Goal: Task Accomplishment & Management: Manage account settings

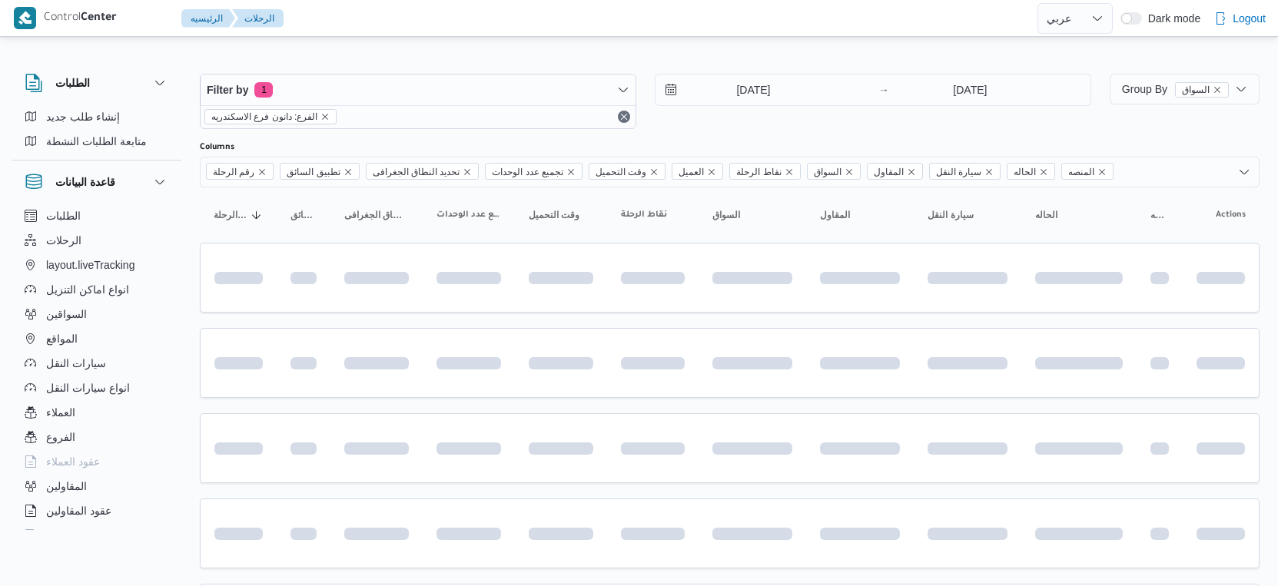
select select "ar"
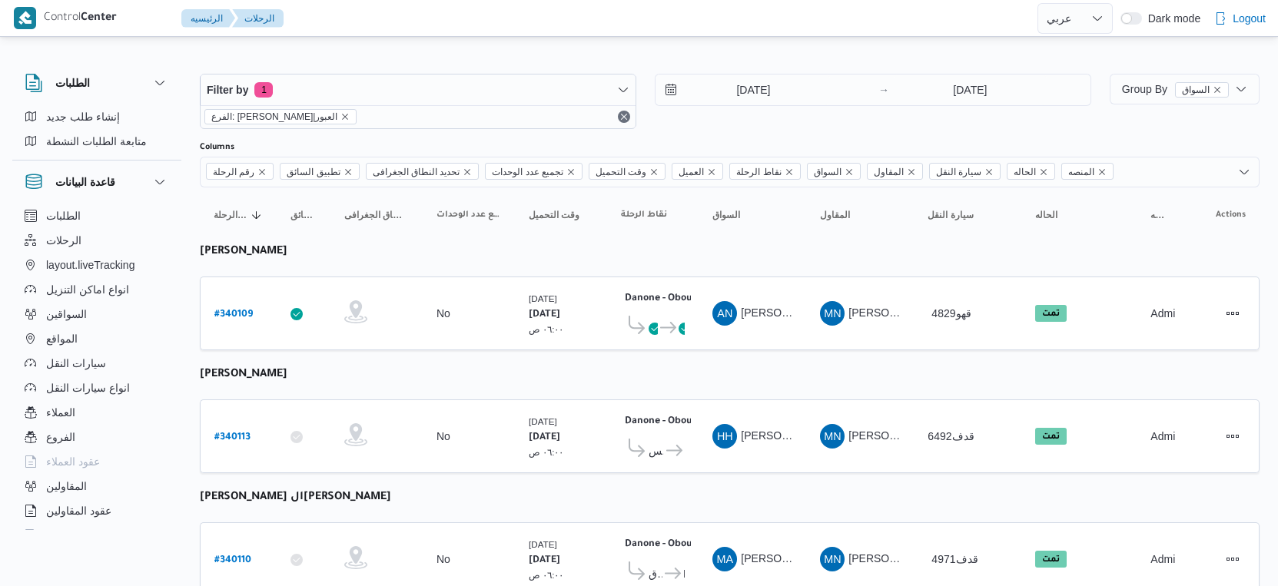
select select "ar"
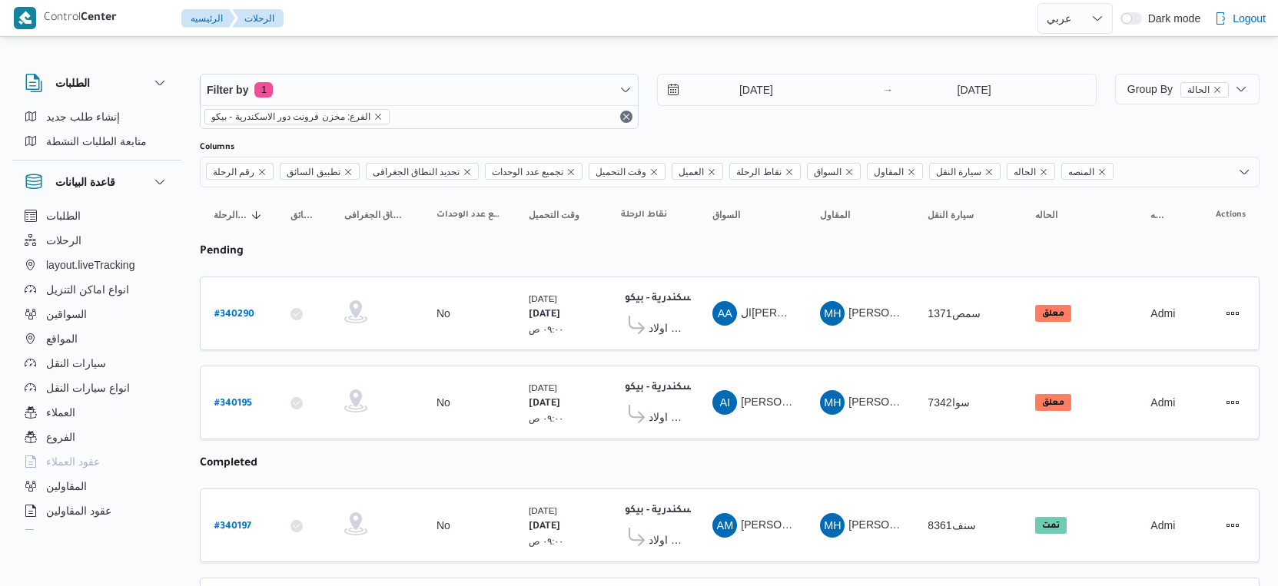
select select "ar"
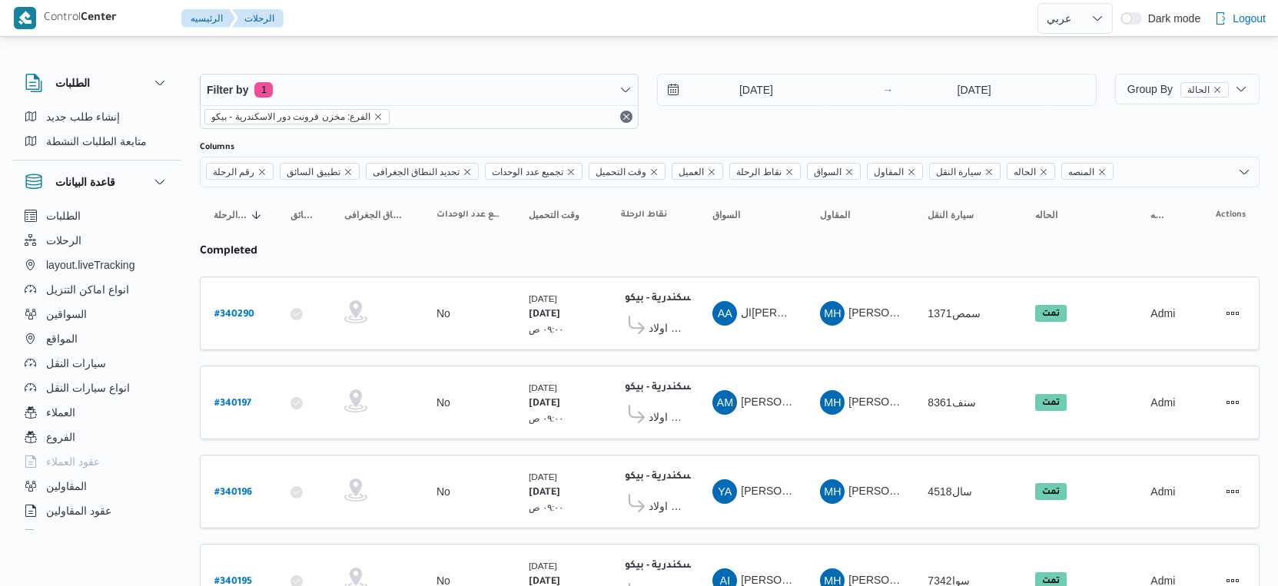
select select "ar"
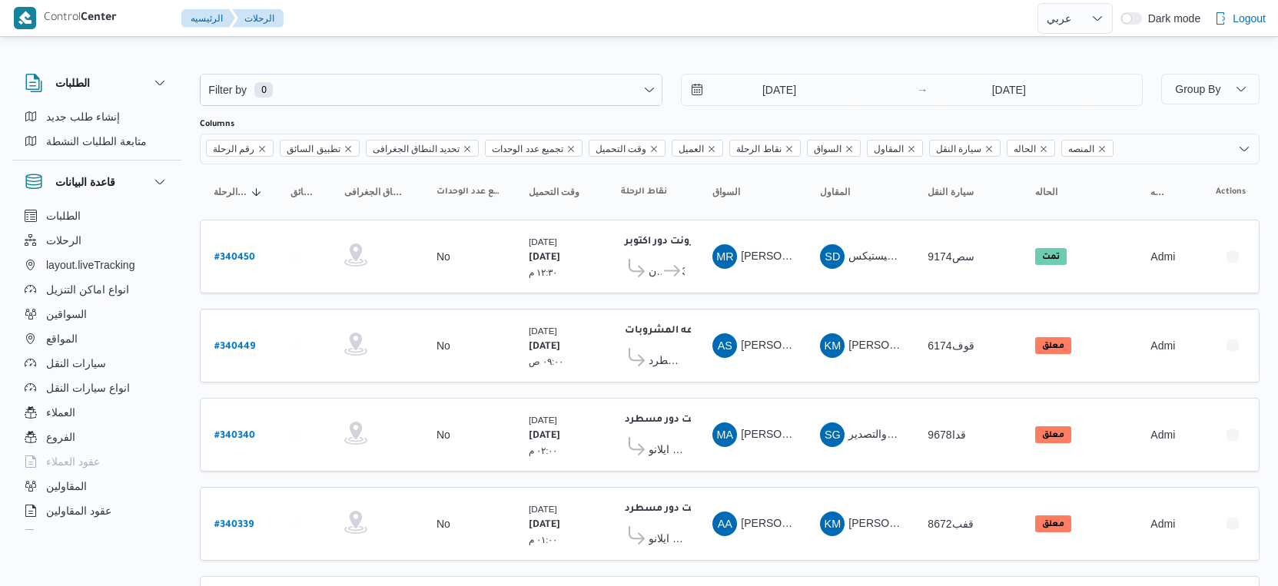
select select "ar"
click at [97, 342] on button "المواقع" at bounding box center [96, 339] width 157 height 25
select select "ar"
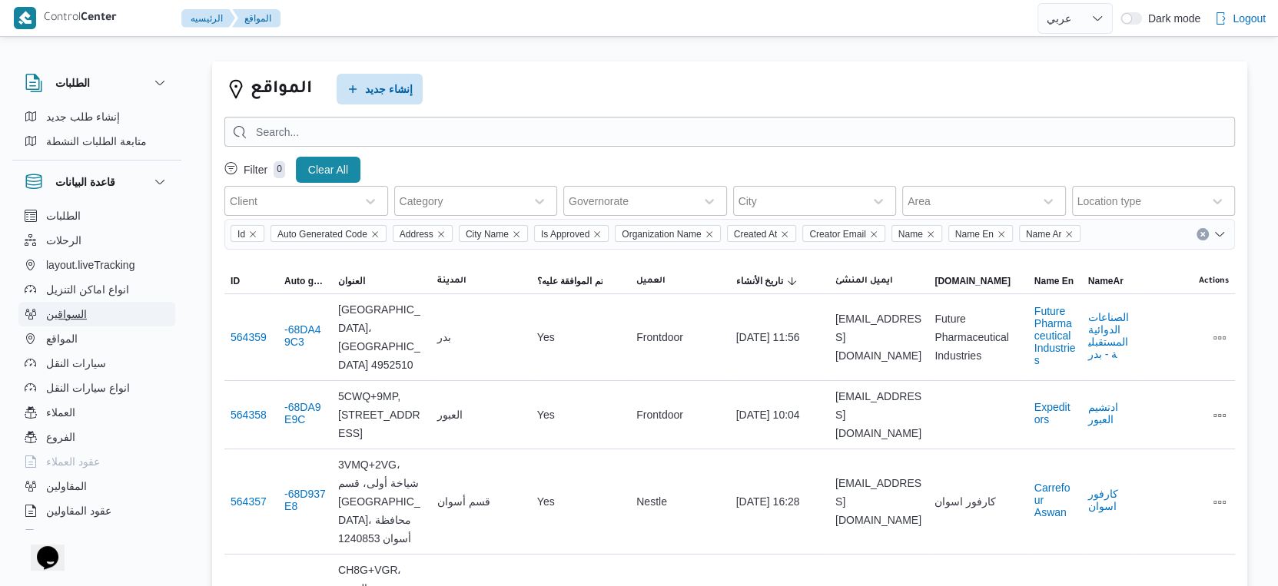
click at [91, 320] on button "السواقين" at bounding box center [96, 314] width 157 height 25
select select "ar"
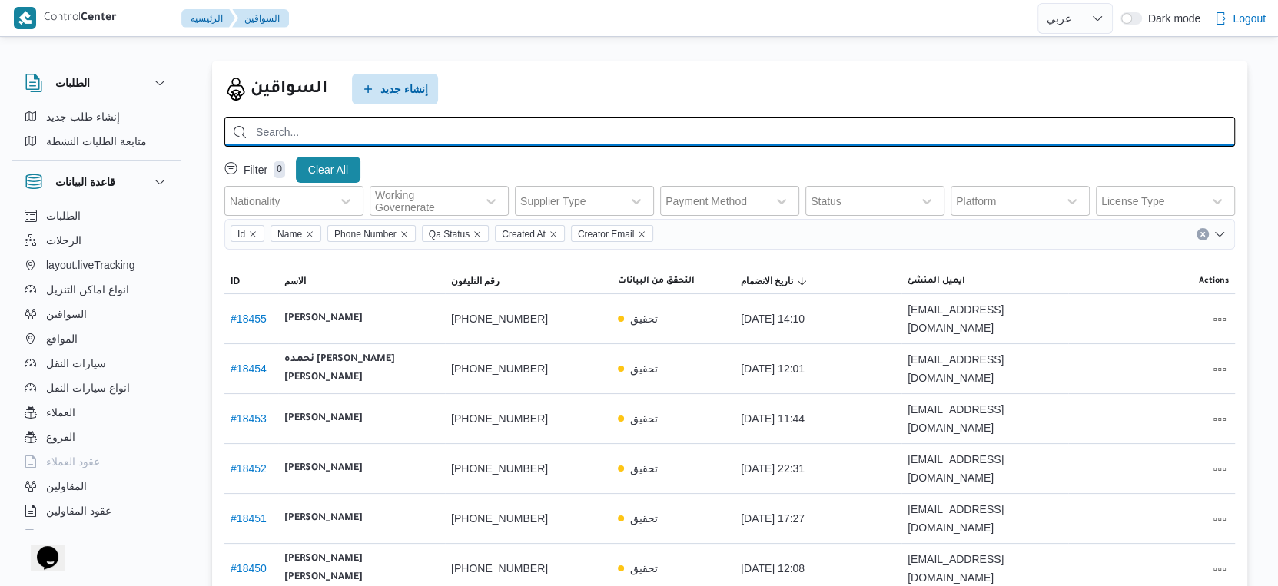
click at [465, 131] on input "search" at bounding box center [729, 132] width 1010 height 30
paste input "نحمده [PERSON_NAME] [PERSON_NAME]"
type input "نحمده [PERSON_NAME] [PERSON_NAME]"
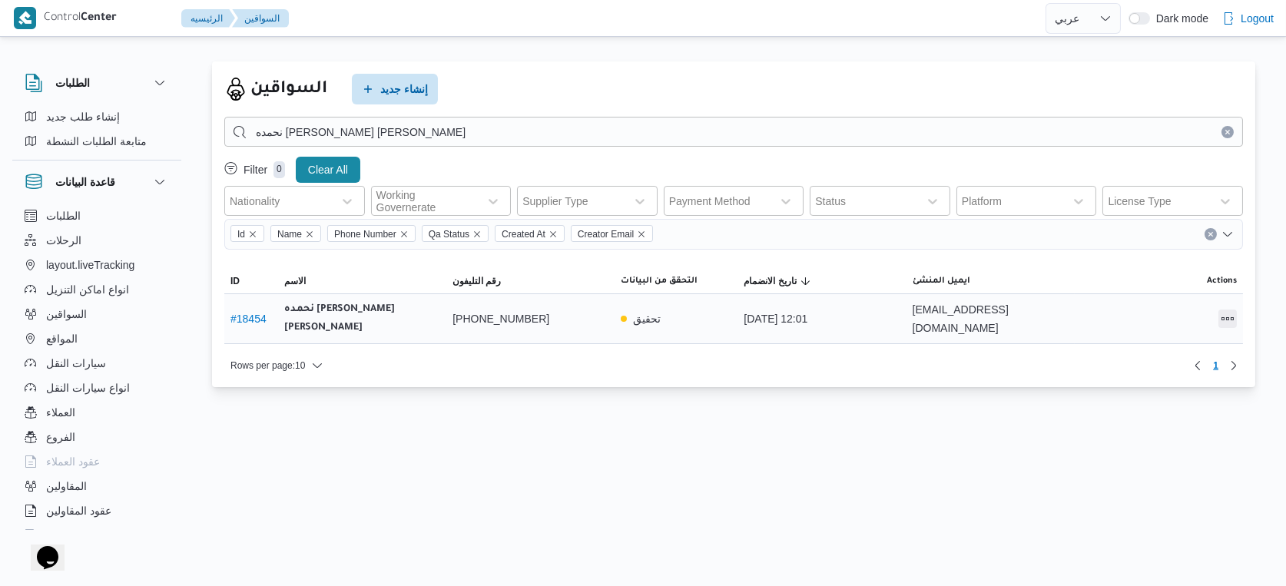
click at [1228, 313] on button "All actions" at bounding box center [1227, 319] width 18 height 18
click at [1164, 274] on span "Preview" at bounding box center [1178, 279] width 49 height 12
select select "ar"
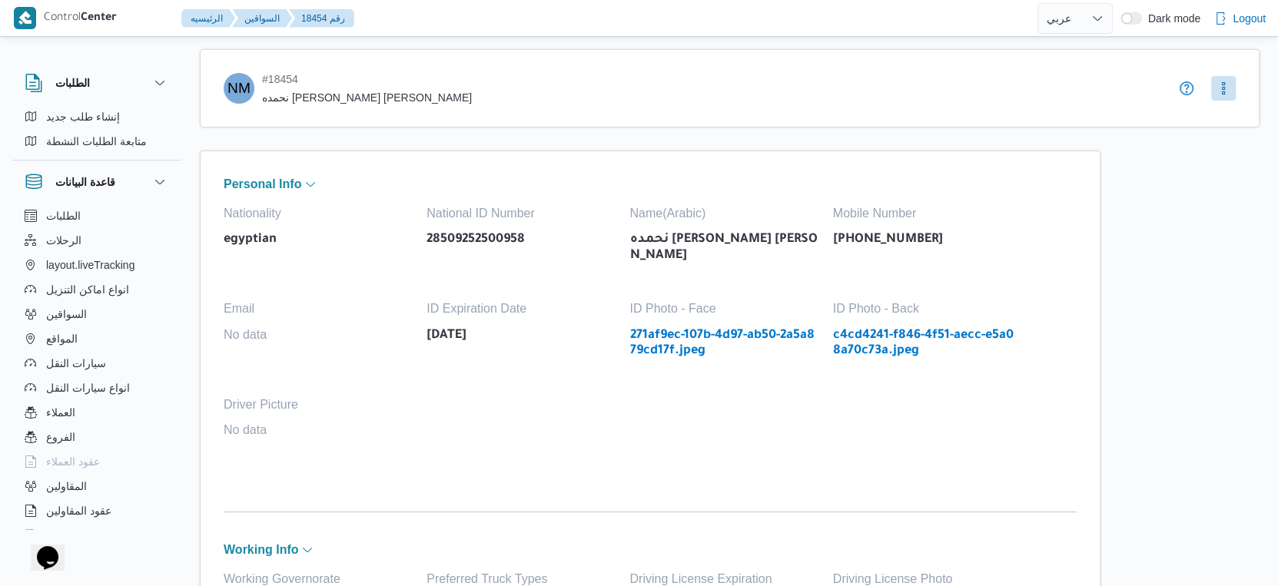
click at [887, 328] on link "c4cd4241-f846-4f51-aecc-e5a08a70c73a.jpeg" at bounding box center [926, 343] width 187 height 31
click at [1229, 92] on button "More" at bounding box center [1223, 87] width 25 height 25
click at [1218, 118] on span "Edit" at bounding box center [1231, 120] width 55 height 18
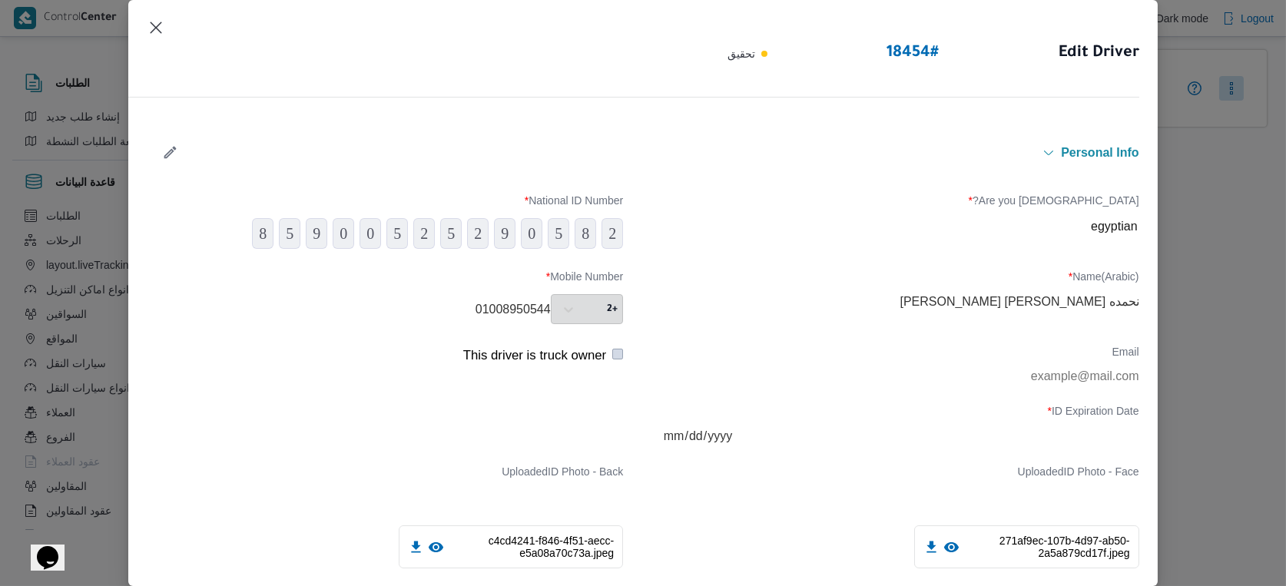
click at [161, 149] on button "button" at bounding box center [170, 153] width 41 height 30
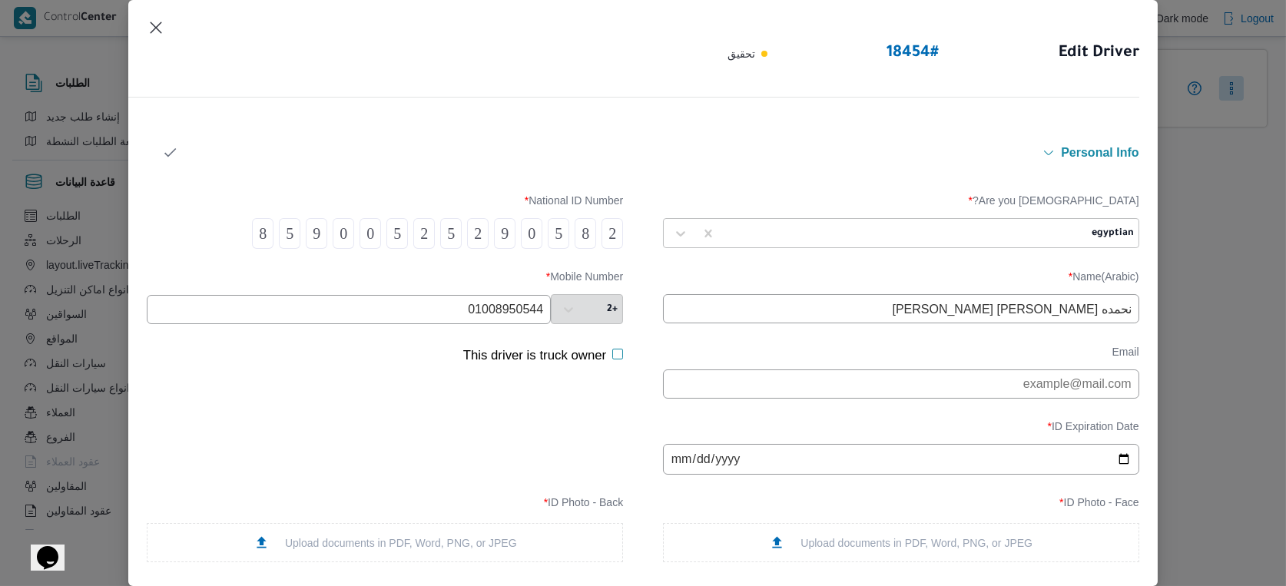
click at [1091, 310] on input "نحمده ماهر مغربى محمد" at bounding box center [901, 308] width 476 height 29
click at [1088, 314] on input "نحمده ماهر مغربى محمد" at bounding box center [901, 308] width 476 height 29
type input "نحمدة ماهر مغربى محمد"
click at [170, 148] on icon "button" at bounding box center [170, 152] width 16 height 16
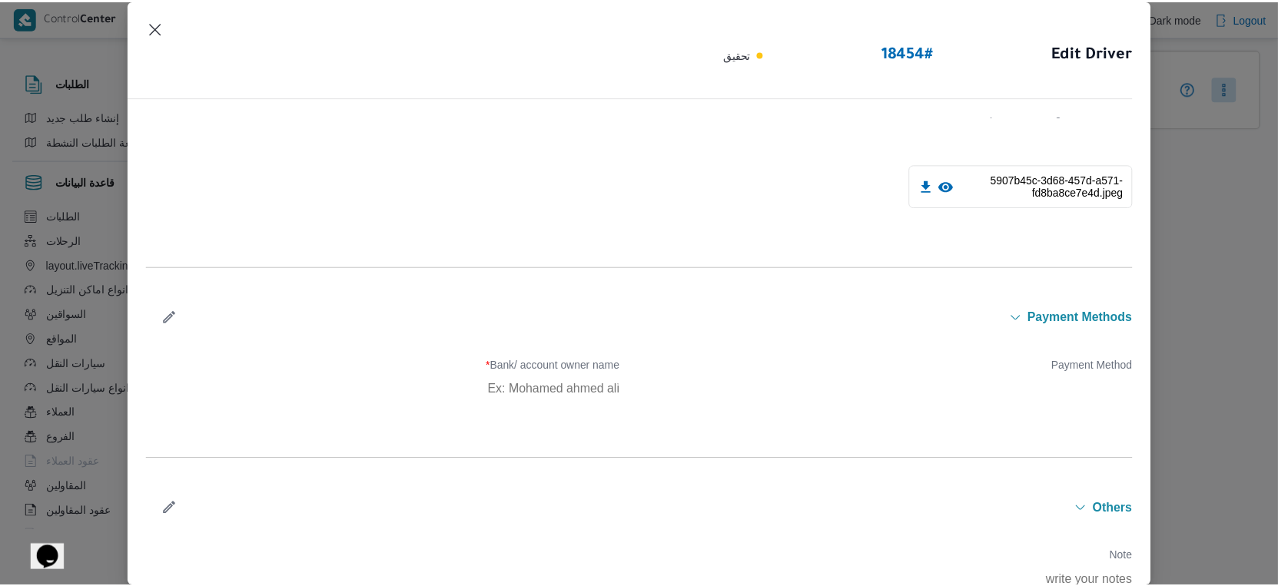
scroll to position [903, 0]
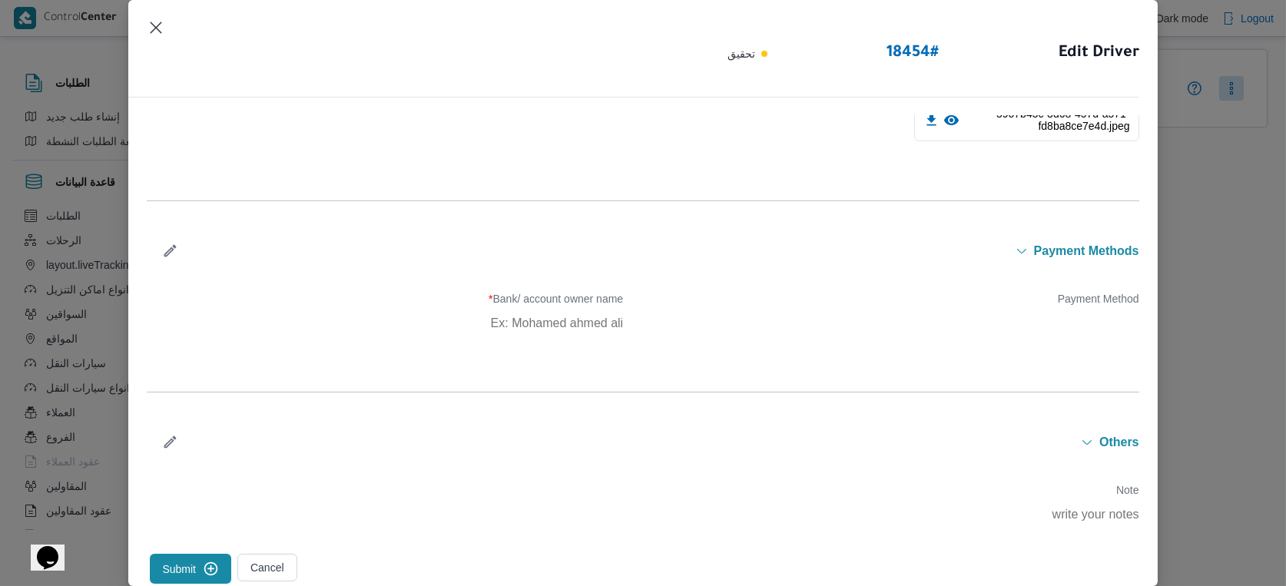
click at [186, 566] on button "Submit" at bounding box center [190, 569] width 81 height 30
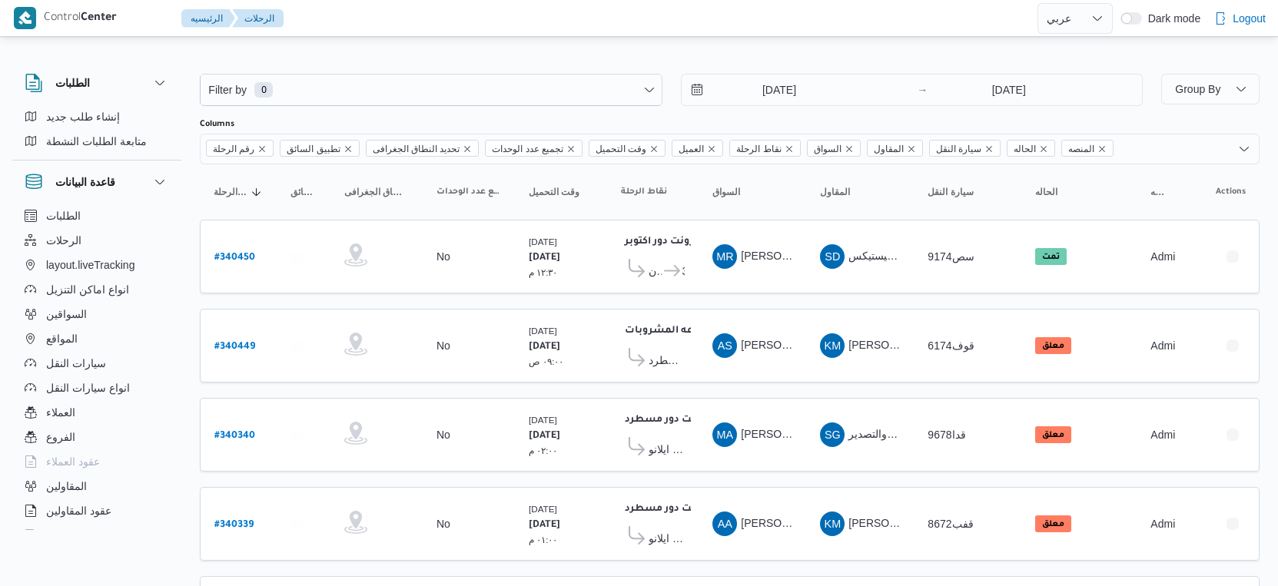
select select "ar"
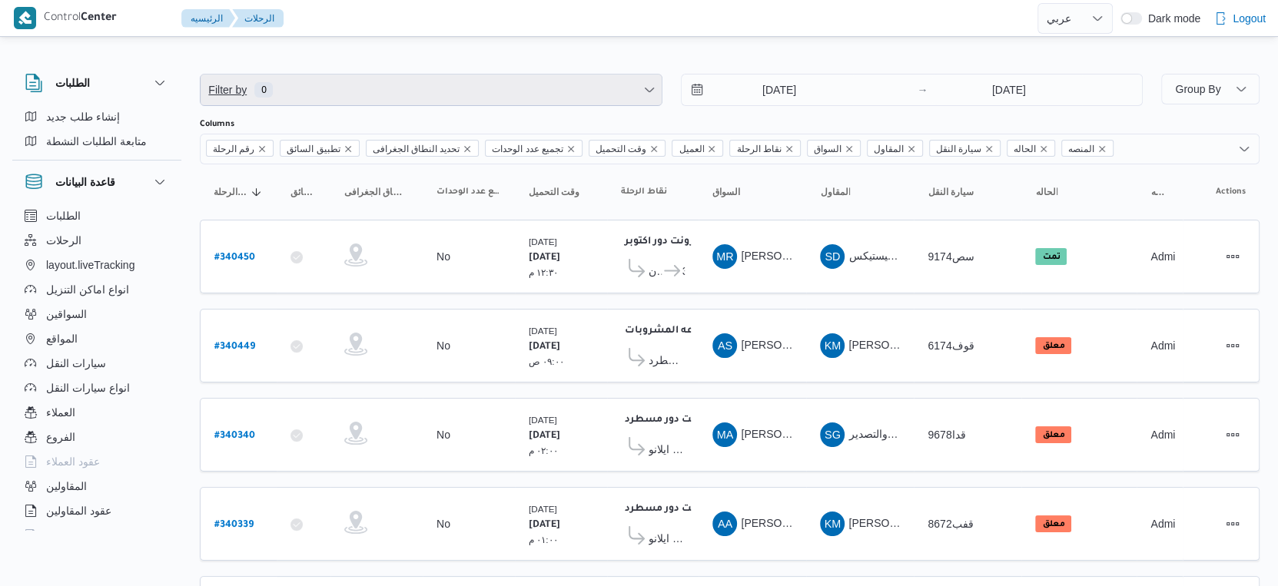
click at [307, 93] on span "Filter by 0" at bounding box center [431, 90] width 461 height 31
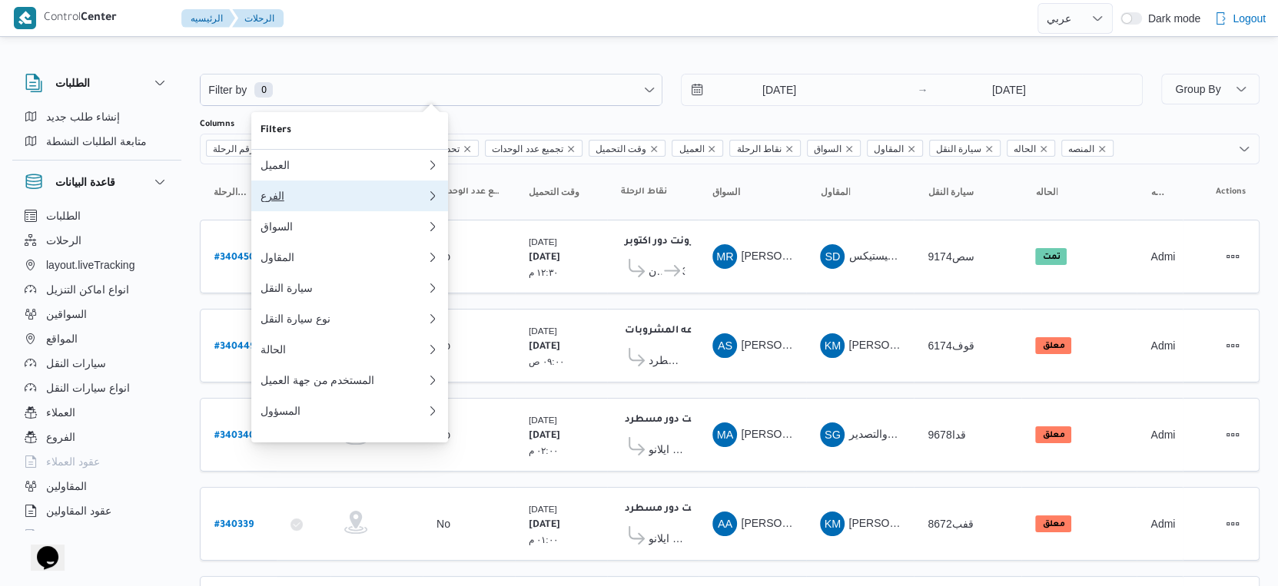
click at [319, 202] on div "الفرع" at bounding box center [343, 196] width 166 height 12
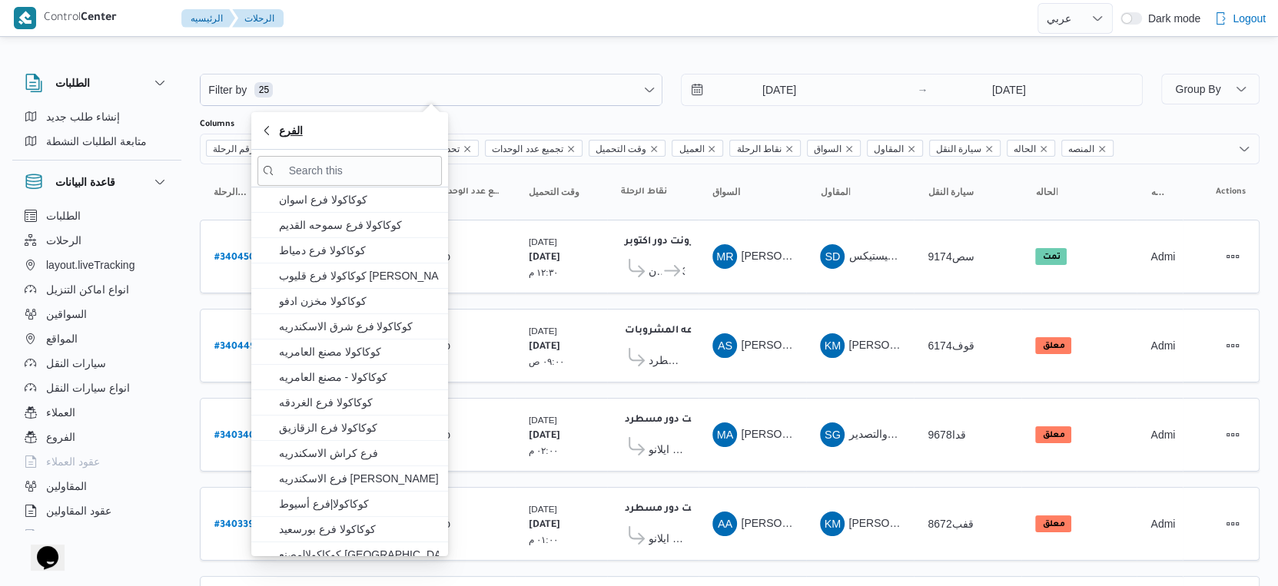
click at [343, 118] on button "الفرع" at bounding box center [349, 131] width 197 height 38
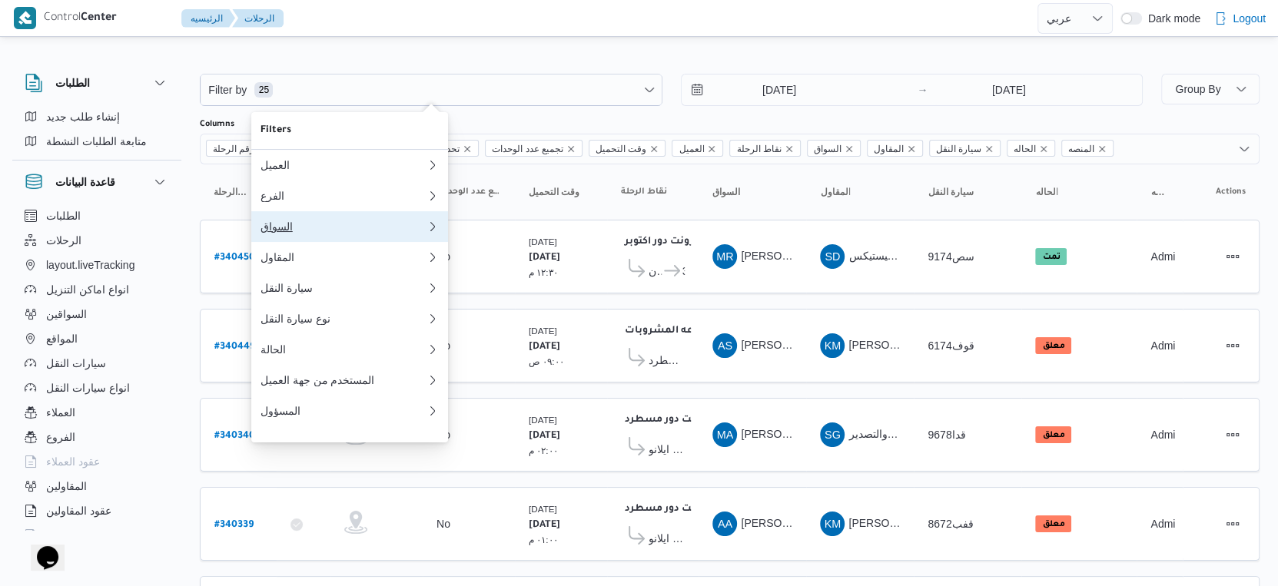
click at [312, 214] on button "السواق" at bounding box center [349, 226] width 197 height 31
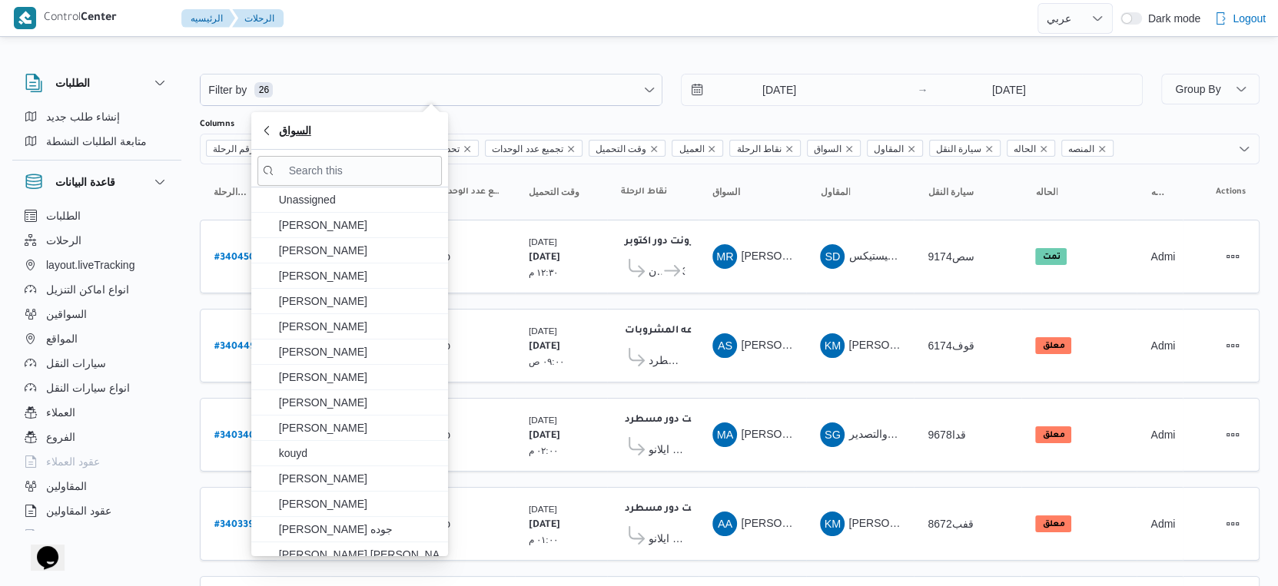
click at [320, 138] on span "السواق" at bounding box center [349, 130] width 178 height 18
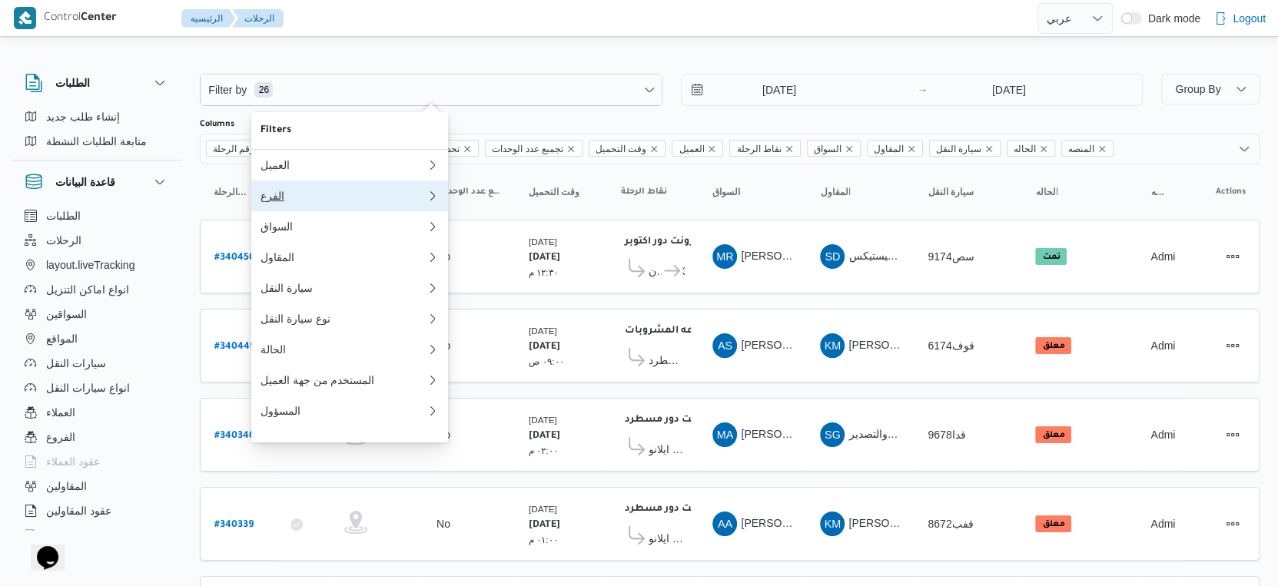
click at [297, 194] on div "الفرع" at bounding box center [343, 196] width 166 height 12
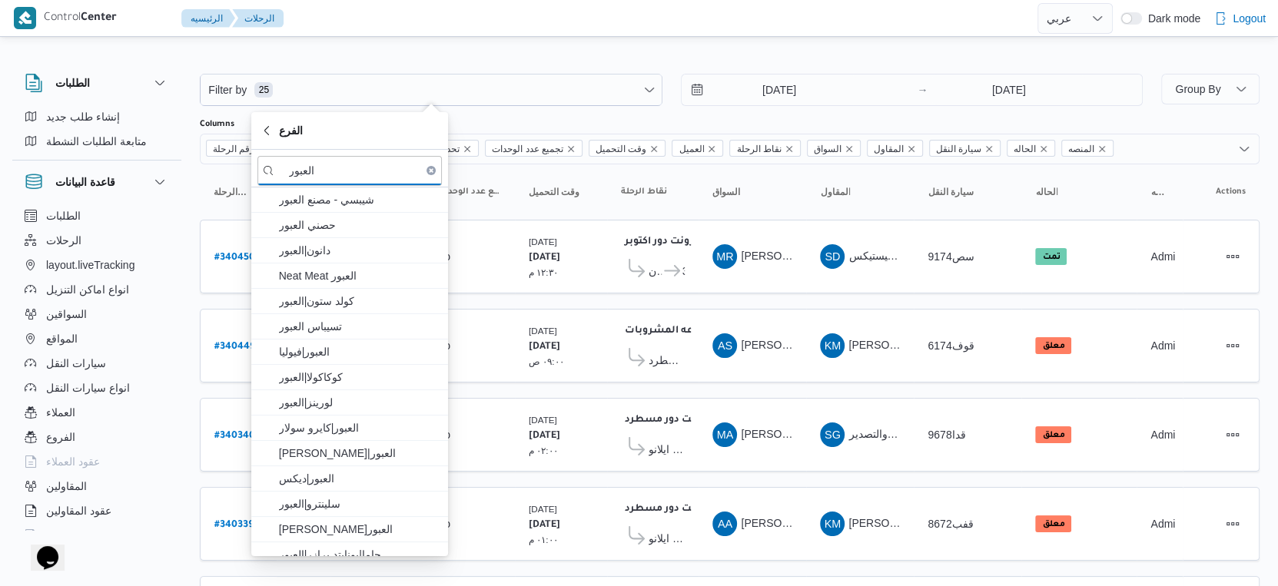
type input "العبور"
click at [363, 122] on span "الفرع" at bounding box center [349, 130] width 178 height 18
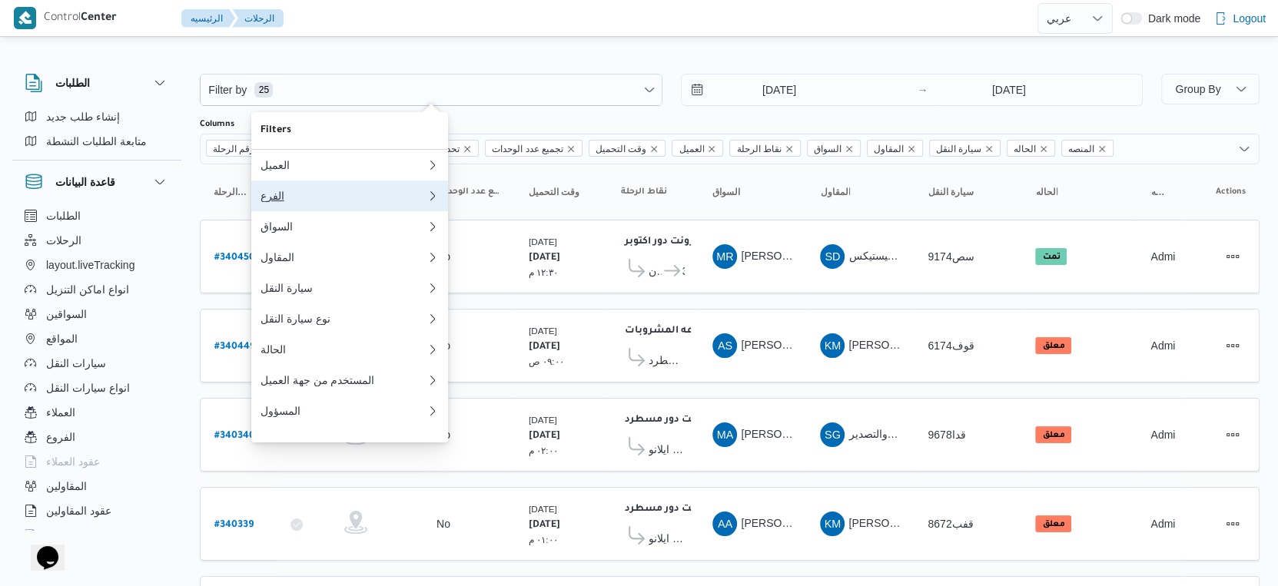
click at [321, 207] on button "الفرع" at bounding box center [349, 196] width 197 height 31
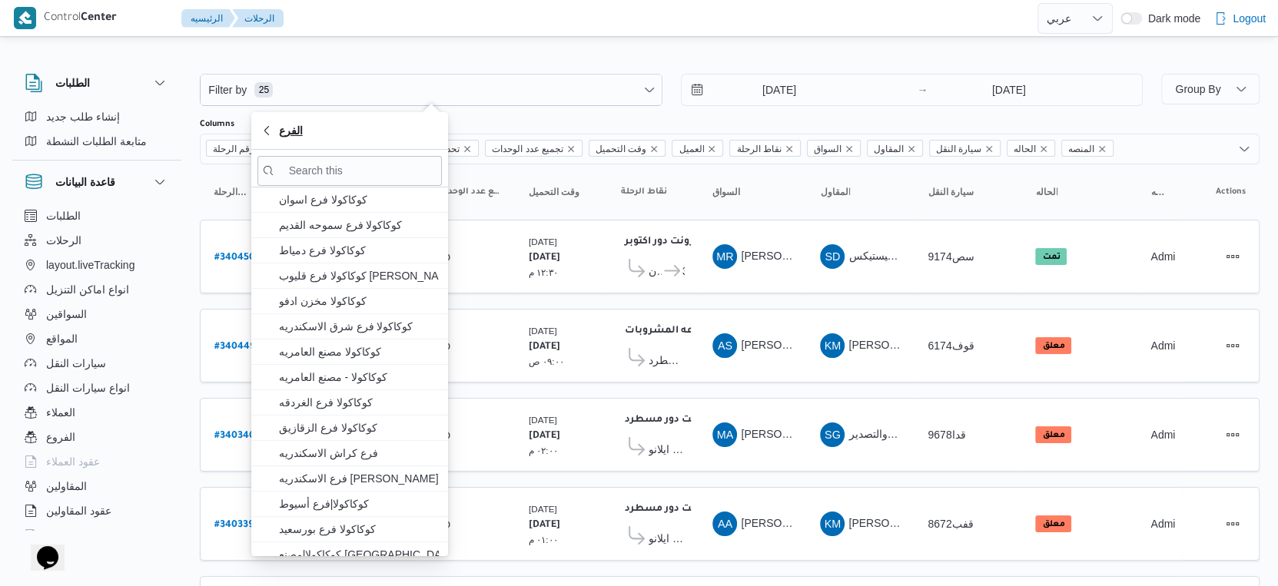
click at [333, 149] on button "الفرع" at bounding box center [349, 131] width 197 height 38
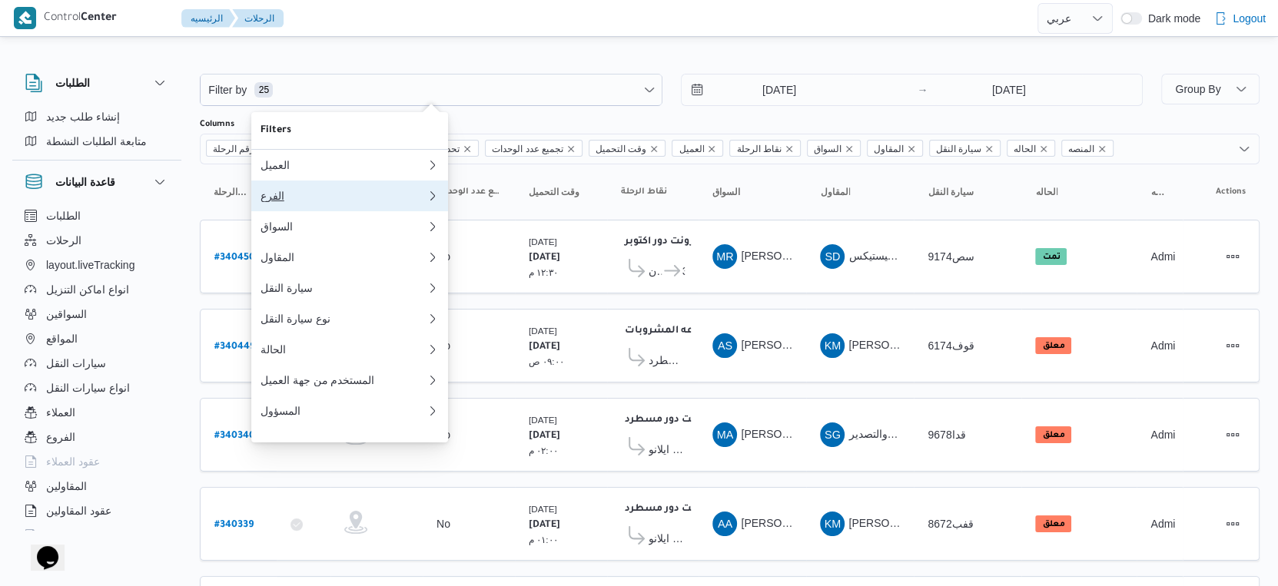
click at [331, 197] on div "الفرع" at bounding box center [343, 196] width 166 height 12
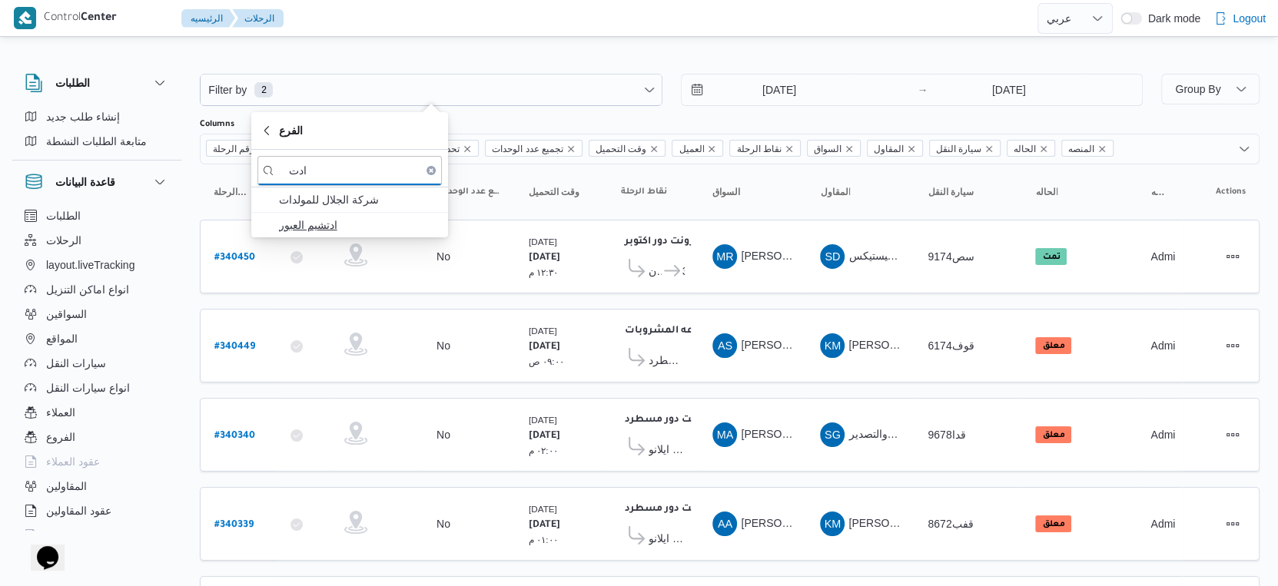
type input "ادت"
click at [324, 226] on span "ادتشيم العبور" at bounding box center [359, 225] width 160 height 18
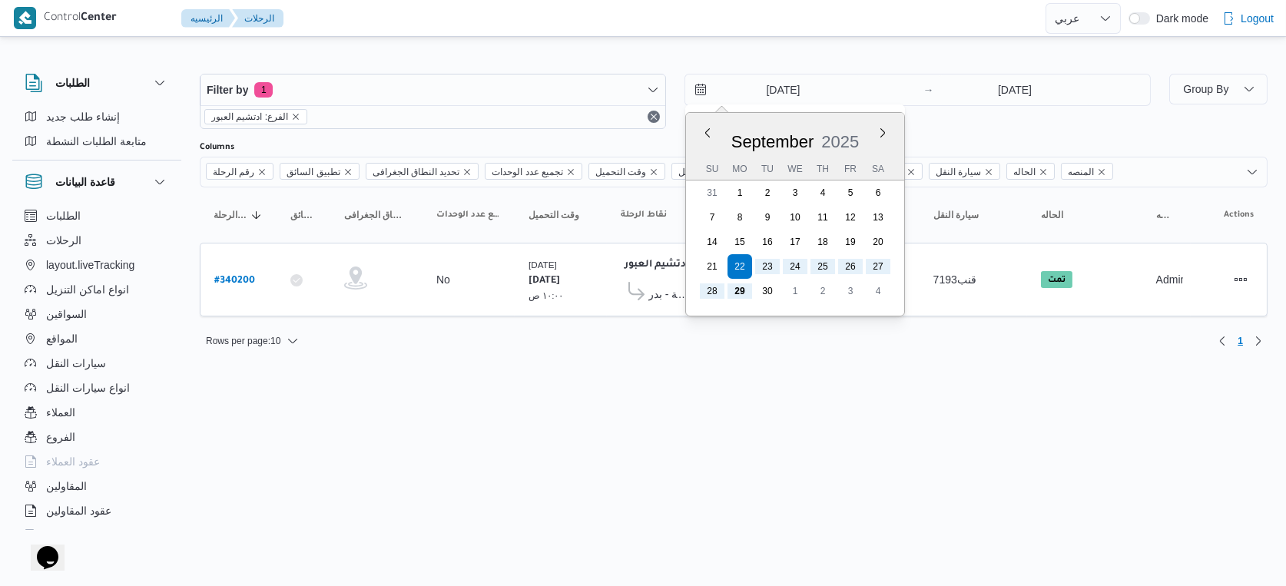
click at [809, 87] on input "22/9/2025" at bounding box center [772, 90] width 174 height 31
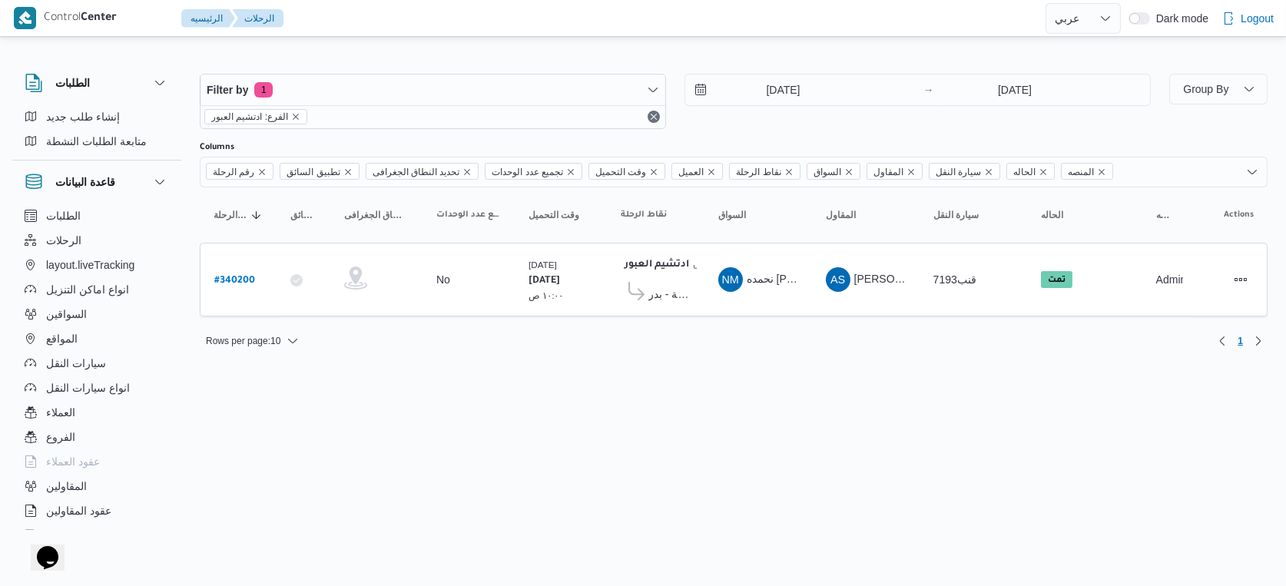
click at [490, 409] on html "Control Center الرئيسيه الرحلات English عربي Dark mode Logout الطلبات إنشاء طلب…" at bounding box center [643, 293] width 1286 height 586
click at [240, 279] on b "# 340200" at bounding box center [234, 281] width 41 height 11
select select "ar"
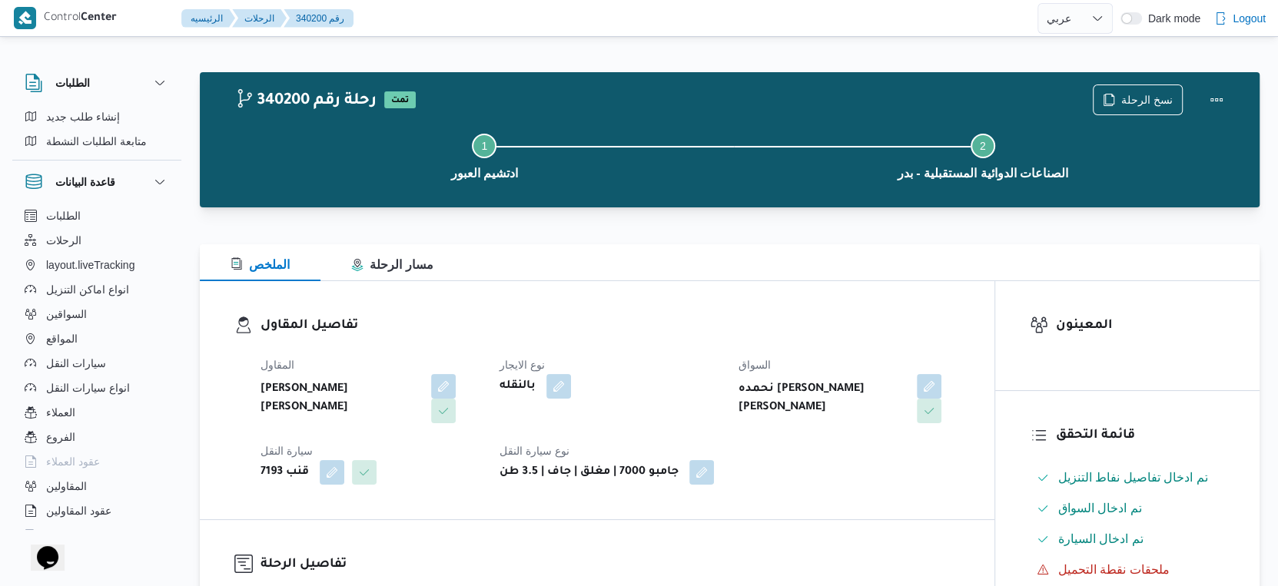
click at [816, 396] on div "نحمده ماهر مغربى محمد" at bounding box center [849, 399] width 224 height 52
copy div "نحمده ماهر مغربى محمد"
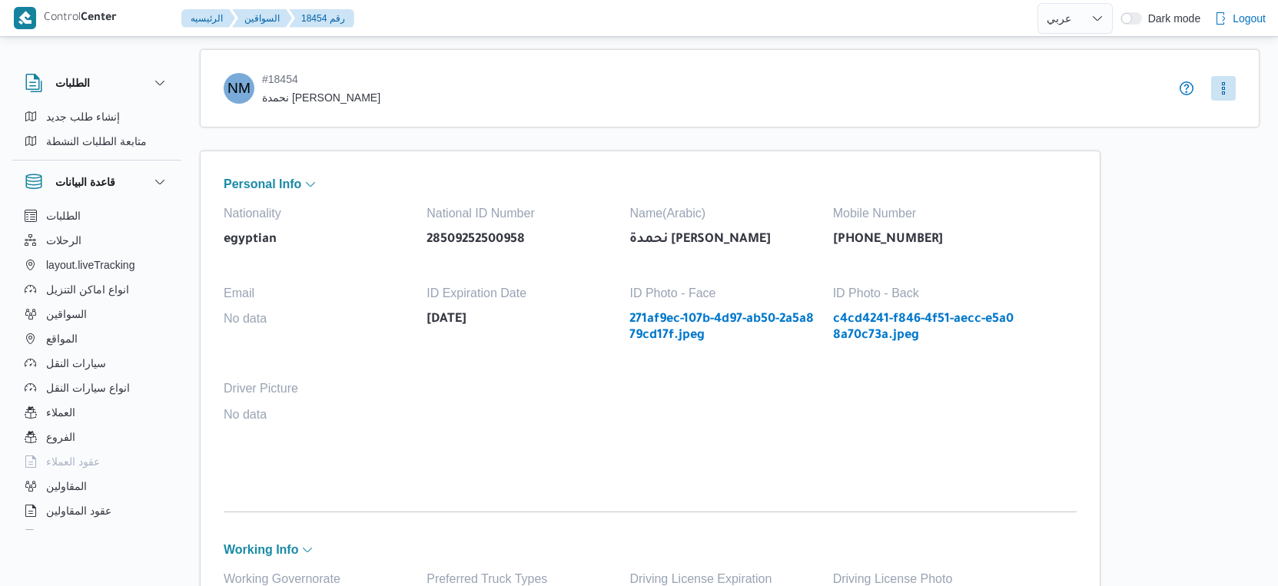
select select "ar"
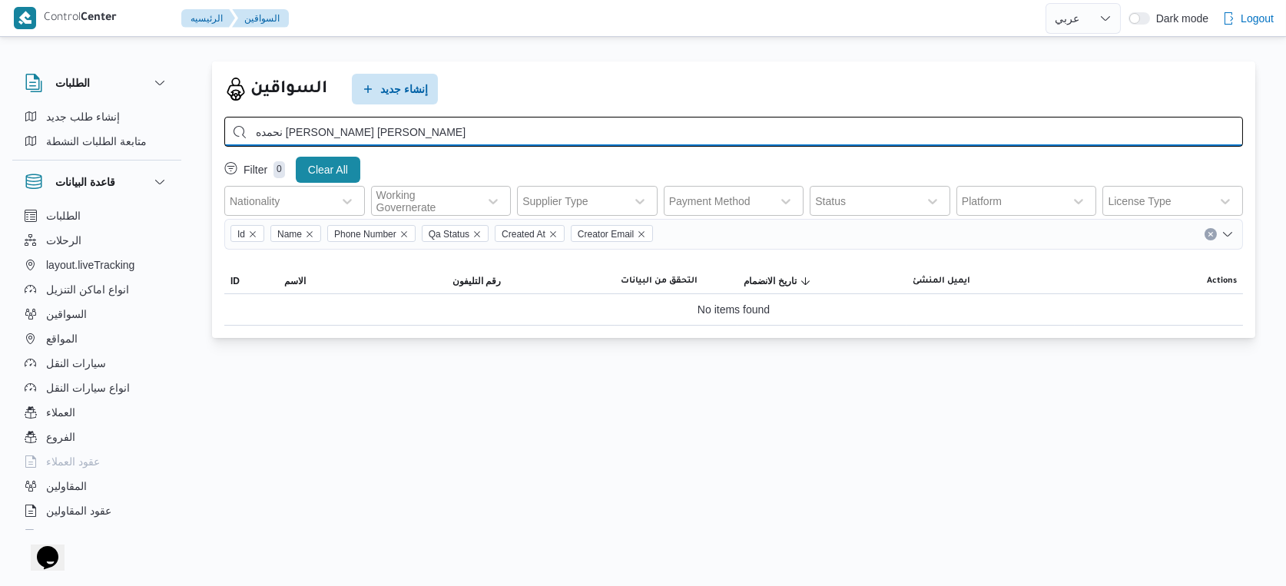
click at [426, 134] on input "نحمده ماهر مغربى محمد" at bounding box center [733, 132] width 1019 height 30
click at [342, 133] on input "نحمده ماهر مغربى محمد" at bounding box center [733, 132] width 1019 height 30
type input "نحمدة ماهر مغربى محمد"
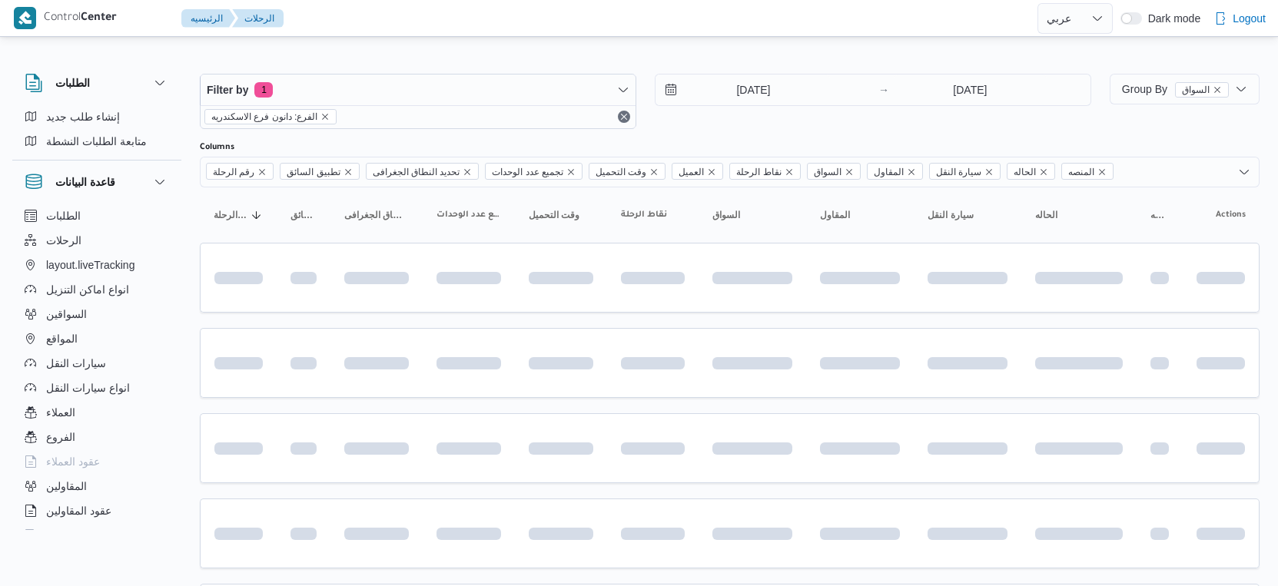
select select "ar"
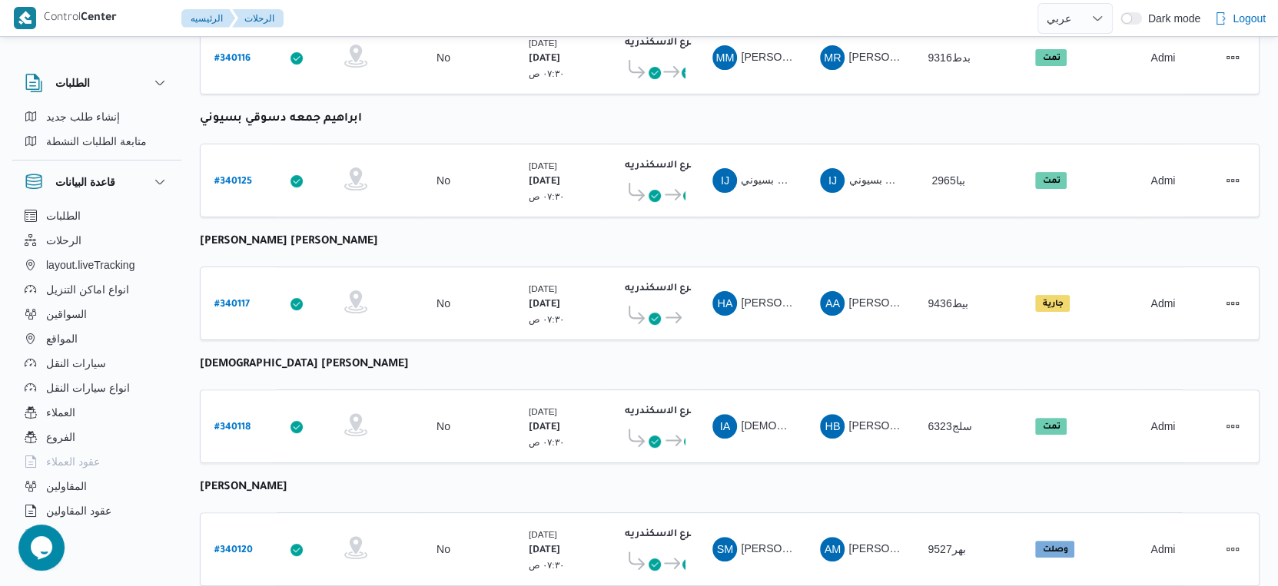
scroll to position [426, 0]
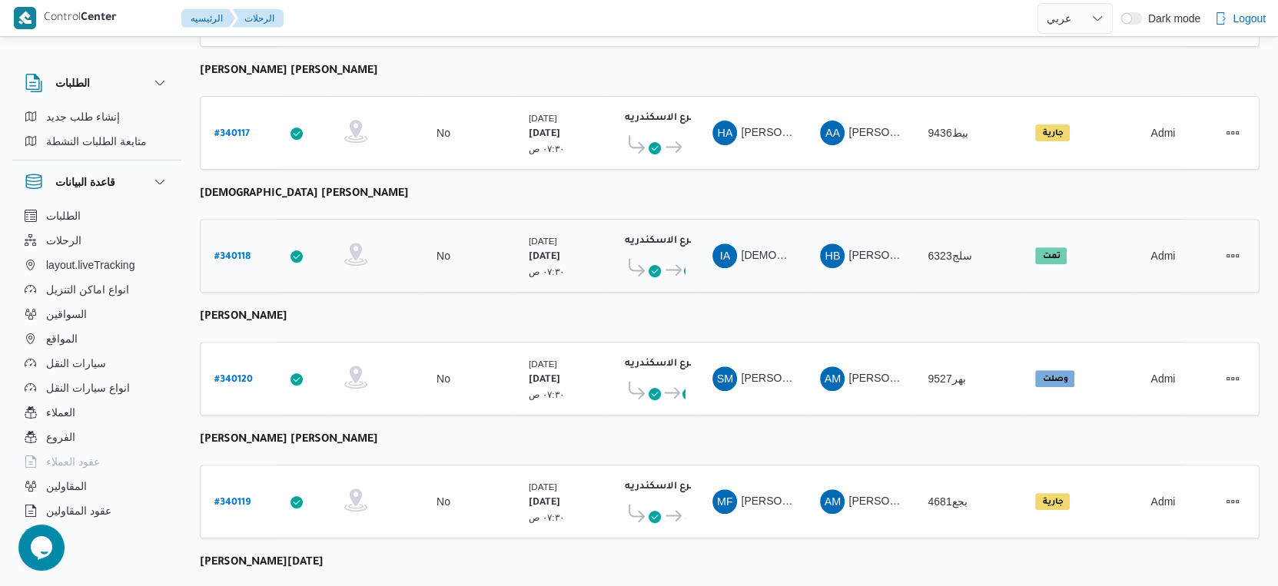
click at [230, 252] on b "# 340118" at bounding box center [232, 257] width 36 height 11
select select "ar"
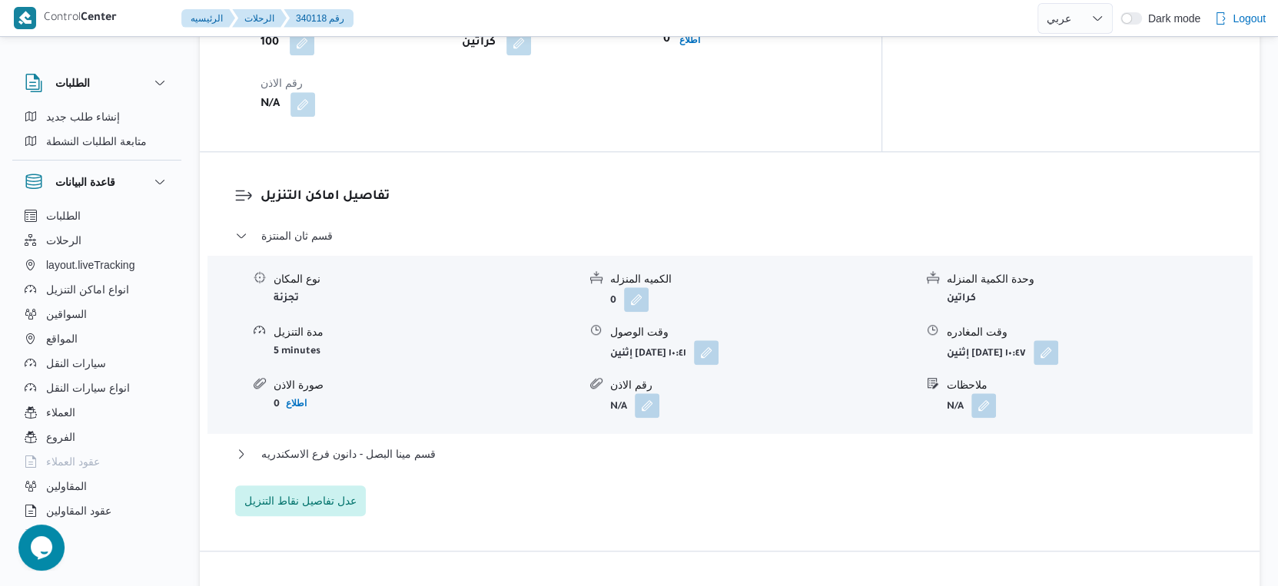
scroll to position [1195, 0]
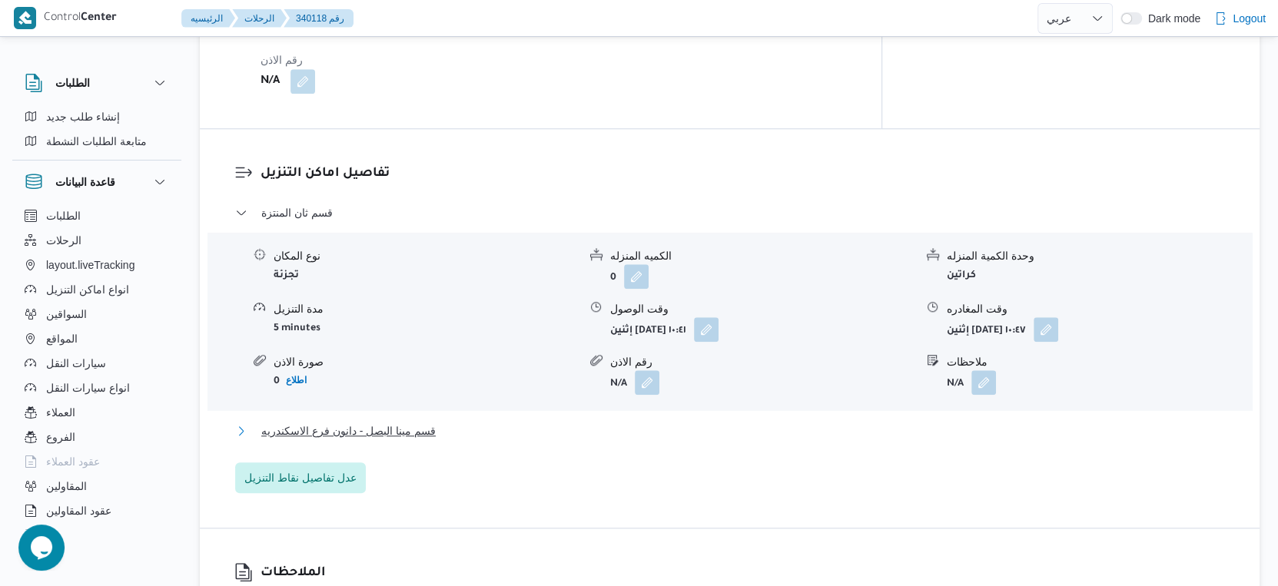
click at [456, 422] on button "قسم مينا البصل - دانون فرع الاسكندريه" at bounding box center [730, 431] width 990 height 18
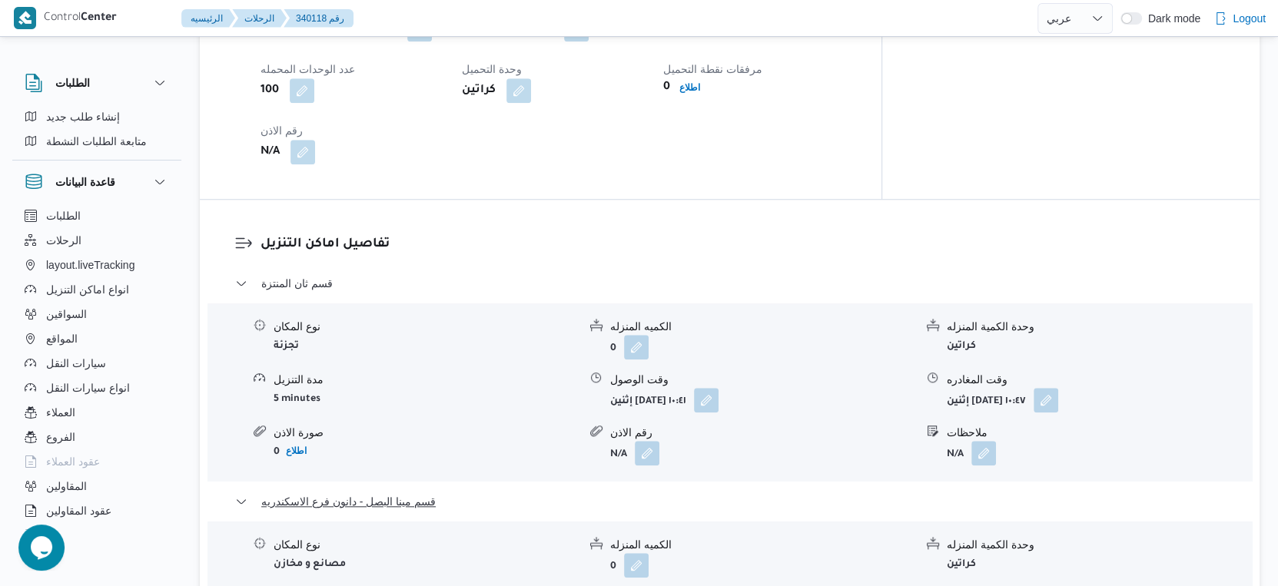
scroll to position [1024, 0]
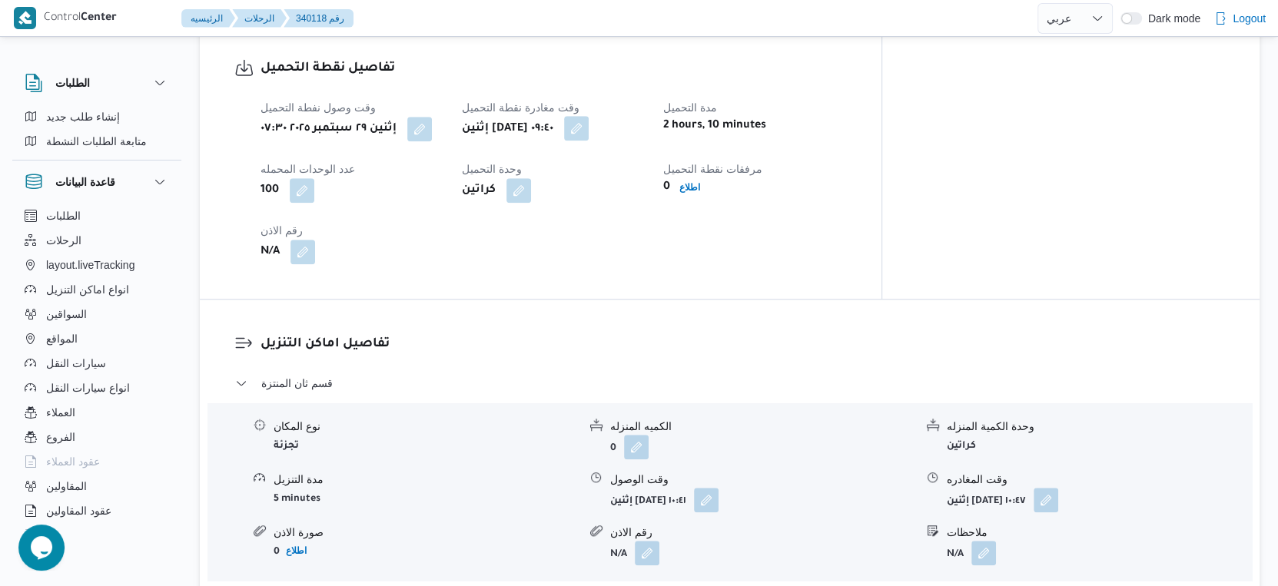
click at [588, 116] on button "button" at bounding box center [576, 128] width 25 height 25
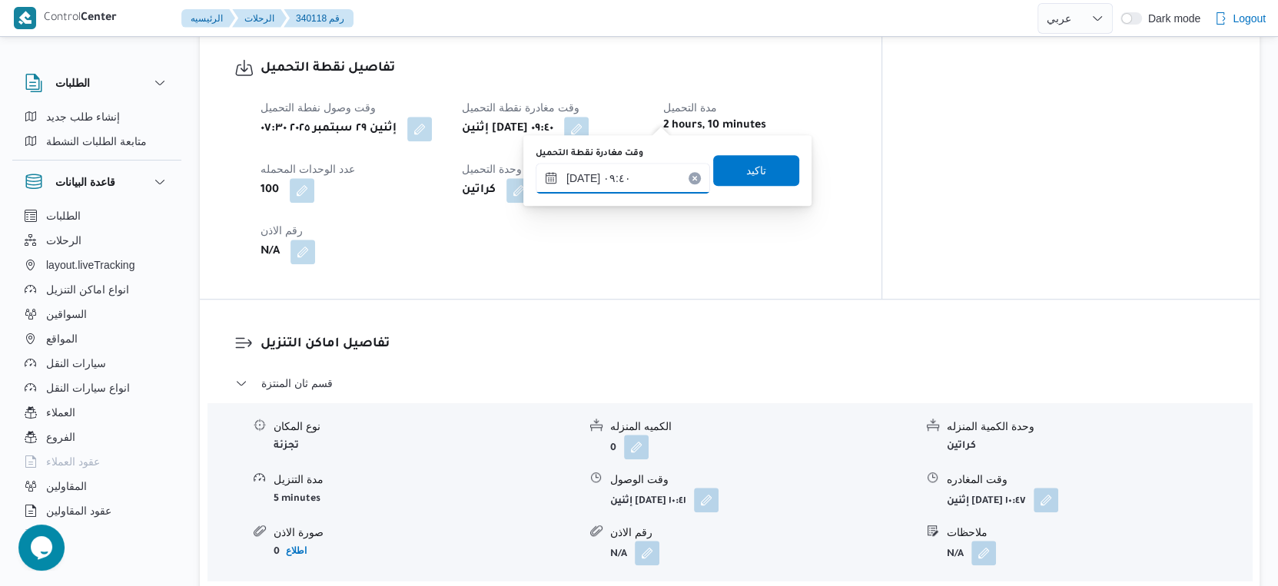
click at [572, 180] on input "٢٩/٠٩/٢٠٢٥ ٠٩:٤٠" at bounding box center [622, 178] width 174 height 31
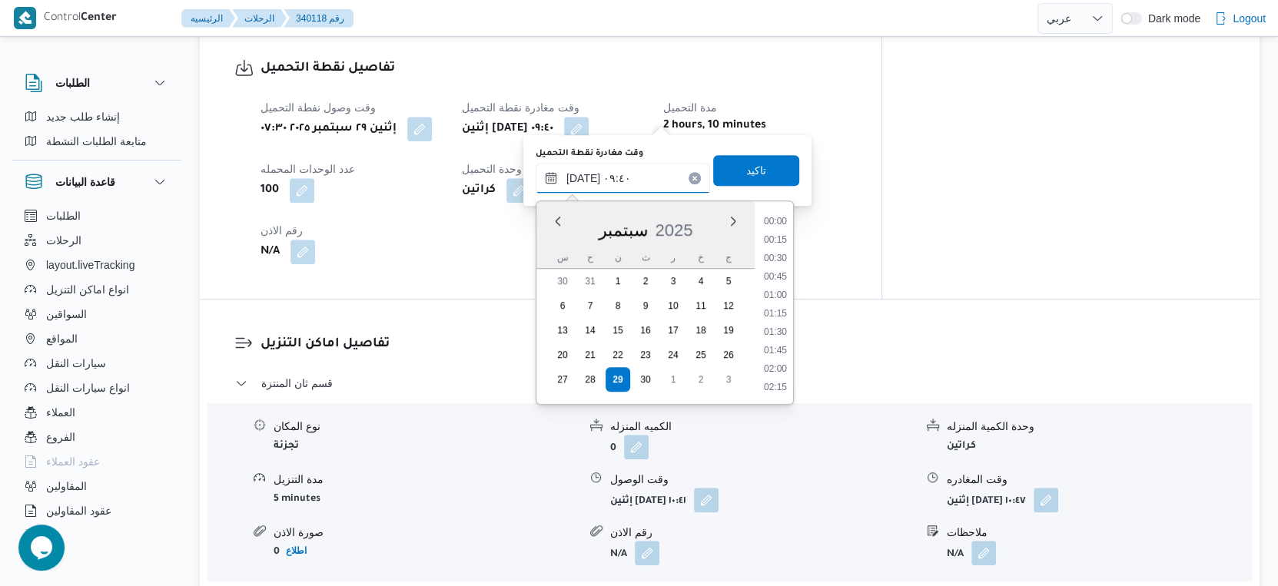
click at [572, 180] on input "٢٩/٠٩/٢٠٢٥ ٠٩:٤٠" at bounding box center [622, 178] width 174 height 31
type input "٢٩/٠٩/٢٠٢٥ ٠٨:٤٠"
click at [738, 160] on span "تاكيد" at bounding box center [756, 169] width 86 height 31
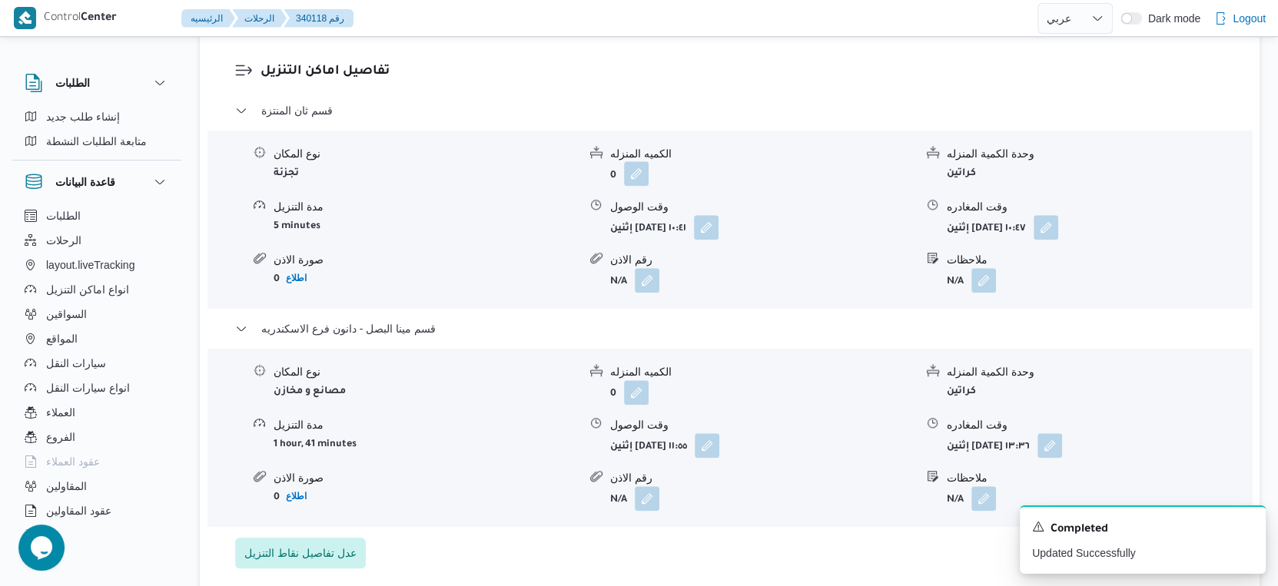
scroll to position [1451, 0]
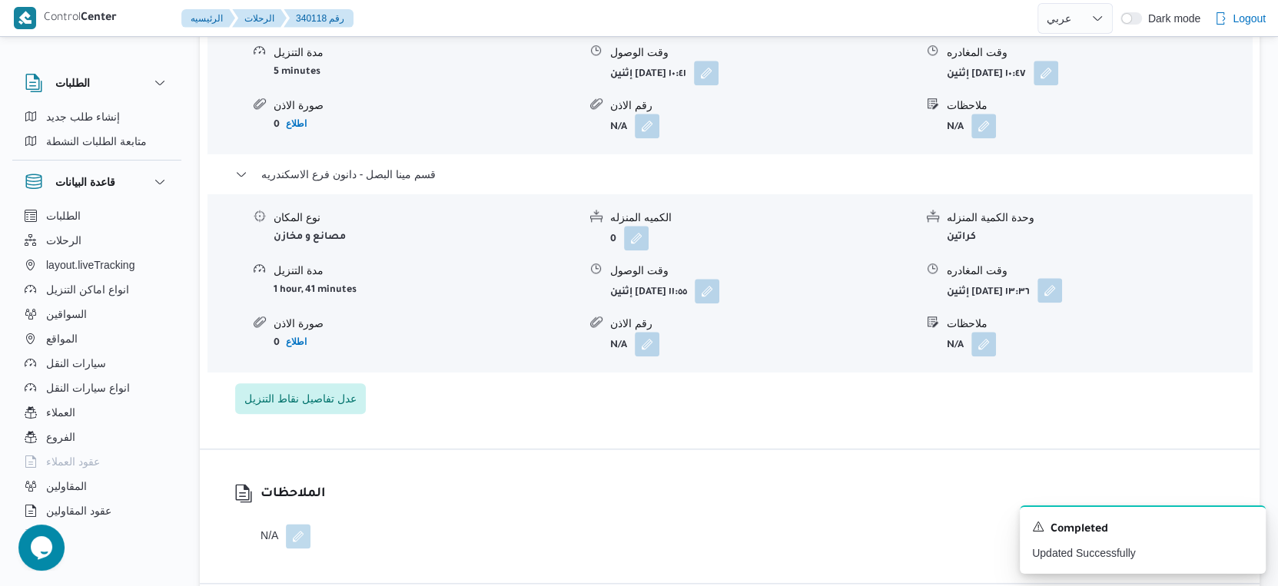
click at [1062, 281] on button "button" at bounding box center [1049, 290] width 25 height 25
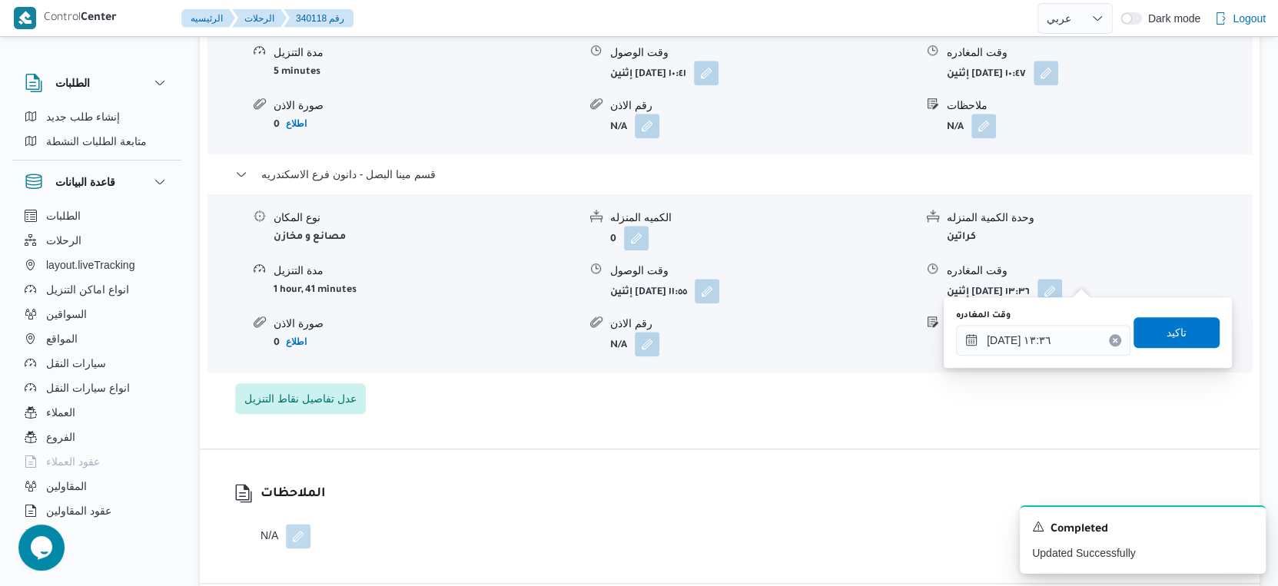
click at [1036, 357] on div "You are in a dialog. To close this dialog, hit escape. وقت المغادره ٢٩/٠٩/٢٠٢٥ …" at bounding box center [1087, 332] width 288 height 71
click at [1037, 355] on div "وقت المغادره ٢٩/٠٩/٢٠٢٥ ١٣:٣٦ تاكيد" at bounding box center [1087, 332] width 267 height 49
click at [1037, 353] on input "٢٩/٠٩/٢٠٢٥ ١٣:٣٦" at bounding box center [1043, 340] width 174 height 31
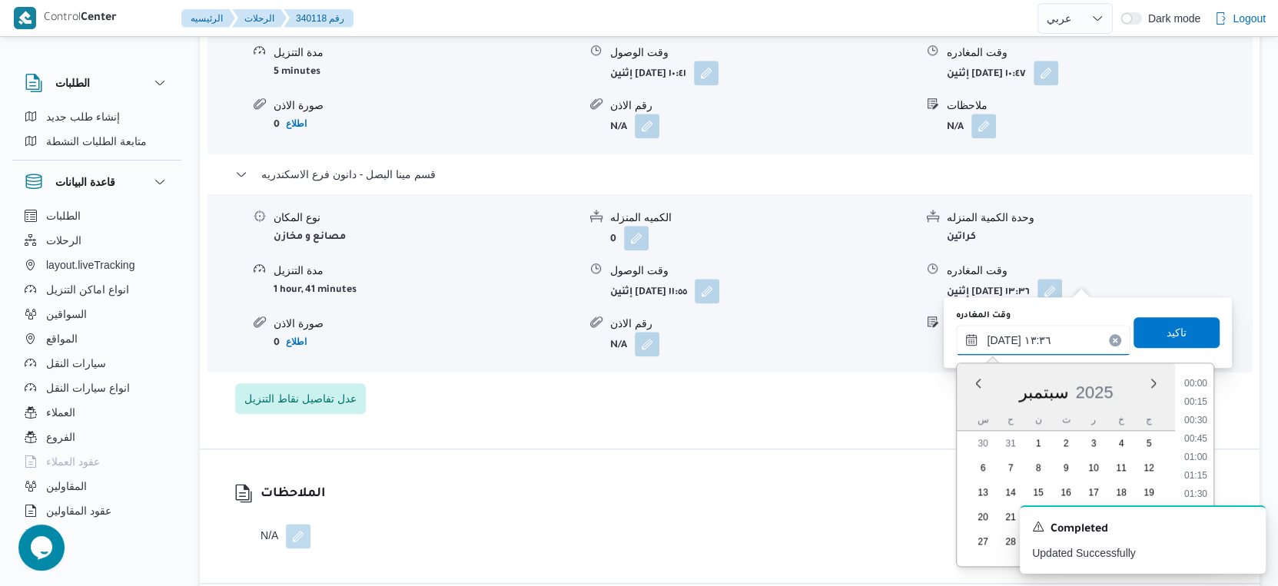
scroll to position [900, 0]
click at [1039, 343] on input "٢٩/٠٩/٢٠٢٥ ١٣:٣٦" at bounding box center [1043, 340] width 174 height 31
click at [1192, 478] on li "17:00" at bounding box center [1195, 479] width 35 height 15
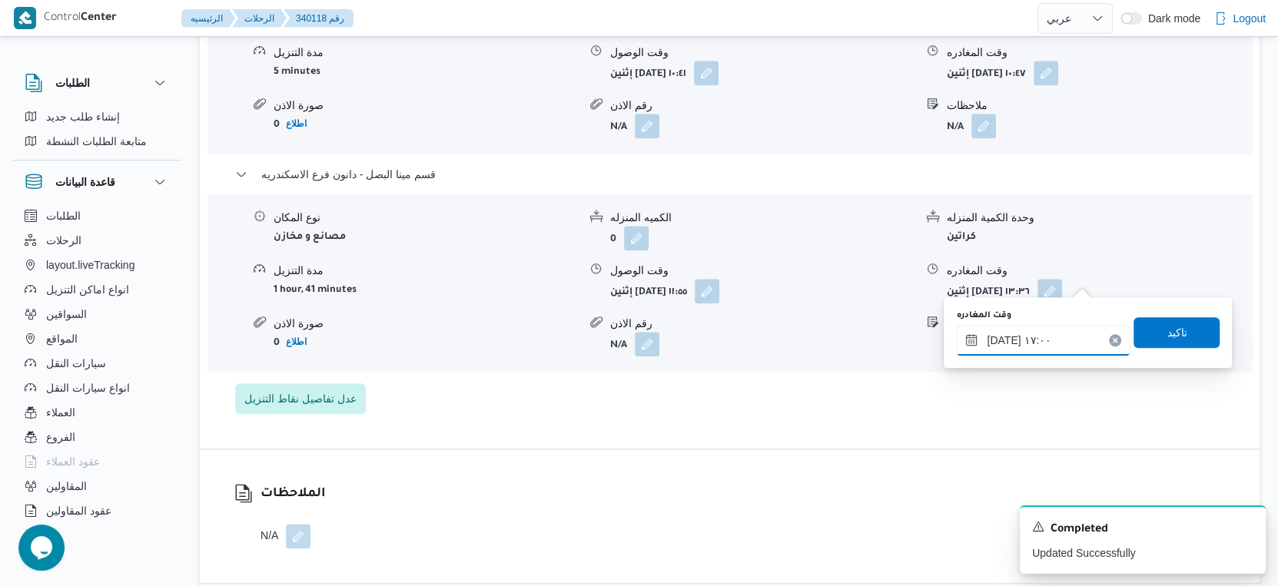
click at [999, 343] on input "٢٩/٠٩/٢٠٢٥ ١٧:٠٠" at bounding box center [1043, 340] width 174 height 31
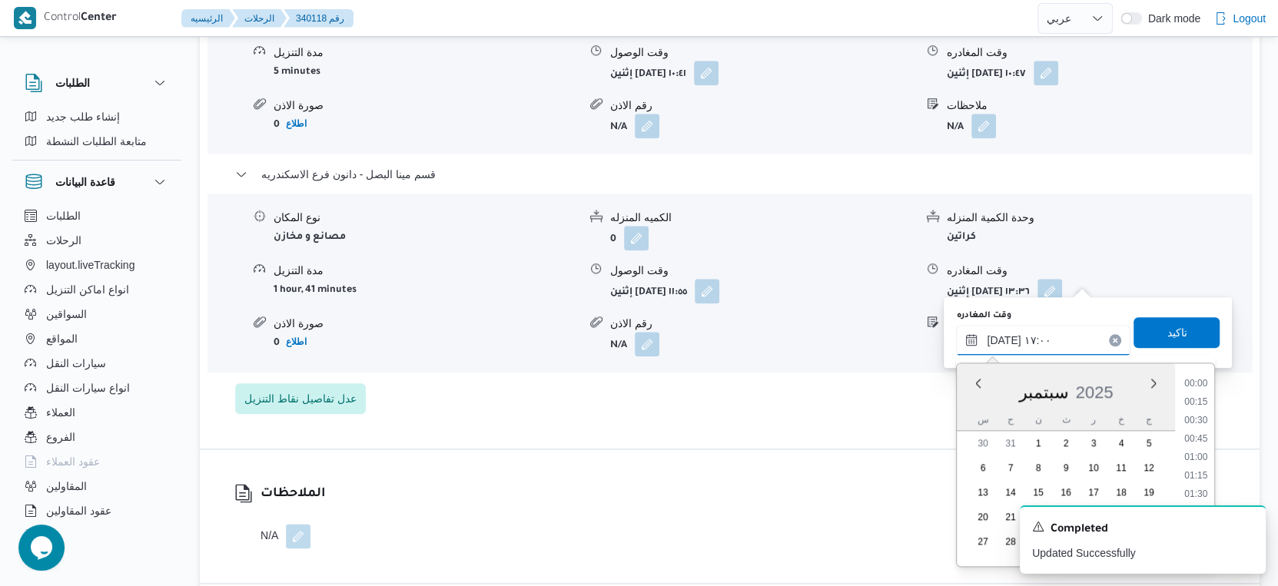
click at [999, 343] on input "٢٩/٠٩/٢٠٢٥ ١٧:٠٠" at bounding box center [1043, 340] width 174 height 31
type input "٢٩/٠٩/٢٠٢٥ ١٧:١٠"
click at [1196, 332] on span "تاكيد" at bounding box center [1176, 332] width 86 height 31
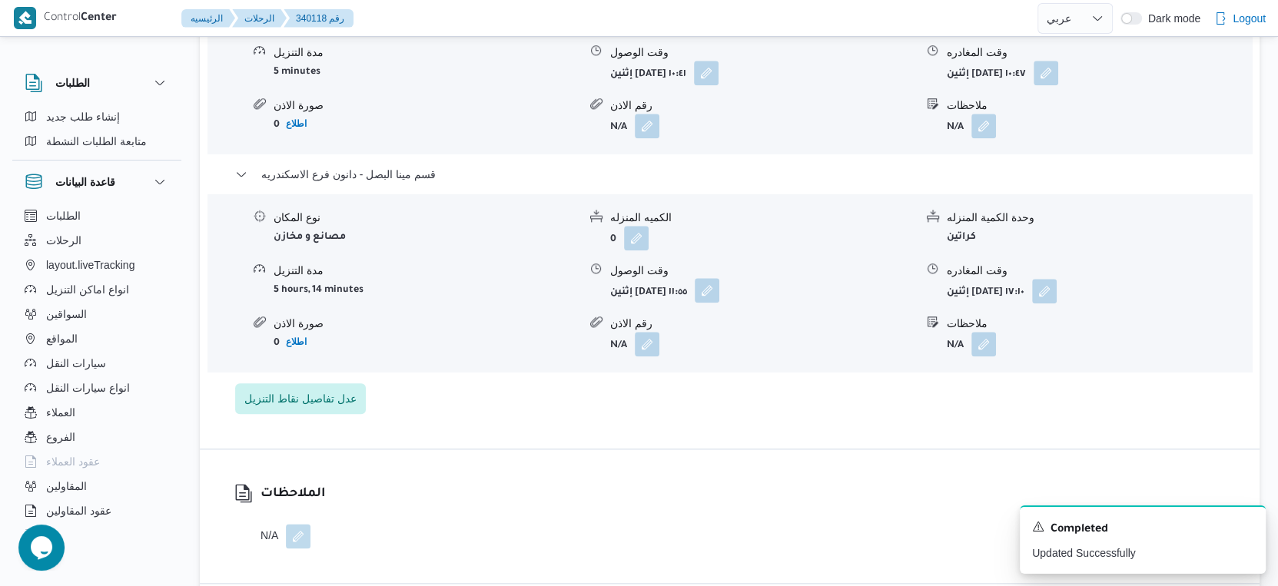
click at [719, 283] on button "button" at bounding box center [706, 290] width 25 height 25
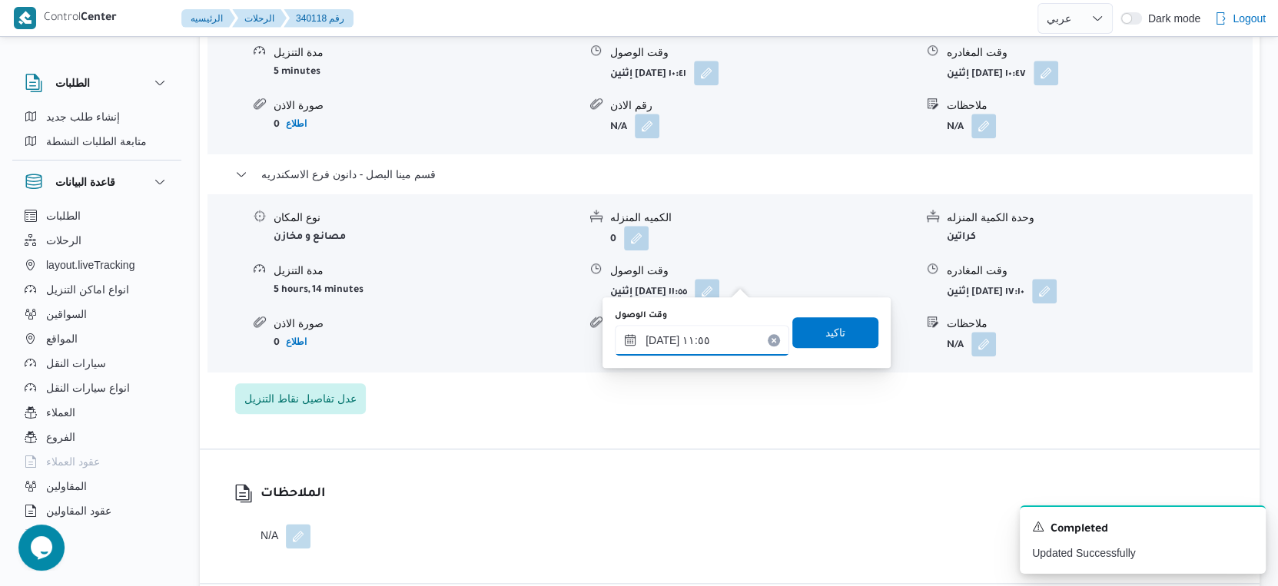
click at [713, 333] on input "٢٩/٠٩/٢٠٢٥ ١١:٥٥" at bounding box center [702, 340] width 174 height 31
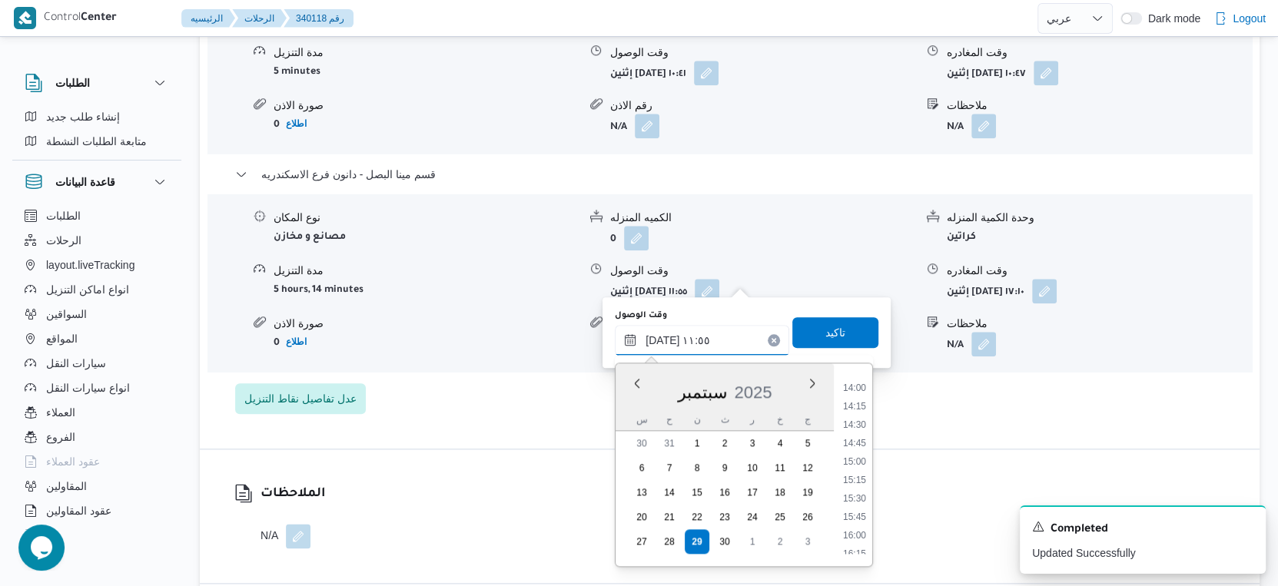
scroll to position [1113, 0]
click at [854, 471] on li "16:15" at bounding box center [854, 468] width 35 height 15
type input "٢٩/٠٩/٢٠٢٥ ١٦:١٥"
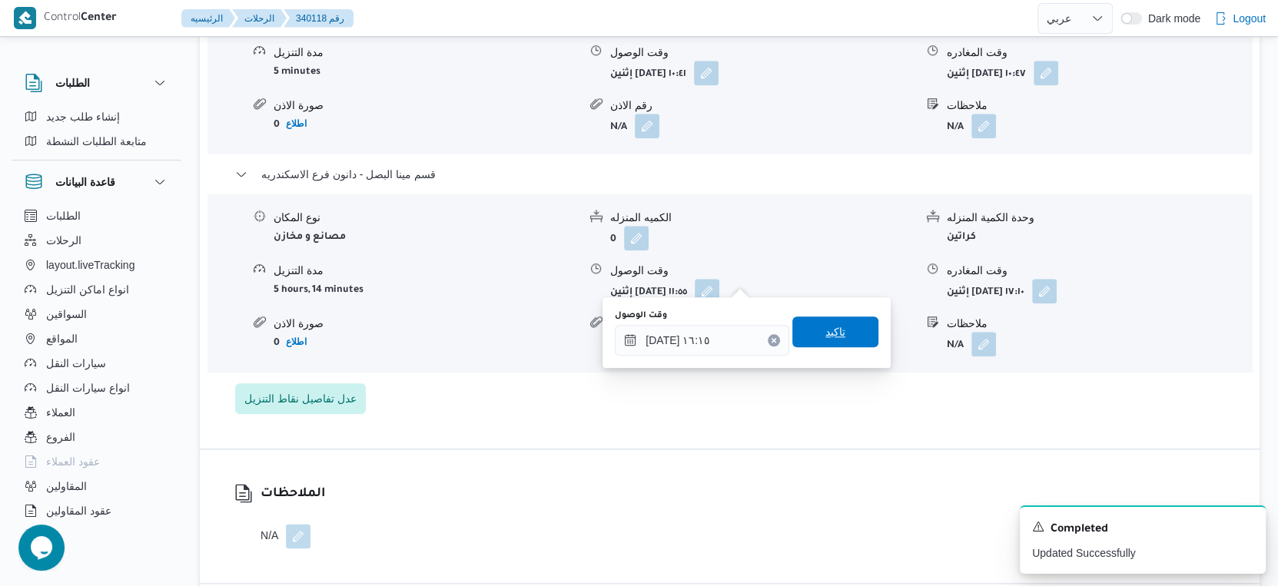
click at [842, 330] on span "تاكيد" at bounding box center [835, 332] width 86 height 31
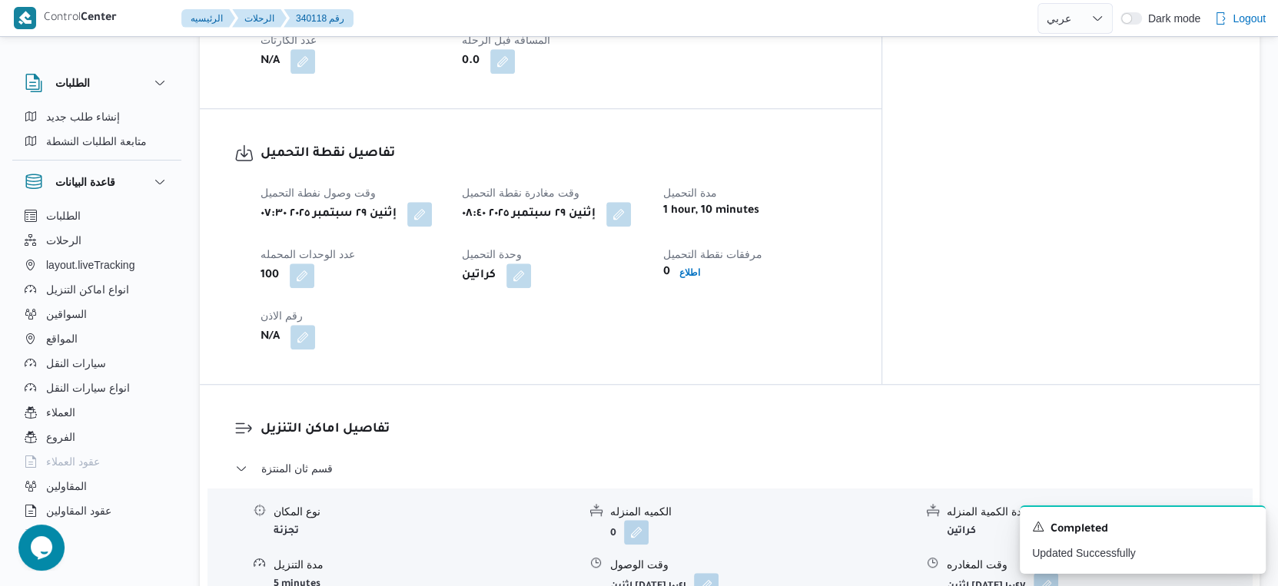
scroll to position [1024, 0]
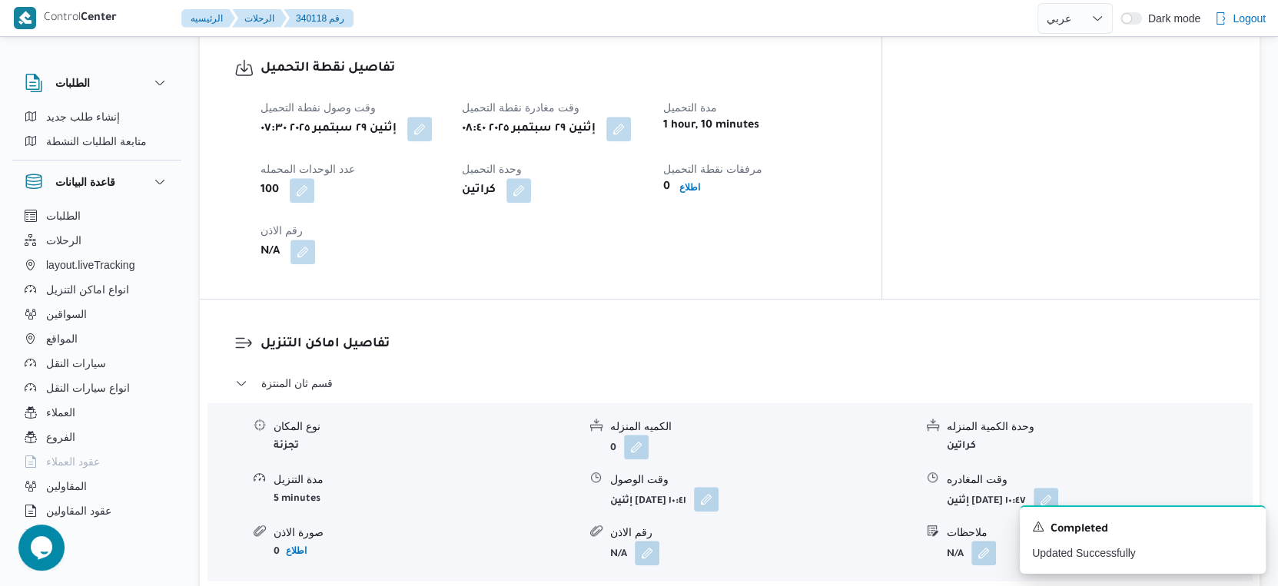
click at [718, 491] on button "button" at bounding box center [706, 499] width 25 height 25
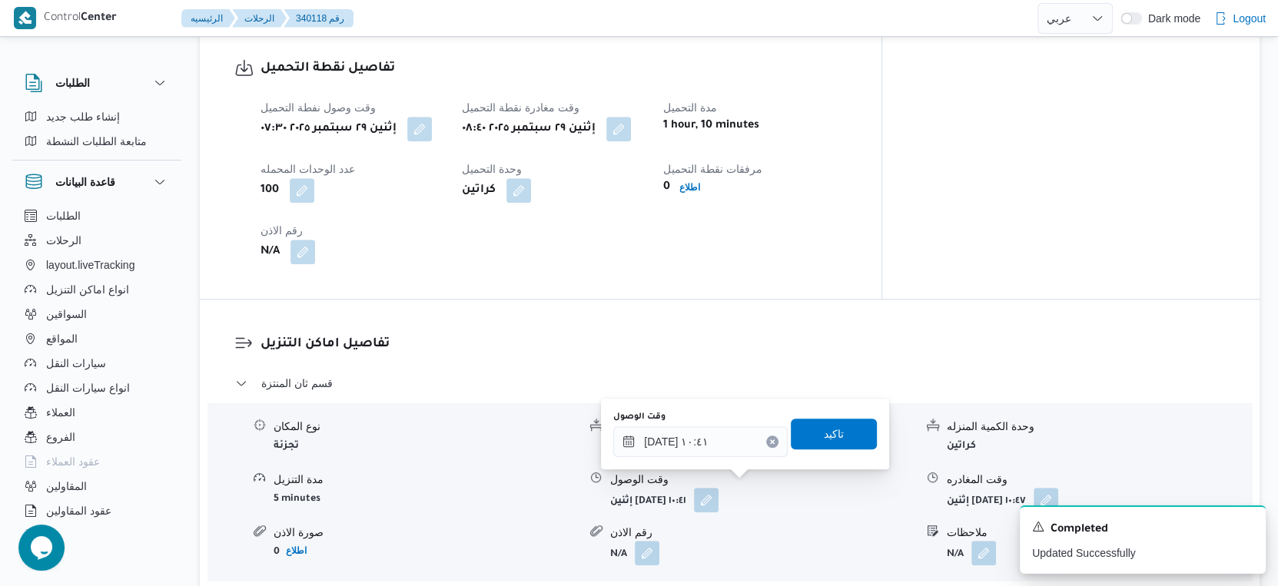
click at [750, 352] on dl "تفاصيل اماكن التنزيل قسم ثان المنتزة نوع المكان تجزئة الكميه المنزله 0 وحدة الك…" at bounding box center [742, 587] width 964 height 507
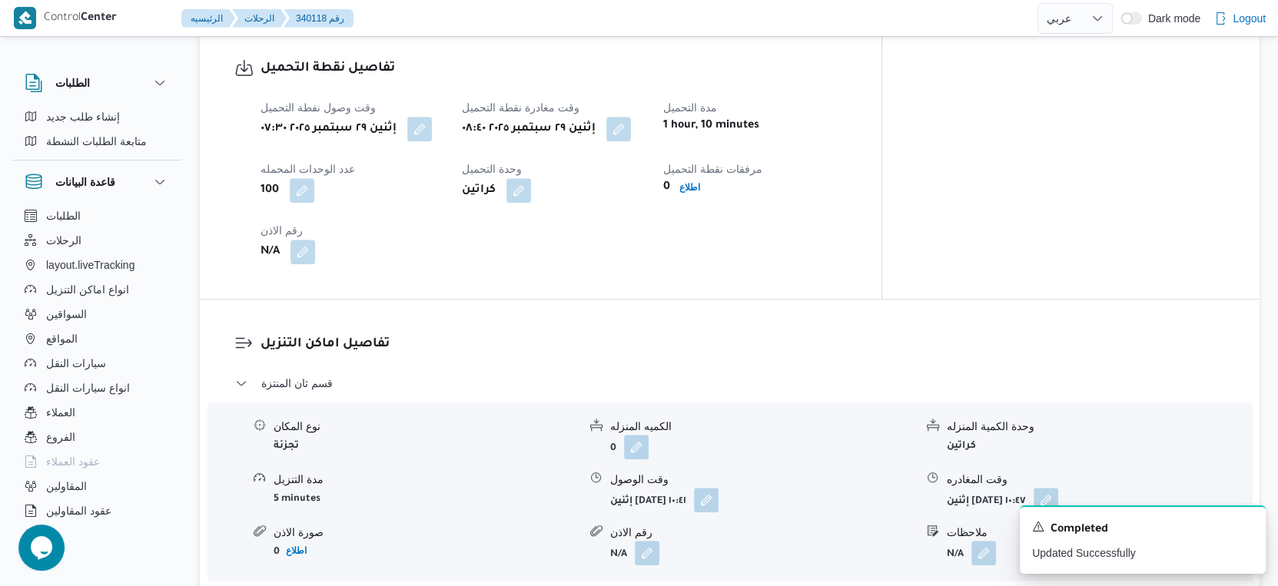
scroll to position [598, 0]
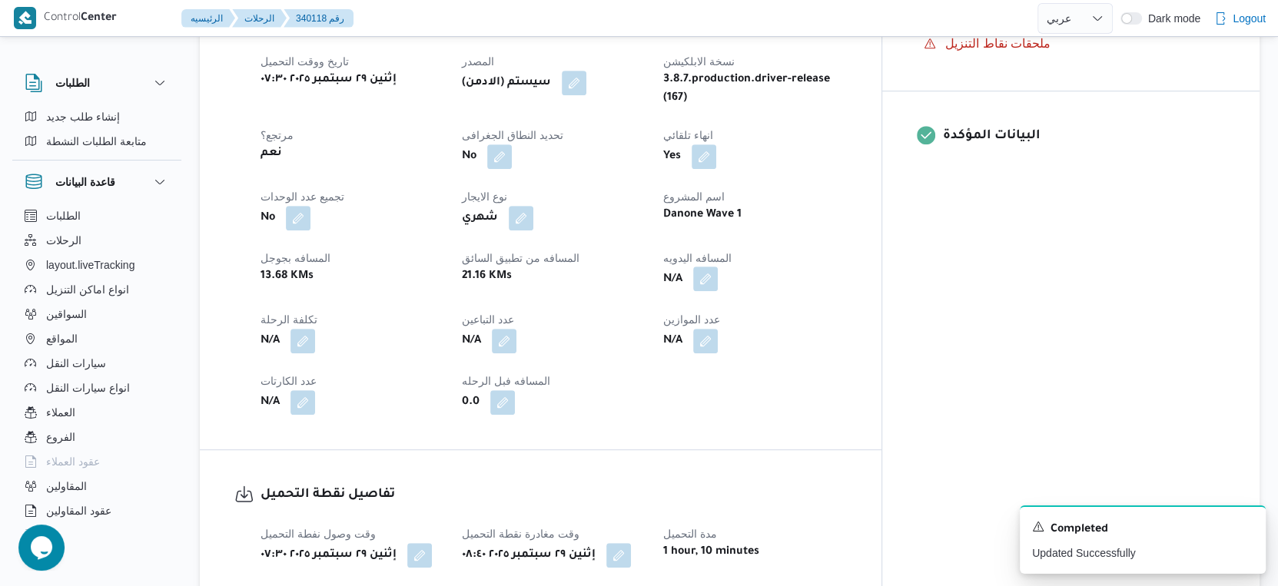
click at [718, 269] on button "button" at bounding box center [705, 279] width 25 height 25
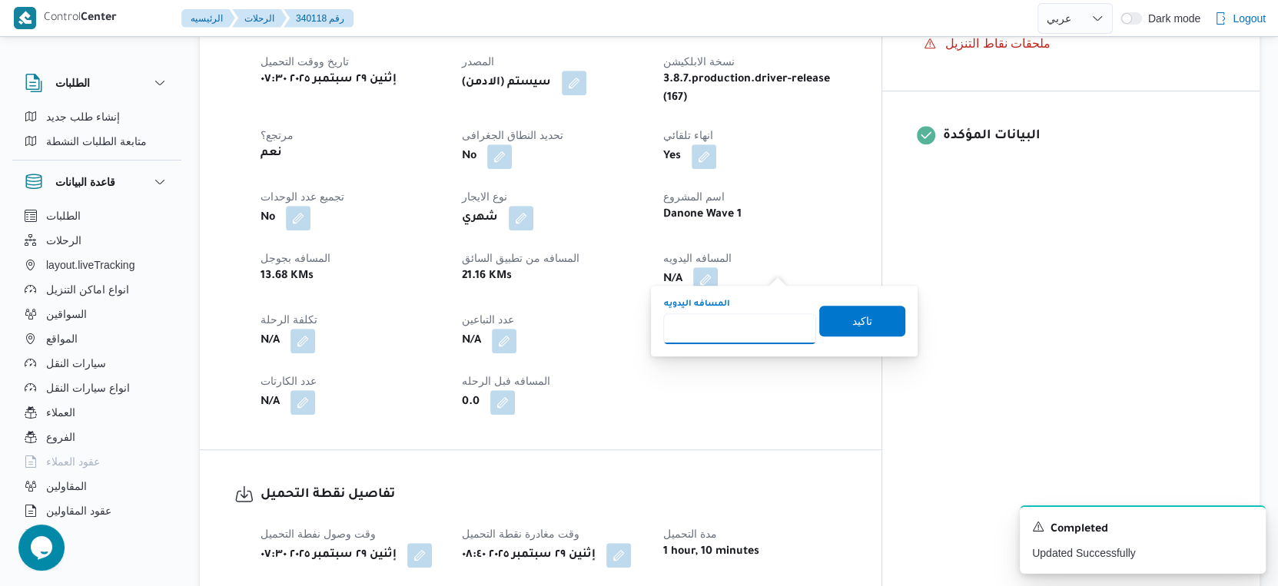
click at [732, 333] on input "المسافه اليدويه" at bounding box center [739, 328] width 153 height 31
type input "79"
click at [830, 317] on span "تاكيد" at bounding box center [862, 320] width 86 height 31
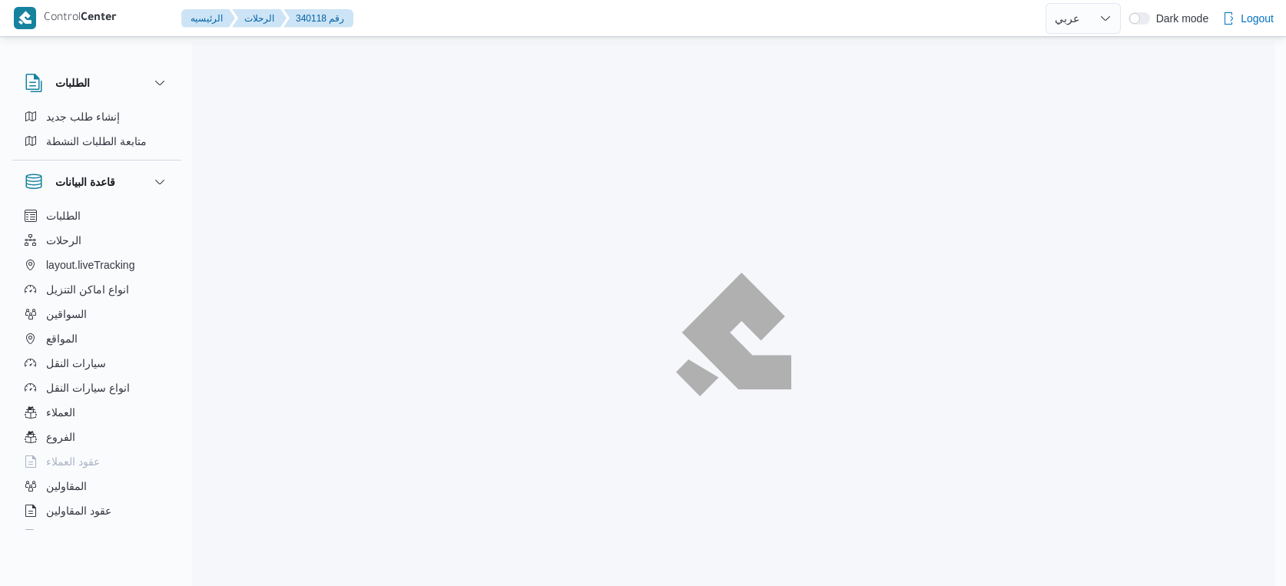
select select "ar"
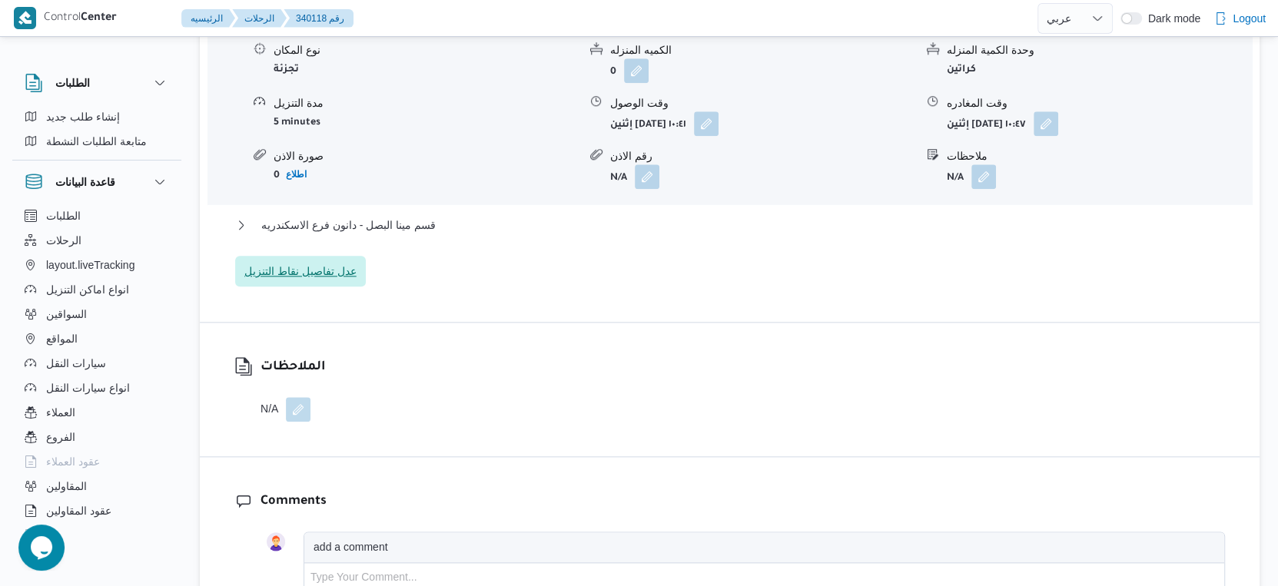
scroll to position [1407, 0]
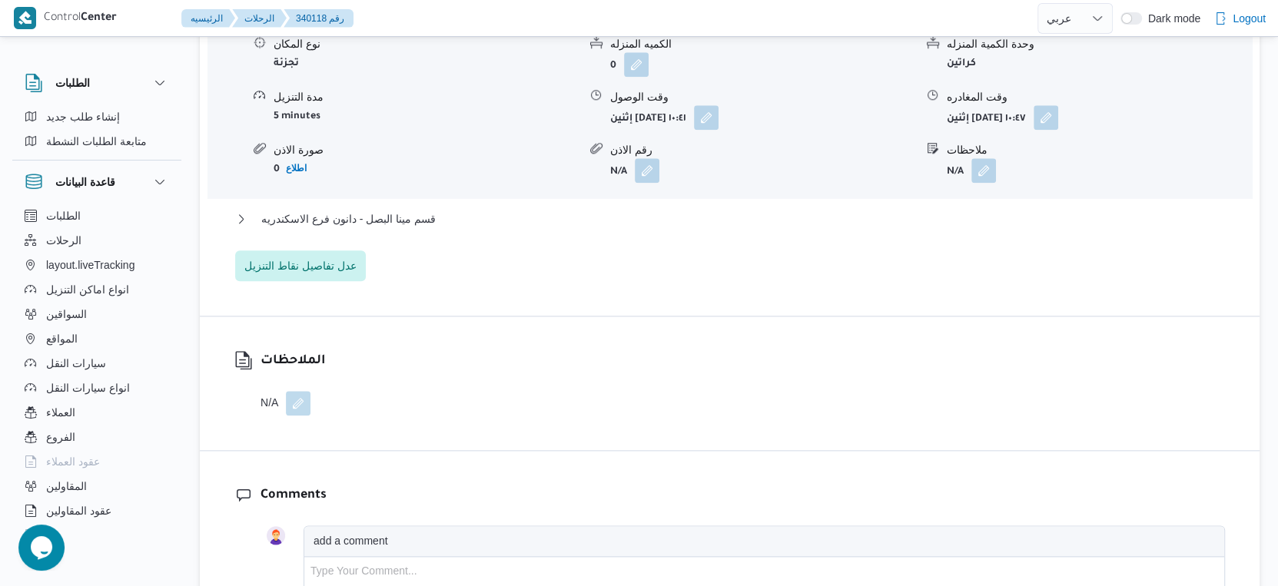
click at [364, 195] on div "قسم ثان المنتزة نوع المكان تجزئة الكميه المنزله 0 وحدة الكمية المنزله كراتين مد…" at bounding box center [730, 137] width 990 height 290
click at [370, 210] on span "قسم مينا البصل - دانون فرع الاسكندريه" at bounding box center [348, 219] width 174 height 18
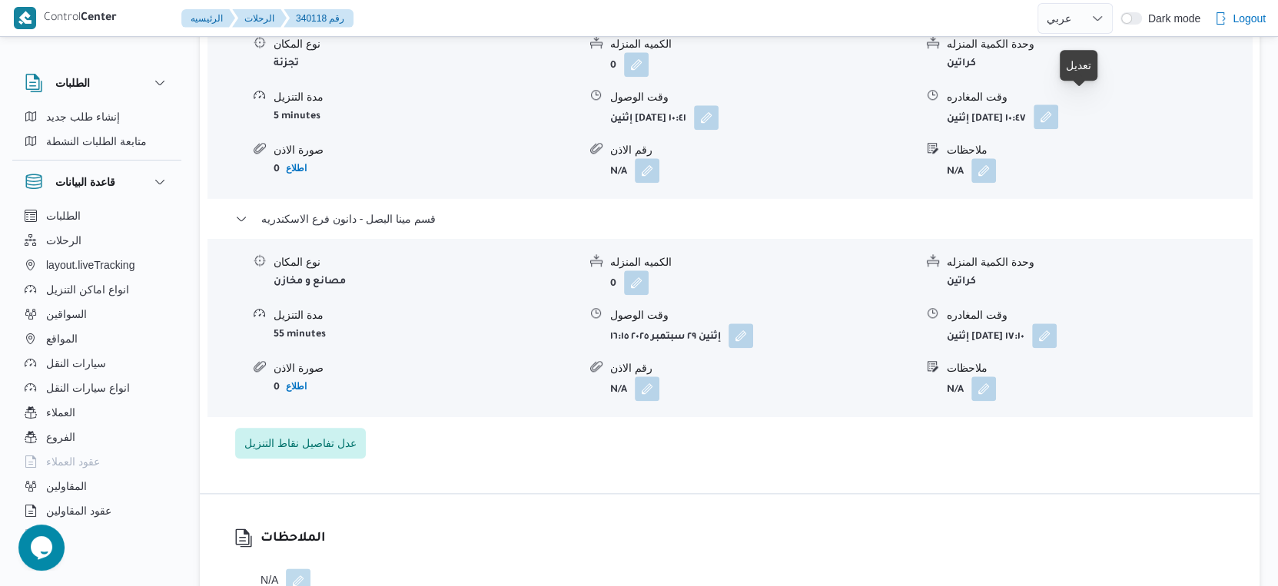
click at [1058, 104] on button "button" at bounding box center [1045, 116] width 25 height 25
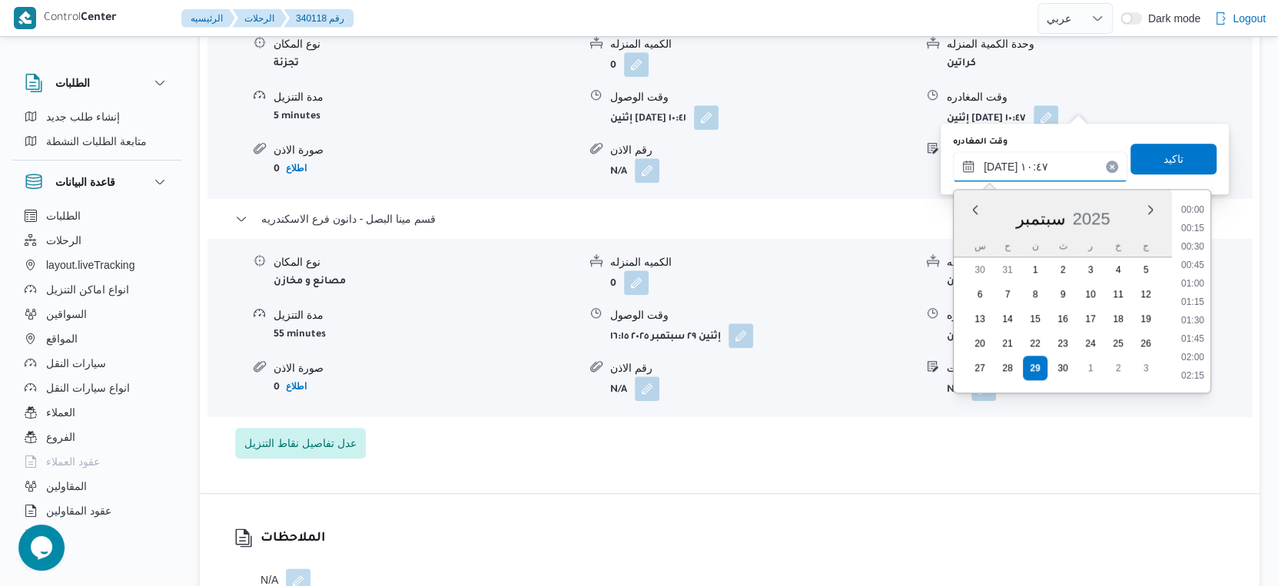
click at [1048, 151] on input "٢٩/٠٩/٢٠٢٥ ١٠:٤٧" at bounding box center [1040, 166] width 174 height 31
click at [1192, 245] on li "15:45" at bounding box center [1192, 245] width 35 height 15
type input "٢٩/٠٩/٢٠٢٥ ١٥:٤٥"
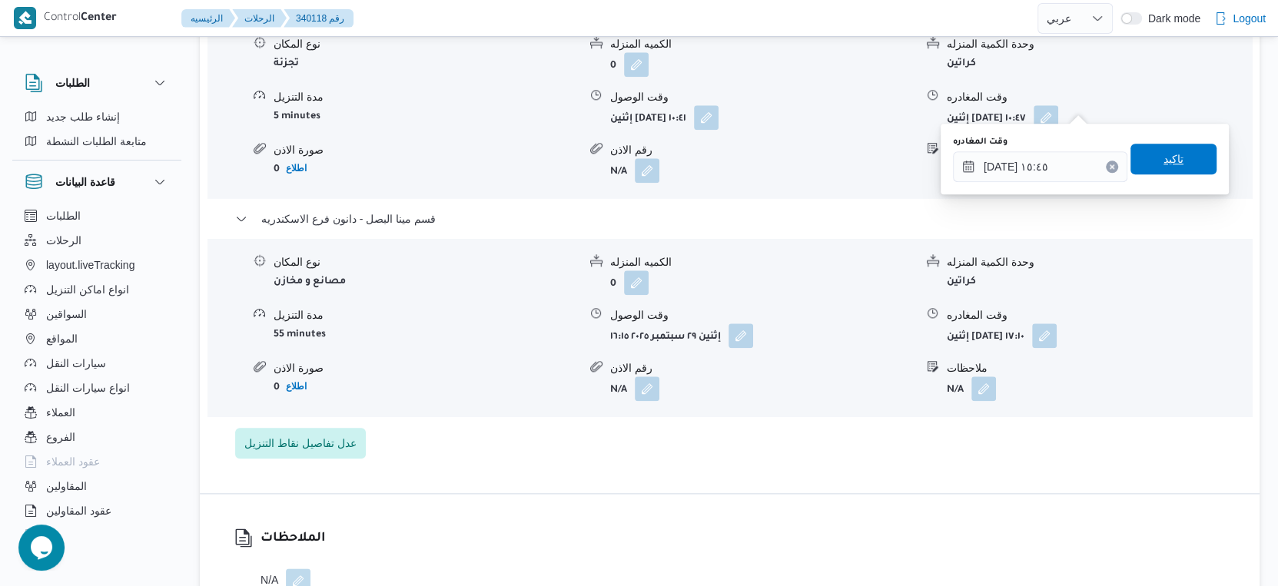
click at [1182, 161] on span "تاكيد" at bounding box center [1173, 159] width 86 height 31
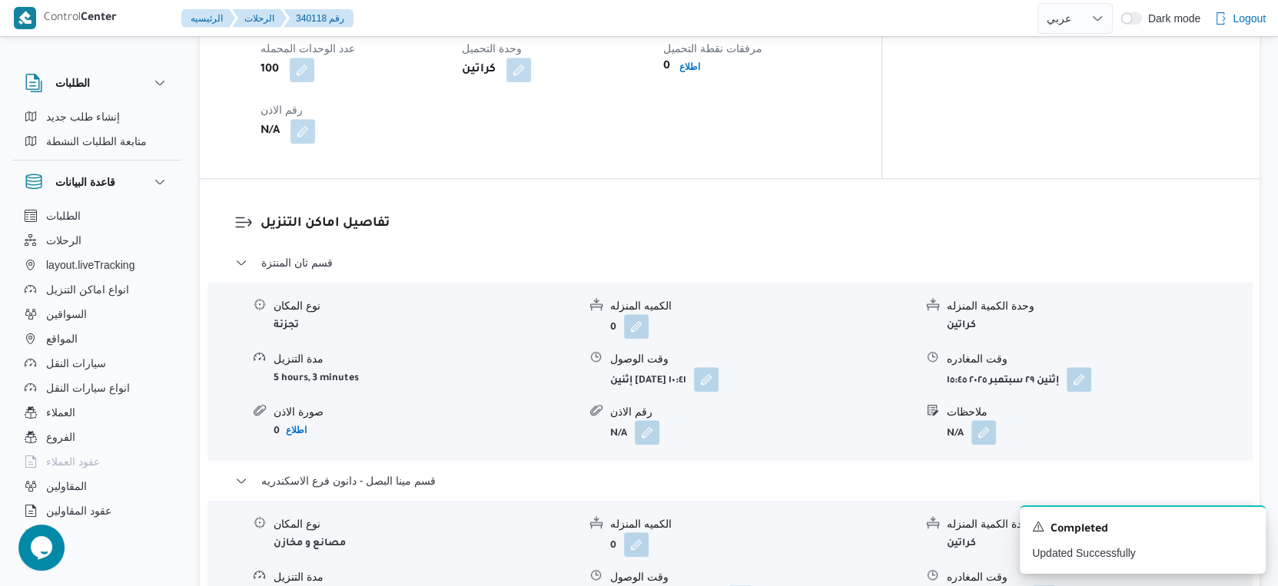
scroll to position [1066, 0]
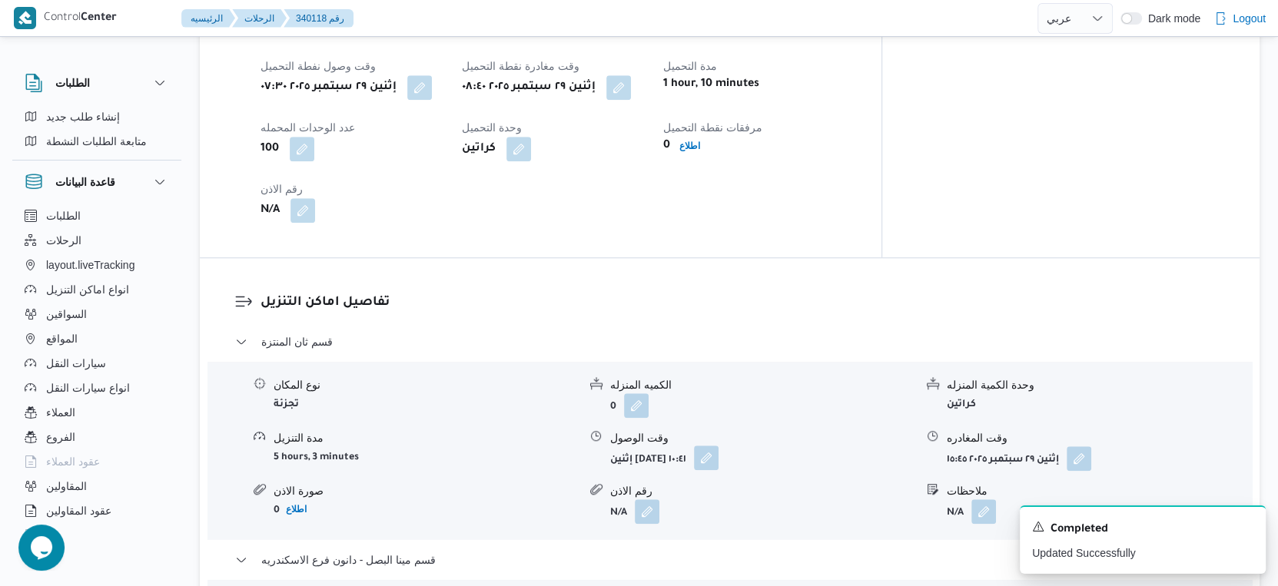
click at [718, 446] on button "button" at bounding box center [706, 458] width 25 height 25
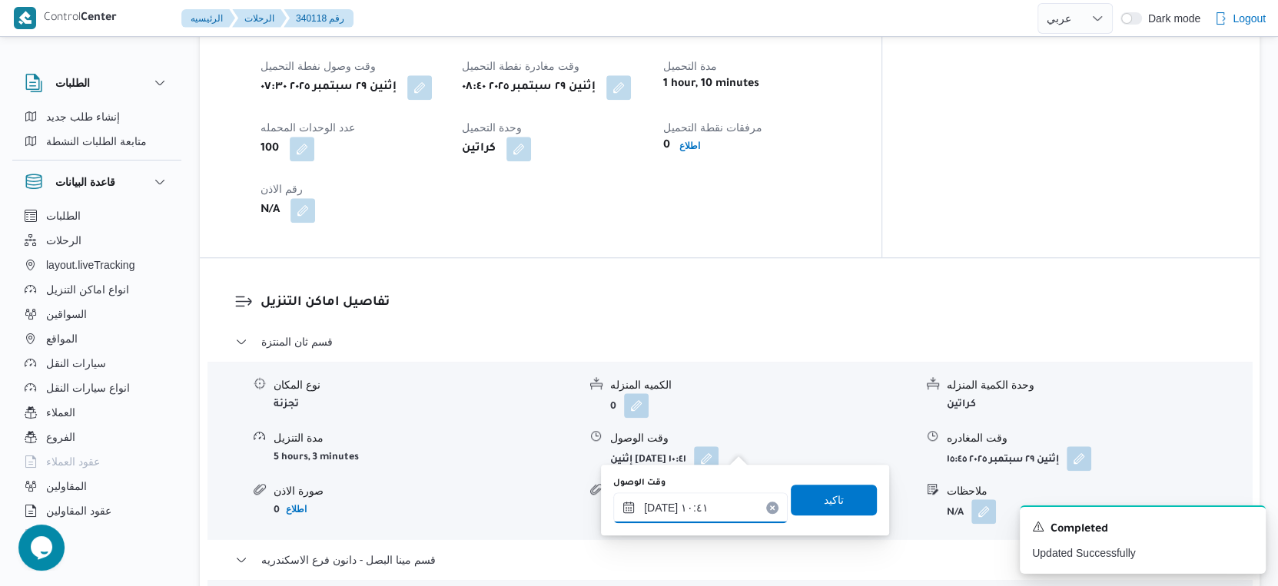
click at [700, 503] on input "٢٩/٠٩/٢٠٢٥ ١٠:٤١" at bounding box center [700, 507] width 174 height 31
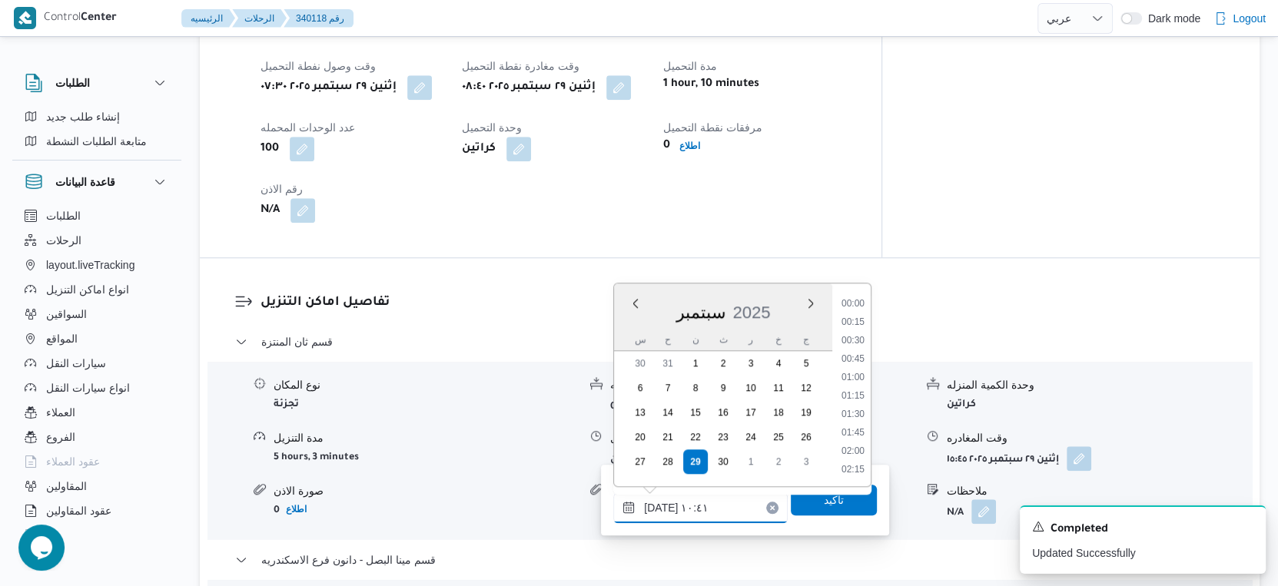
scroll to position [681, 0]
click at [859, 321] on li "09:30" at bounding box center [852, 323] width 35 height 15
type input "٢٩/٠٩/٢٠٢٥ ٠٩:٣٠"
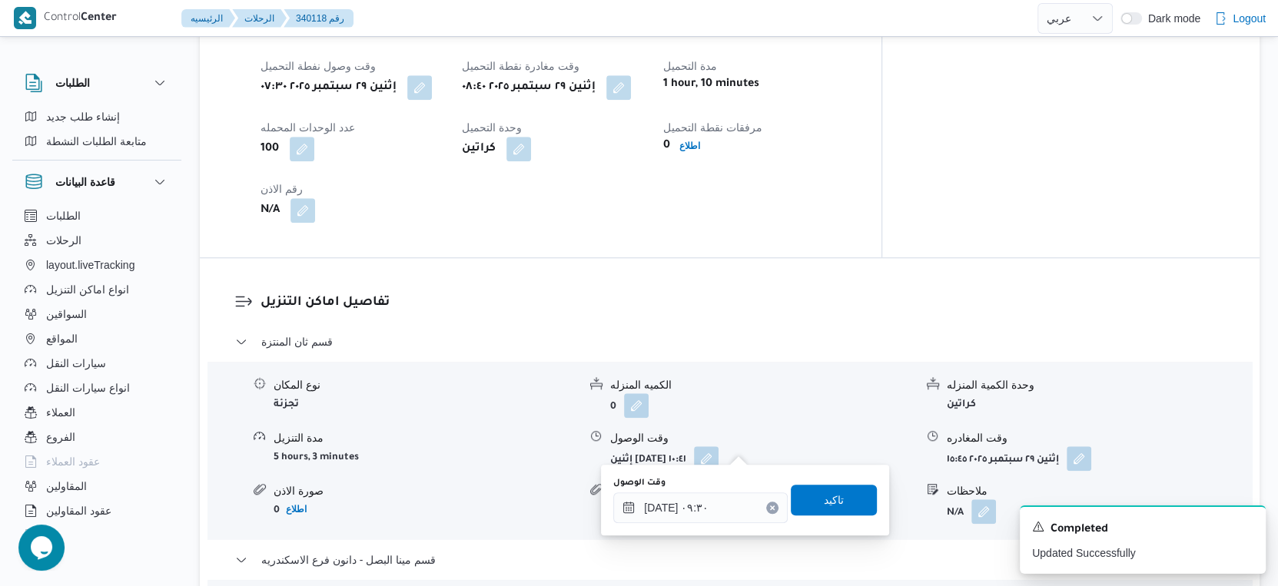
click at [858, 524] on div "وقت الوصول ٢٩/٠٩/٢٠٢٥ ٠٩:٣٠ تاكيد" at bounding box center [745, 500] width 267 height 49
click at [847, 484] on span "تاكيد" at bounding box center [834, 499] width 86 height 31
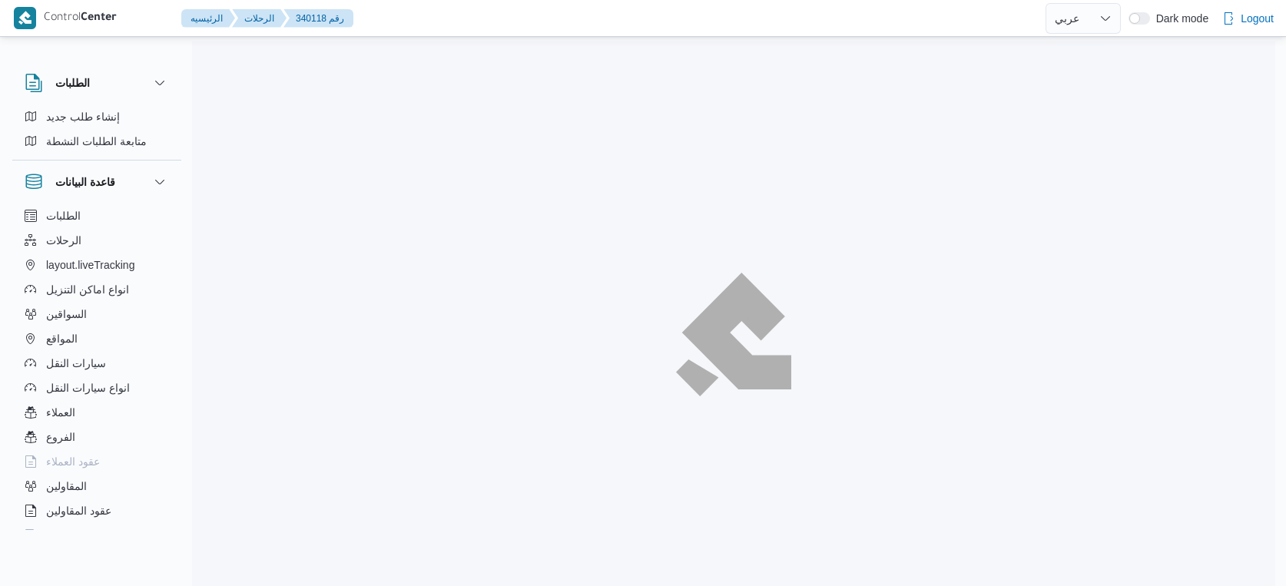
select select "ar"
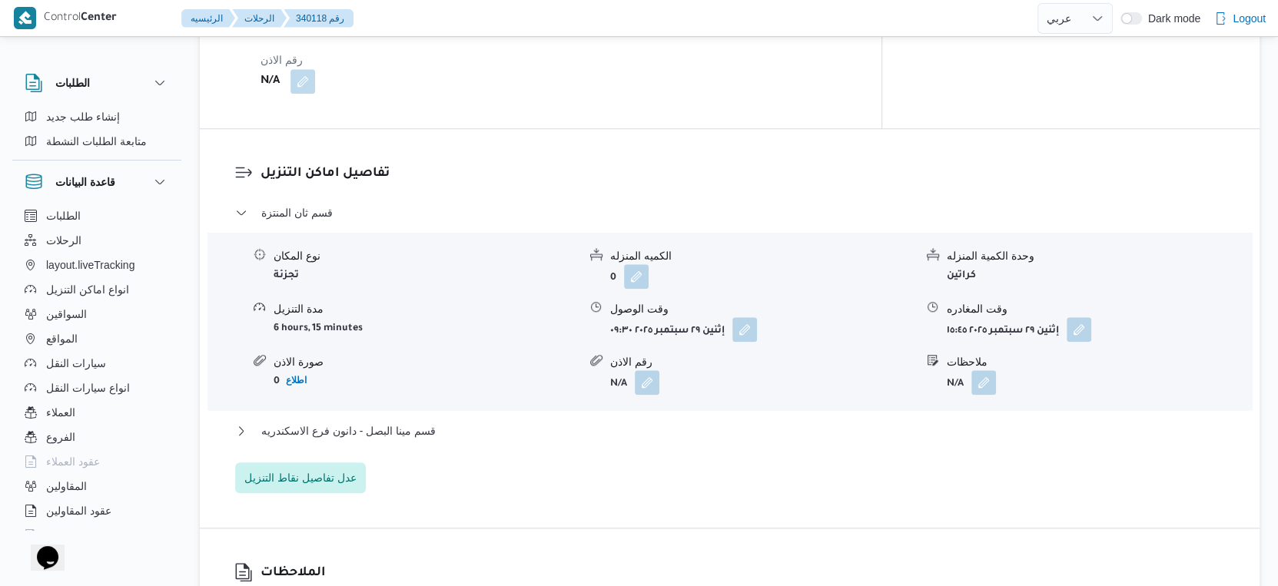
scroll to position [1281, 0]
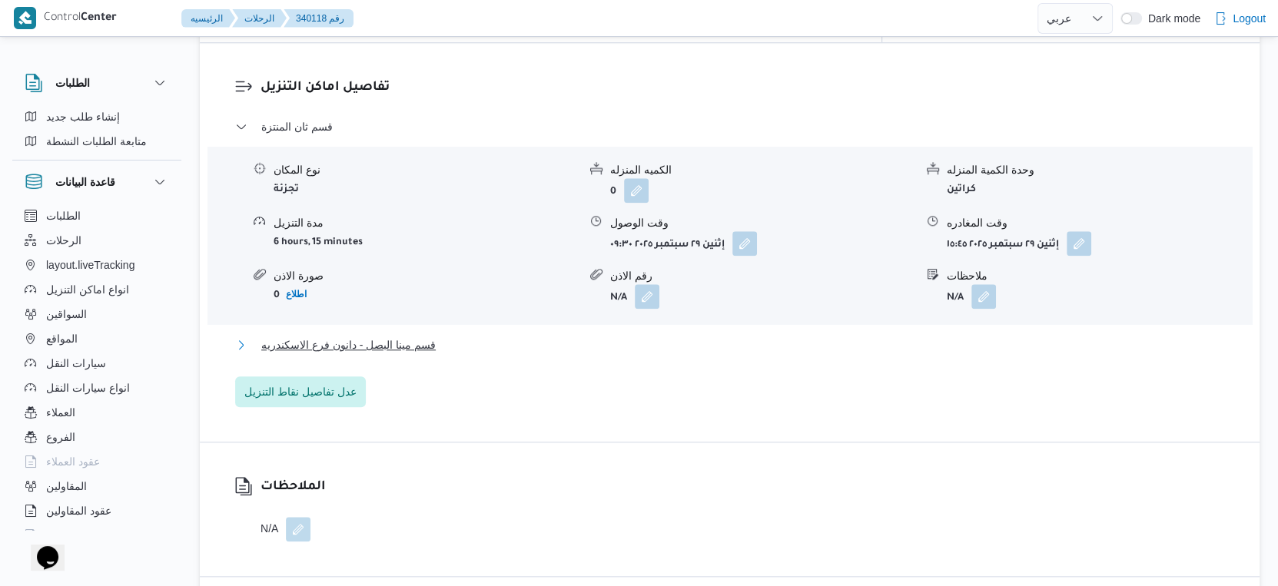
click at [479, 336] on button "قسم مينا البصل - دانون فرع الاسكندريه" at bounding box center [730, 345] width 990 height 18
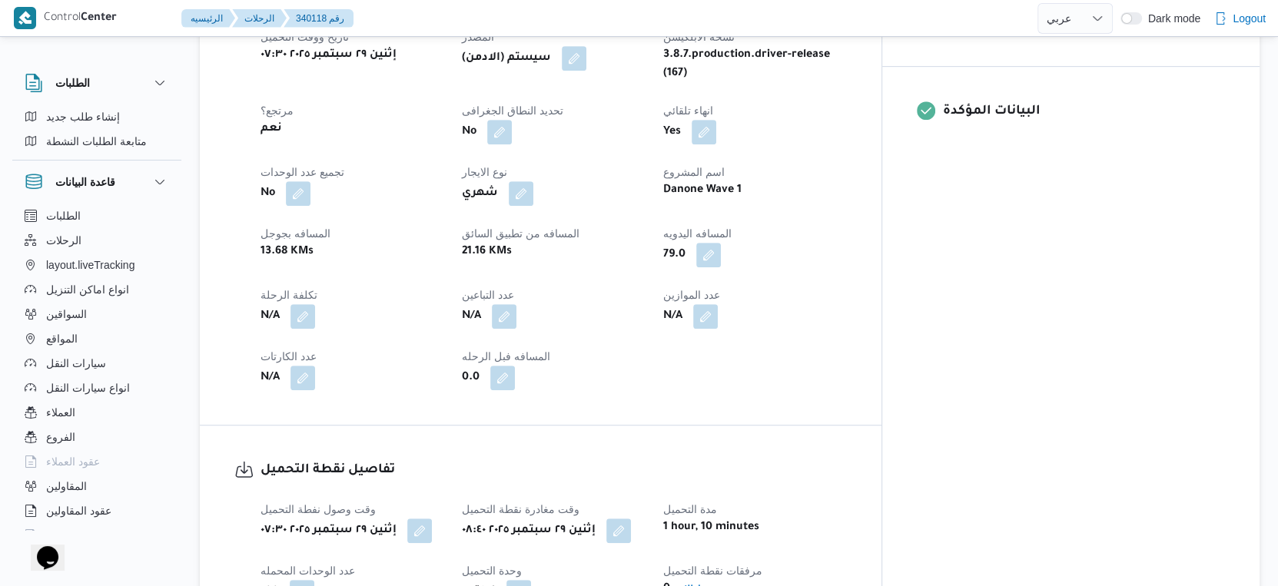
scroll to position [598, 0]
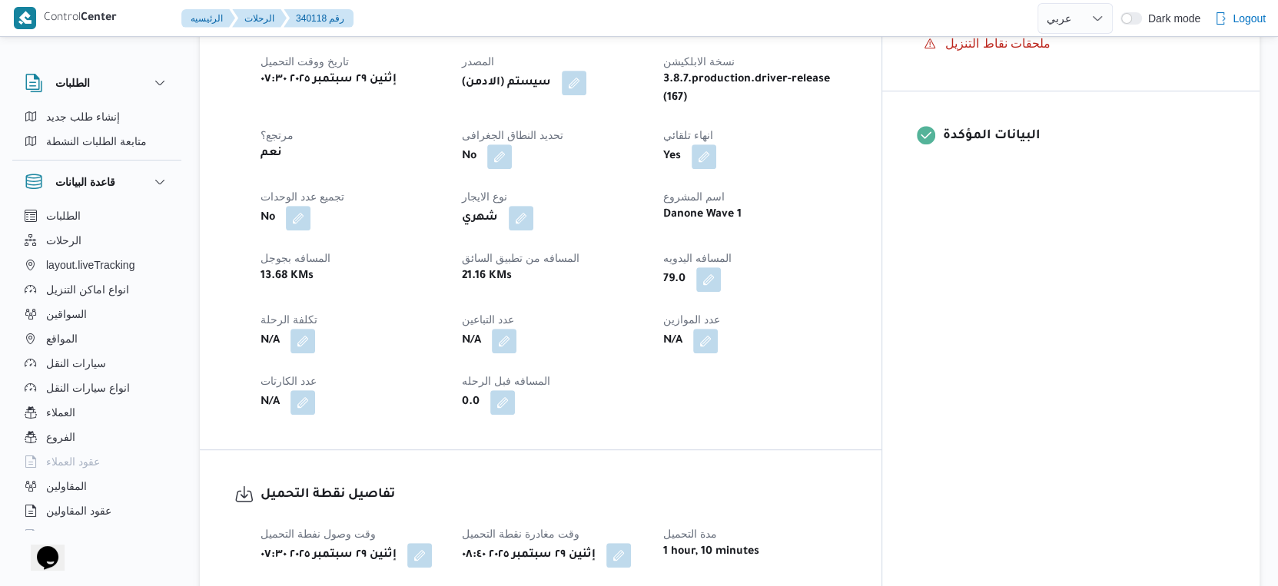
select select "ar"
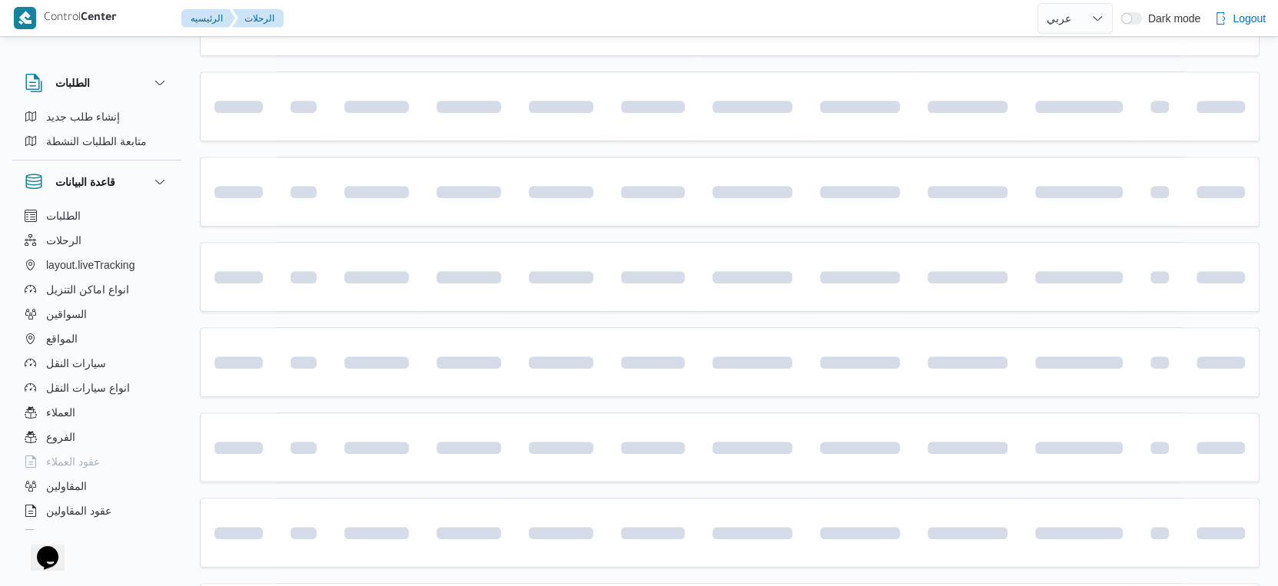
scroll to position [426, 0]
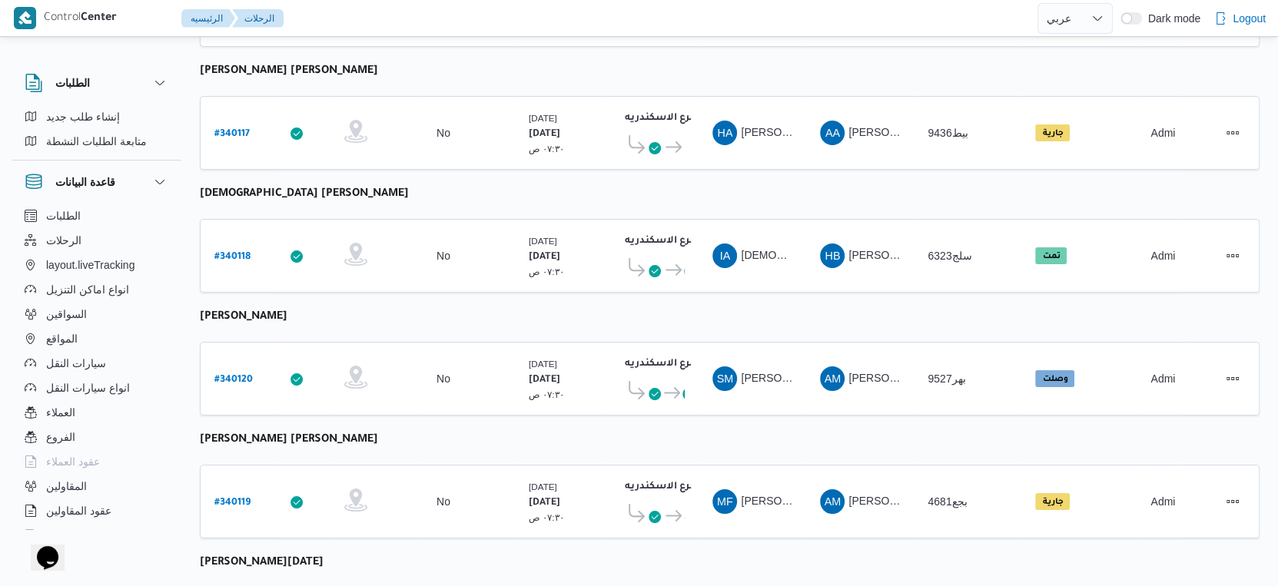
select select "ar"
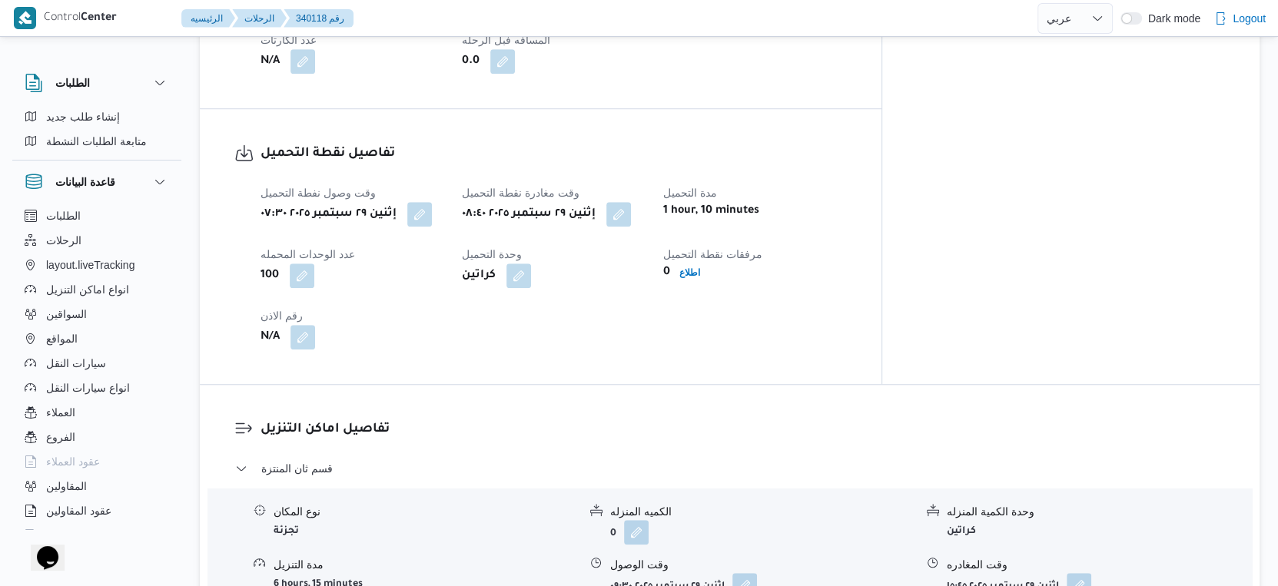
scroll to position [1195, 0]
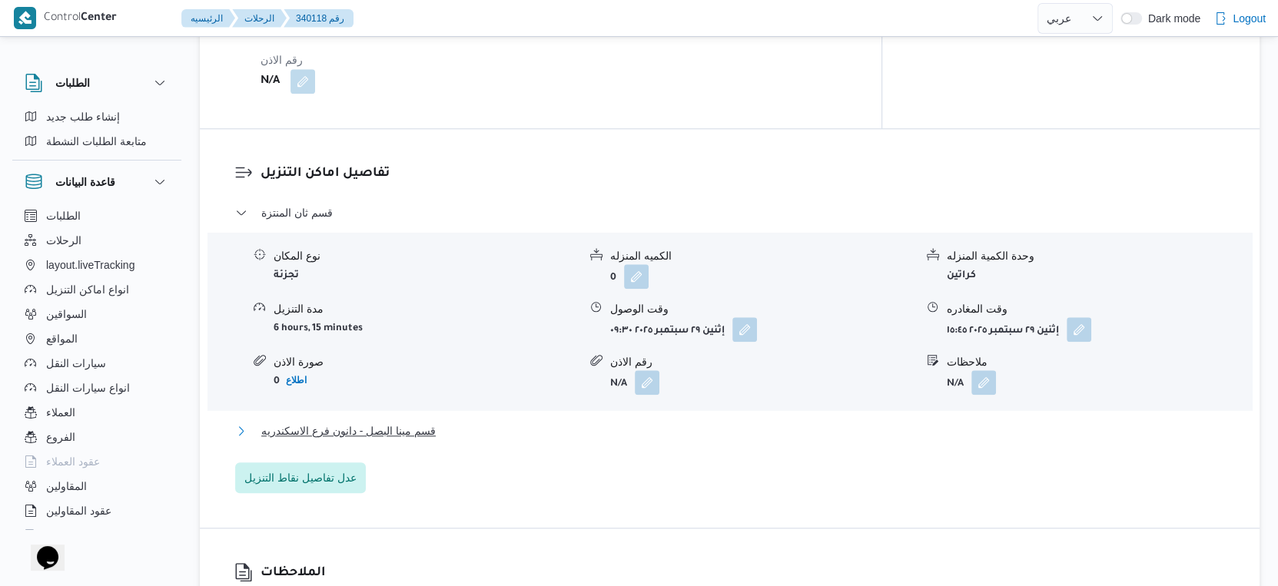
click at [389, 422] on span "قسم مينا البصل - دانون فرع الاسكندريه" at bounding box center [348, 431] width 174 height 18
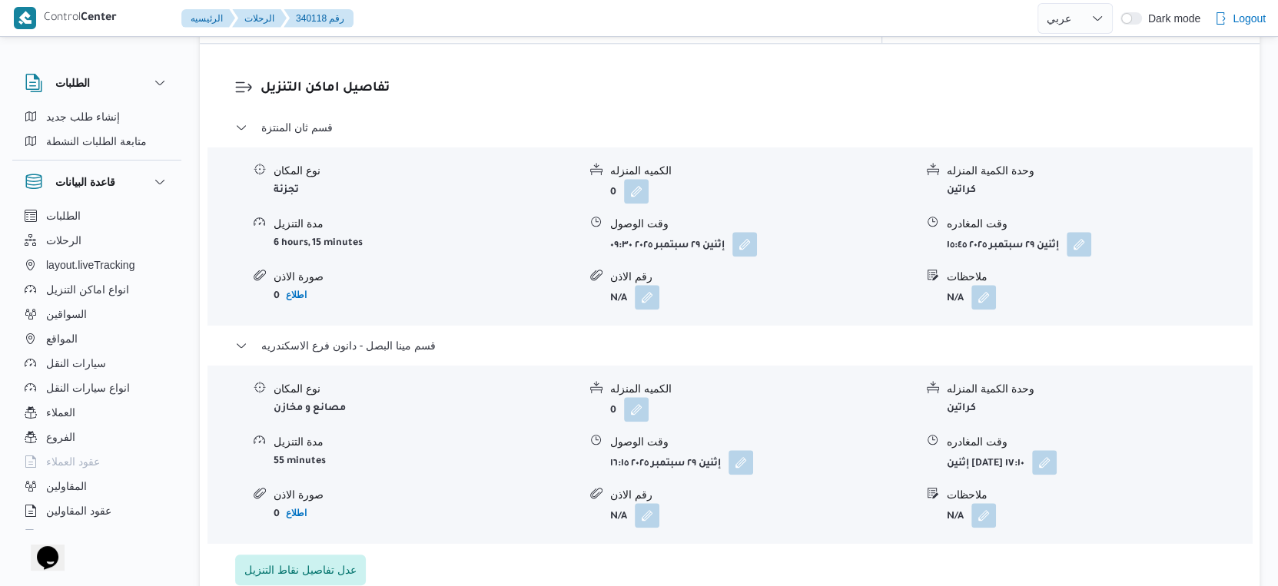
scroll to position [1281, 0]
select select "ar"
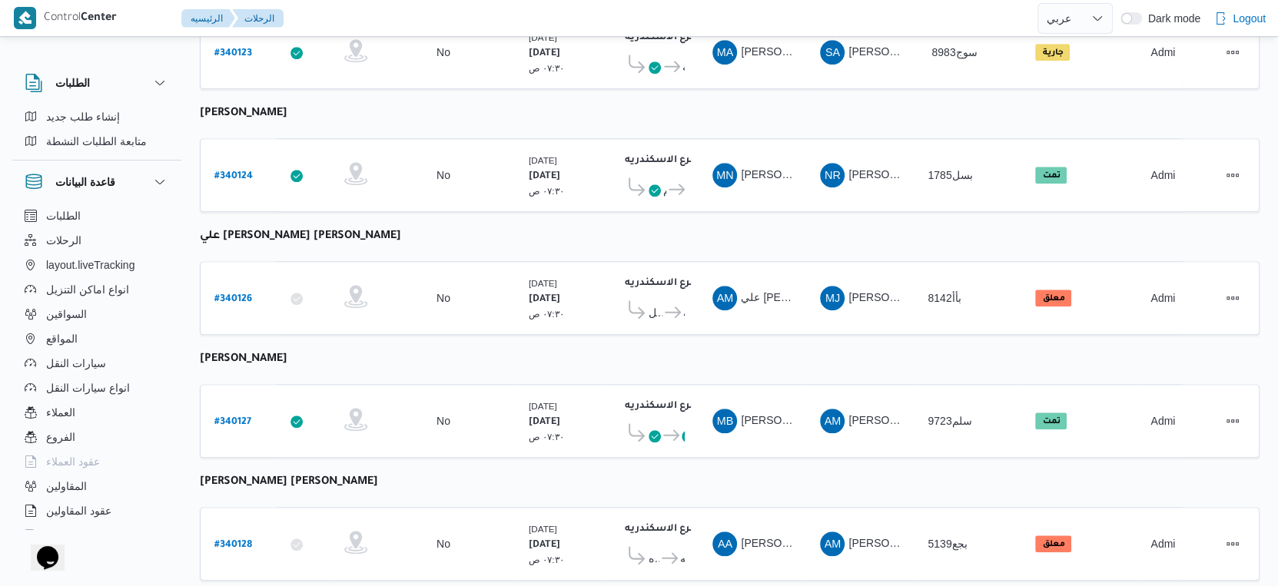
scroll to position [1254, 0]
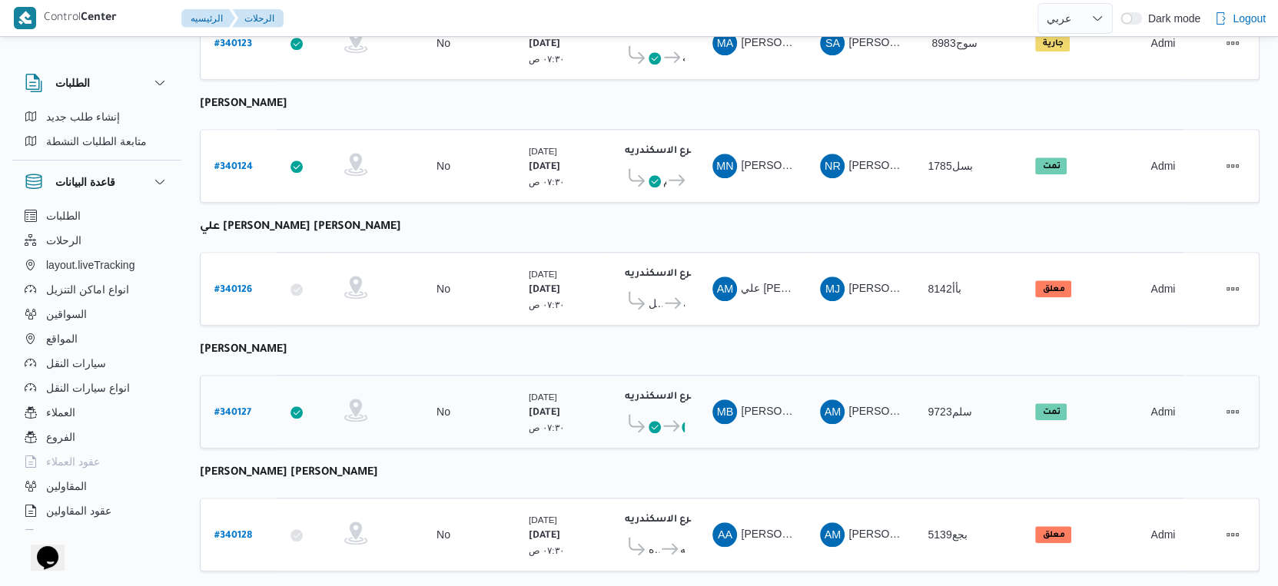
click at [237, 408] on b "# 340127" at bounding box center [232, 413] width 37 height 11
select select "ar"
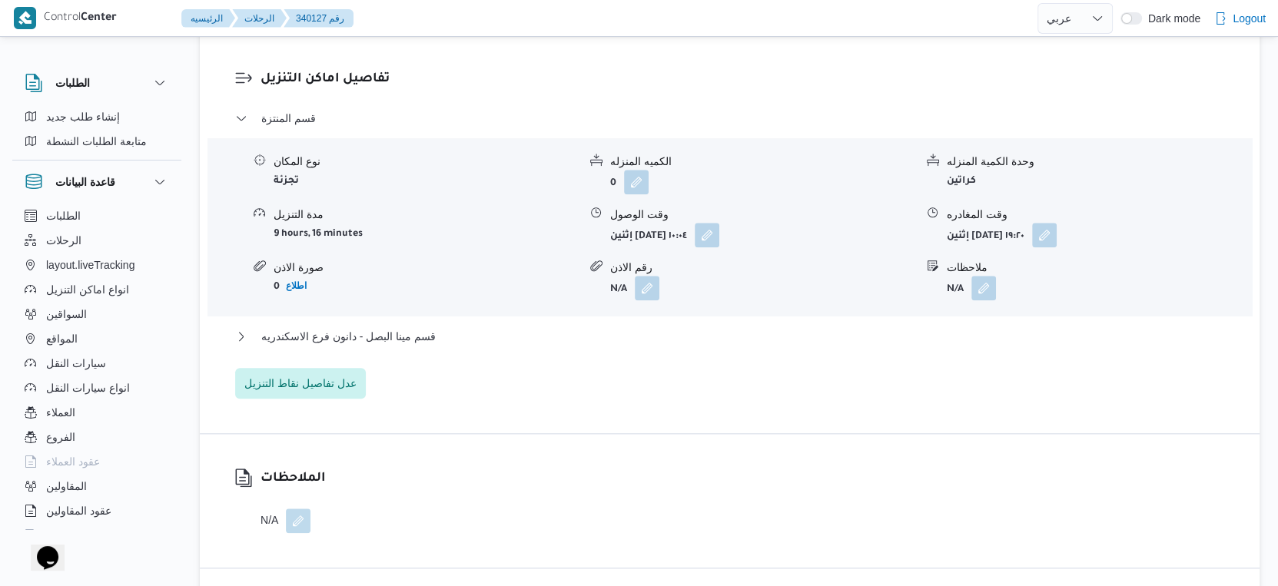
scroll to position [1281, 0]
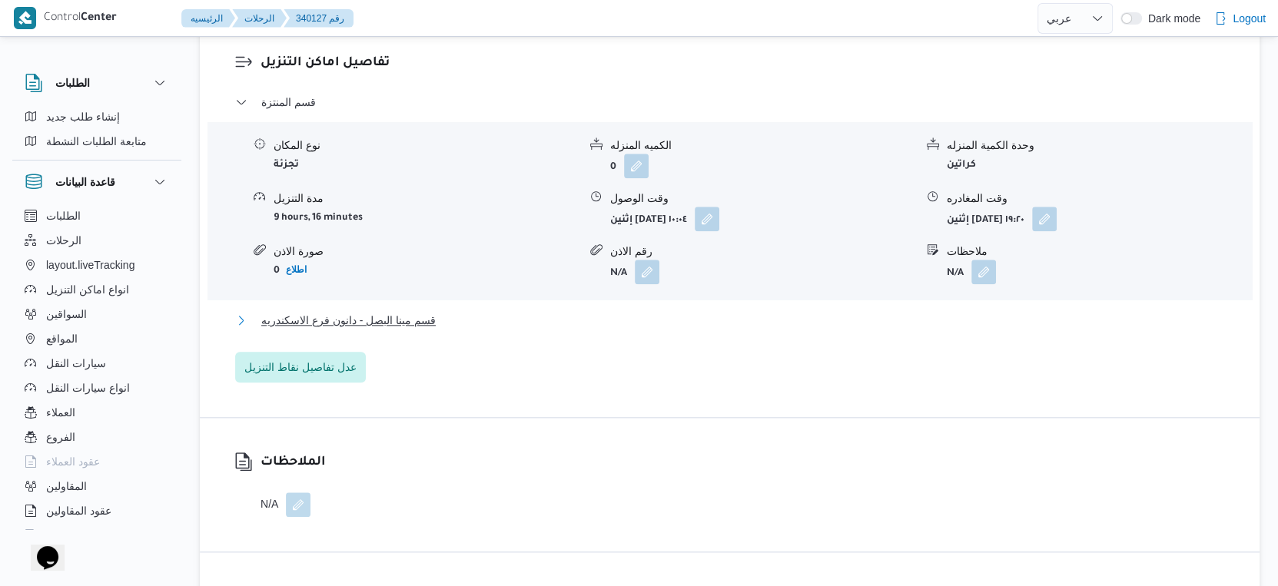
click at [445, 330] on button "قسم مينا البصل - دانون فرع الاسكندريه" at bounding box center [730, 320] width 990 height 18
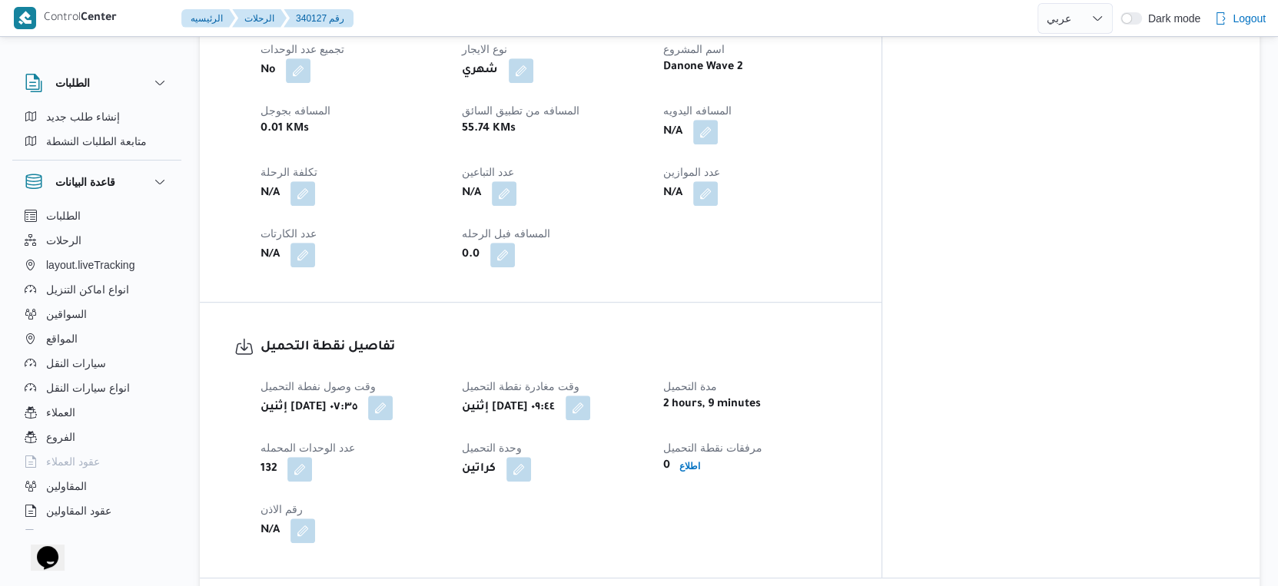
scroll to position [682, 0]
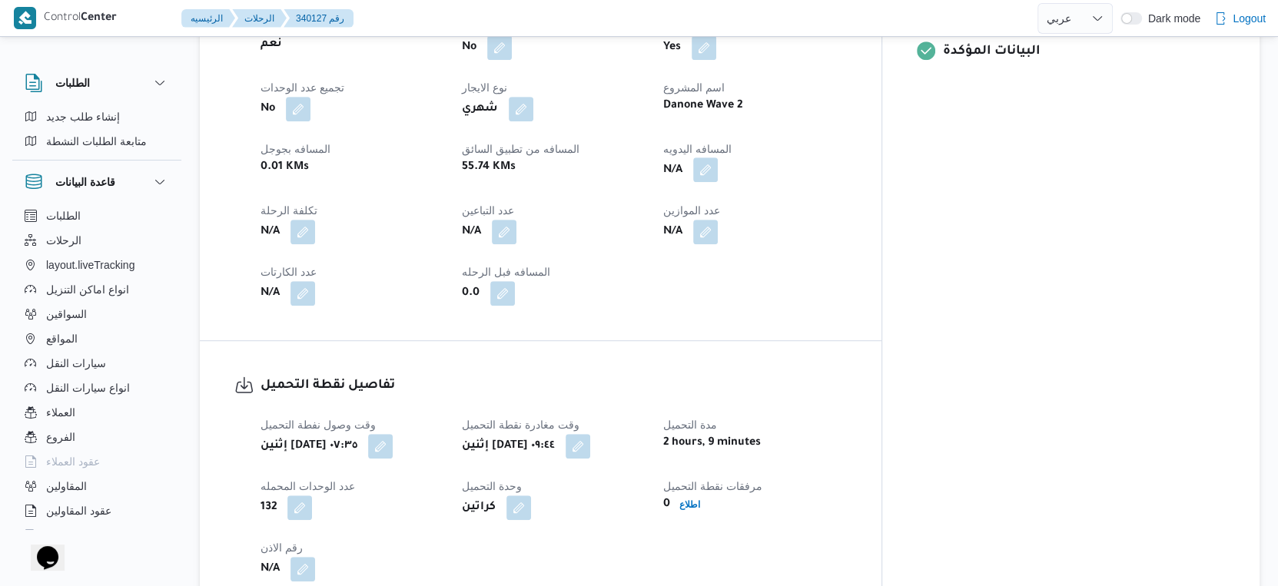
click at [718, 181] on button "button" at bounding box center [705, 169] width 25 height 25
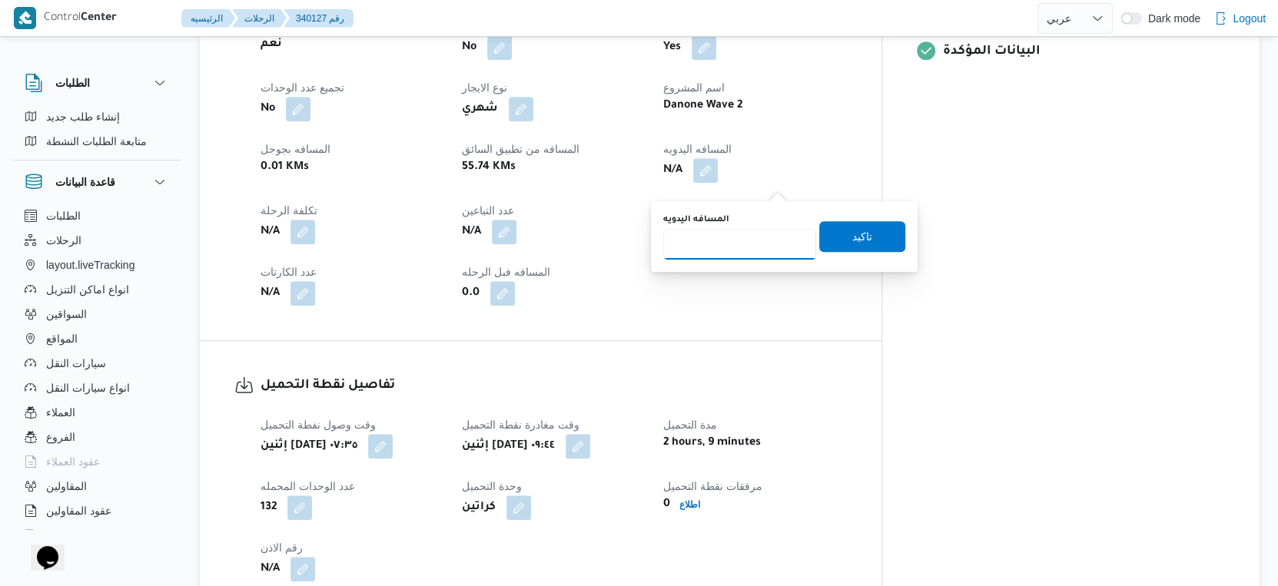
click at [724, 243] on input "المسافه اليدويه" at bounding box center [739, 244] width 153 height 31
type input "50"
click at [858, 236] on span "تاكيد" at bounding box center [862, 236] width 20 height 18
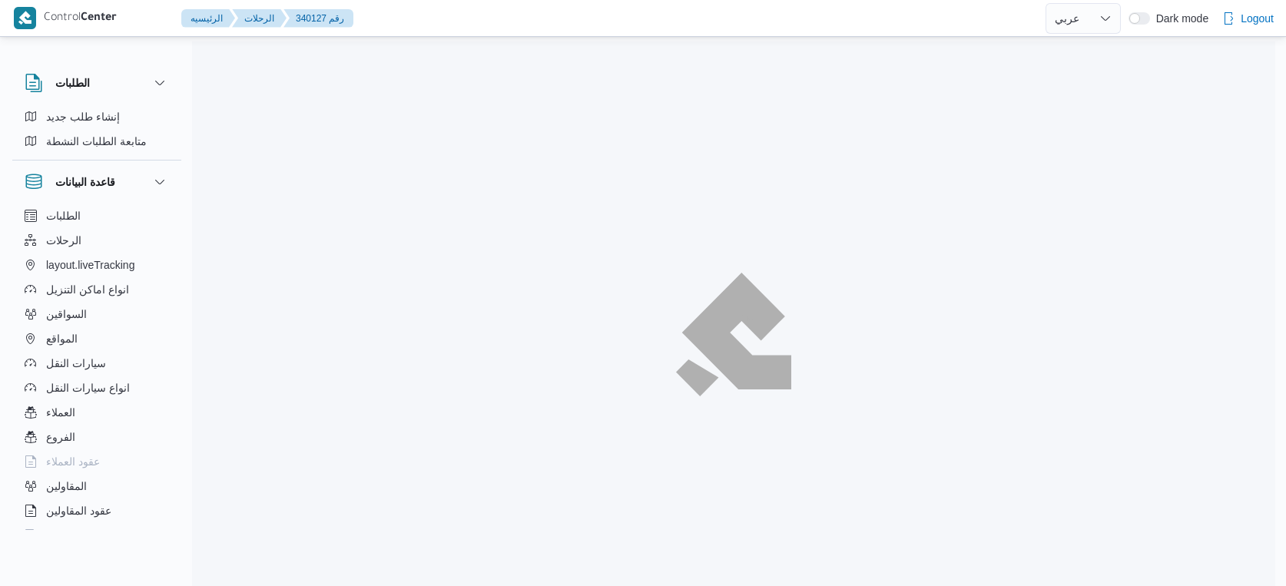
select select "ar"
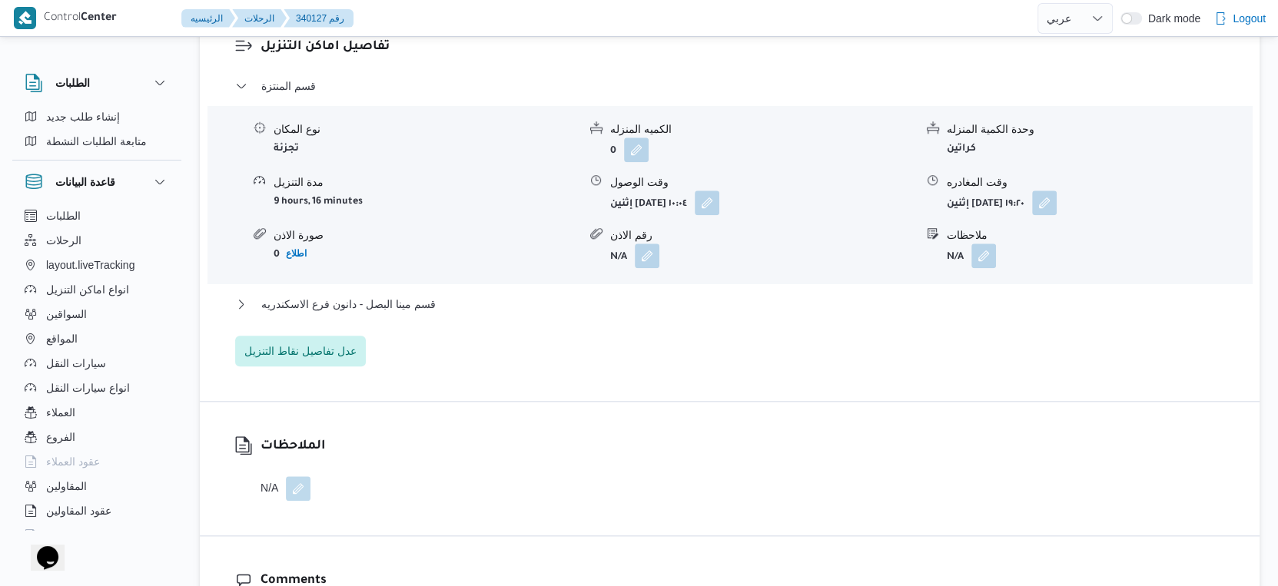
scroll to position [1322, 0]
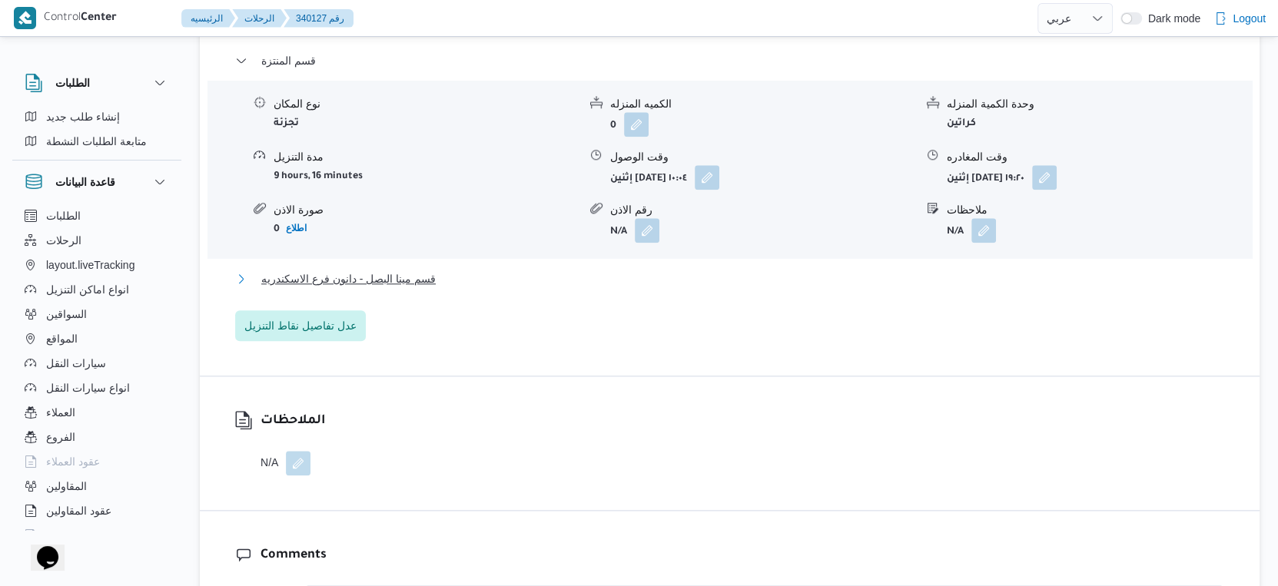
click at [403, 288] on span "قسم مينا البصل - دانون فرع الاسكندريه" at bounding box center [348, 279] width 174 height 18
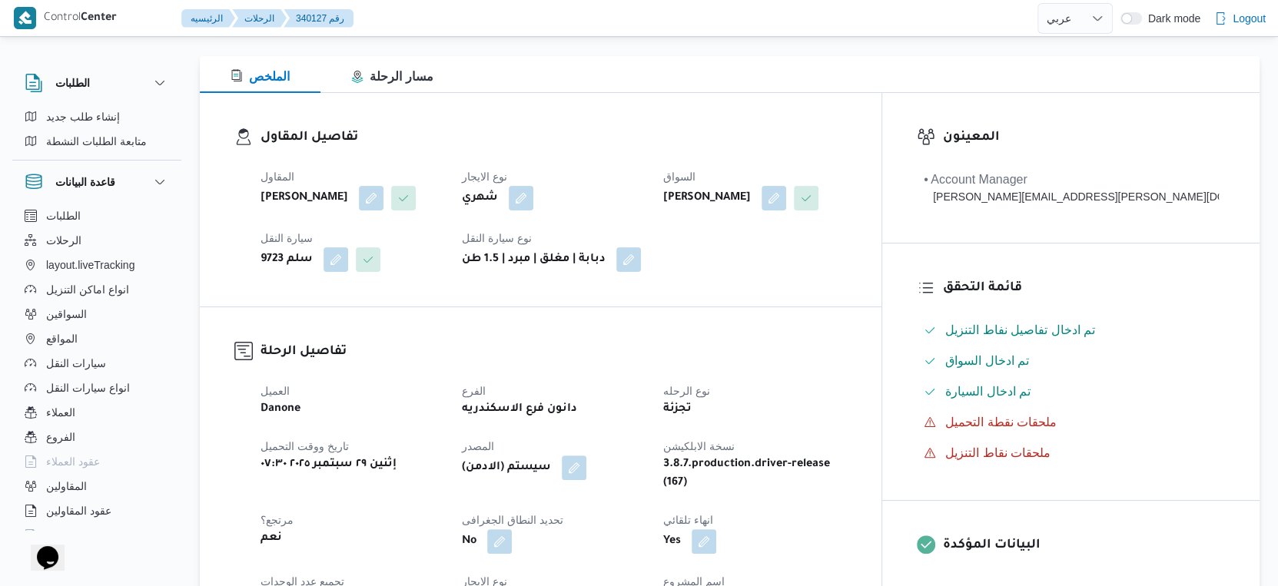
scroll to position [512, 0]
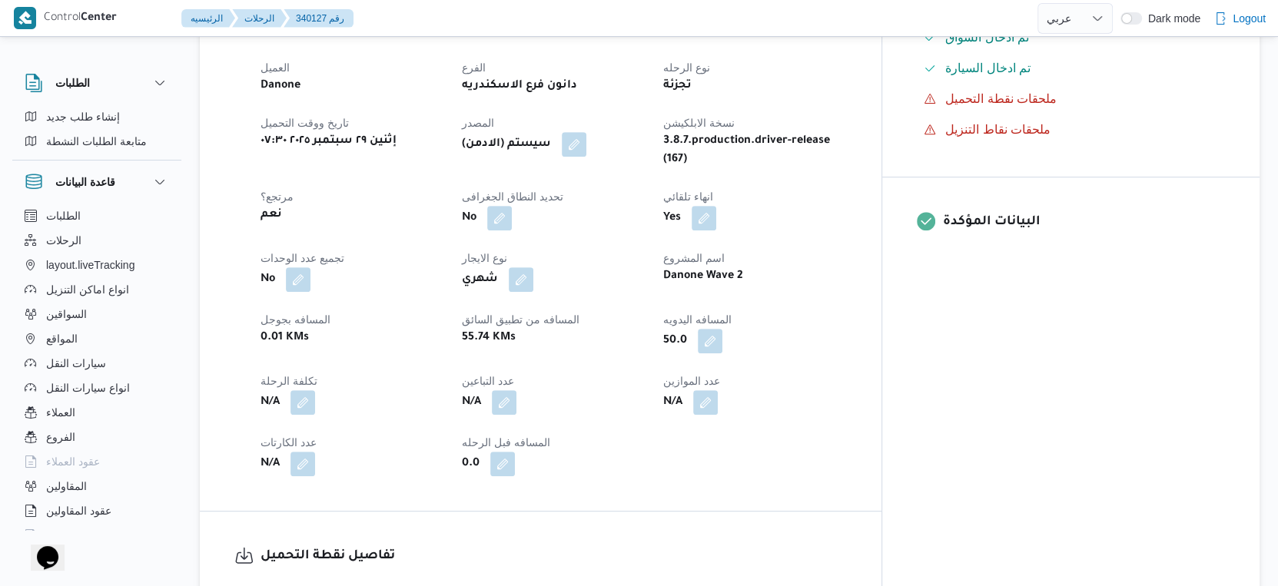
select select "ar"
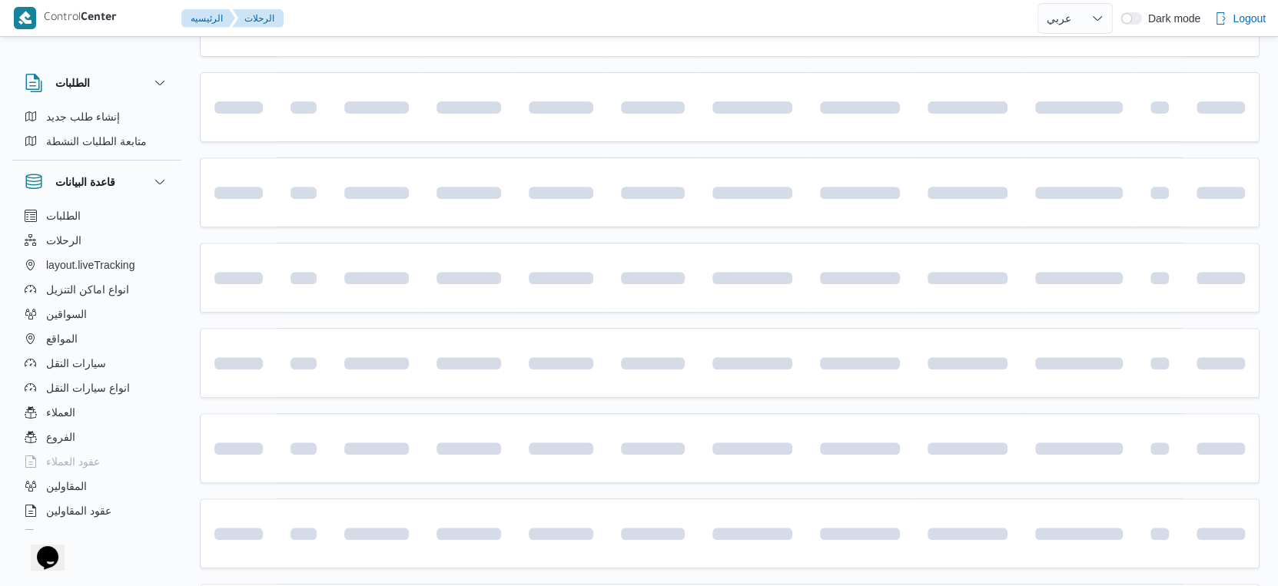
scroll to position [1254, 0]
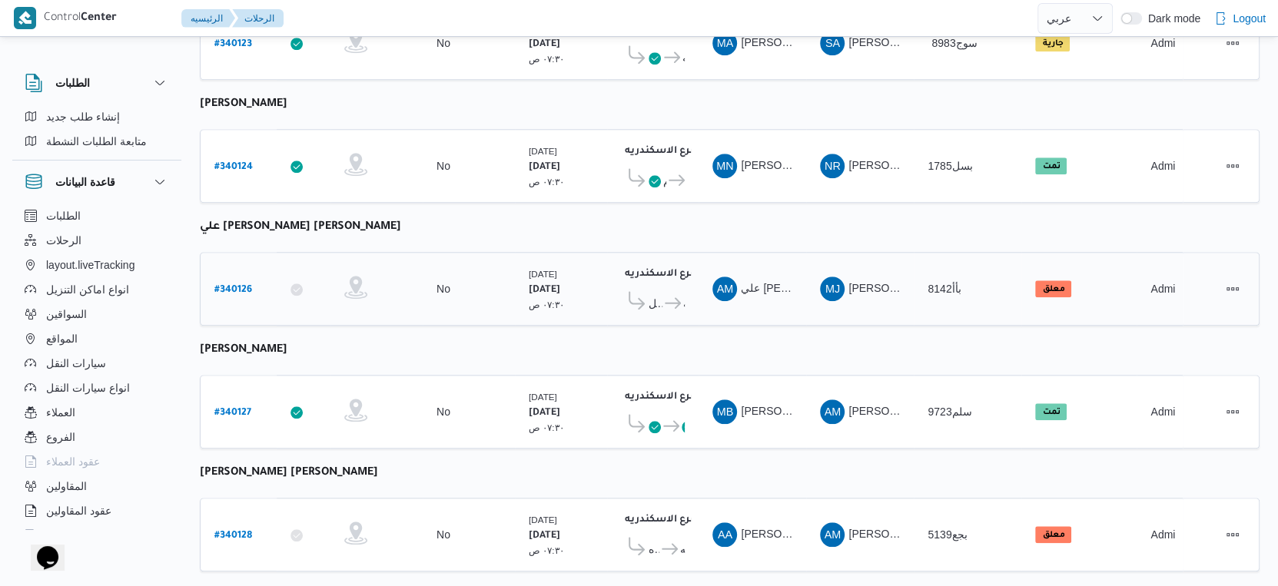
click at [244, 285] on b "# 340126" at bounding box center [233, 290] width 38 height 11
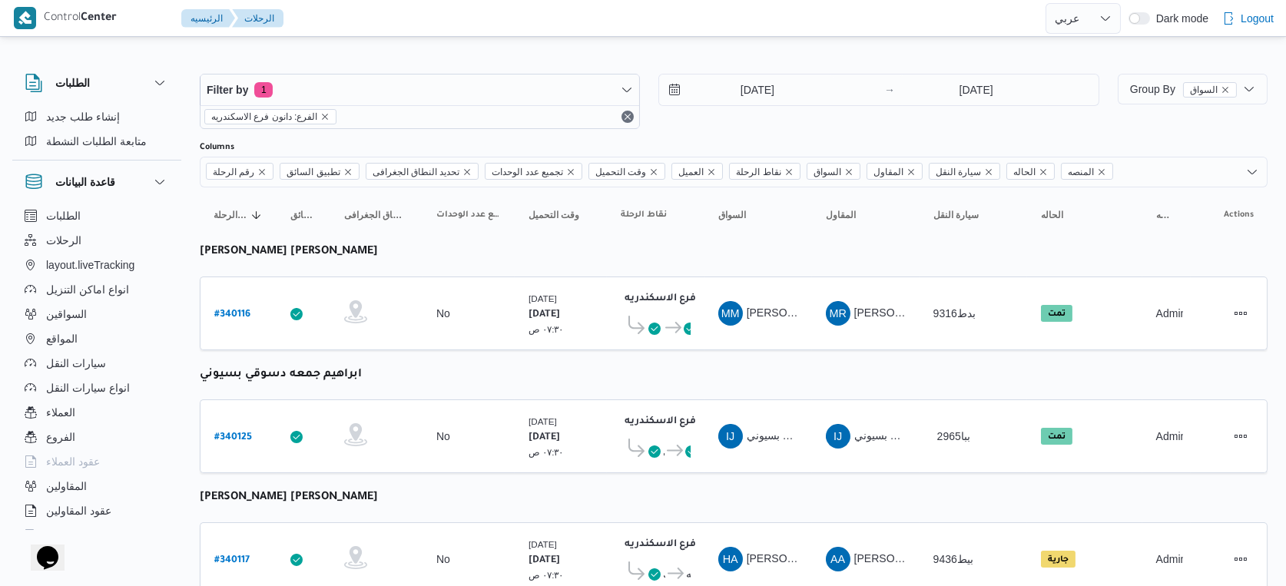
select select "ar"
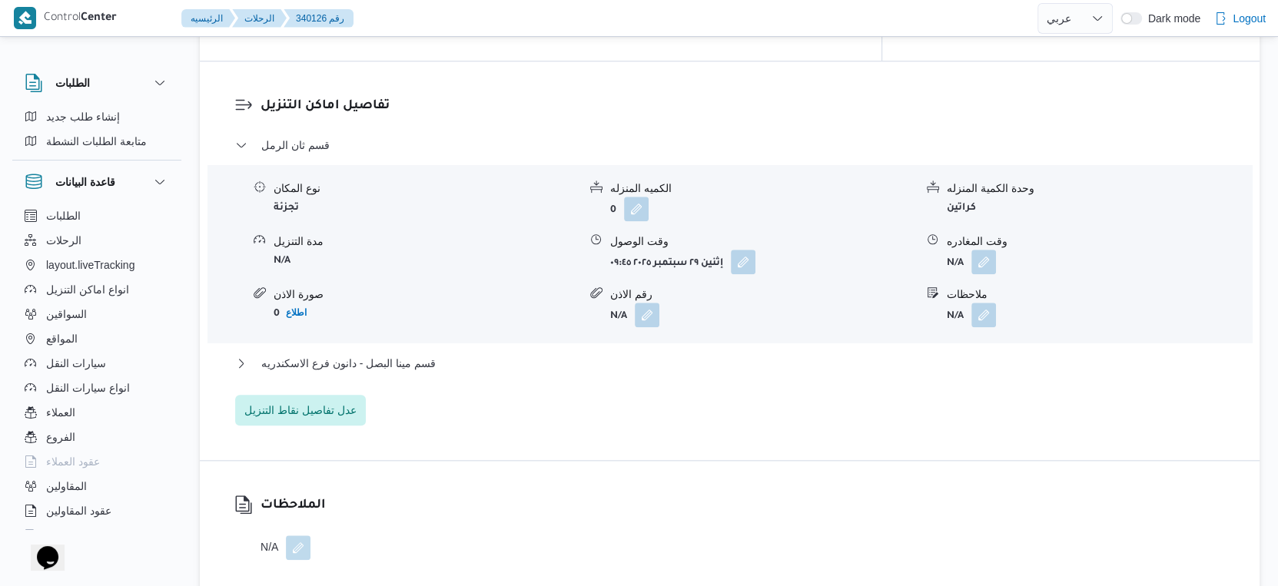
scroll to position [1281, 0]
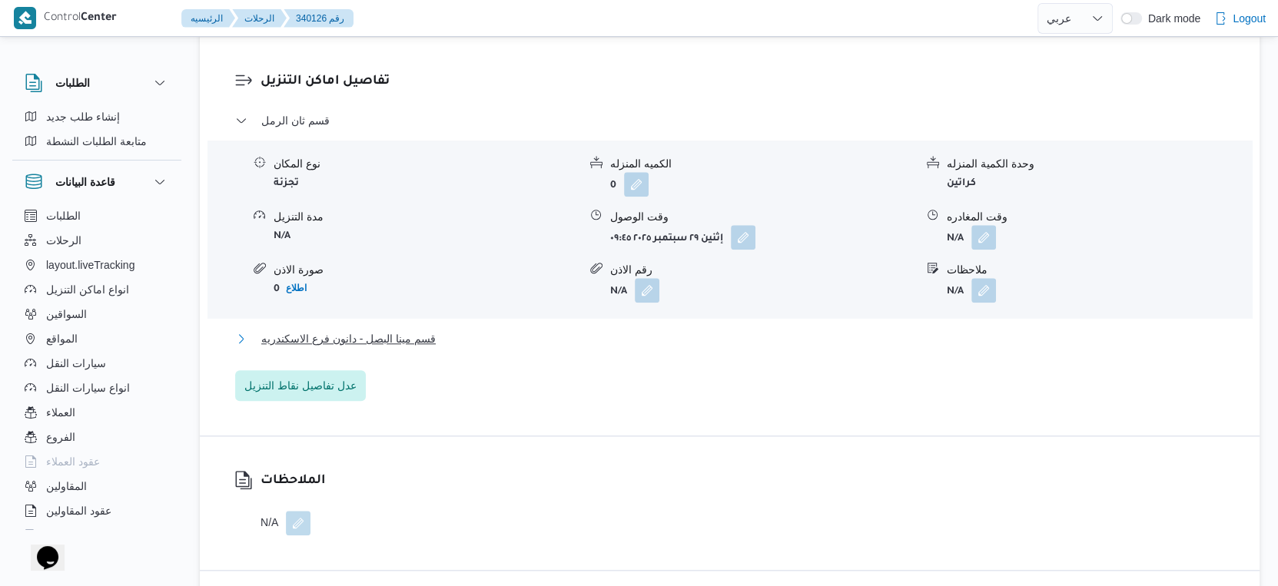
click at [462, 336] on button "قسم مينا البصل - دانون فرع الاسكندريه" at bounding box center [730, 339] width 990 height 18
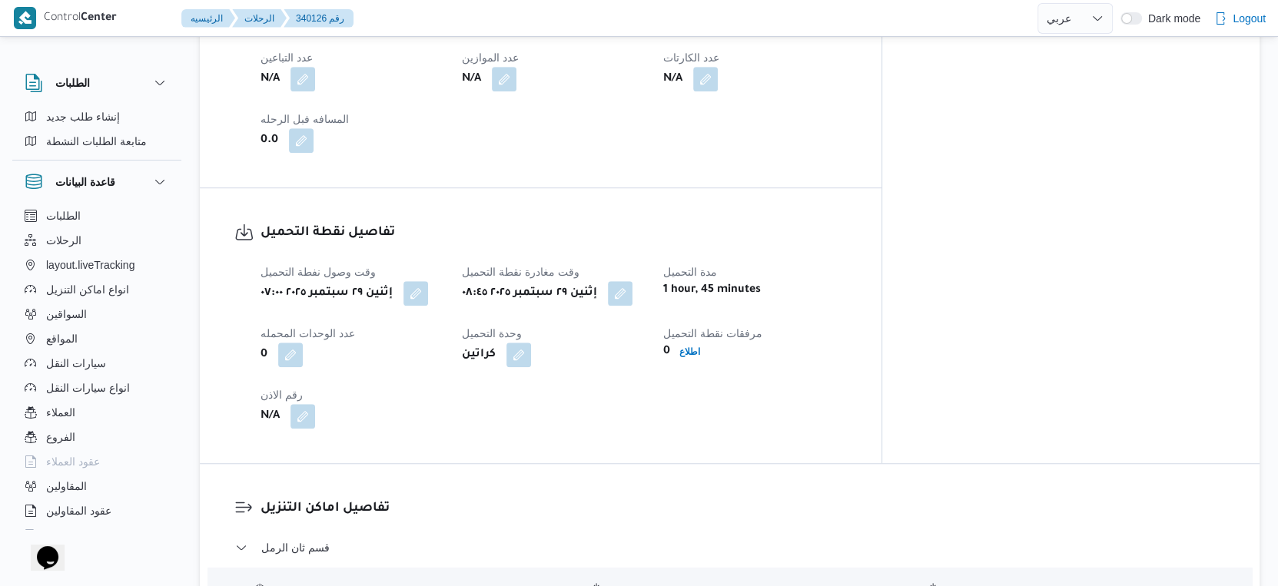
scroll to position [1109, 0]
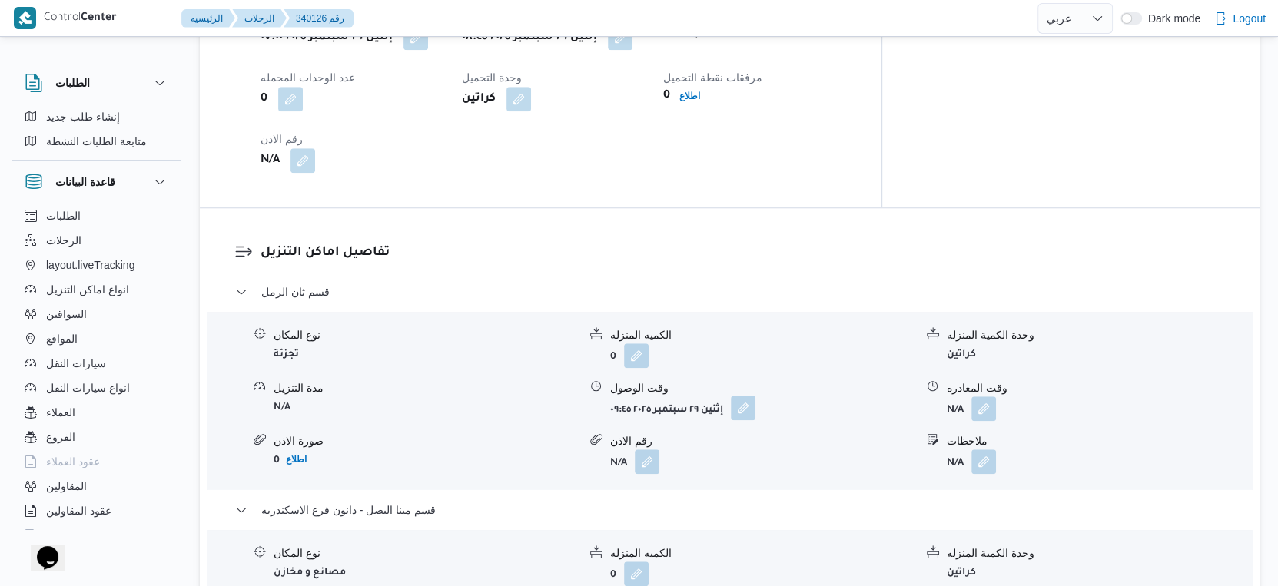
click at [744, 409] on button "button" at bounding box center [743, 408] width 25 height 25
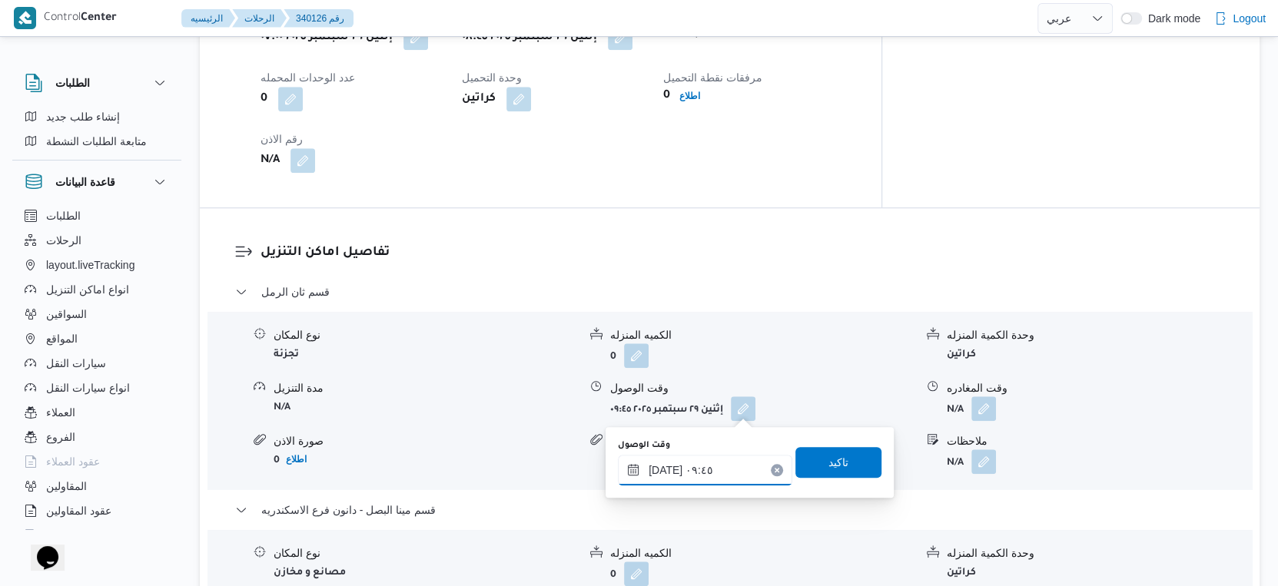
click at [708, 477] on input "[DATE] ٠٩:٤٥" at bounding box center [705, 470] width 174 height 31
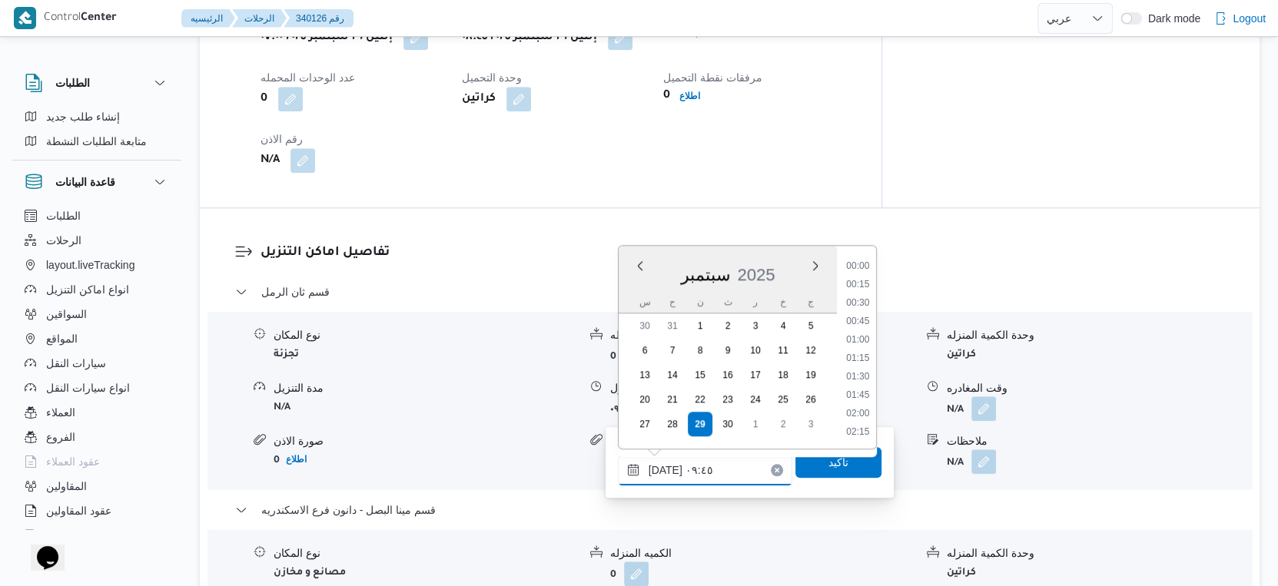
scroll to position [625, 0]
click at [864, 316] on li "09:15" at bounding box center [857, 323] width 35 height 15
type input "[DATE] ٠٩:١٥"
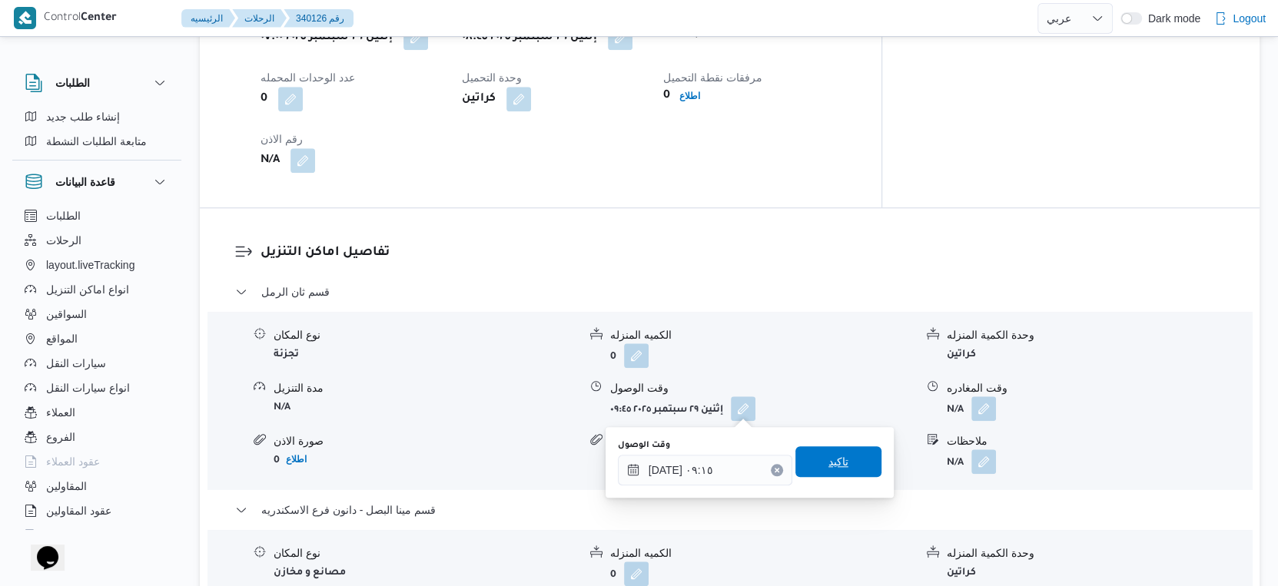
click at [838, 456] on span "تاكيد" at bounding box center [838, 461] width 86 height 31
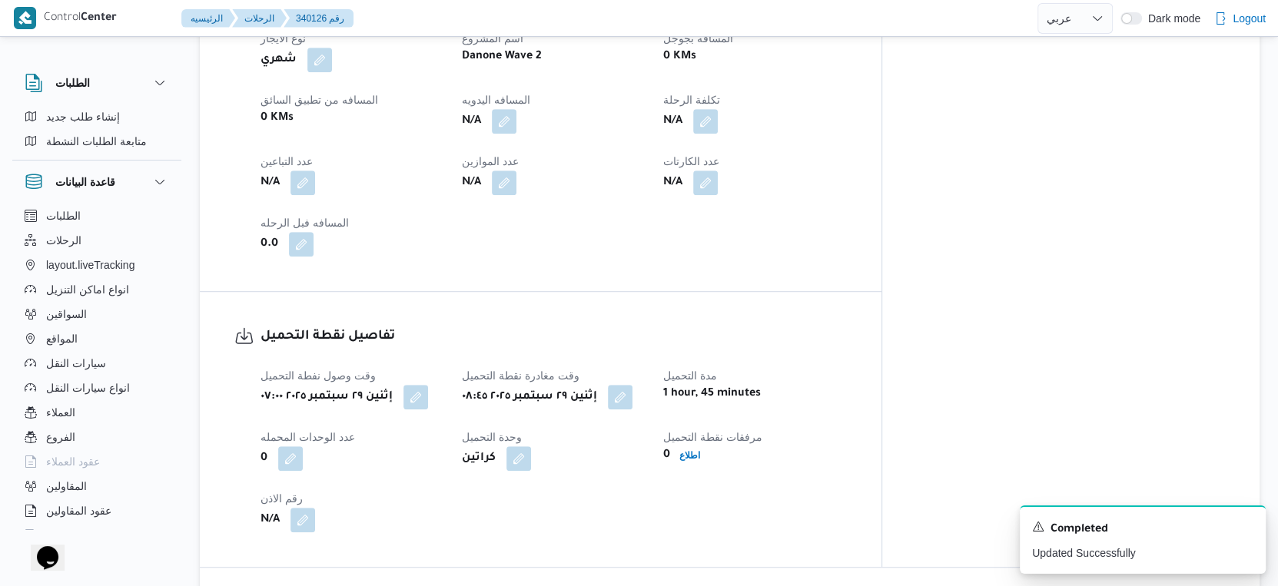
scroll to position [598, 0]
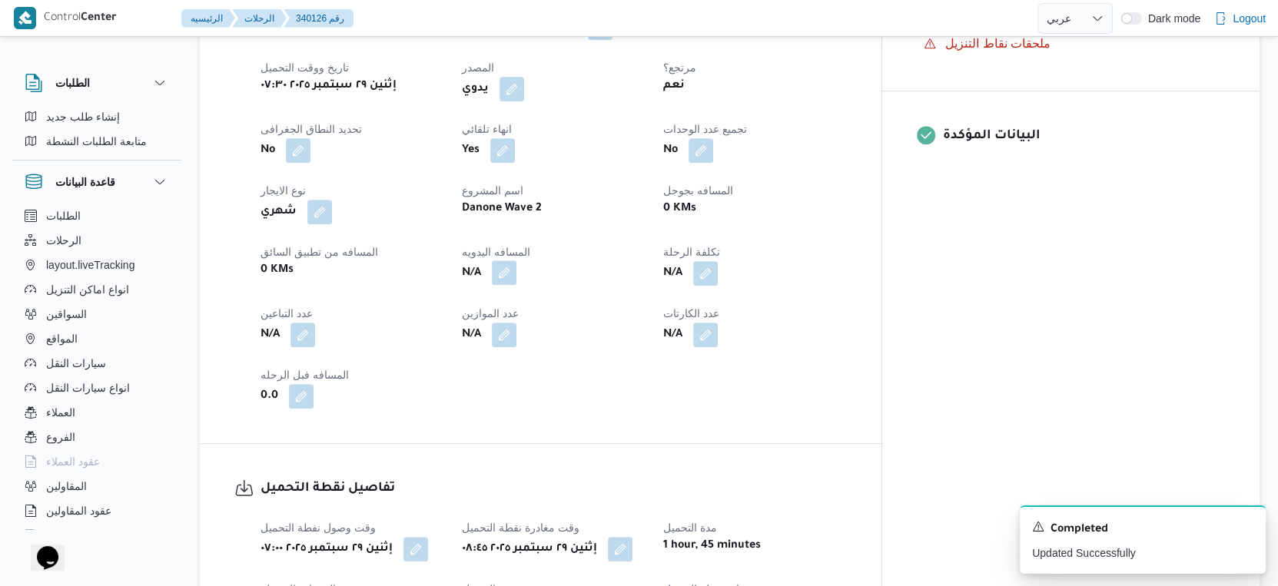
click at [516, 264] on button "button" at bounding box center [504, 272] width 25 height 25
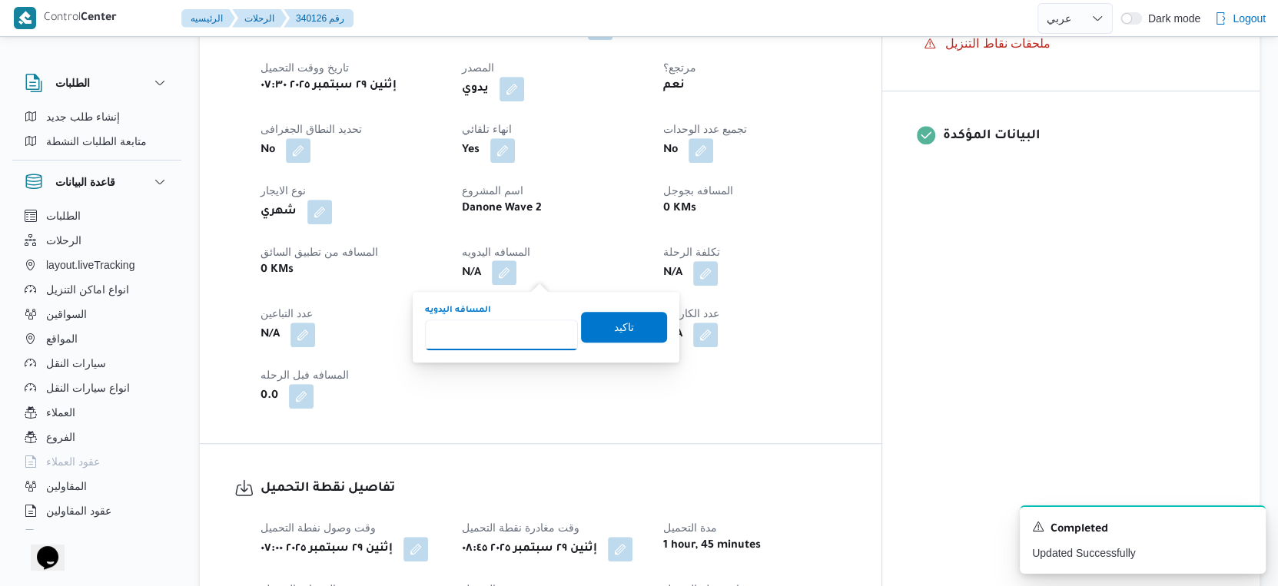
click at [527, 318] on div "المسافه اليدويه" at bounding box center [501, 327] width 153 height 46
type input "51"
click at [630, 327] on span "تاكيد" at bounding box center [624, 326] width 86 height 31
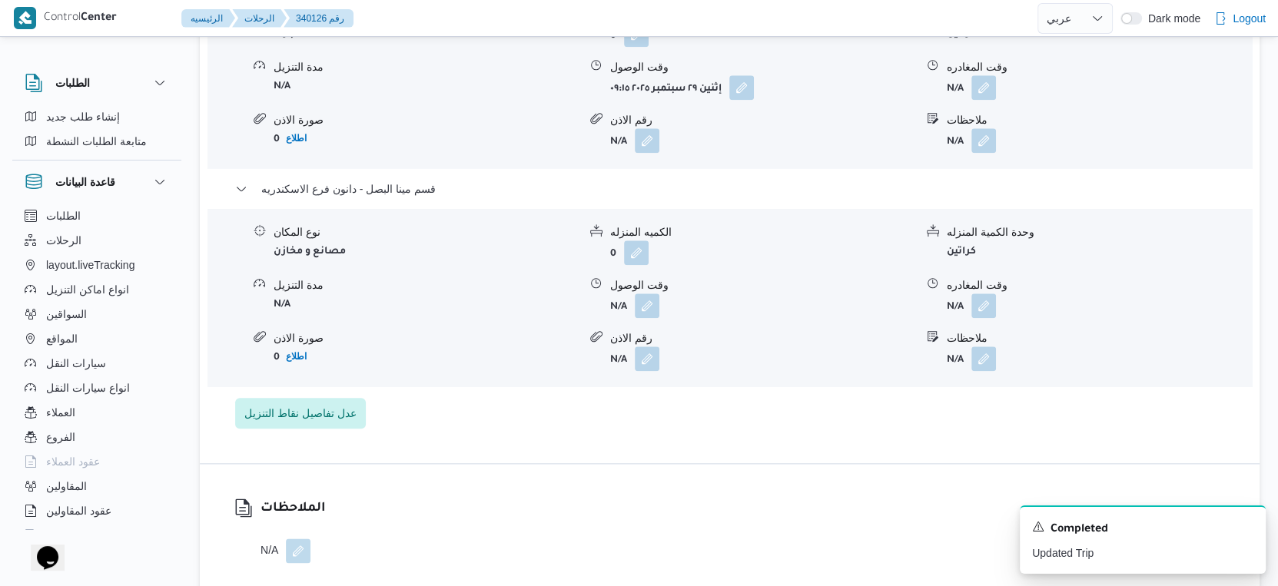
scroll to position [1451, 0]
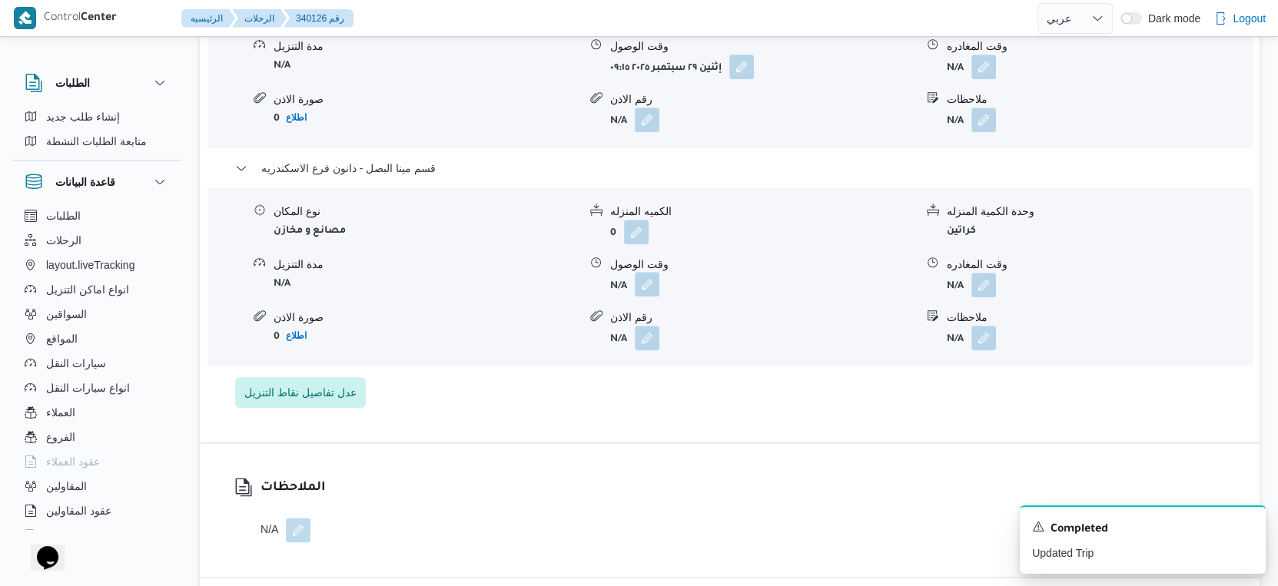
click at [654, 286] on button "button" at bounding box center [647, 284] width 25 height 25
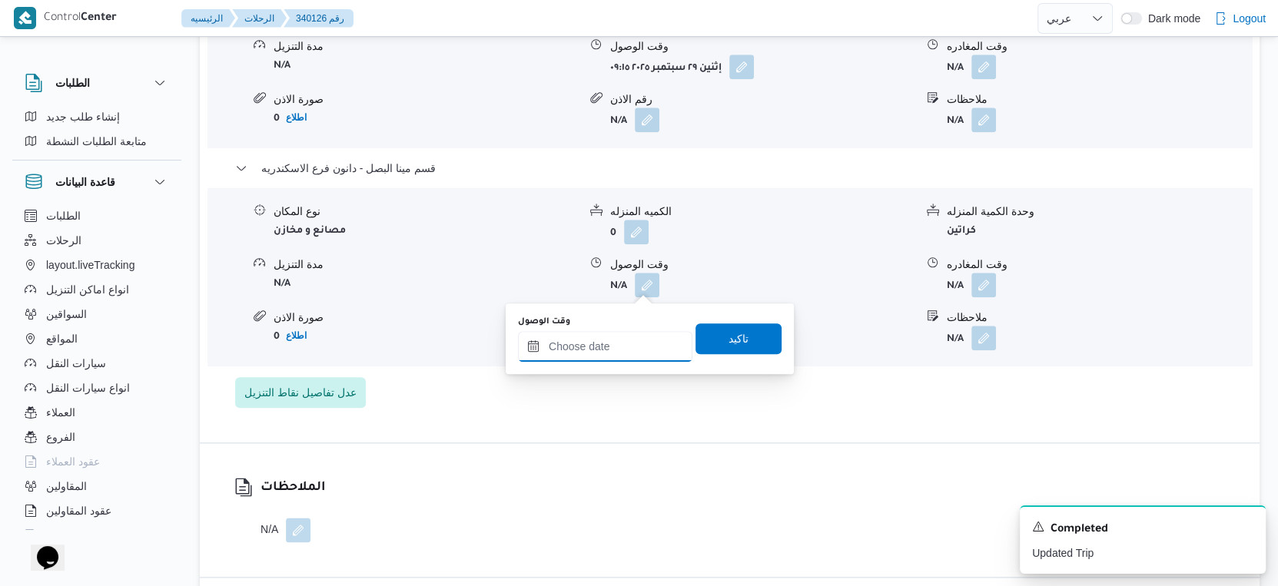
click at [622, 352] on input "وقت الوصول" at bounding box center [605, 346] width 174 height 31
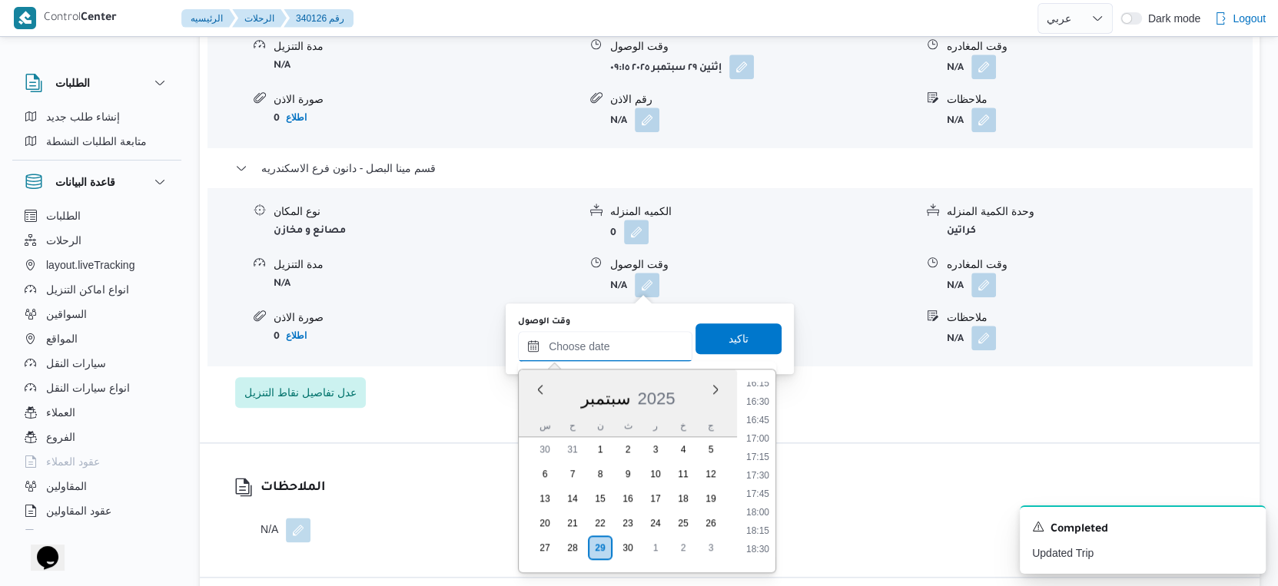
scroll to position [1191, 0]
drag, startPoint x: 767, startPoint y: 504, endPoint x: 757, endPoint y: 477, distance: 28.7
click at [757, 477] on ul "00:00 00:15 00:30 00:45 01:00 01:15 01:30 01:45 02:00 02:15 02:30 02:45 03:00 0…" at bounding box center [757, 471] width 35 height 178
click at [757, 488] on li "17:30" at bounding box center [757, 489] width 35 height 15
type input "[DATE] ١٧:٣٠"
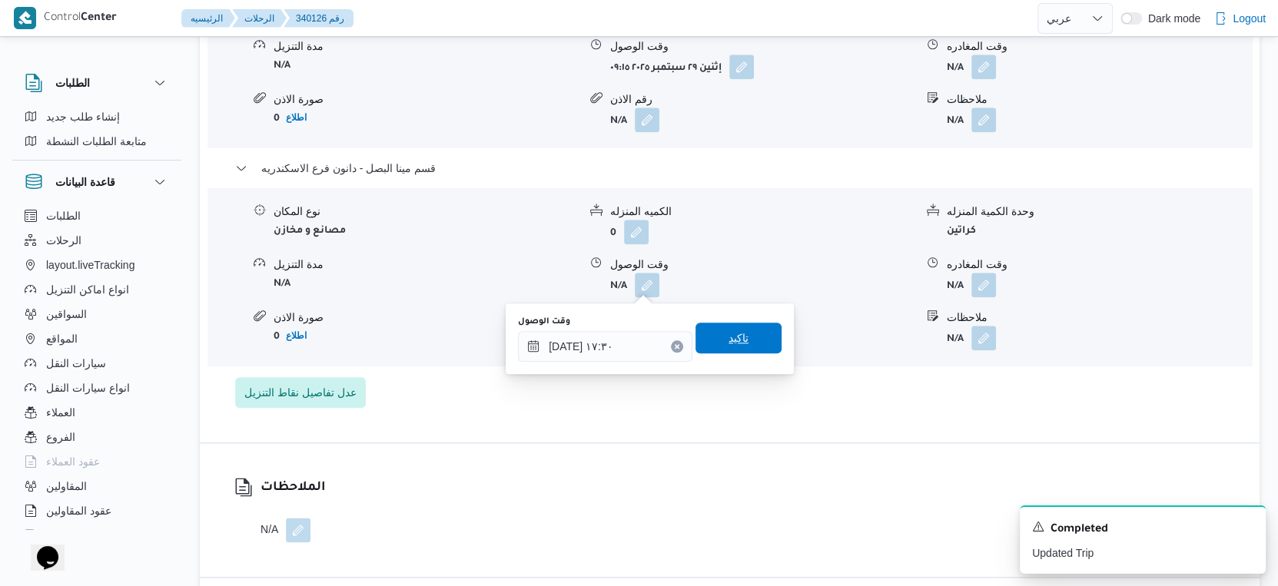
click at [753, 341] on span "تاكيد" at bounding box center [738, 338] width 86 height 31
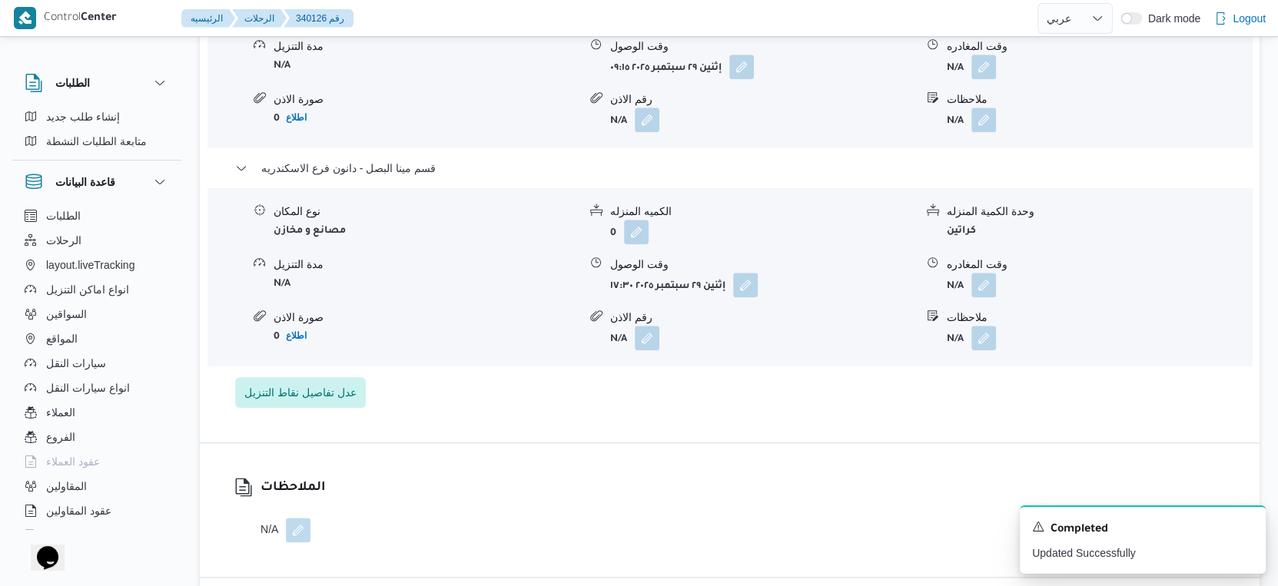
click at [999, 289] on form "N/A" at bounding box center [1098, 285] width 304 height 25
click at [989, 290] on button "button" at bounding box center [983, 284] width 25 height 25
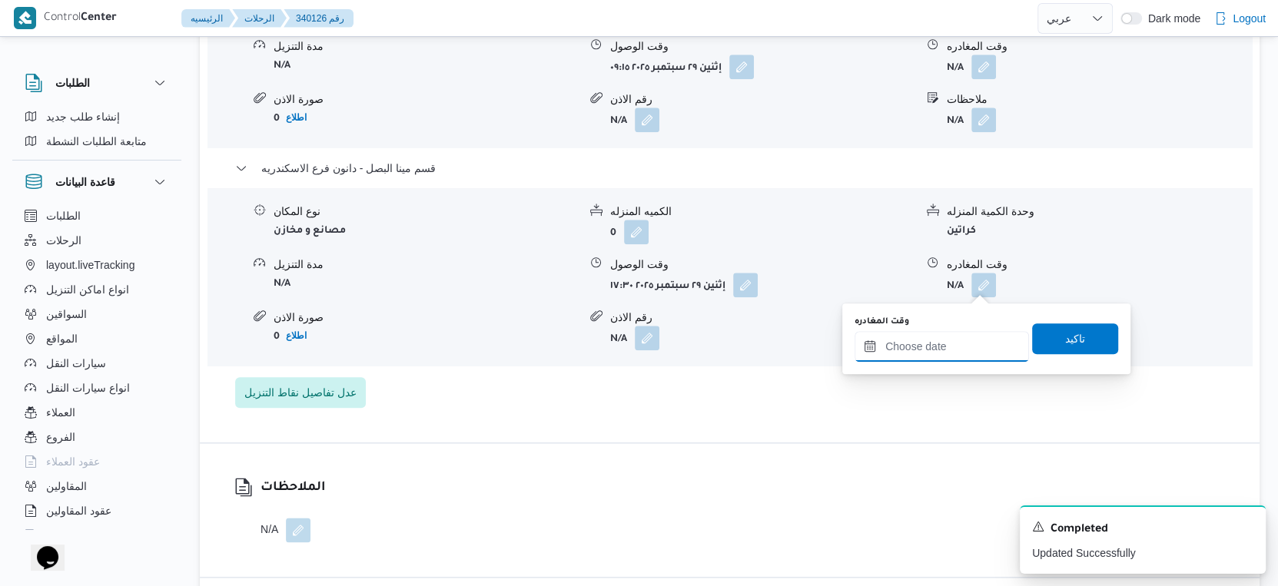
click at [938, 340] on input "وقت المغادره" at bounding box center [941, 346] width 174 height 31
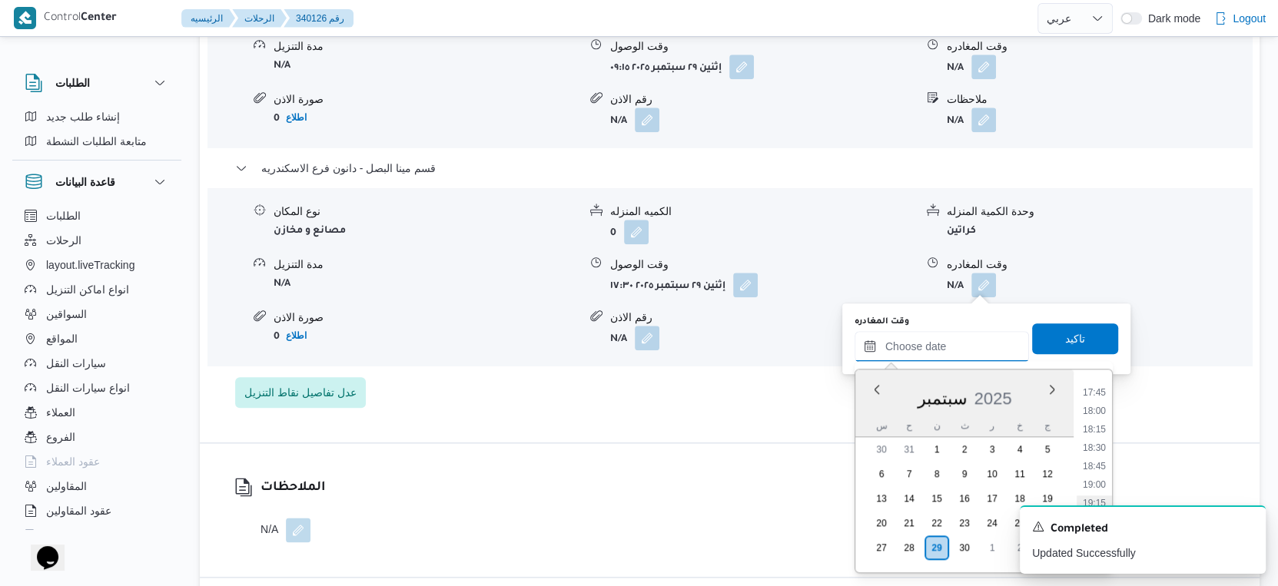
scroll to position [1276, 0]
drag, startPoint x: 1098, startPoint y: 413, endPoint x: 1062, endPoint y: 409, distance: 36.3
click at [1098, 415] on li "17:45" at bounding box center [1093, 422] width 35 height 15
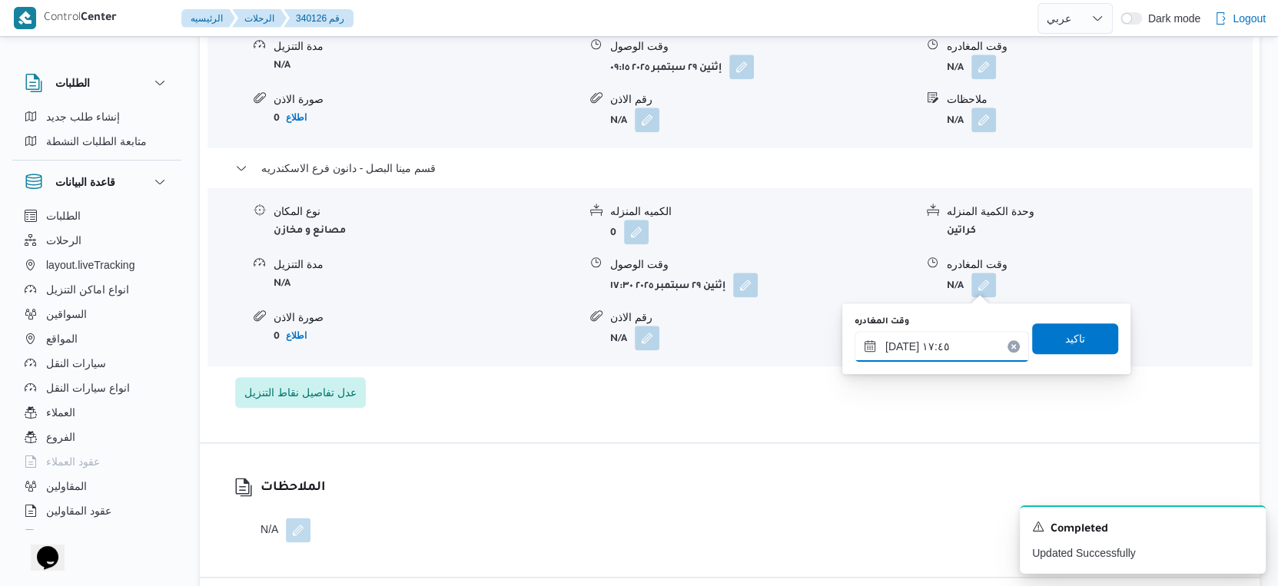
click at [898, 344] on input "٢٩/٠٩/٢٠٢٥ ١٧:٤٥" at bounding box center [941, 346] width 174 height 31
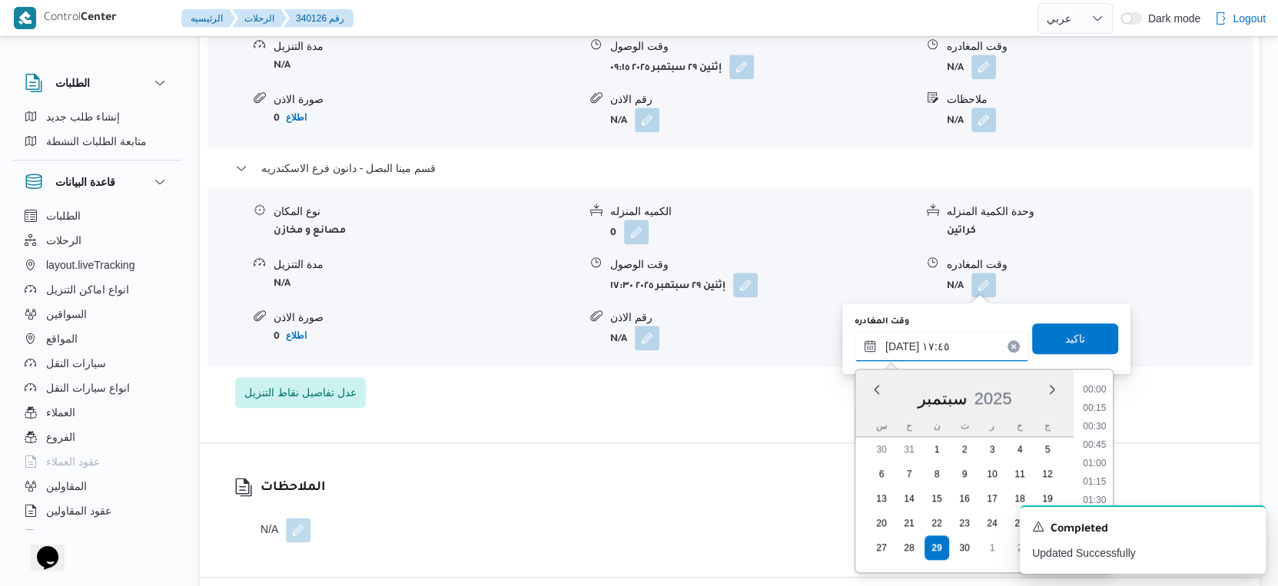
scroll to position [1214, 0]
type input "٢٩/٠٩/٢٠٢٥ ١٧:٥٥"
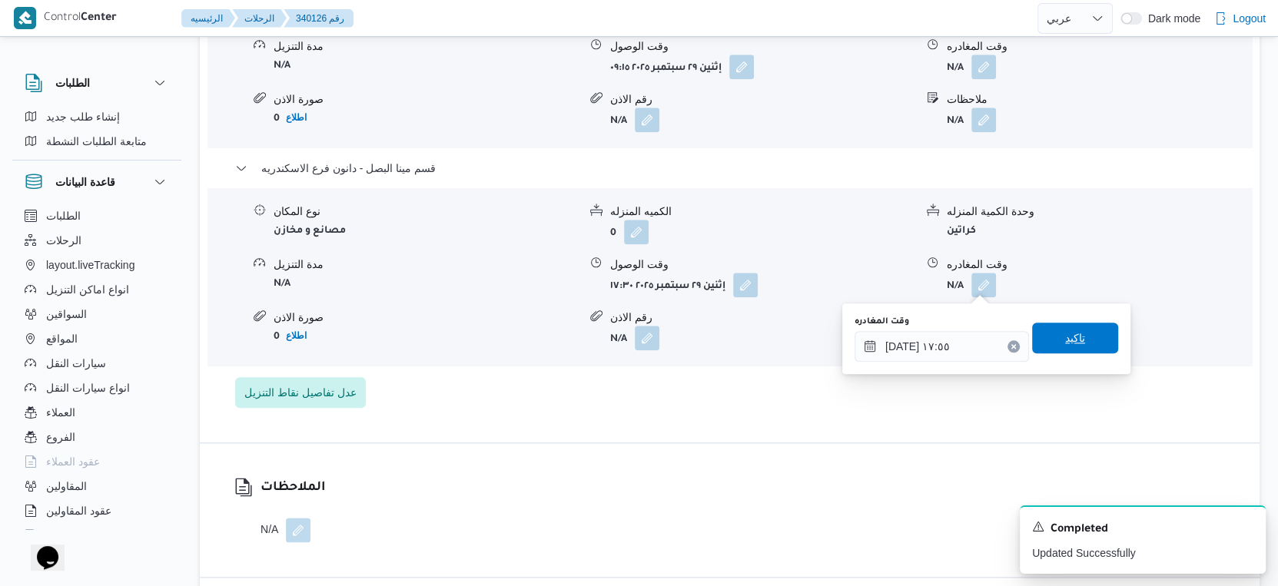
click at [1087, 340] on span "تاكيد" at bounding box center [1075, 338] width 86 height 31
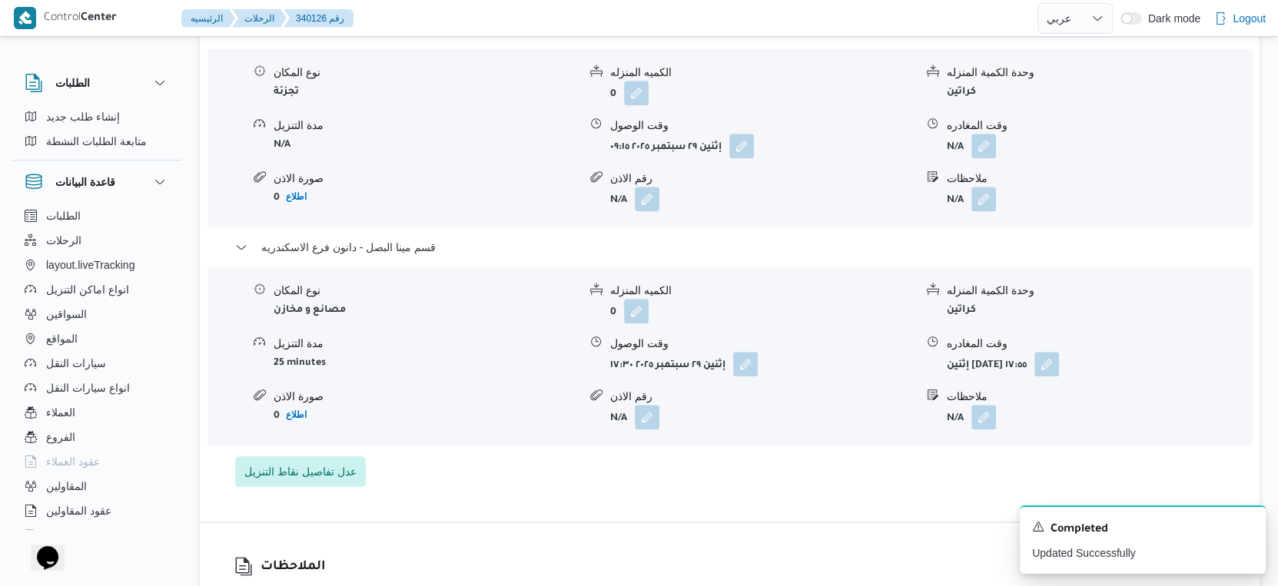
scroll to position [1281, 0]
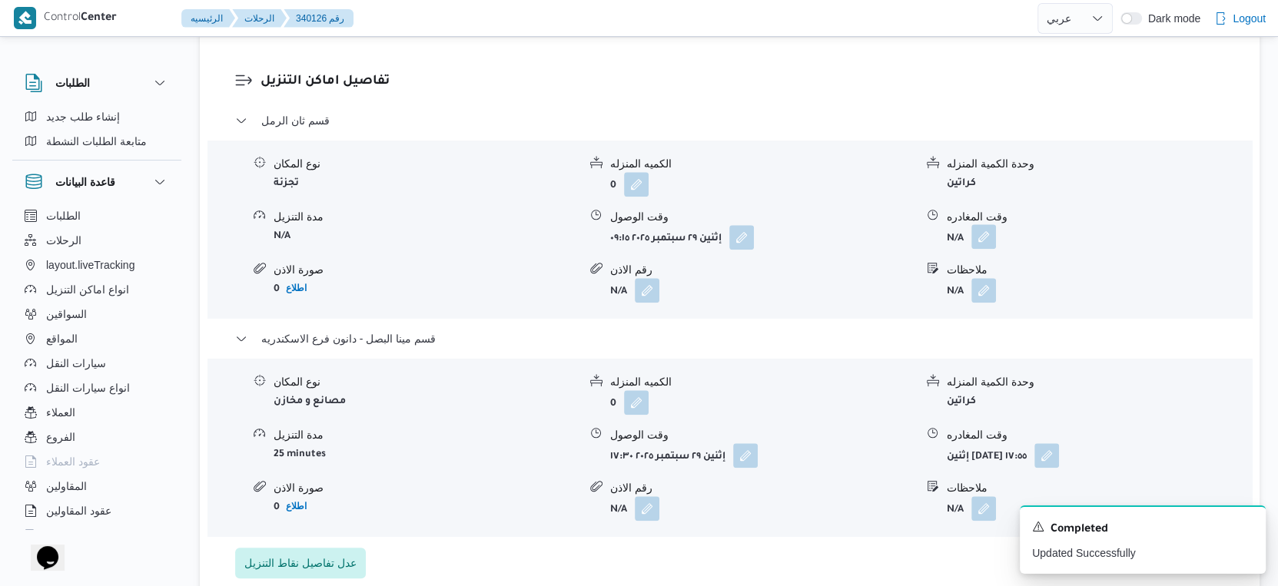
click at [983, 243] on button "button" at bounding box center [983, 236] width 25 height 25
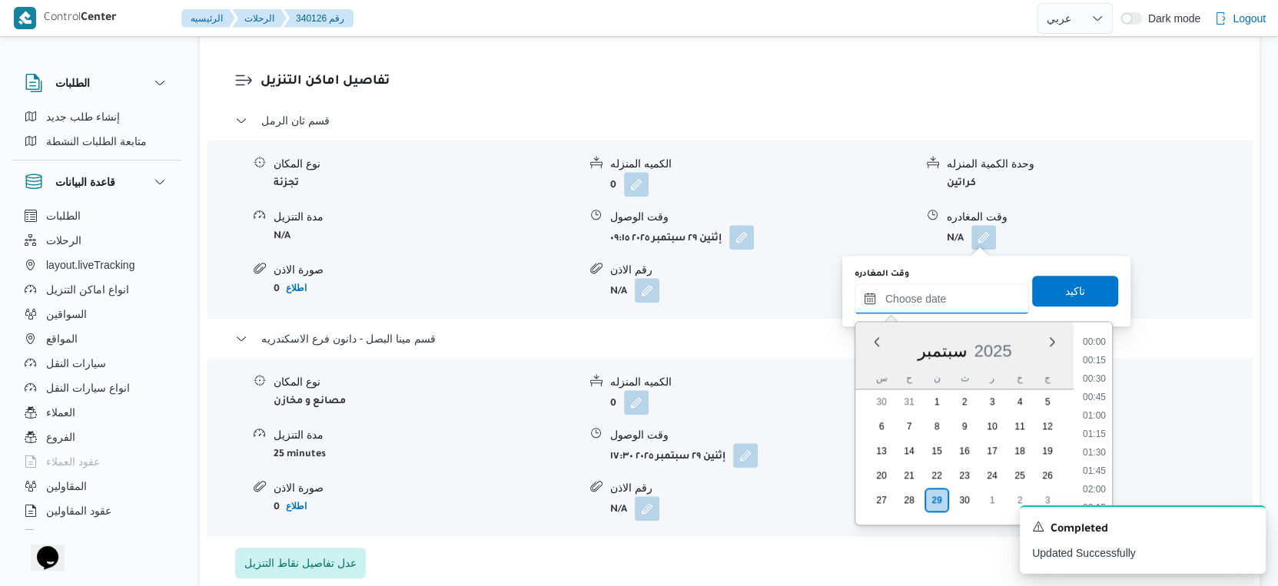
click at [955, 282] on div "وقت المغادره Previous Month Next month سبتمبر ٢٠٢٥ سبتمبر 2025 س ح ن ث ر خ ج 30…" at bounding box center [941, 291] width 174 height 46
click at [1093, 402] on li "17:00" at bounding box center [1093, 404] width 35 height 15
type input "[DATE] ١٧:٠٠"
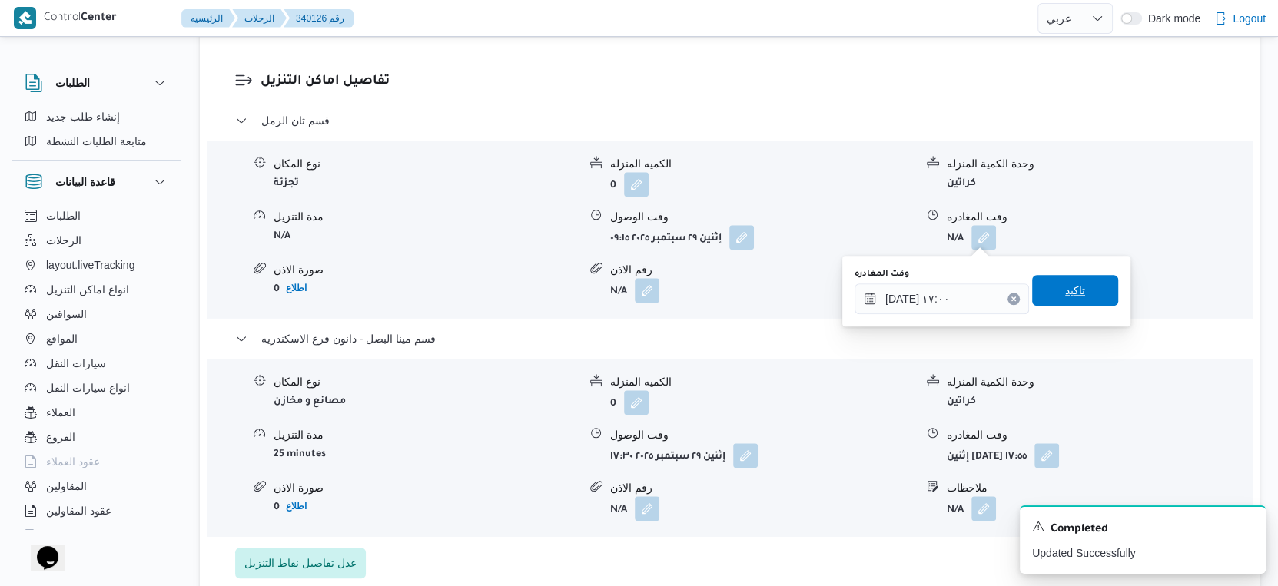
click at [1084, 300] on span "تاكيد" at bounding box center [1075, 290] width 86 height 31
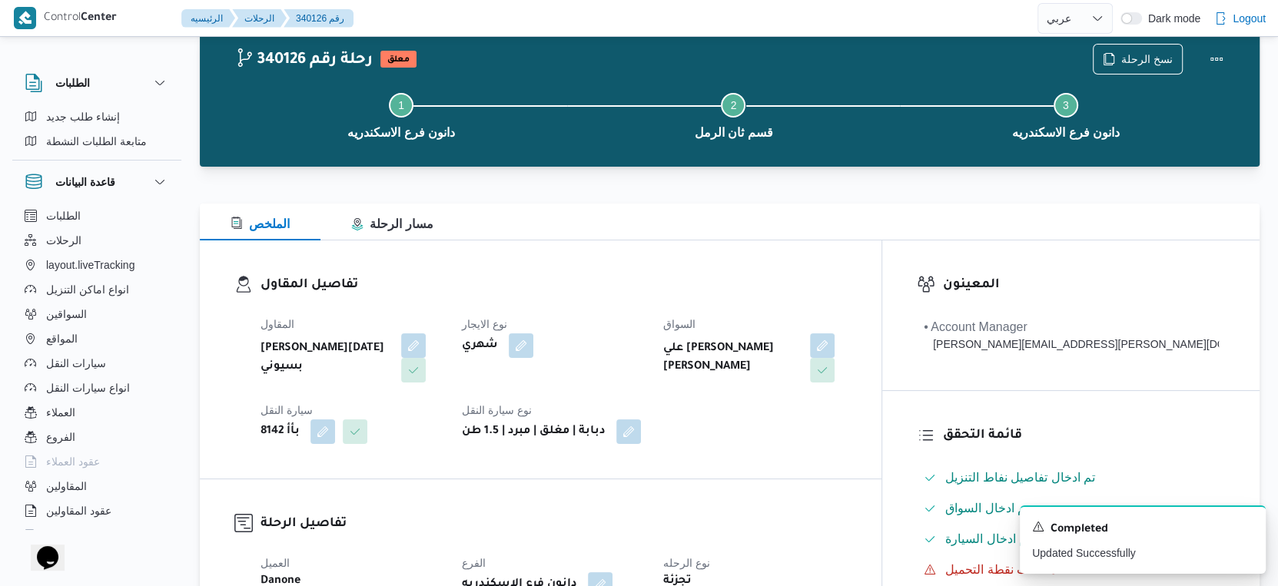
scroll to position [0, 0]
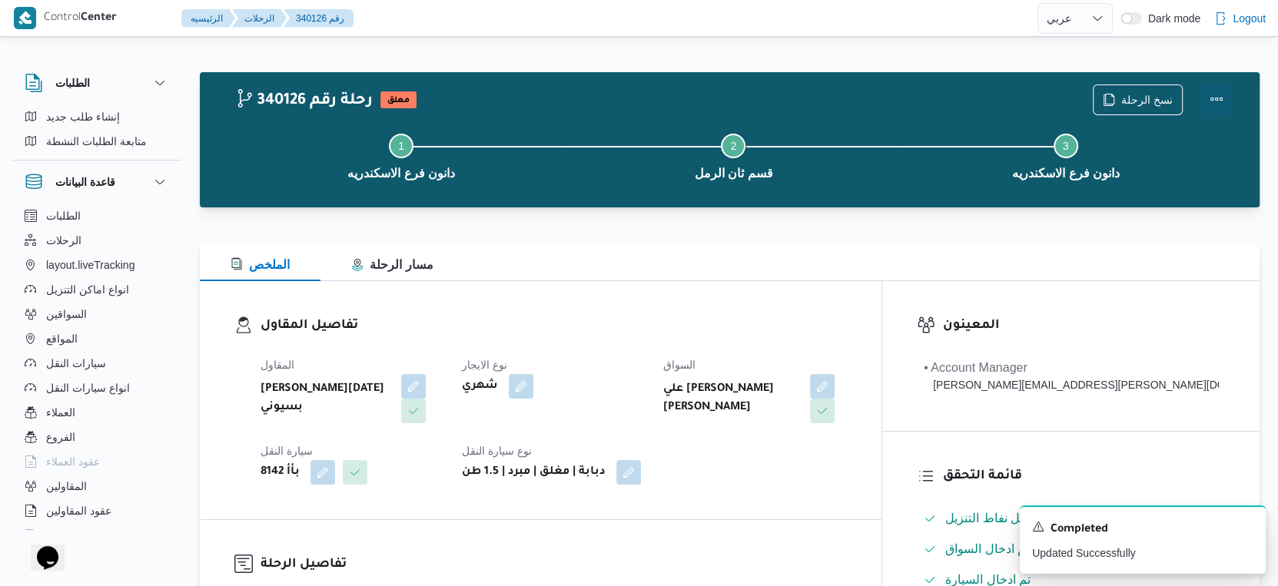
click at [1218, 102] on button "Actions" at bounding box center [1216, 99] width 31 height 31
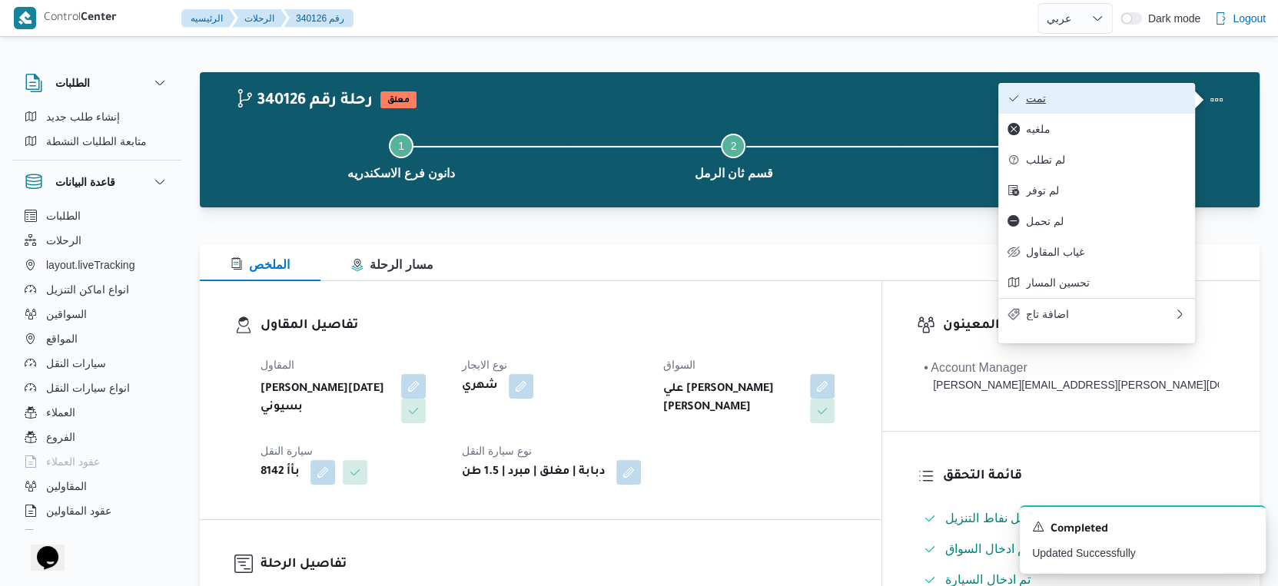
click at [1086, 93] on span "تمت" at bounding box center [1106, 98] width 160 height 12
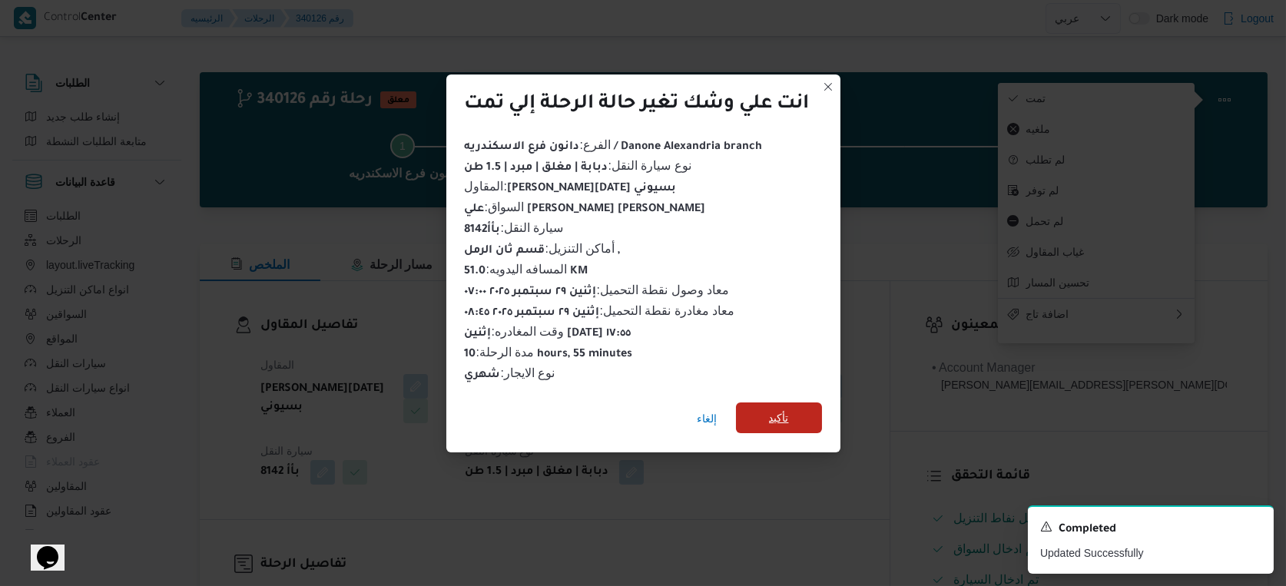
click at [811, 404] on span "تأكيد" at bounding box center [779, 418] width 86 height 31
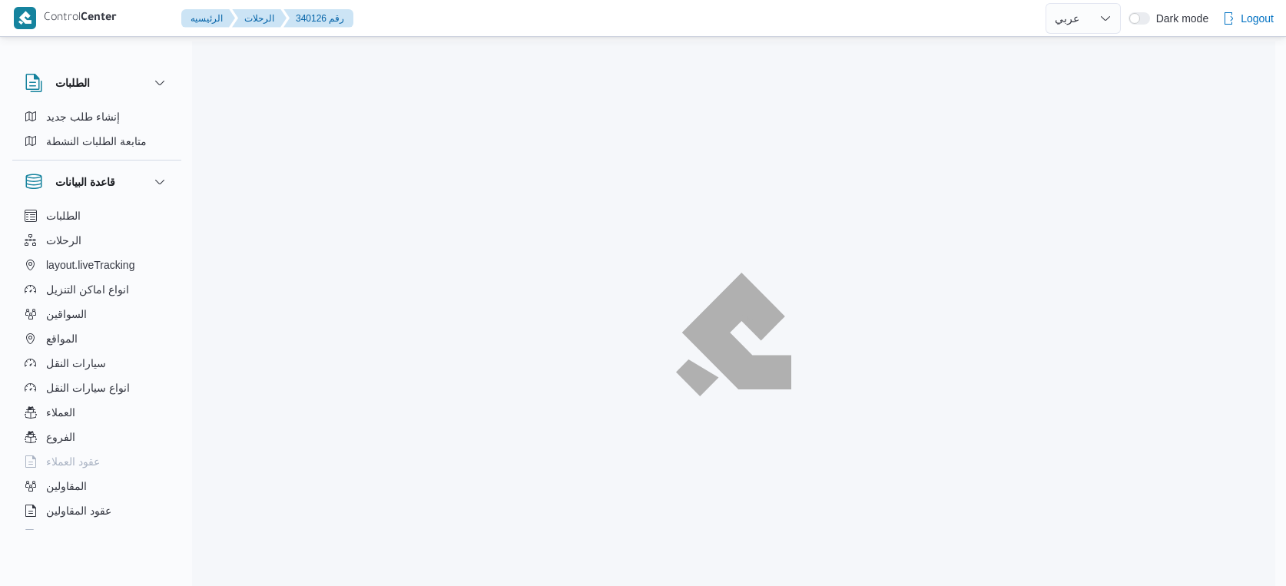
select select "ar"
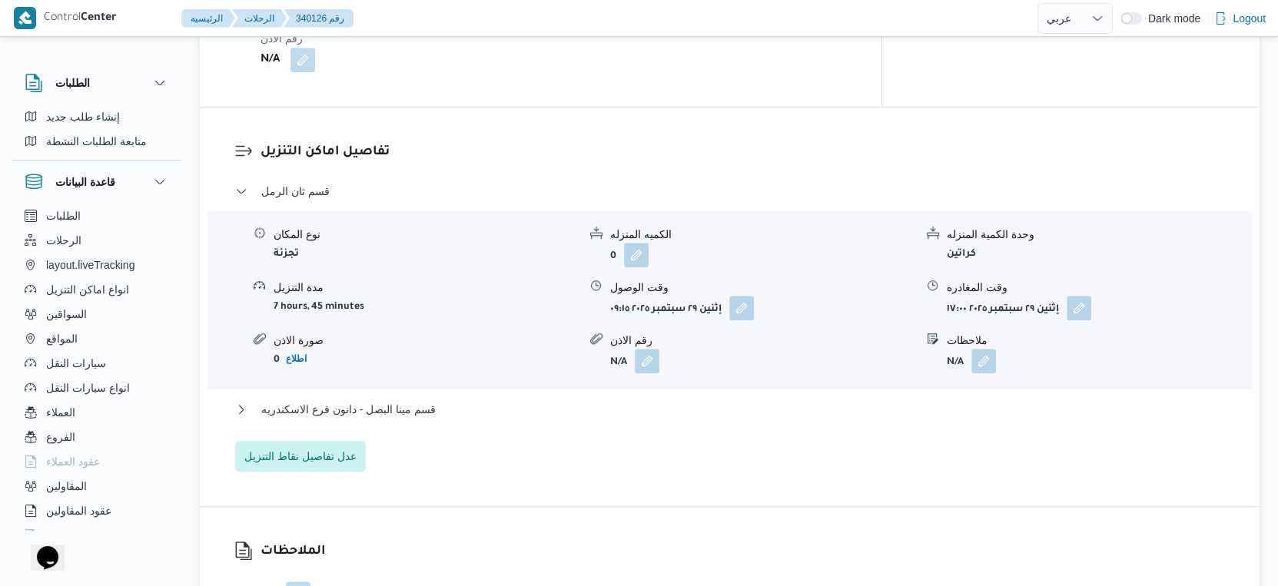
scroll to position [1281, 0]
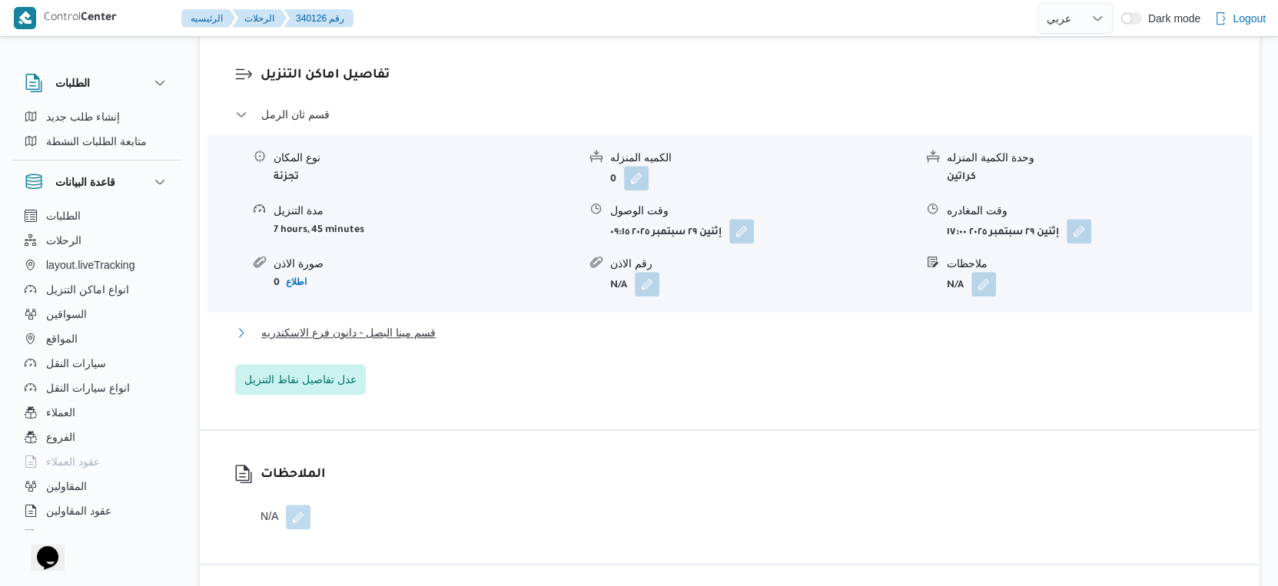
click at [469, 334] on button "قسم مينا البصل - دانون فرع الاسكندريه" at bounding box center [730, 332] width 990 height 18
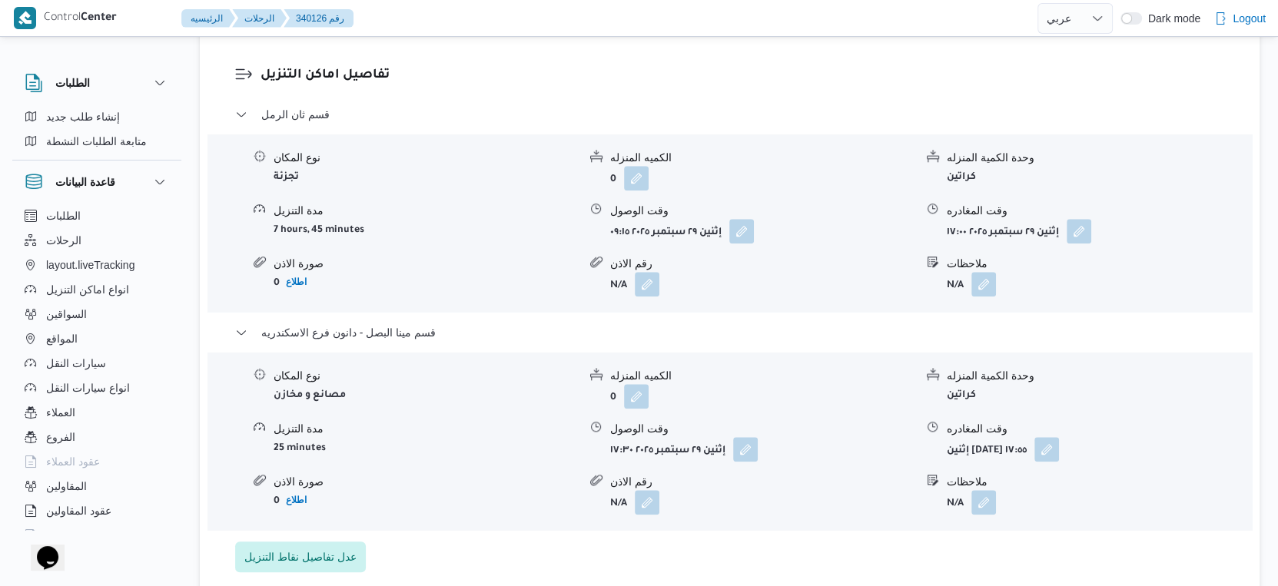
select select "ar"
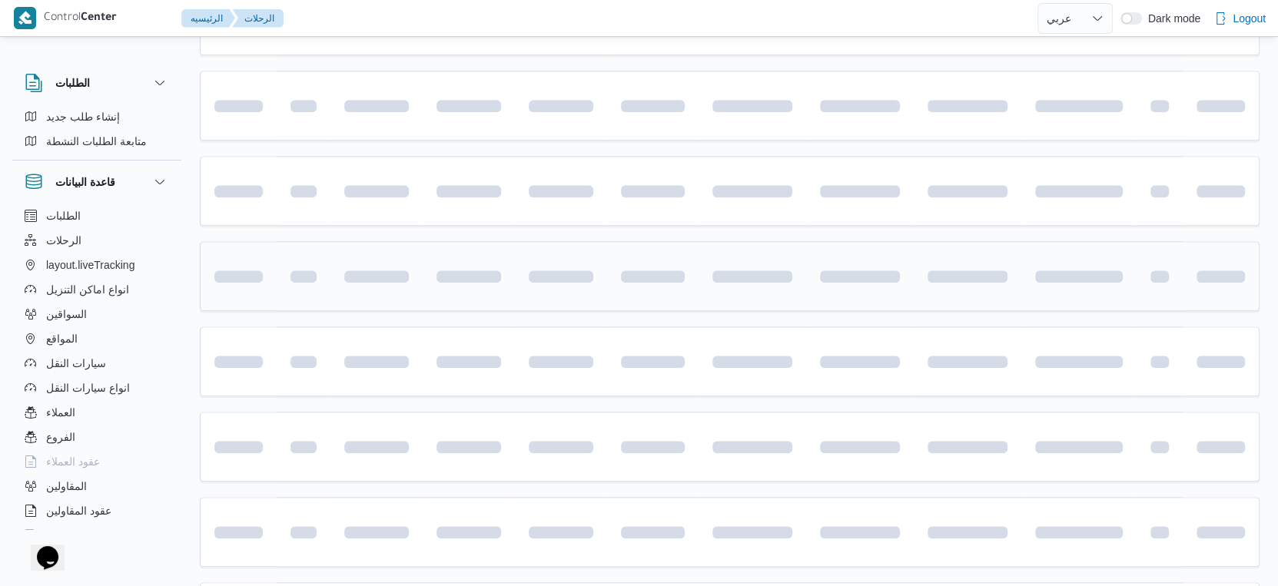
scroll to position [1254, 0]
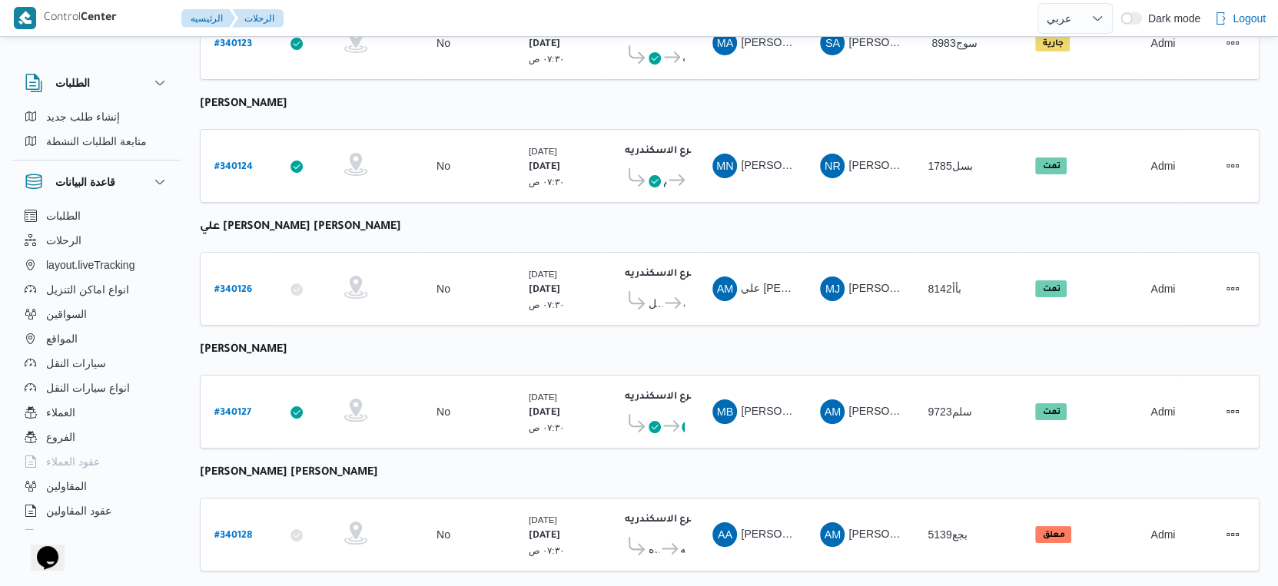
select select "ar"
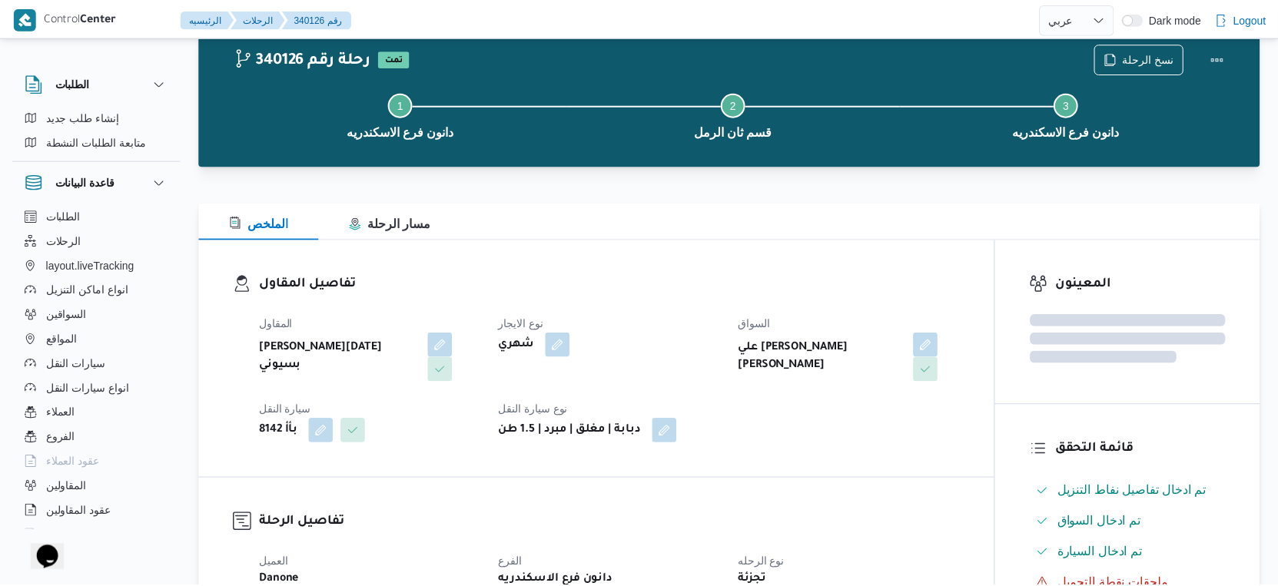
scroll to position [1254, 0]
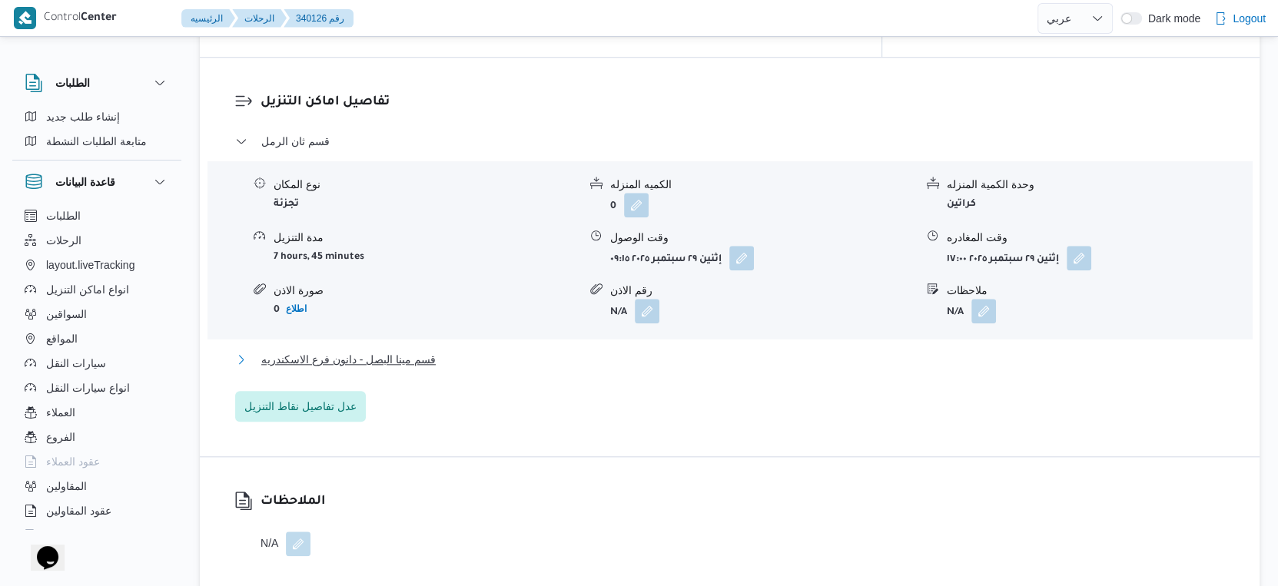
click at [406, 365] on span "قسم مينا البصل - دانون فرع الاسكندريه" at bounding box center [348, 359] width 174 height 18
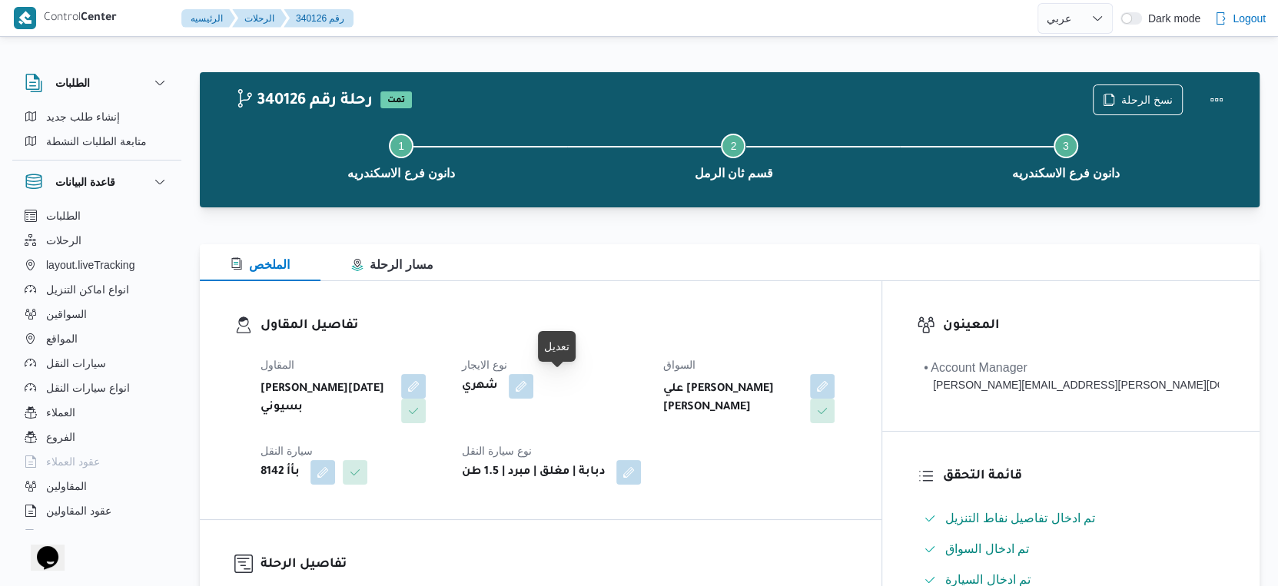
scroll to position [426, 0]
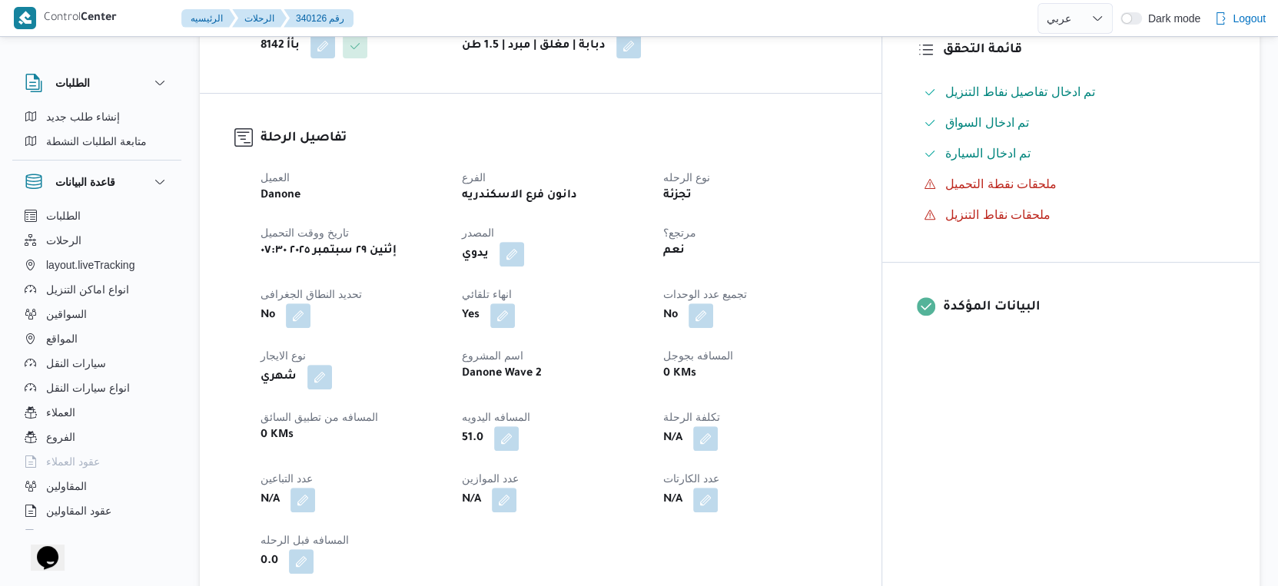
select select "ar"
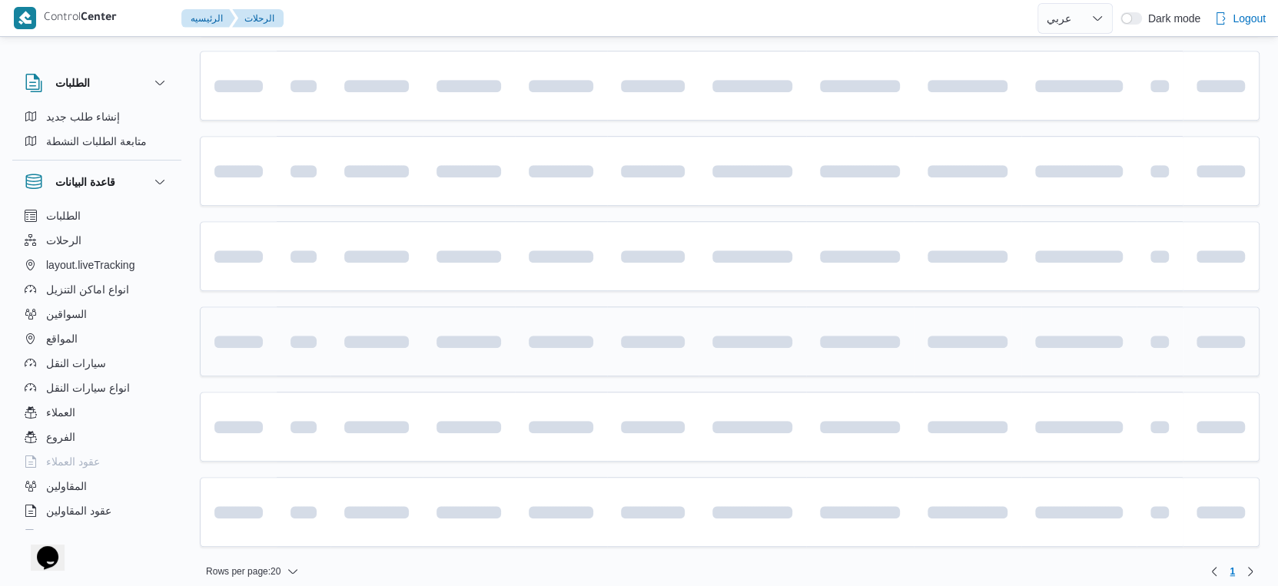
scroll to position [1034, 0]
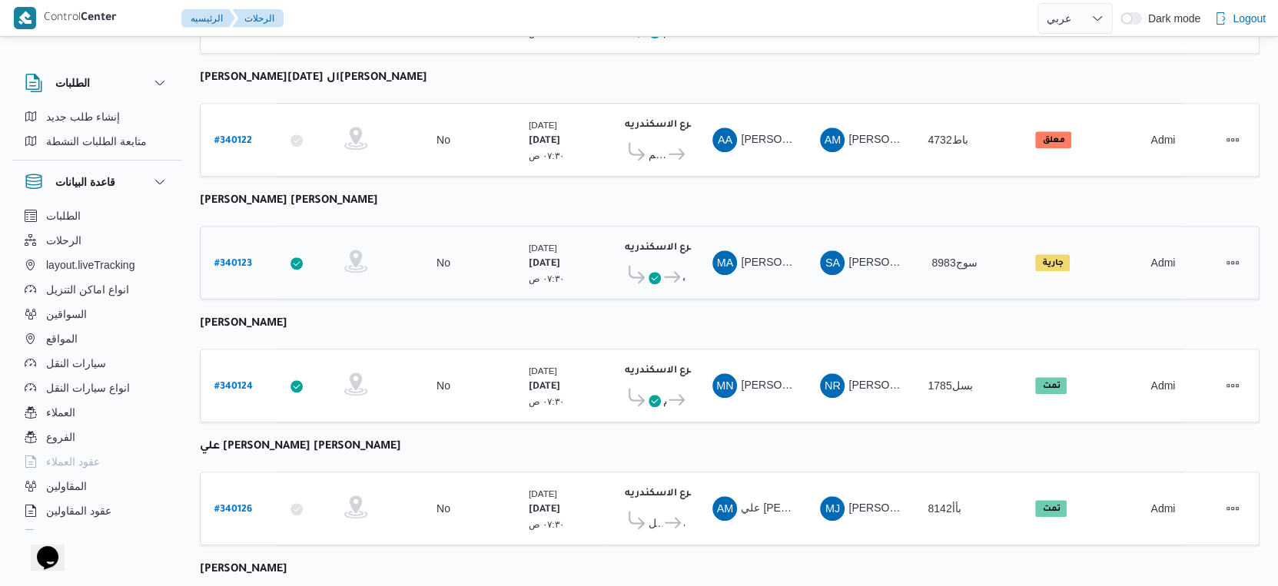
click at [228, 259] on b "# 340123" at bounding box center [233, 264] width 38 height 11
select select "ar"
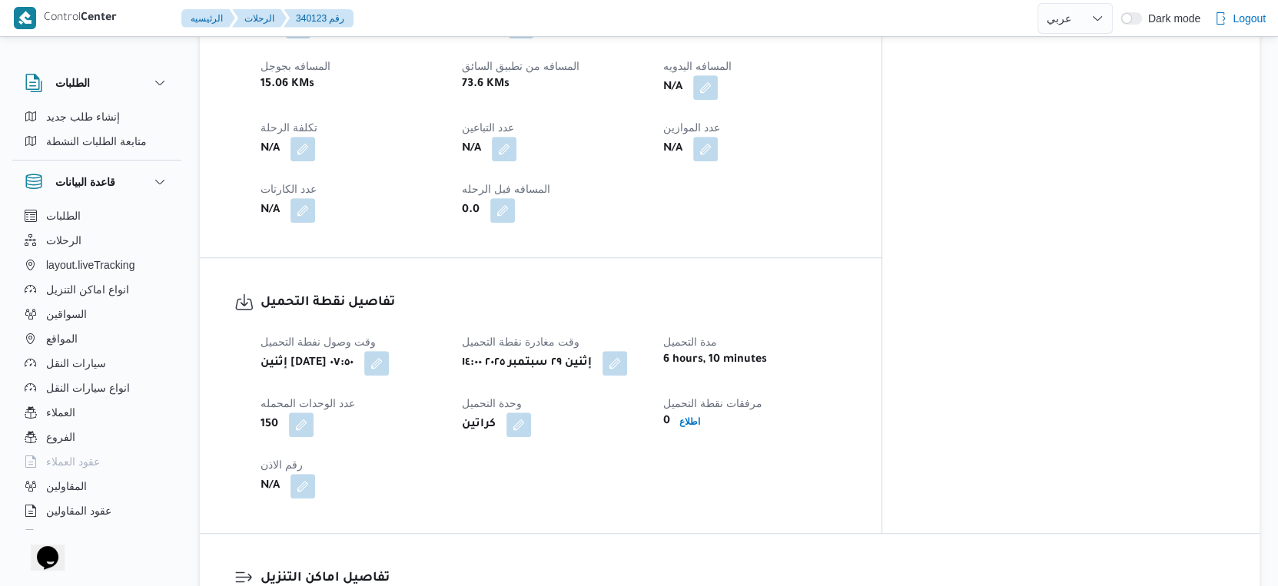
scroll to position [607, 0]
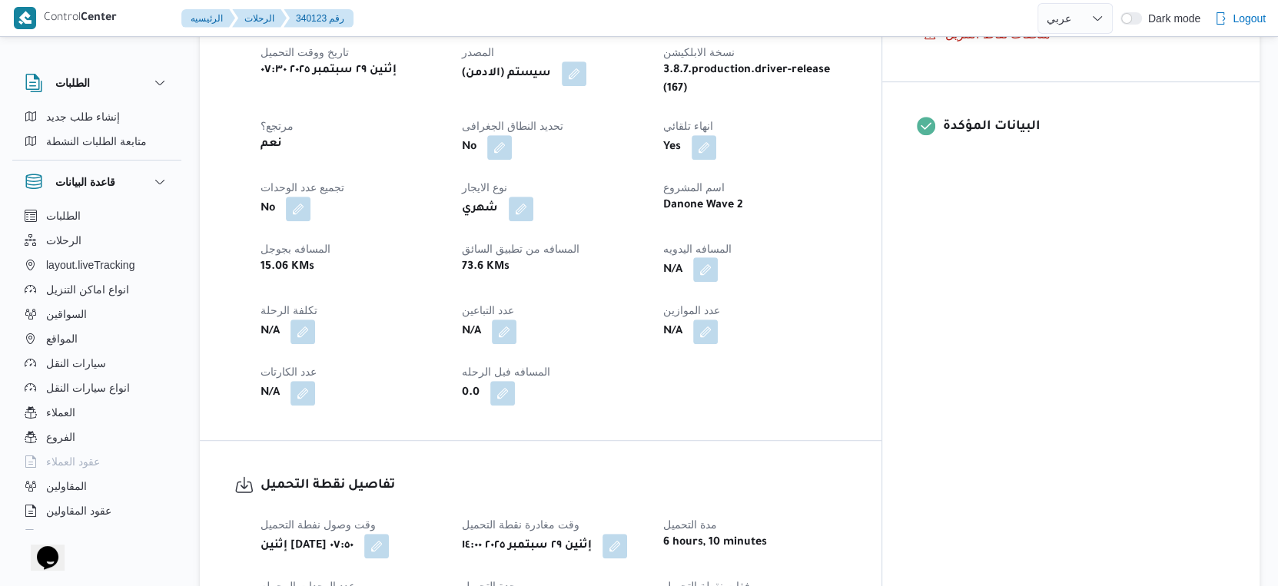
click at [718, 257] on button "button" at bounding box center [705, 269] width 25 height 25
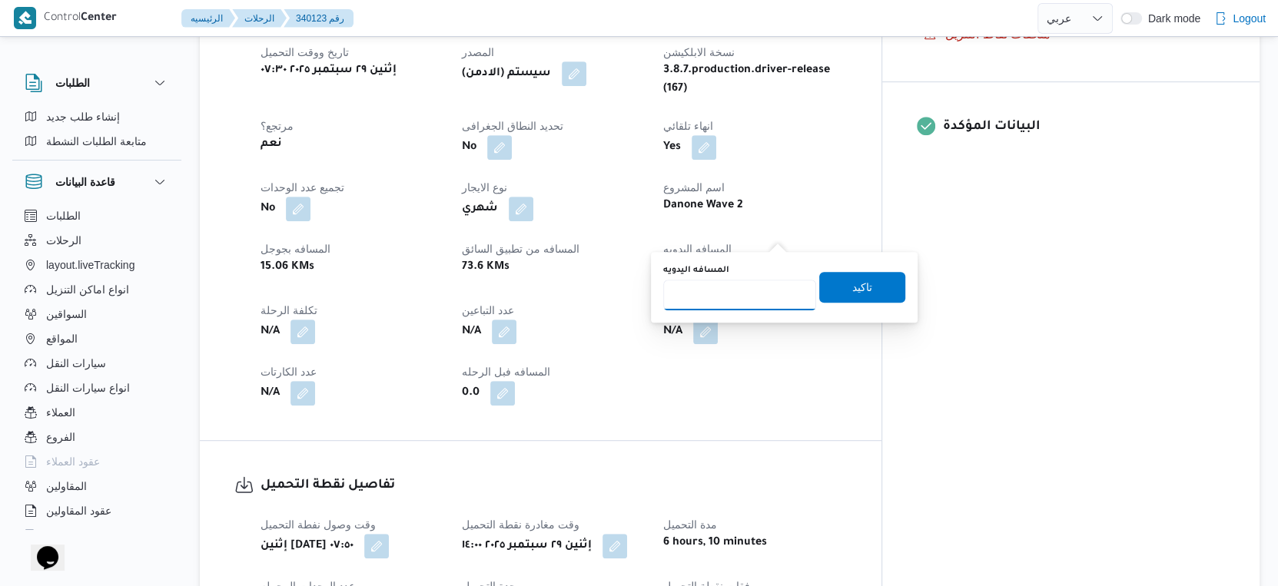
click at [744, 300] on input "المسافه اليدويه" at bounding box center [739, 295] width 153 height 31
type input "42"
click at [864, 287] on span "تاكيد" at bounding box center [862, 286] width 86 height 31
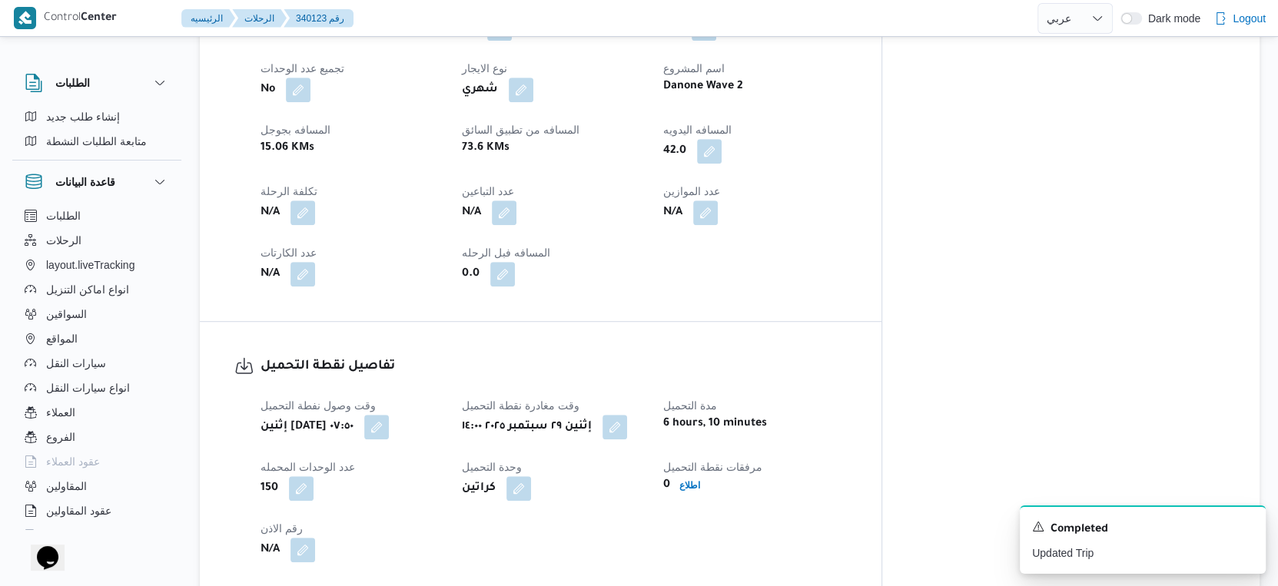
scroll to position [939, 0]
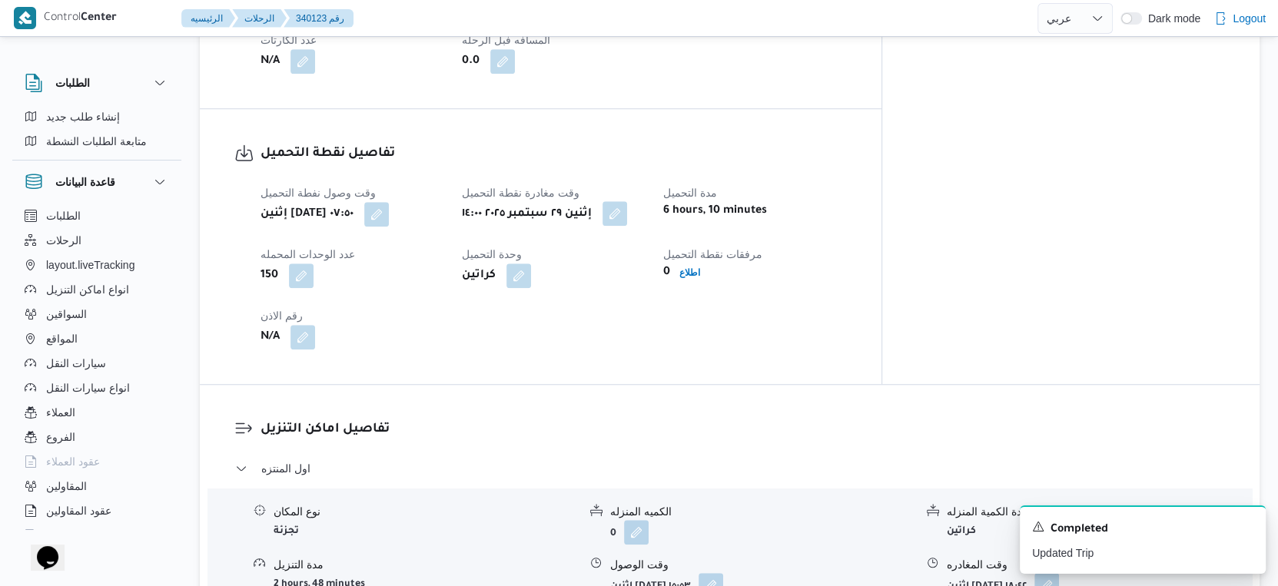
click at [627, 201] on button "button" at bounding box center [614, 213] width 25 height 25
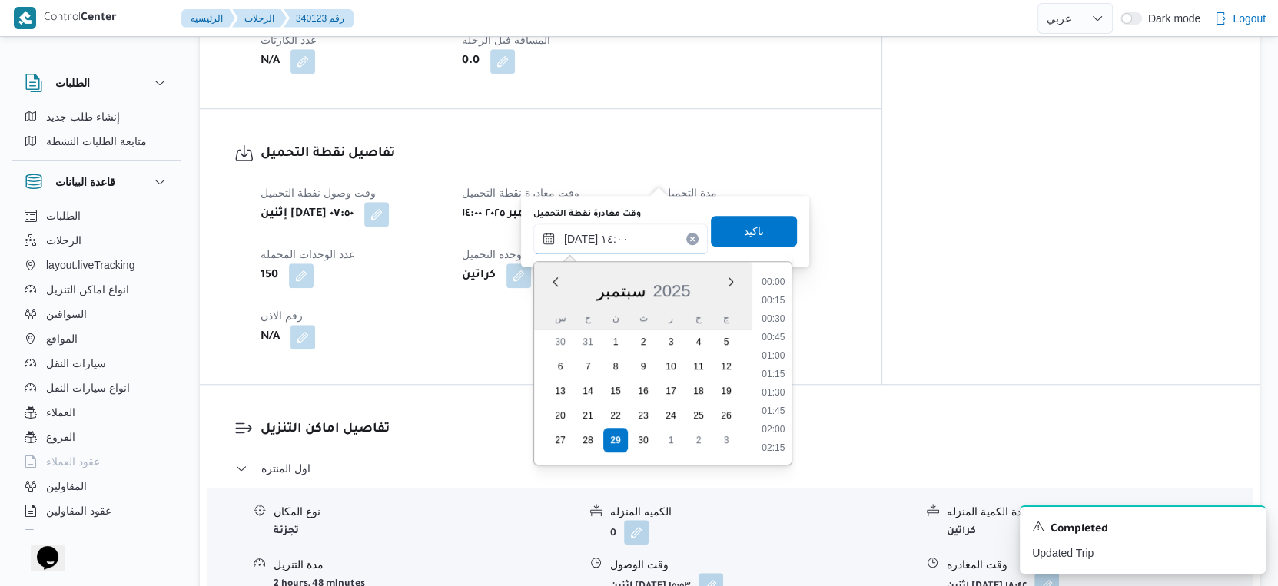
click at [632, 239] on input "٢٩/٠٩/٢٠٢٥ ١٤:٠٠" at bounding box center [620, 239] width 174 height 31
click at [768, 350] on li "09:00" at bounding box center [772, 349] width 35 height 15
type input "٢٩/٠٩/٢٠٢٥ ٠٩:٠٠"
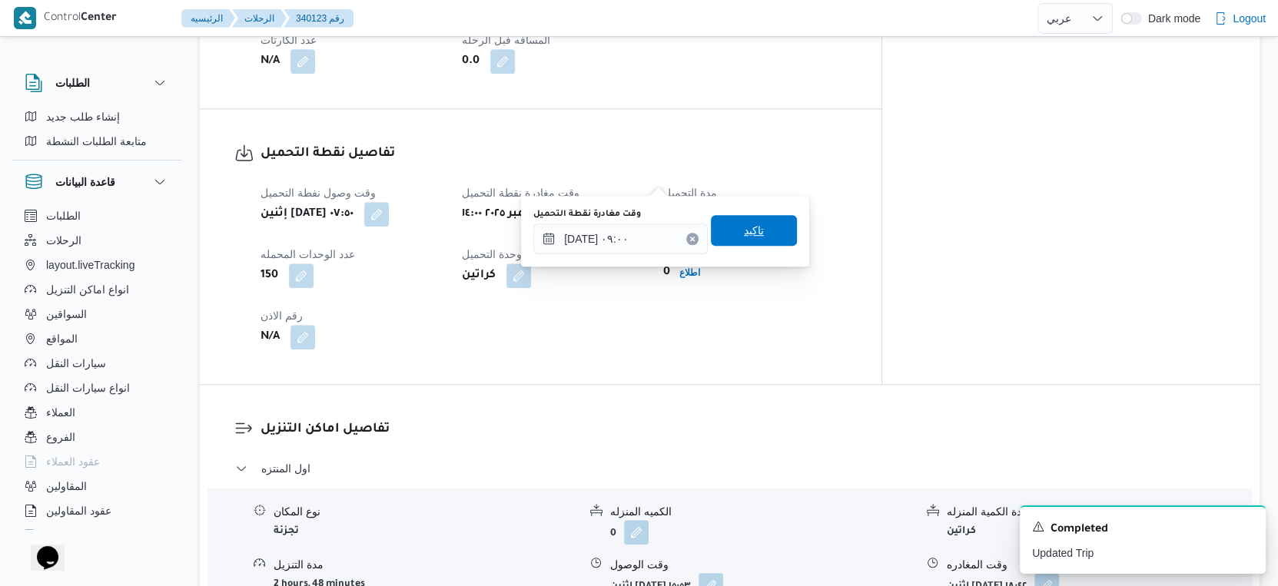
click at [757, 228] on span "تاكيد" at bounding box center [754, 230] width 86 height 31
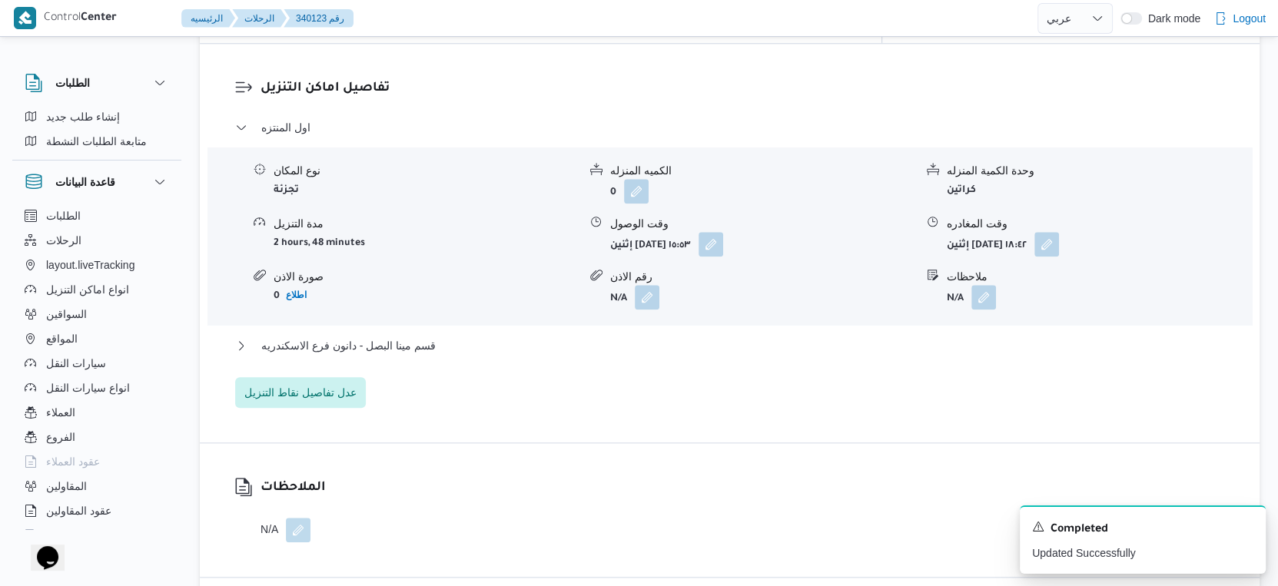
scroll to position [1281, 0]
click at [462, 336] on button "قسم مينا البصل - دانون فرع الاسكندريه" at bounding box center [730, 345] width 990 height 18
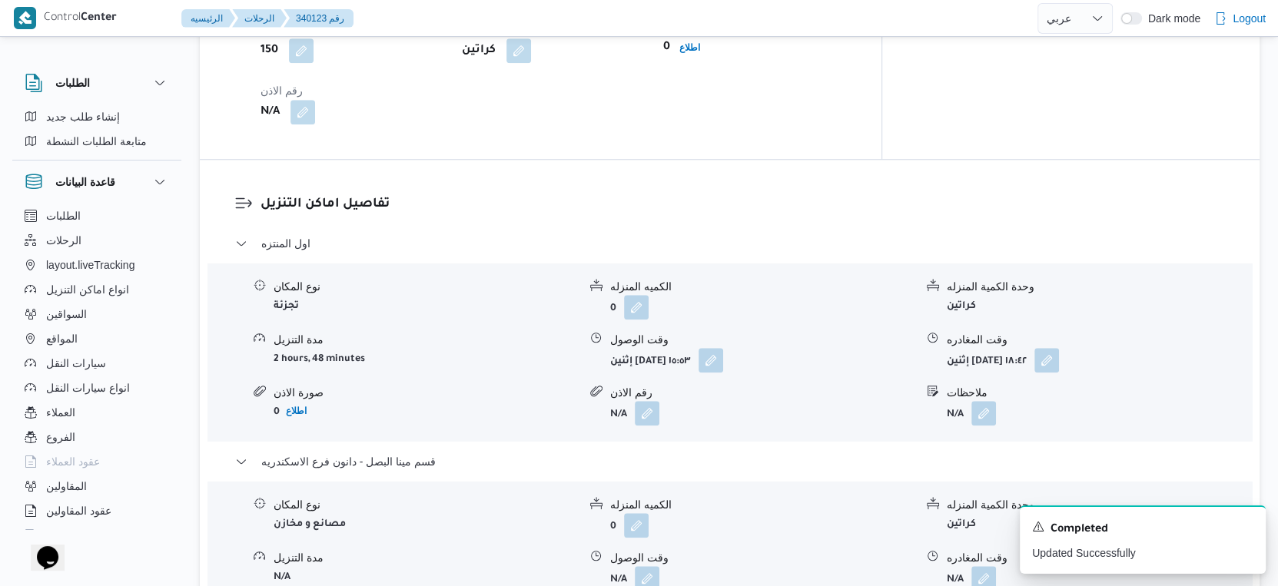
scroll to position [1024, 0]
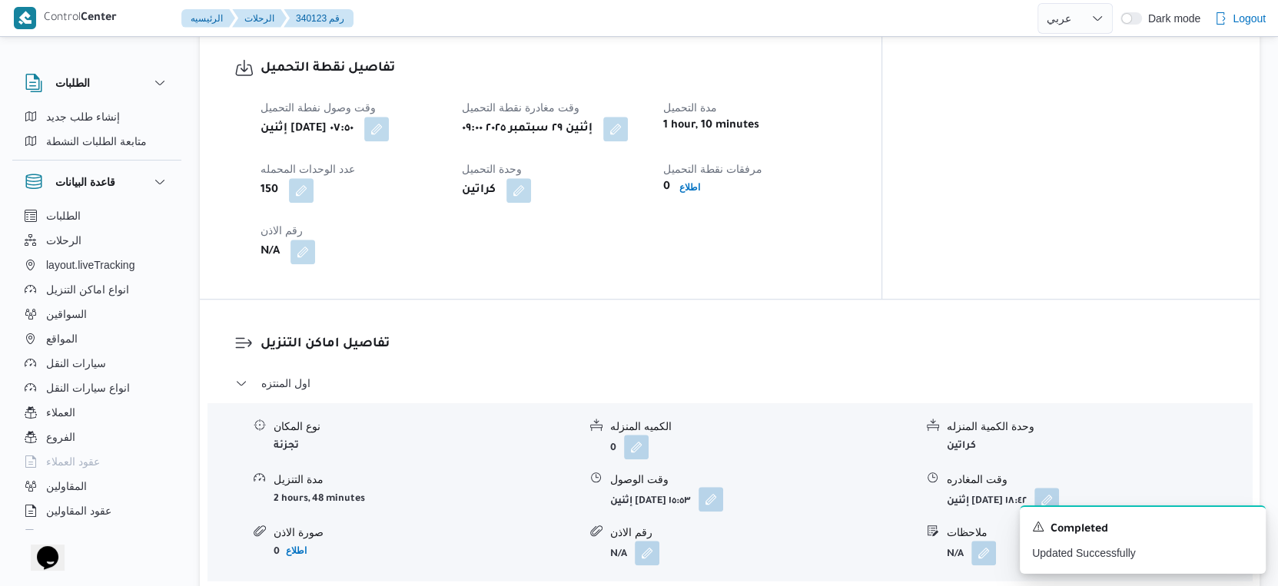
click at [723, 487] on button "button" at bounding box center [710, 499] width 25 height 25
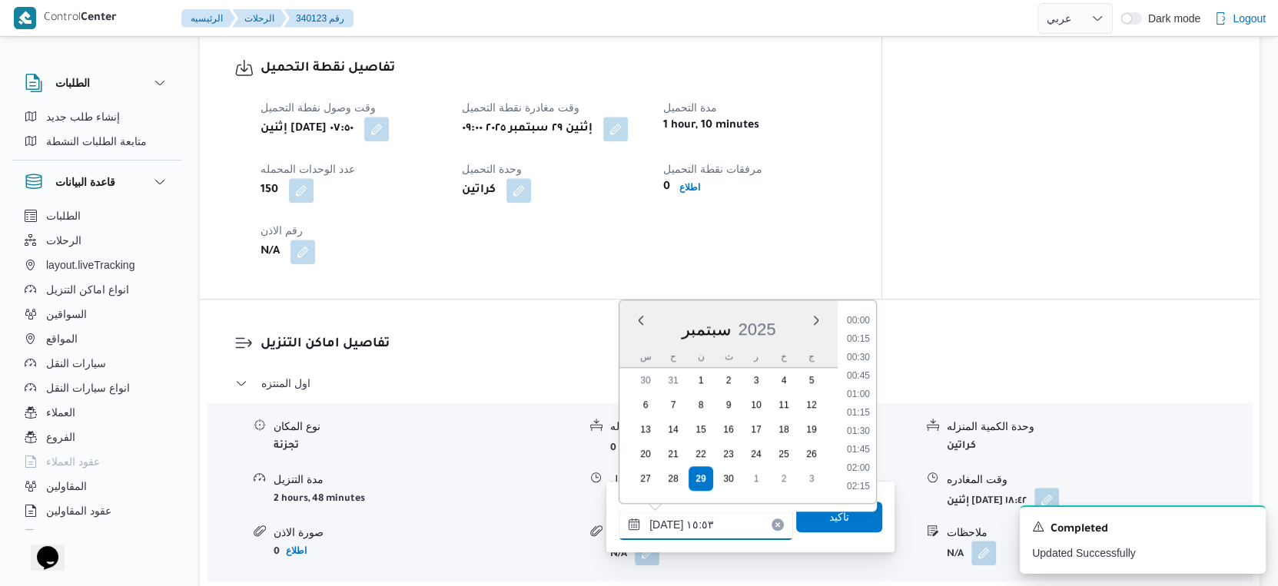
click at [709, 522] on input "٢٩/٠٩/٢٠٢٥ ١٥:٥٣" at bounding box center [705, 524] width 174 height 31
click at [861, 379] on li "09:30" at bounding box center [857, 380] width 35 height 15
type input "٢٩/٠٩/٢٠٢٥ ٠٩:٣٠"
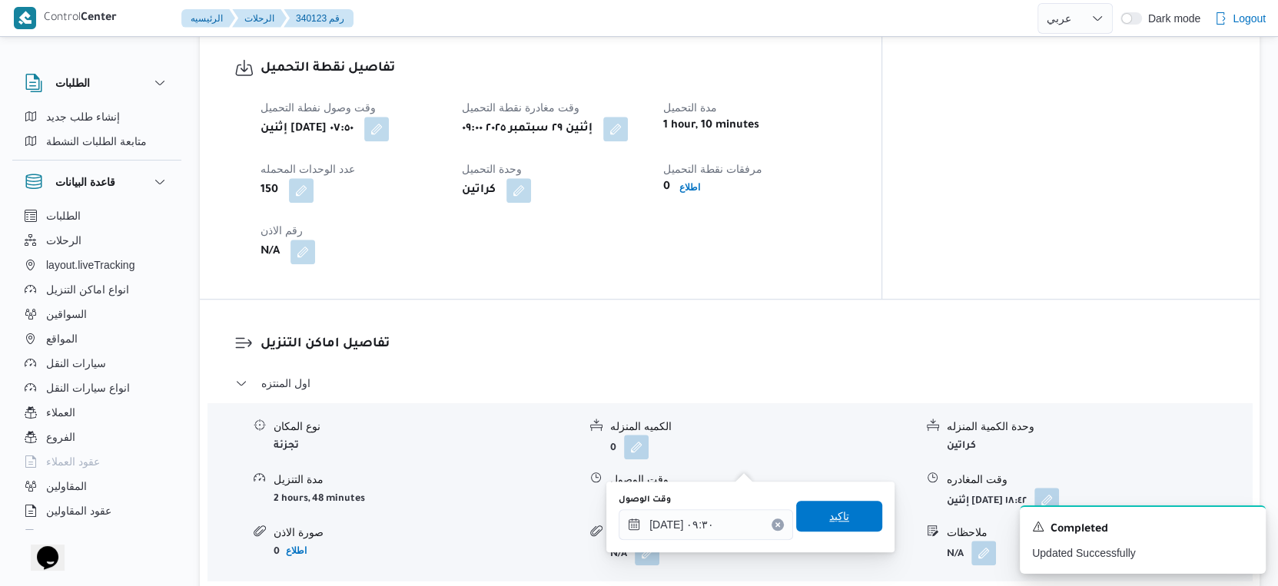
click at [850, 511] on span "تاكيد" at bounding box center [839, 516] width 86 height 31
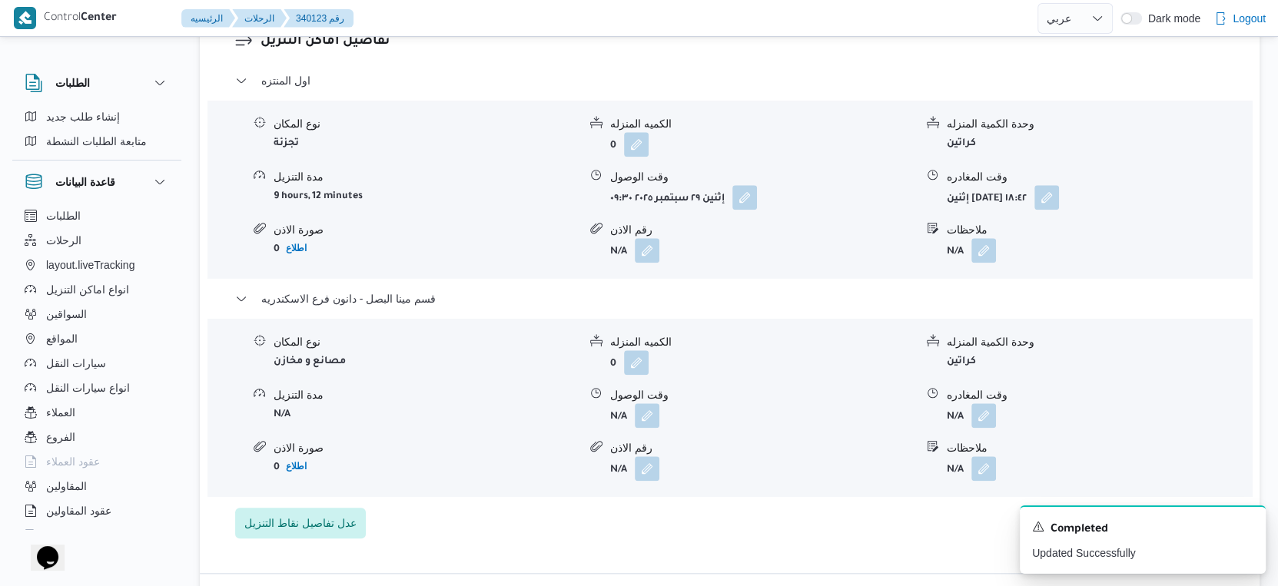
scroll to position [1365, 0]
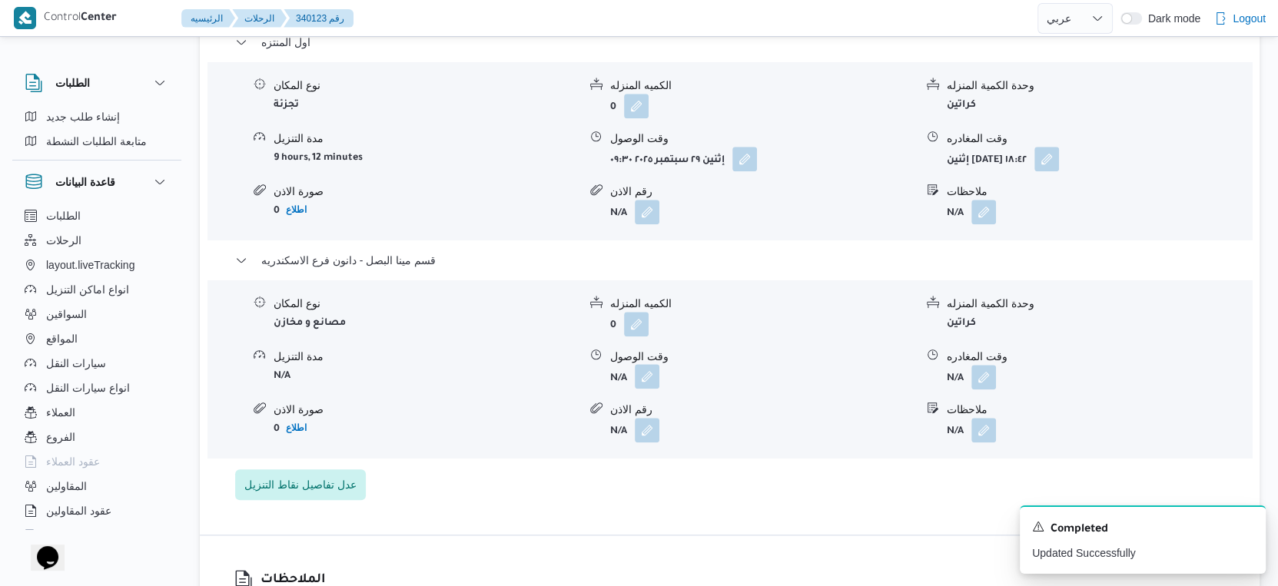
click at [656, 364] on button "button" at bounding box center [647, 376] width 25 height 25
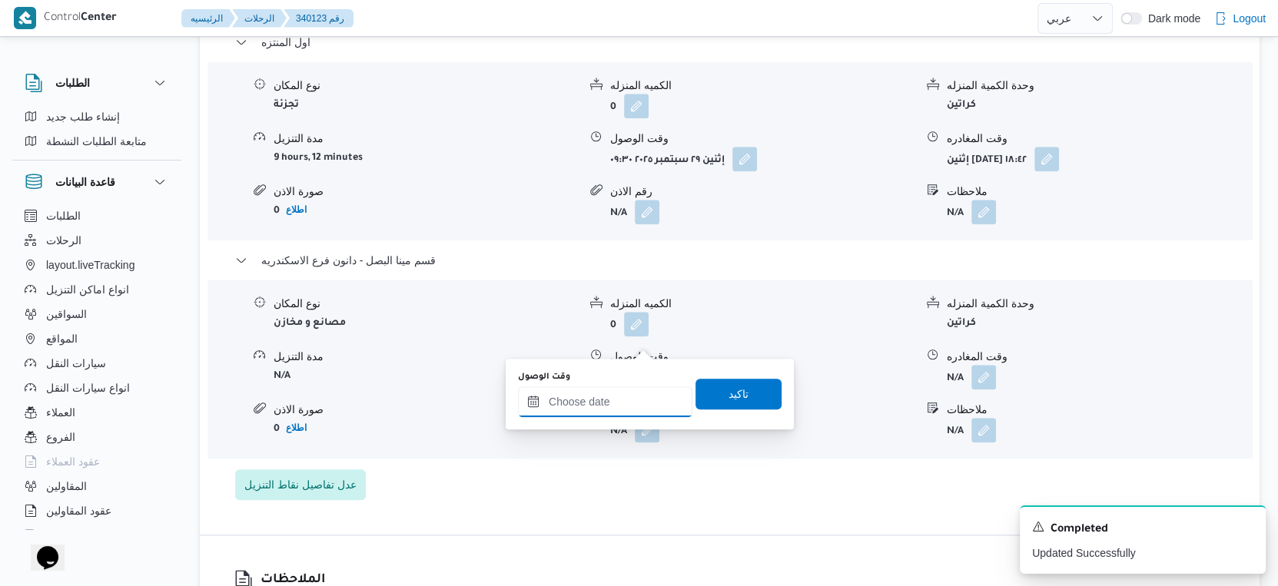
click at [635, 398] on input "وقت الوصول" at bounding box center [605, 401] width 174 height 31
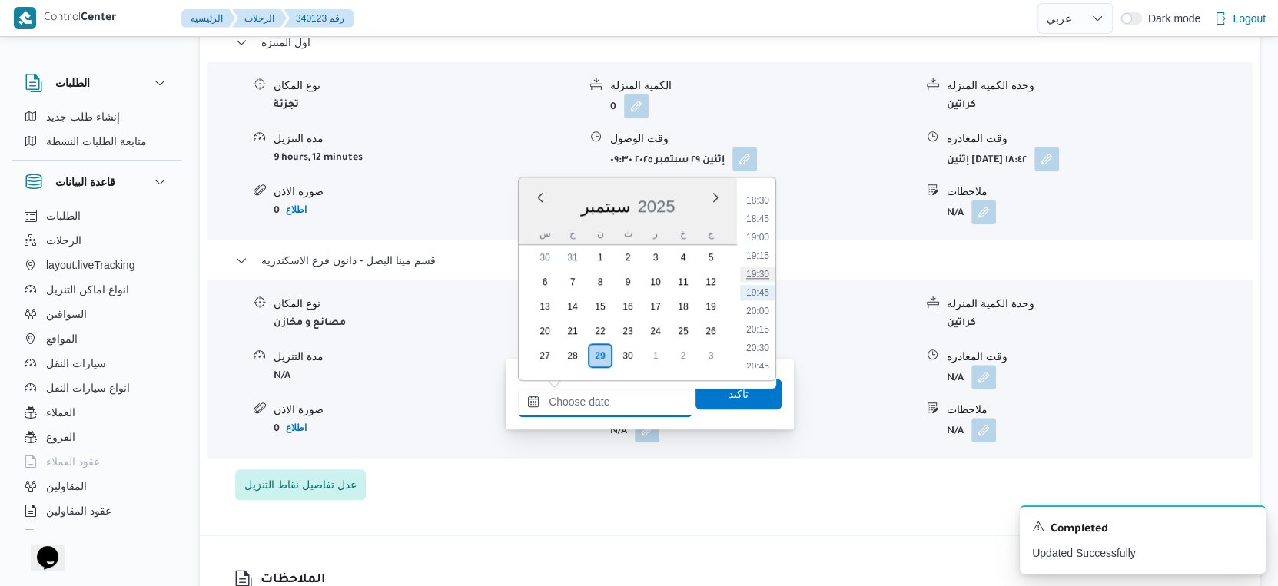
scroll to position [1276, 0]
click at [762, 211] on li "17:30" at bounding box center [757, 211] width 35 height 15
type input "٢٩/٠٩/٢٠٢٥ ١٧:٣٠"
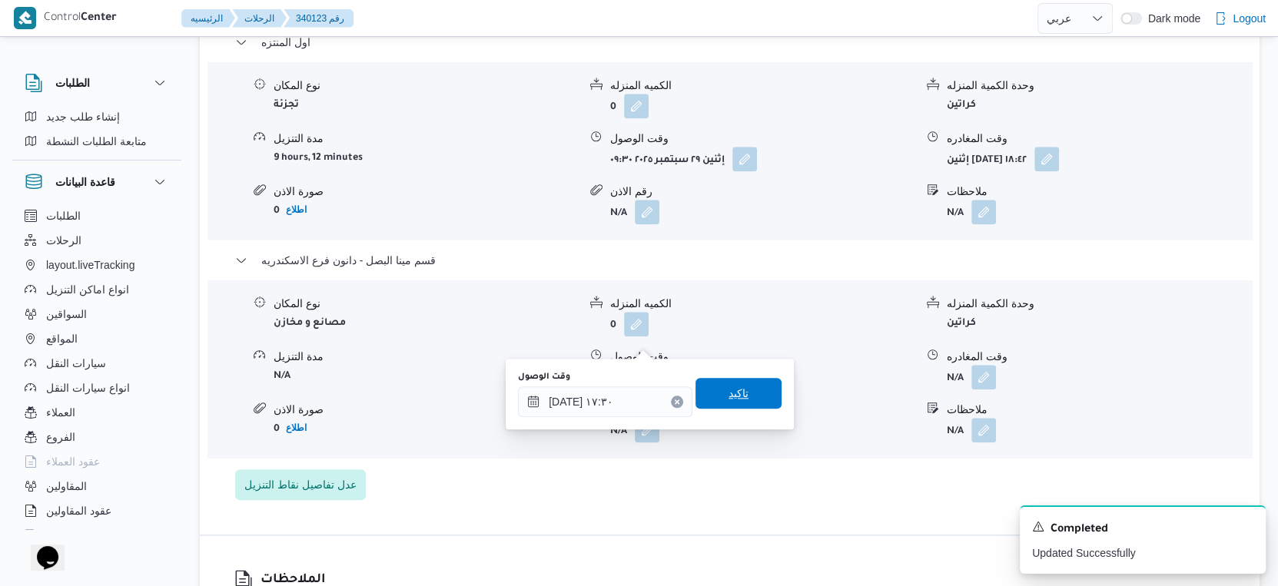
click at [737, 399] on span "تاكيد" at bounding box center [738, 393] width 86 height 31
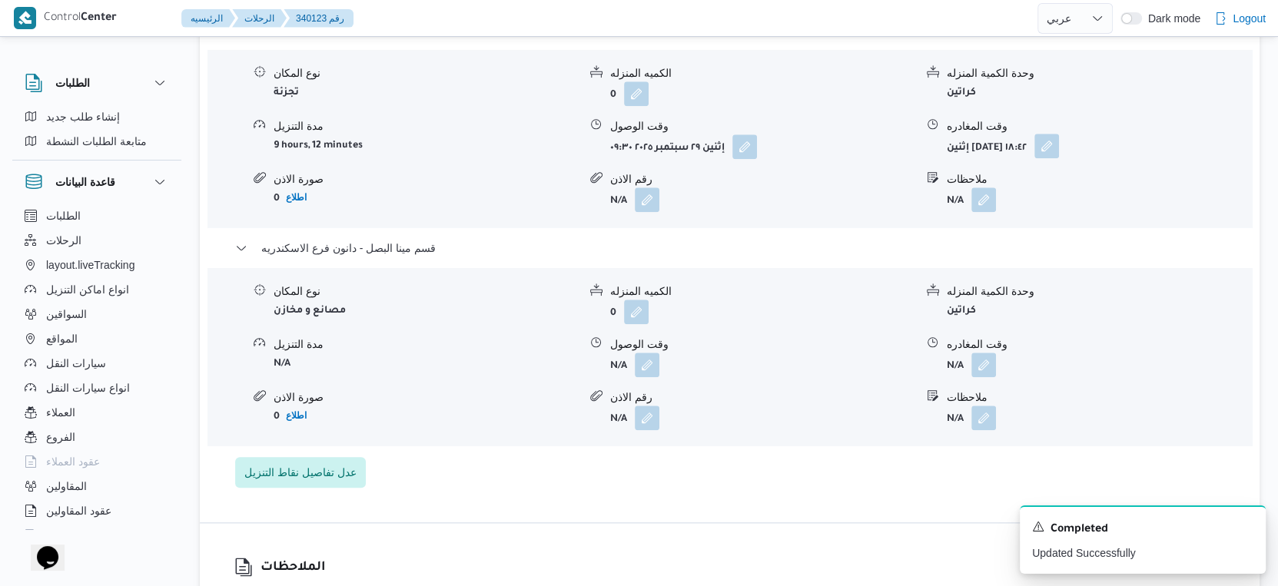
click at [1059, 134] on button "button" at bounding box center [1046, 146] width 25 height 25
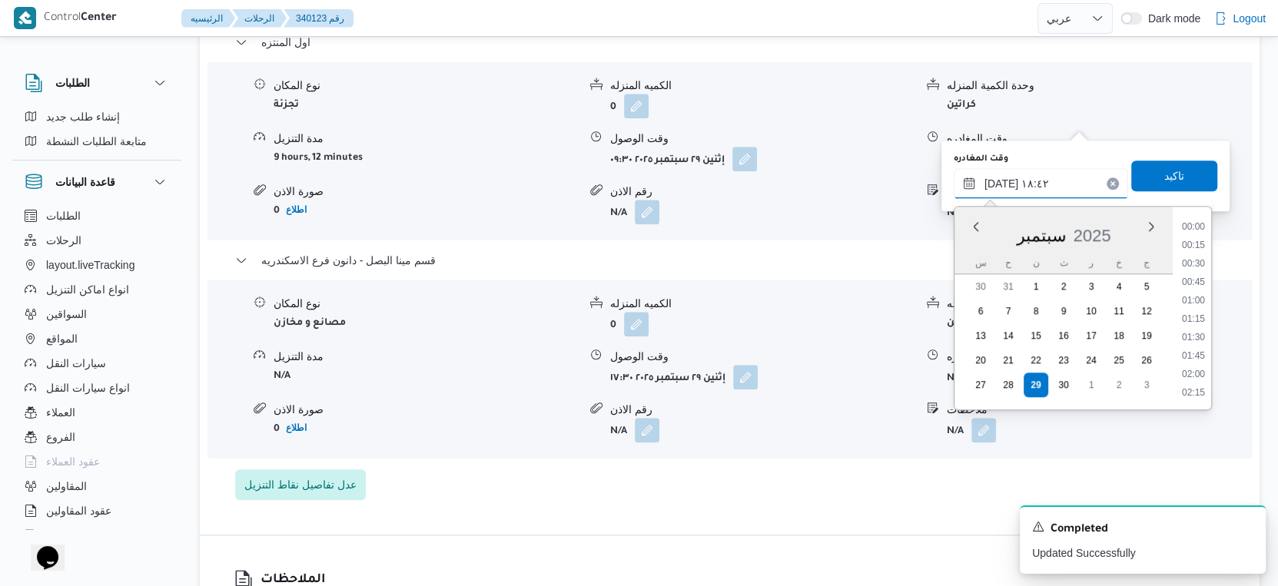
click at [1058, 173] on input "٢٩/٠٩/٢٠٢٥ ١٨:٤٢" at bounding box center [1040, 183] width 174 height 31
click at [1200, 294] on li "17:00" at bounding box center [1192, 296] width 35 height 15
type input "٢٩/٠٩/٢٠٢٥ ١٧:٠٠"
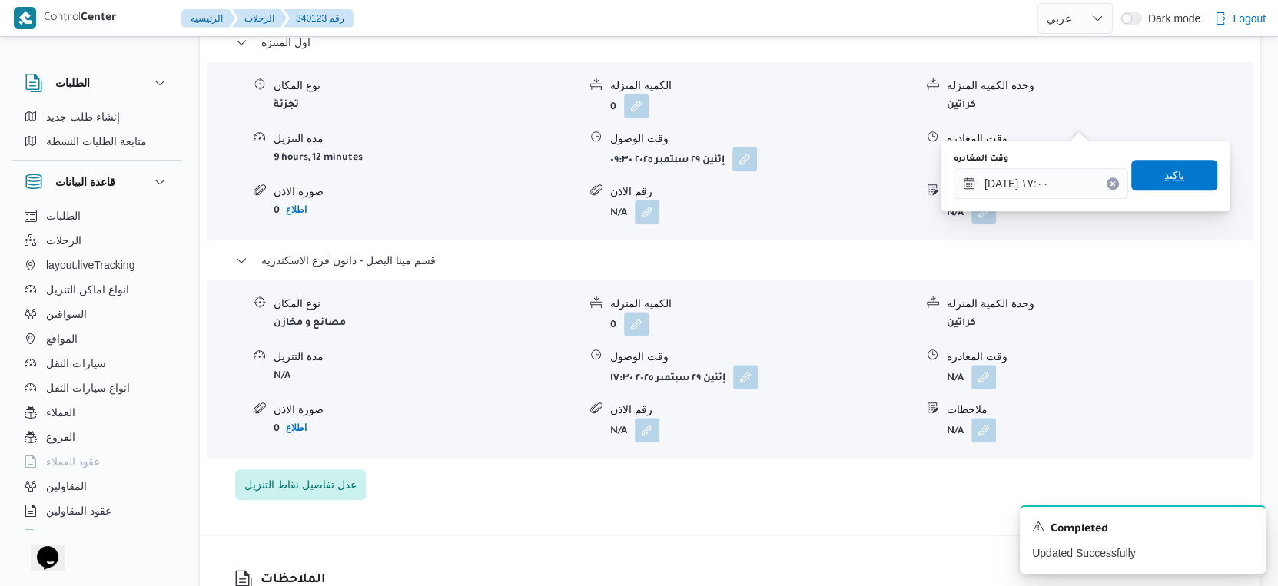
click at [1170, 175] on span "تاكيد" at bounding box center [1174, 175] width 20 height 18
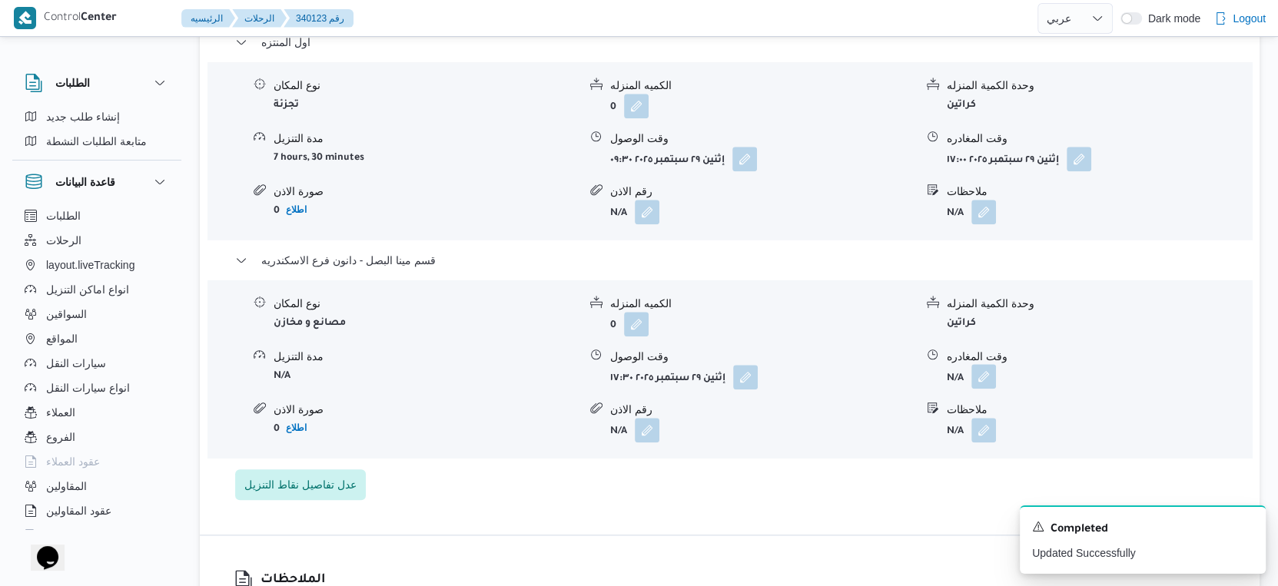
click at [988, 364] on button "button" at bounding box center [983, 376] width 25 height 25
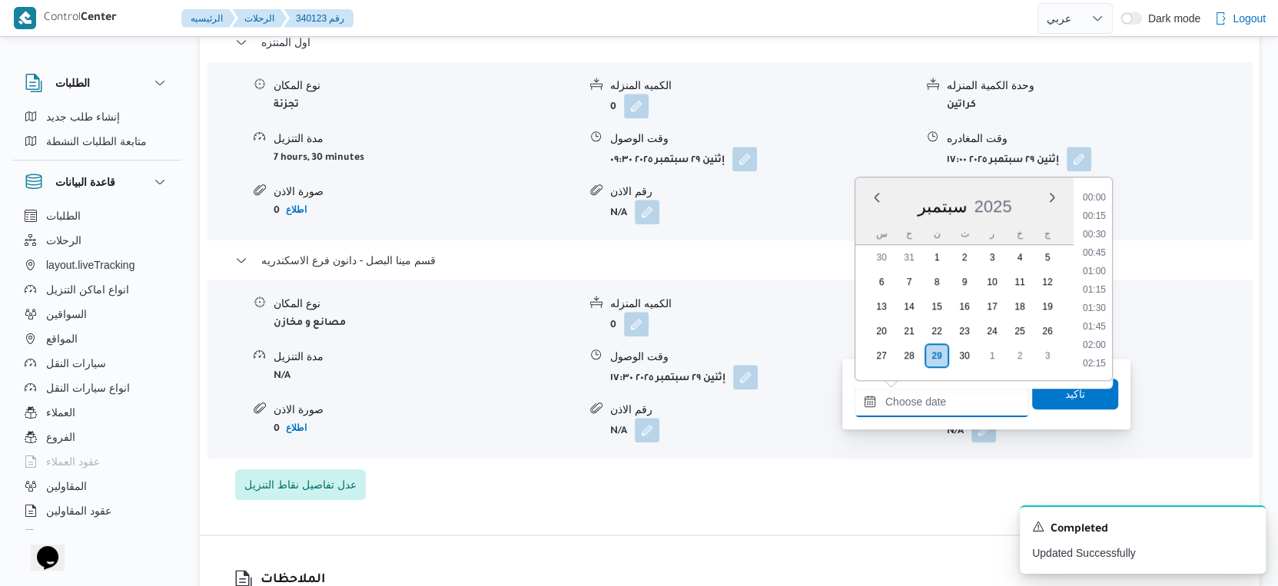
drag, startPoint x: 953, startPoint y: 384, endPoint x: 1101, endPoint y: 347, distance: 152.8
click at [953, 386] on div "Previous Month Next month سبتمبر ٢٠٢٥ سبتمبر 2025 س ح ن ث ر خ ج 30 31 1 2 3 4 5…" at bounding box center [941, 401] width 174 height 31
click at [1093, 257] on li "17:00" at bounding box center [1093, 260] width 35 height 15
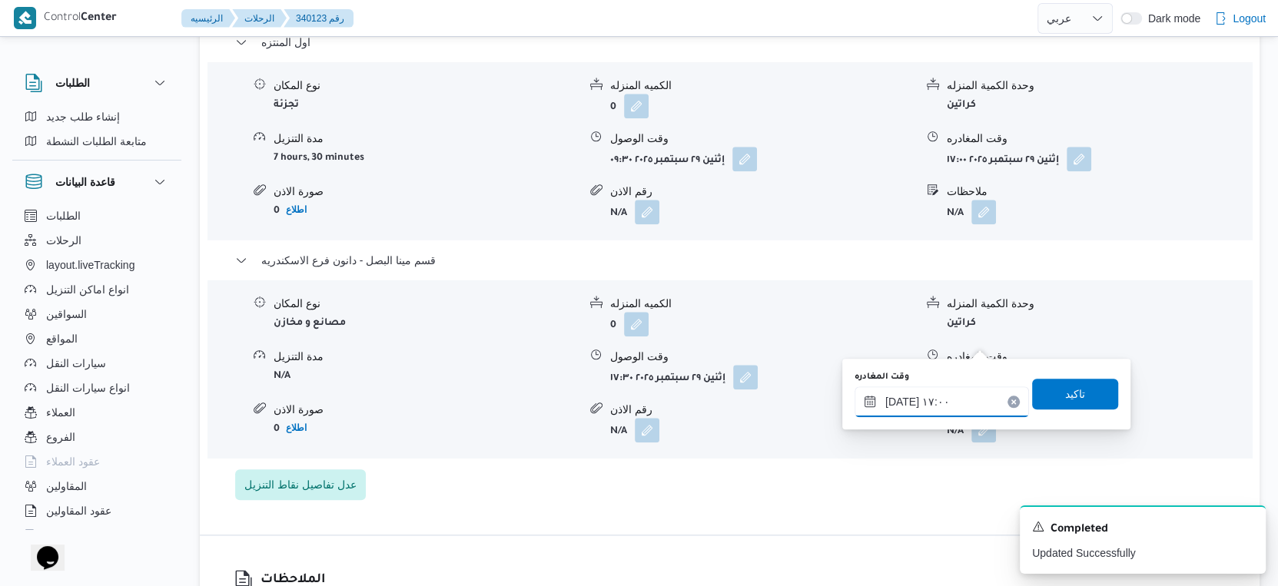
click at [897, 397] on input "٢٩/٠٩/٢٠٢٥ ١٧:٠٠" at bounding box center [941, 401] width 174 height 31
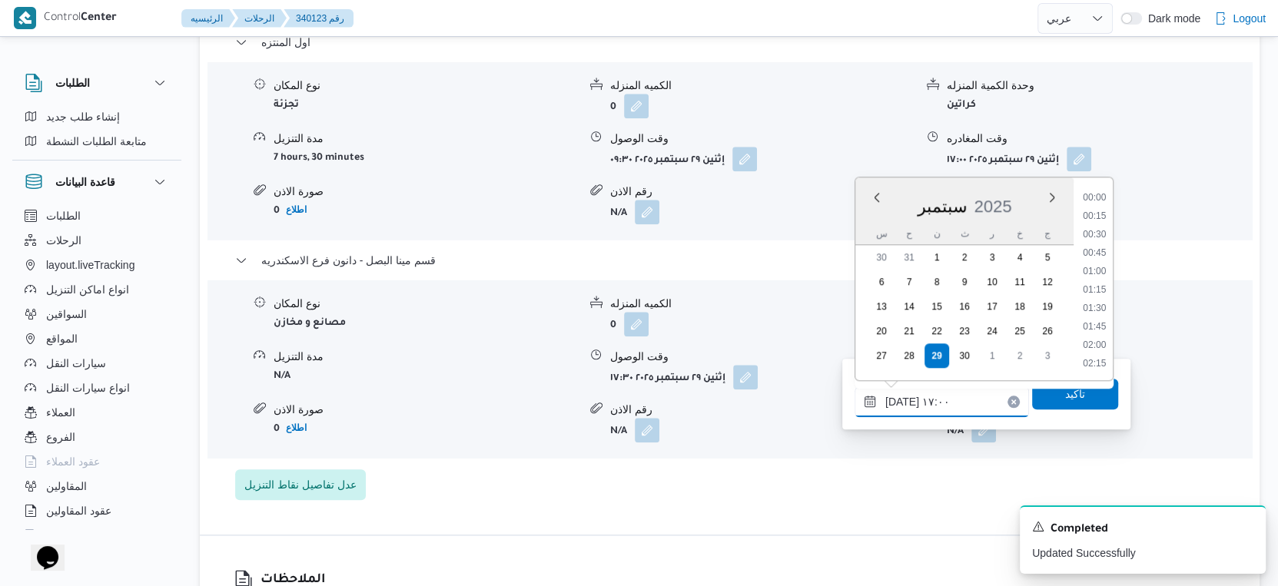
scroll to position [1159, 0]
type input "٢٩/٠٩/٢٠٢٥ ١٧:٥٠"
click at [1065, 398] on span "تاكيد" at bounding box center [1075, 393] width 20 height 18
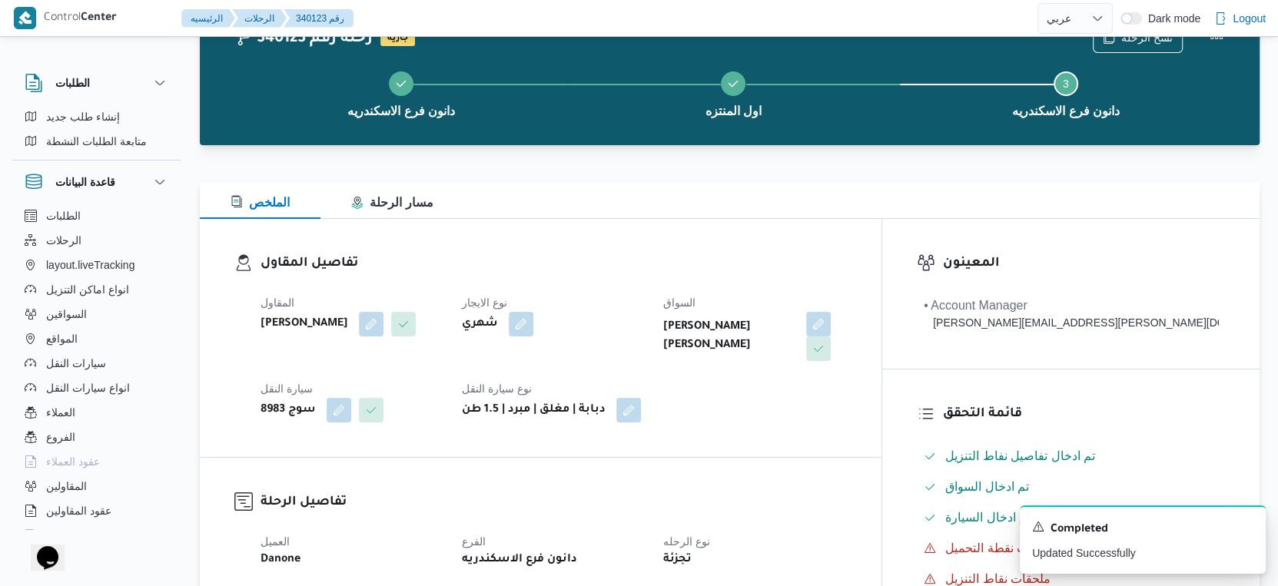
scroll to position [0, 0]
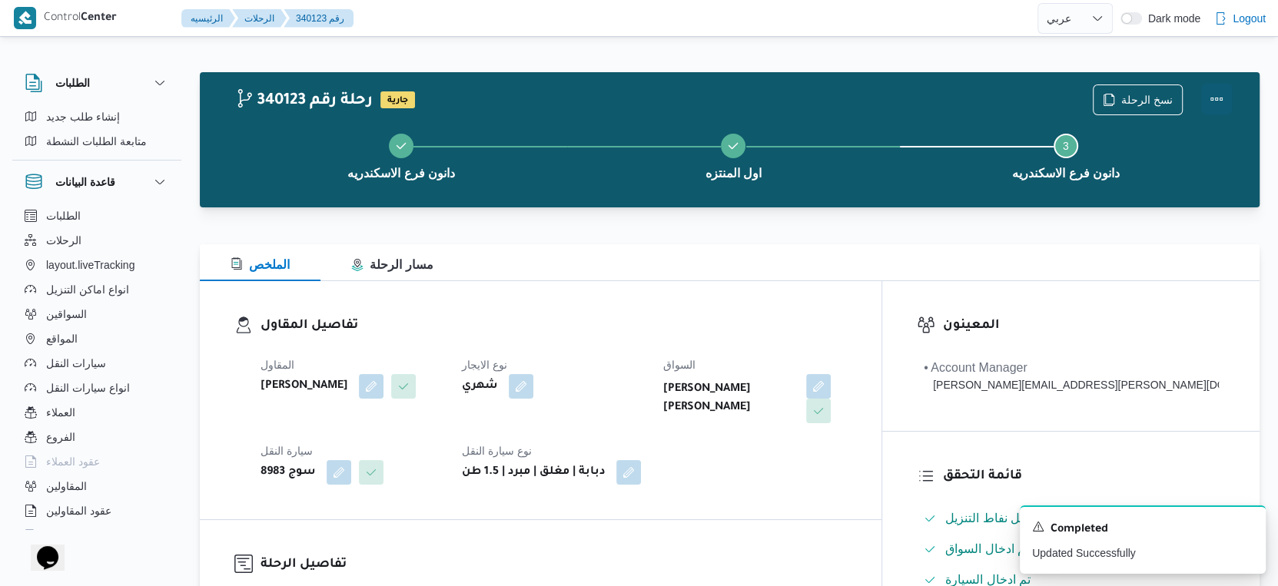
click at [1220, 92] on button "Actions" at bounding box center [1216, 99] width 31 height 31
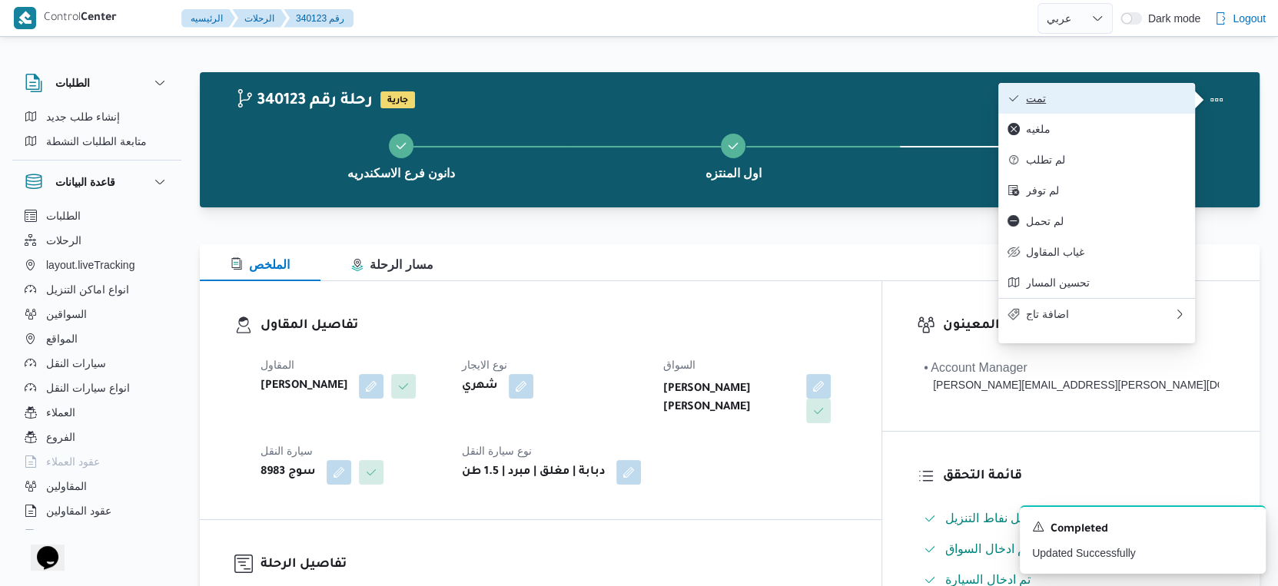
click at [1142, 97] on span "تمت" at bounding box center [1106, 98] width 160 height 12
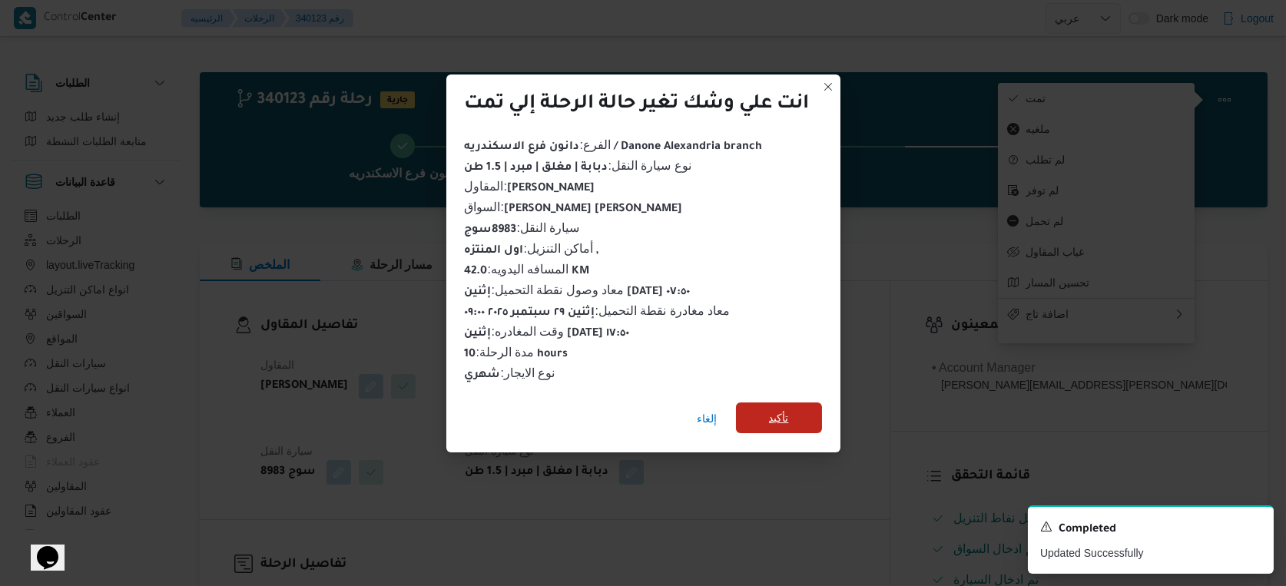
click at [810, 409] on span "تأكيد" at bounding box center [779, 418] width 86 height 31
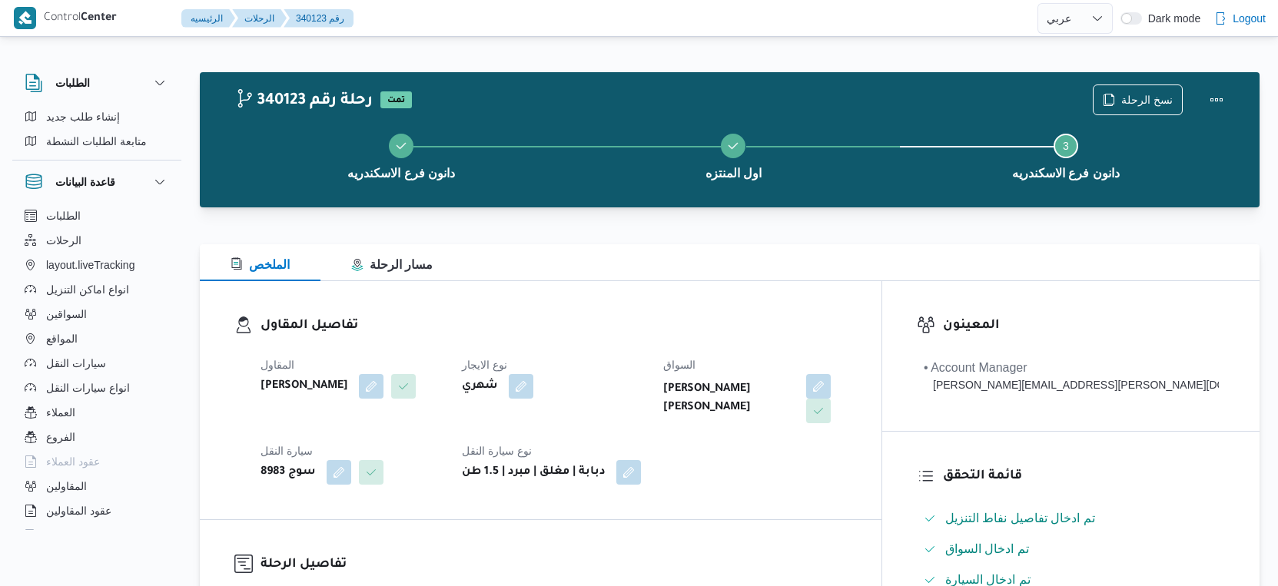
select select "ar"
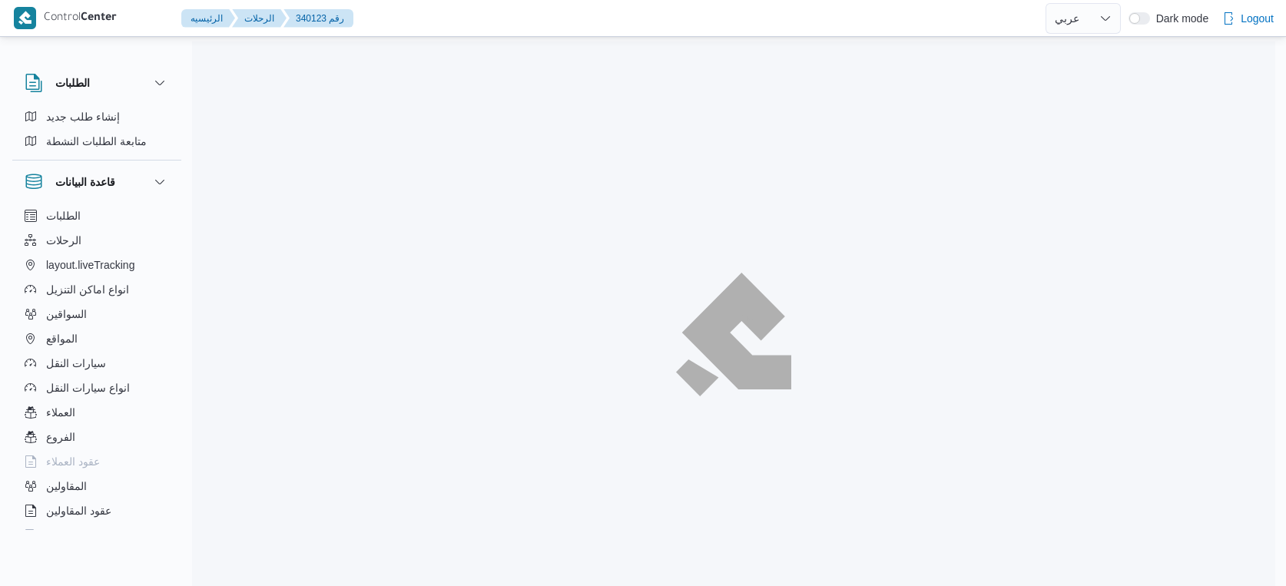
select select "ar"
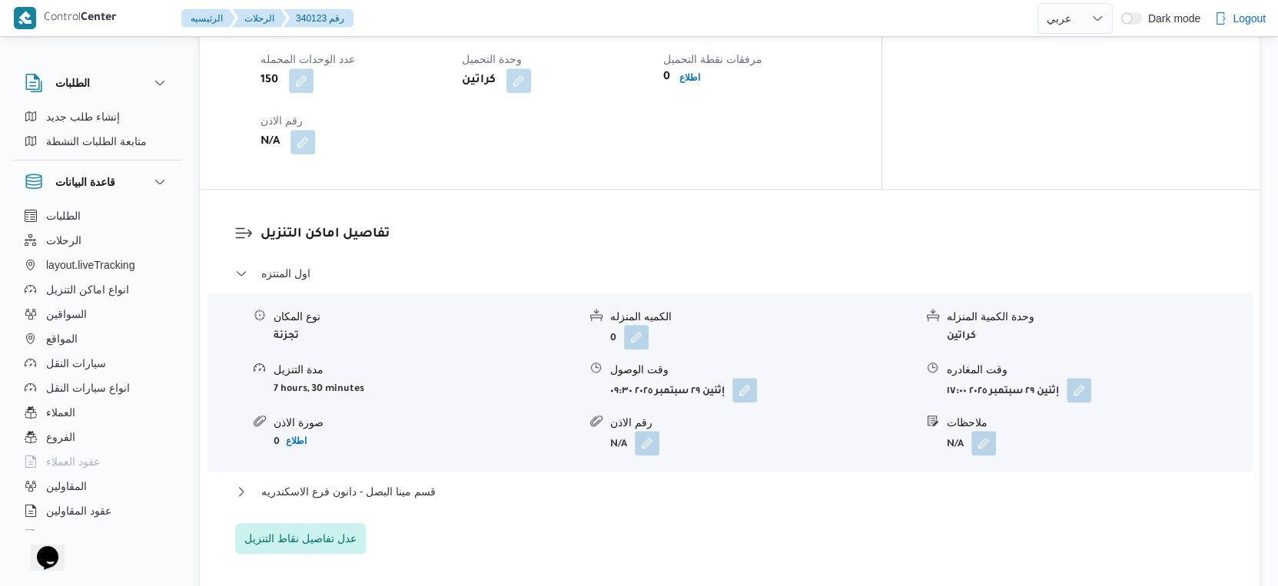
scroll to position [1281, 0]
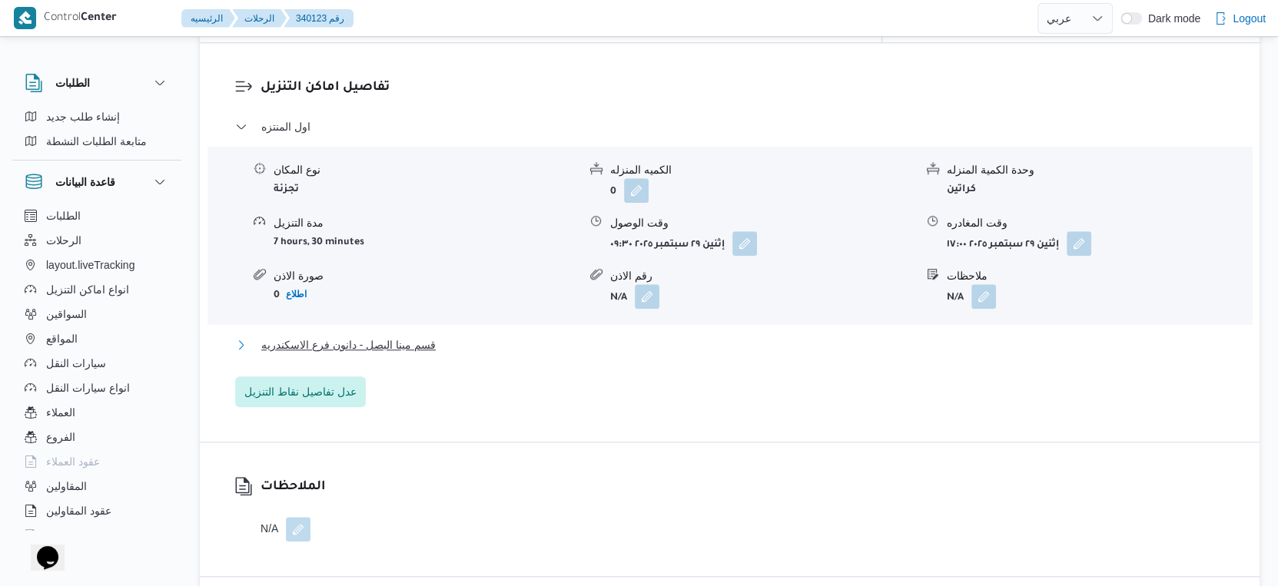
click at [422, 336] on span "قسم مينا البصل - دانون فرع الاسكندريه" at bounding box center [348, 345] width 174 height 18
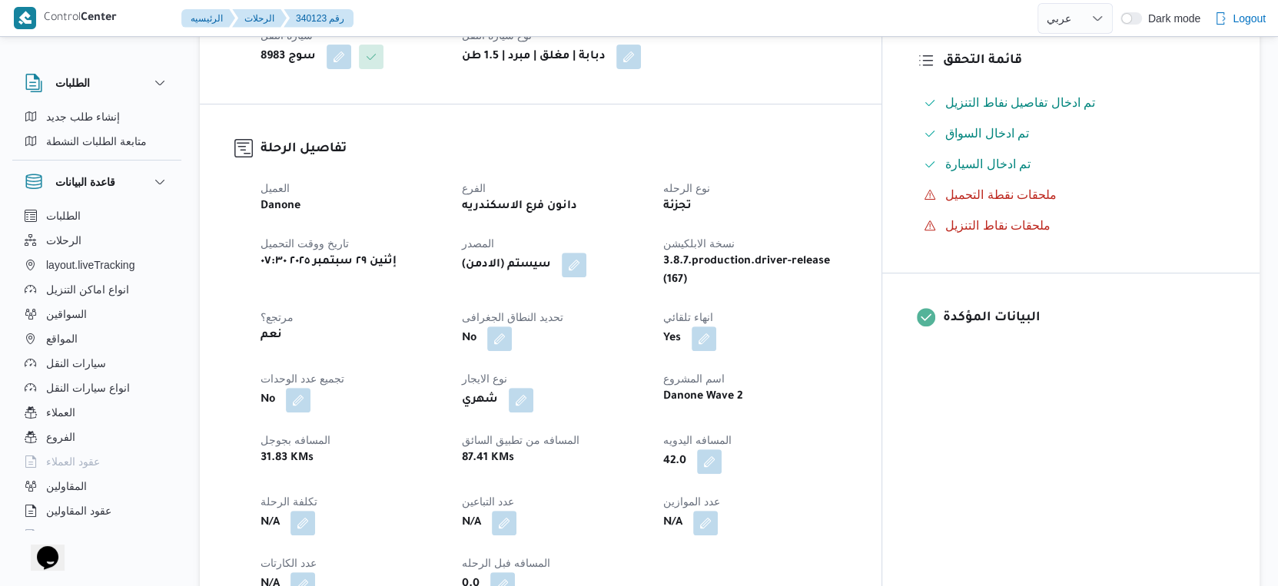
scroll to position [426, 0]
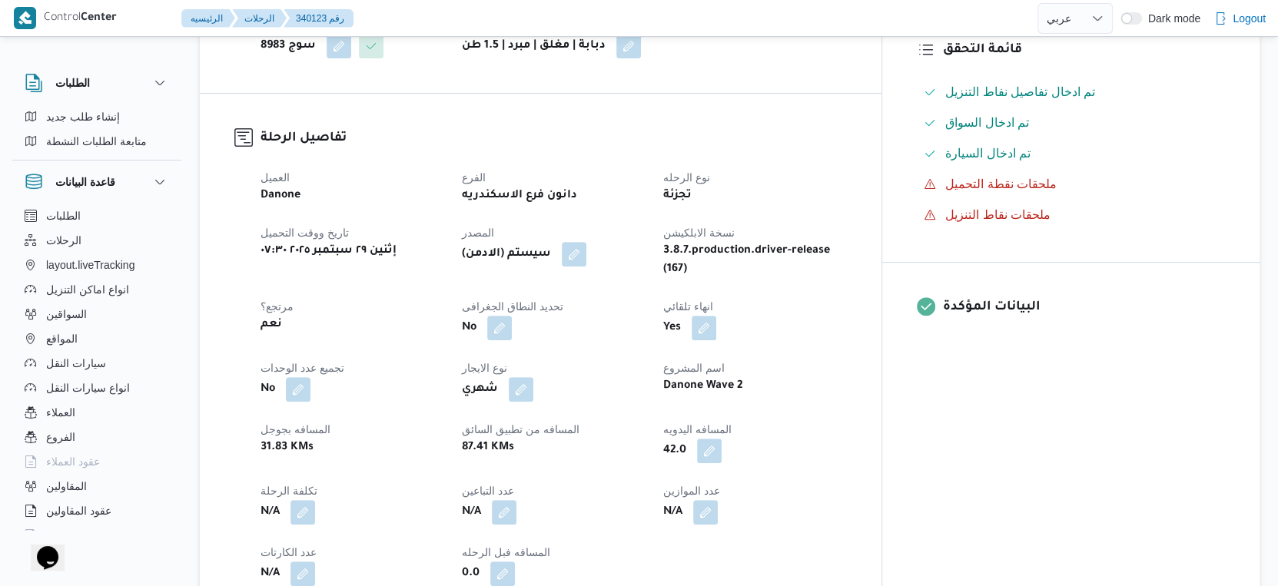
select select "ar"
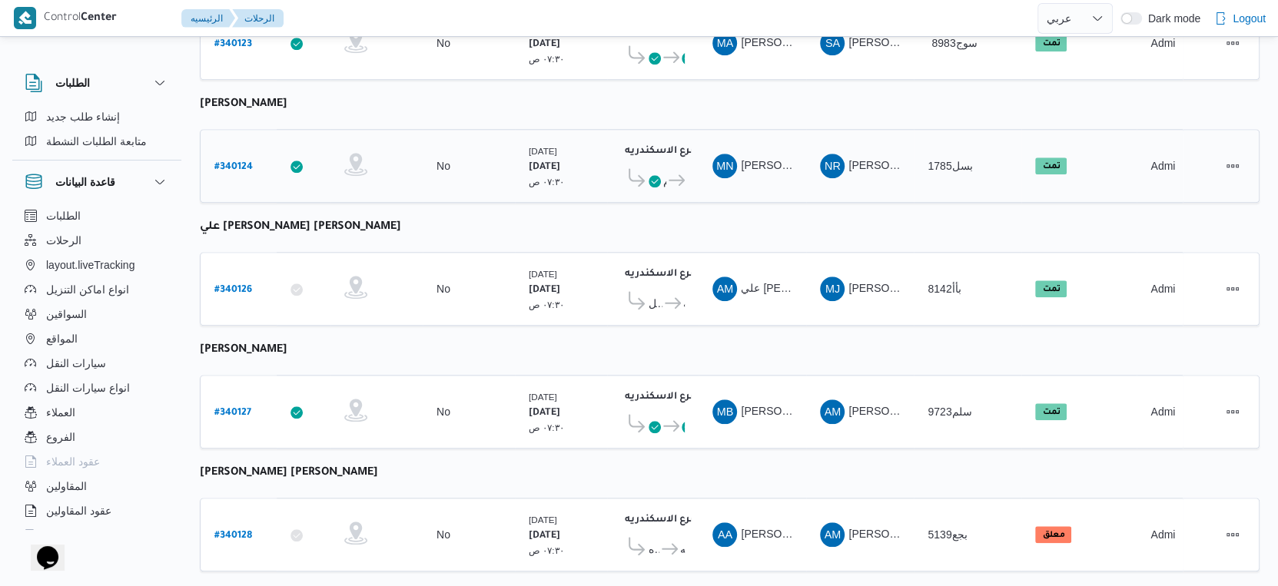
scroll to position [827, 0]
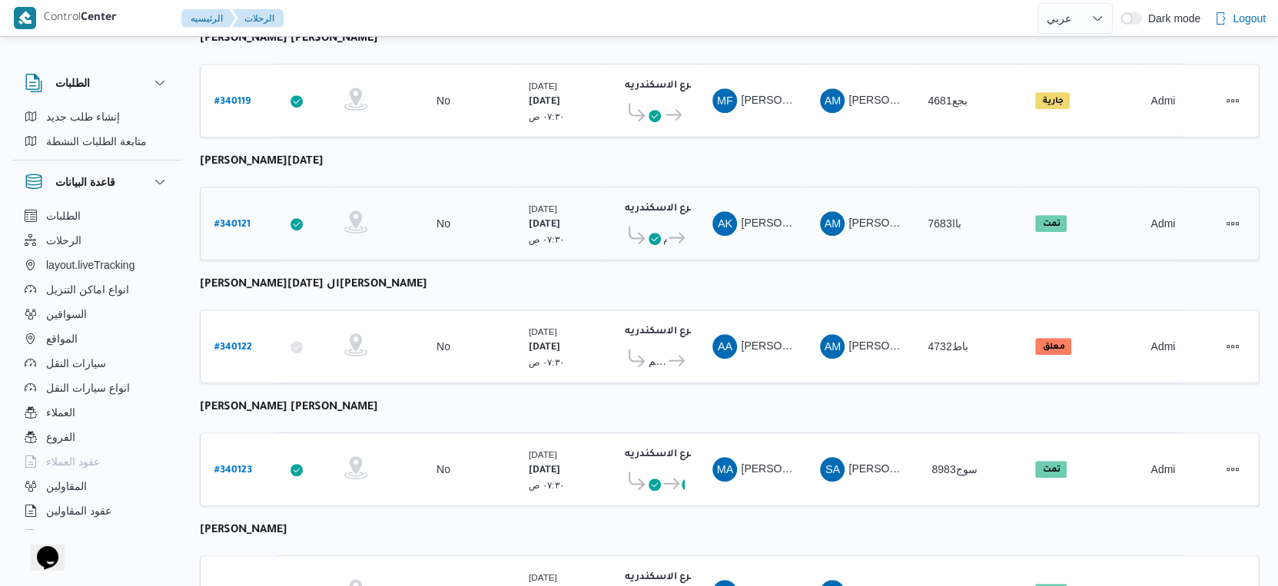
click at [236, 220] on b "# 340121" at bounding box center [232, 225] width 36 height 11
select select "ar"
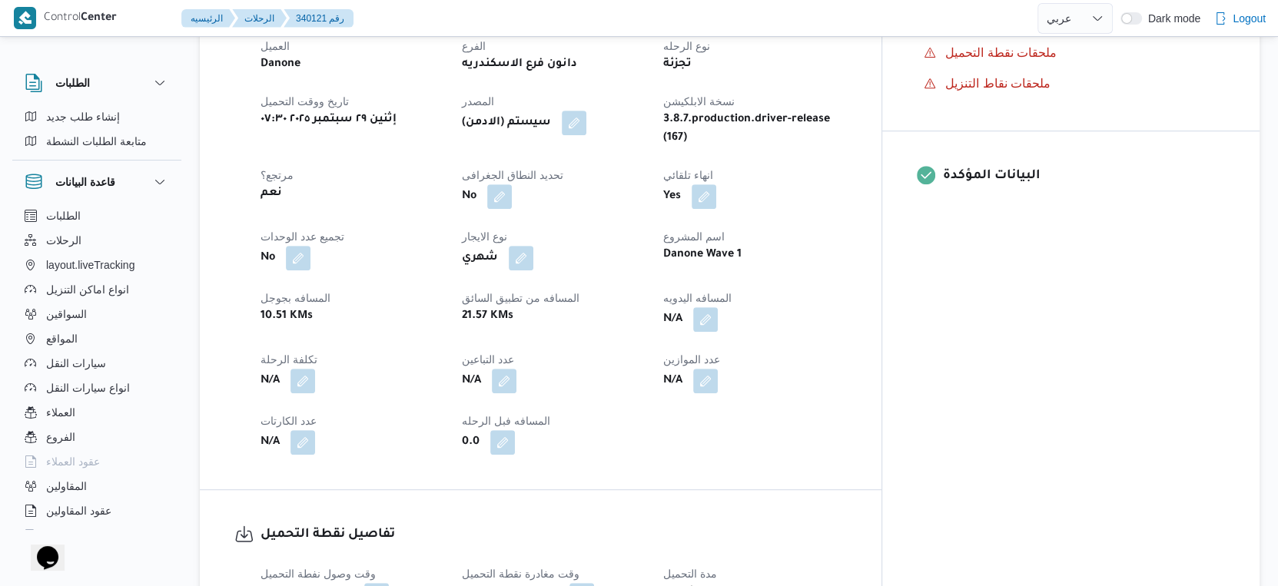
scroll to position [486, 0]
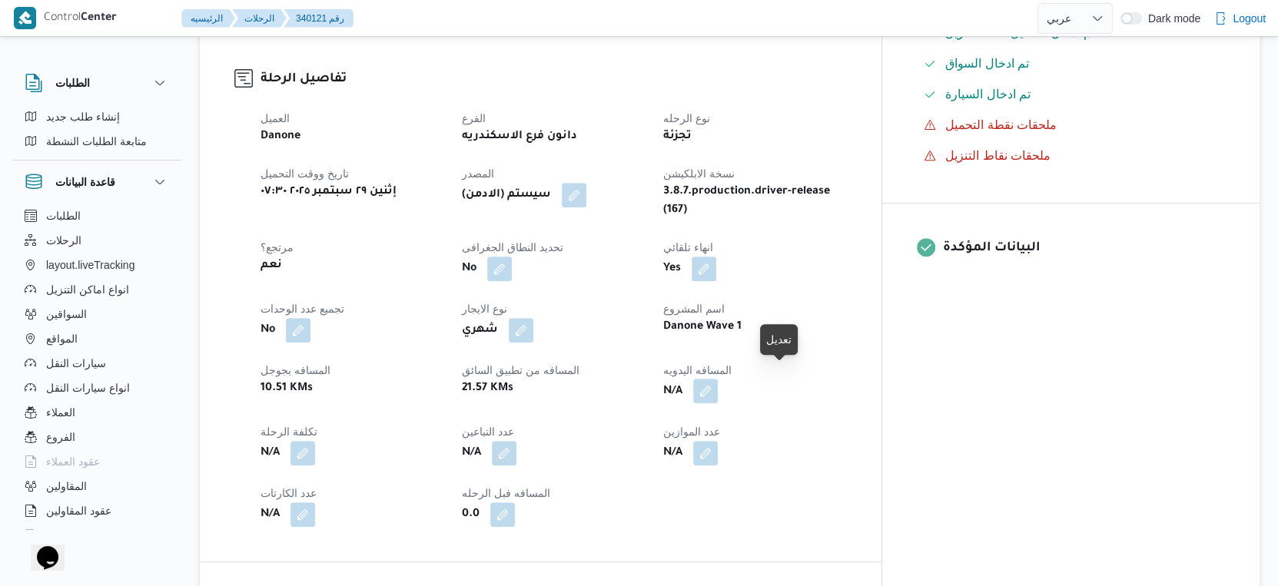
click at [718, 386] on button "button" at bounding box center [705, 391] width 25 height 25
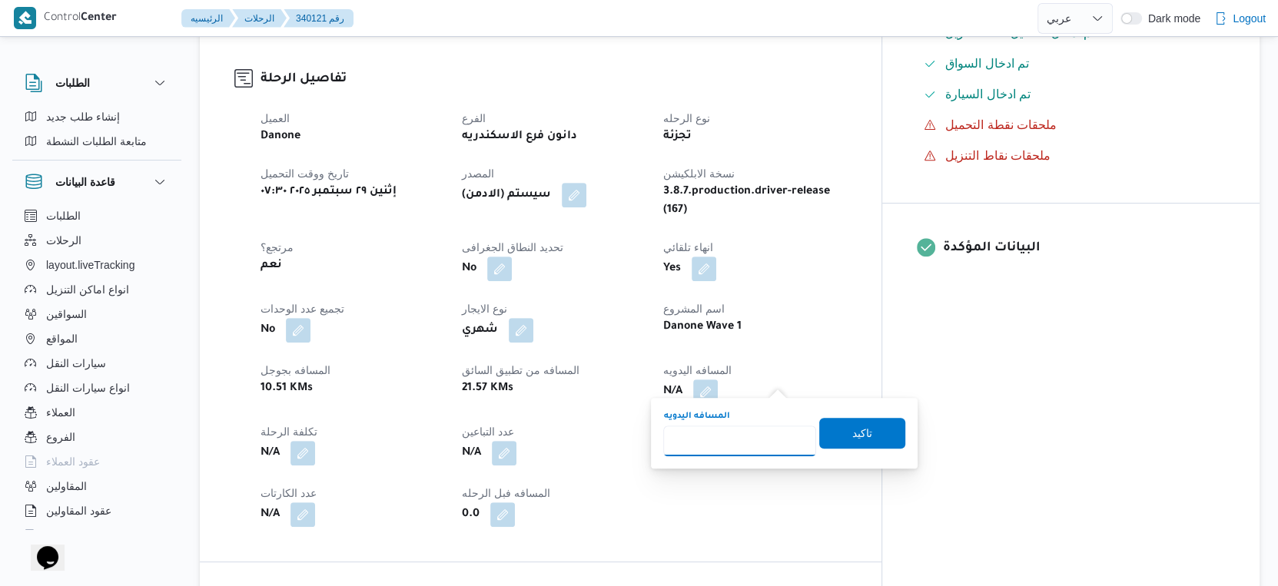
click at [729, 431] on input "المسافه اليدويه" at bounding box center [739, 441] width 153 height 31
type input "32"
click at [868, 438] on span "تاكيد" at bounding box center [862, 432] width 86 height 31
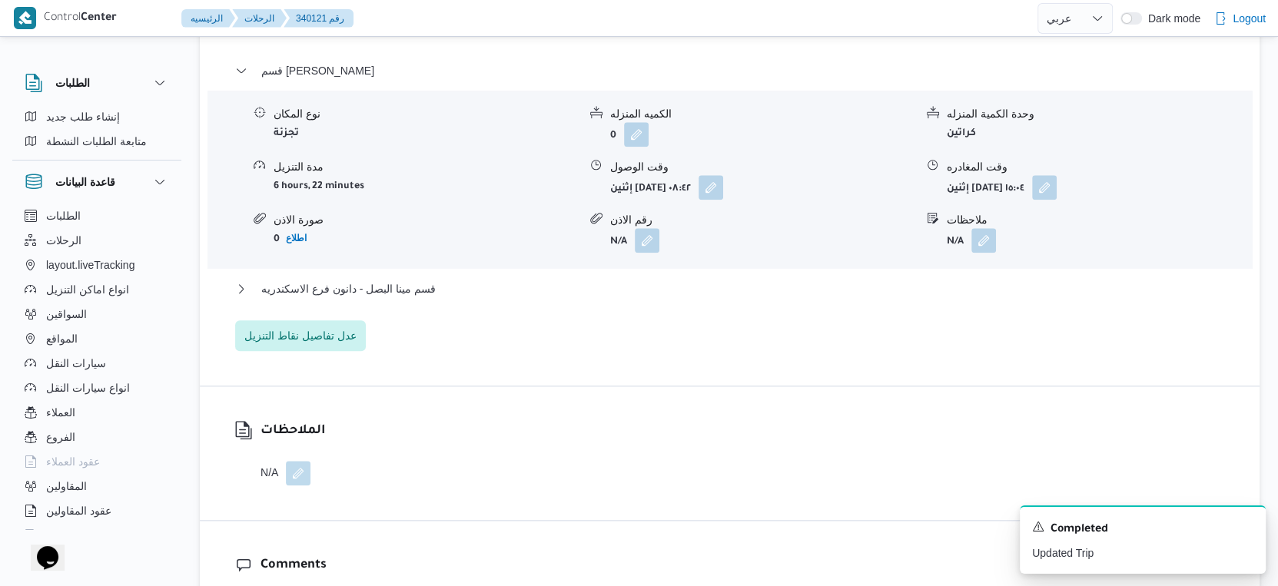
scroll to position [1339, 0]
click at [425, 279] on span "قسم مينا البصل - دانون فرع الاسكندريه" at bounding box center [348, 286] width 174 height 18
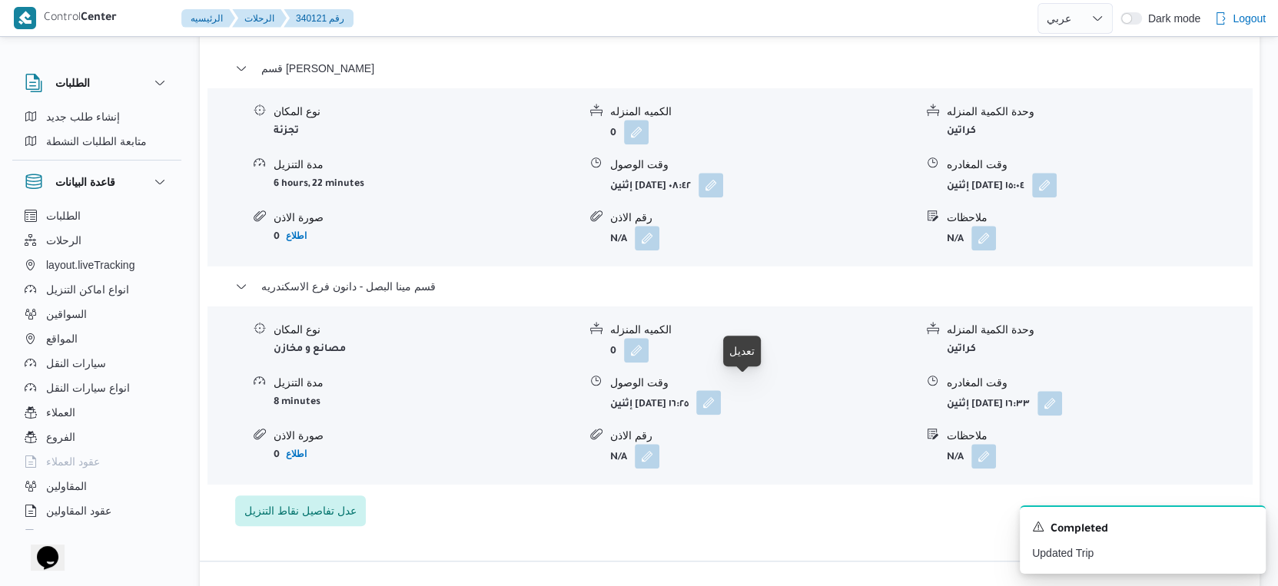
click at [721, 394] on button "button" at bounding box center [708, 402] width 25 height 25
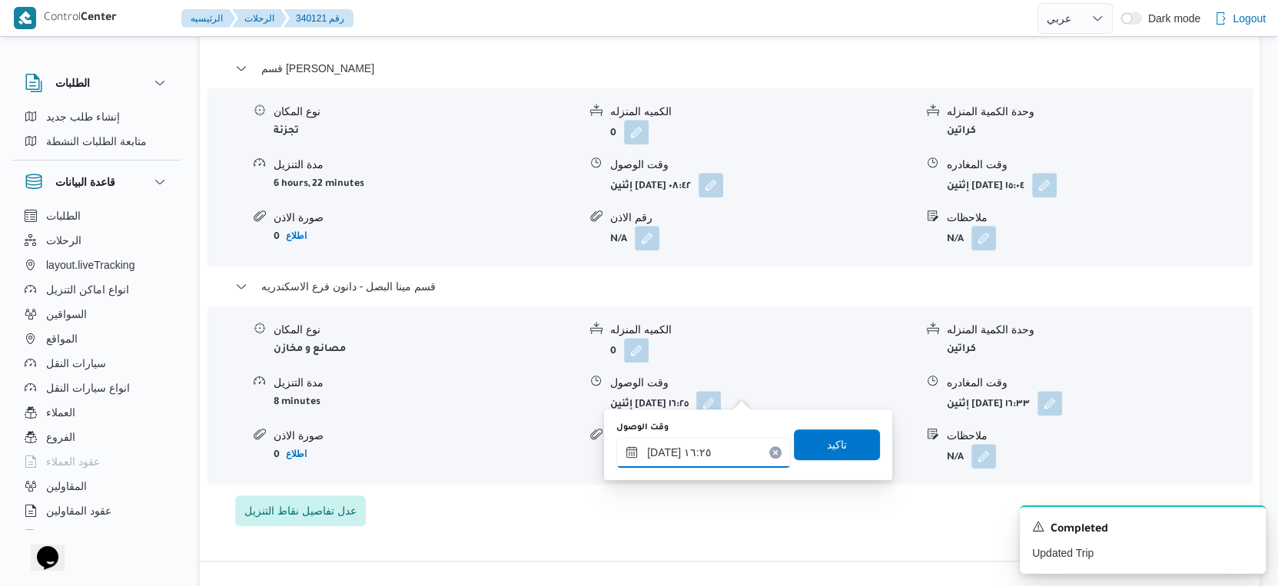
click at [692, 456] on input "٢٩/٠٩/٢٠٢٥ ١٦:٢٥" at bounding box center [703, 452] width 174 height 31
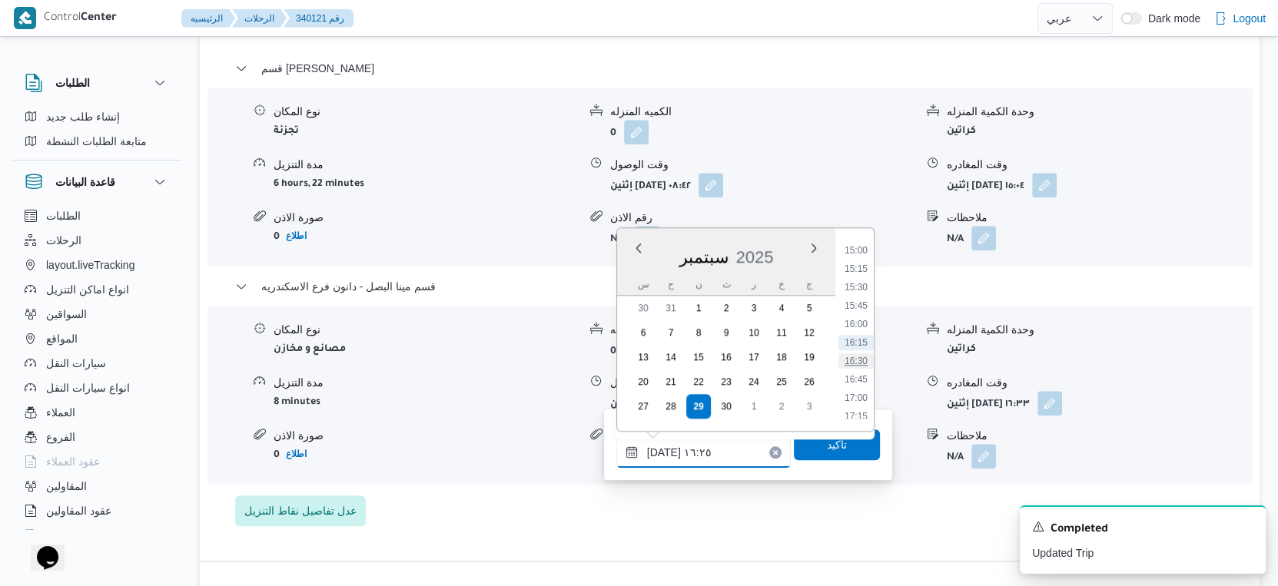
scroll to position [1275, 0]
click at [858, 280] on li "17:45" at bounding box center [855, 282] width 35 height 15
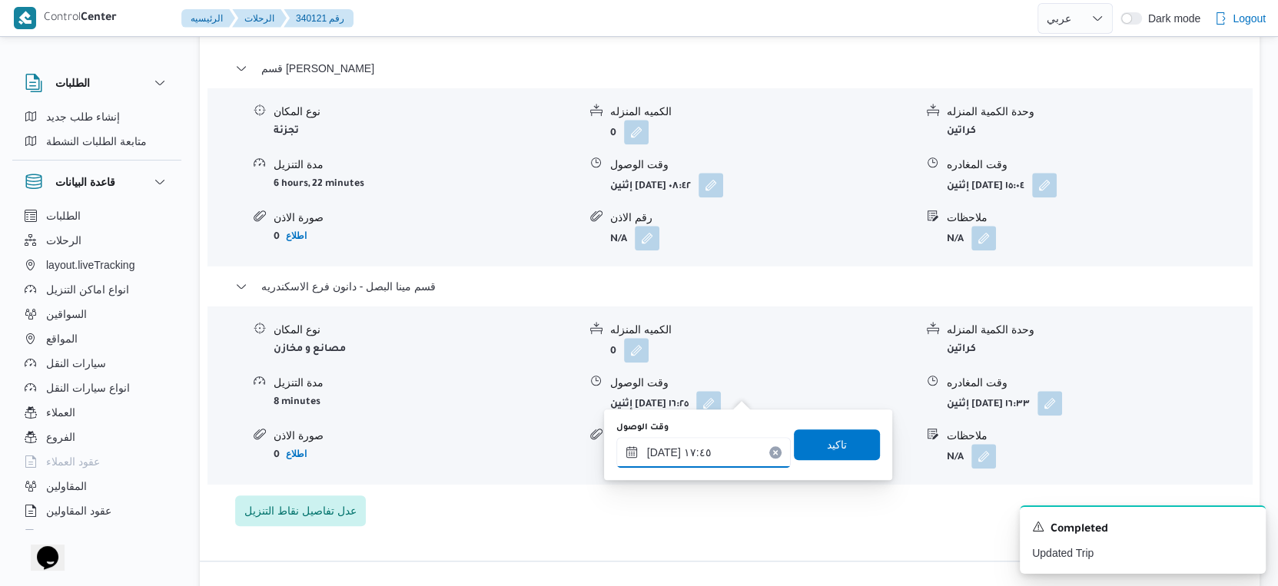
click at [660, 450] on input "٢٩/٠٩/٢٠٢٥ ١٧:٤٥" at bounding box center [703, 452] width 174 height 31
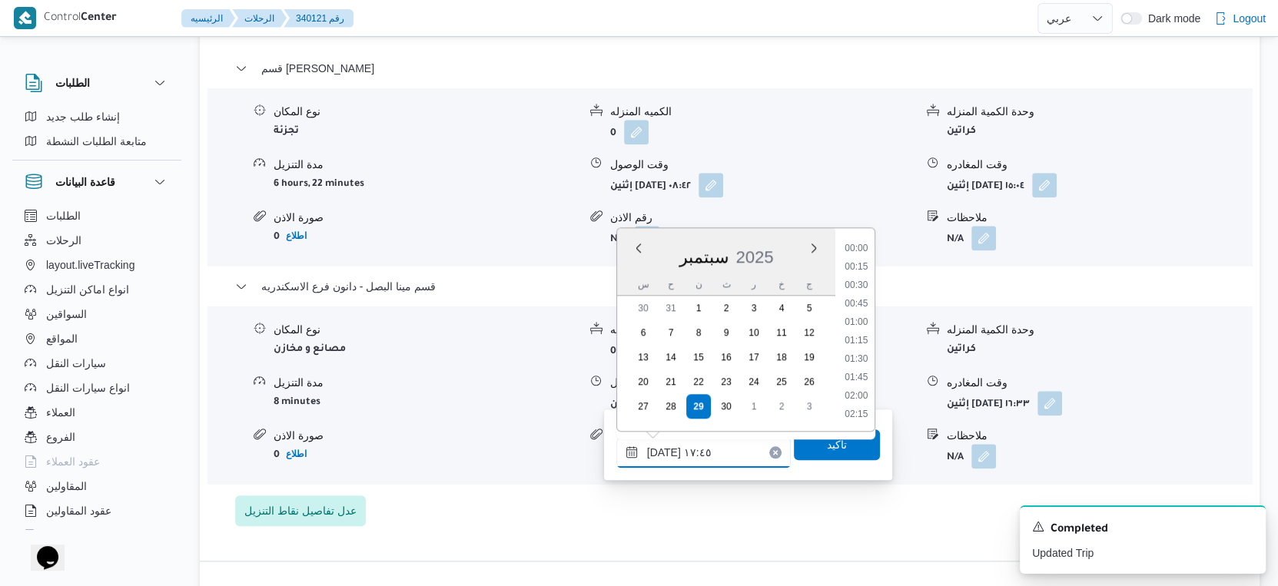
click at [660, 450] on input "٢٩/٠٩/٢٠٢٥ ١٧:٤٥" at bounding box center [703, 452] width 174 height 31
type input "٢٩/٠٩/٢٠٢٥ ١٧:٥٠"
click at [847, 451] on span "تاكيد" at bounding box center [837, 444] width 86 height 31
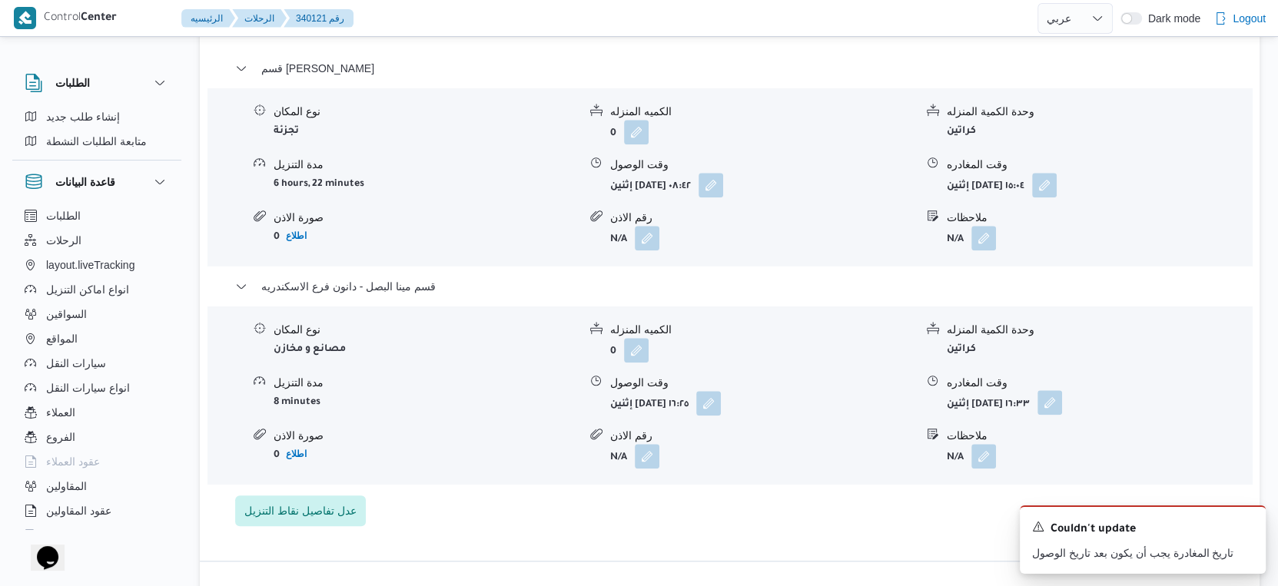
click at [1062, 390] on button "button" at bounding box center [1049, 402] width 25 height 25
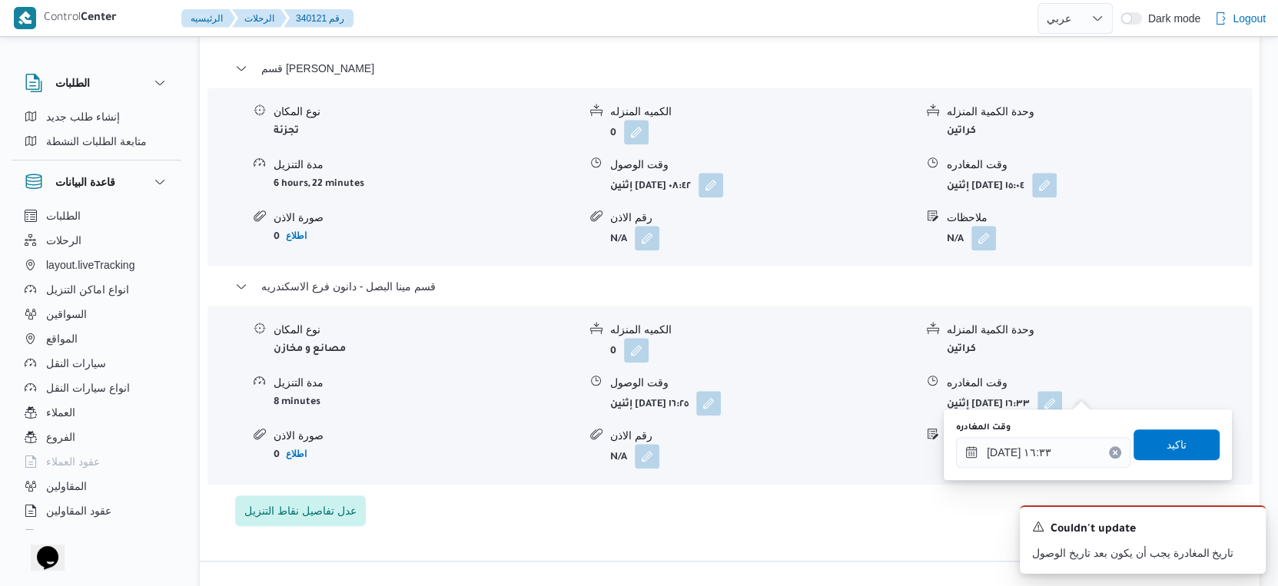
drag, startPoint x: 1062, startPoint y: 429, endPoint x: 1063, endPoint y: 453, distance: 24.6
click at [1062, 433] on div "وقت المغادره ٢٩/٠٩/٢٠٢٥ ١٦:٣٣" at bounding box center [1043, 445] width 174 height 46
click at [1063, 453] on input "٢٩/٠٩/٢٠٢٥ ١٦:٣٣" at bounding box center [1043, 452] width 174 height 31
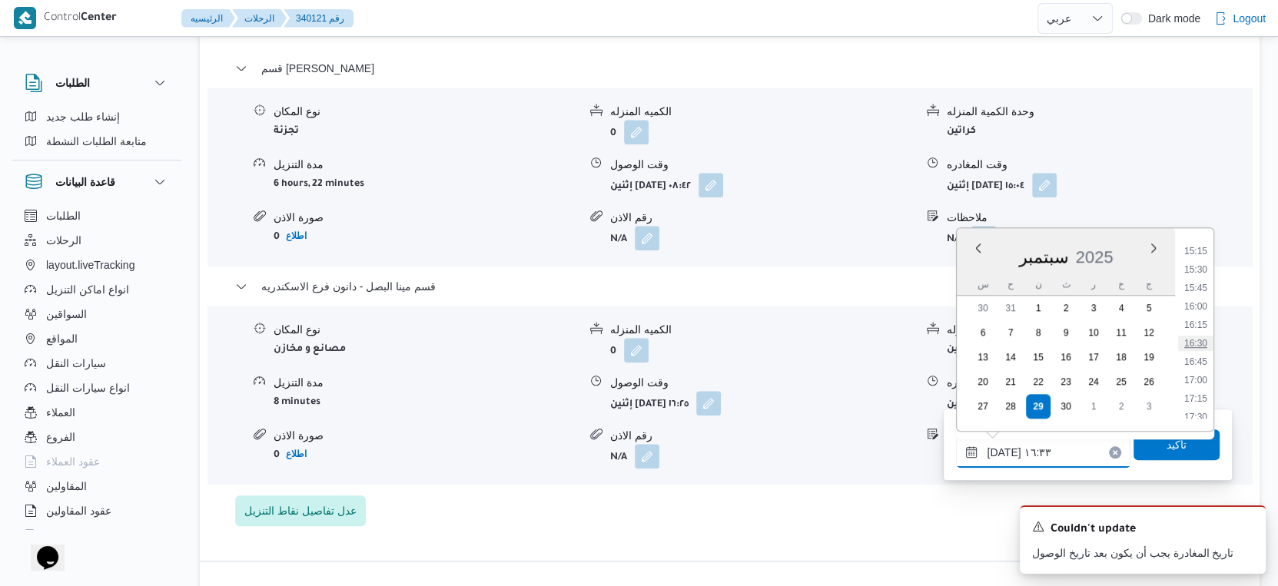
scroll to position [1292, 0]
click at [1202, 304] on li "18:15" at bounding box center [1195, 301] width 35 height 15
type input "٢٩/٠٩/٢٠٢٥ ١٨:١٥"
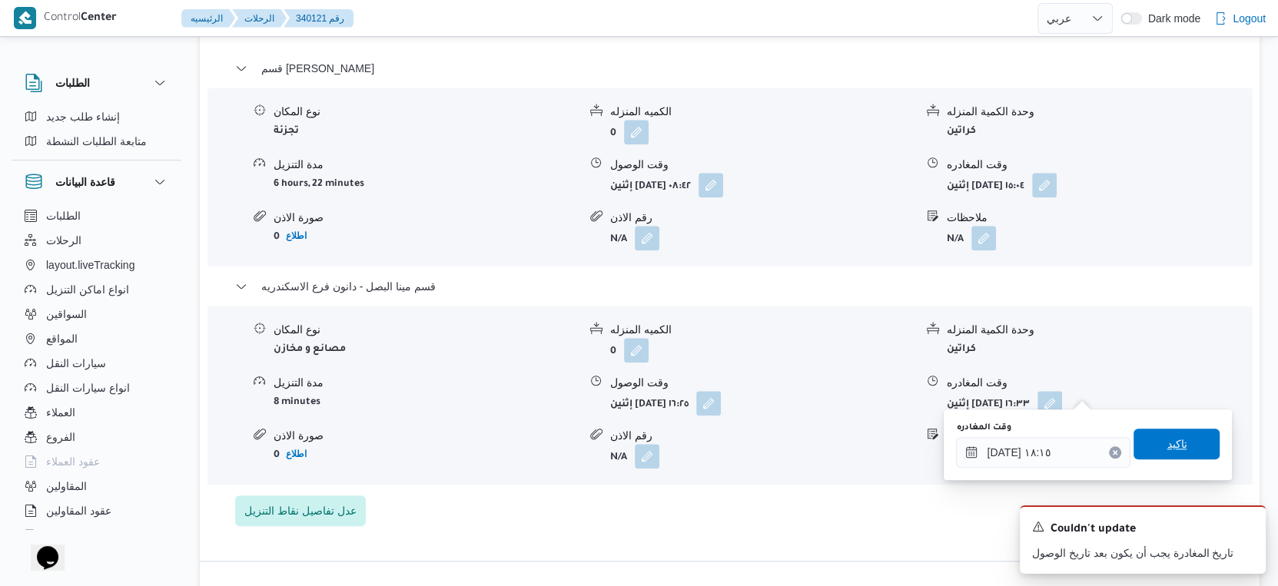
click at [1177, 443] on span "تاكيد" at bounding box center [1176, 444] width 86 height 31
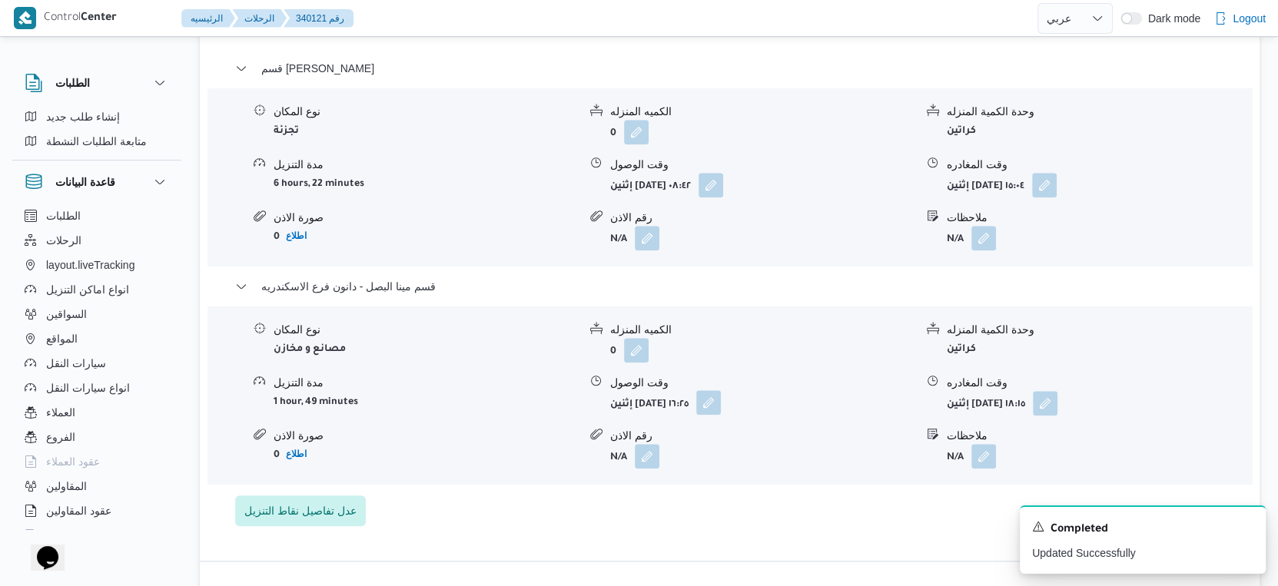
click at [721, 390] on button "button" at bounding box center [708, 402] width 25 height 25
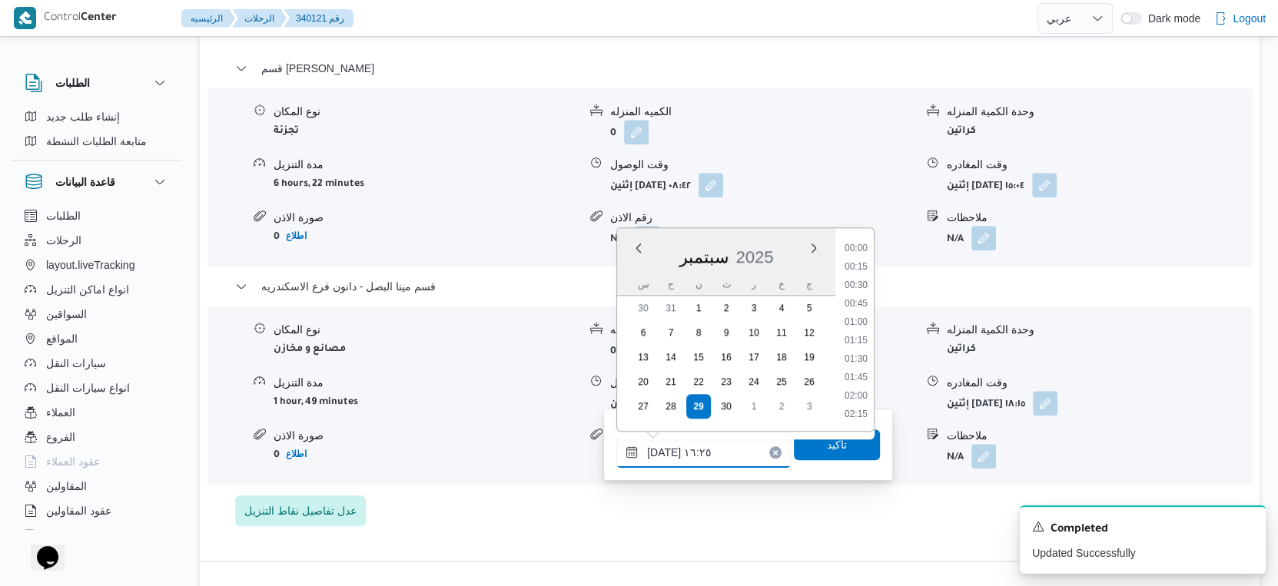
click at [701, 453] on input "٢٩/٠٩/٢٠٢٥ ١٦:٢٥" at bounding box center [703, 452] width 174 height 31
click at [864, 401] on li "17:00" at bounding box center [855, 397] width 35 height 15
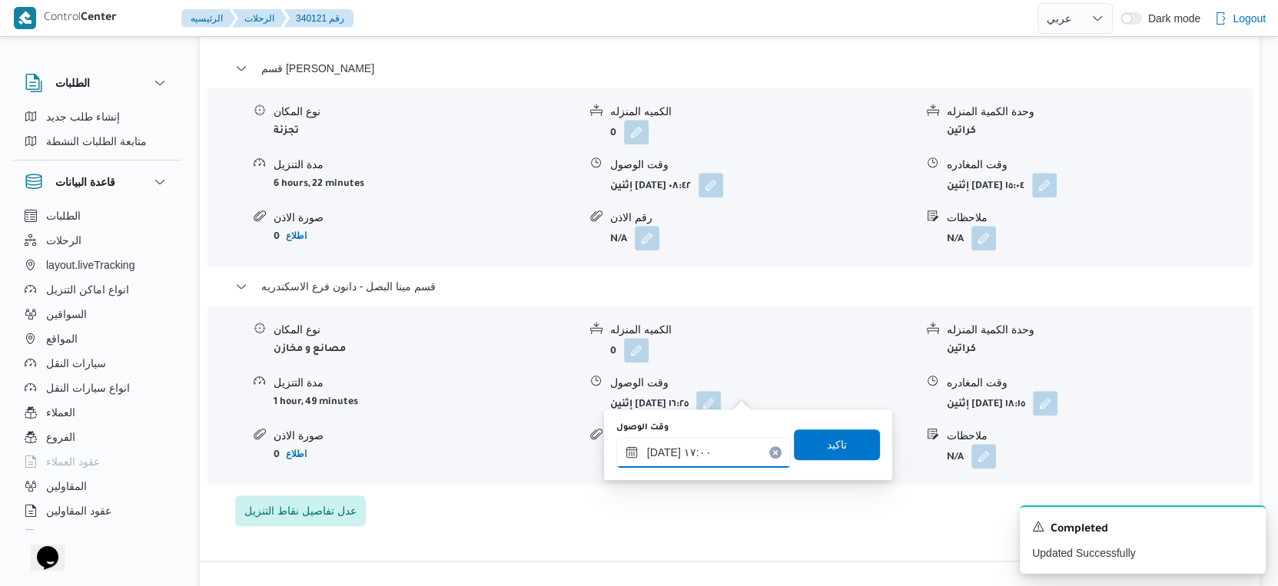
click at [664, 452] on input "٢٩/٠٩/٢٠٢٥ ١٧:٠٠" at bounding box center [703, 452] width 174 height 31
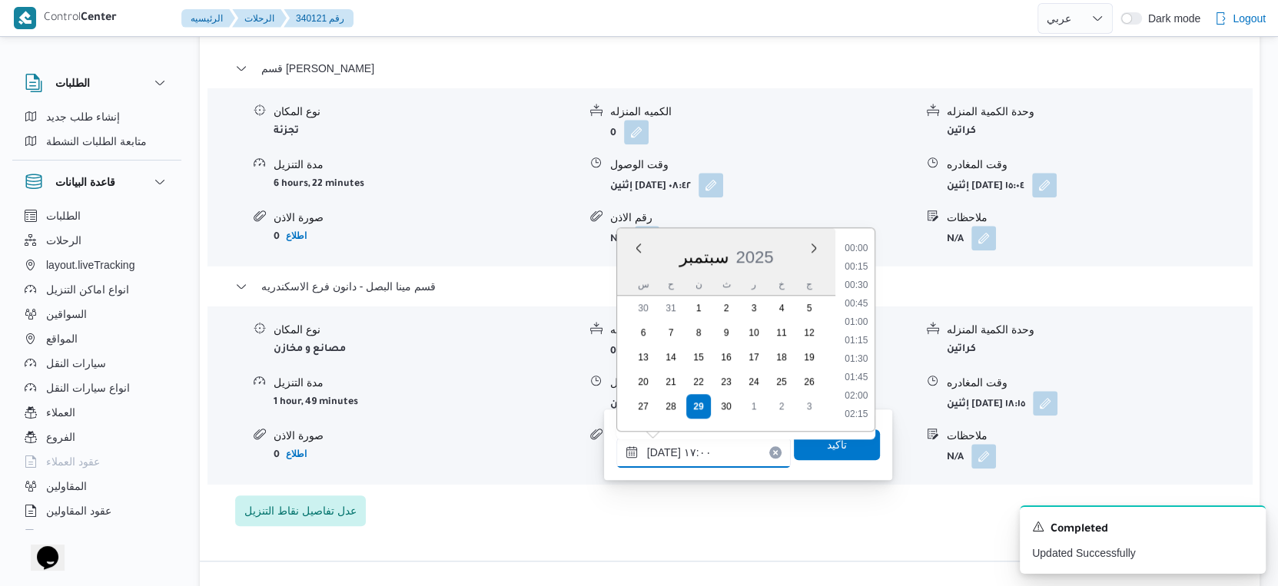
click at [664, 452] on input "٢٩/٠٩/٢٠٢٥ ١٧:٠٠" at bounding box center [703, 452] width 174 height 31
type input "٢٩/٠٩/٢٠٢٥ ١٧:٥٠"
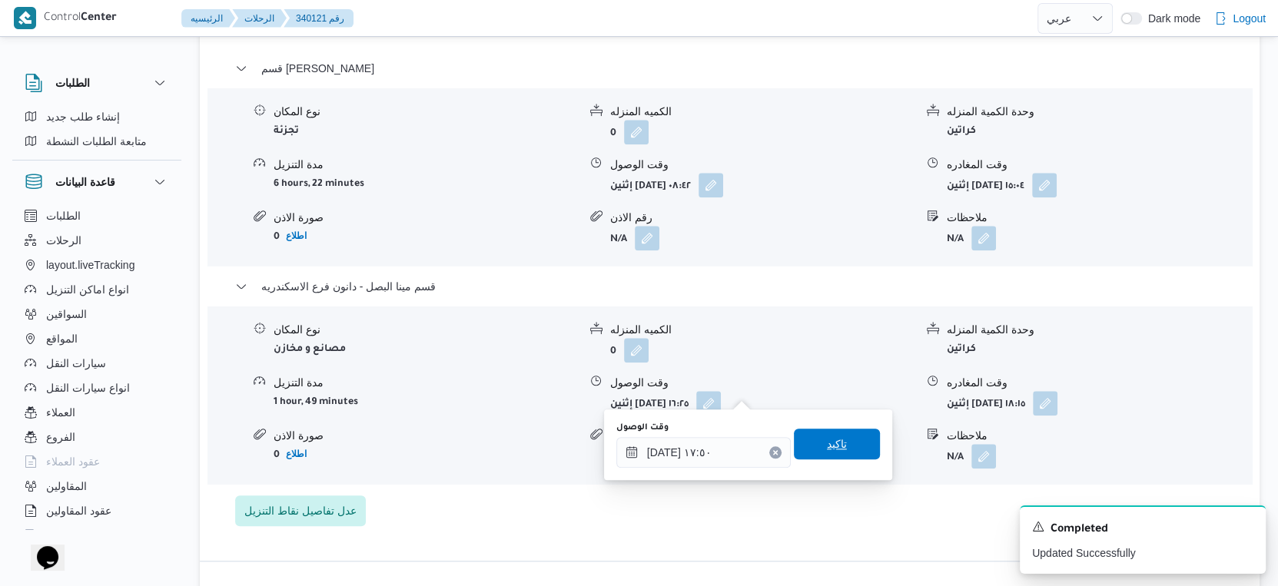
click at [827, 446] on span "تاكيد" at bounding box center [837, 444] width 20 height 18
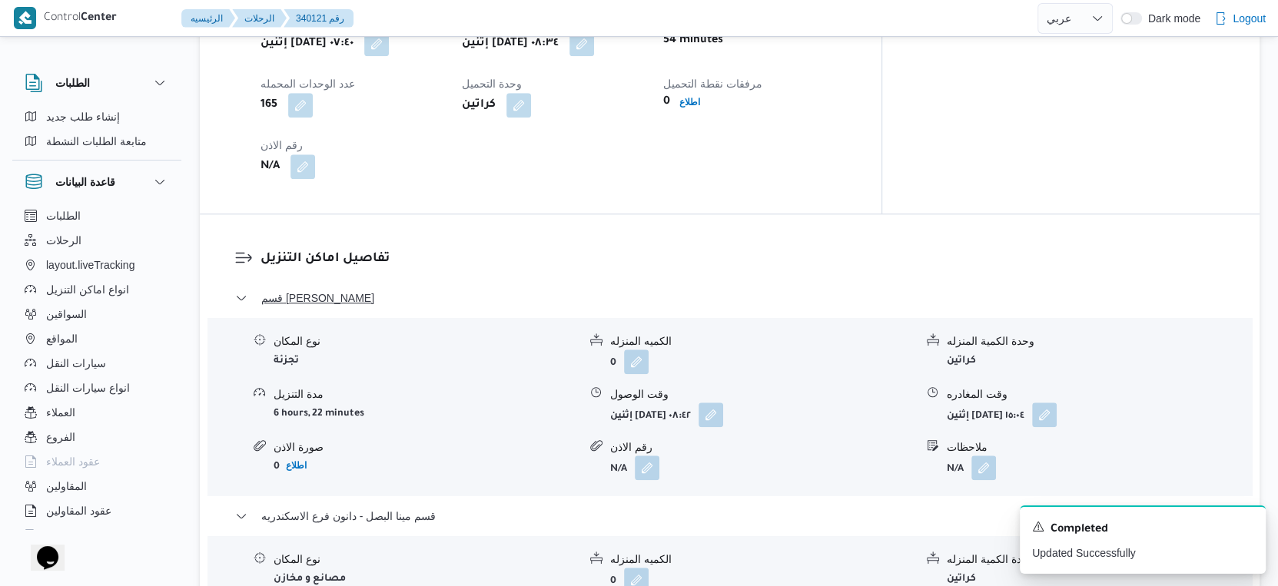
scroll to position [1024, 0]
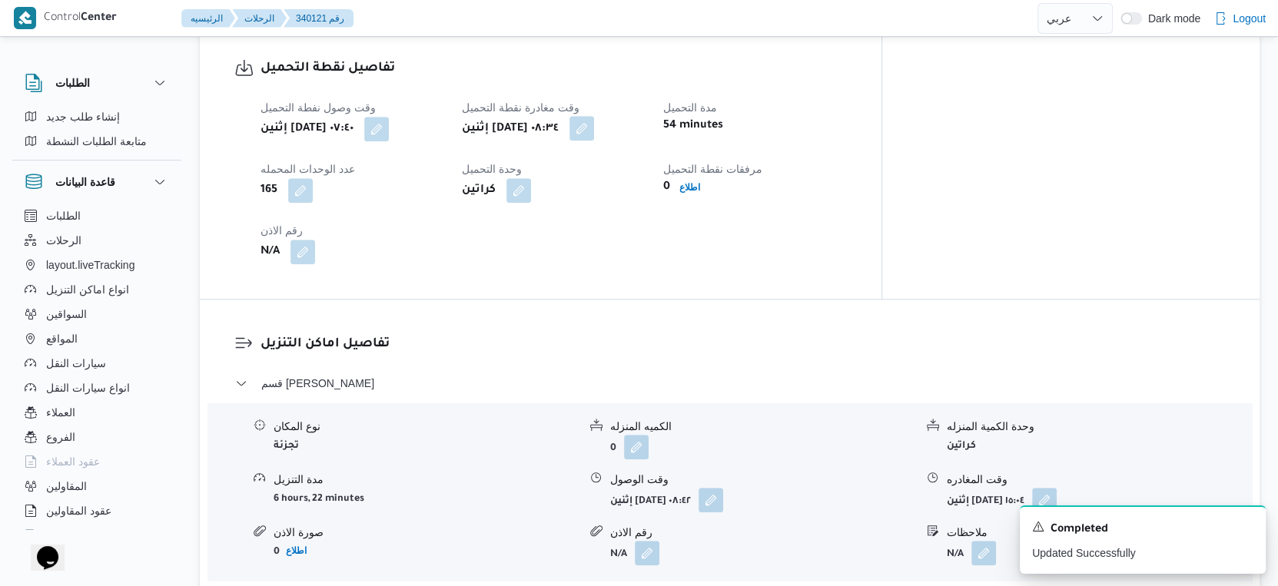
click at [594, 122] on button "button" at bounding box center [581, 128] width 25 height 25
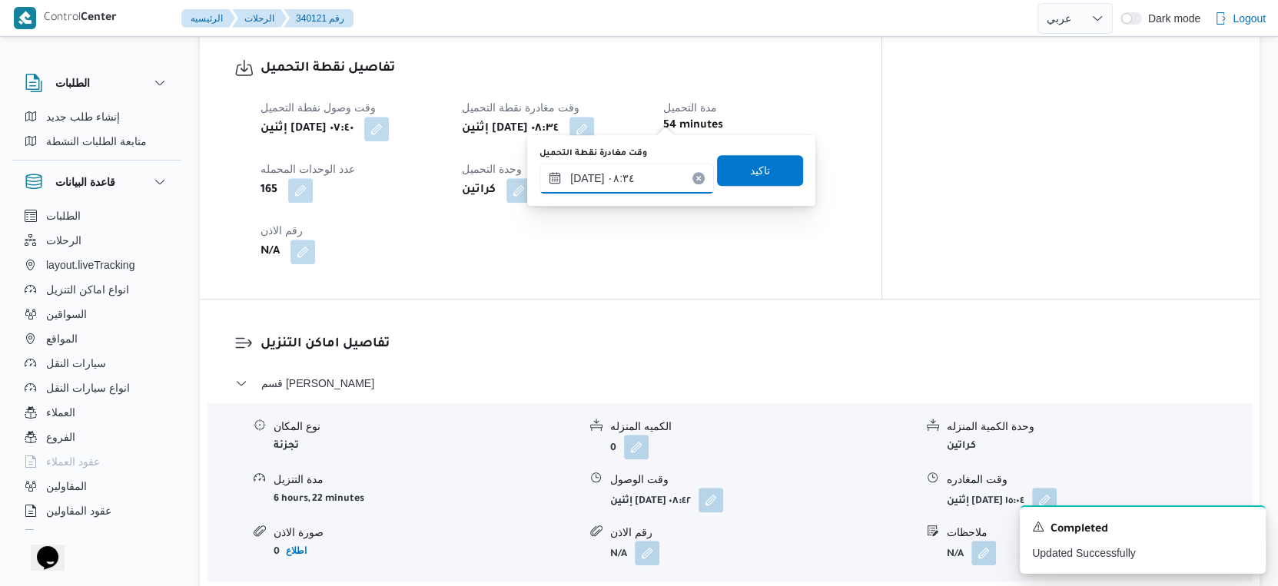
click at [640, 169] on input "٢٩/٠٩/٢٠٢٥ ٠٨:٣٤" at bounding box center [626, 178] width 174 height 31
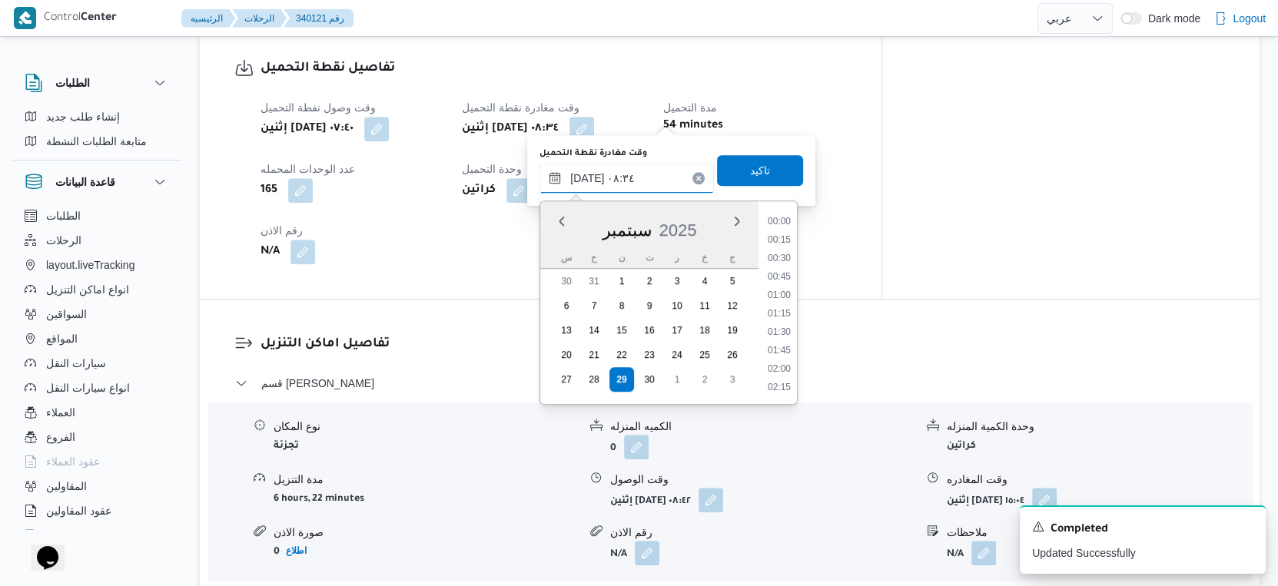
scroll to position [532, 0]
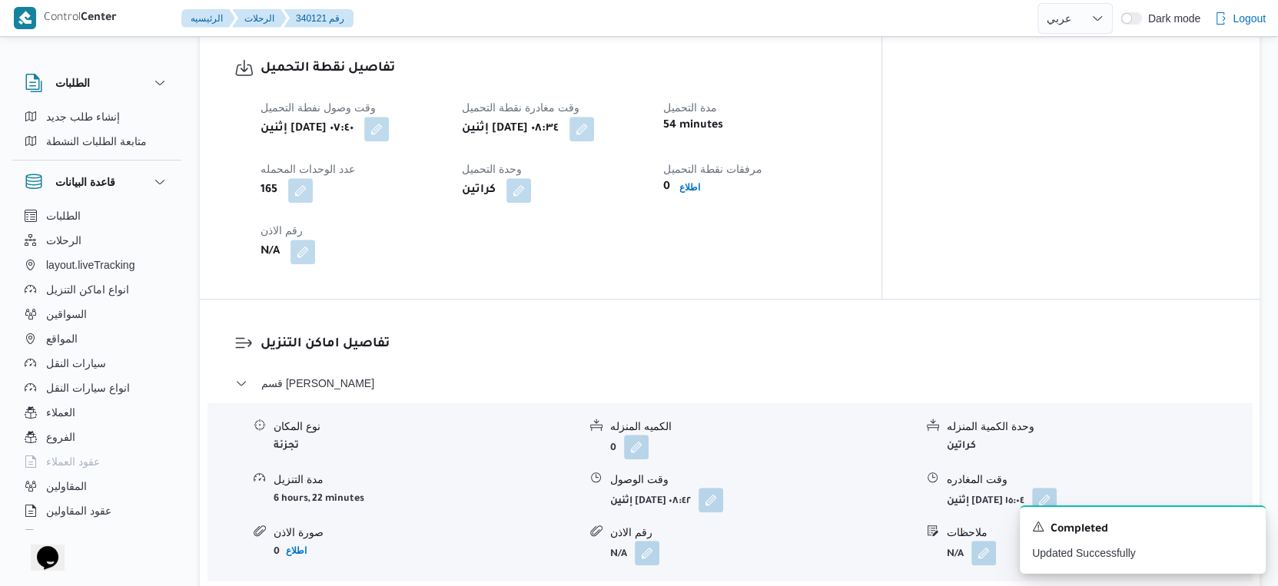
click at [856, 224] on div "وقت وصول نفطة التحميل إثنين ٢٩ سبتمبر ٢٠٢٥ ٠٧:٤٠ وقت مغادرة نقطة التحميل إثنين …" at bounding box center [553, 181] width 605 height 184
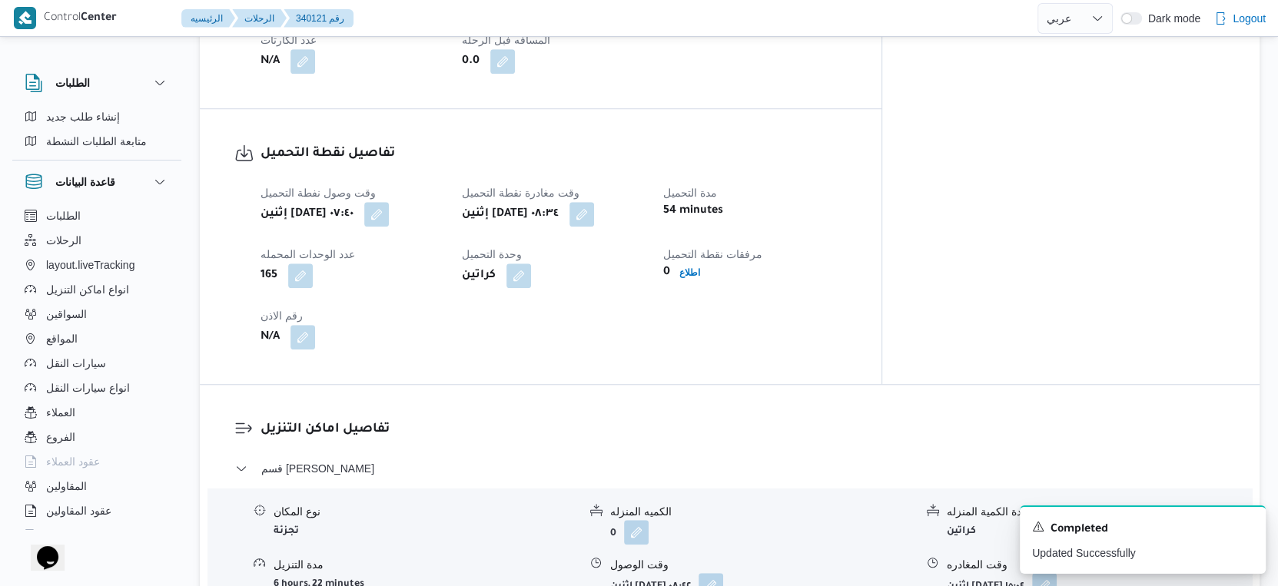
scroll to position [1365, 0]
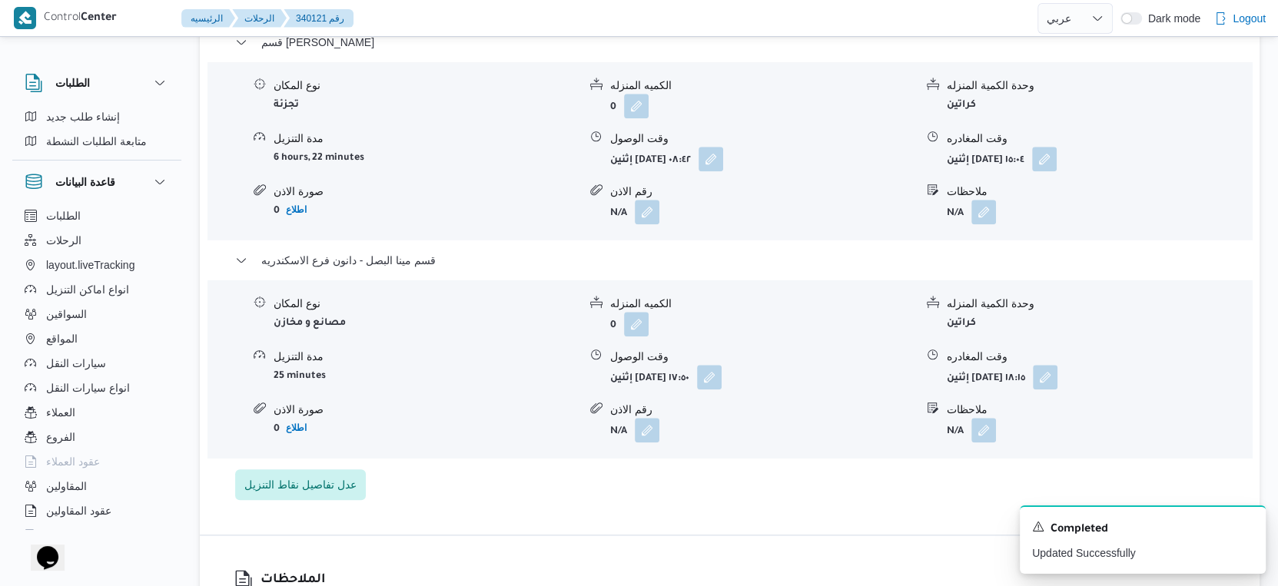
select select "ar"
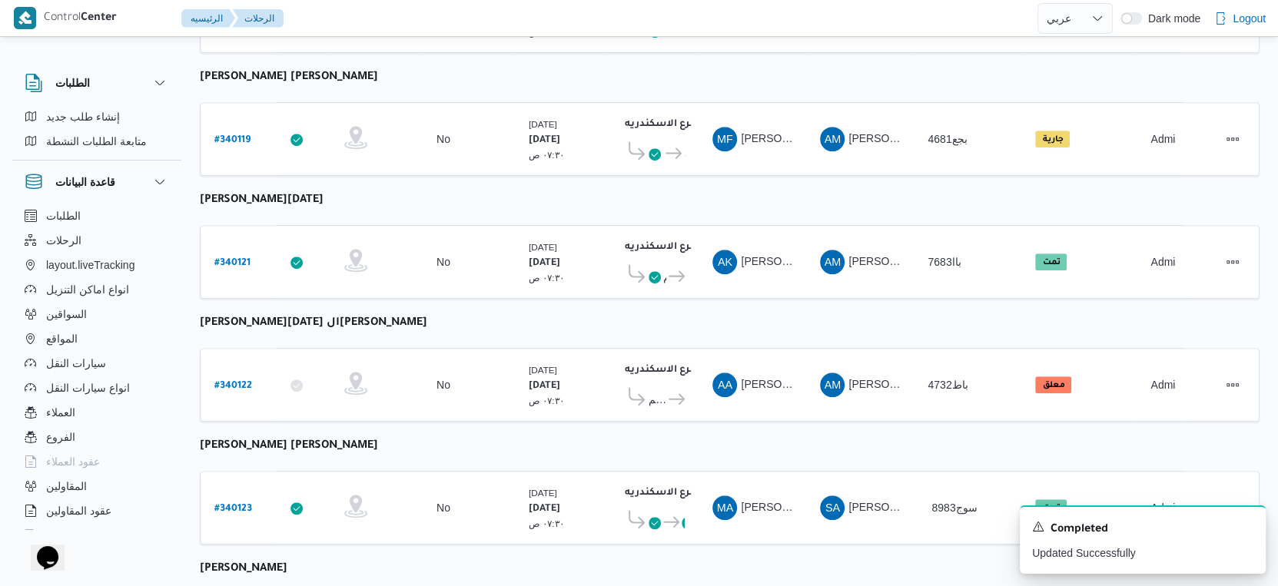
scroll to position [1254, 0]
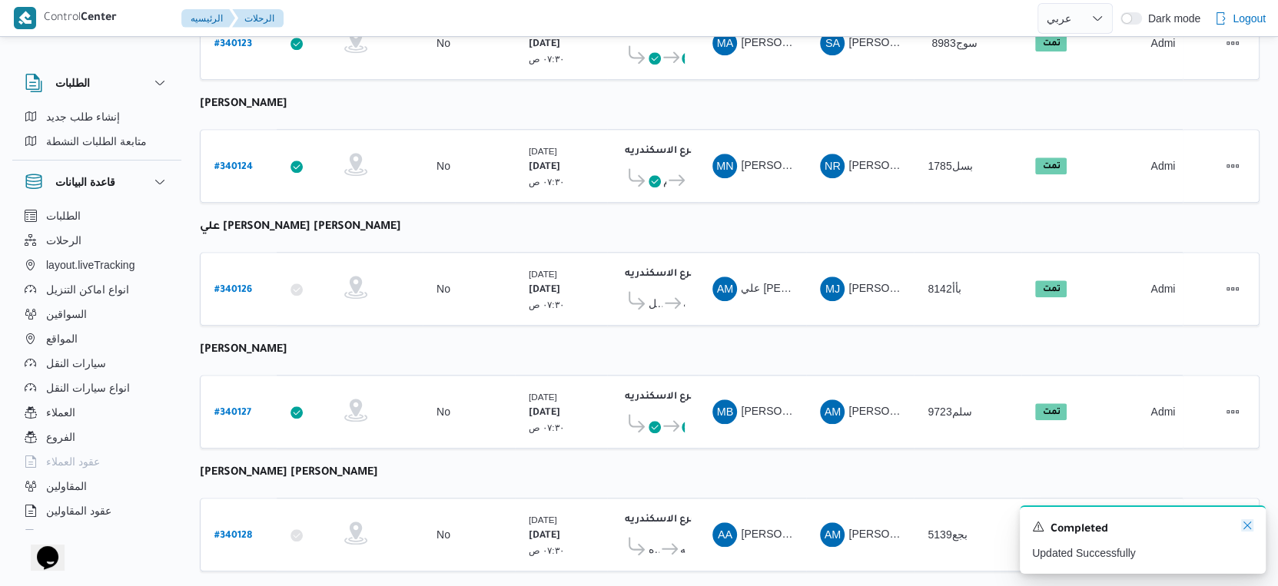
click at [1248, 528] on icon "Dismiss toast" at bounding box center [1247, 525] width 12 height 12
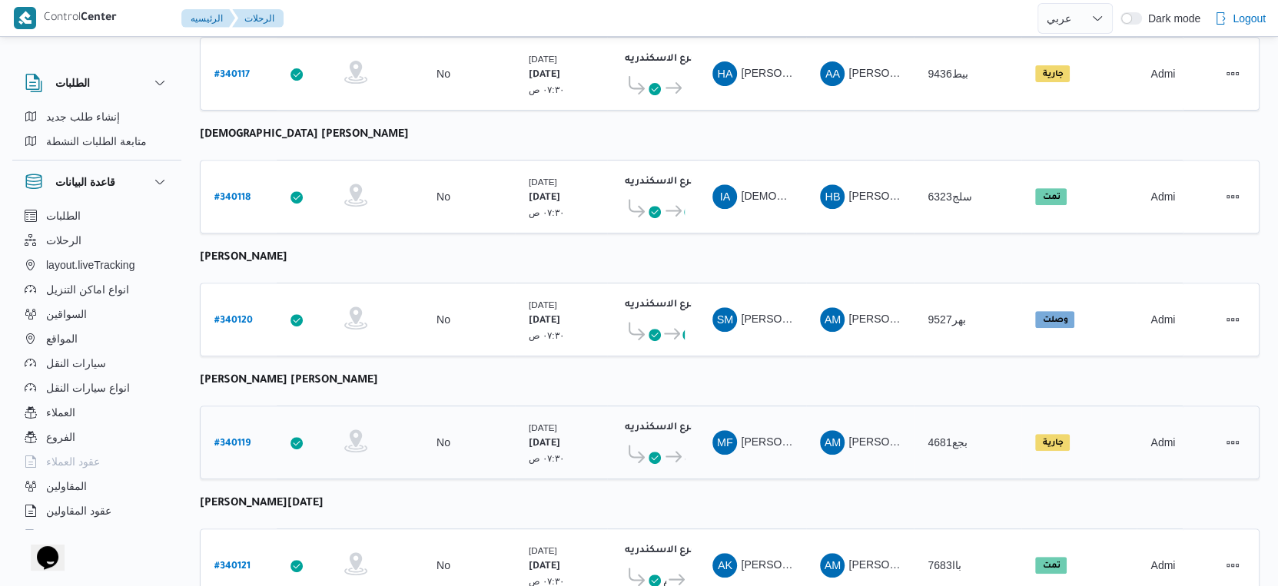
click at [238, 439] on b "# 340119" at bounding box center [232, 444] width 36 height 11
select select "ar"
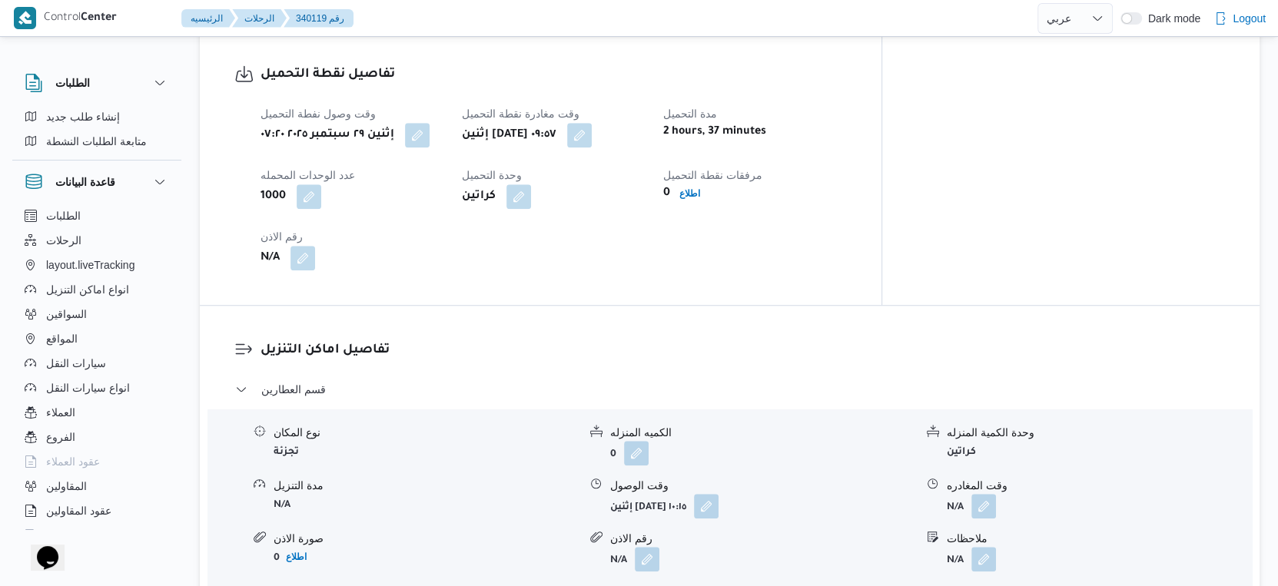
scroll to position [1109, 0]
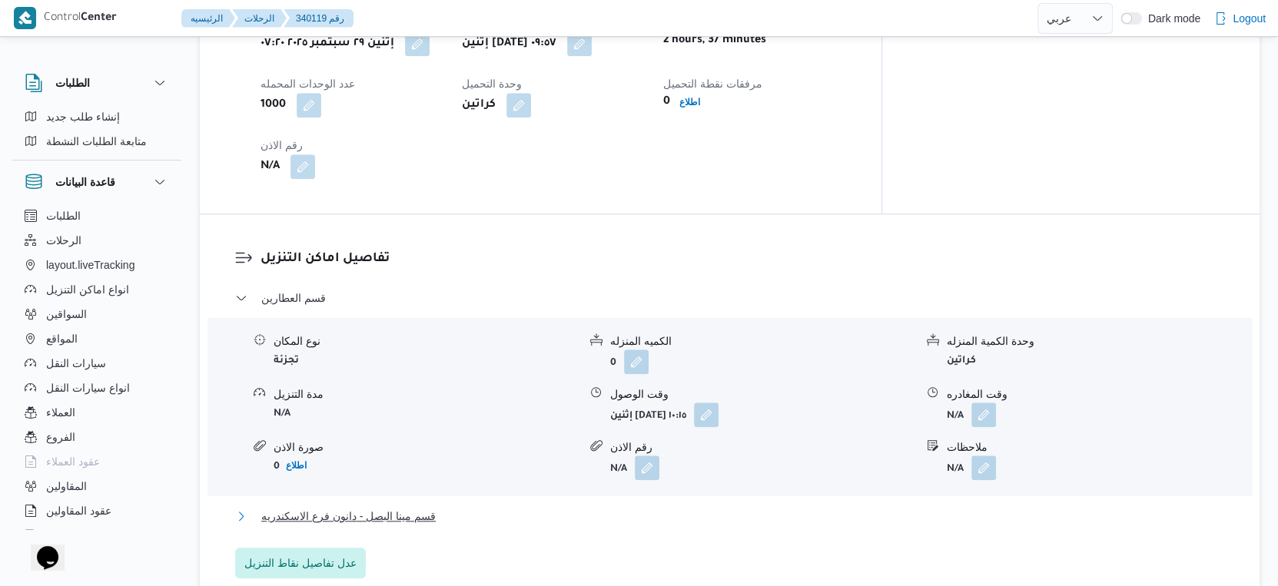
click at [436, 507] on button "قسم مينا البصل - دانون فرع الاسكندريه" at bounding box center [730, 516] width 990 height 18
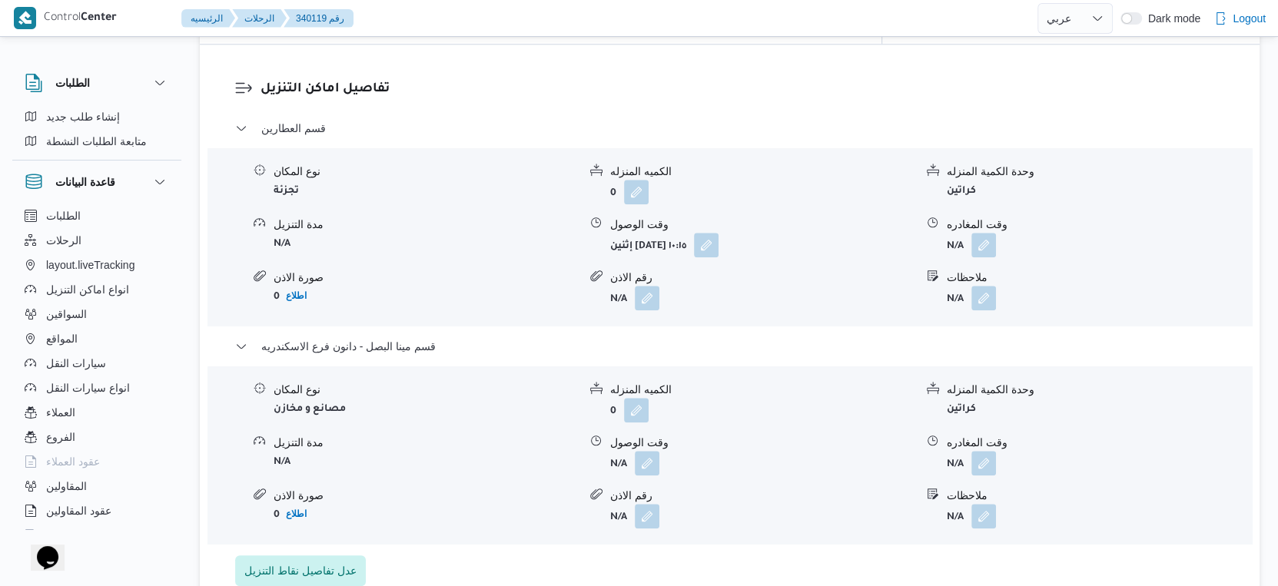
scroll to position [1281, 0]
click at [645, 449] on button "button" at bounding box center [647, 461] width 25 height 25
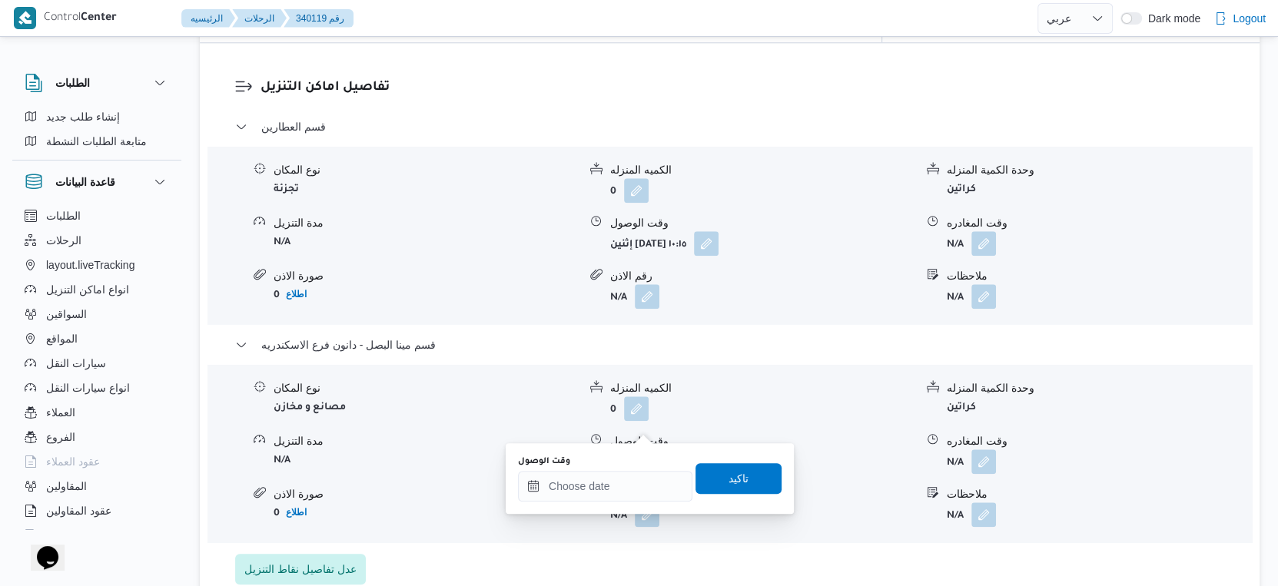
click at [624, 503] on div "You are in a dialog. To close this dialog, hit escape. وقت الوصول تاكيد" at bounding box center [650, 478] width 288 height 71
drag, startPoint x: 629, startPoint y: 491, endPoint x: 644, endPoint y: 475, distance: 21.8
click at [629, 491] on input "وقت الوصول" at bounding box center [605, 486] width 174 height 31
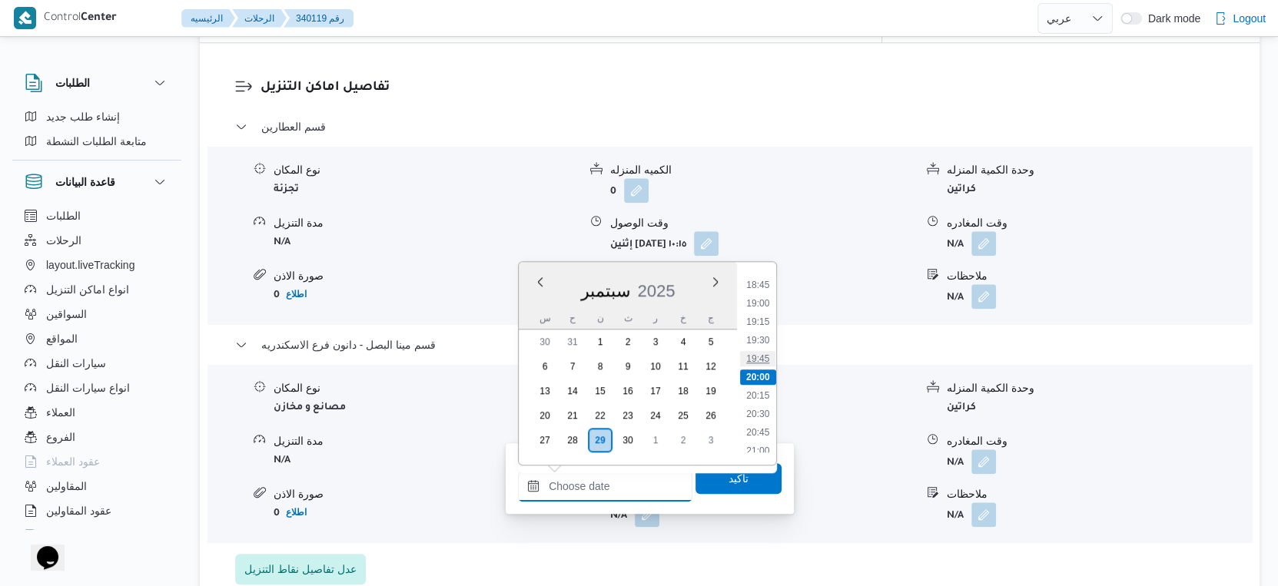
scroll to position [1208, 0]
click at [761, 326] on li "17:00" at bounding box center [757, 327] width 35 height 15
type input "٢٩/٠٩/٢٠٢٥ ١٧:٠٠"
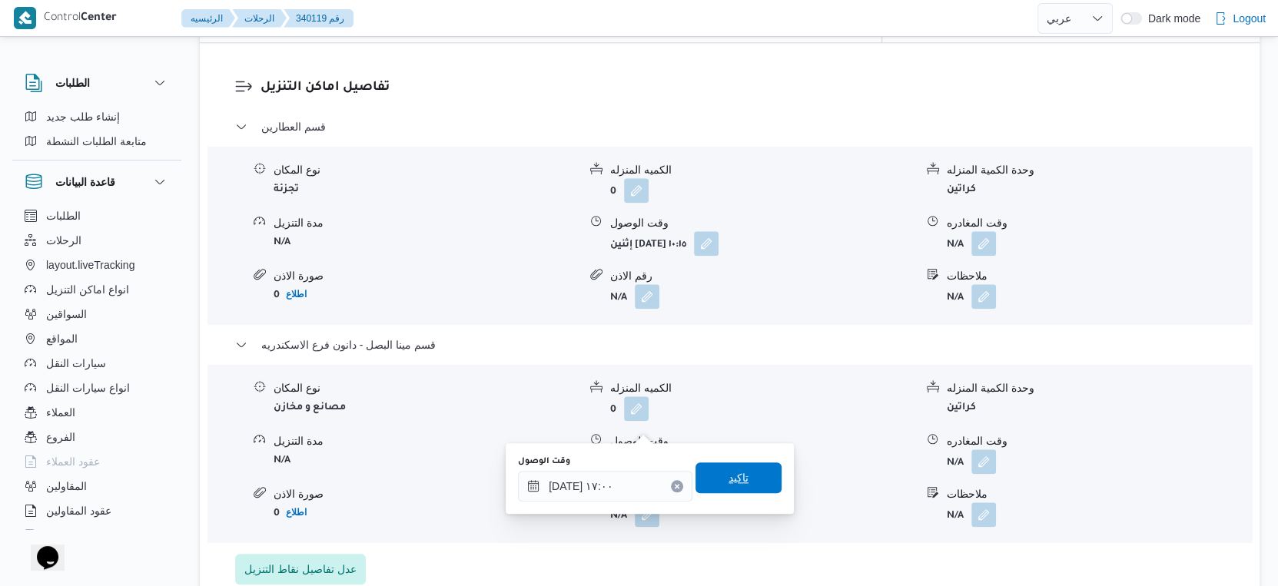
click at [730, 475] on span "تاكيد" at bounding box center [738, 478] width 20 height 18
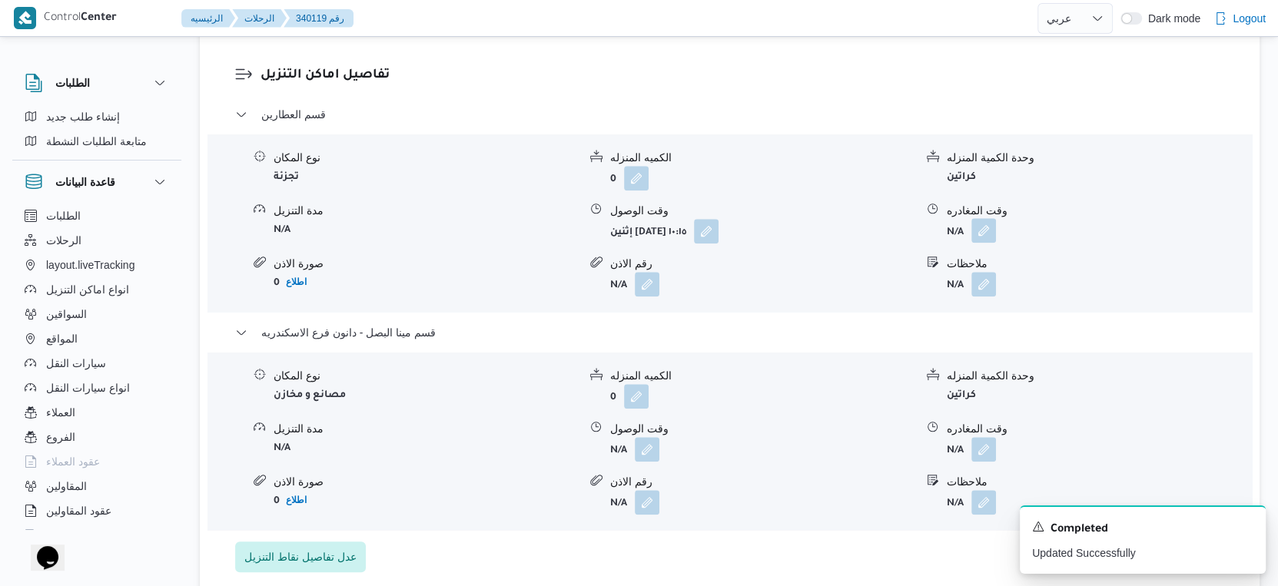
click at [984, 218] on button "button" at bounding box center [983, 230] width 25 height 25
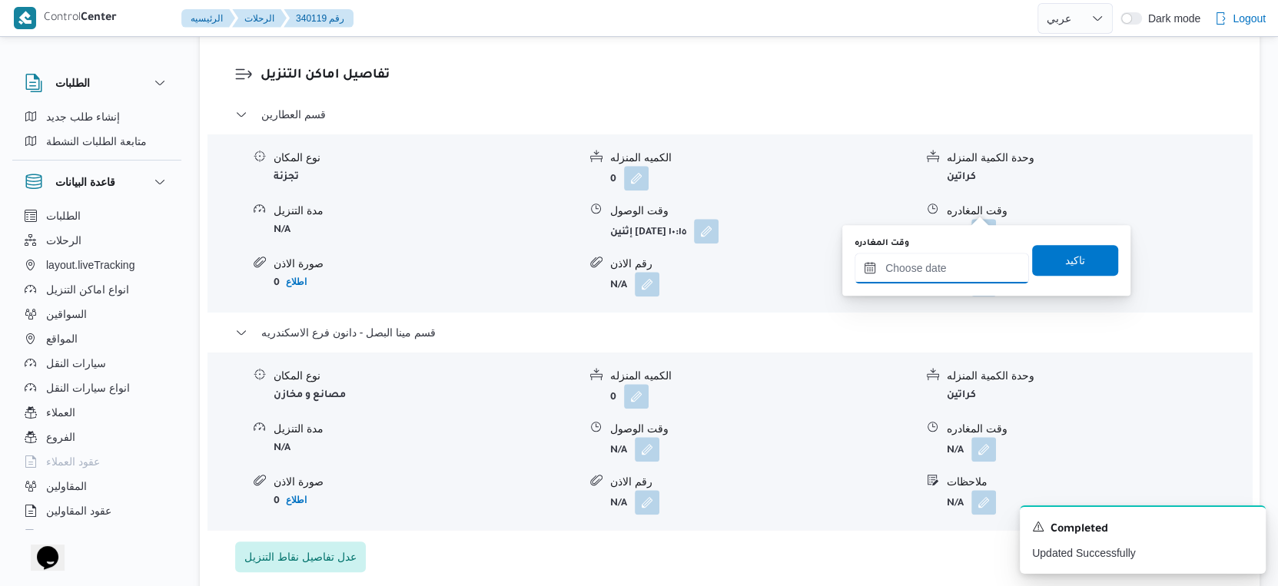
drag, startPoint x: 984, startPoint y: 207, endPoint x: 968, endPoint y: 273, distance: 68.8
click at [955, 268] on input "وقت المغادره" at bounding box center [941, 268] width 174 height 31
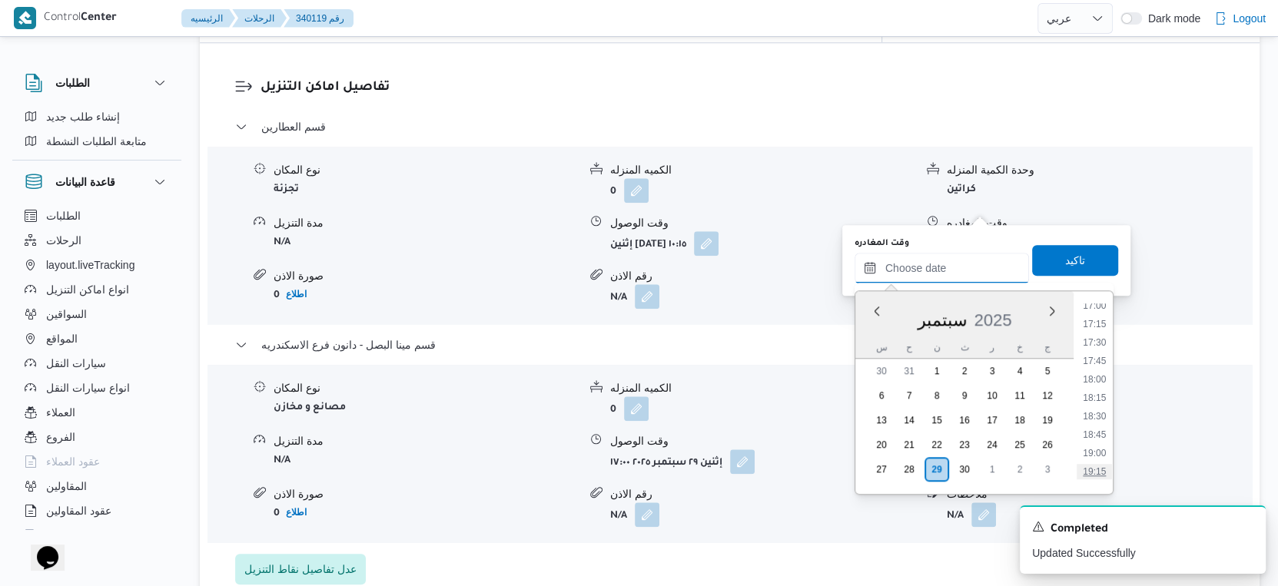
scroll to position [1124, 0]
click at [1100, 404] on li "16:30" at bounding box center [1093, 403] width 35 height 15
type input "٢٩/٠٩/٢٠٢٥ ١٦:٣٠"
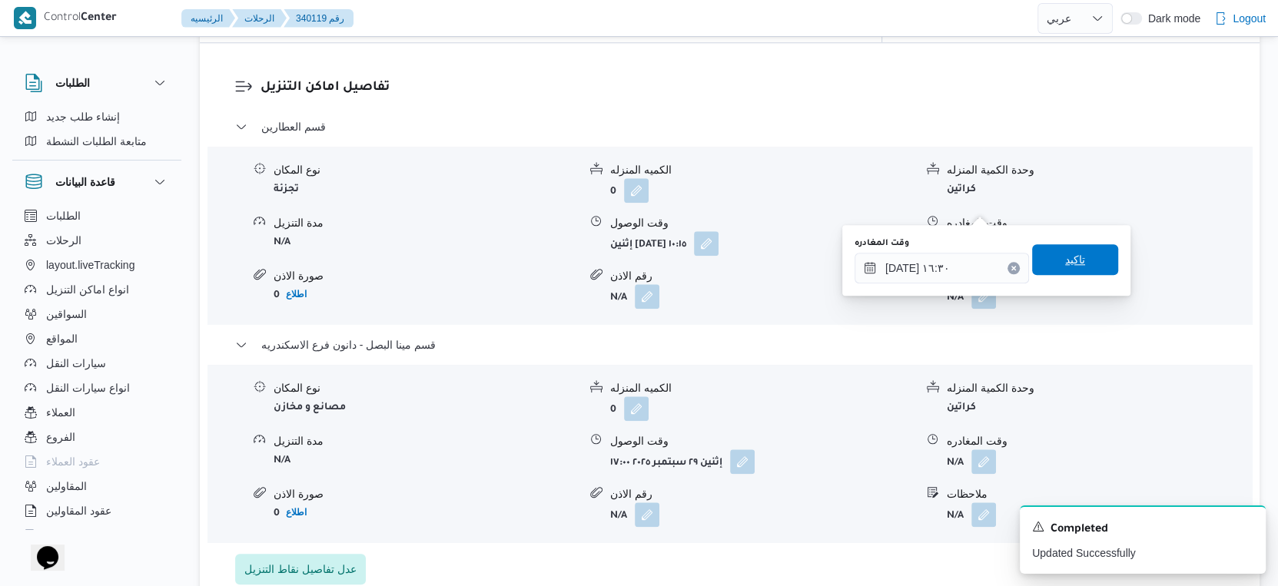
click at [1086, 264] on span "تاكيد" at bounding box center [1075, 259] width 86 height 31
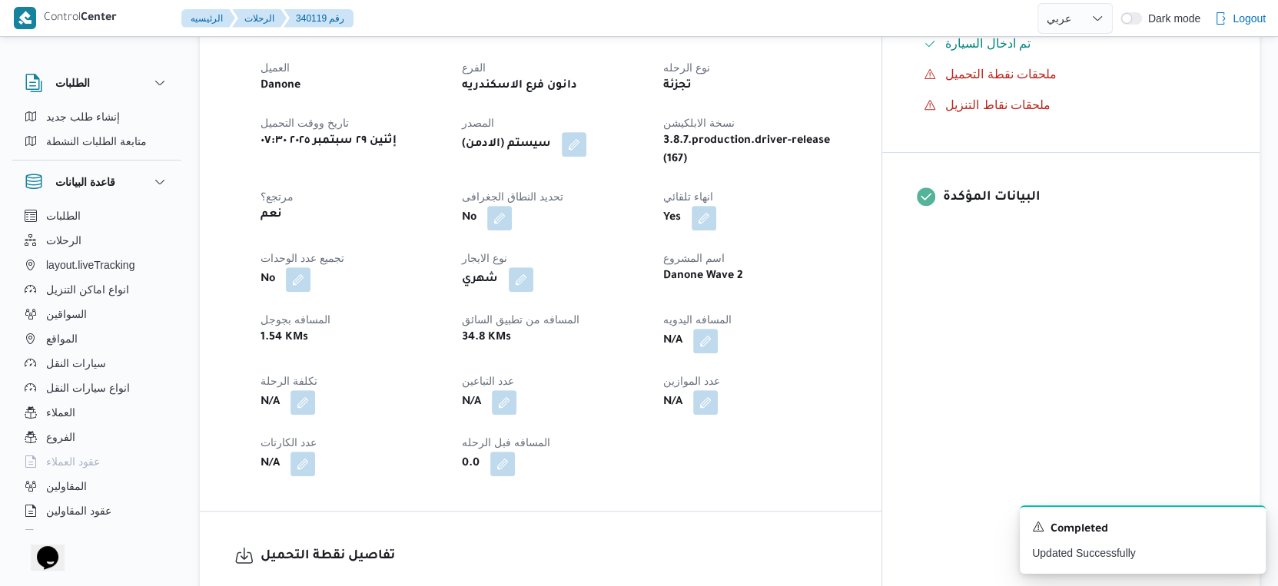
scroll to position [598, 0]
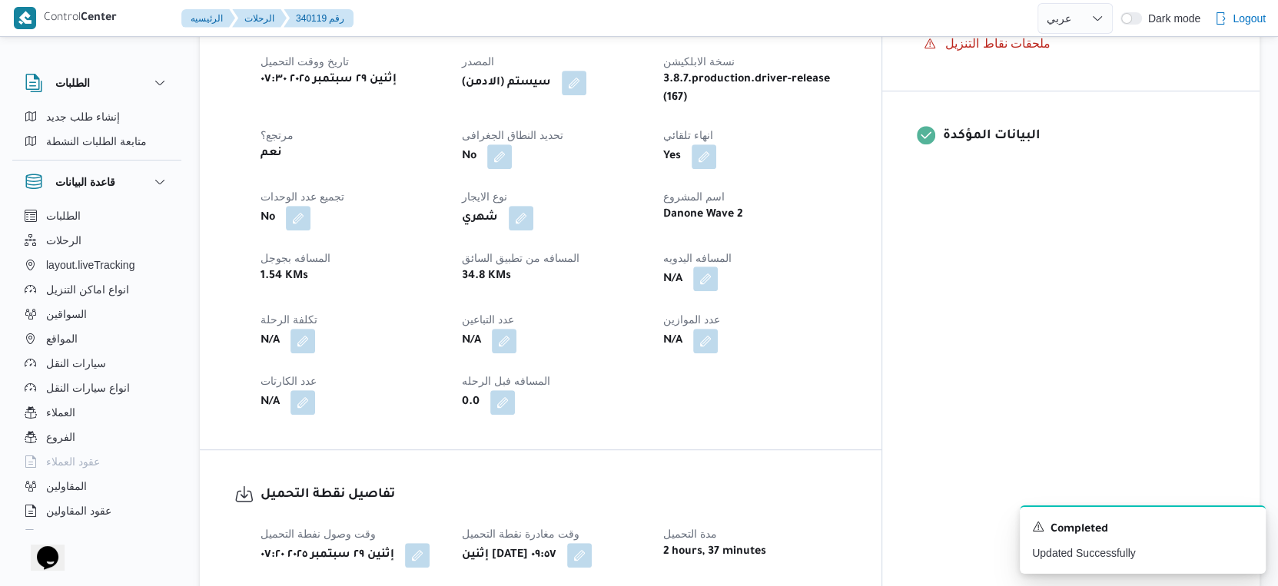
click at [718, 267] on button "button" at bounding box center [705, 279] width 25 height 25
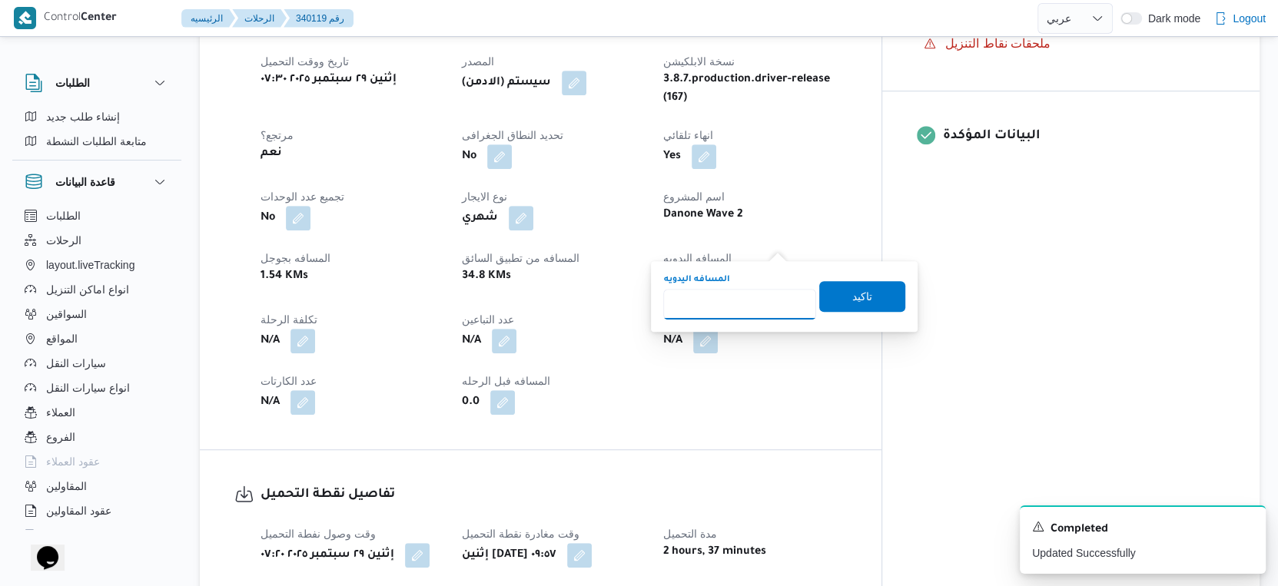
click at [738, 303] on input "المسافه اليدويه" at bounding box center [739, 304] width 153 height 31
type input "31"
click at [869, 297] on span "تاكيد" at bounding box center [862, 295] width 86 height 31
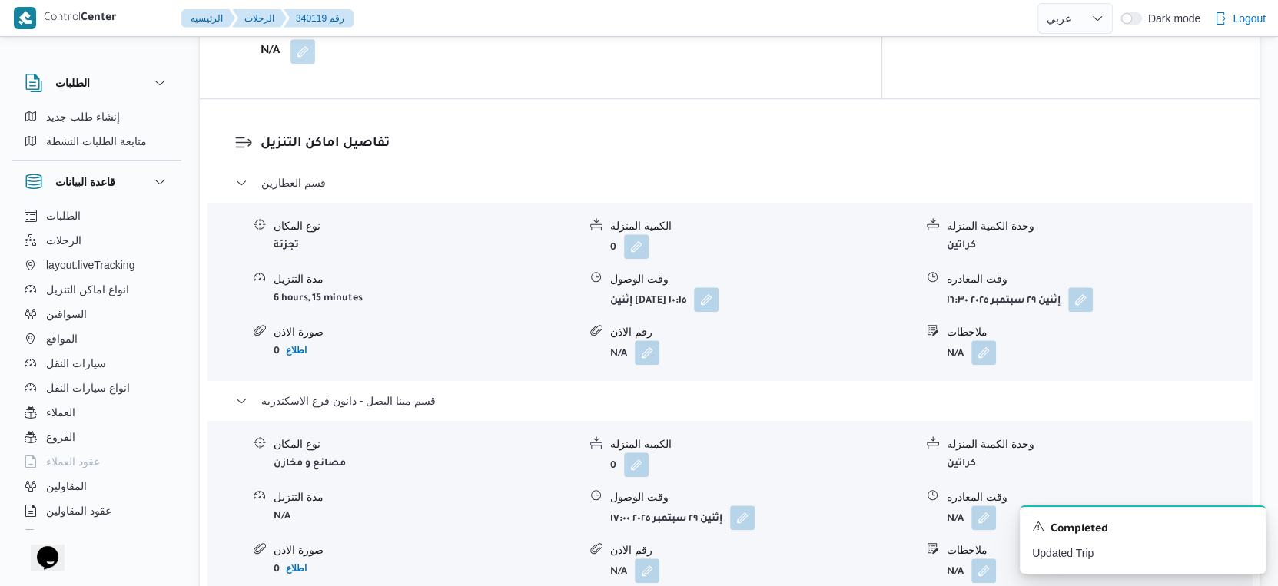
scroll to position [1281, 0]
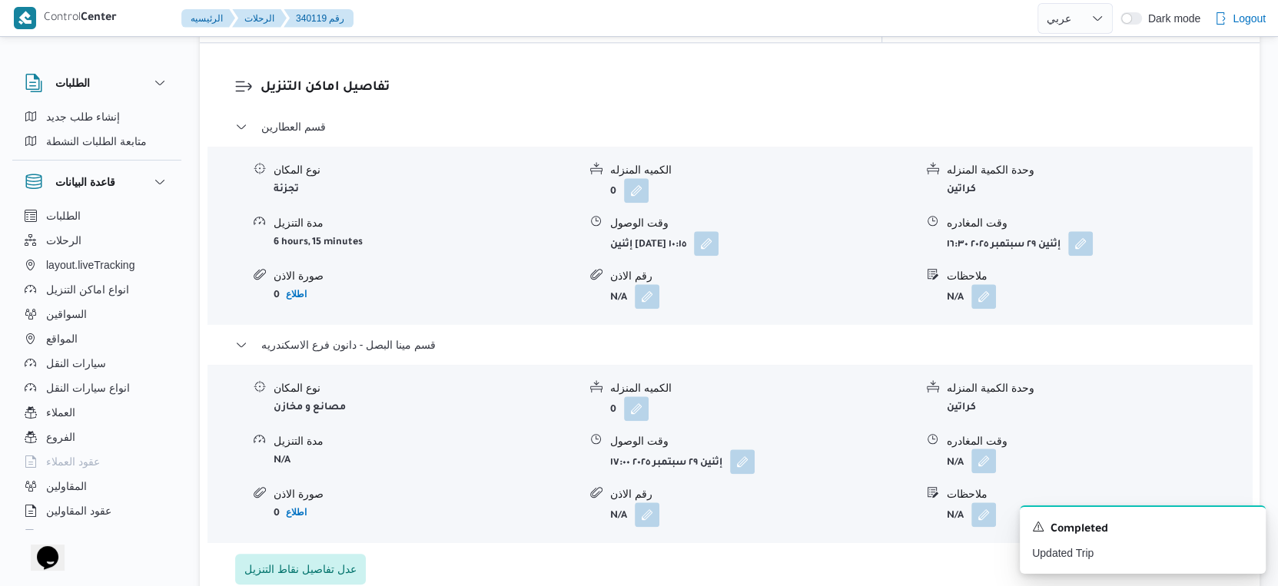
click at [979, 449] on button "button" at bounding box center [983, 461] width 25 height 25
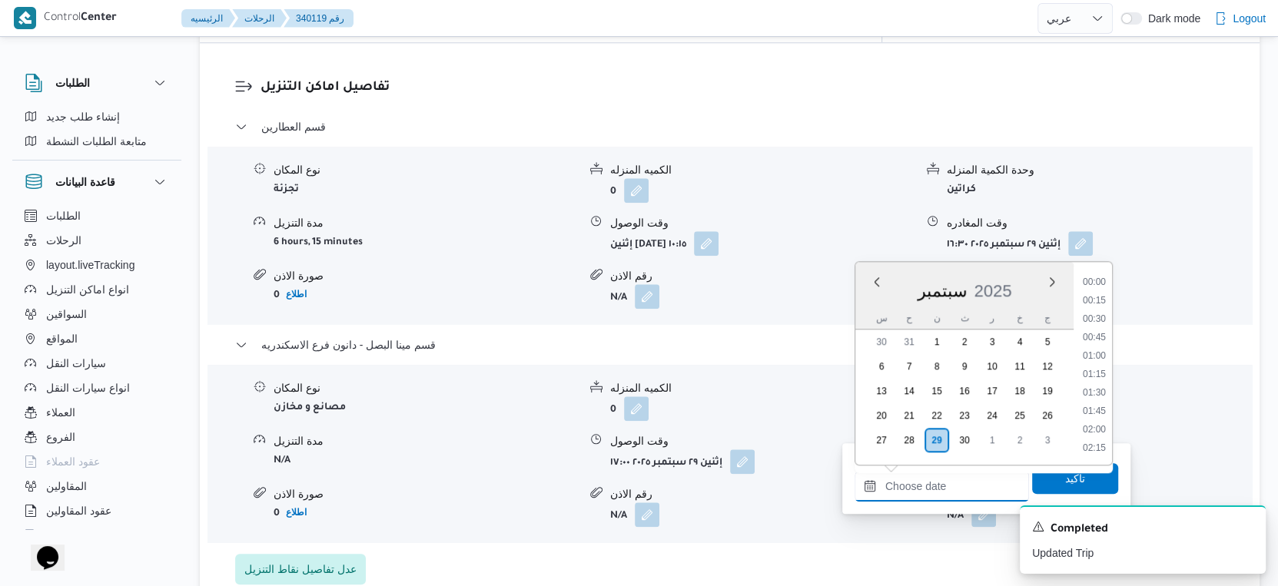
click at [959, 481] on input "وقت المغادره" at bounding box center [941, 486] width 174 height 31
click at [1096, 357] on li "17:30" at bounding box center [1093, 363] width 35 height 15
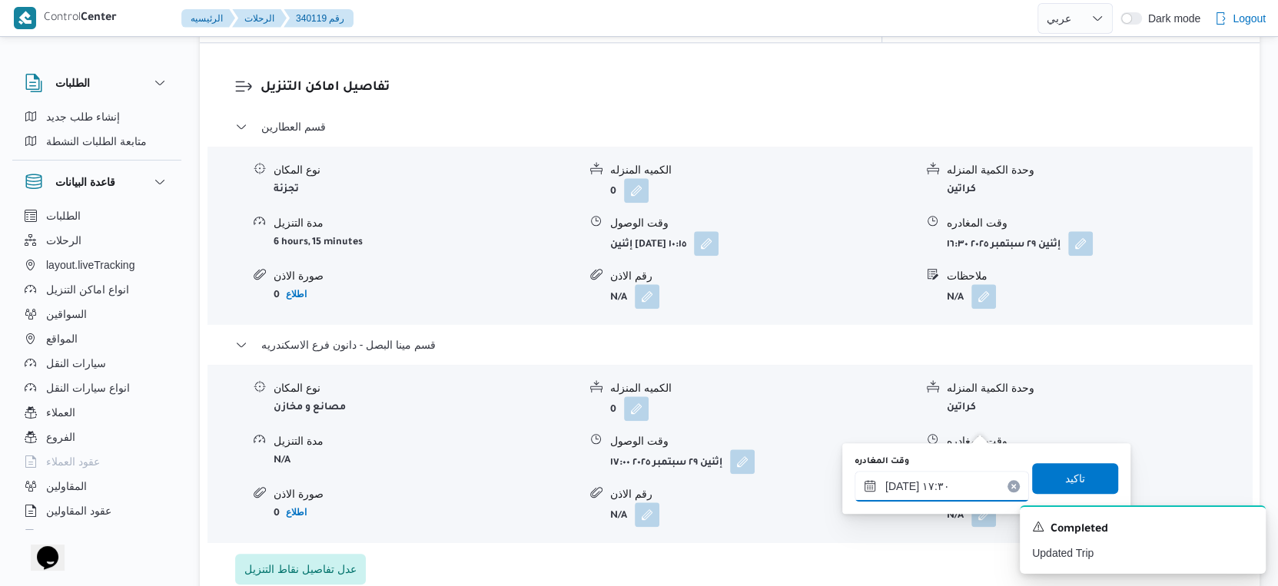
click at [900, 483] on input "٢٩/٠٩/٢٠٢٥ ١٧:٣٠" at bounding box center [941, 486] width 174 height 31
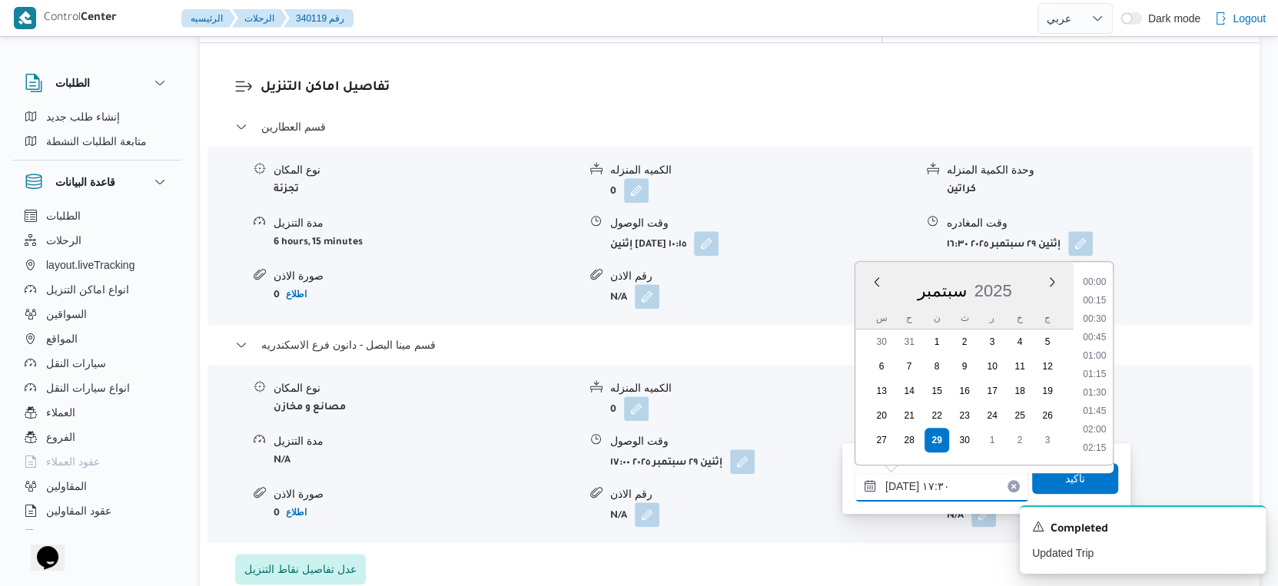
click at [900, 483] on input "٢٩/٠٩/٢٠٢٥ ١٧:٣٠" at bounding box center [941, 486] width 174 height 31
type input "٢٩/٠٩/٢٠٢٥ ١٧:٢٢"
click at [1066, 478] on span "تاكيد" at bounding box center [1075, 478] width 20 height 18
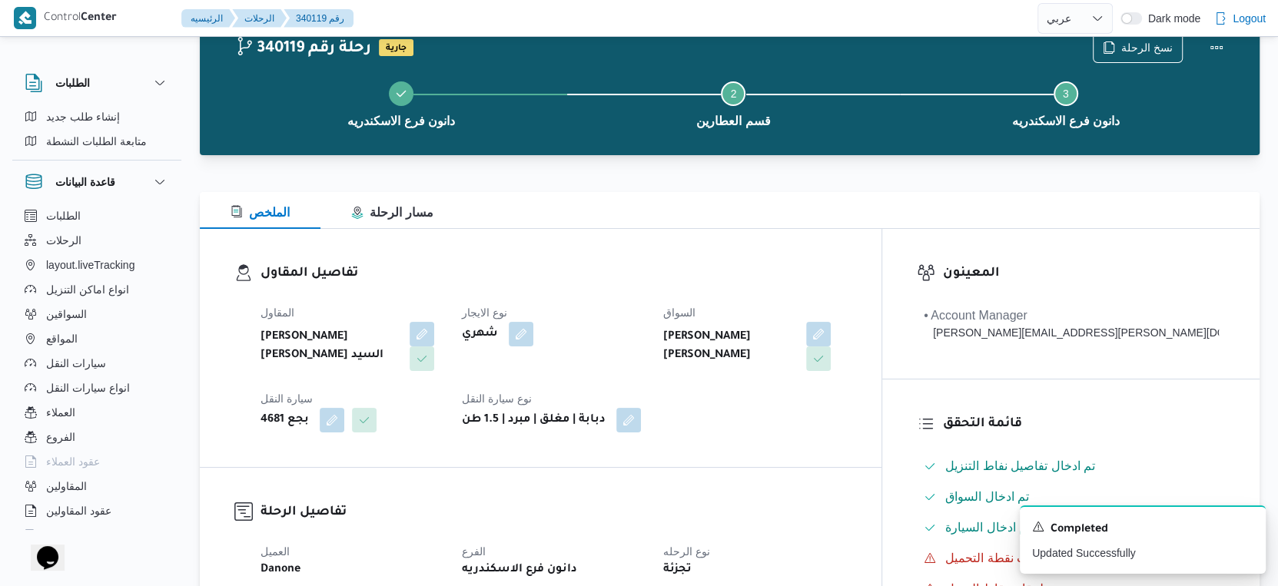
scroll to position [0, 0]
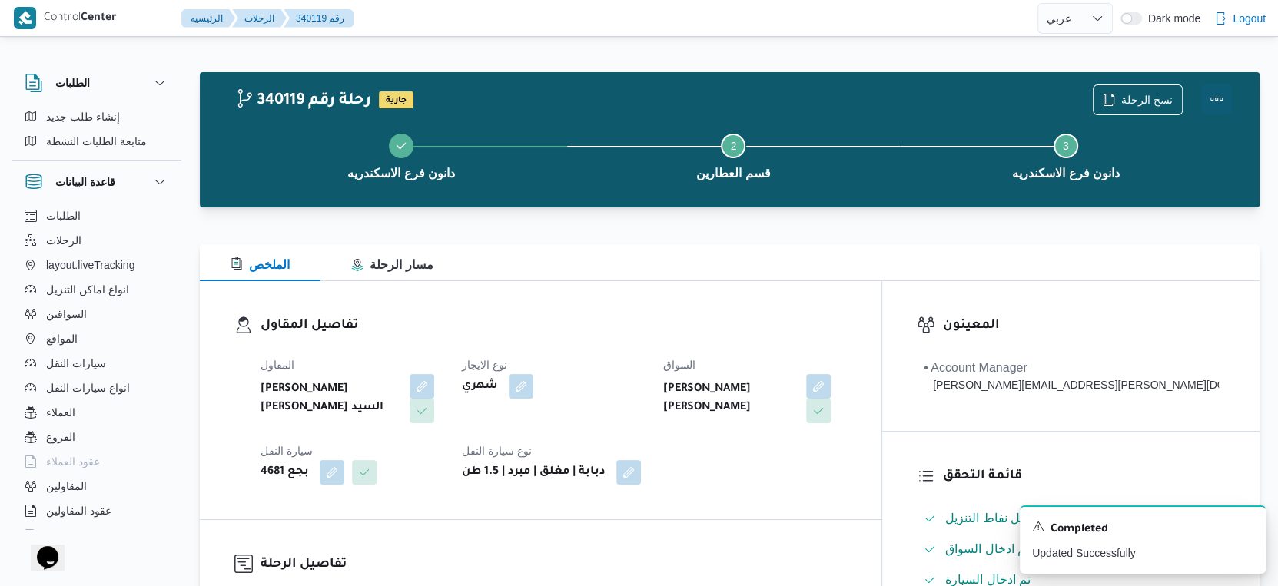
click at [1224, 98] on button "Actions" at bounding box center [1216, 99] width 31 height 31
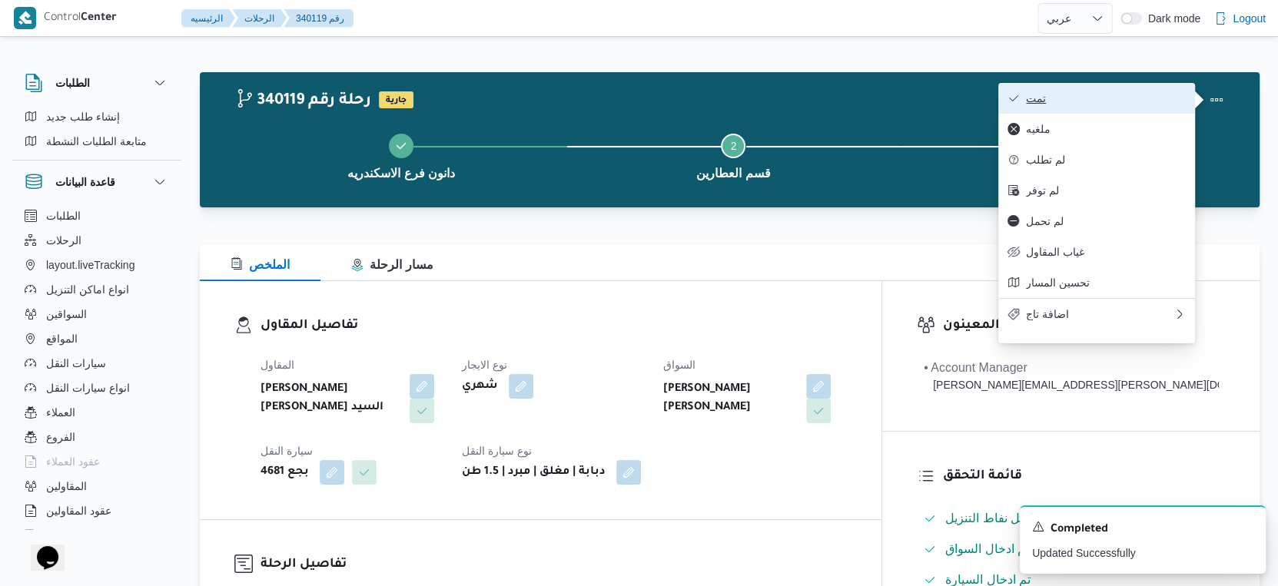
click at [1125, 96] on span "تمت" at bounding box center [1106, 98] width 160 height 12
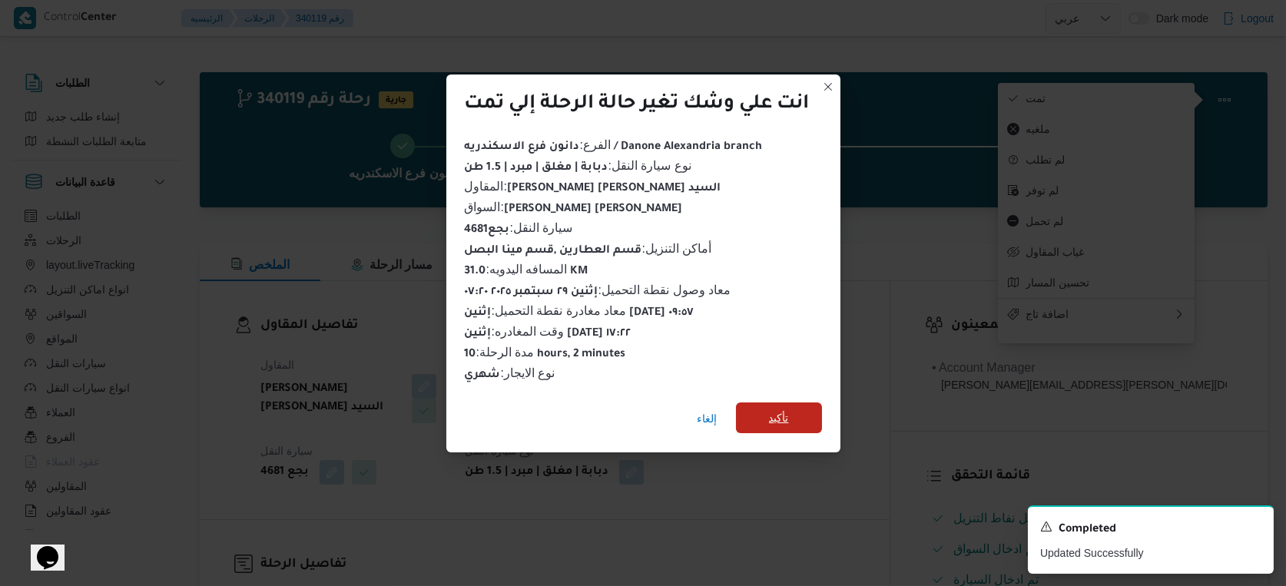
click at [788, 409] on span "تأكيد" at bounding box center [779, 418] width 20 height 18
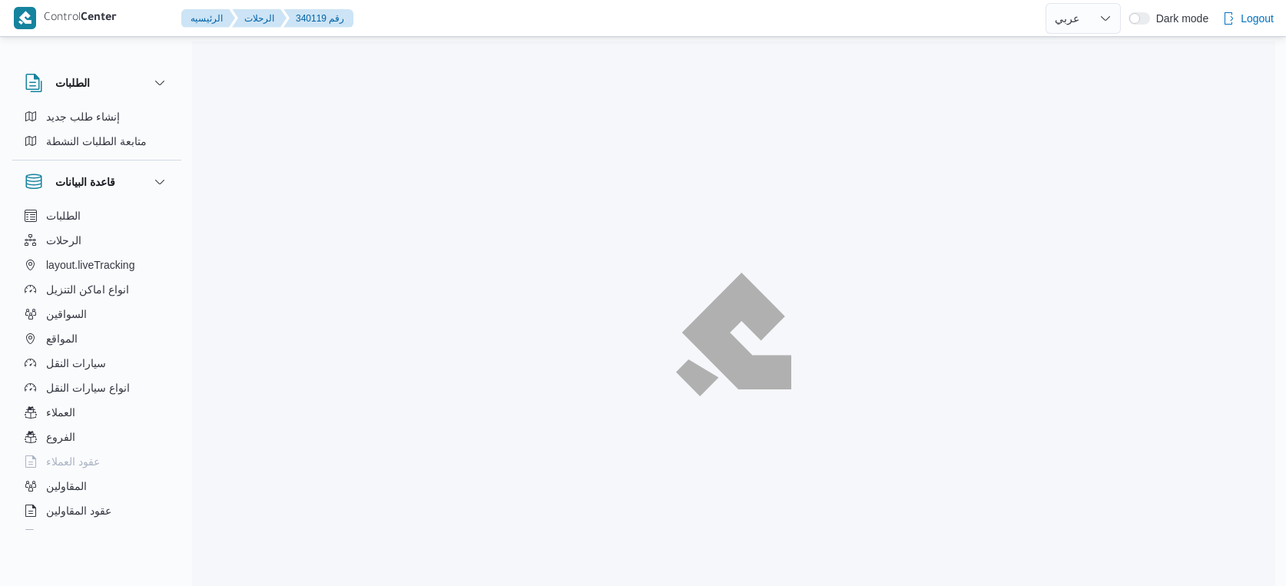
select select "ar"
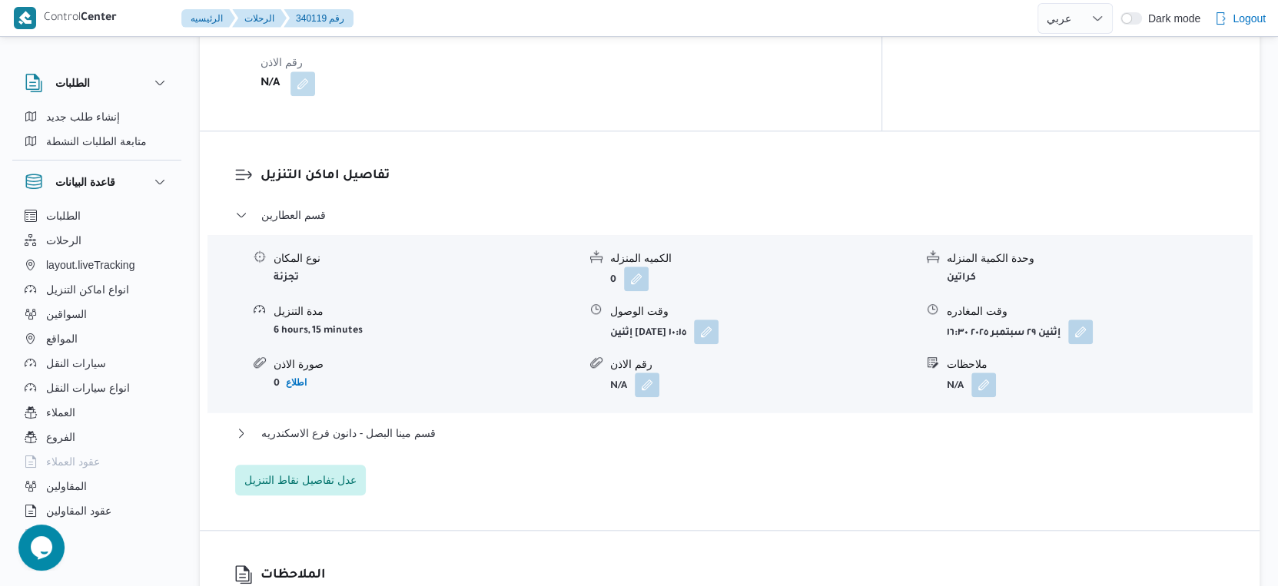
scroll to position [1195, 0]
click at [450, 422] on button "قسم مينا البصل - دانون فرع الاسكندريه" at bounding box center [730, 431] width 990 height 18
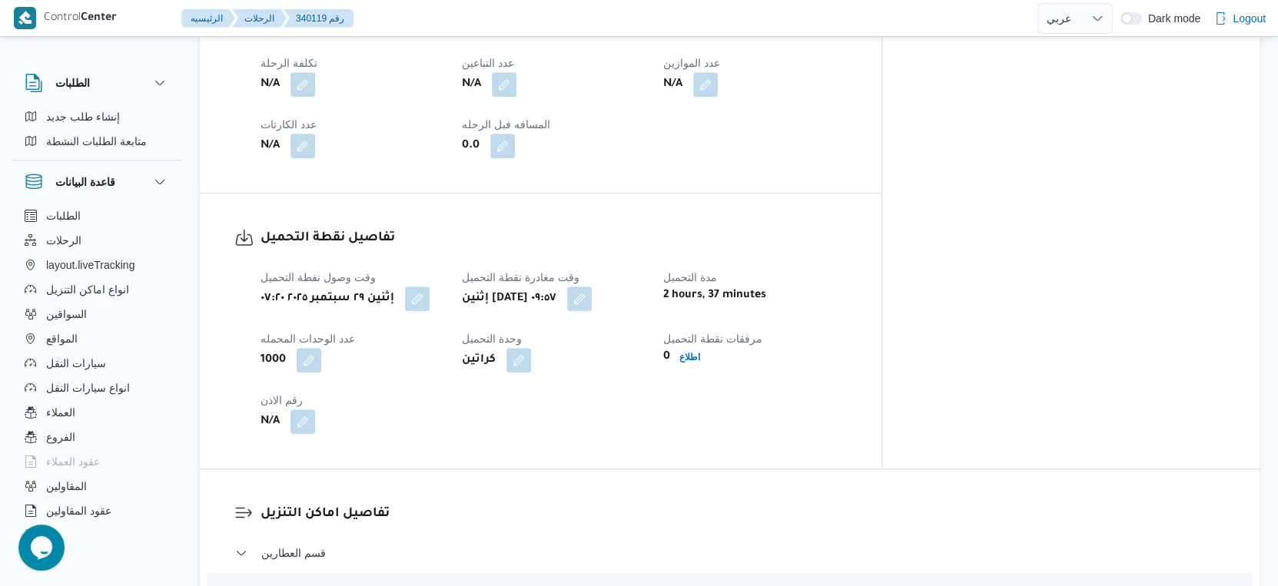
scroll to position [939, 0]
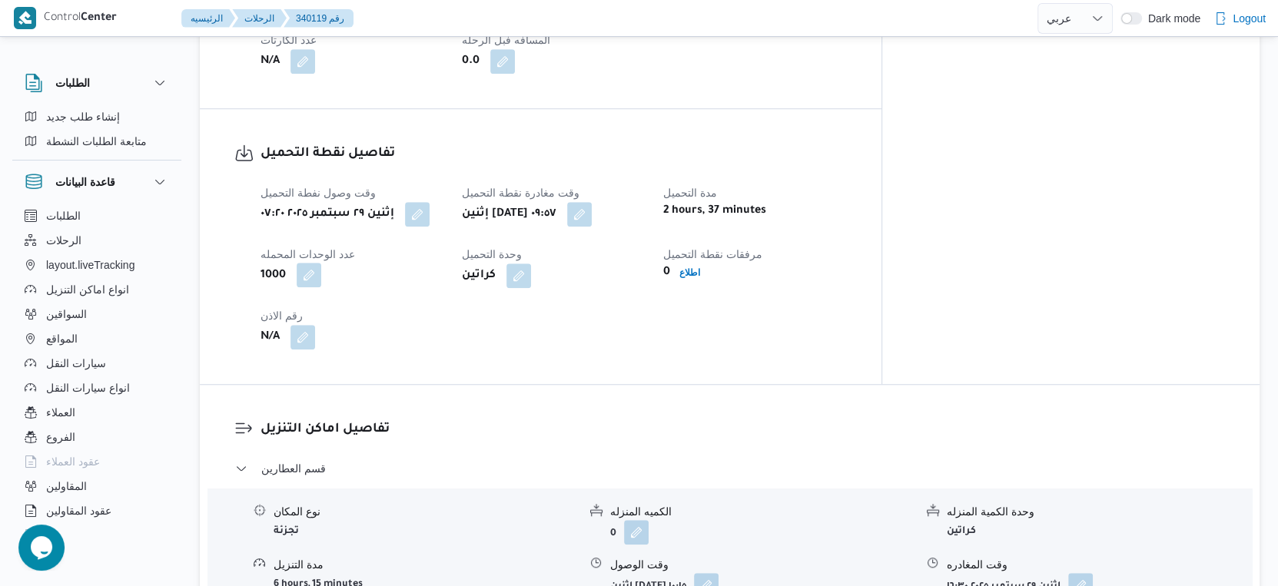
click at [301, 263] on button "button" at bounding box center [309, 275] width 25 height 25
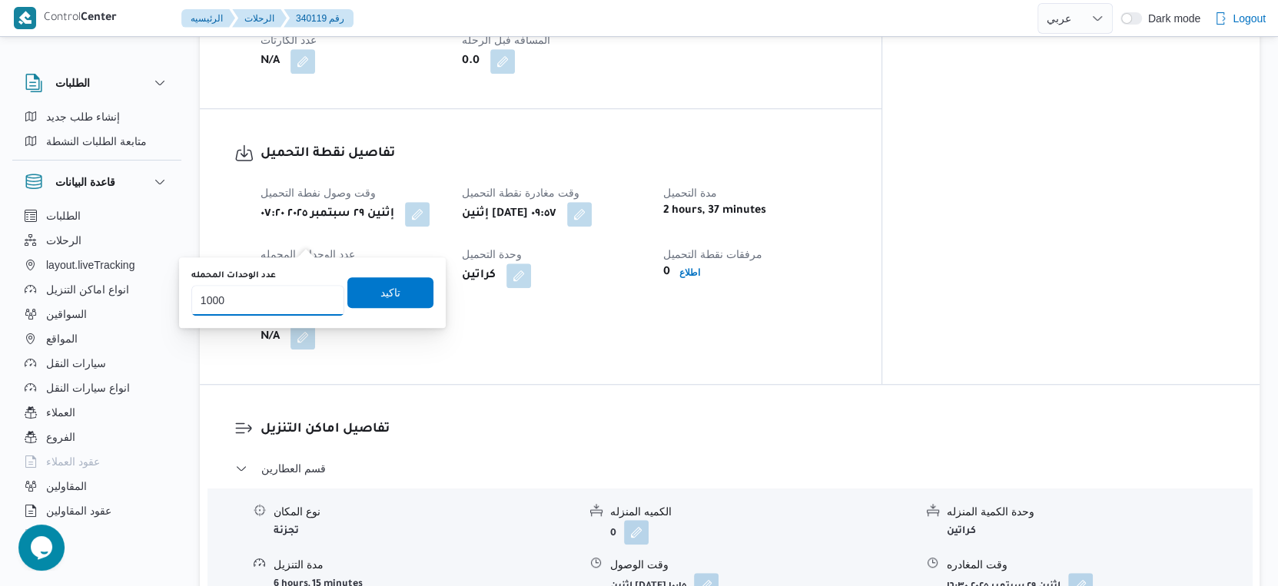
click at [251, 303] on input "1000" at bounding box center [267, 300] width 153 height 31
type input "100"
click at [380, 297] on span "تاكيد" at bounding box center [390, 292] width 20 height 18
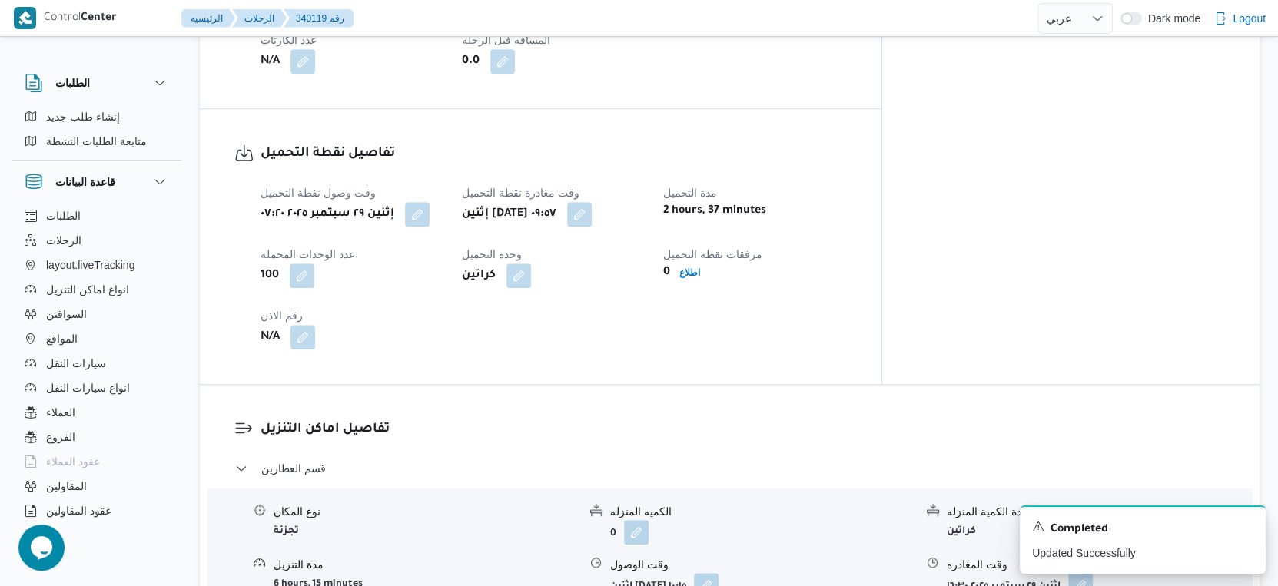
select select "ar"
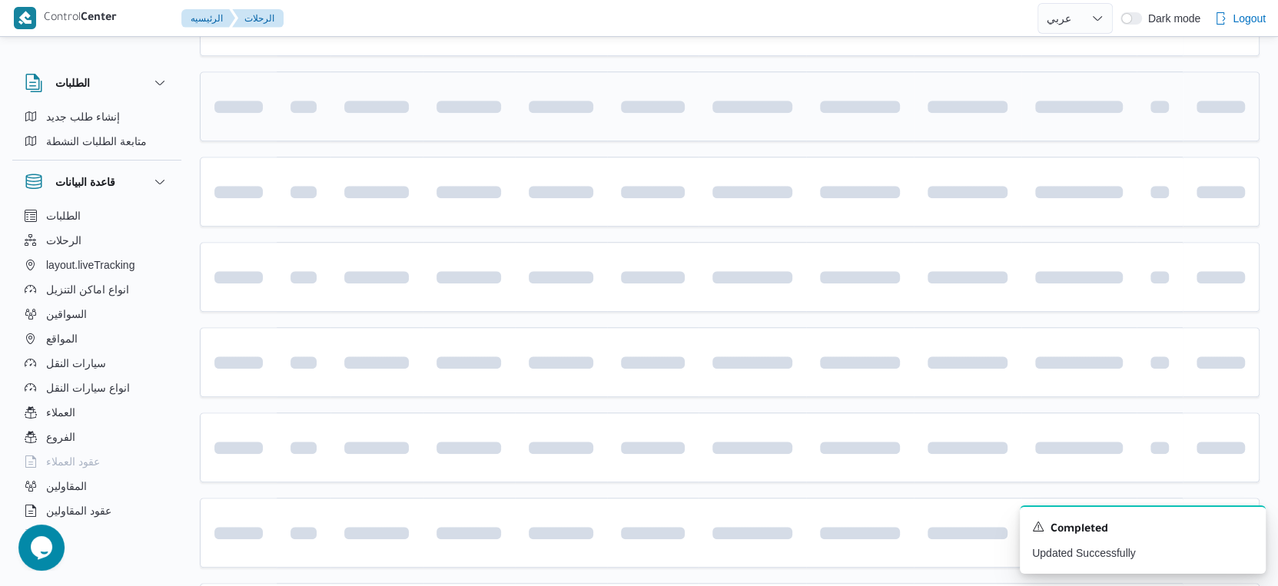
scroll to position [486, 0]
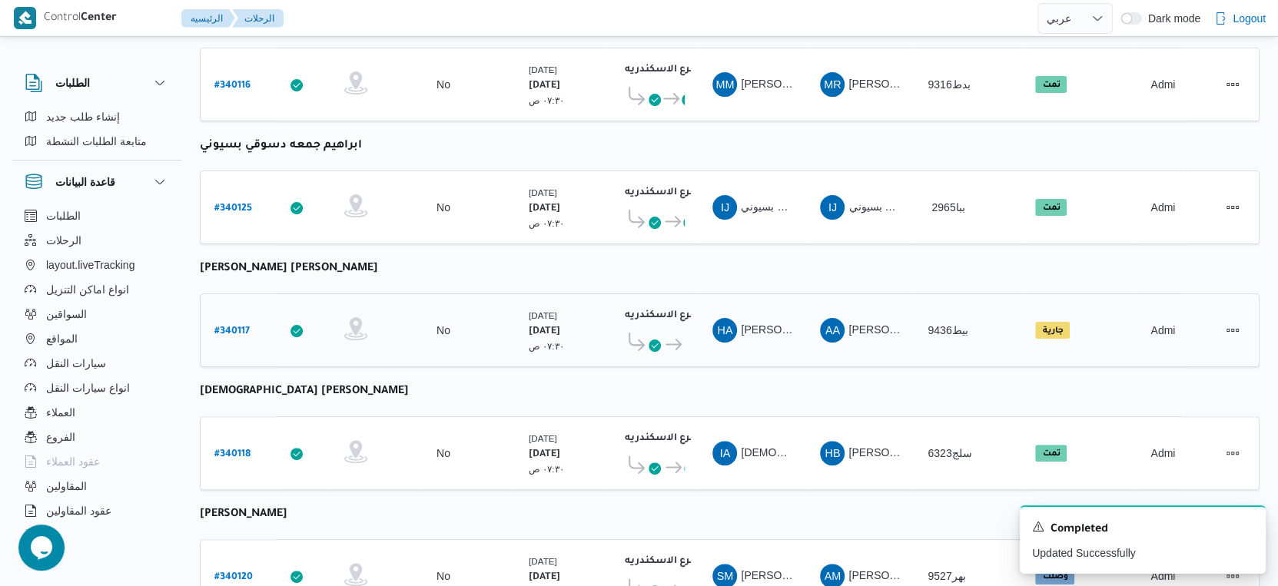
click at [234, 327] on b "# 340117" at bounding box center [231, 332] width 35 height 11
select select "ar"
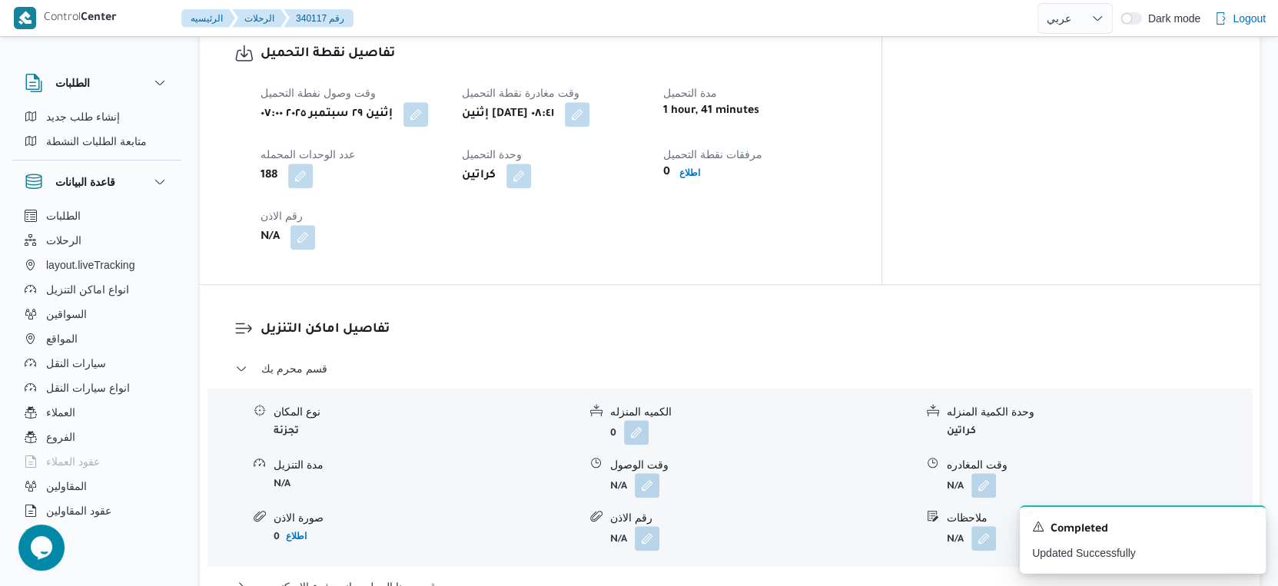
scroll to position [998, 0]
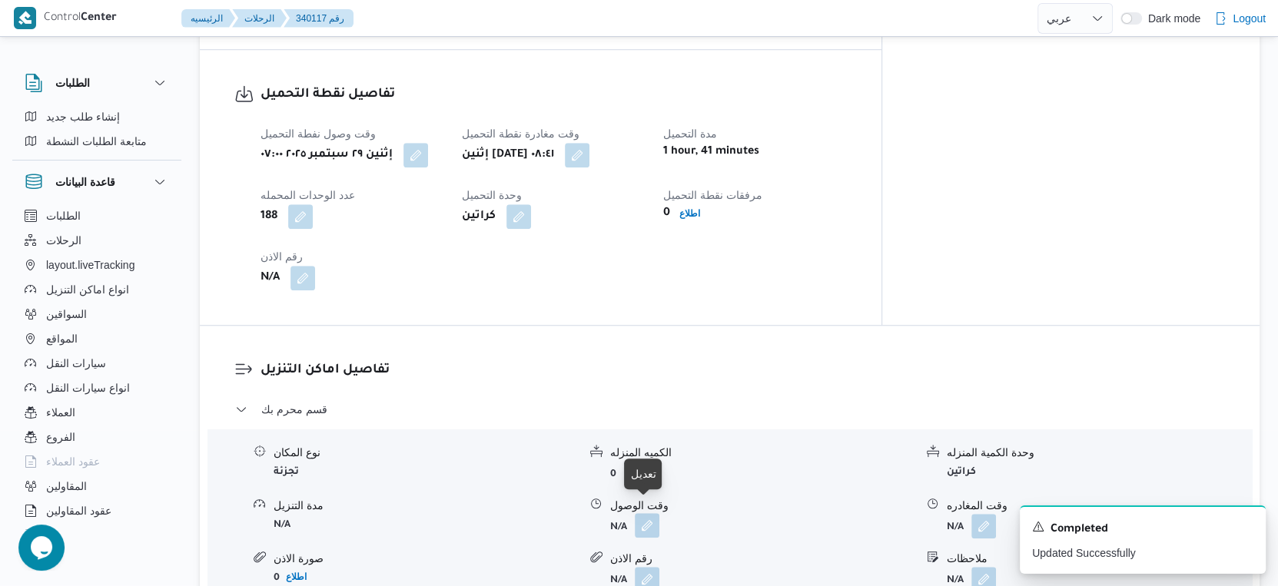
click at [645, 519] on button "button" at bounding box center [647, 525] width 25 height 25
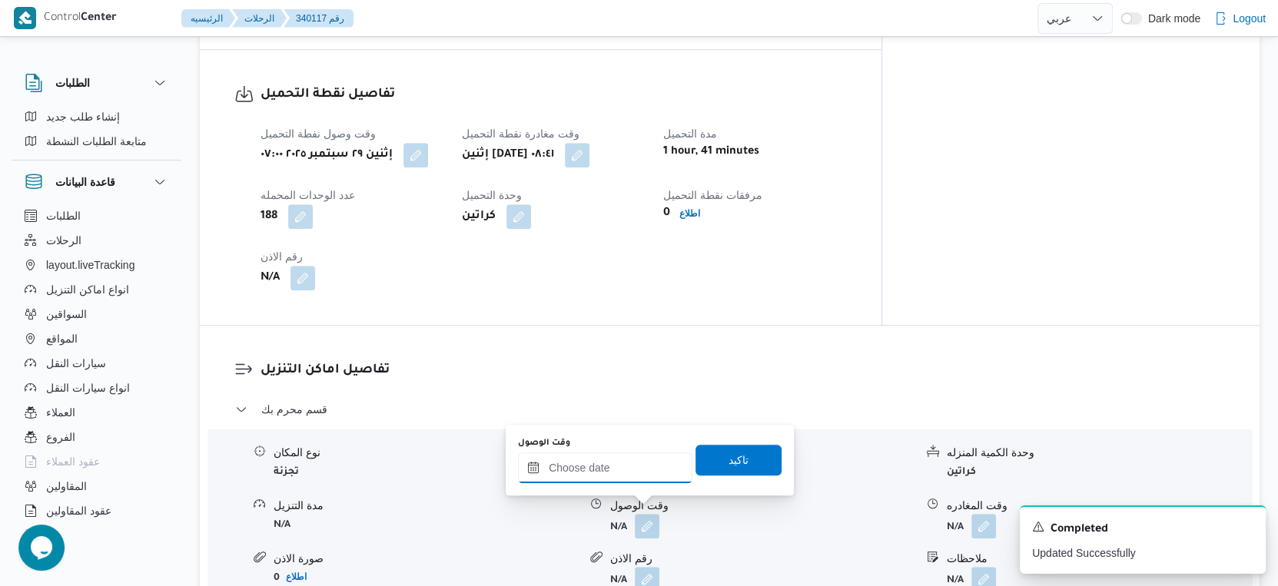
drag, startPoint x: 615, startPoint y: 472, endPoint x: 625, endPoint y: 461, distance: 15.2
click at [615, 472] on input "وقت الوصول" at bounding box center [605, 467] width 174 height 31
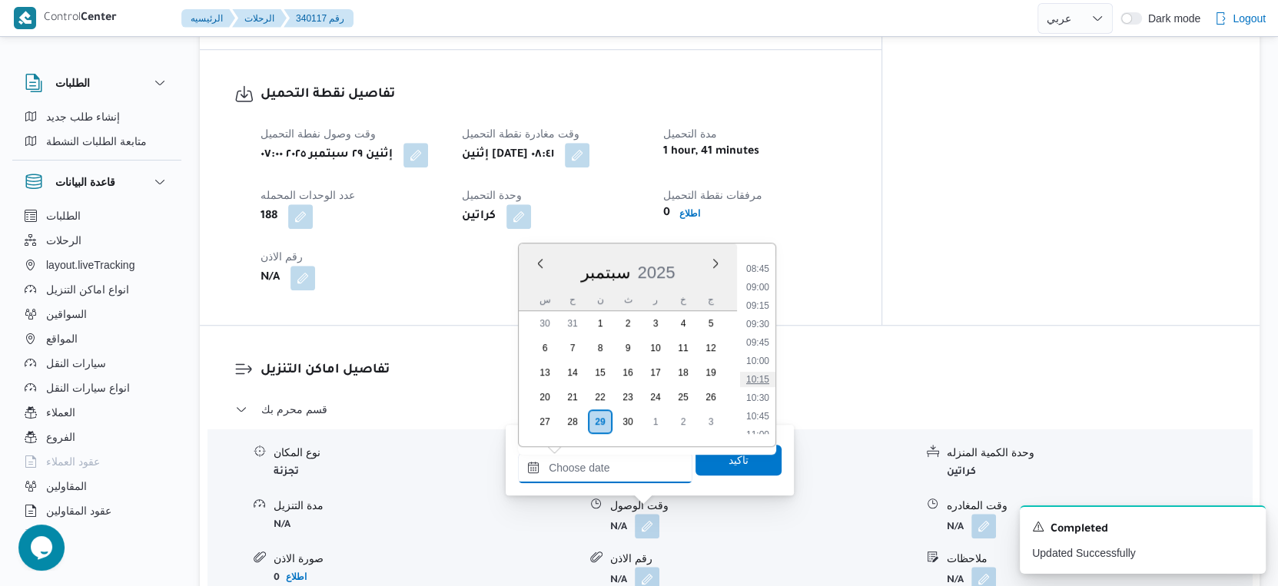
scroll to position [612, 0]
drag, startPoint x: 752, startPoint y: 332, endPoint x: 751, endPoint y: 376, distance: 43.8
click at [752, 332] on li "09:15" at bounding box center [757, 334] width 35 height 15
type input "[DATE] ٠٩:١٥"
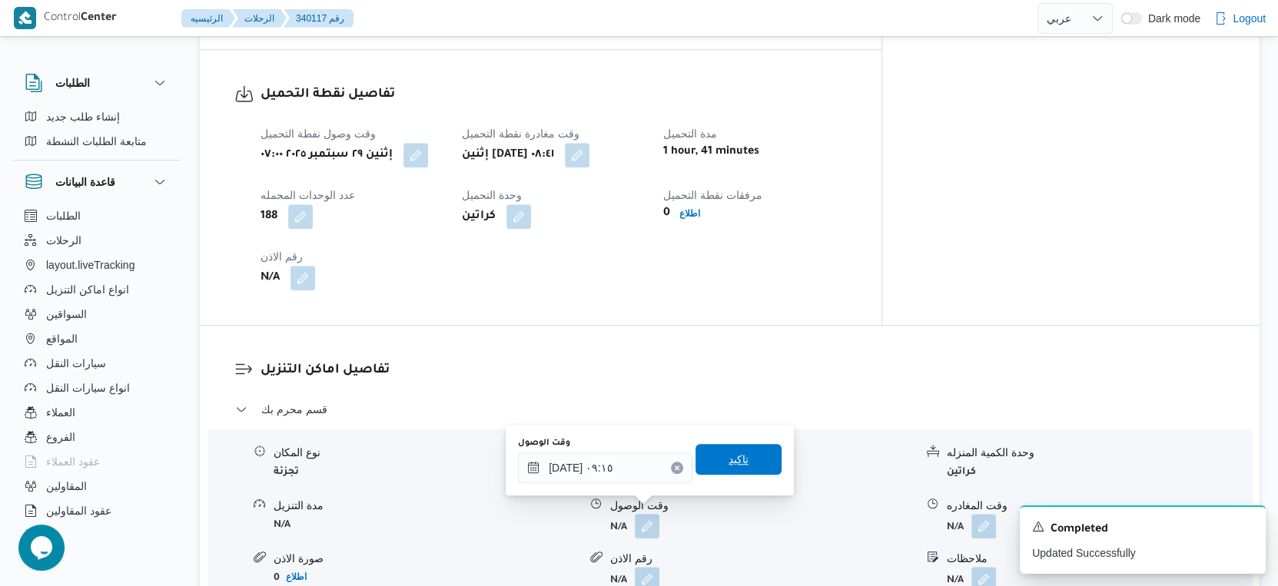
click at [735, 452] on span "تاكيد" at bounding box center [738, 459] width 20 height 18
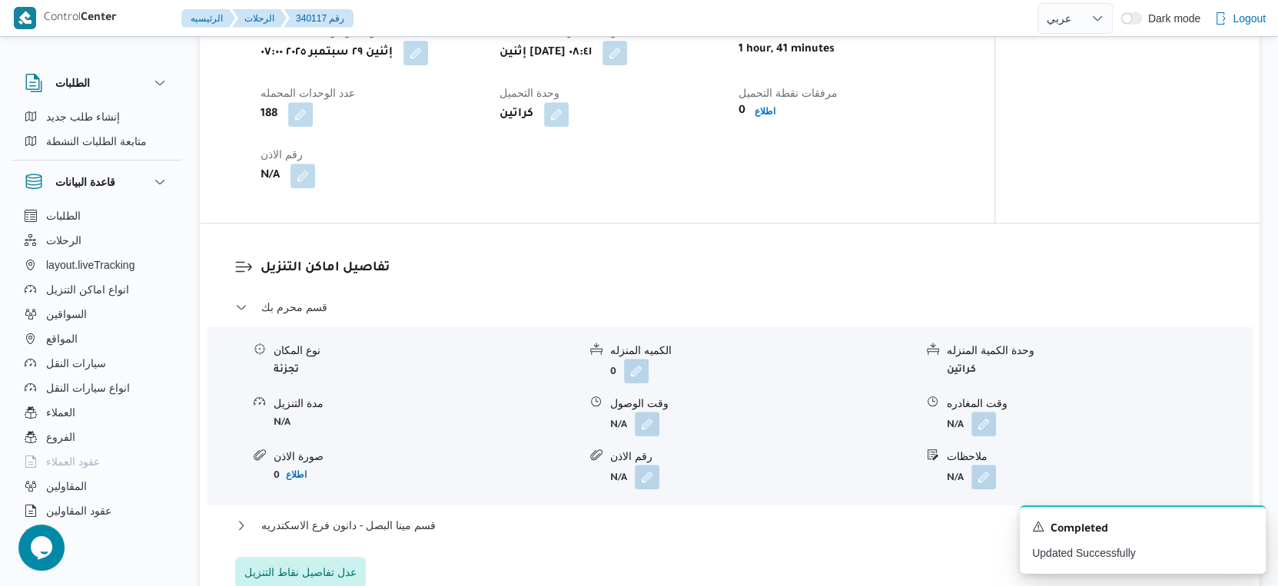
scroll to position [1254, 0]
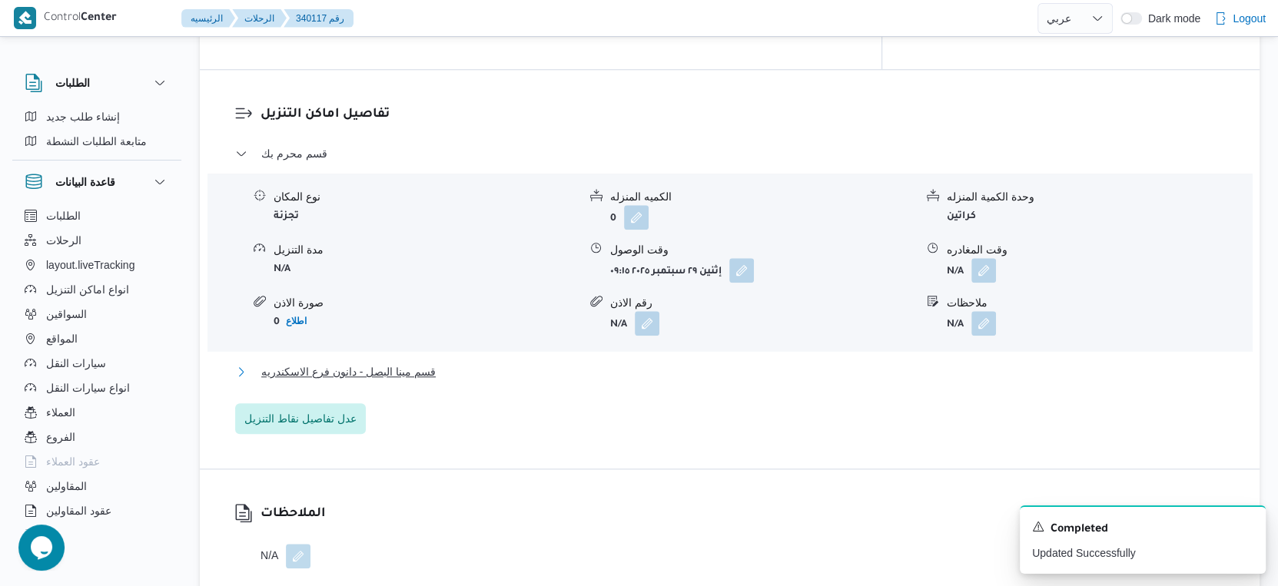
click at [462, 363] on button "قسم مينا البصل - دانون فرع الاسكندريه" at bounding box center [730, 372] width 990 height 18
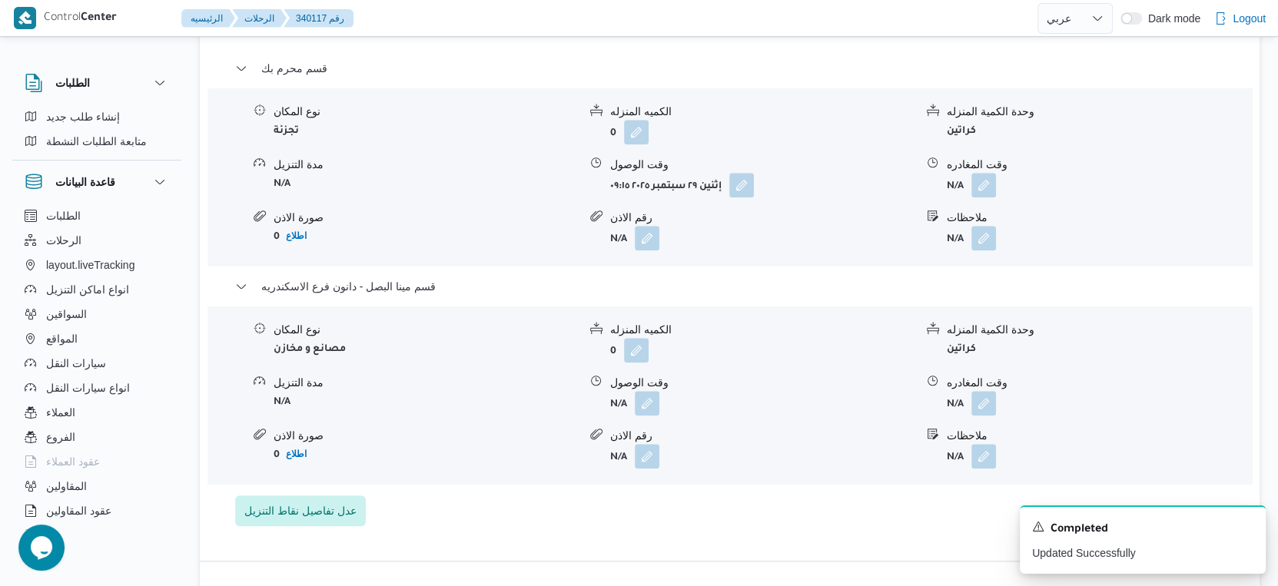
scroll to position [1424, 0]
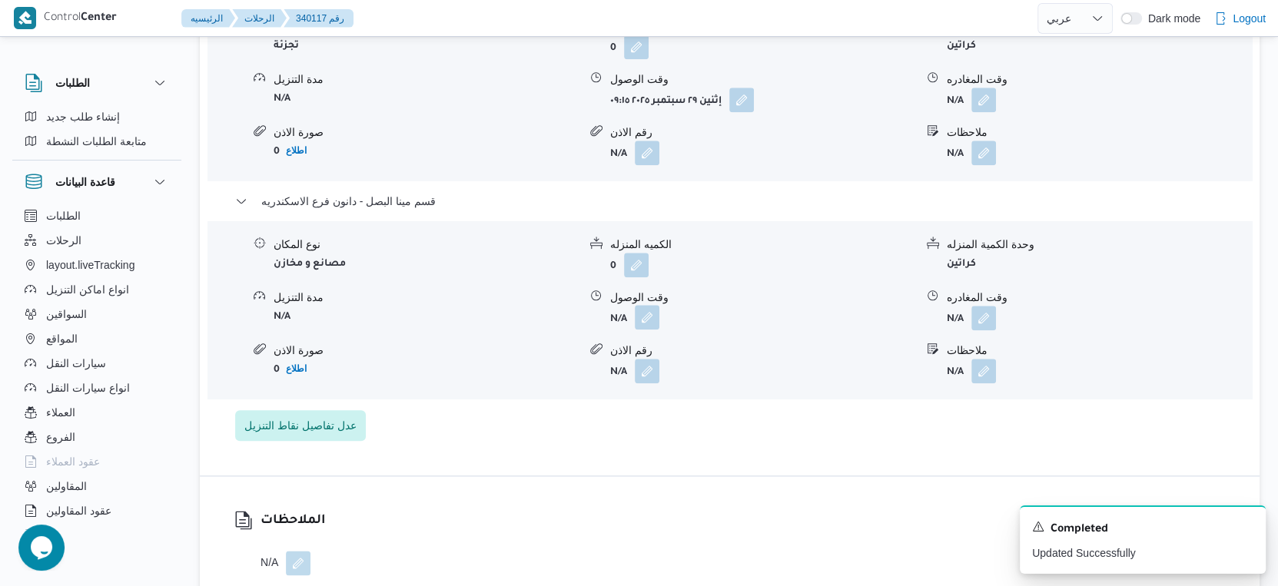
click at [646, 307] on button "button" at bounding box center [647, 317] width 25 height 25
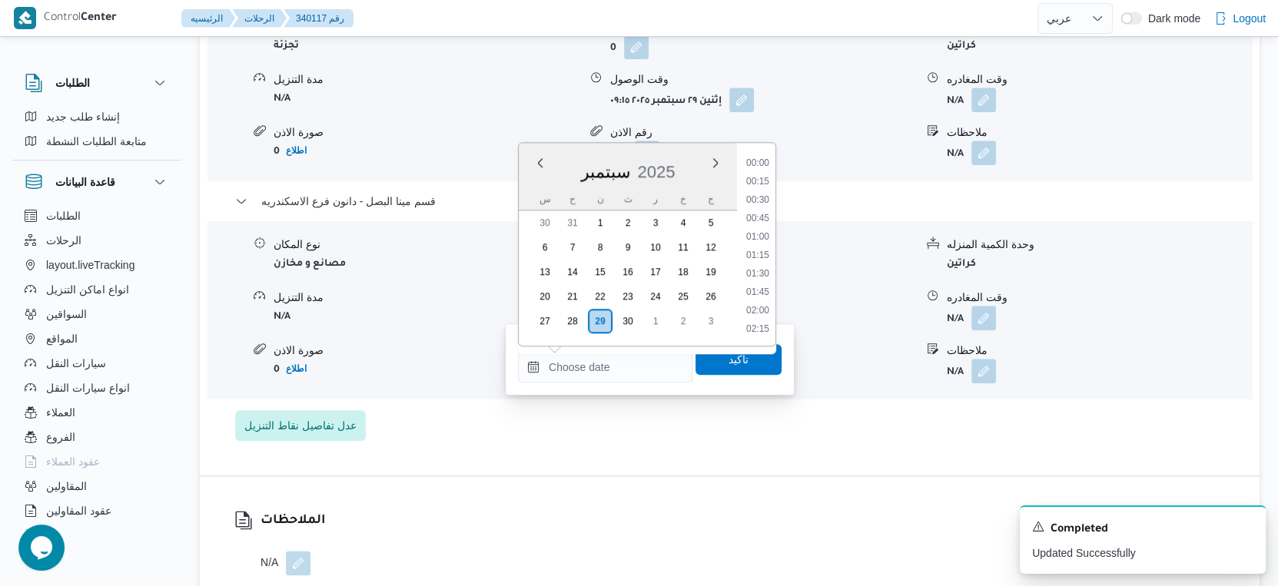
click at [619, 366] on input "وقت الوصول" at bounding box center [605, 367] width 174 height 31
drag, startPoint x: 767, startPoint y: 303, endPoint x: 755, endPoint y: 332, distance: 30.7
click at [767, 303] on li "16:00" at bounding box center [757, 304] width 35 height 15
type input "[DATE] ١٦:٠٠"
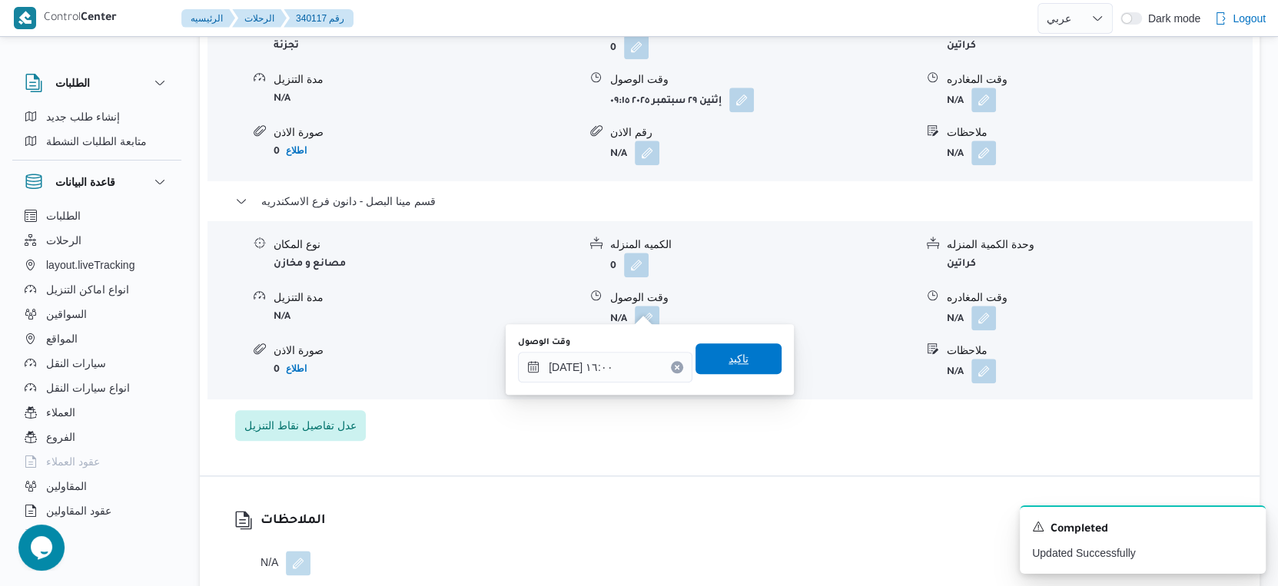
click at [751, 353] on span "تاكيد" at bounding box center [738, 358] width 86 height 31
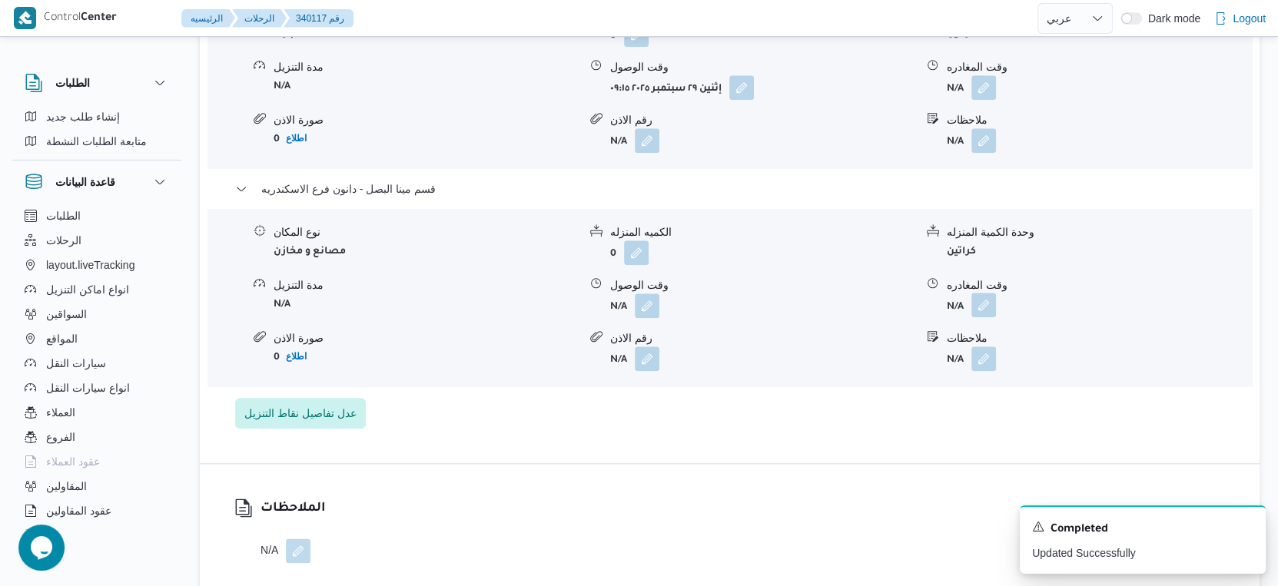
click at [988, 306] on button "button" at bounding box center [983, 305] width 25 height 25
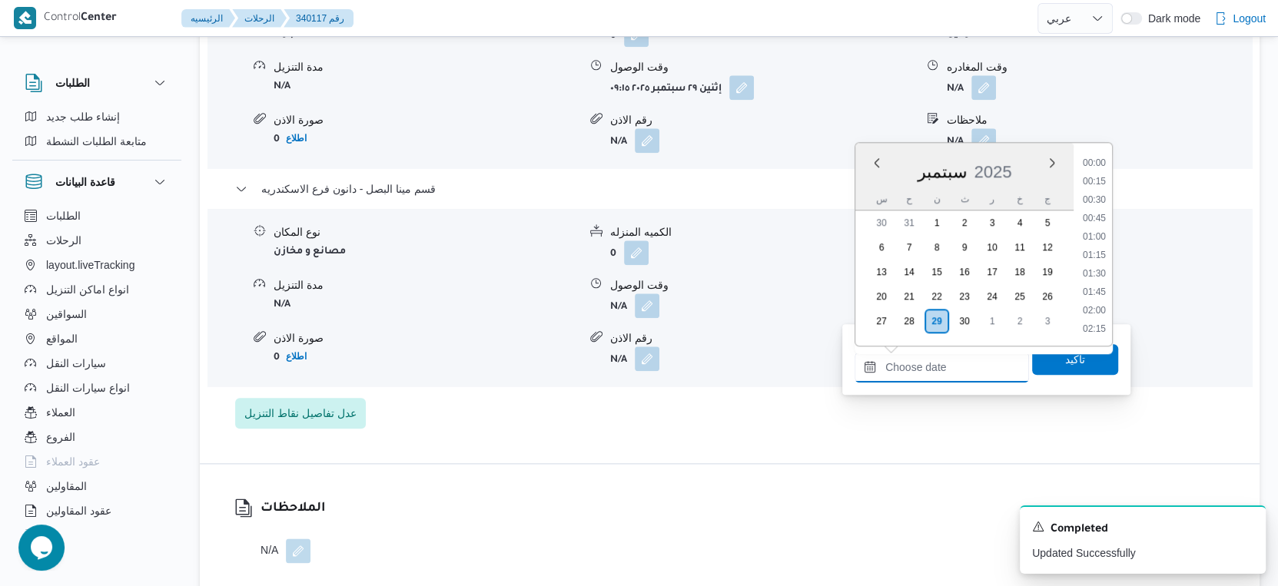
drag, startPoint x: 962, startPoint y: 363, endPoint x: 1063, endPoint y: 336, distance: 104.9
click at [962, 363] on input "وقت المغادره" at bounding box center [941, 367] width 174 height 31
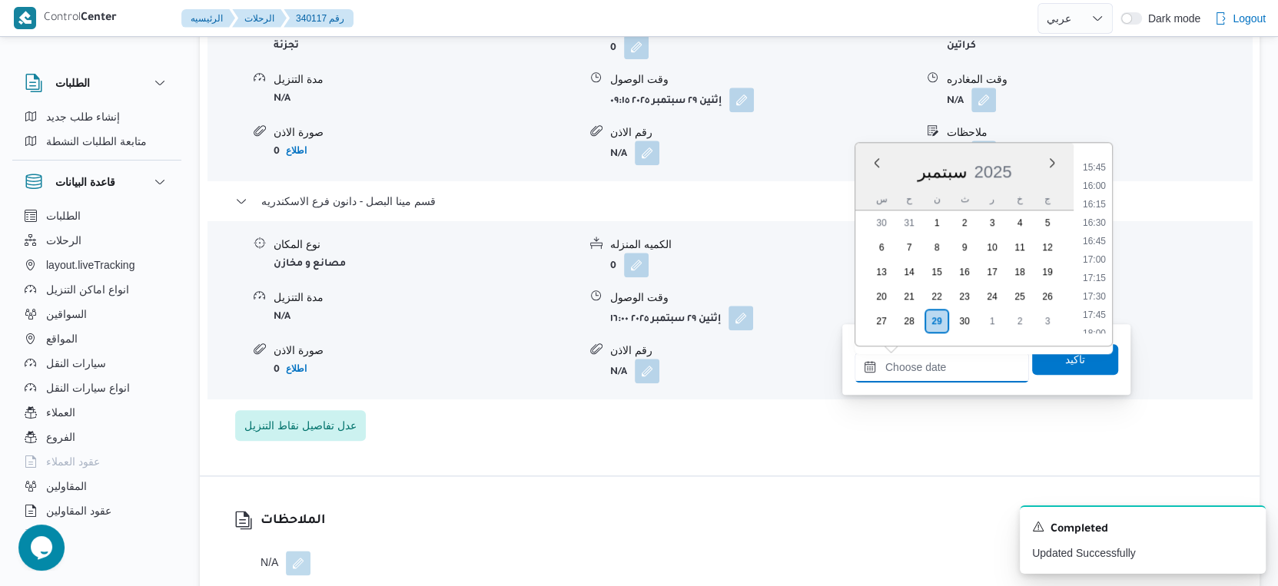
scroll to position [1124, 0]
click at [1089, 254] on li "16:30" at bounding box center [1093, 255] width 35 height 15
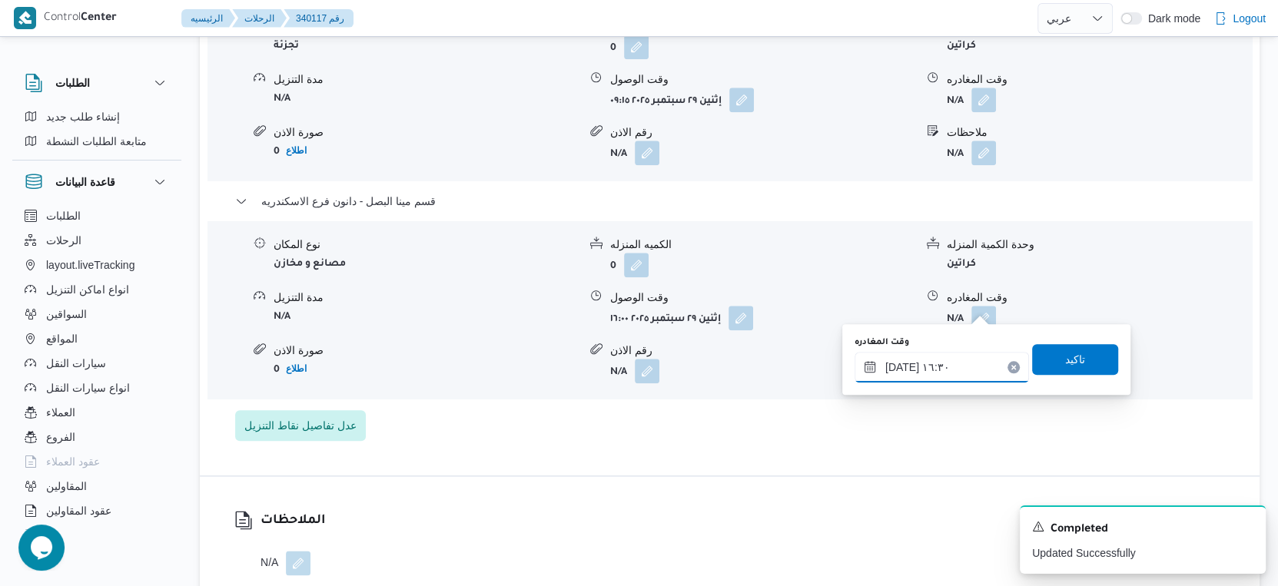
click at [896, 365] on input "[DATE] ١٦:٣٠" at bounding box center [941, 367] width 174 height 31
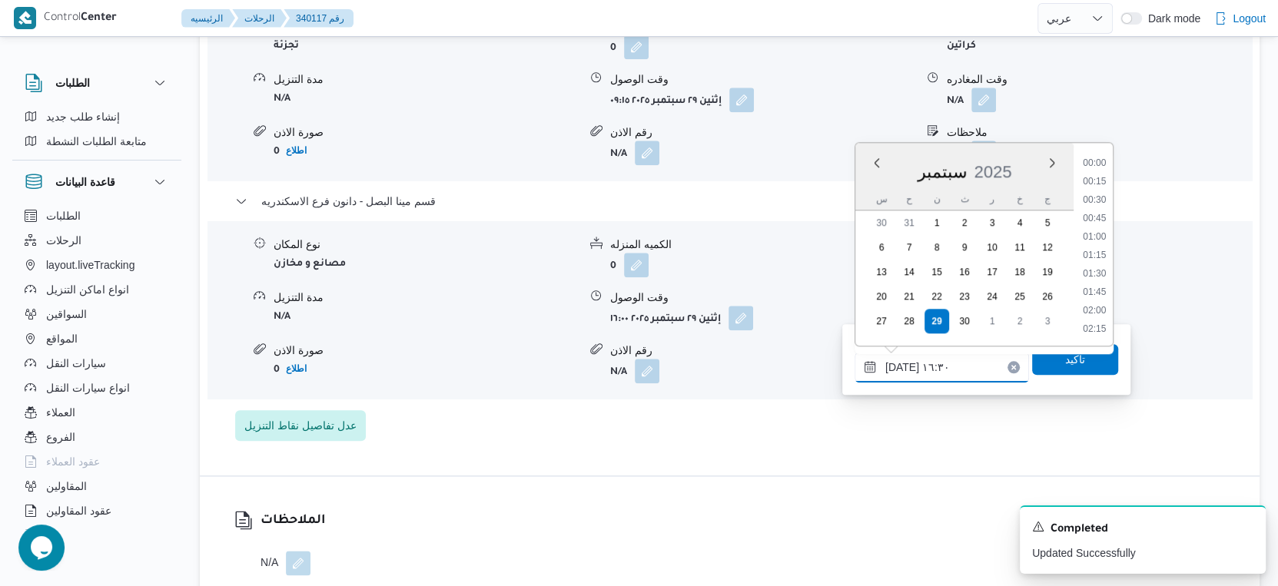
click at [896, 365] on input "[DATE] ١٦:٣٠" at bounding box center [941, 367] width 174 height 31
type input "[DATE] ١٦:٥٠"
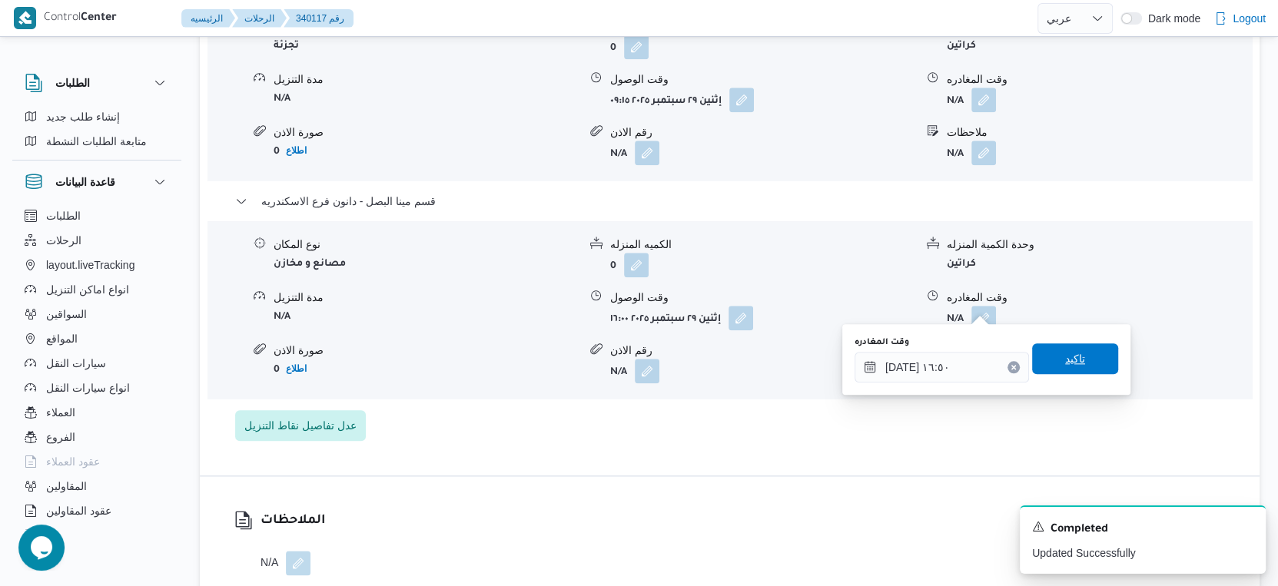
click at [1065, 363] on span "تاكيد" at bounding box center [1075, 359] width 20 height 18
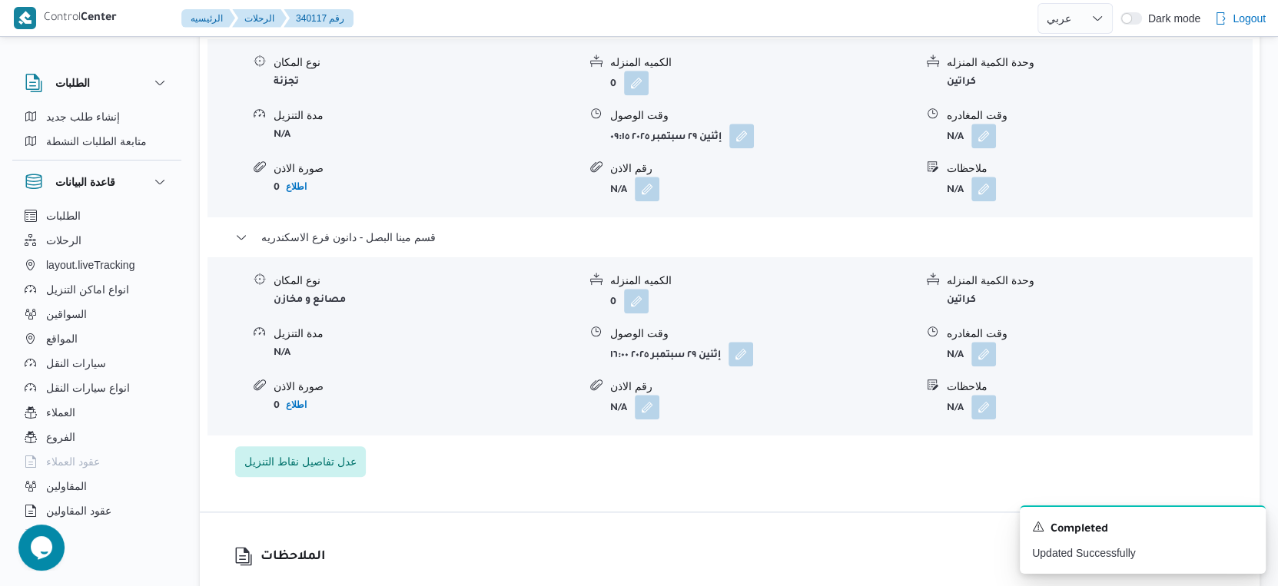
scroll to position [1254, 0]
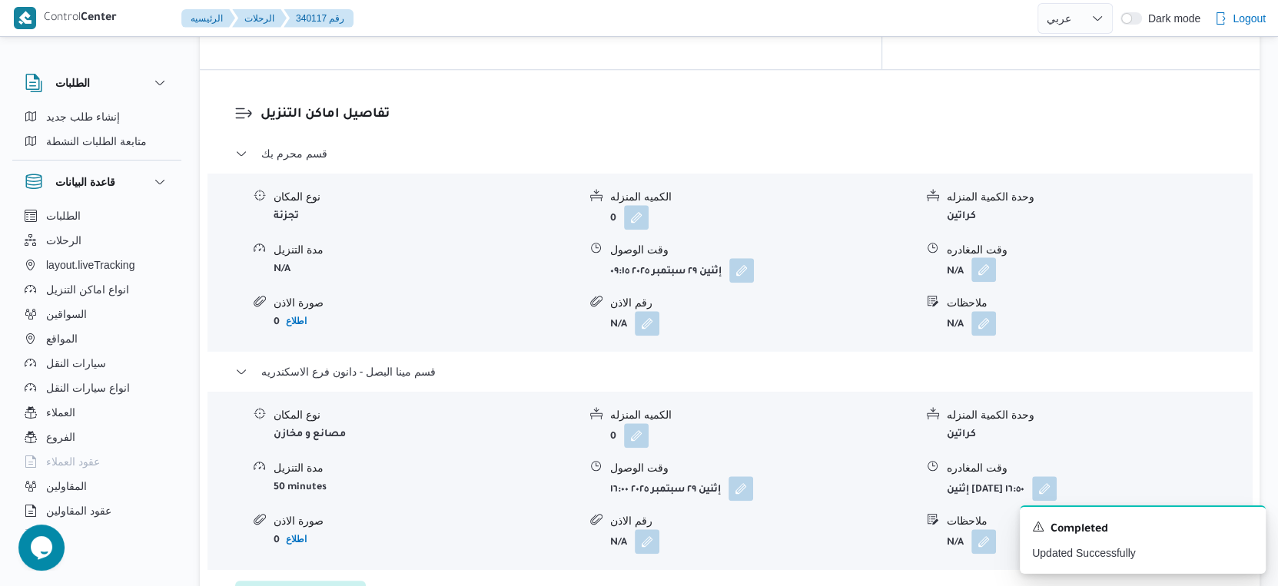
click at [979, 260] on button "button" at bounding box center [983, 269] width 25 height 25
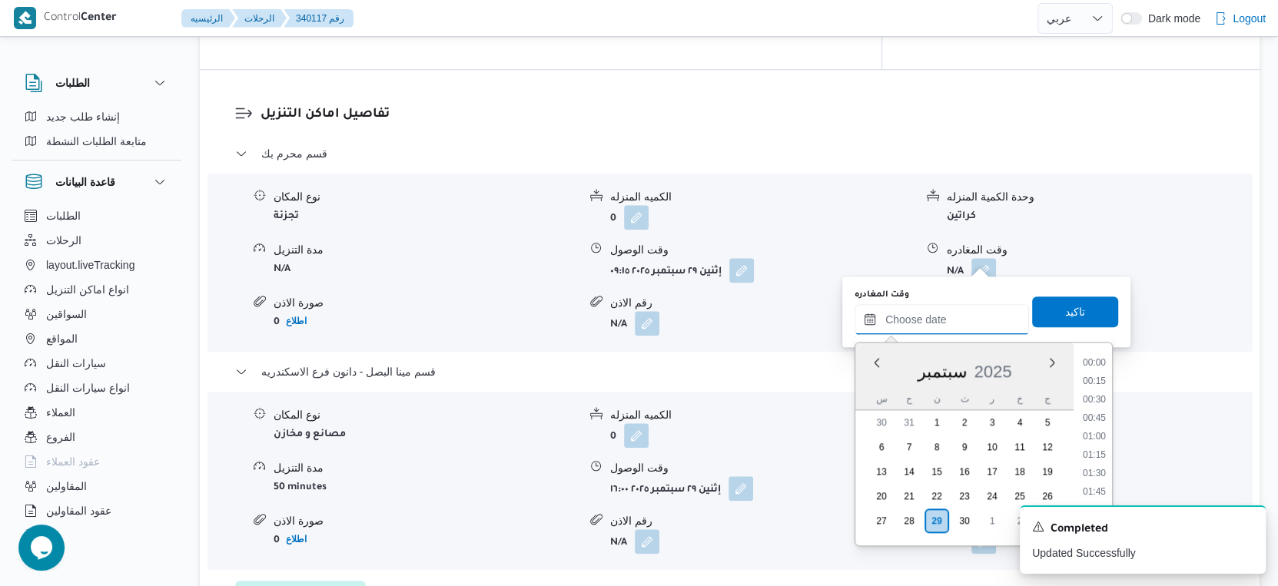
click at [948, 327] on input "وقت المغادره" at bounding box center [941, 319] width 174 height 31
click at [1093, 377] on li "15:30" at bounding box center [1093, 381] width 35 height 15
type input "[DATE] ١٥:٣٠"
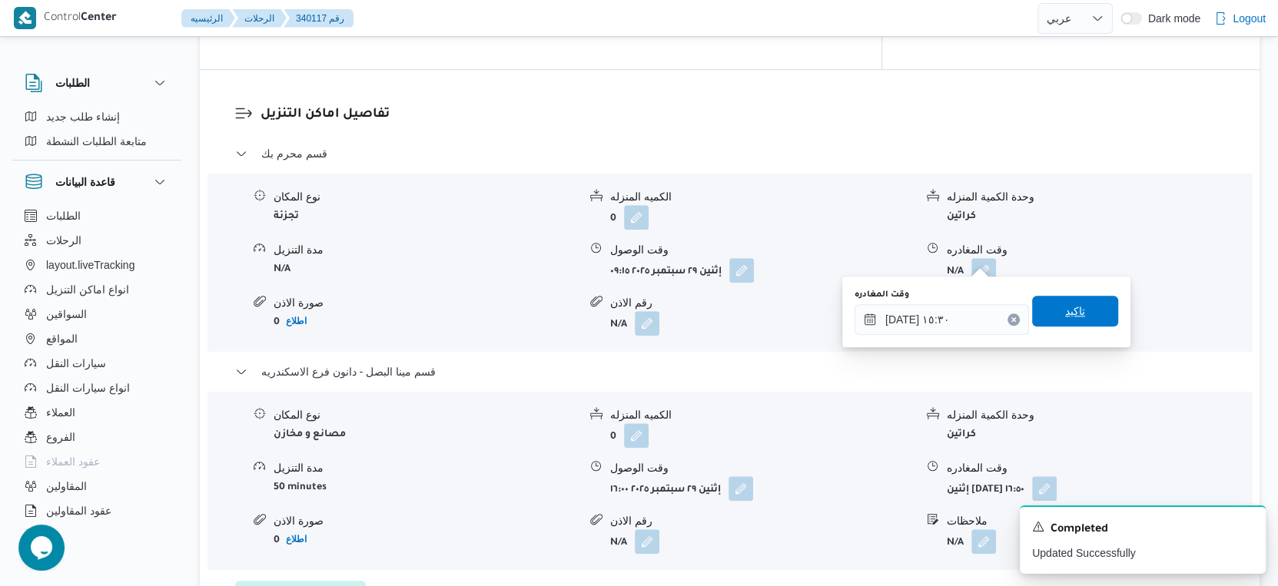
click at [1081, 309] on span "تاكيد" at bounding box center [1075, 311] width 86 height 31
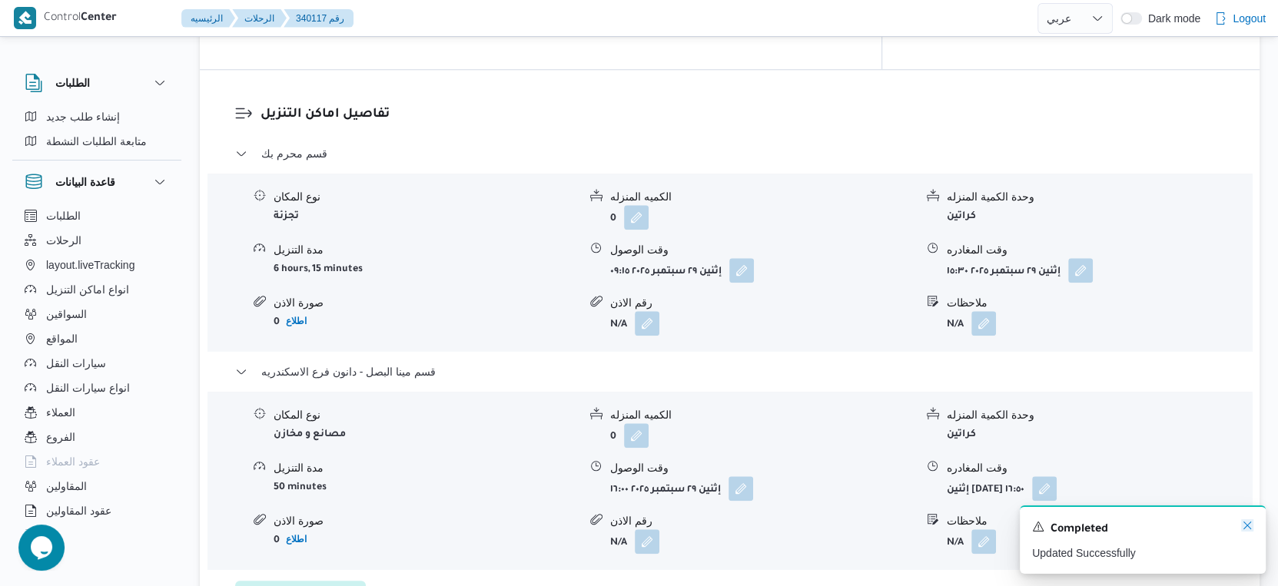
click at [1250, 527] on icon "Dismiss toast" at bounding box center [1247, 525] width 12 height 12
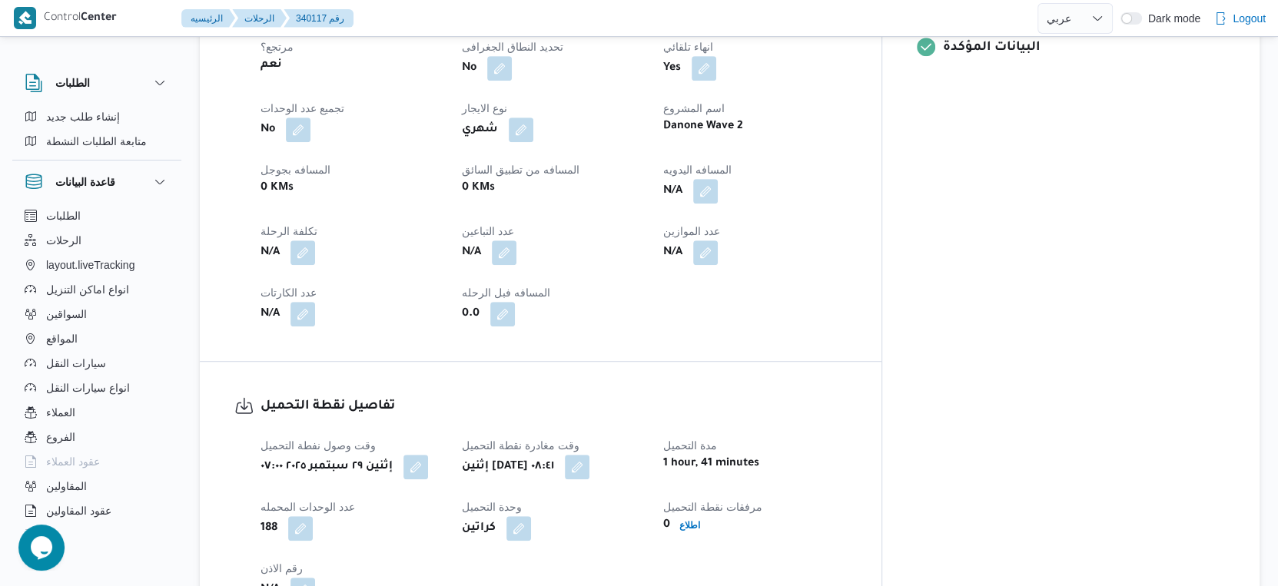
scroll to position [656, 0]
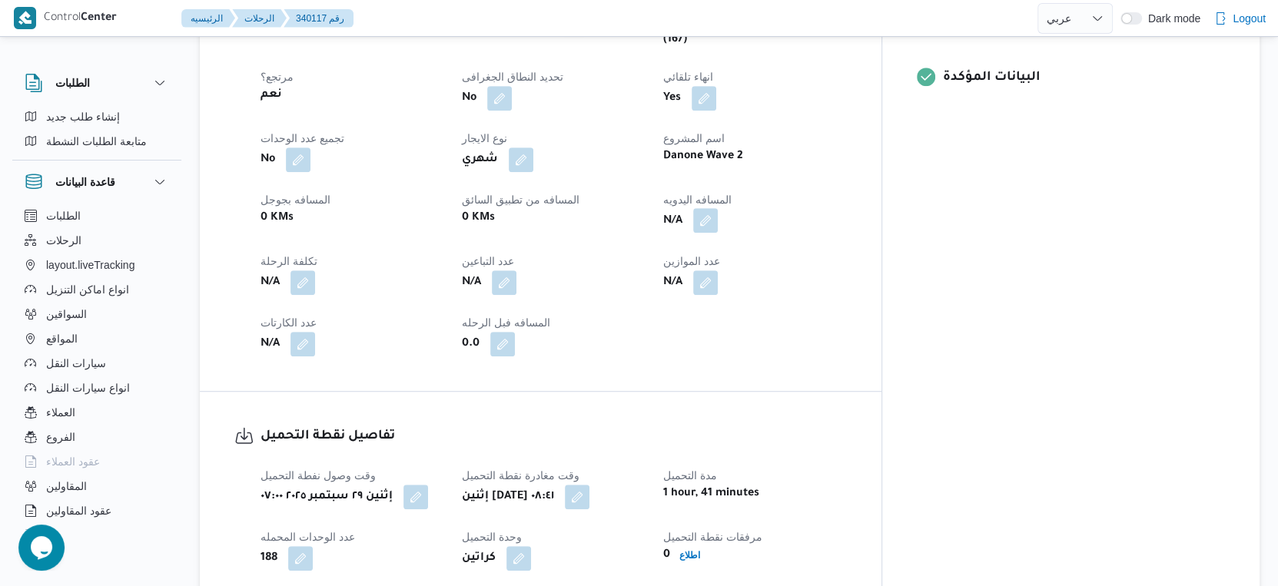
click at [718, 208] on button "button" at bounding box center [705, 220] width 25 height 25
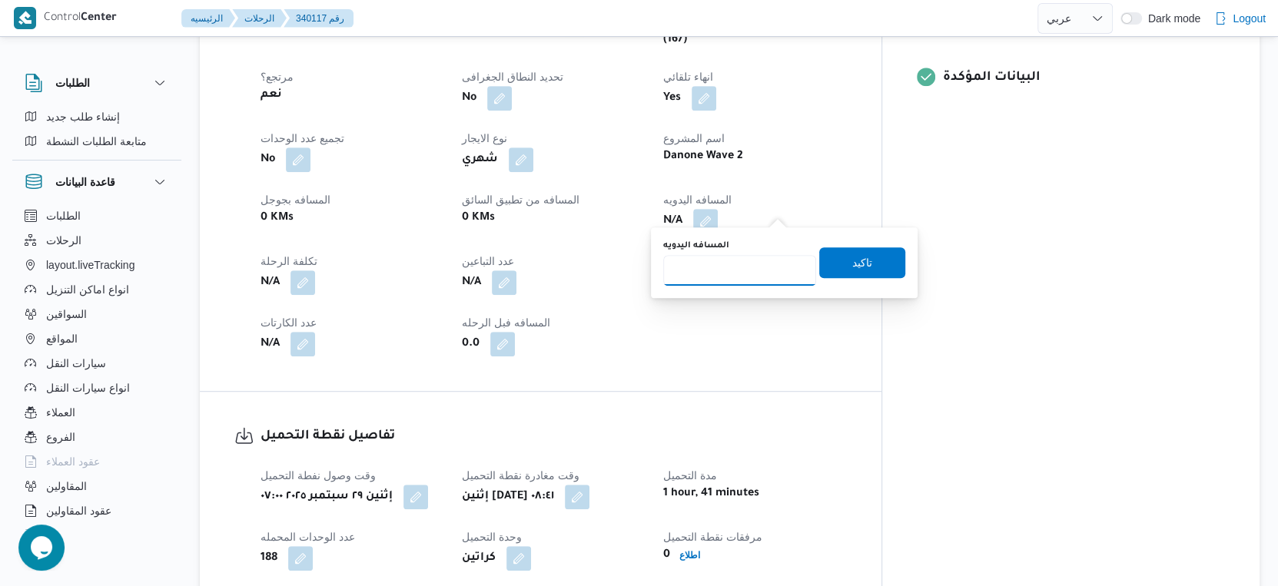
click at [730, 264] on input "المسافه اليدويه" at bounding box center [739, 270] width 153 height 31
type input "16"
click at [852, 257] on span "تاكيد" at bounding box center [862, 262] width 20 height 18
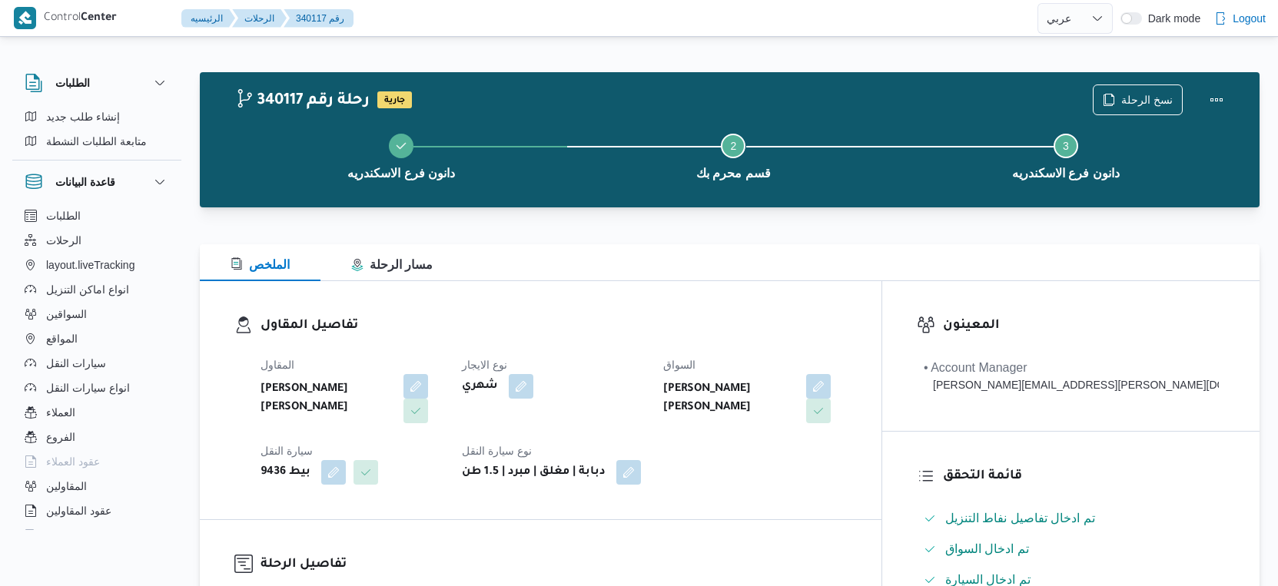
select select "ar"
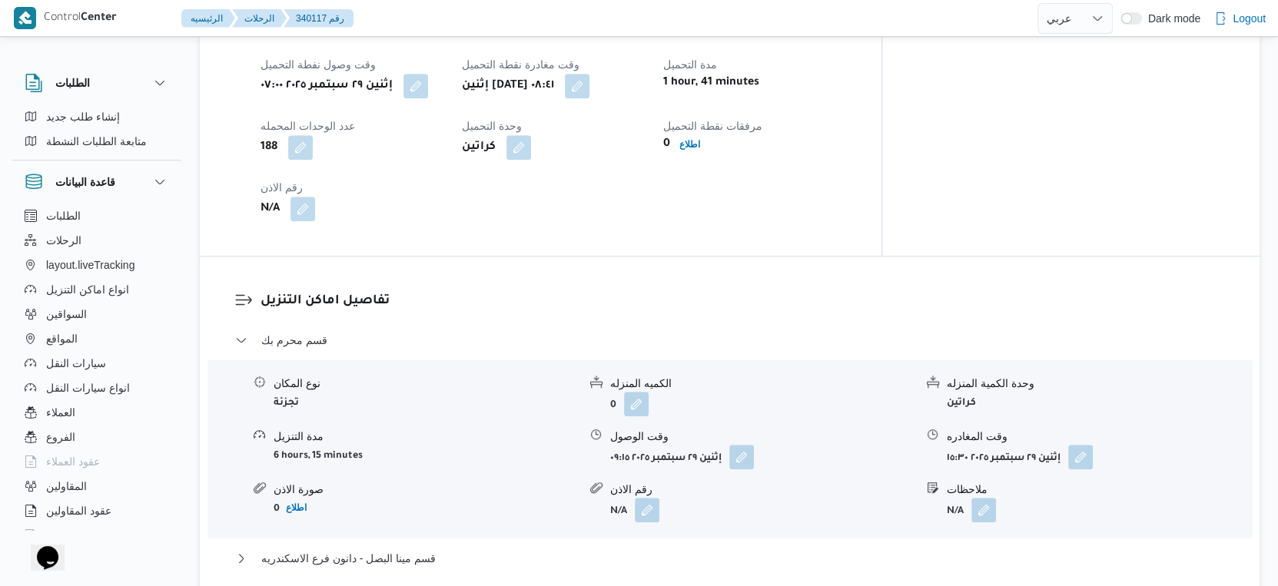
scroll to position [1493, 0]
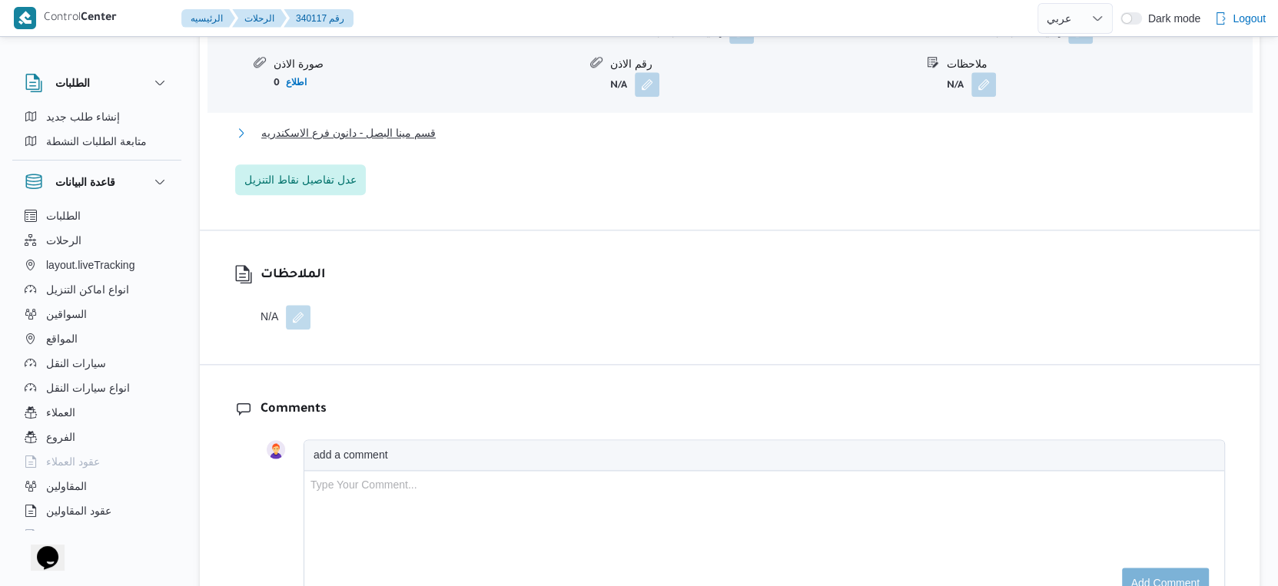
click at [427, 126] on span "قسم مينا البصل - دانون فرع الاسكندريه" at bounding box center [348, 133] width 174 height 18
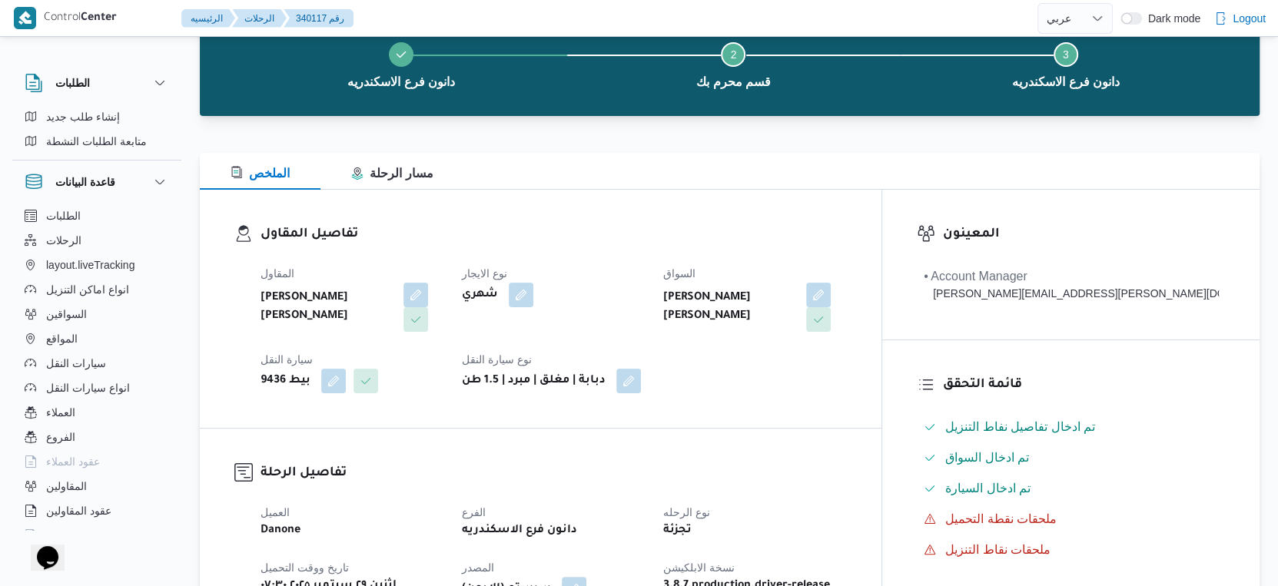
scroll to position [0, 0]
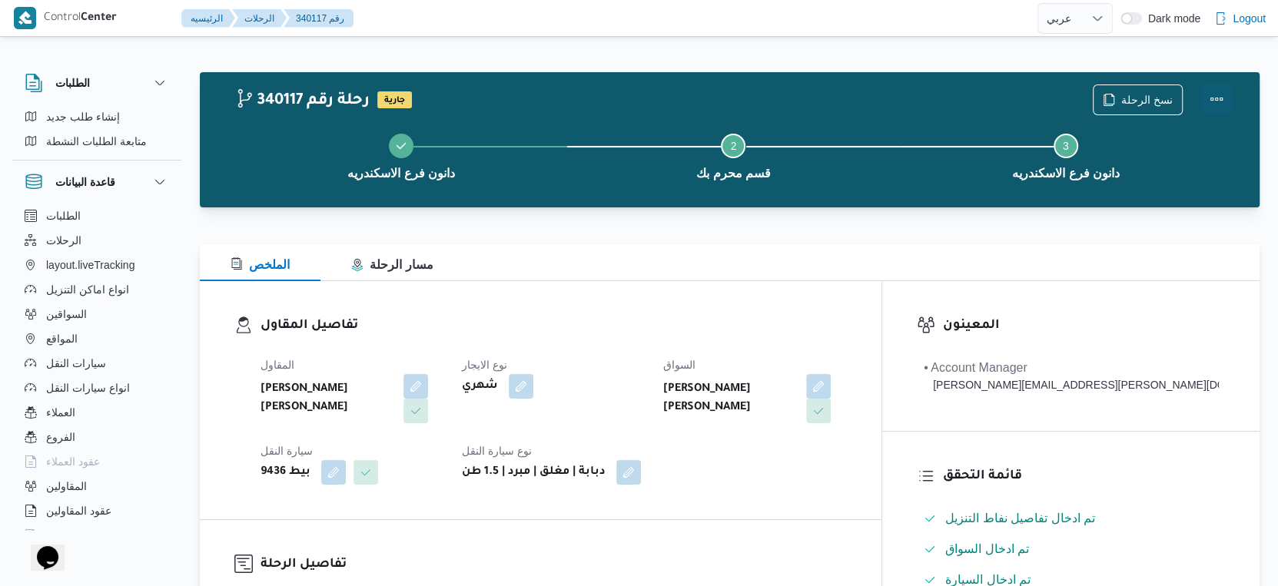
click at [1218, 99] on button "Actions" at bounding box center [1216, 99] width 31 height 31
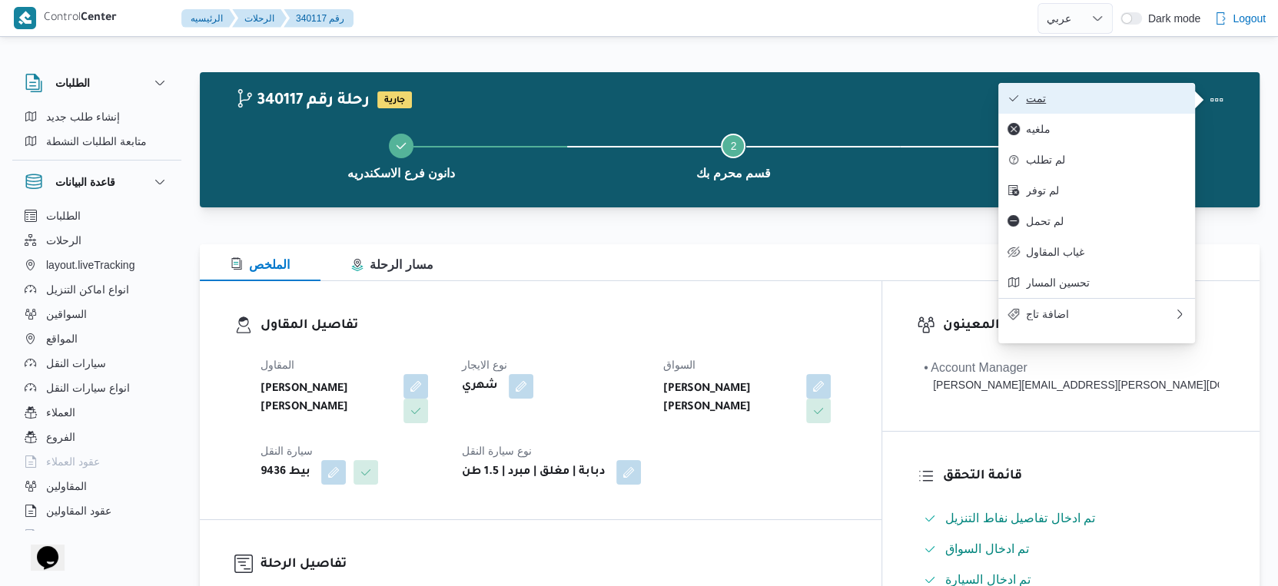
click at [1068, 96] on span "تمت" at bounding box center [1106, 98] width 160 height 12
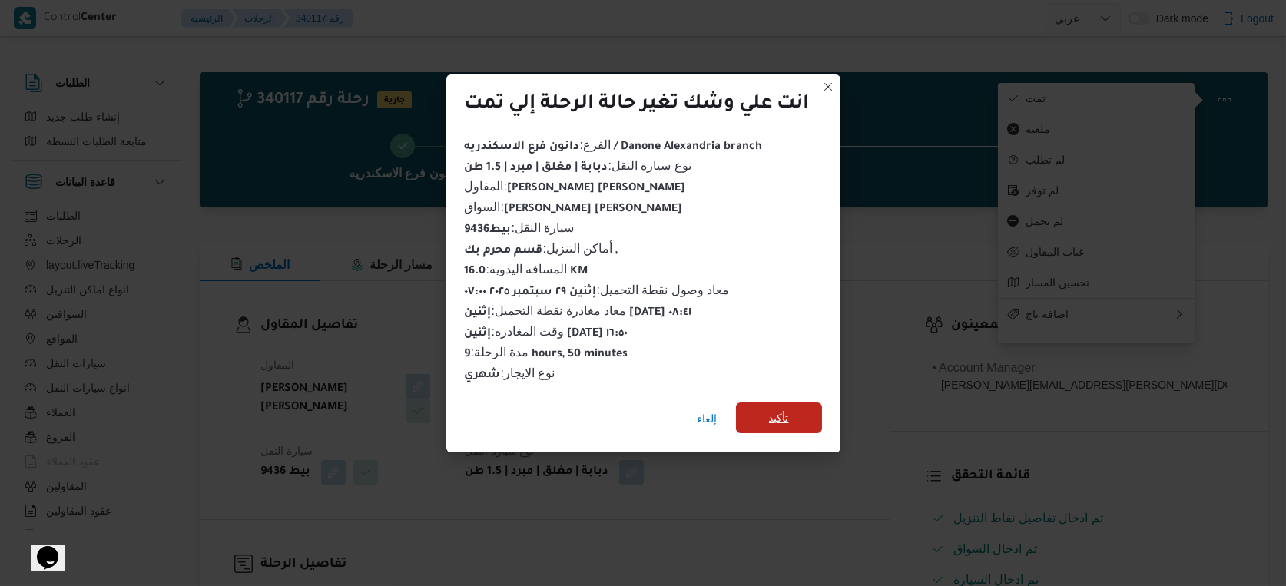
click at [817, 404] on span "تأكيد" at bounding box center [779, 418] width 86 height 31
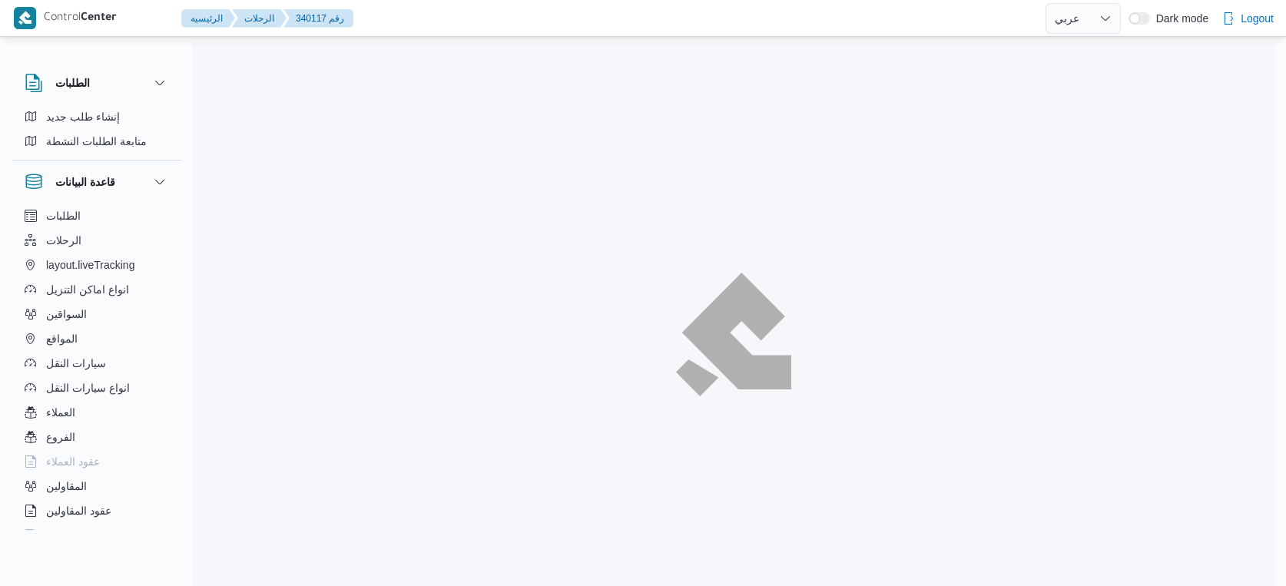
select select "ar"
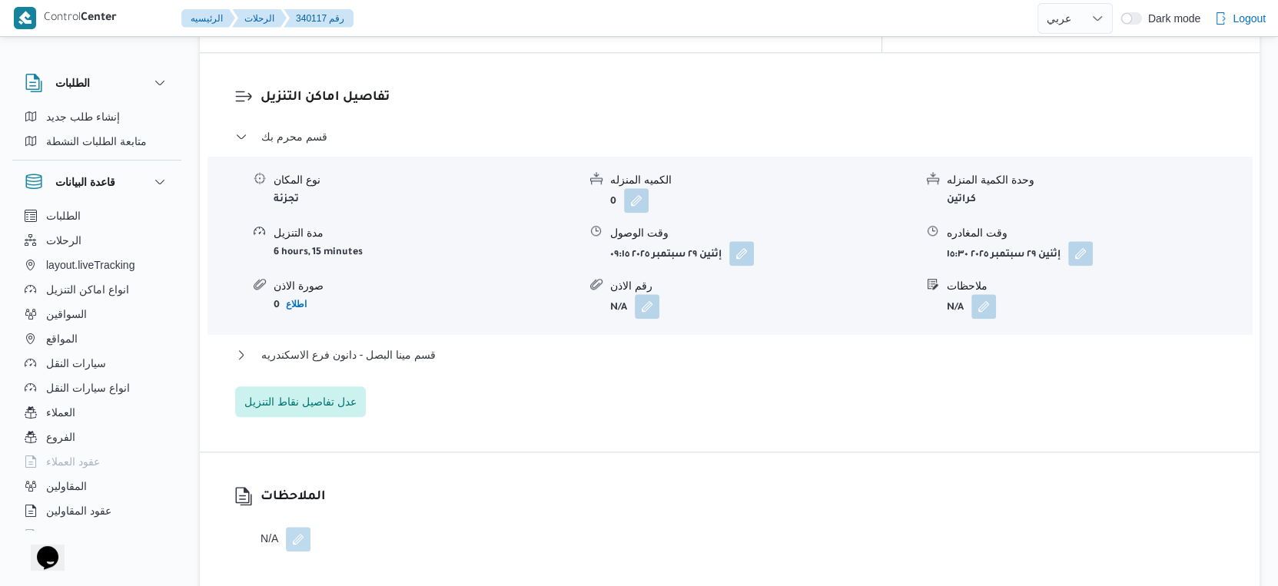
scroll to position [1281, 0]
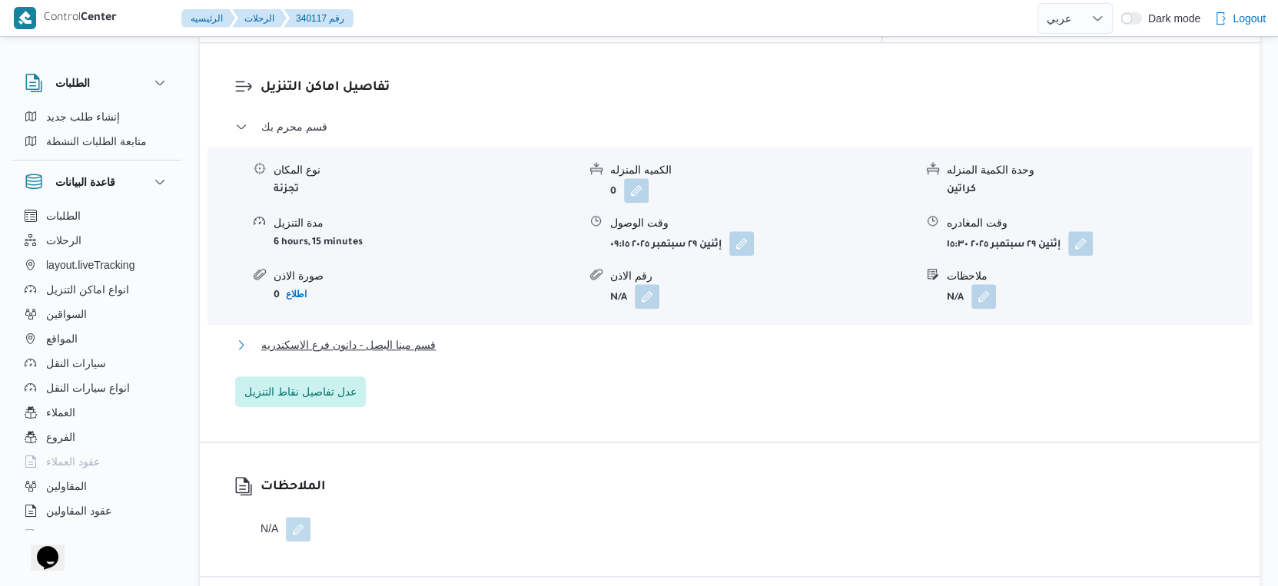
click at [468, 336] on button "قسم مينا البصل - دانون فرع الاسكندريه" at bounding box center [730, 345] width 990 height 18
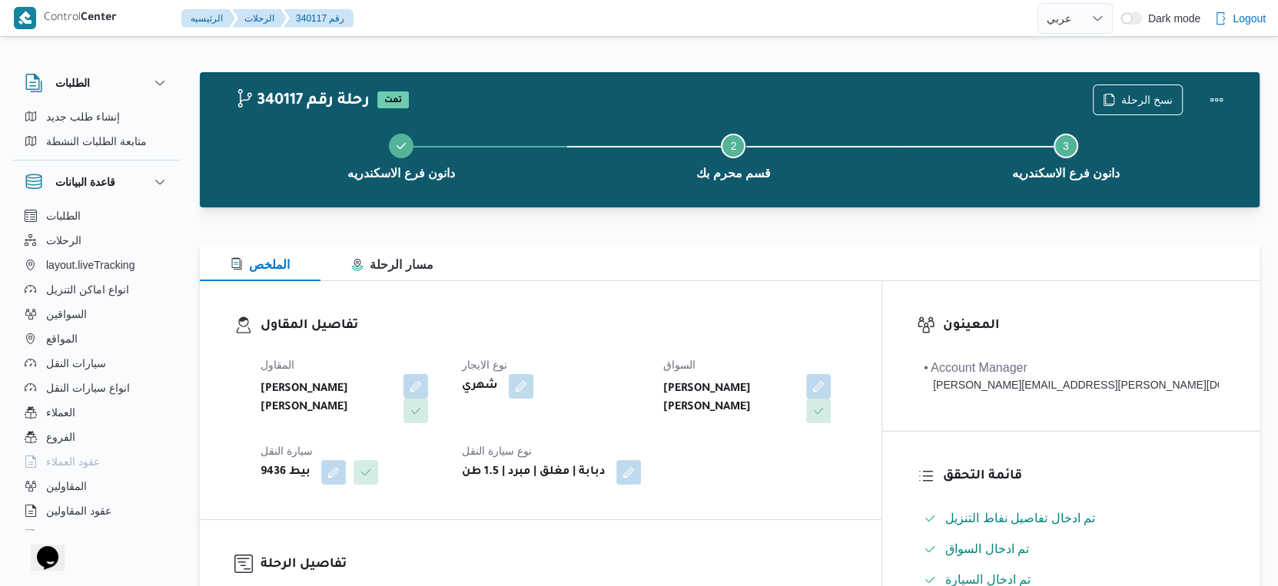
scroll to position [512, 0]
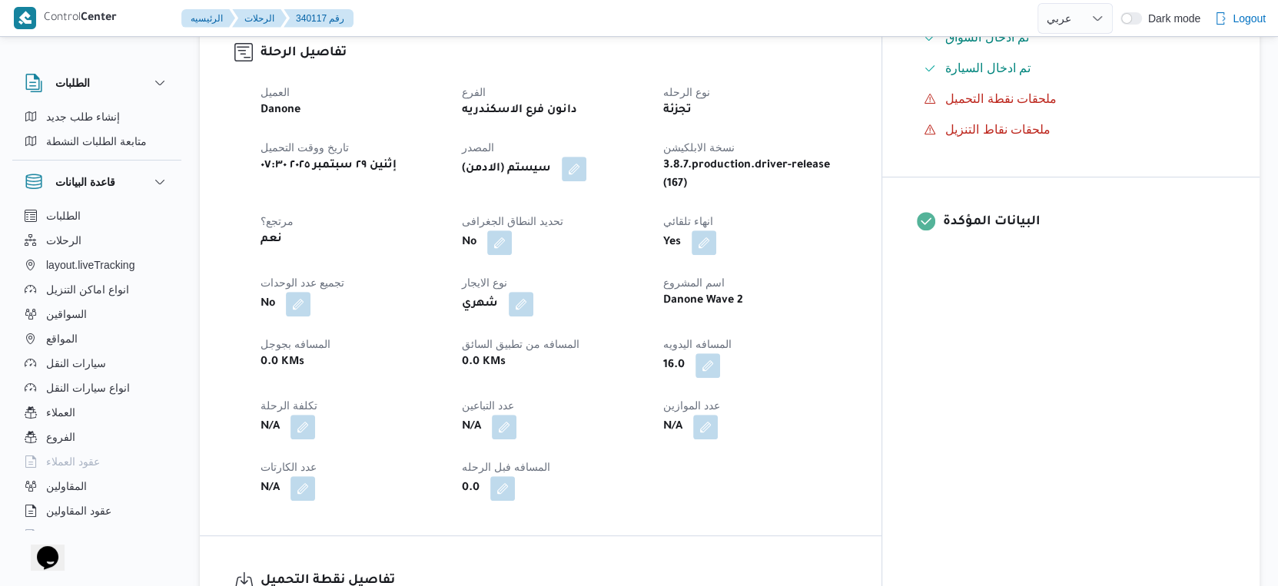
select select "ar"
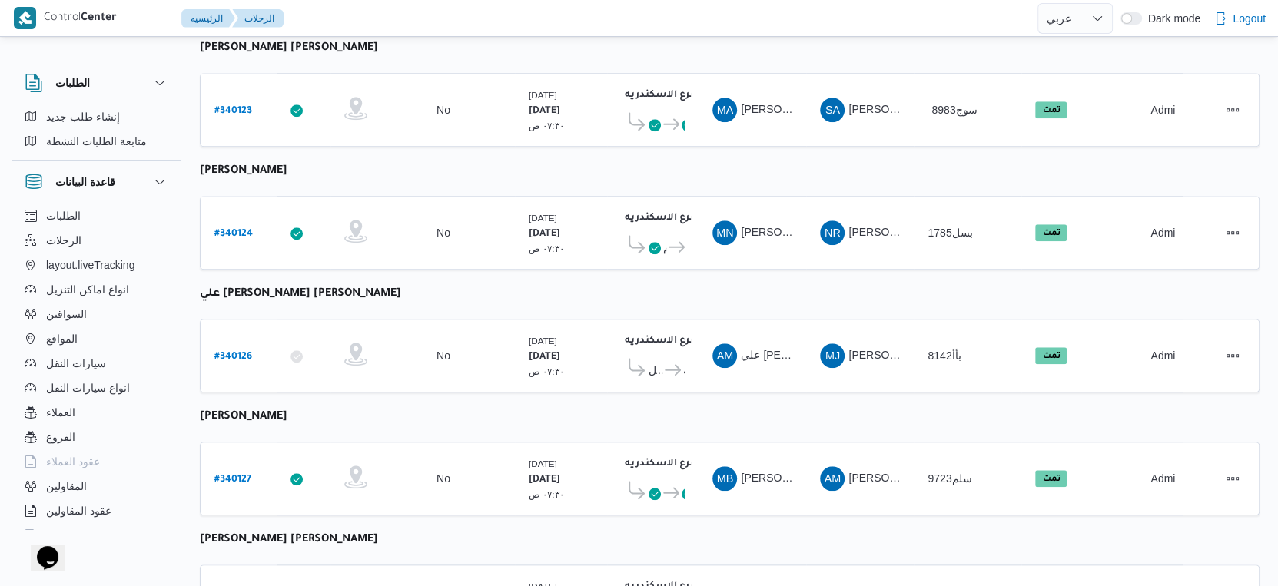
scroll to position [1254, 0]
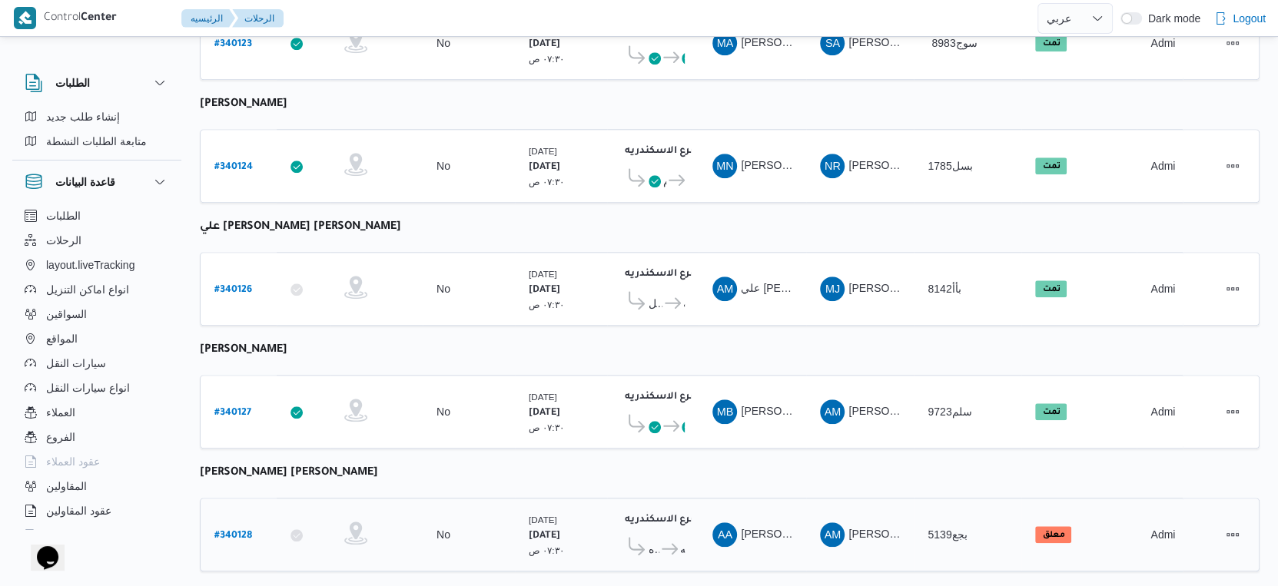
click at [242, 531] on b "# 340128" at bounding box center [233, 536] width 38 height 11
select select "ar"
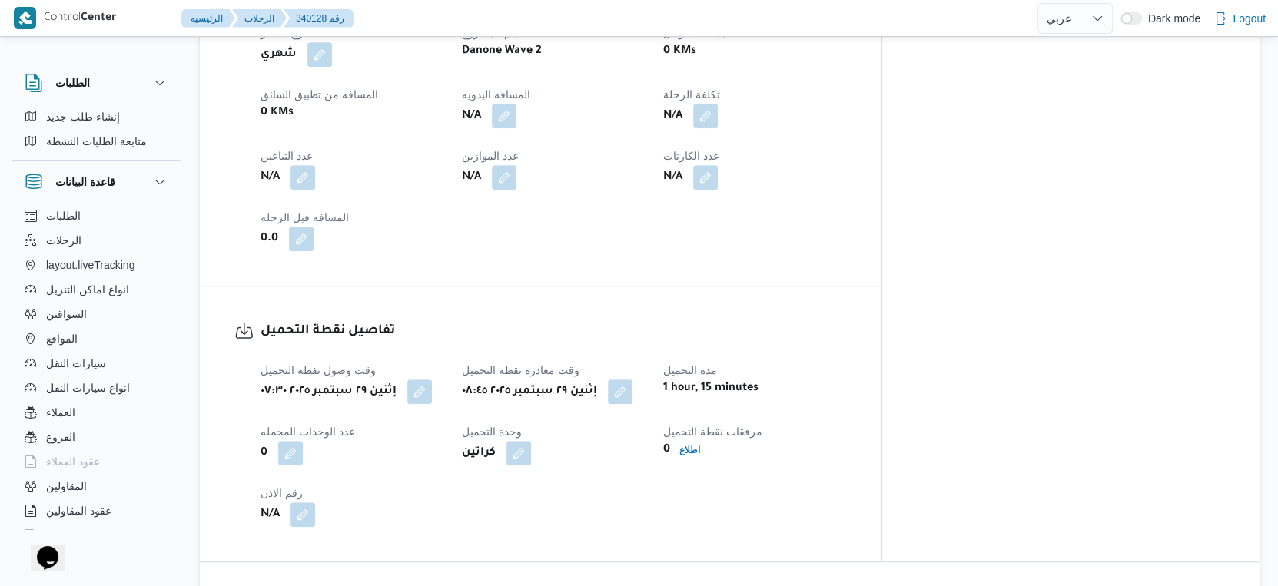
scroll to position [854, 0]
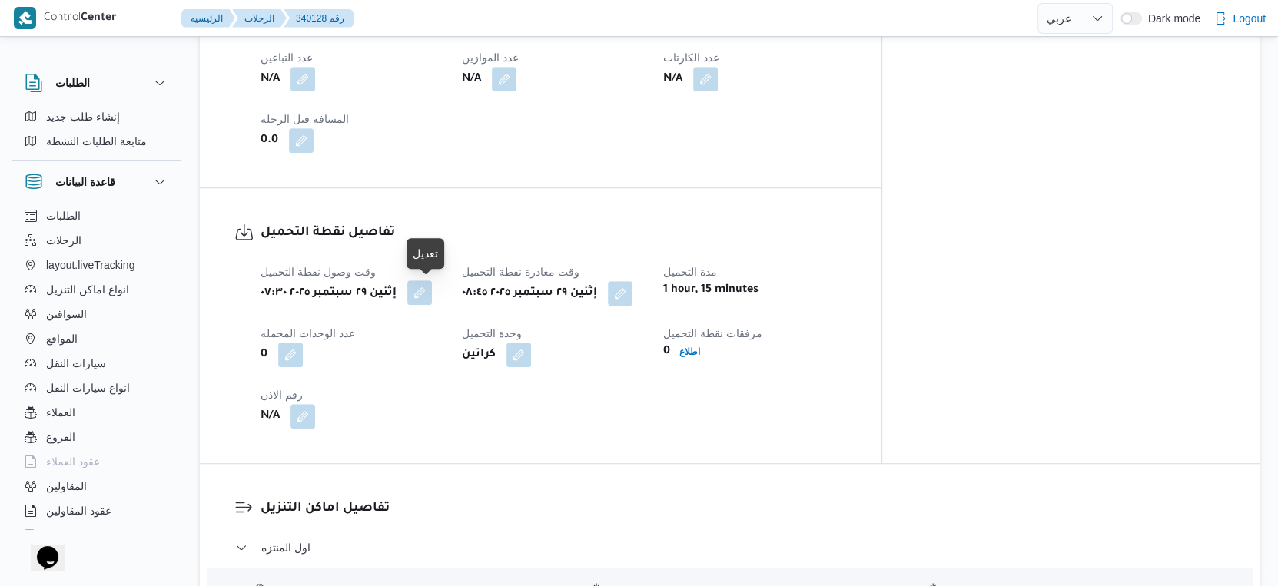
click at [426, 291] on button "button" at bounding box center [419, 292] width 25 height 25
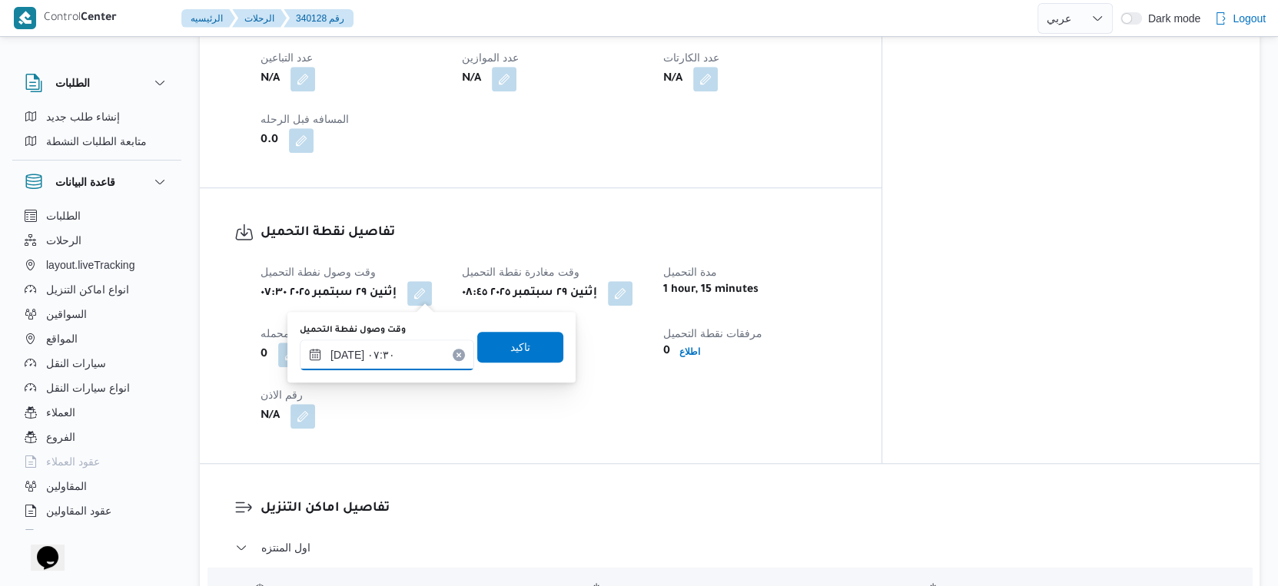
click at [405, 348] on input "[DATE] ٠٧:٣٠" at bounding box center [387, 355] width 174 height 31
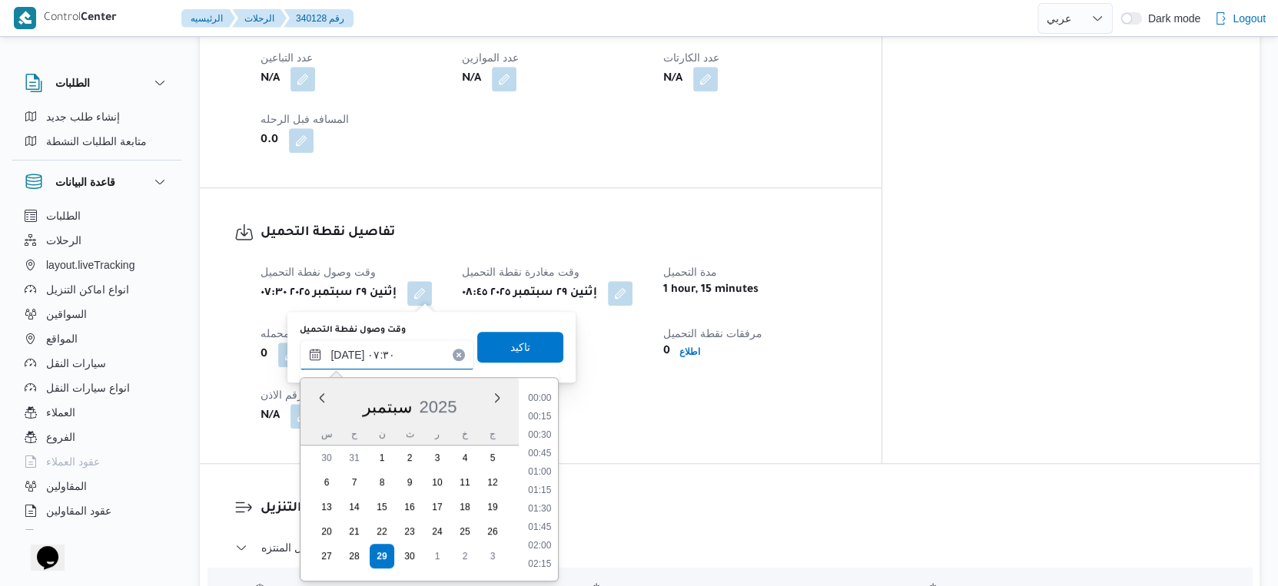
scroll to position [459, 0]
click at [542, 456] on li "07:00" at bounding box center [539, 455] width 35 height 15
type input "٢٩/٠٩/٢٠٢٥ ٠٧:٠٠"
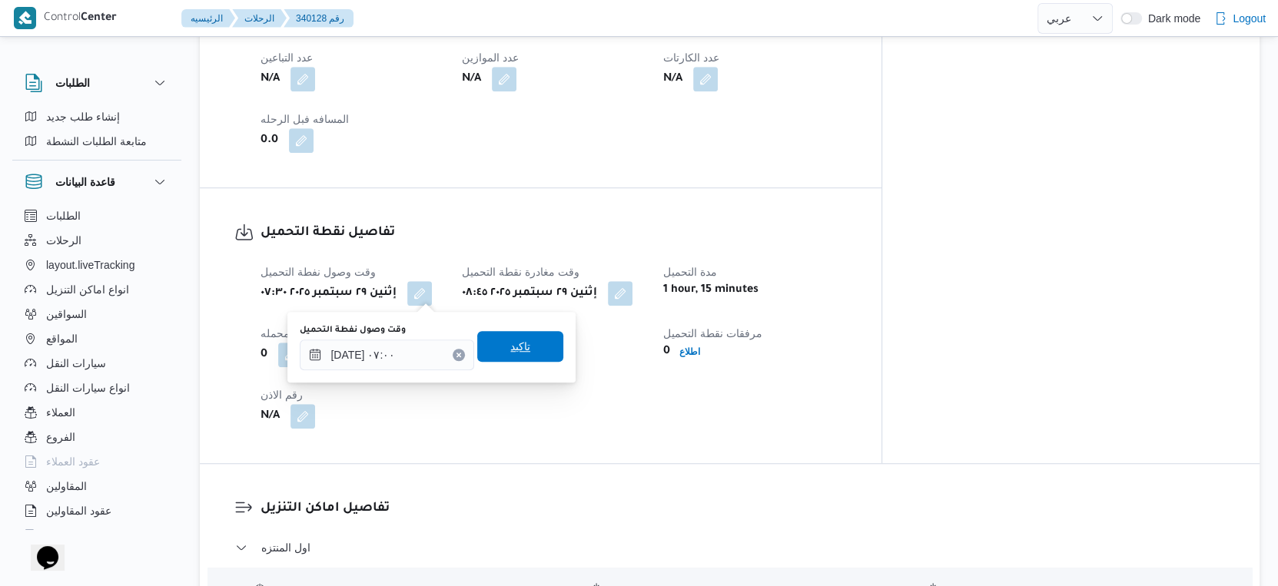
click at [520, 350] on span "تاكيد" at bounding box center [520, 346] width 86 height 31
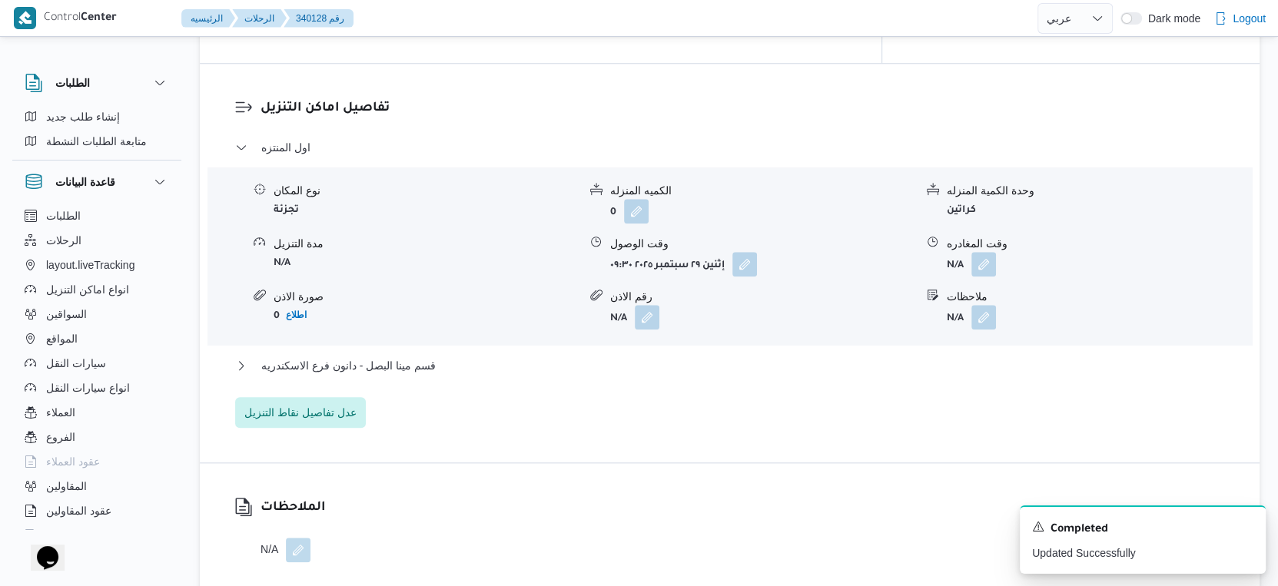
scroll to position [1365, 0]
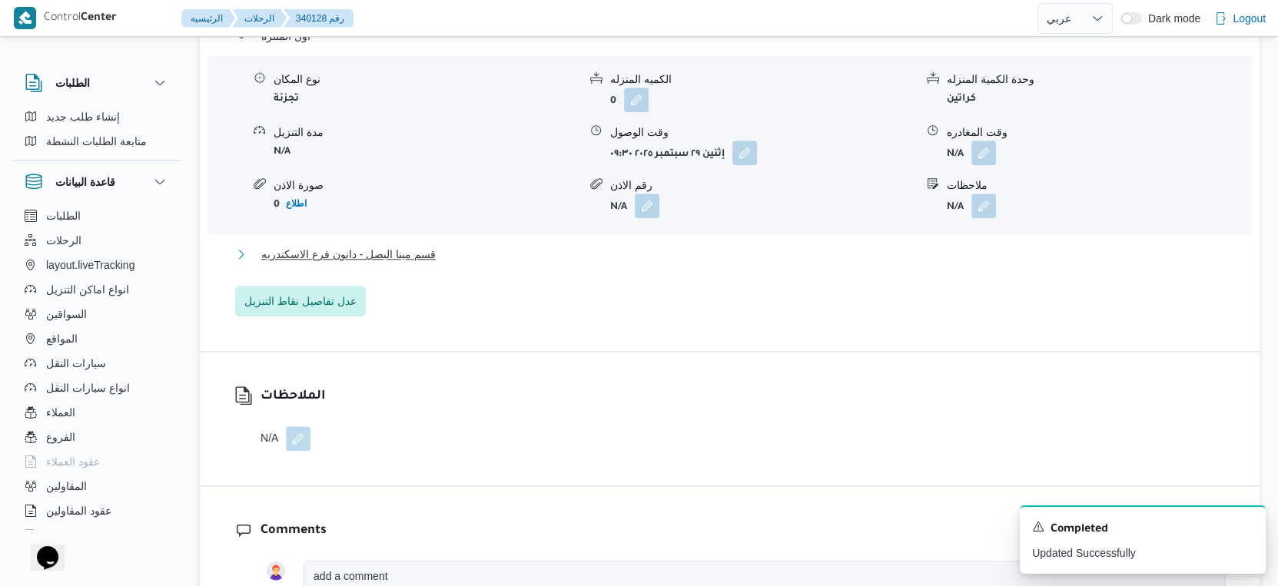
click at [452, 255] on button "قسم مينا البصل - دانون فرع الاسكندريه" at bounding box center [730, 254] width 990 height 18
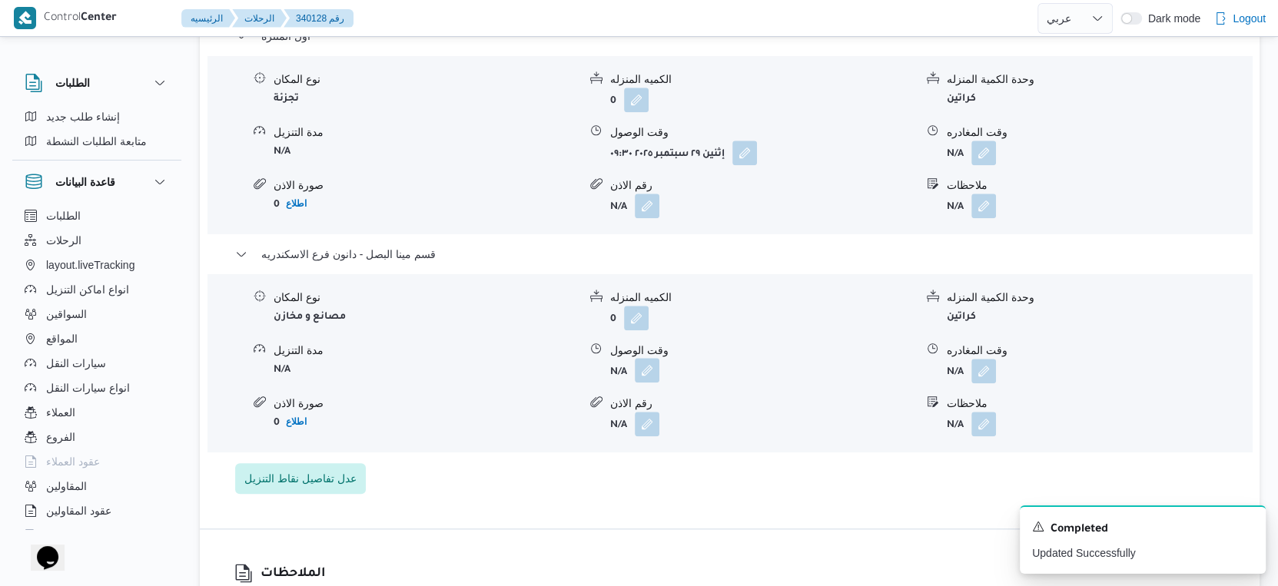
click at [641, 373] on button "button" at bounding box center [647, 370] width 25 height 25
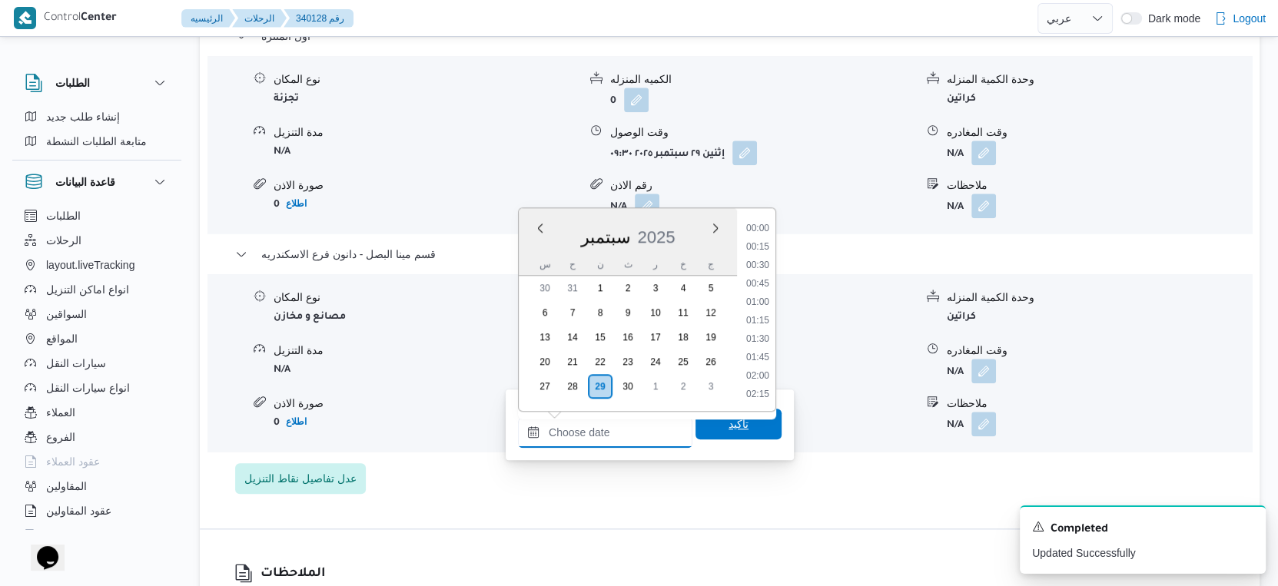
drag, startPoint x: 609, startPoint y: 439, endPoint x: 688, endPoint y: 417, distance: 82.0
click at [609, 439] on input "وقت الوصول" at bounding box center [605, 432] width 174 height 31
click at [757, 295] on li "18:30" at bounding box center [757, 297] width 35 height 15
type input "٢٩/٠٩/٢٠٢٥ ١٨:٣٠"
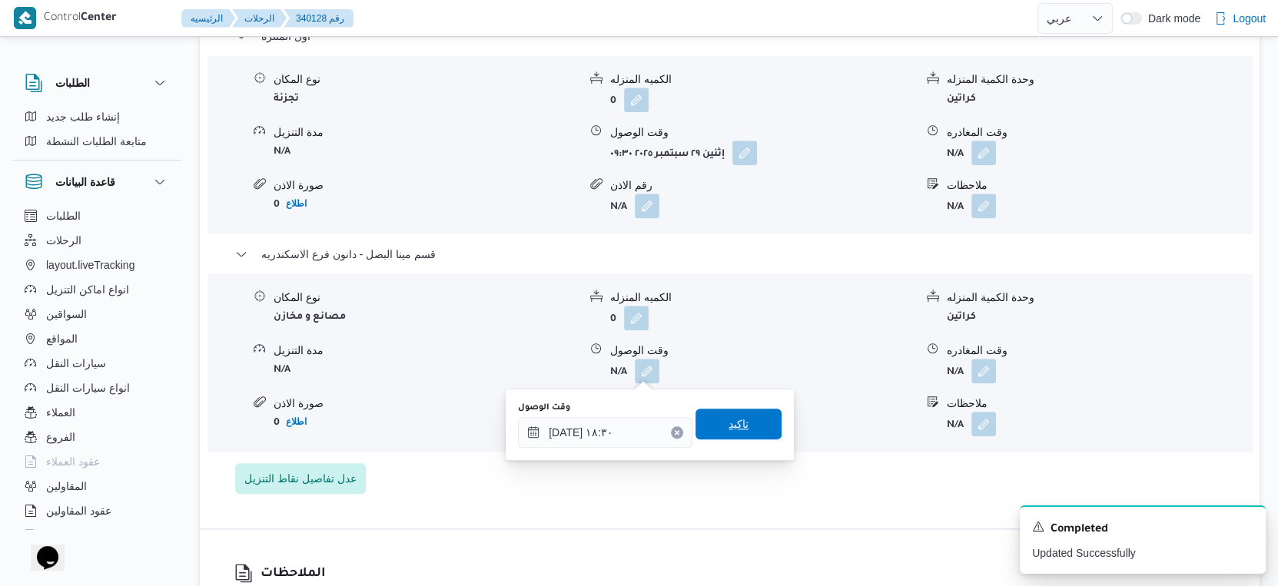
click at [736, 411] on span "تاكيد" at bounding box center [738, 424] width 86 height 31
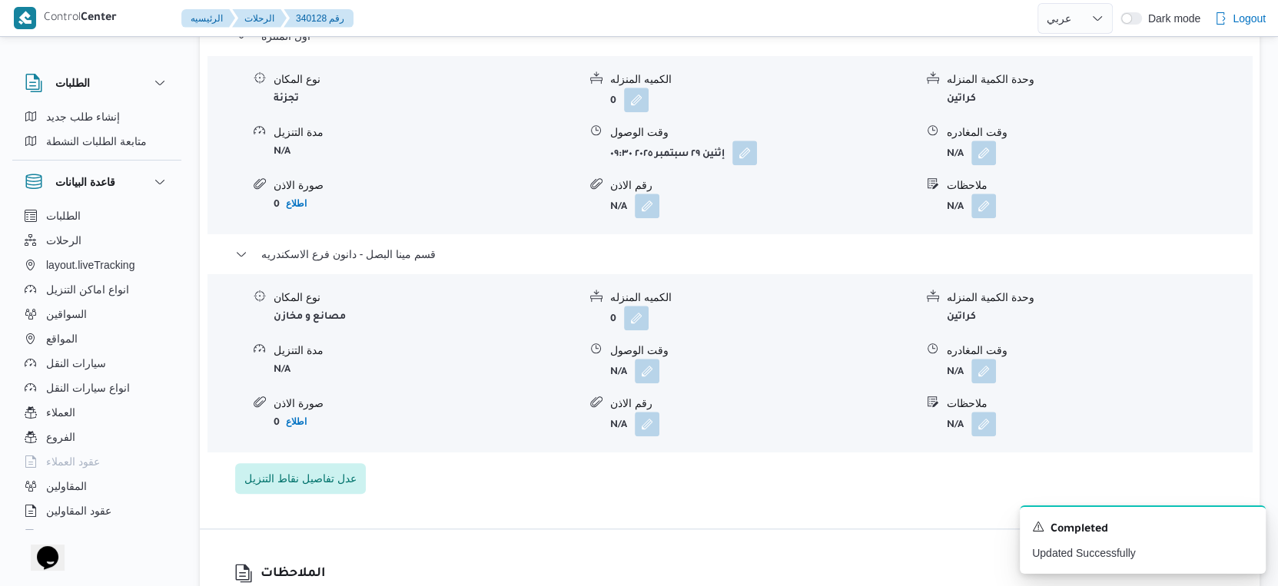
click at [995, 375] on span at bounding box center [979, 371] width 32 height 25
click at [980, 377] on button "button" at bounding box center [983, 370] width 25 height 25
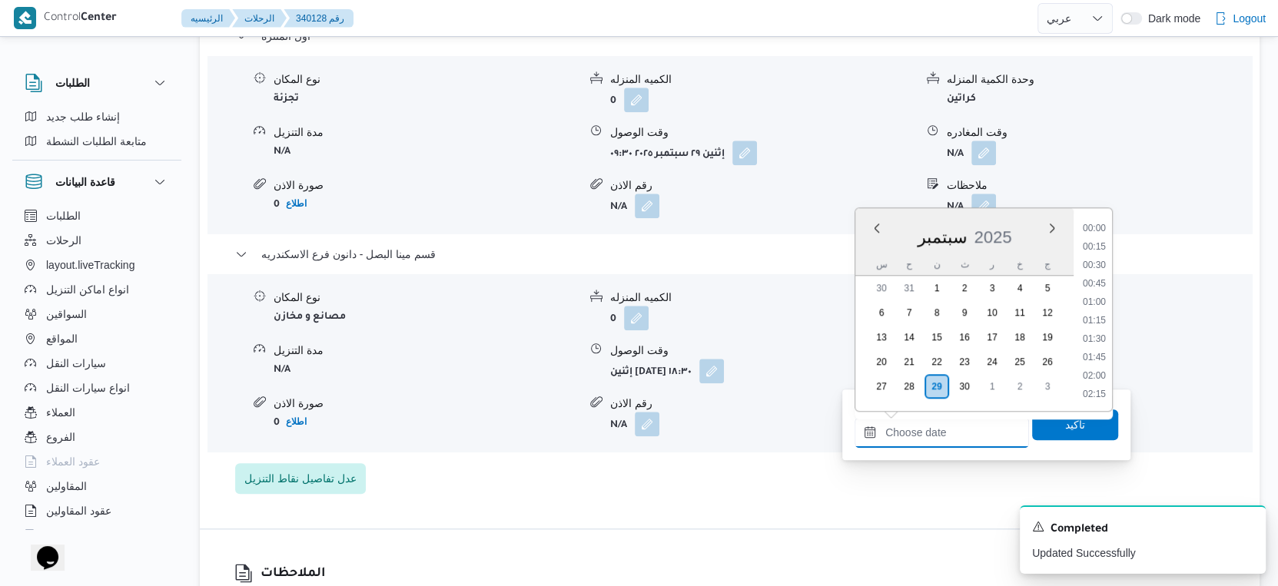
click at [972, 426] on input "وقت المغادره" at bounding box center [941, 432] width 174 height 31
click at [1099, 367] on li "19:30" at bounding box center [1093, 371] width 35 height 15
type input "[DATE] ١٩:٣٠"
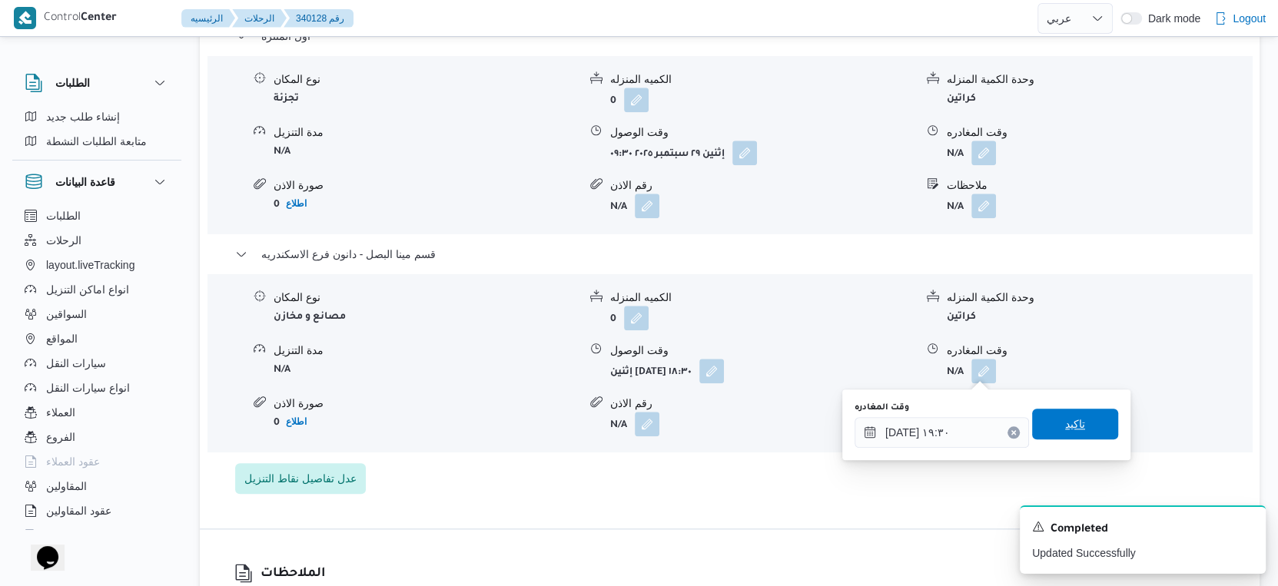
click at [1077, 420] on span "تاكيد" at bounding box center [1075, 424] width 86 height 31
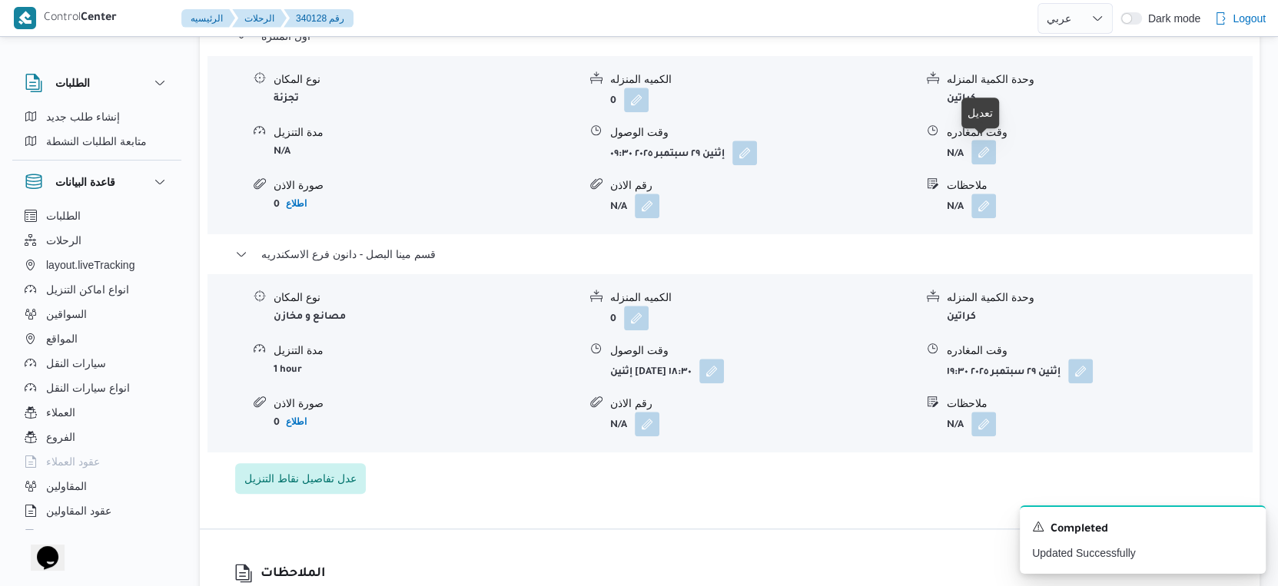
click at [987, 151] on button "button" at bounding box center [983, 152] width 25 height 25
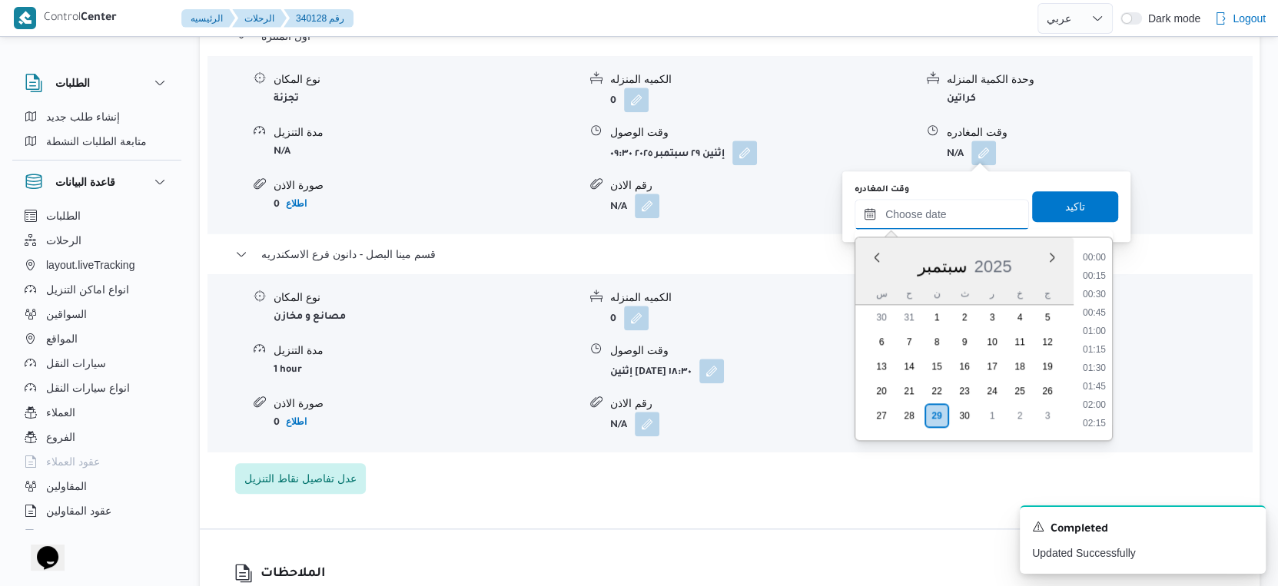
click at [950, 224] on input "وقت المغادره" at bounding box center [941, 214] width 174 height 31
drag, startPoint x: 1099, startPoint y: 290, endPoint x: 1099, endPoint y: 271, distance: 18.4
click at [1099, 290] on li "18:00" at bounding box center [1093, 290] width 35 height 15
type input "٢٩/٠٩/٢٠٢٥ ١٨:٠٠"
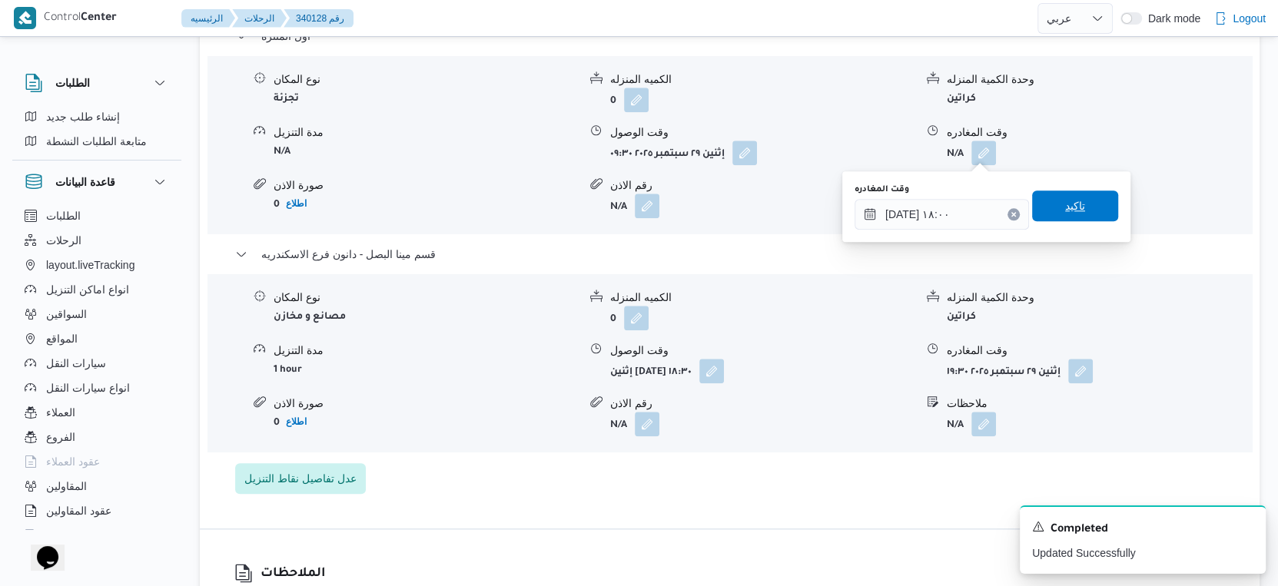
click at [1075, 204] on span "تاكيد" at bounding box center [1075, 206] width 86 height 31
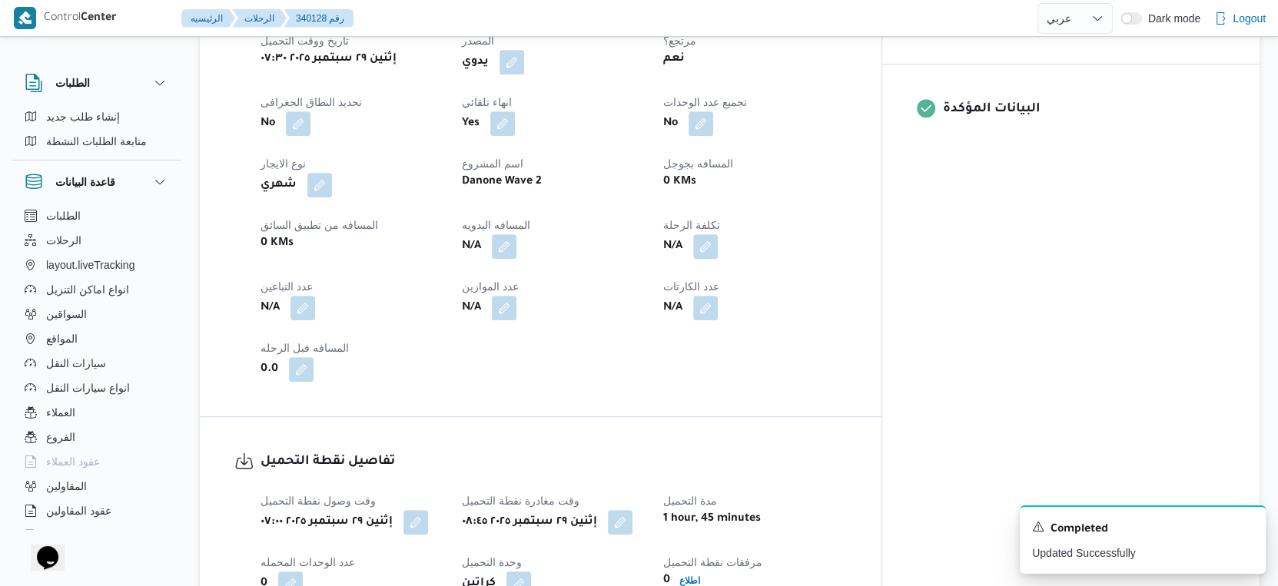
scroll to position [598, 0]
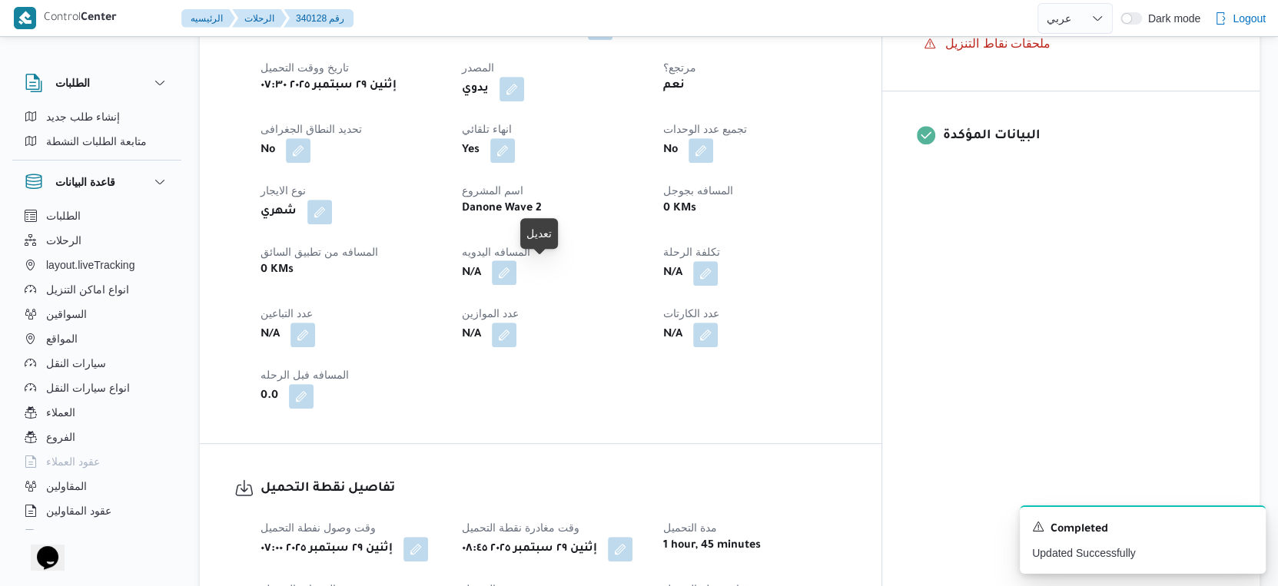
click at [516, 276] on button "button" at bounding box center [504, 272] width 25 height 25
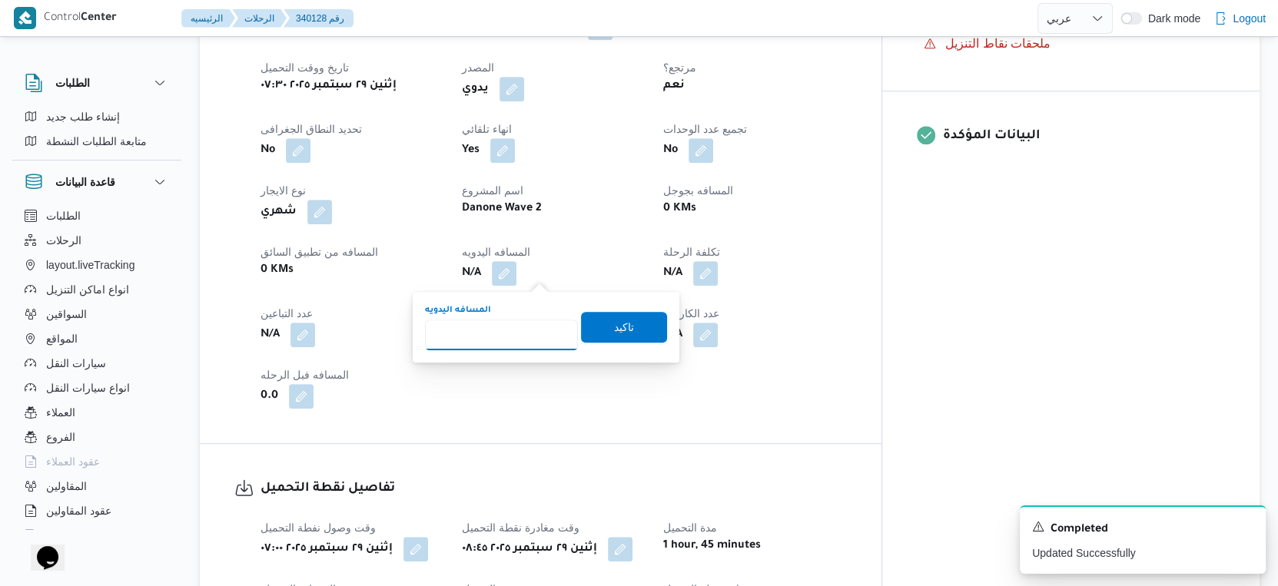
click at [506, 333] on input "المسافه اليدويه" at bounding box center [501, 335] width 153 height 31
type input "82"
click at [631, 333] on span "تاكيد" at bounding box center [624, 326] width 86 height 31
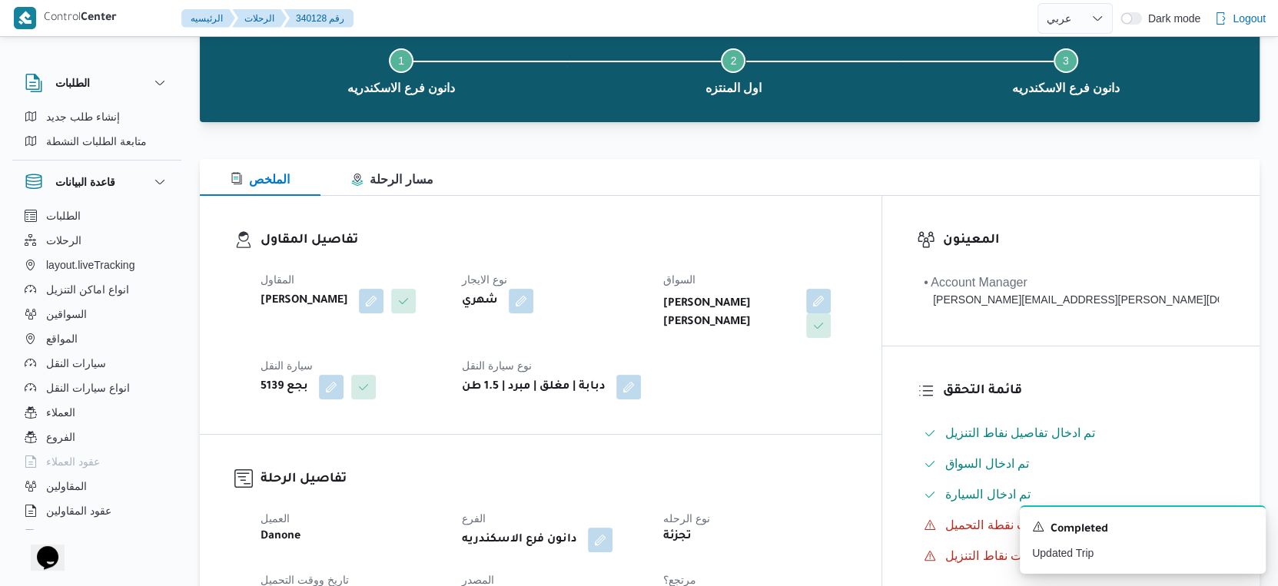
scroll to position [0, 0]
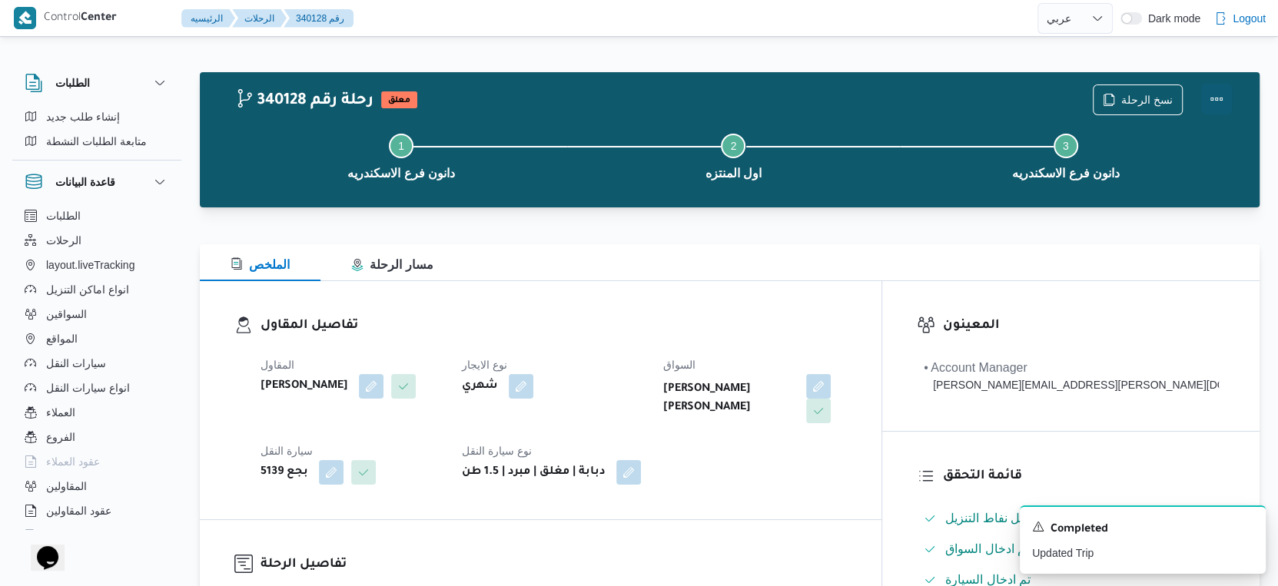
click at [1216, 98] on button "Actions" at bounding box center [1216, 99] width 31 height 31
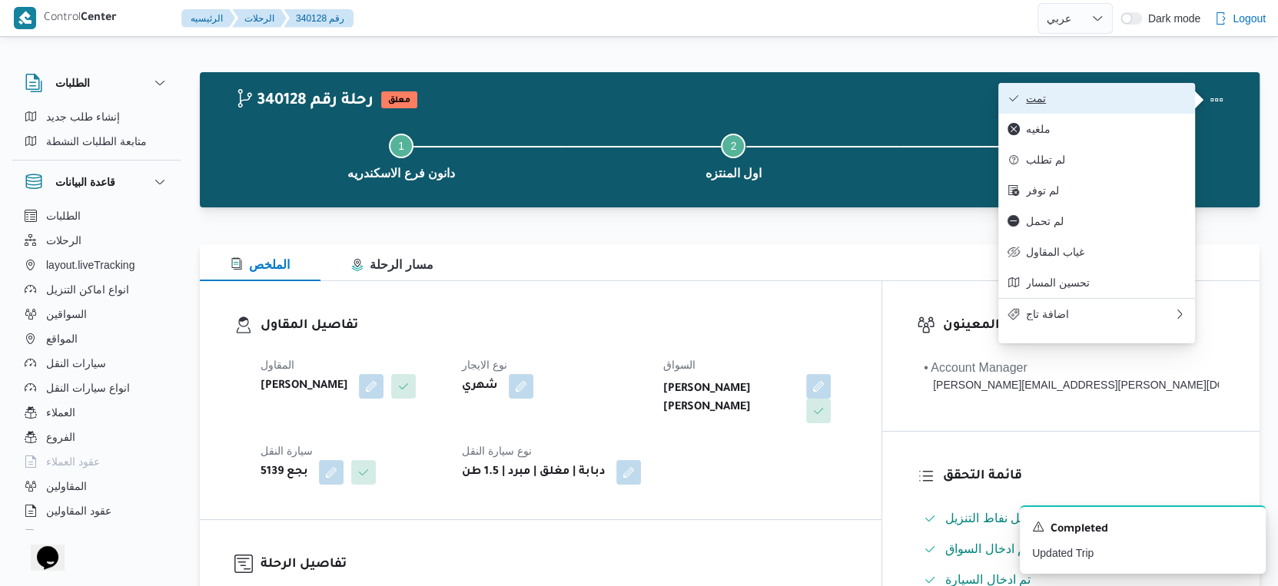
click at [1093, 96] on span "تمت" at bounding box center [1106, 98] width 160 height 12
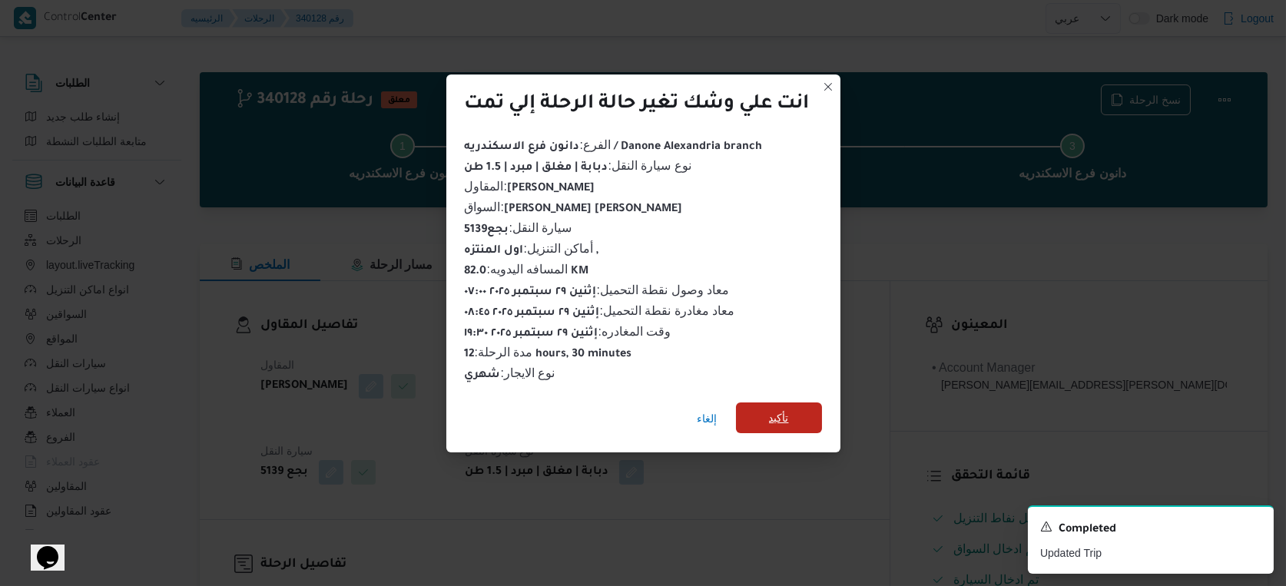
click at [781, 426] on span "تأكيد" at bounding box center [779, 418] width 86 height 31
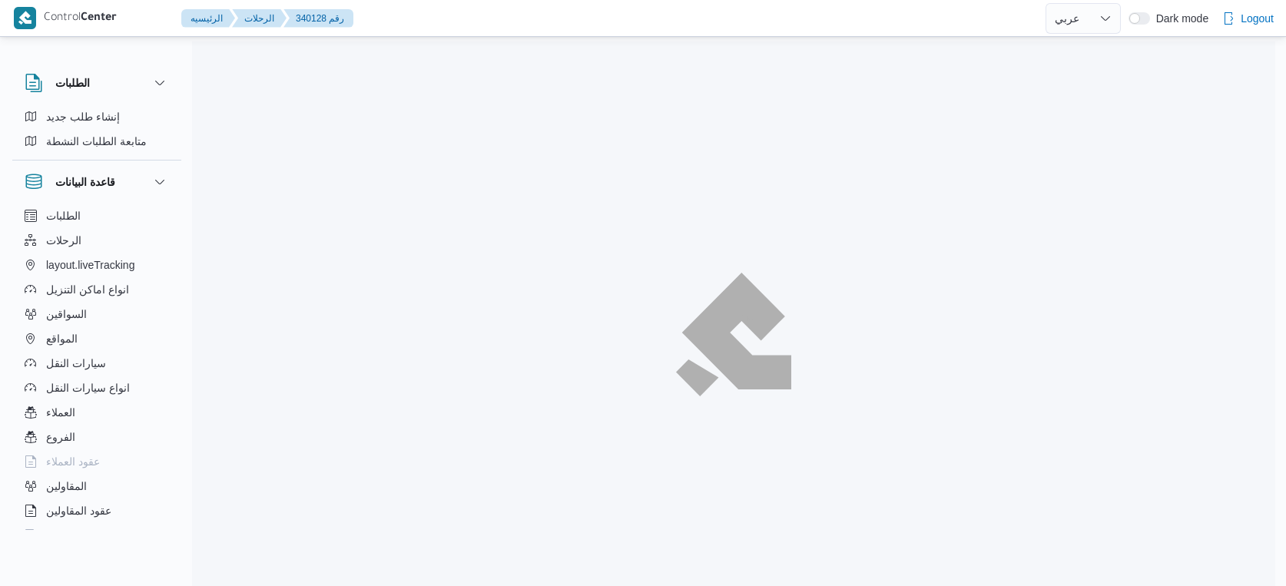
select select "ar"
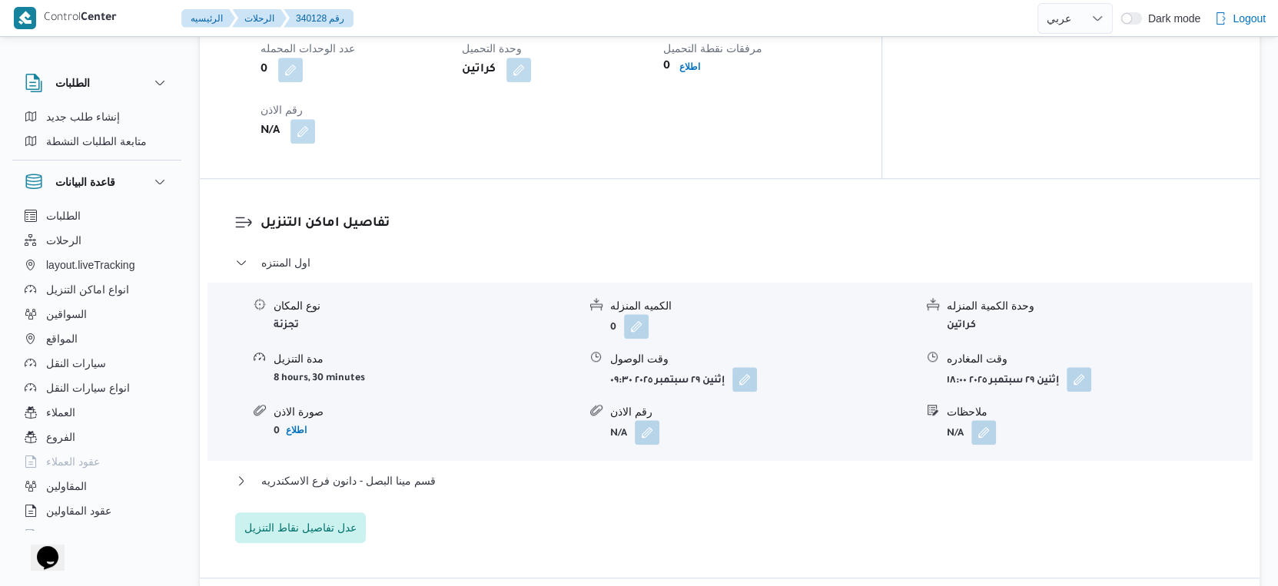
scroll to position [1365, 0]
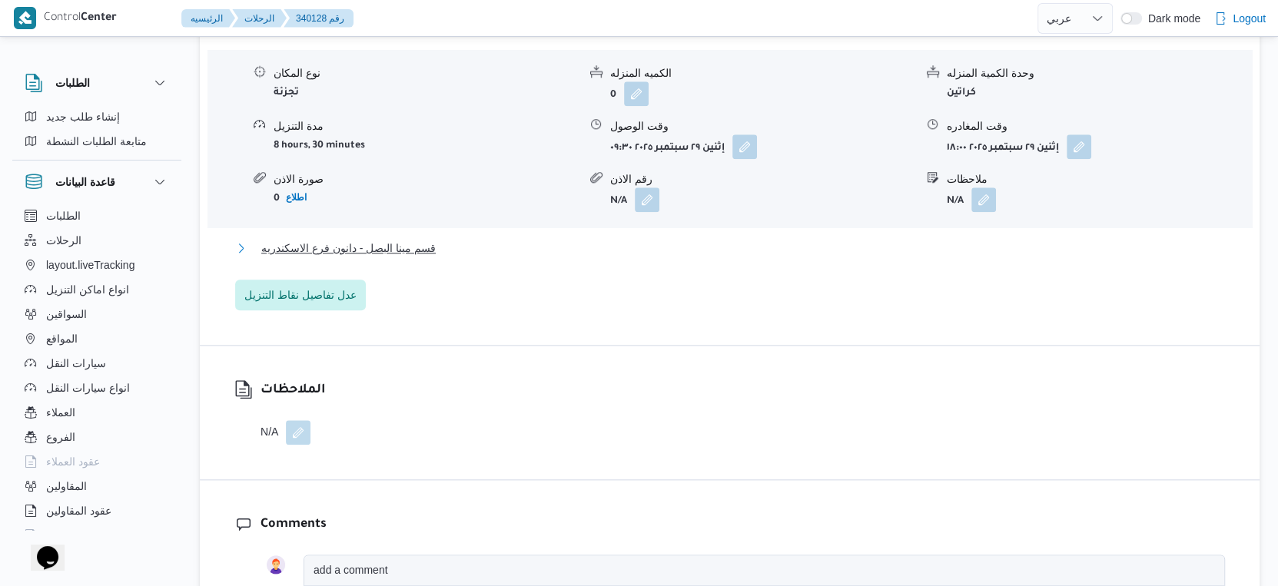
click at [450, 244] on button "قسم مينا البصل - دانون فرع الاسكندريه" at bounding box center [730, 248] width 990 height 18
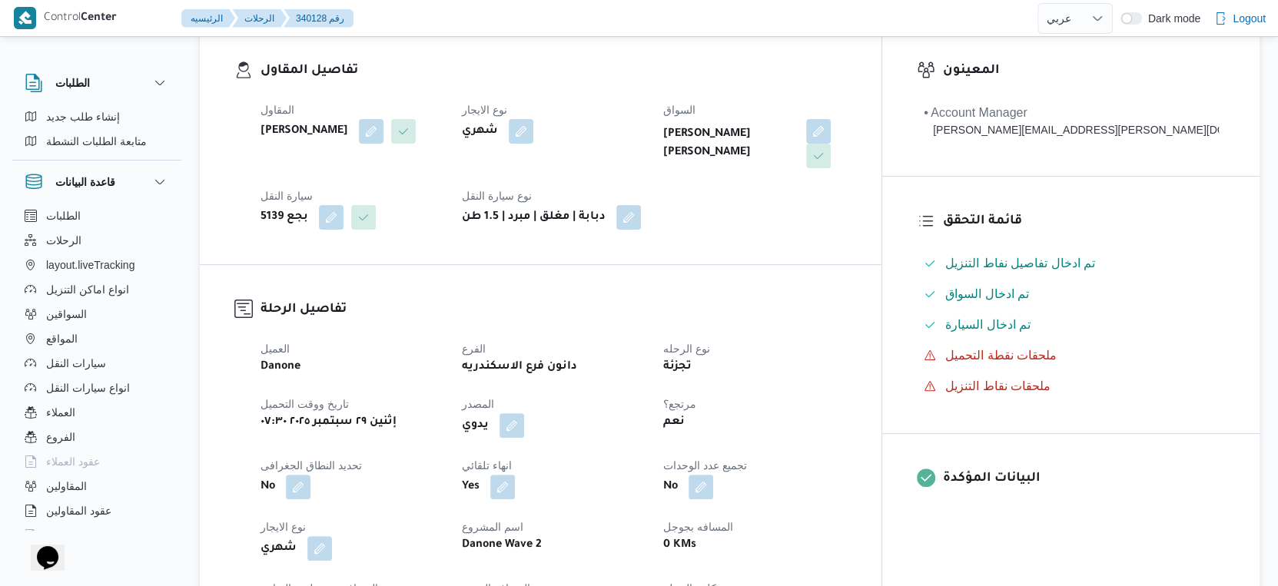
scroll to position [426, 0]
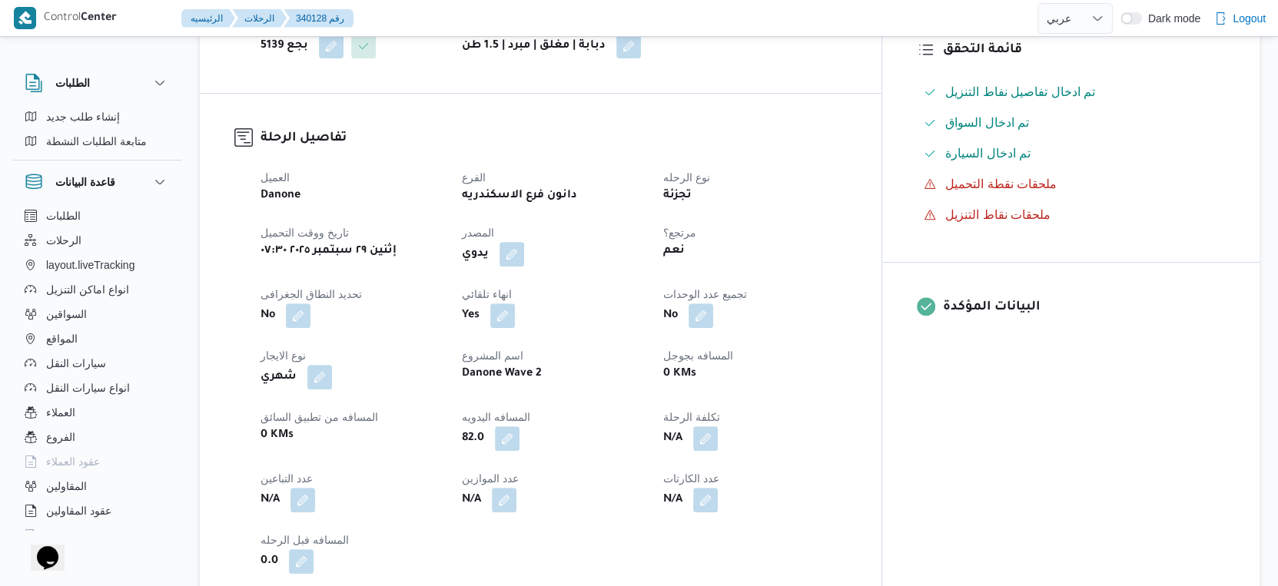
select select "ar"
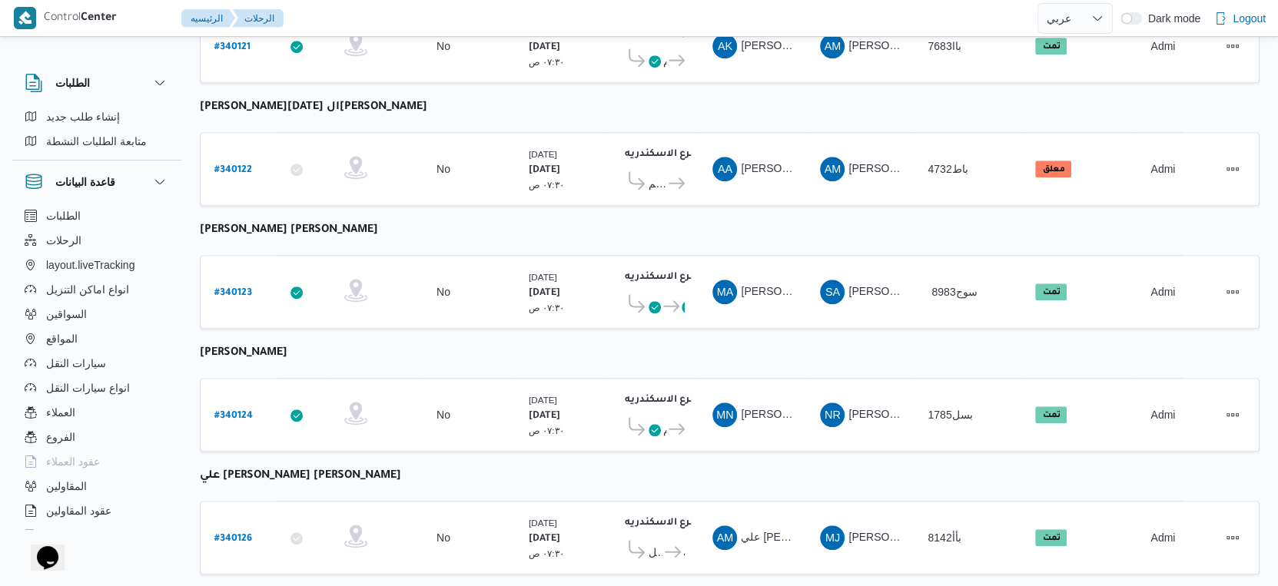
scroll to position [998, 0]
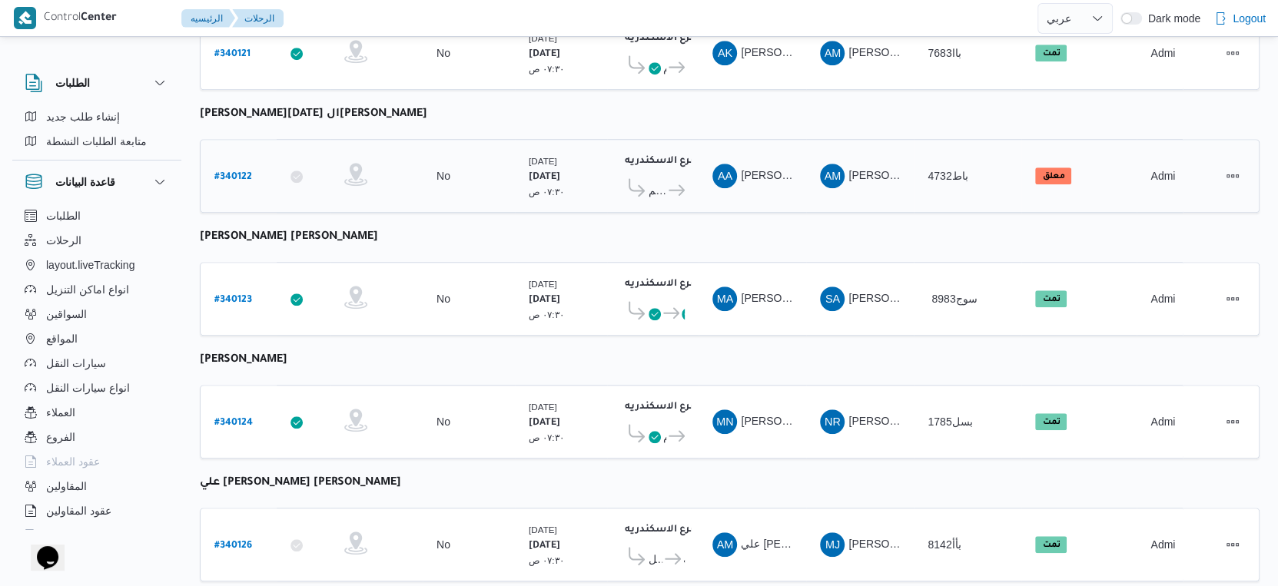
click at [241, 172] on b "# 340122" at bounding box center [233, 177] width 38 height 11
select select "ar"
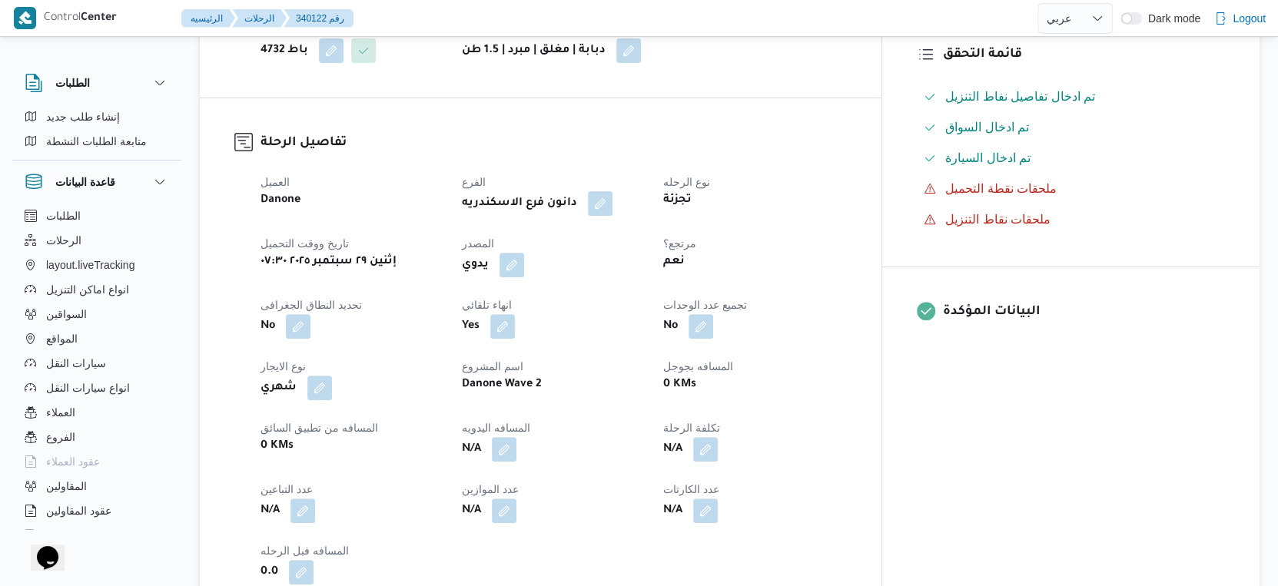
scroll to position [741, 0]
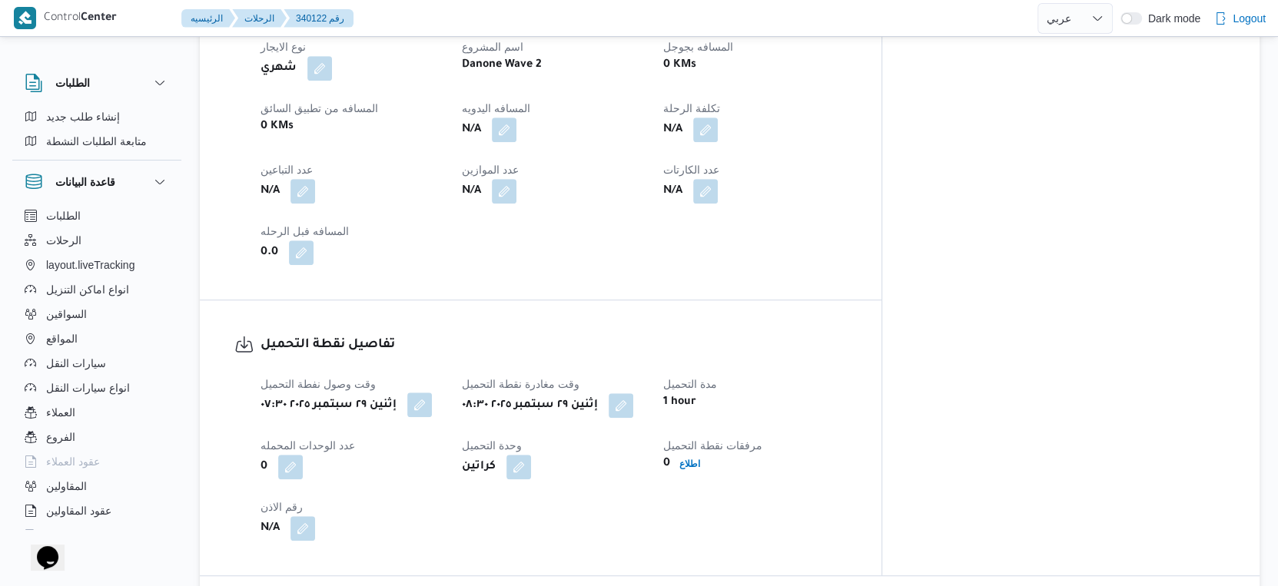
click at [429, 409] on button "button" at bounding box center [419, 405] width 25 height 25
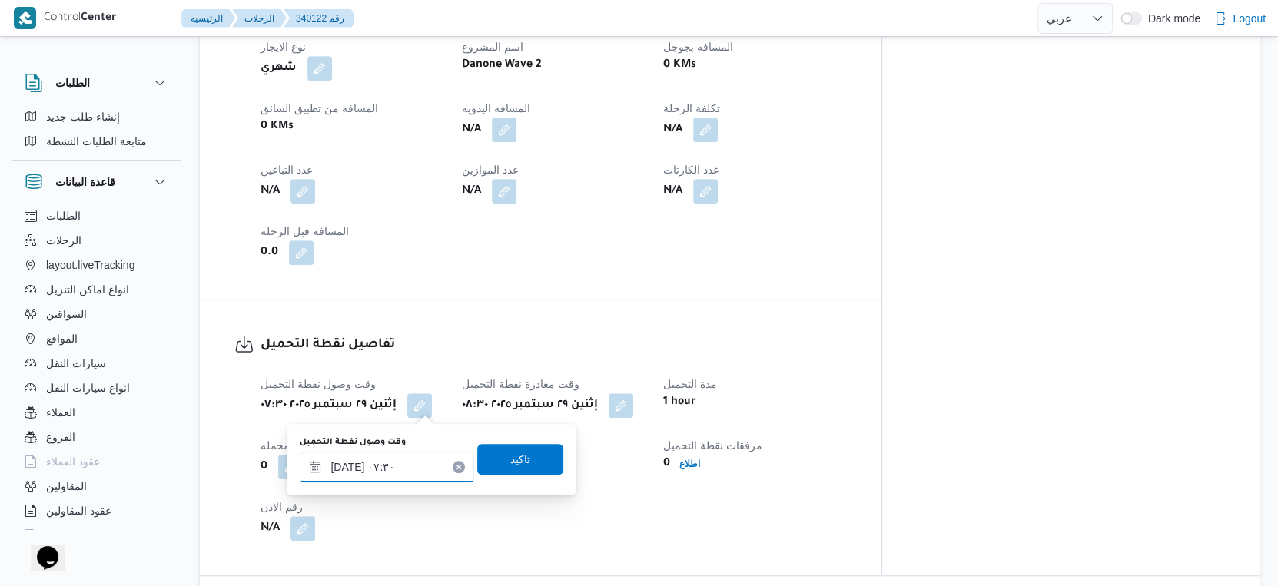
click at [347, 467] on input "[DATE] ٠٧:٣٠" at bounding box center [387, 467] width 174 height 31
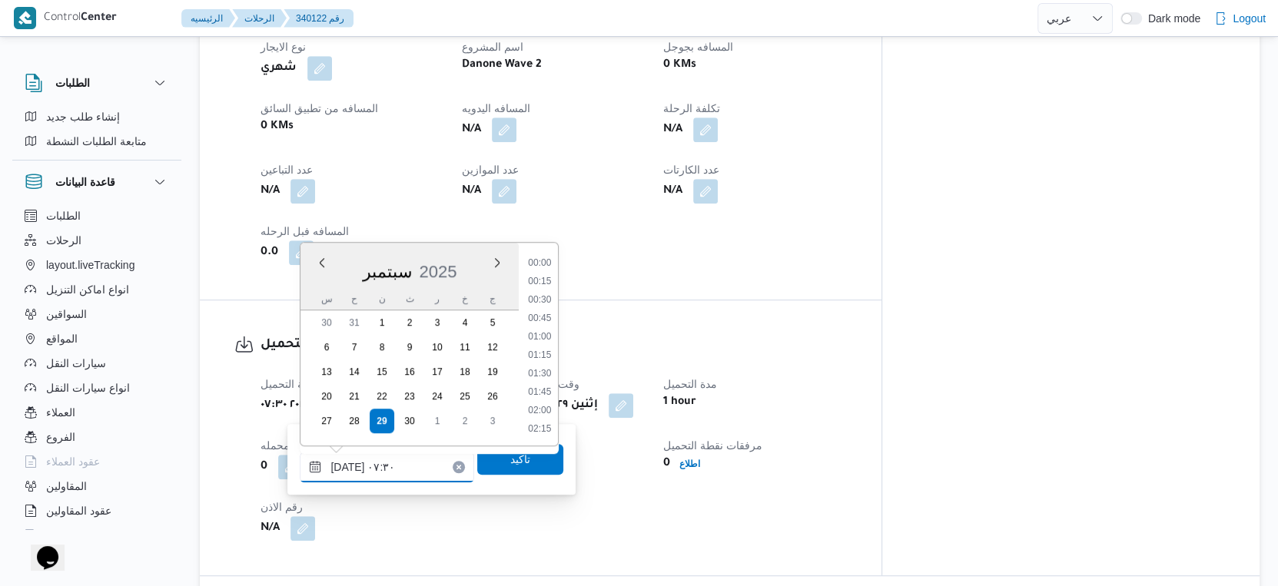
scroll to position [459, 0]
click at [347, 467] on input "[DATE] ٠٧:٣٠" at bounding box center [387, 467] width 174 height 31
type input "[DATE] ٠٧:٣٥"
click at [510, 458] on span "تاكيد" at bounding box center [520, 458] width 20 height 18
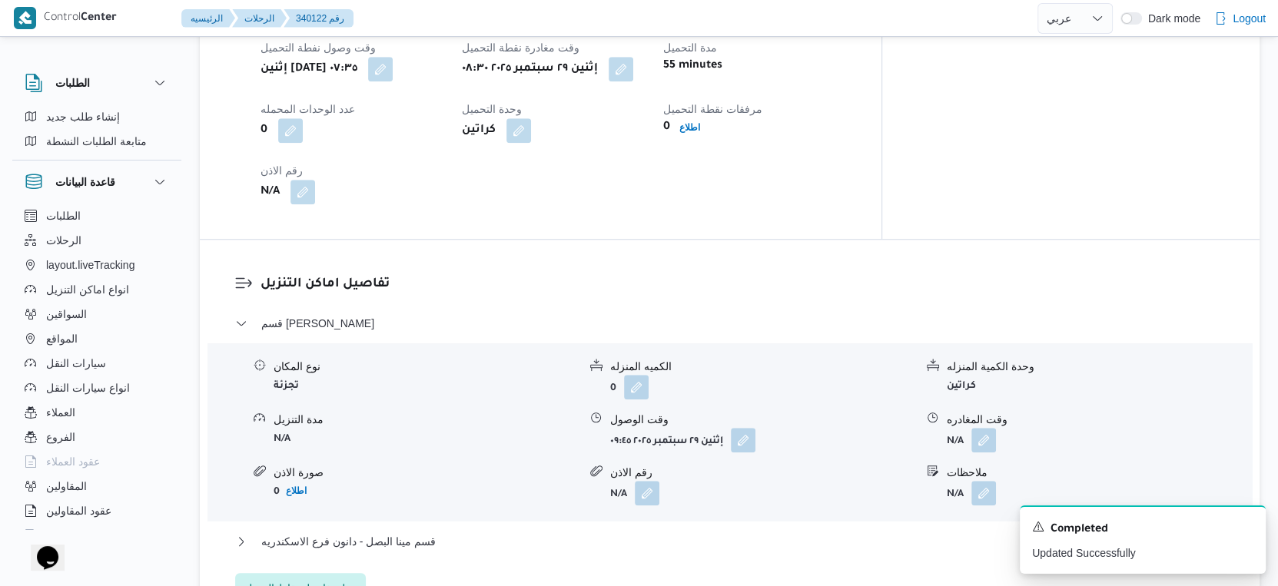
scroll to position [1083, 0]
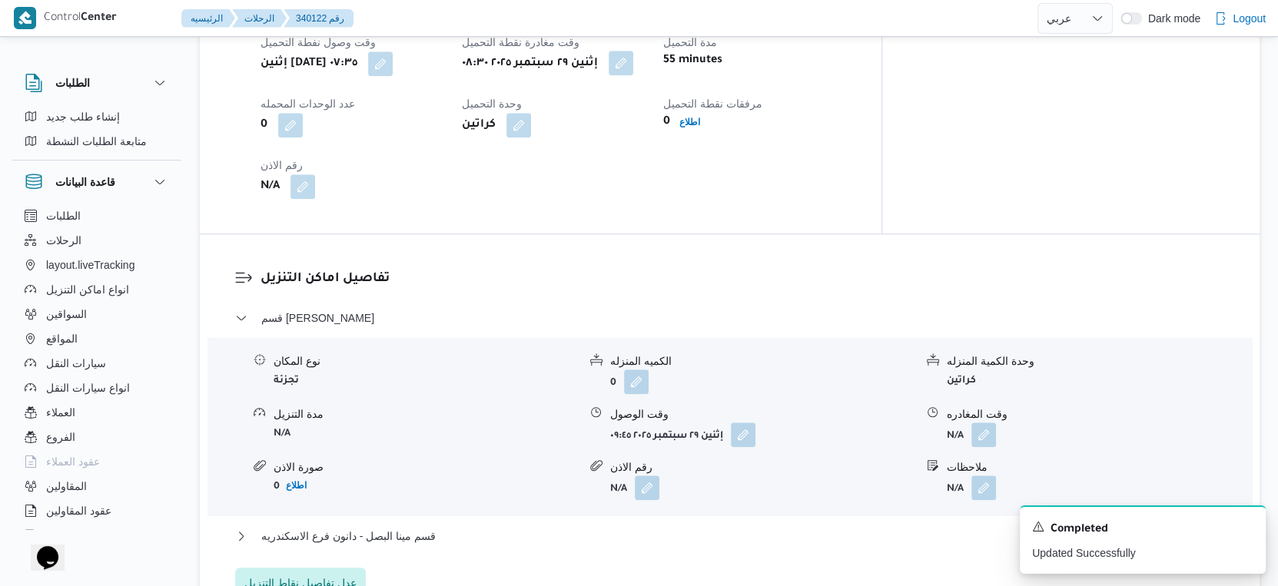
click at [633, 75] on button "button" at bounding box center [620, 63] width 25 height 25
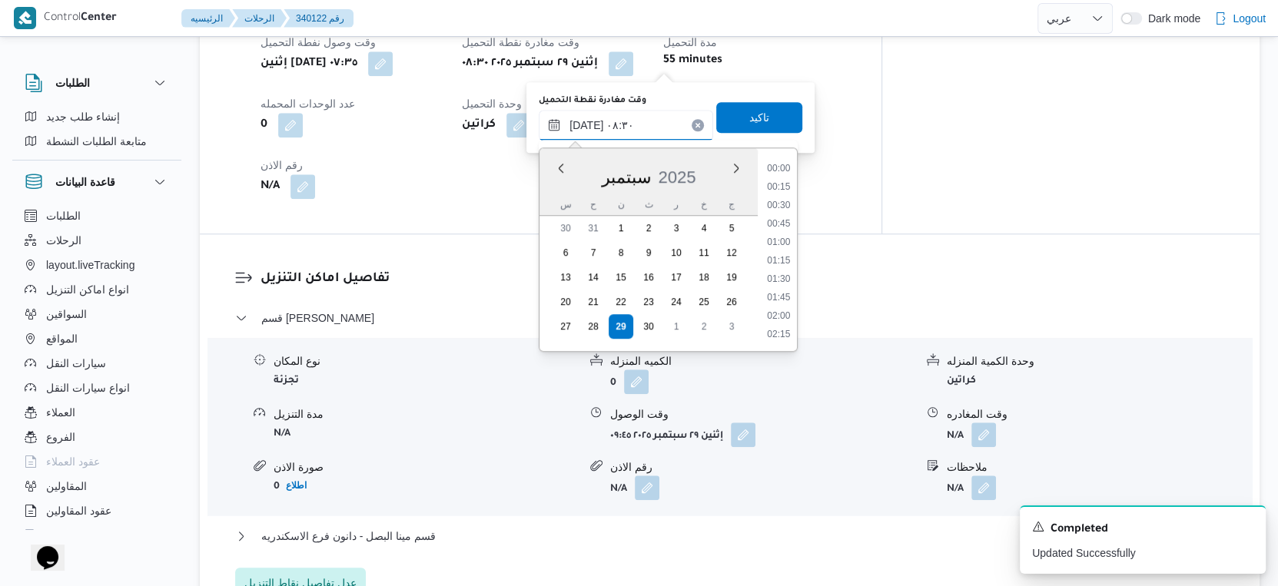
click at [641, 118] on input "[DATE] ٠٨:٣٠" at bounding box center [626, 125] width 174 height 31
click at [786, 297] on li "09:00" at bounding box center [778, 299] width 35 height 15
type input "[DATE] ٠٩:٠٠"
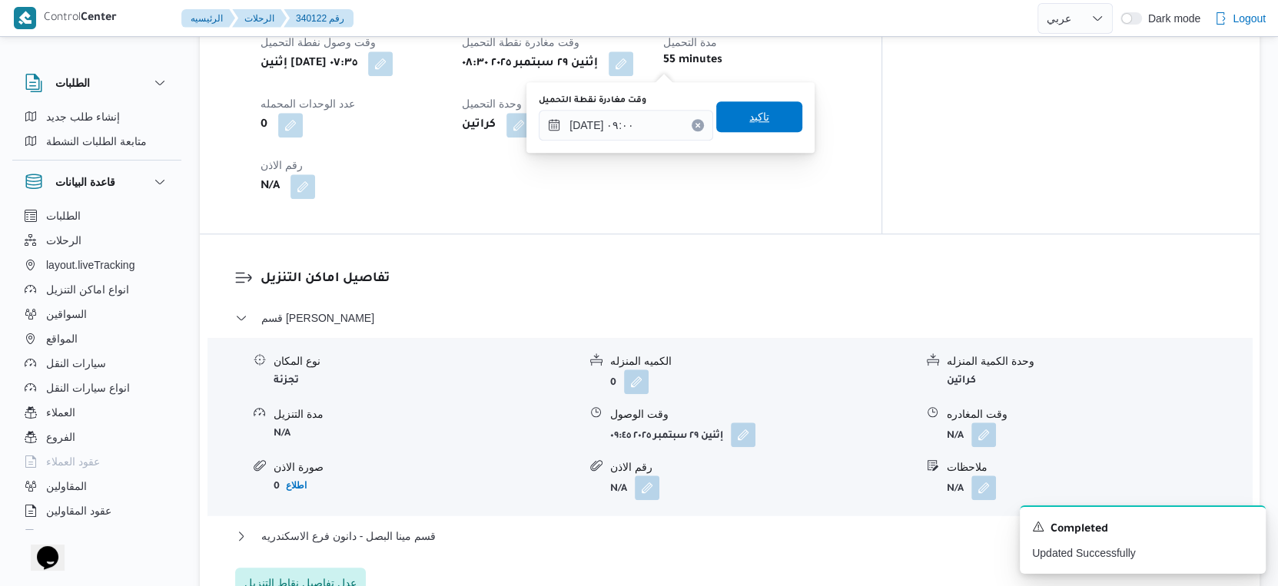
click at [771, 120] on span "تاكيد" at bounding box center [759, 116] width 86 height 31
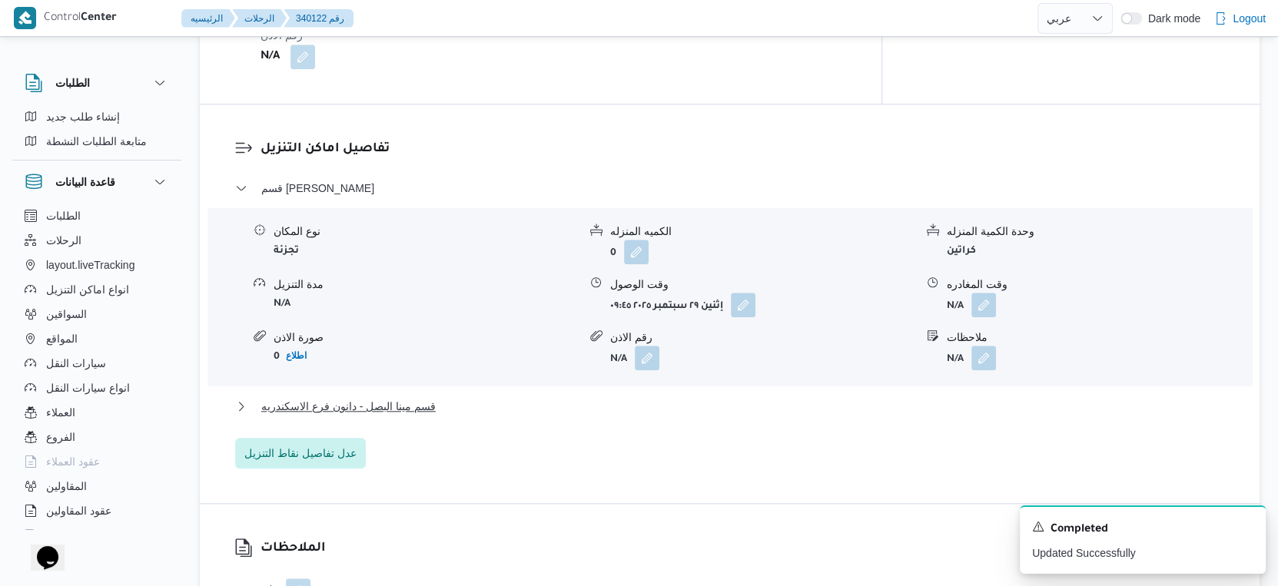
scroll to position [1254, 0]
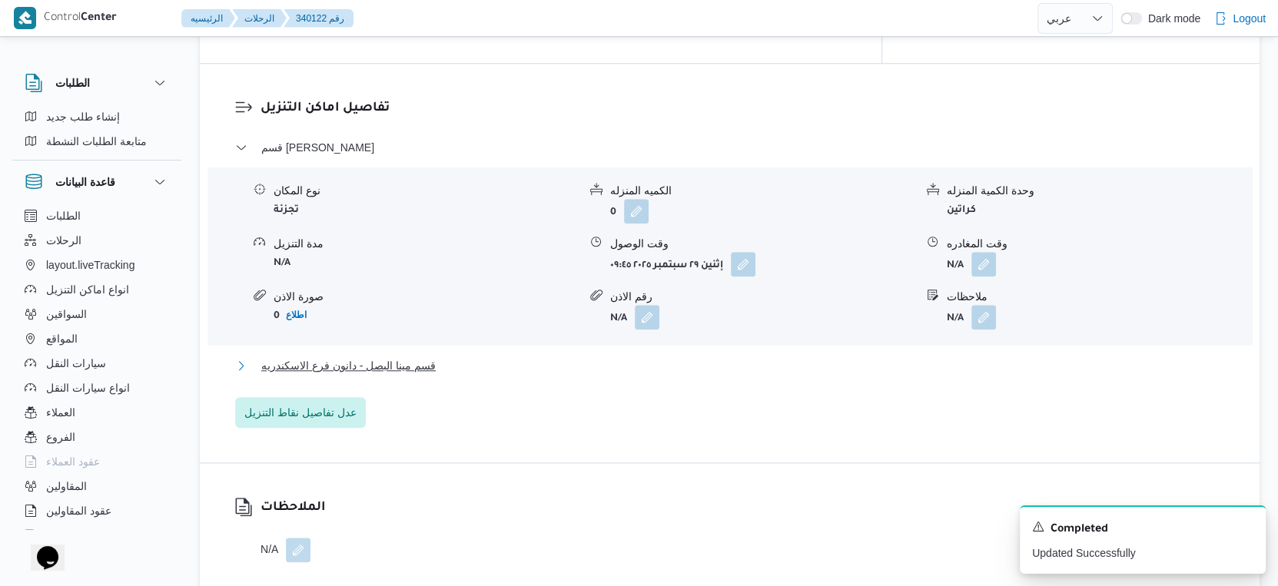
click at [478, 368] on button "قسم مينا البصل - دانون فرع الاسكندريه" at bounding box center [730, 365] width 990 height 18
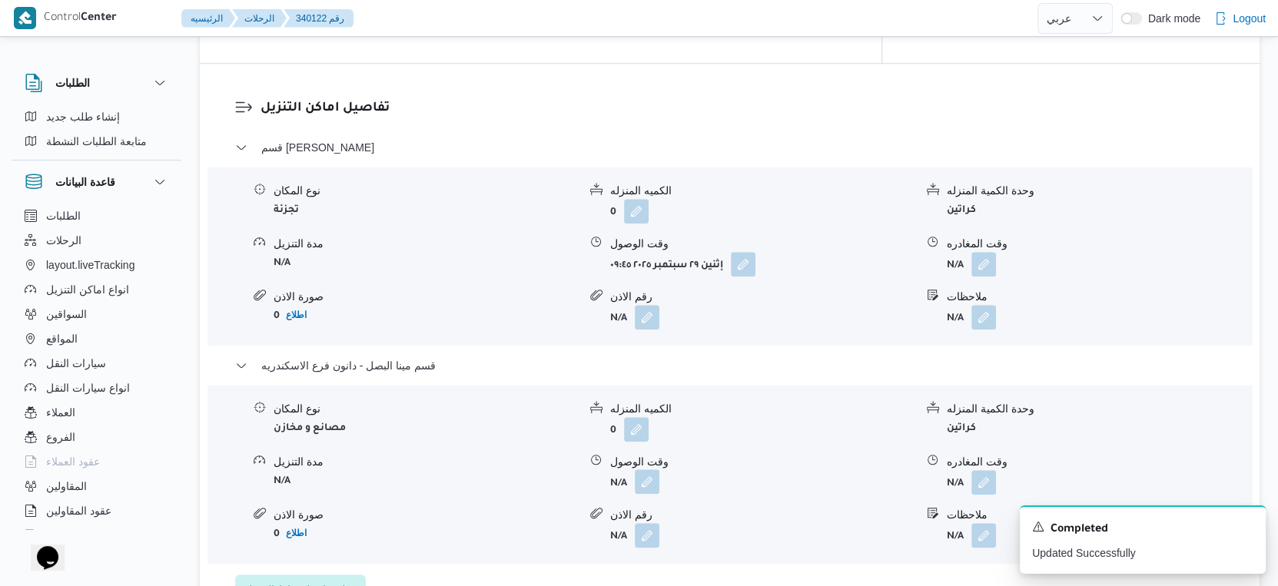
click at [645, 479] on button "button" at bounding box center [647, 481] width 25 height 25
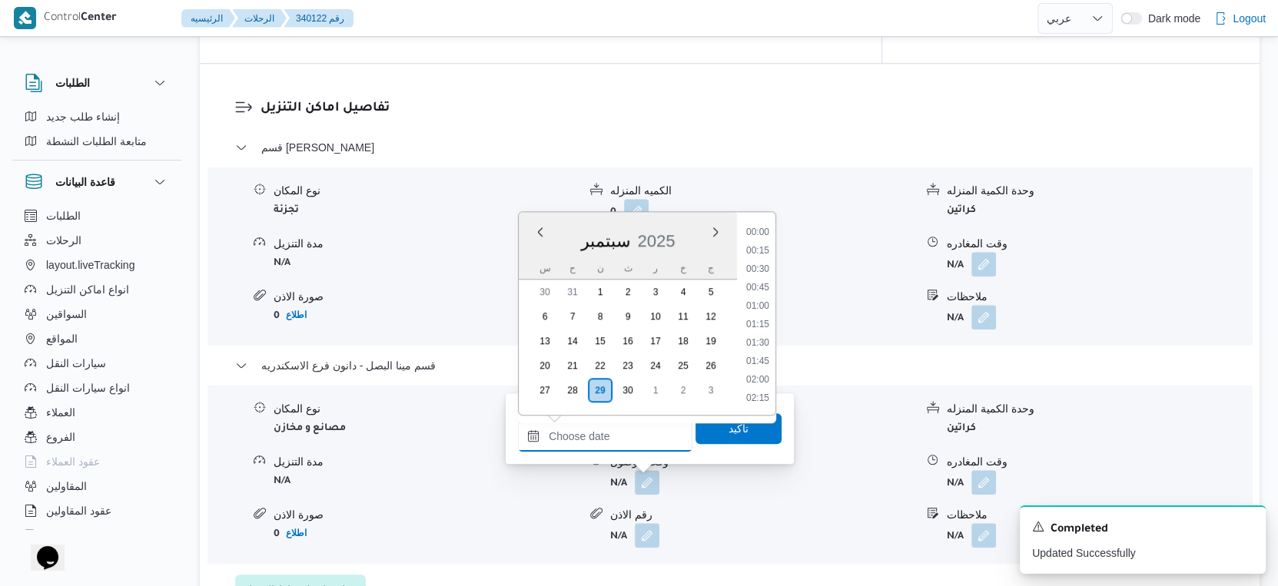
click at [629, 443] on input "وقت الوصول" at bounding box center [605, 436] width 174 height 31
drag, startPoint x: 757, startPoint y: 243, endPoint x: 737, endPoint y: 343, distance: 102.8
click at [757, 243] on li "17:45" at bounding box center [757, 246] width 35 height 15
type input "٢٩/٠٩/٢٠٢٥ ١٧:٤٥"
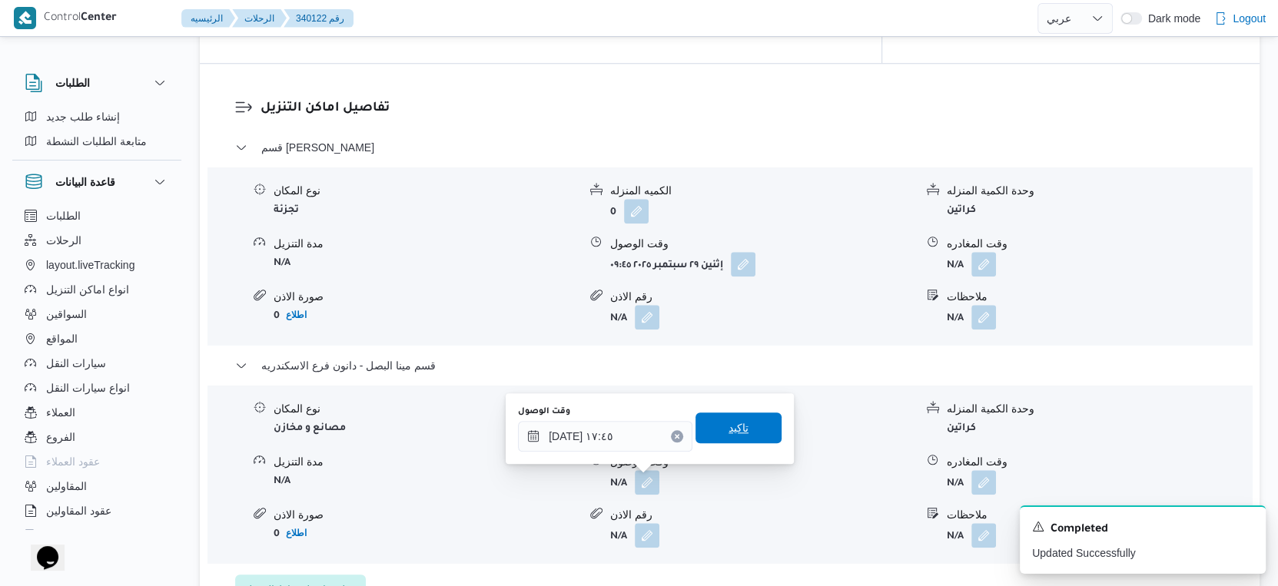
click at [741, 422] on span "تاكيد" at bounding box center [738, 428] width 86 height 31
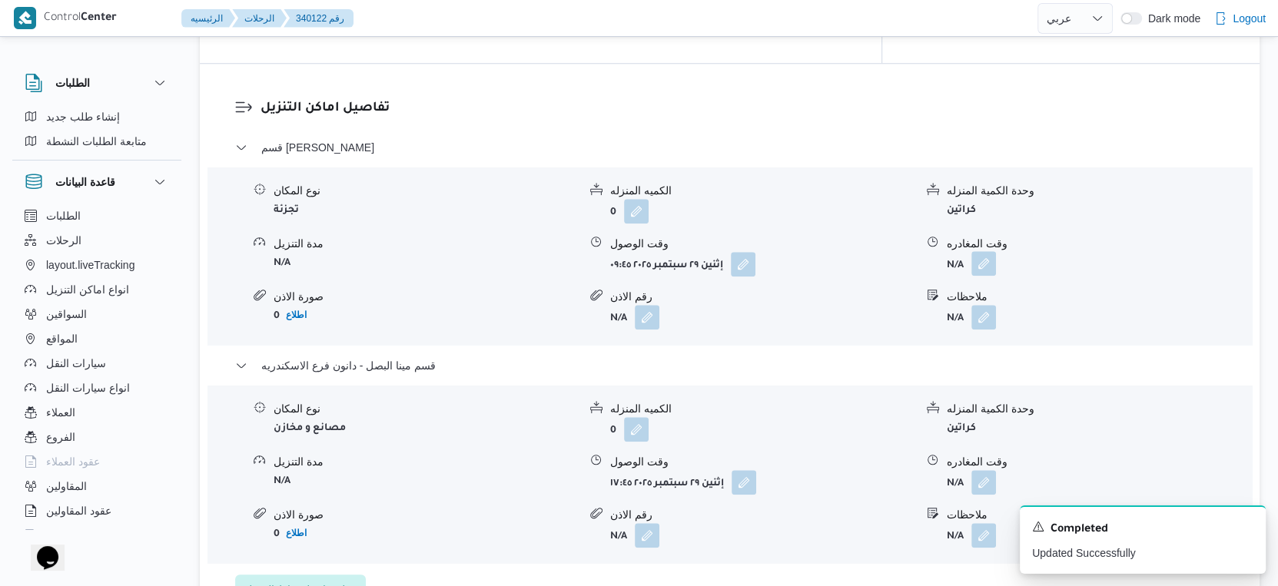
click at [986, 264] on button "button" at bounding box center [983, 263] width 25 height 25
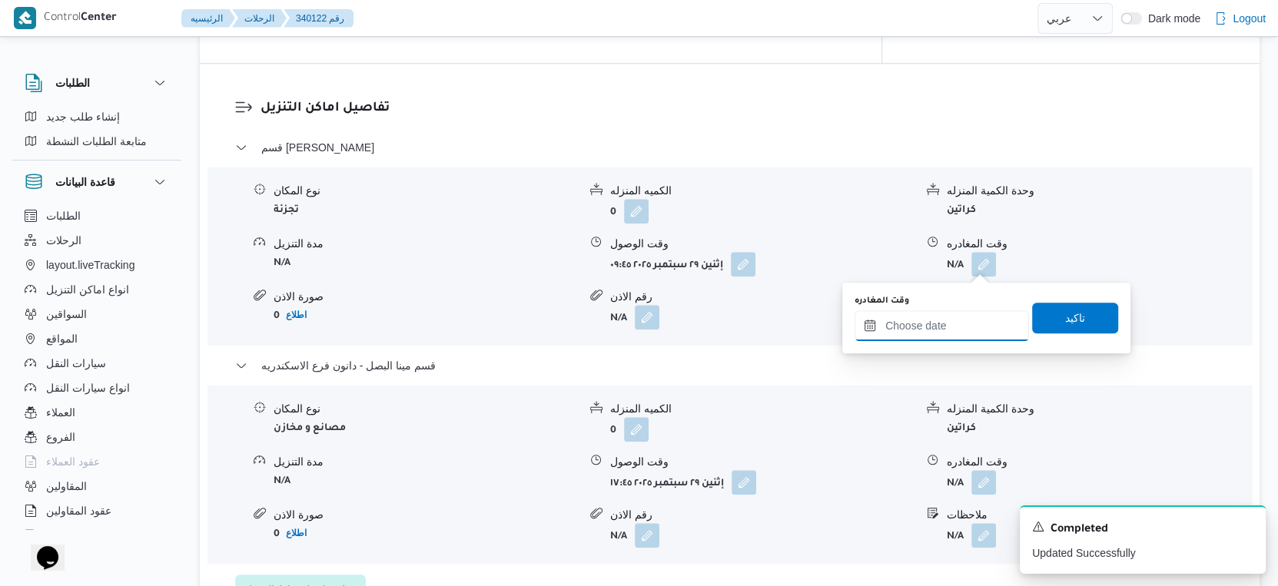
click at [970, 315] on input "وقت المغادره" at bounding box center [941, 325] width 174 height 31
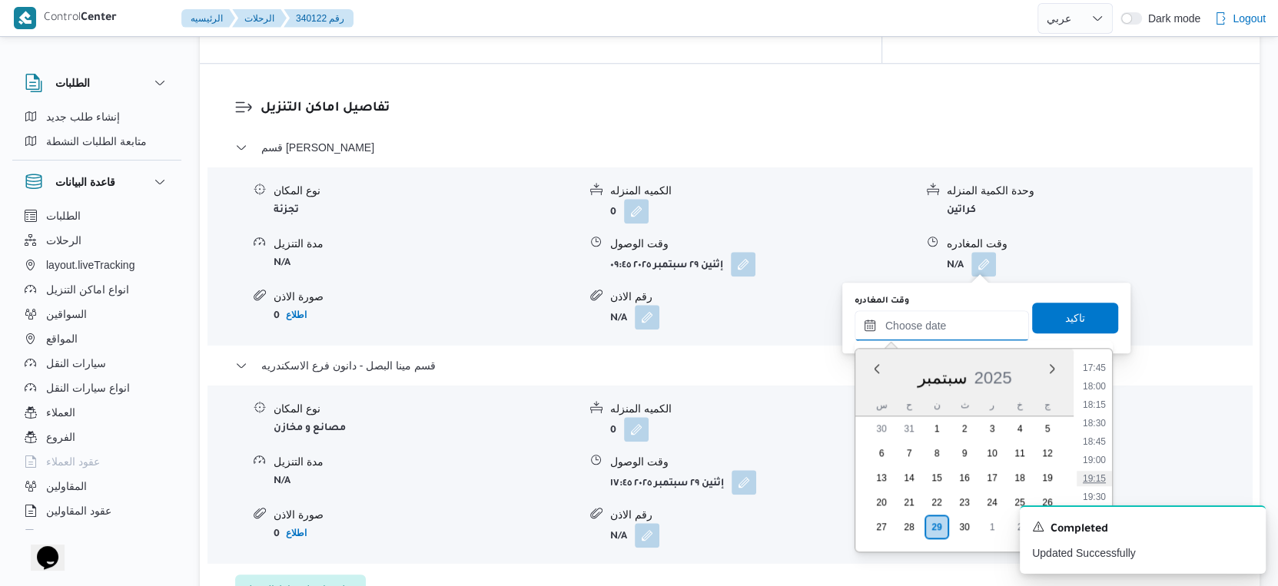
scroll to position [1208, 0]
drag, startPoint x: 1099, startPoint y: 430, endPoint x: 1099, endPoint y: 421, distance: 9.2
click at [1099, 430] on li "17:15" at bounding box center [1093, 432] width 35 height 15
type input "٢٩/٠٩/٢٠٢٥ ١٧:١٥"
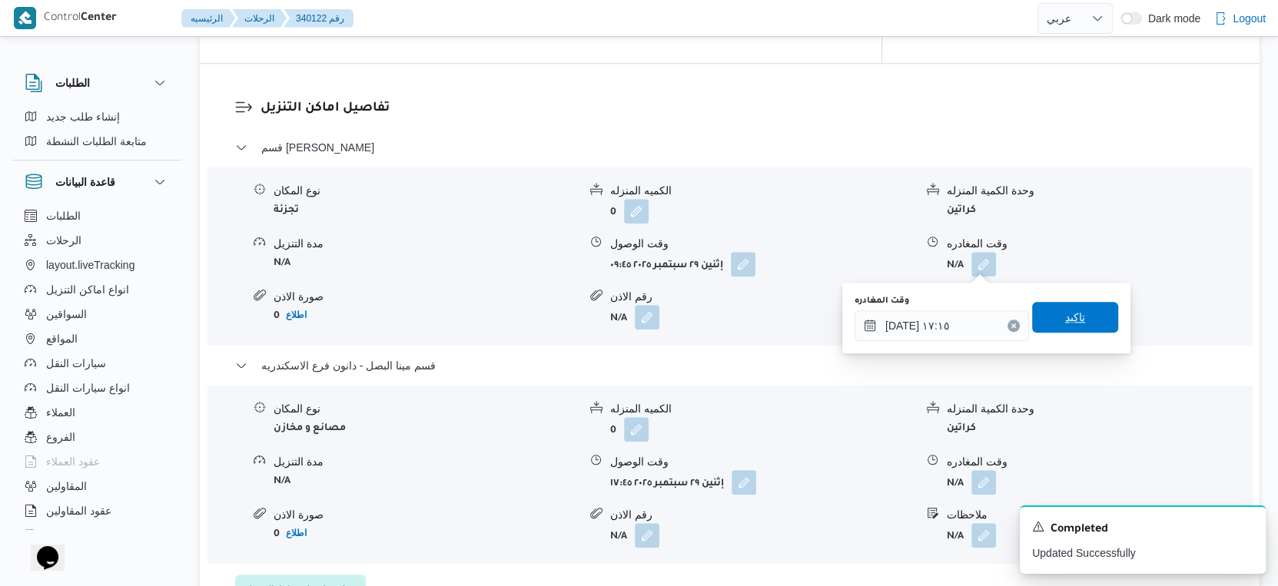
click at [1083, 316] on span "تاكيد" at bounding box center [1075, 317] width 86 height 31
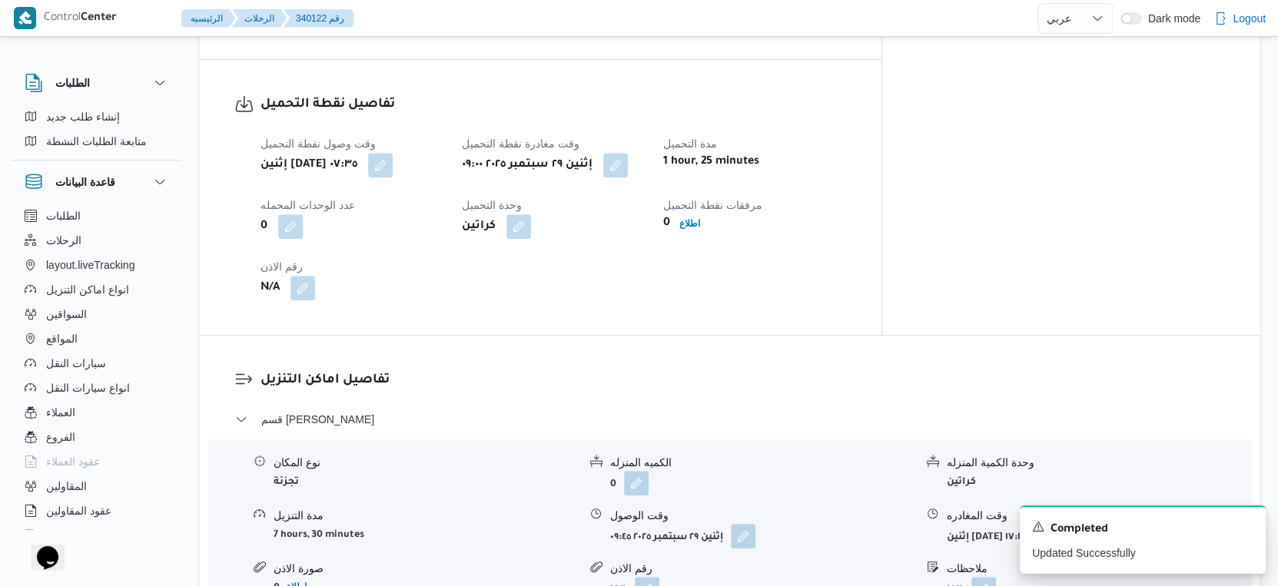
scroll to position [1083, 0]
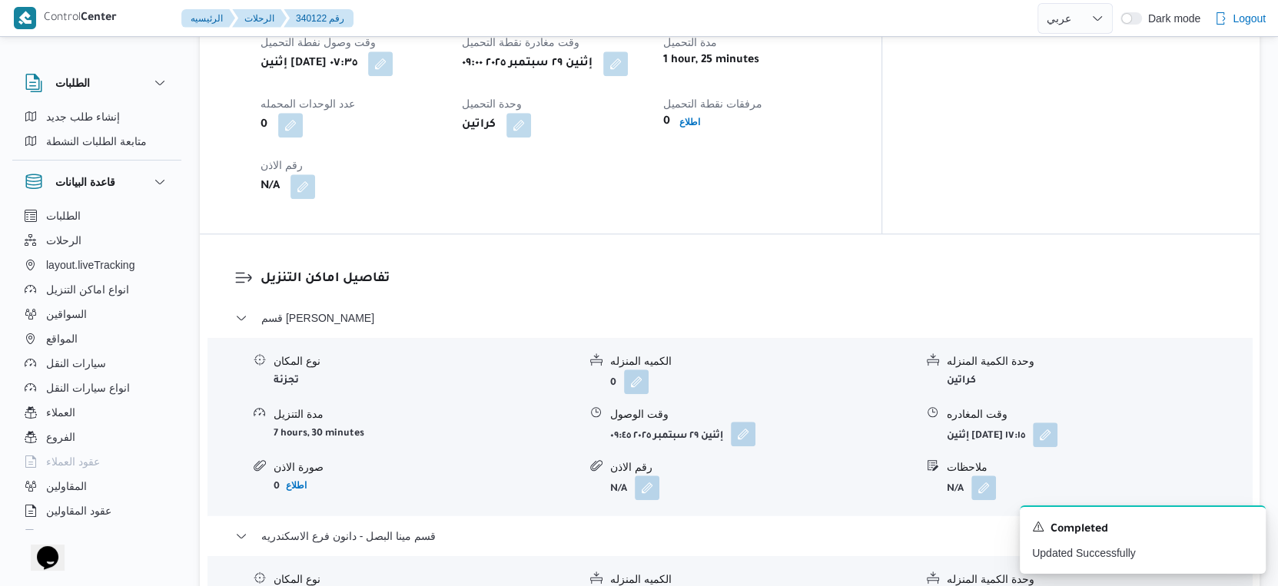
click at [748, 439] on button "button" at bounding box center [743, 434] width 25 height 25
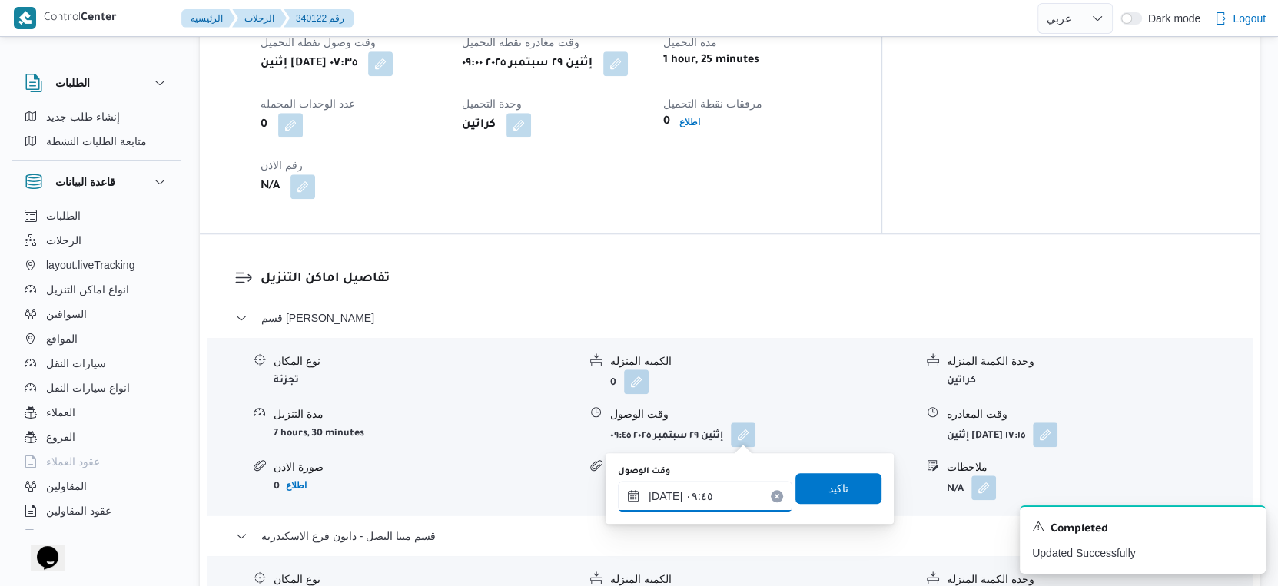
click at [704, 485] on input "٢٩/٠٩/٢٠٢٥ ٠٩:٤٥" at bounding box center [705, 496] width 174 height 31
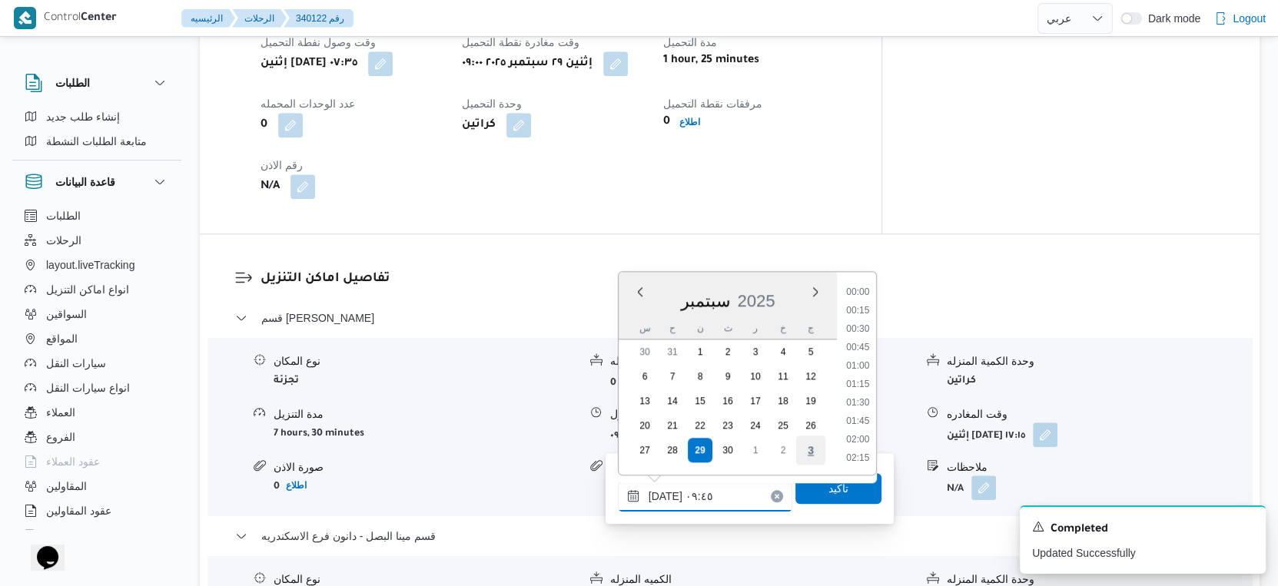
scroll to position [625, 0]
drag, startPoint x: 862, startPoint y: 368, endPoint x: 847, endPoint y: 429, distance: 63.2
click at [862, 367] on li "09:30" at bounding box center [857, 367] width 35 height 15
type input "٢٩/٠٩/٢٠٢٥ ٠٩:٣٠"
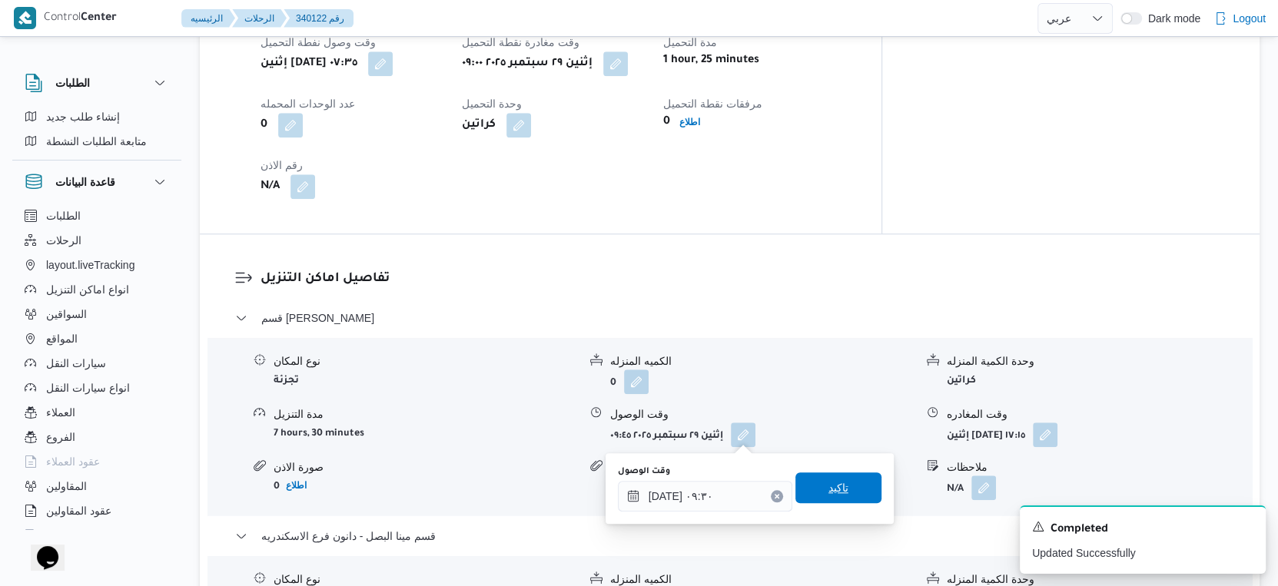
click at [833, 482] on span "تاكيد" at bounding box center [838, 488] width 20 height 18
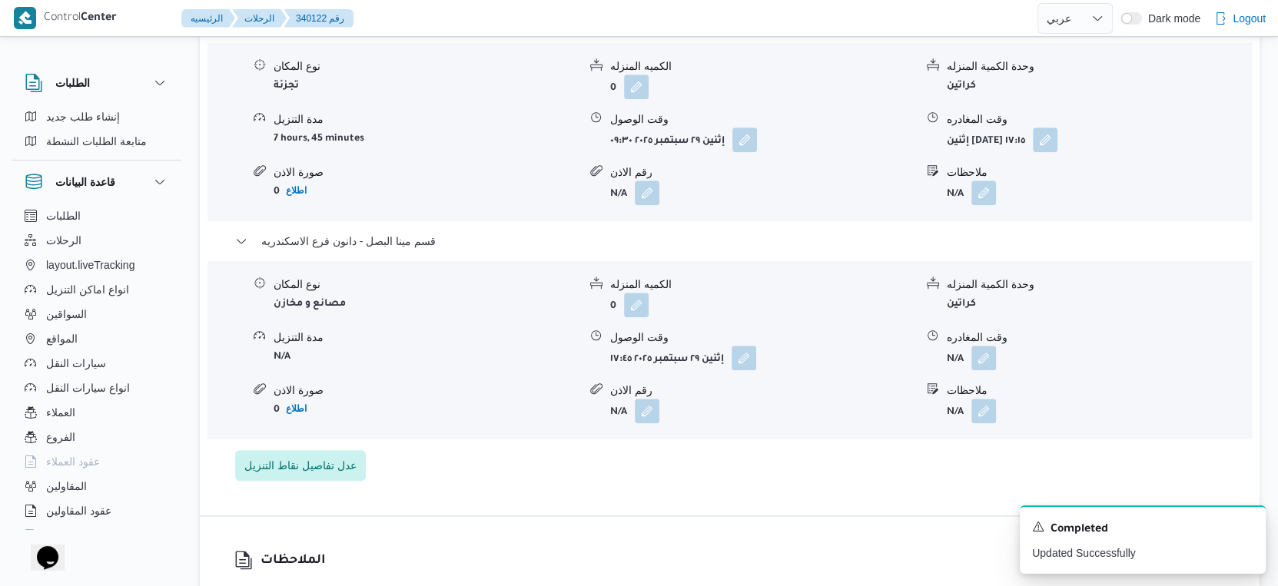
scroll to position [1424, 0]
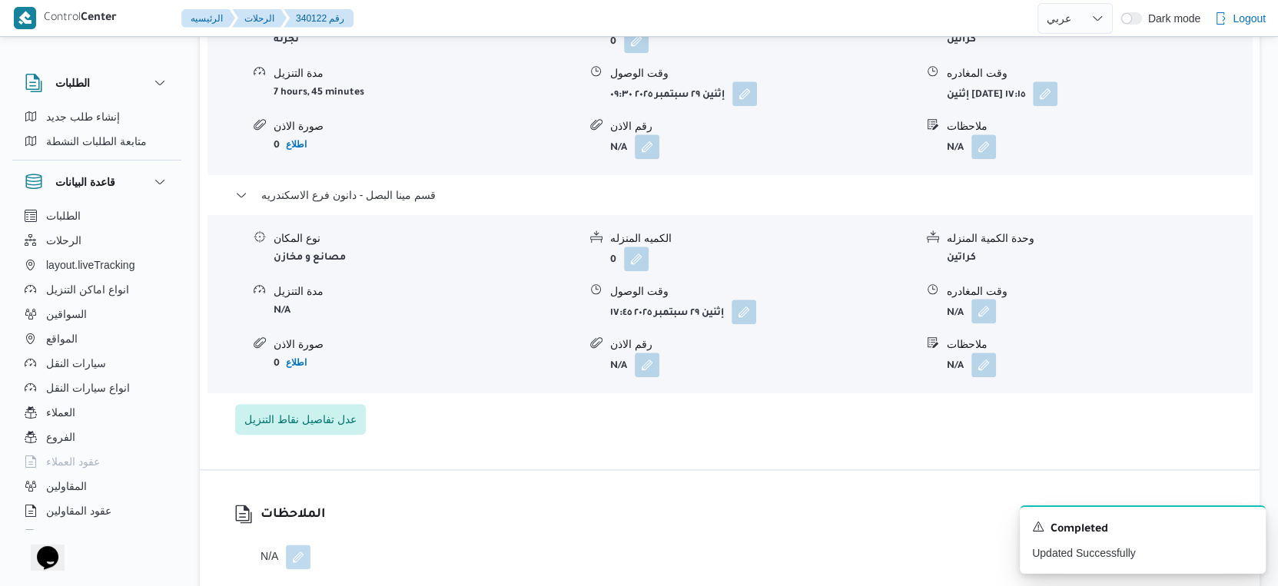
click at [979, 309] on button "button" at bounding box center [983, 311] width 25 height 25
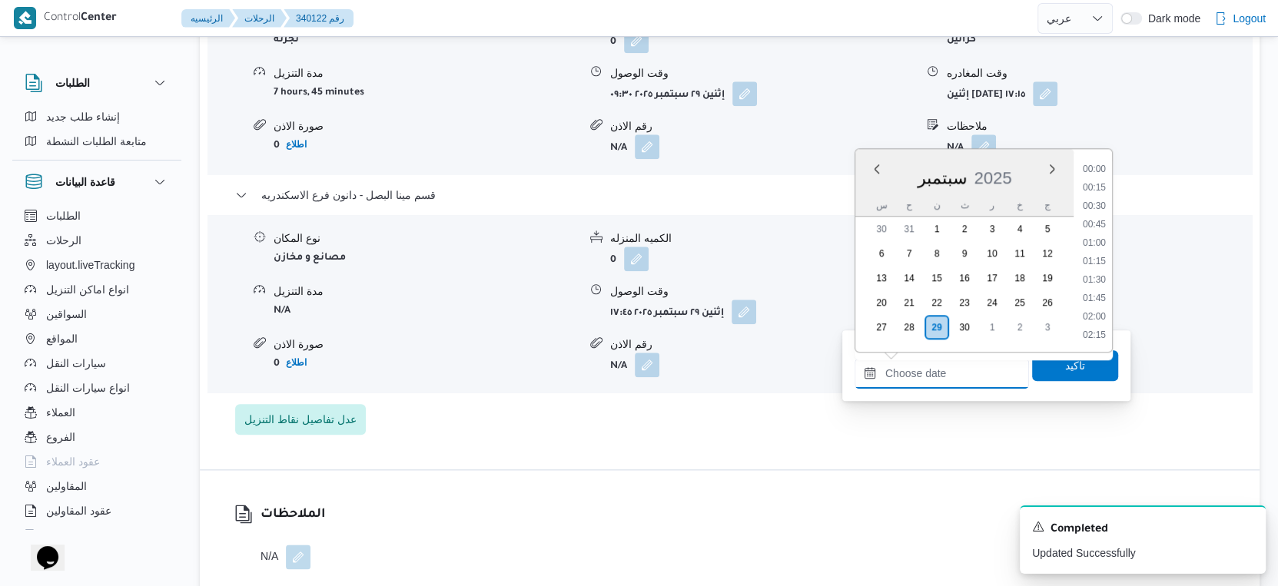
click at [958, 370] on input "وقت المغادره" at bounding box center [941, 373] width 174 height 31
drag, startPoint x: 1096, startPoint y: 220, endPoint x: 1089, endPoint y: 238, distance: 19.0
click at [1096, 220] on li "19:30" at bounding box center [1093, 227] width 35 height 15
type input "٢٩/٠٩/٢٠٢٥ ١٩:٣٠"
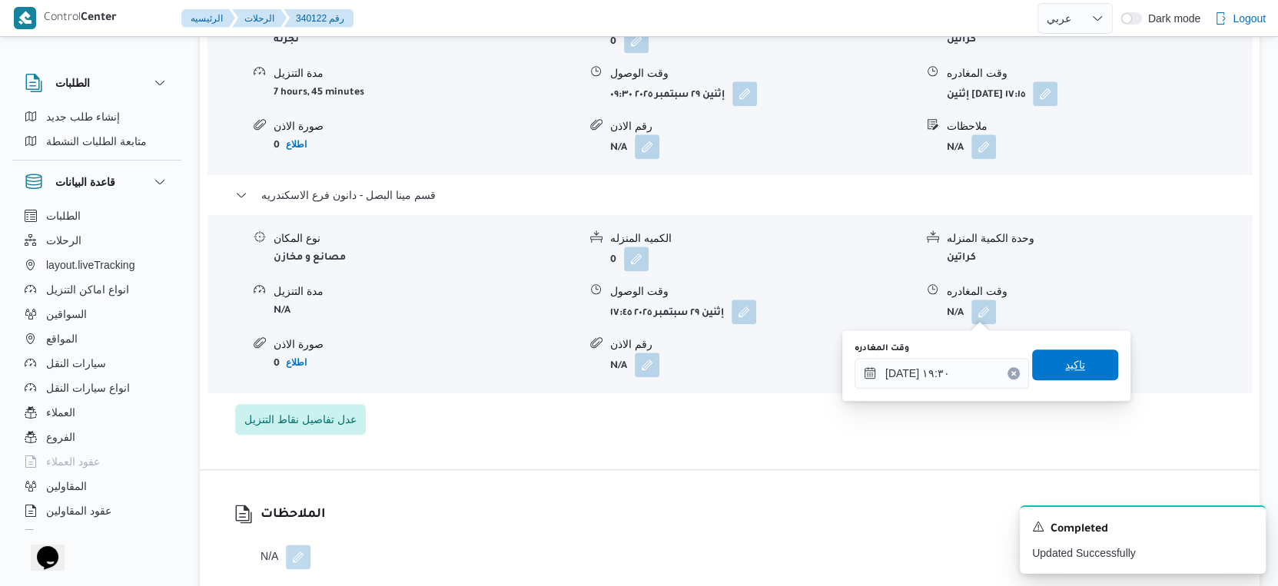
click at [1077, 355] on span "تاكيد" at bounding box center [1075, 365] width 86 height 31
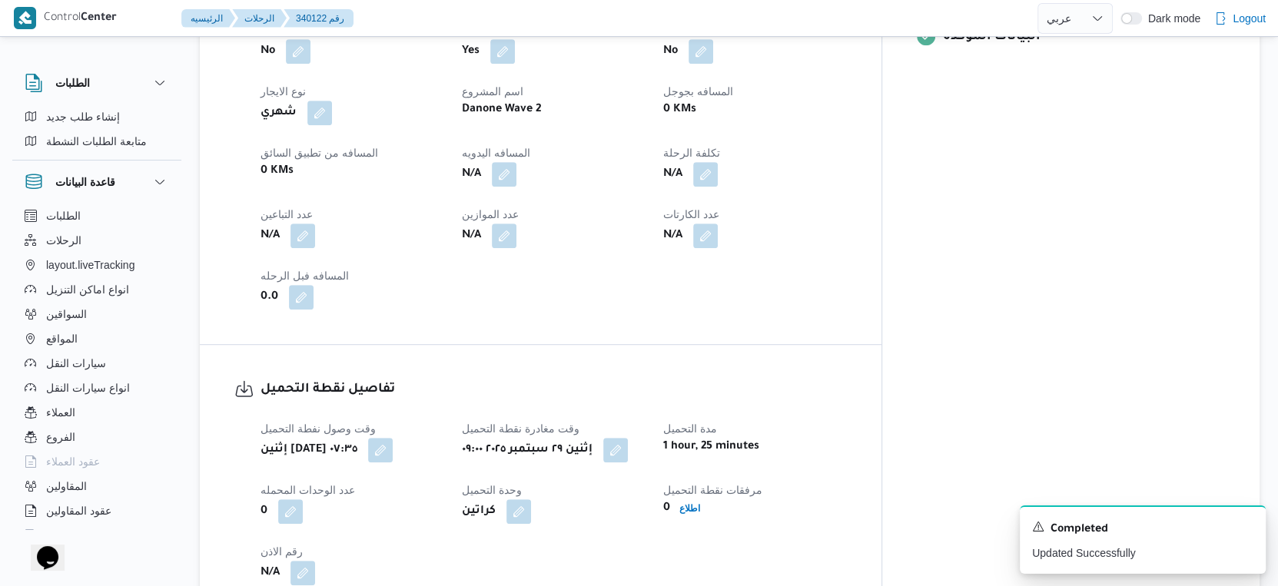
scroll to position [656, 0]
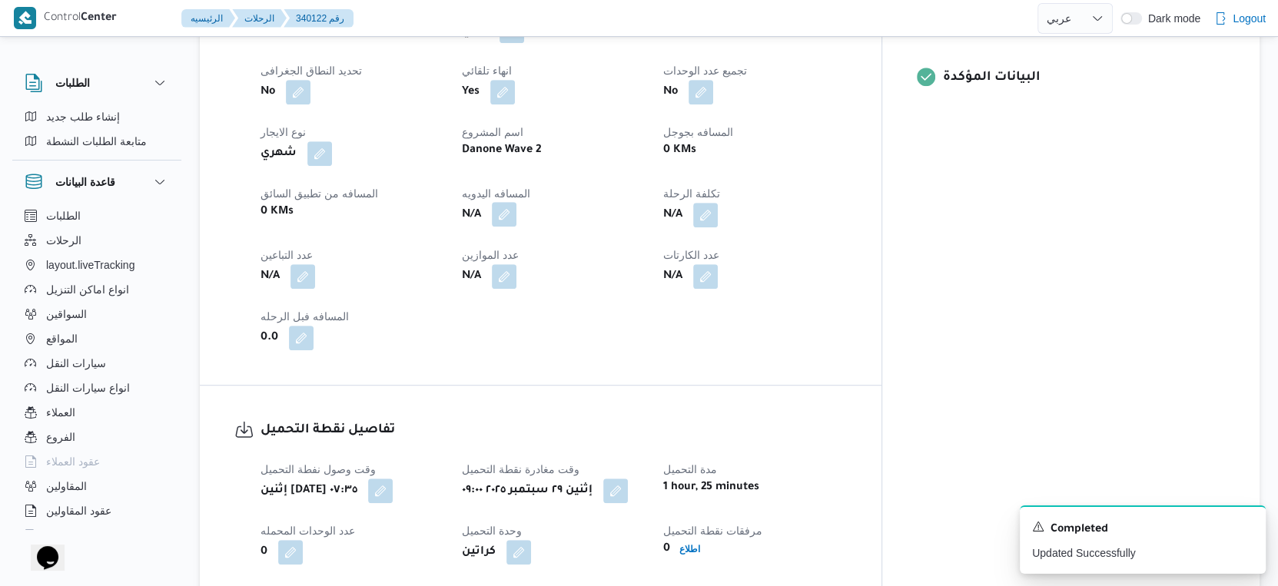
click at [516, 215] on button "button" at bounding box center [504, 214] width 25 height 25
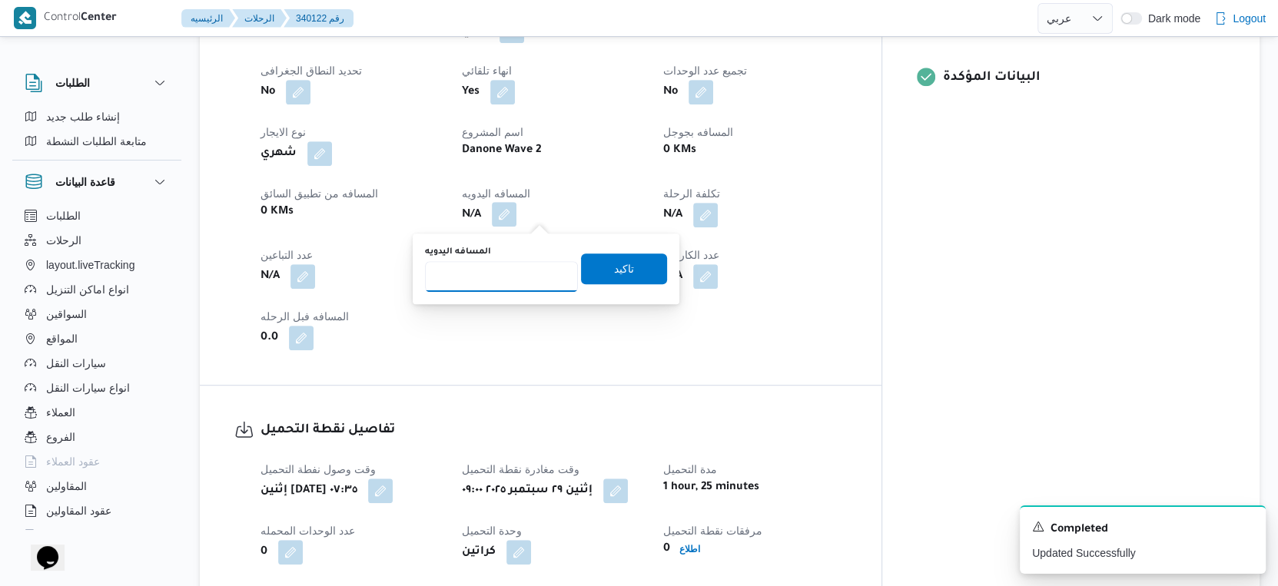
click at [515, 280] on input "المسافه اليدويه" at bounding box center [501, 276] width 153 height 31
type input "36"
click at [642, 269] on span "تاكيد" at bounding box center [624, 268] width 86 height 31
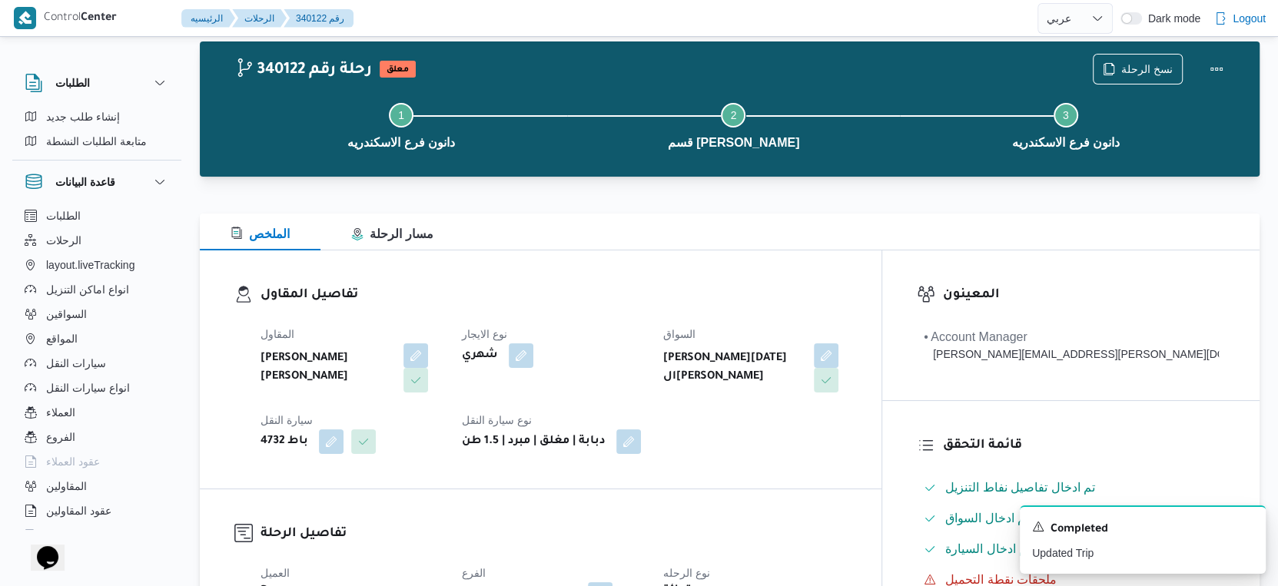
scroll to position [0, 0]
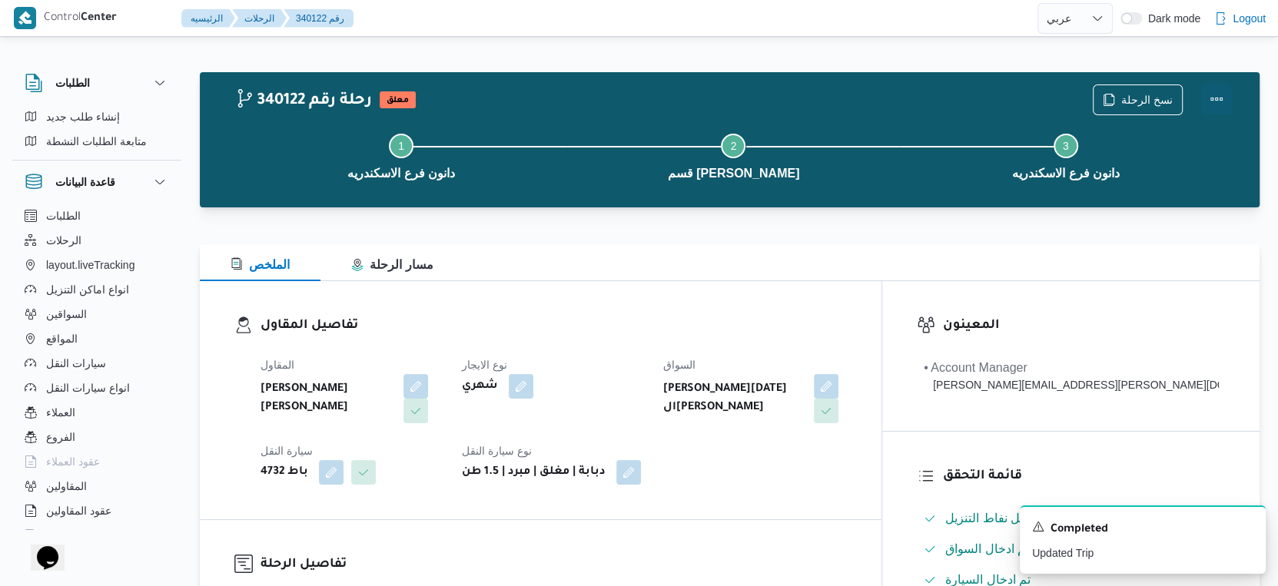
click at [1222, 99] on button "Actions" at bounding box center [1216, 99] width 31 height 31
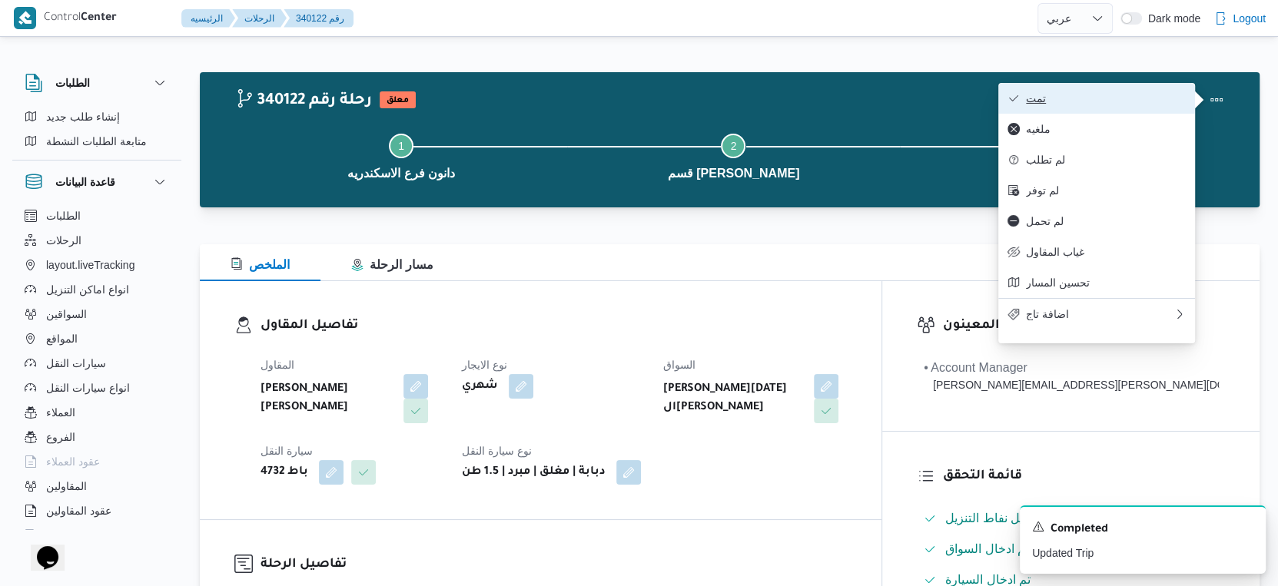
click at [1113, 100] on span "تمت" at bounding box center [1106, 98] width 160 height 12
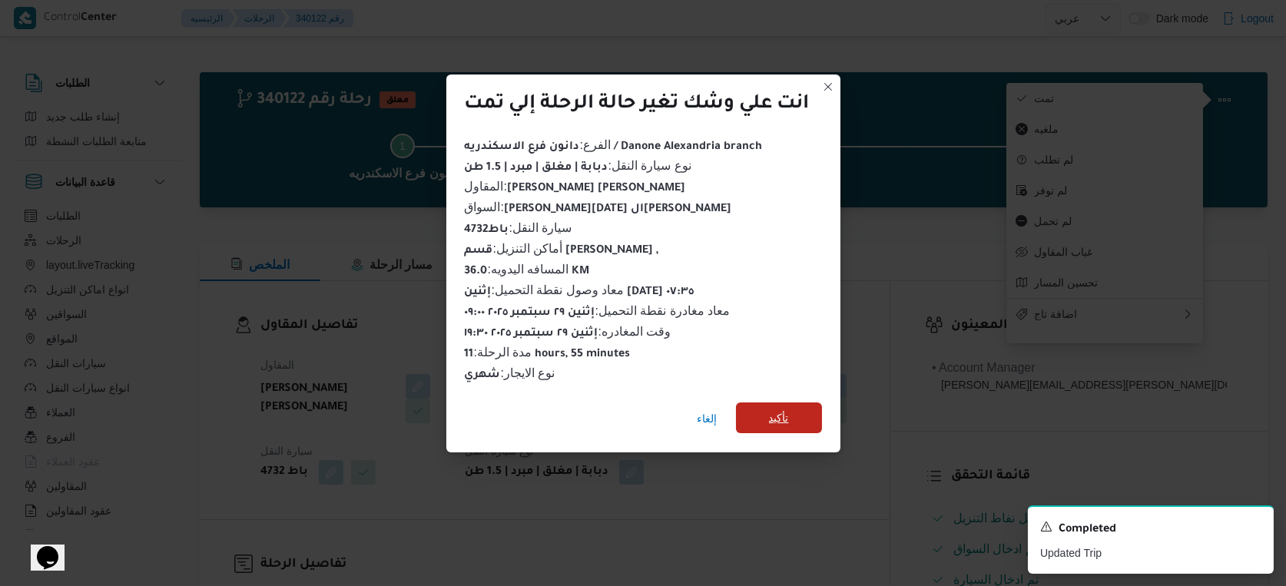
click at [783, 419] on span "تأكيد" at bounding box center [779, 418] width 20 height 18
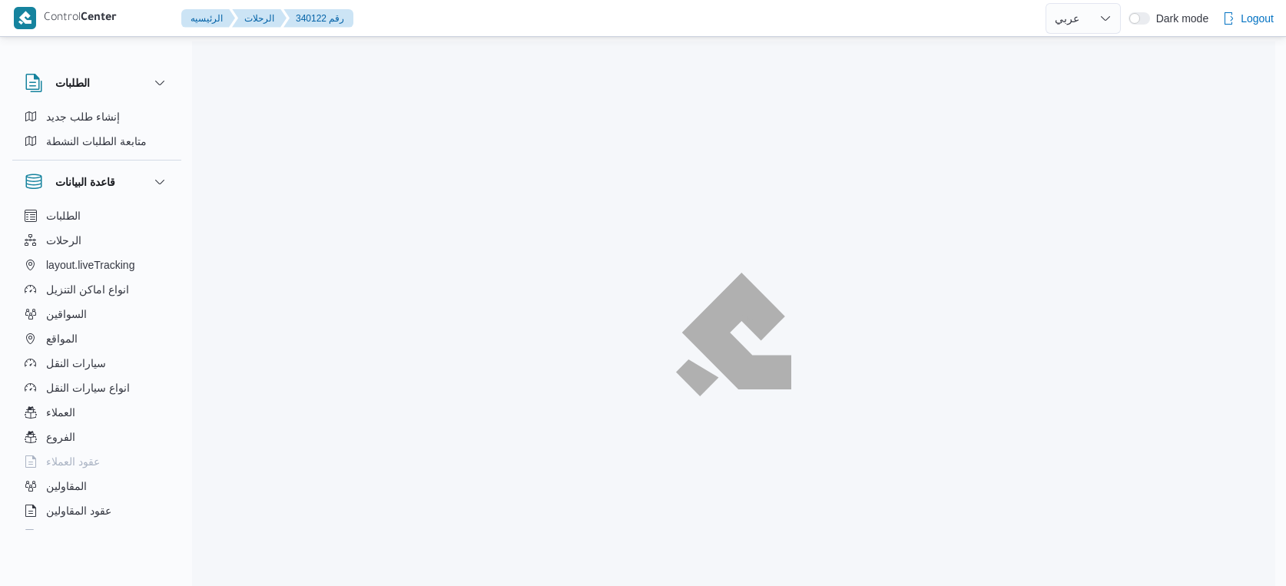
select select "ar"
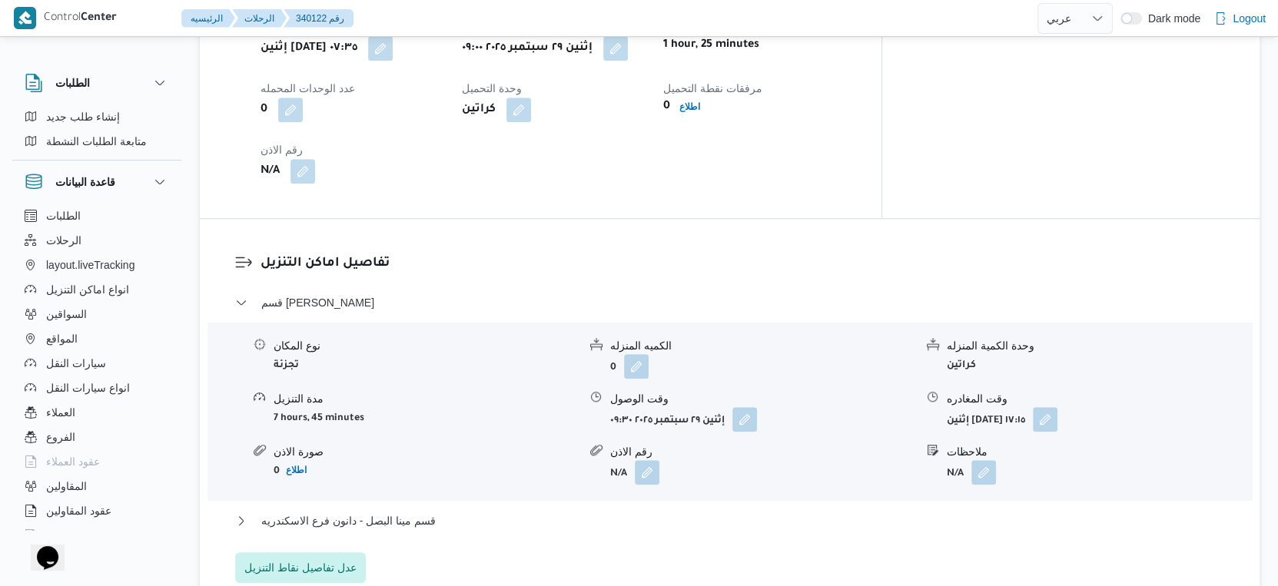
scroll to position [1281, 0]
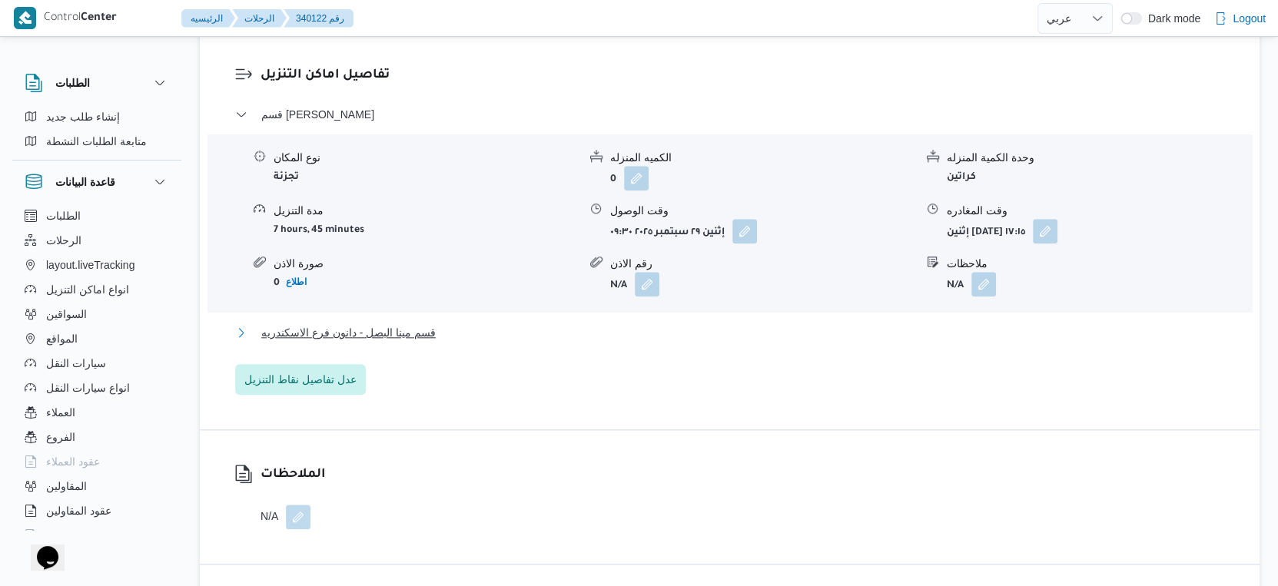
click at [461, 330] on button "قسم مينا البصل - دانون فرع الاسكندريه" at bounding box center [730, 332] width 990 height 18
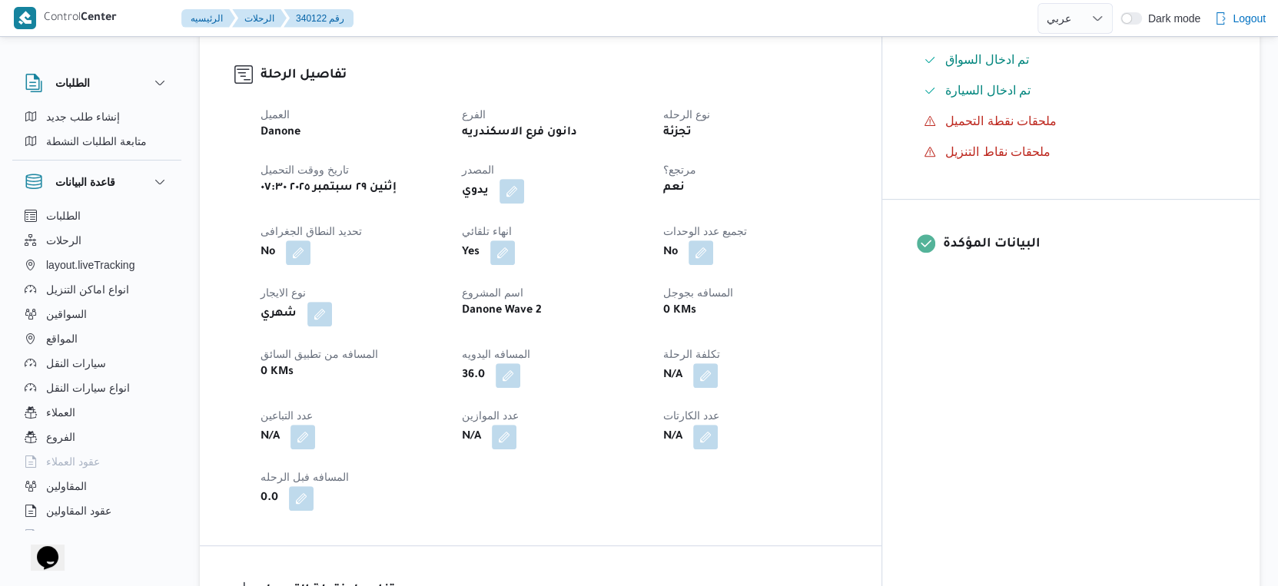
scroll to position [426, 0]
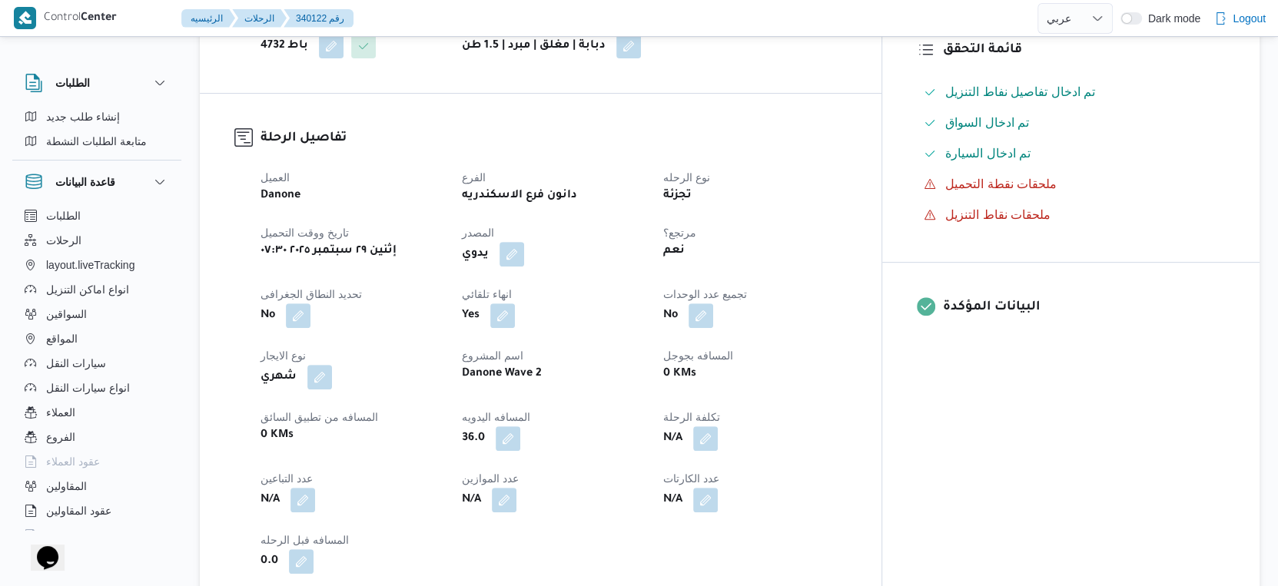
select select "ar"
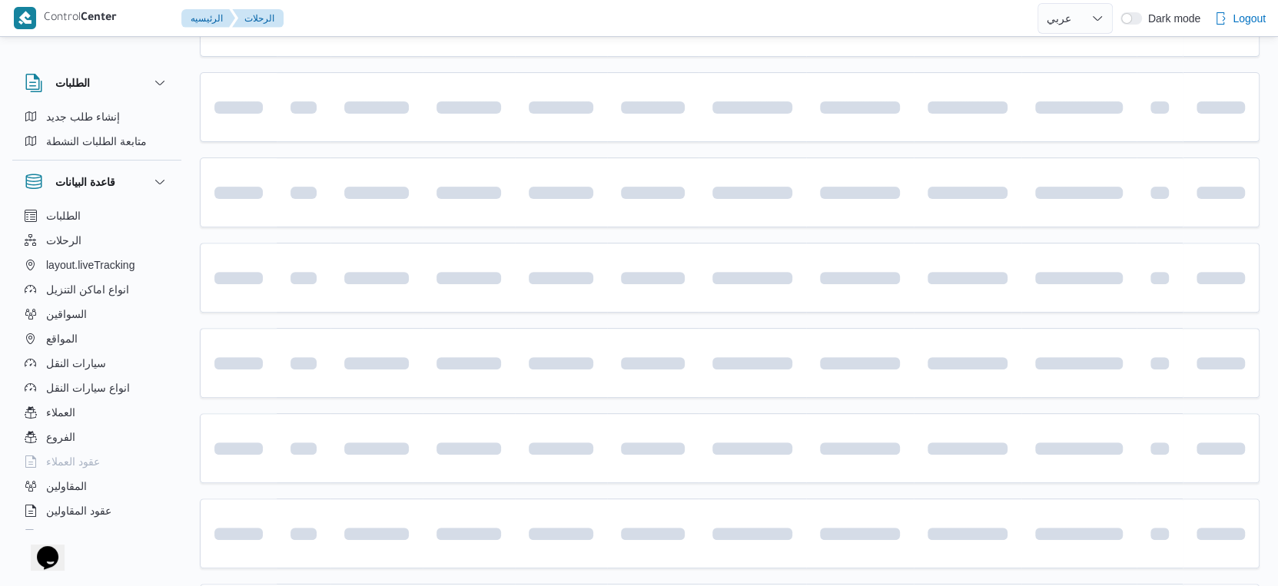
scroll to position [998, 0]
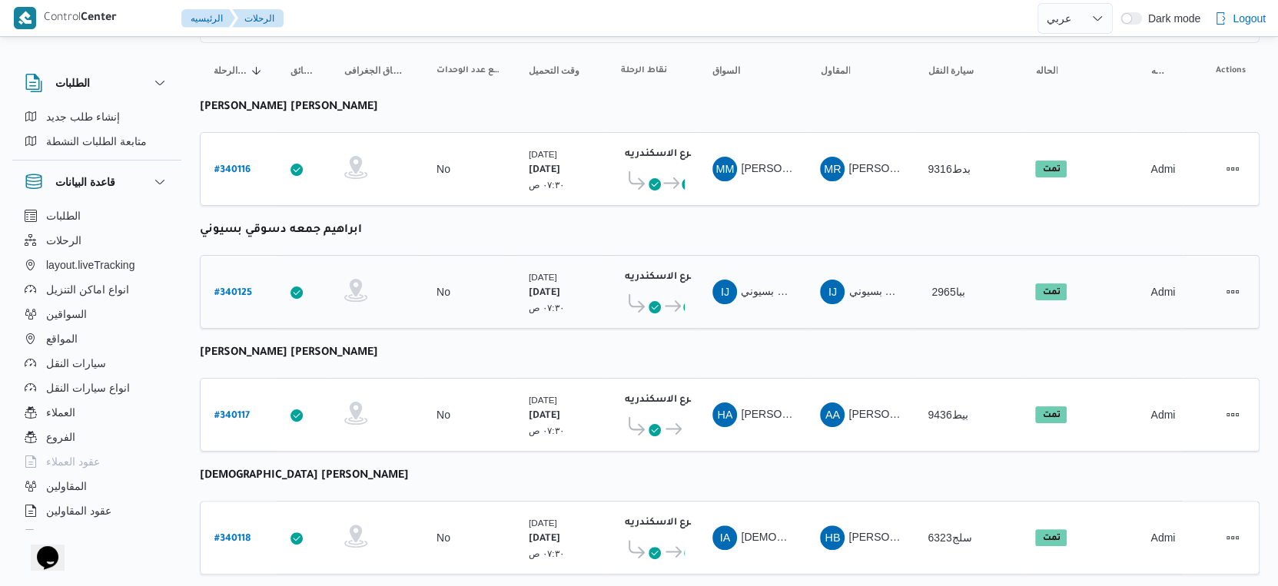
click at [234, 288] on b "# 340125" at bounding box center [233, 293] width 38 height 11
select select "ar"
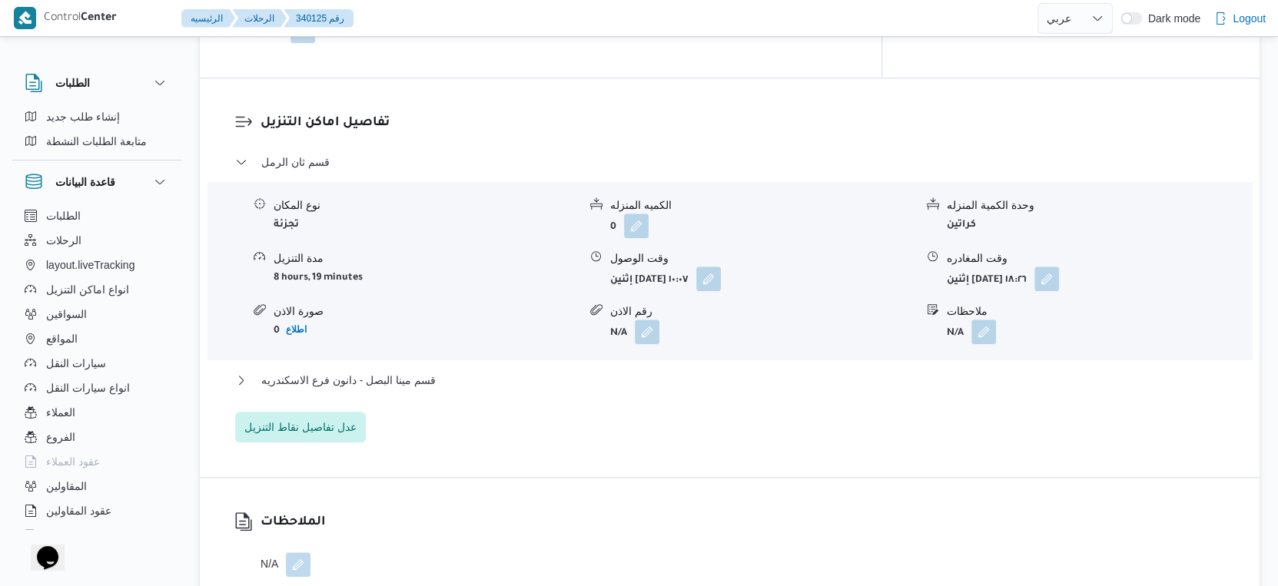
scroll to position [1254, 0]
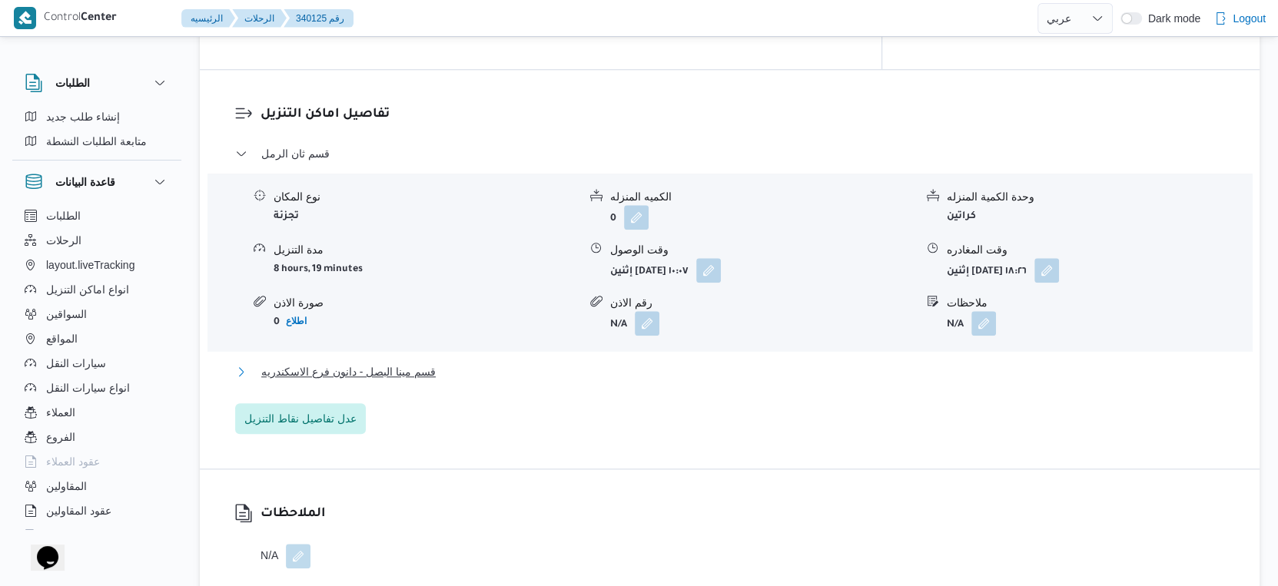
click at [419, 363] on span "قسم مينا البصل - دانون فرع الاسكندريه" at bounding box center [348, 372] width 174 height 18
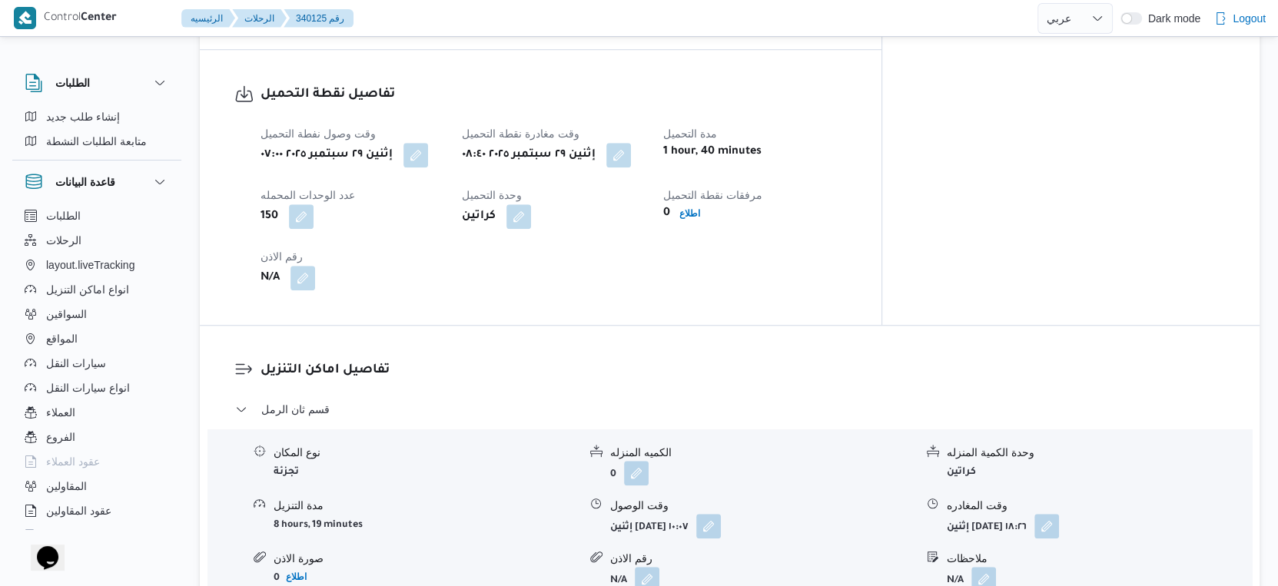
scroll to position [656, 0]
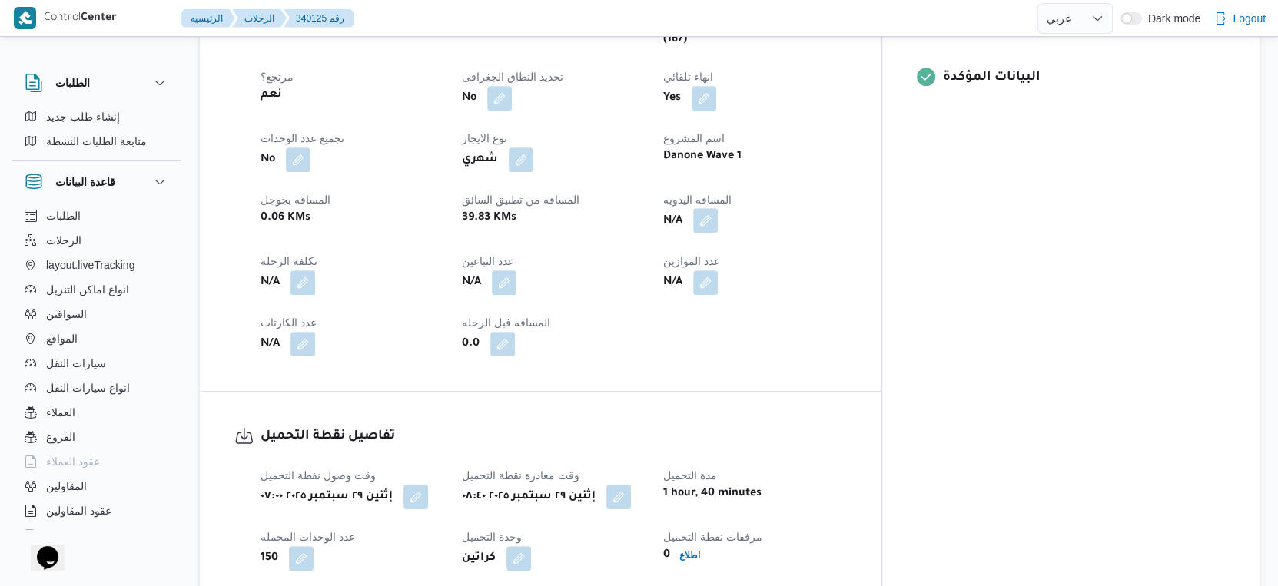
click at [718, 214] on button "button" at bounding box center [705, 220] width 25 height 25
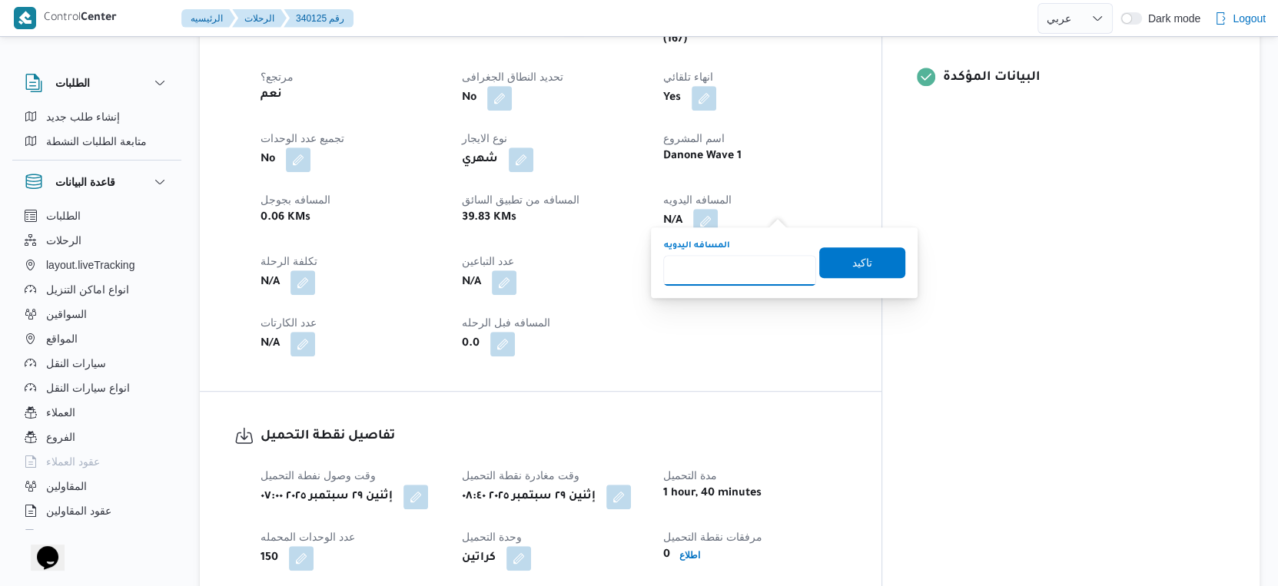
click at [729, 273] on input "المسافه اليدويه" at bounding box center [739, 270] width 153 height 31
type input "41"
click at [864, 264] on span "تاكيد" at bounding box center [862, 262] width 86 height 31
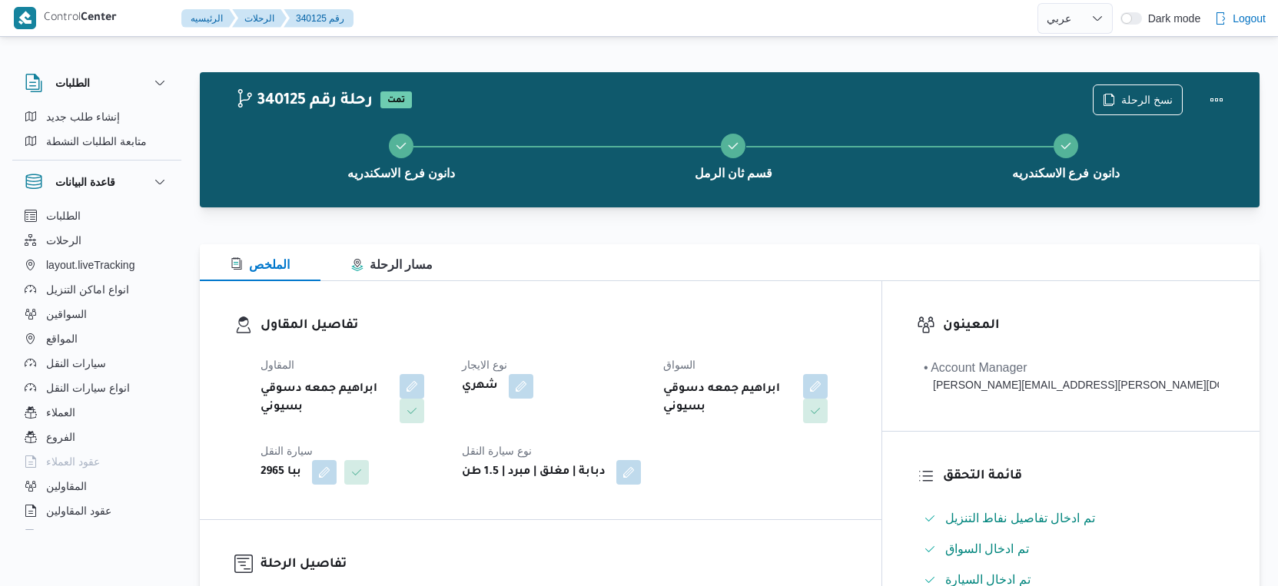
select select "ar"
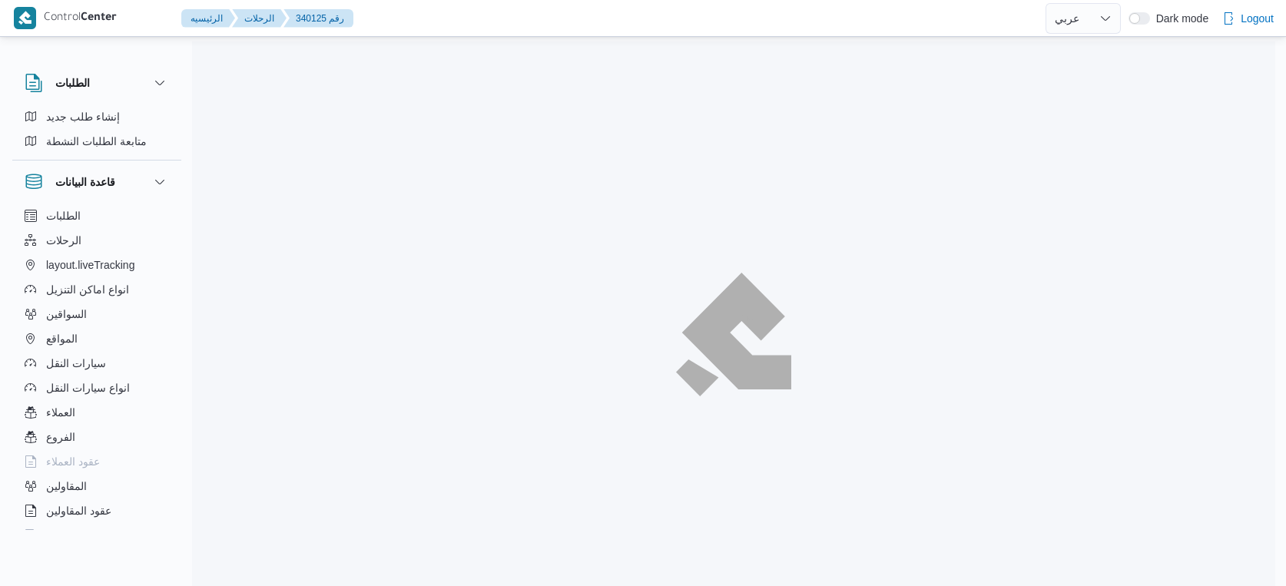
select select "ar"
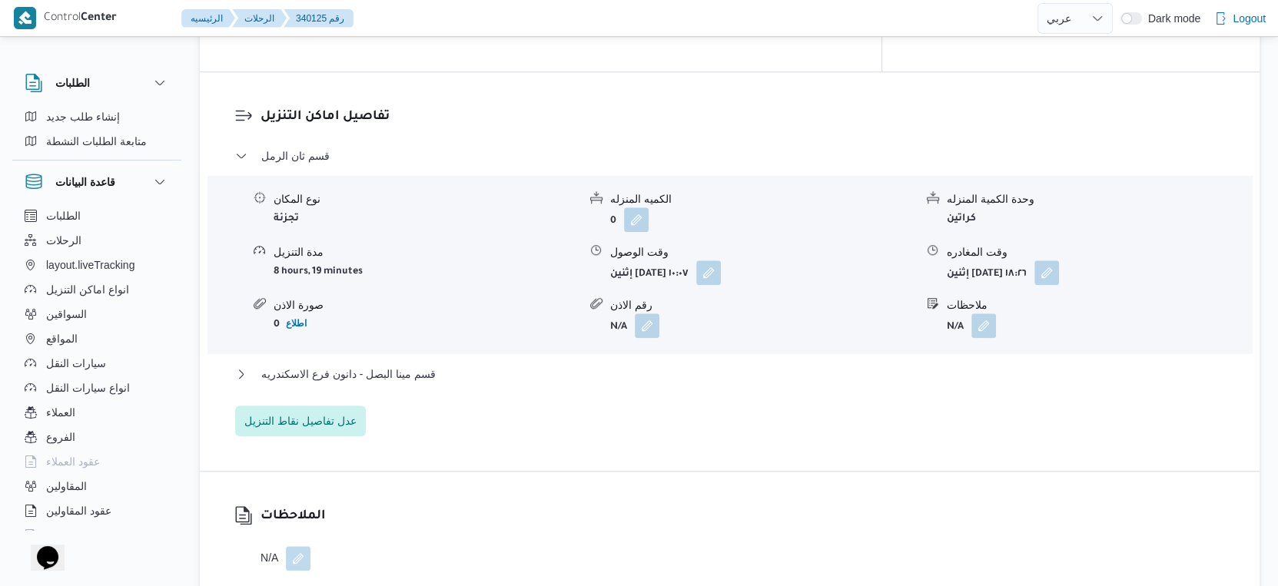
scroll to position [1281, 0]
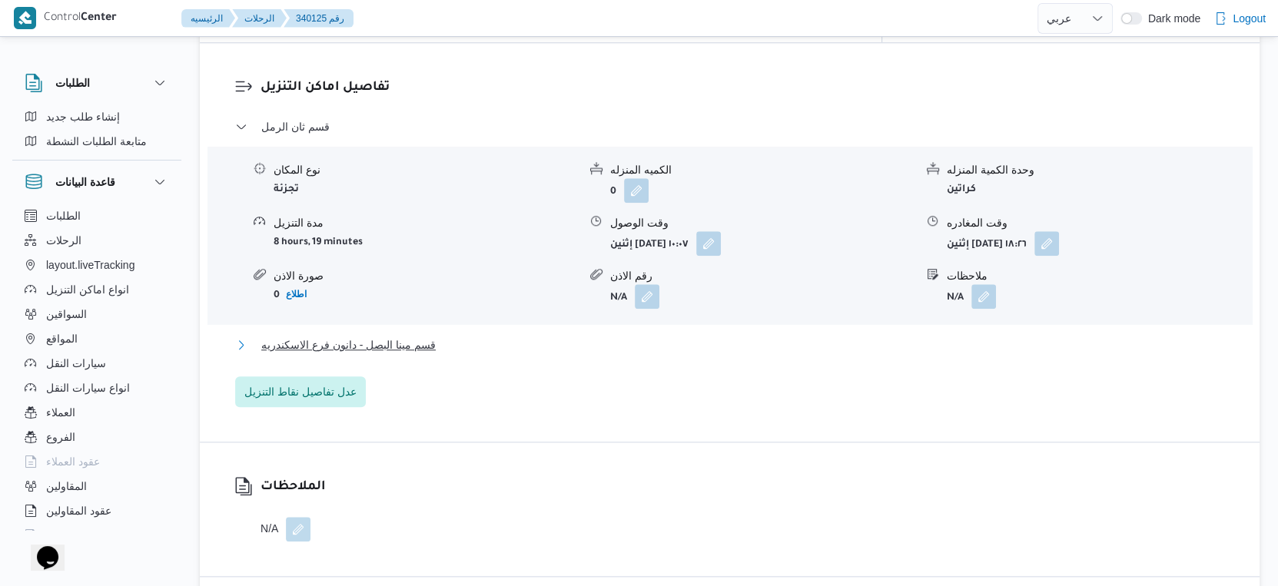
click at [409, 336] on span "قسم مينا البصل - دانون فرع الاسكندريه" at bounding box center [348, 345] width 174 height 18
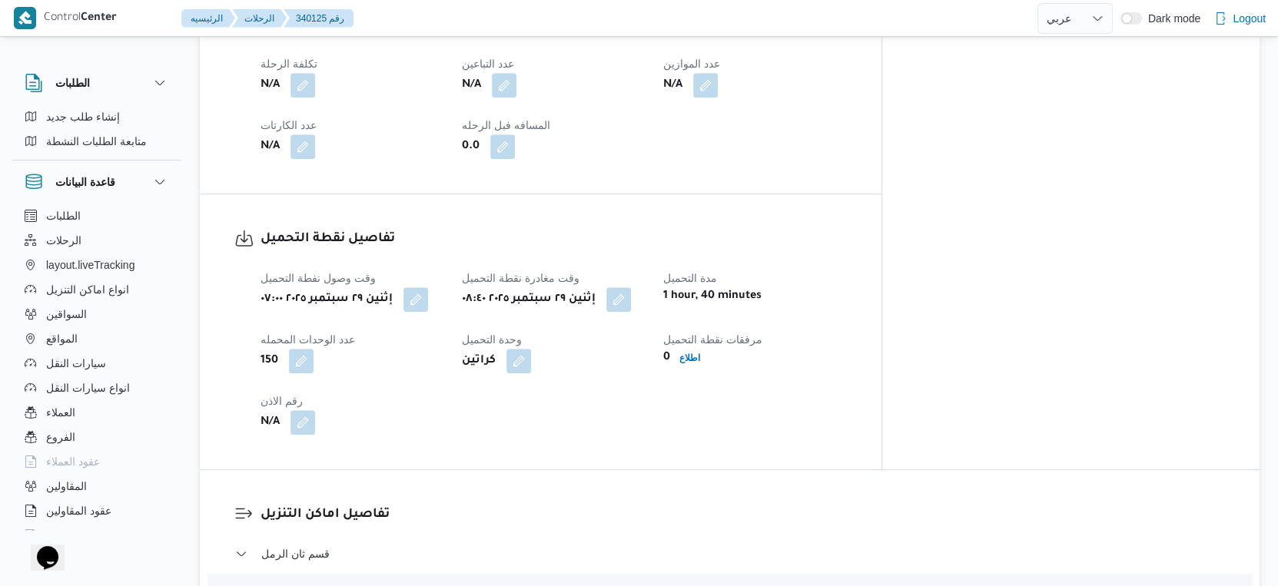
scroll to position [426, 0]
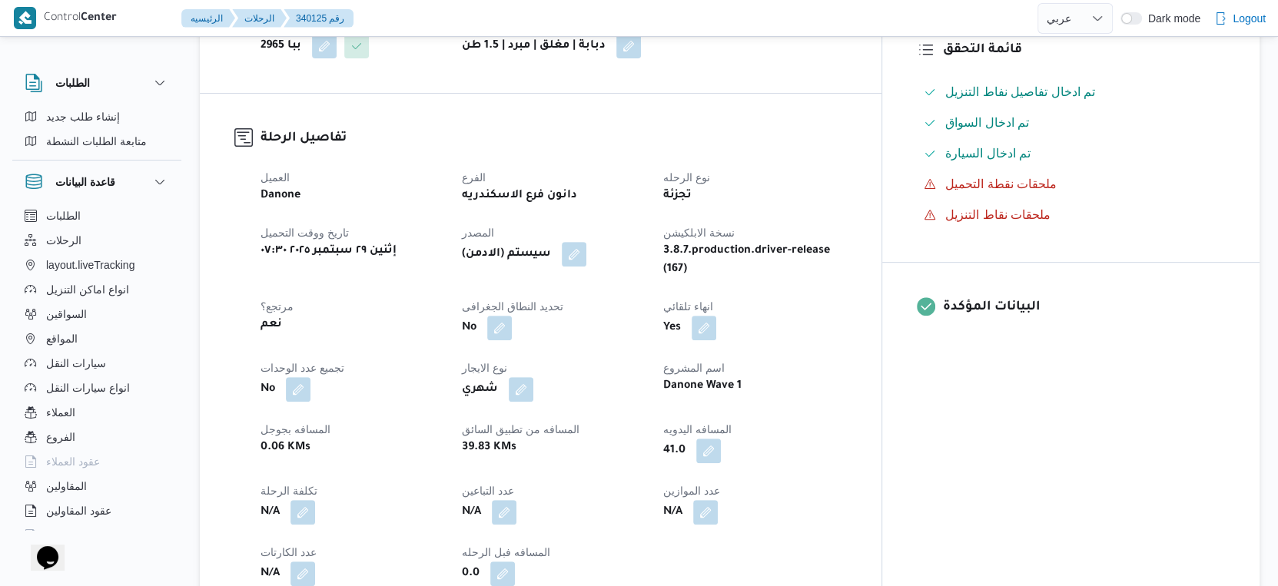
select select "ar"
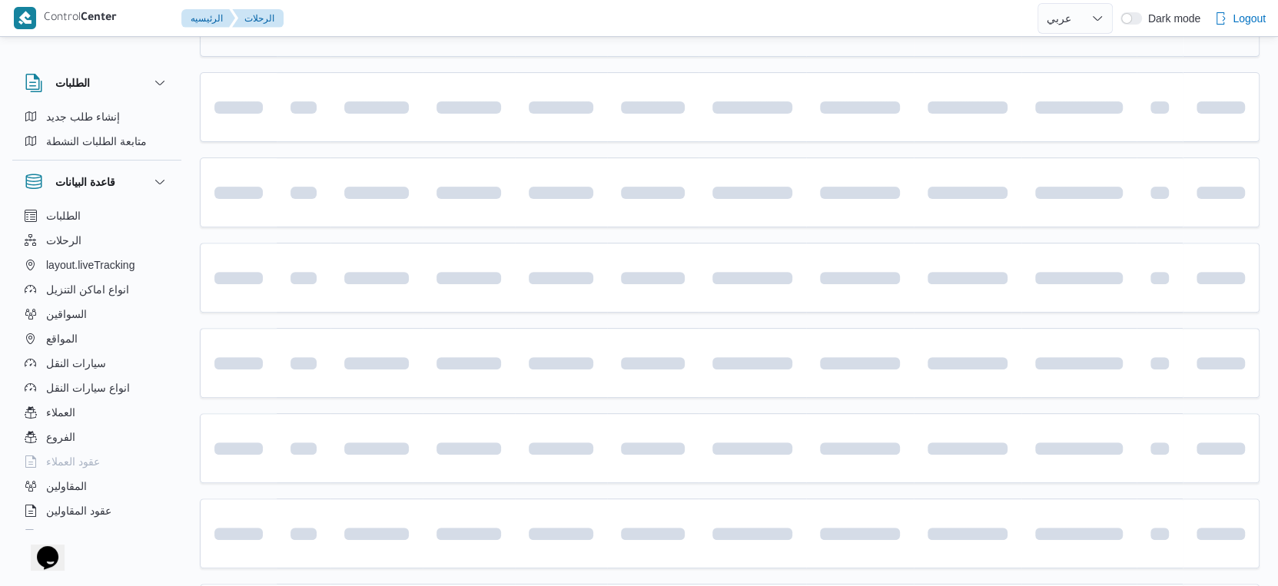
scroll to position [144, 0]
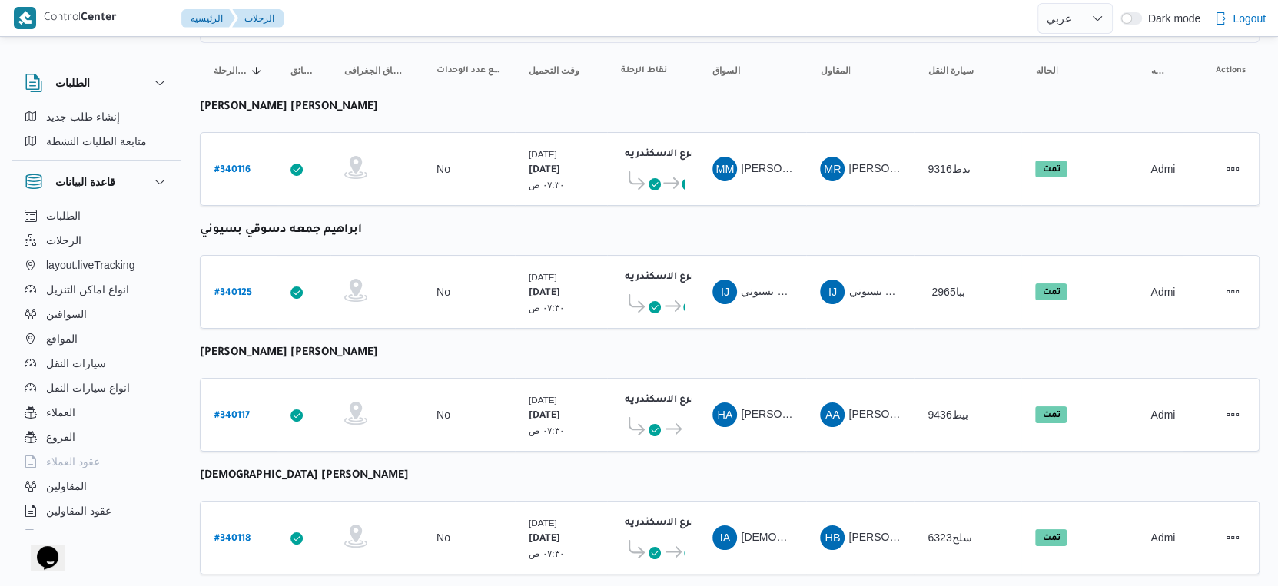
select select "ar"
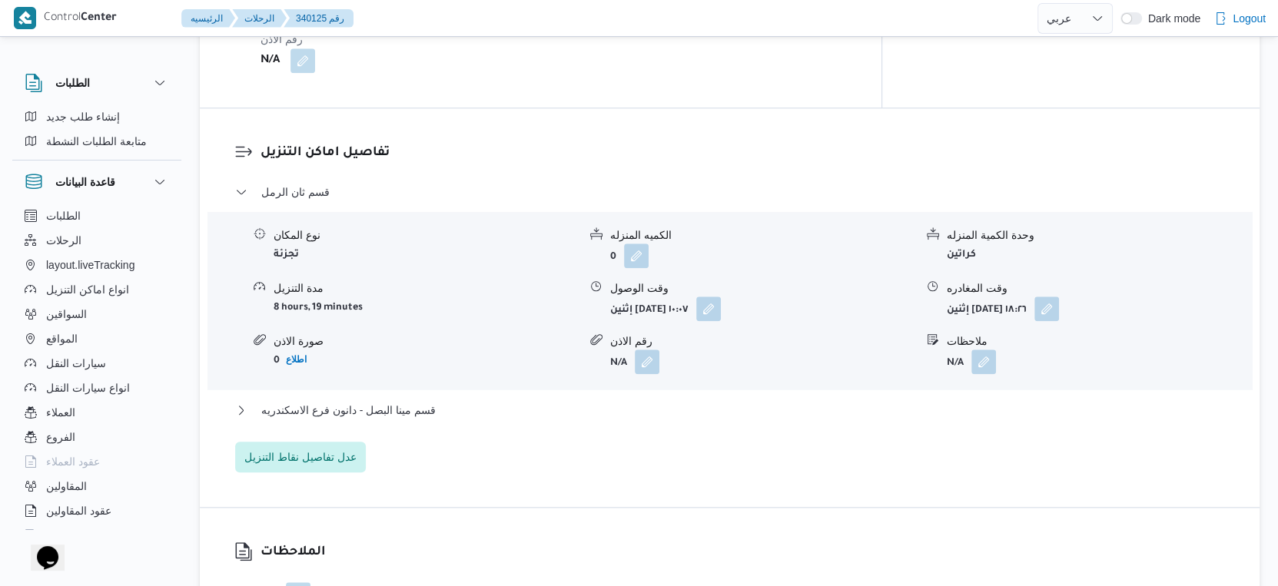
scroll to position [1281, 0]
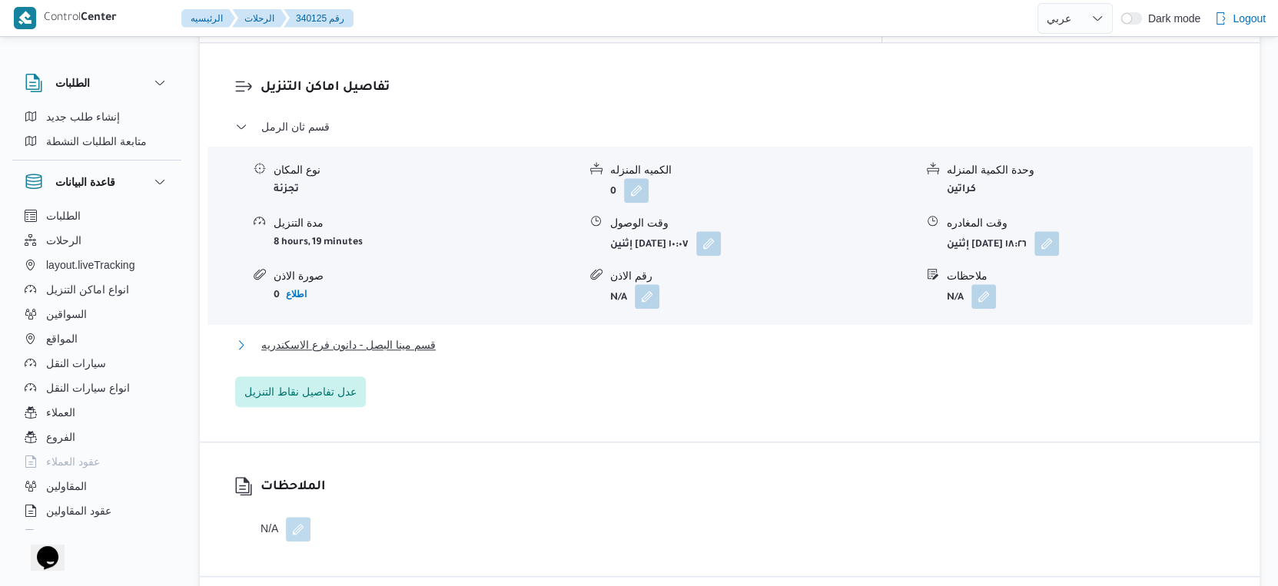
click at [471, 336] on button "قسم مينا البصل - دانون فرع الاسكندريه" at bounding box center [730, 345] width 990 height 18
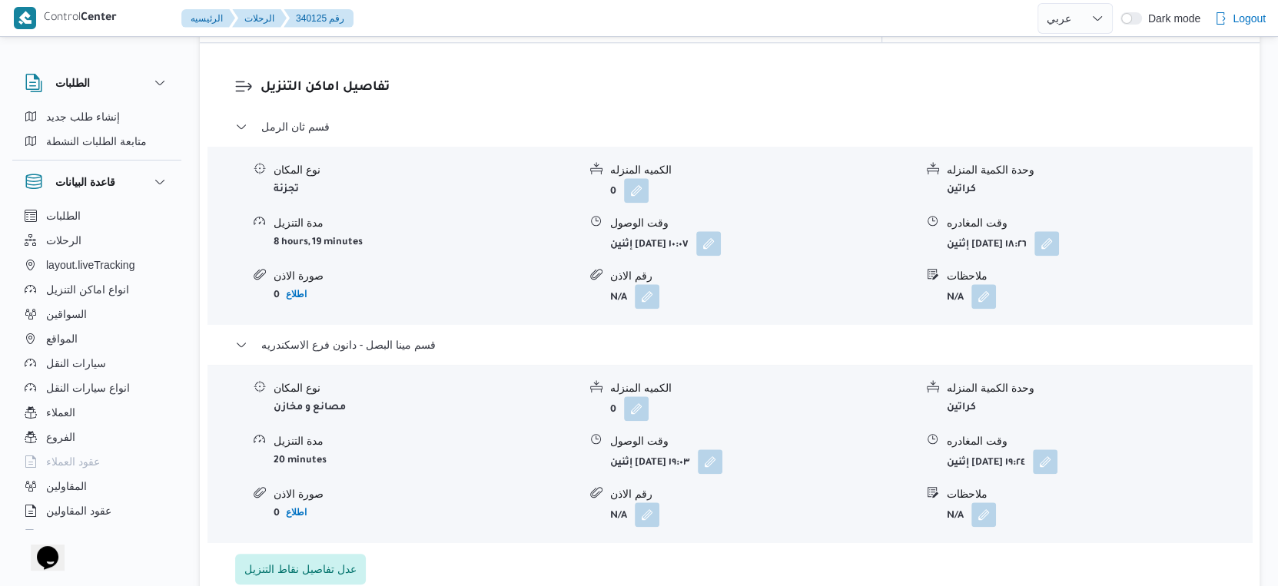
select select "ar"
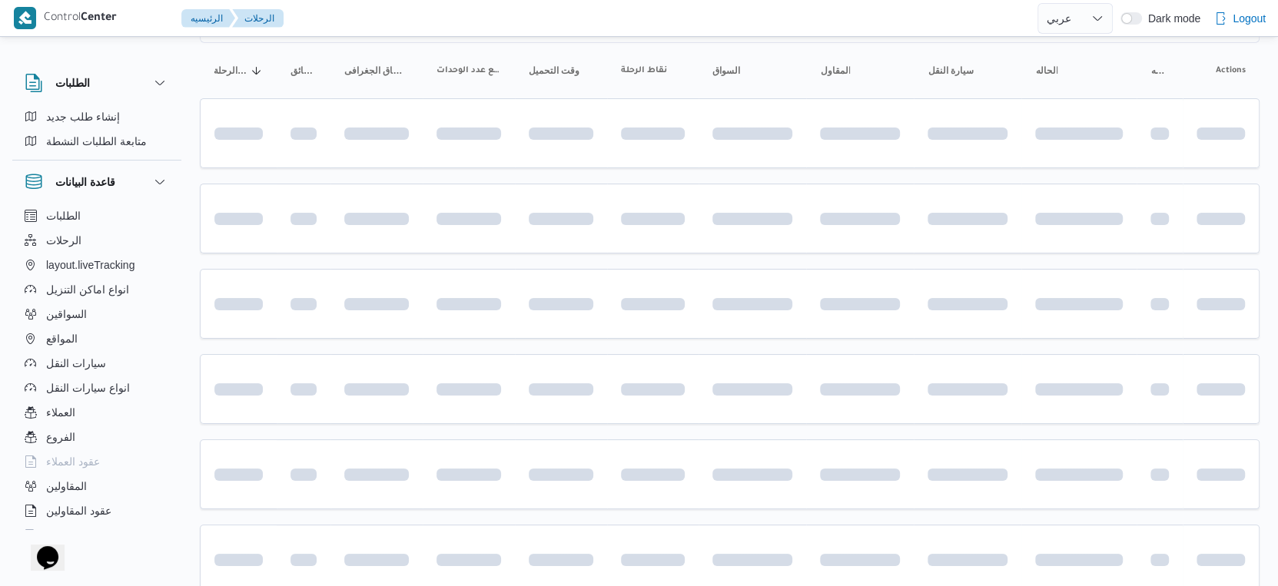
select select "ar"
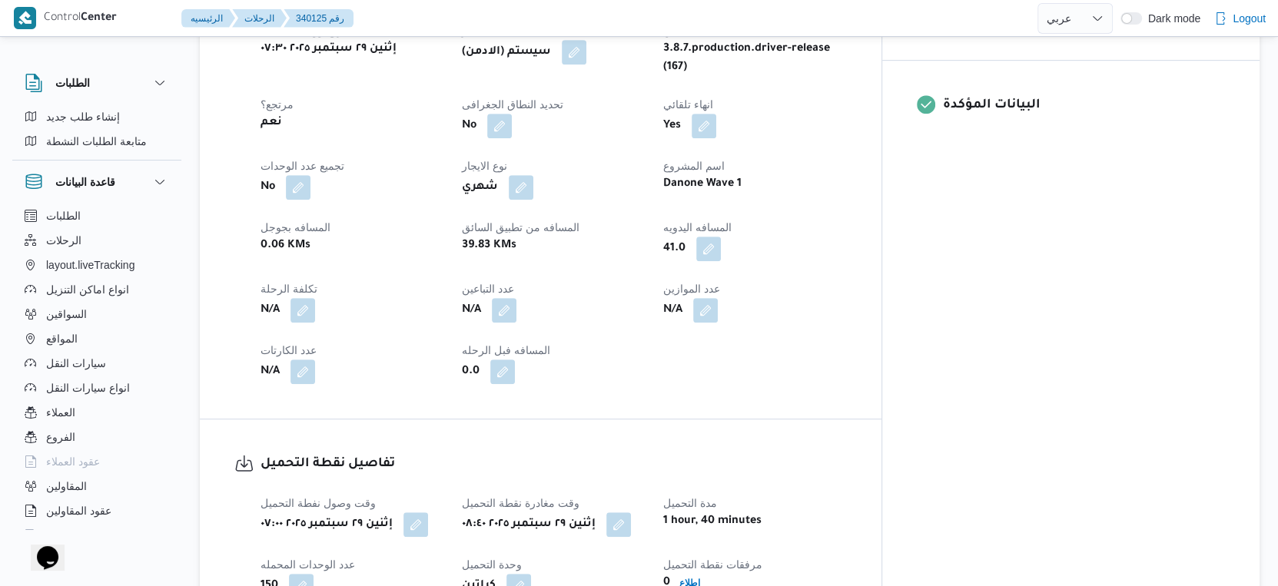
scroll to position [741, 0]
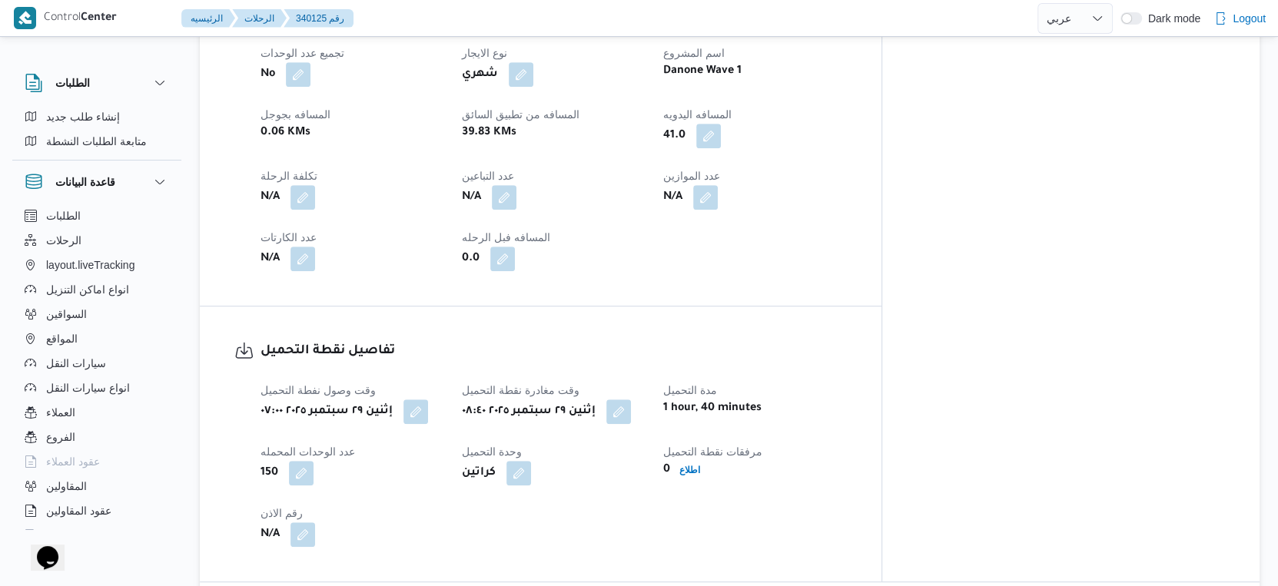
select select "ar"
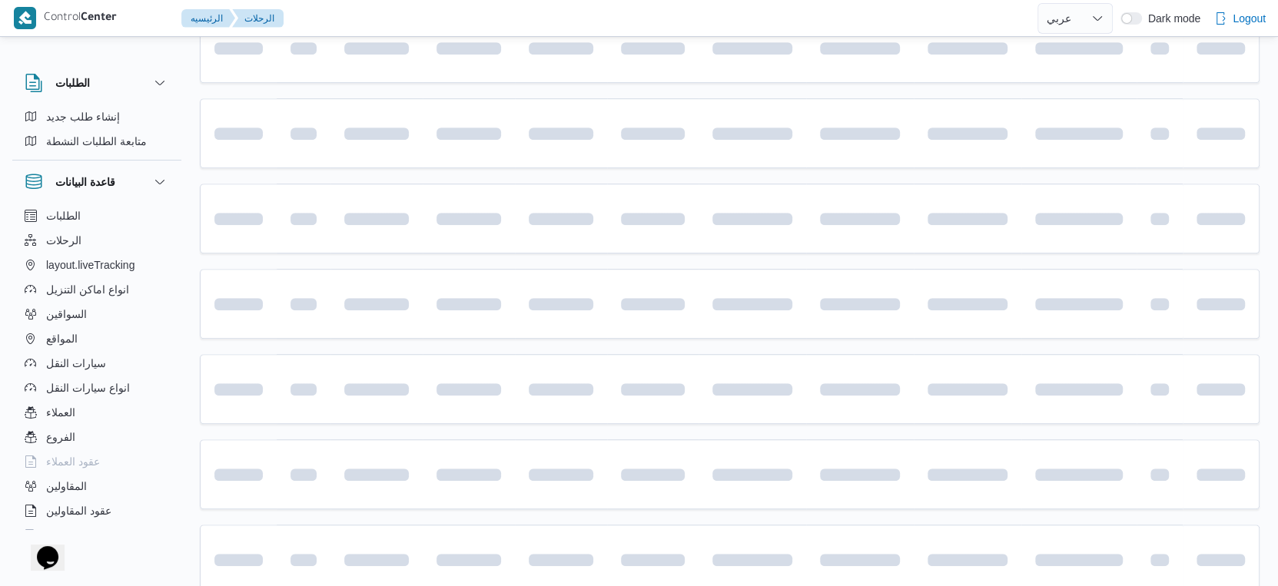
scroll to position [144, 0]
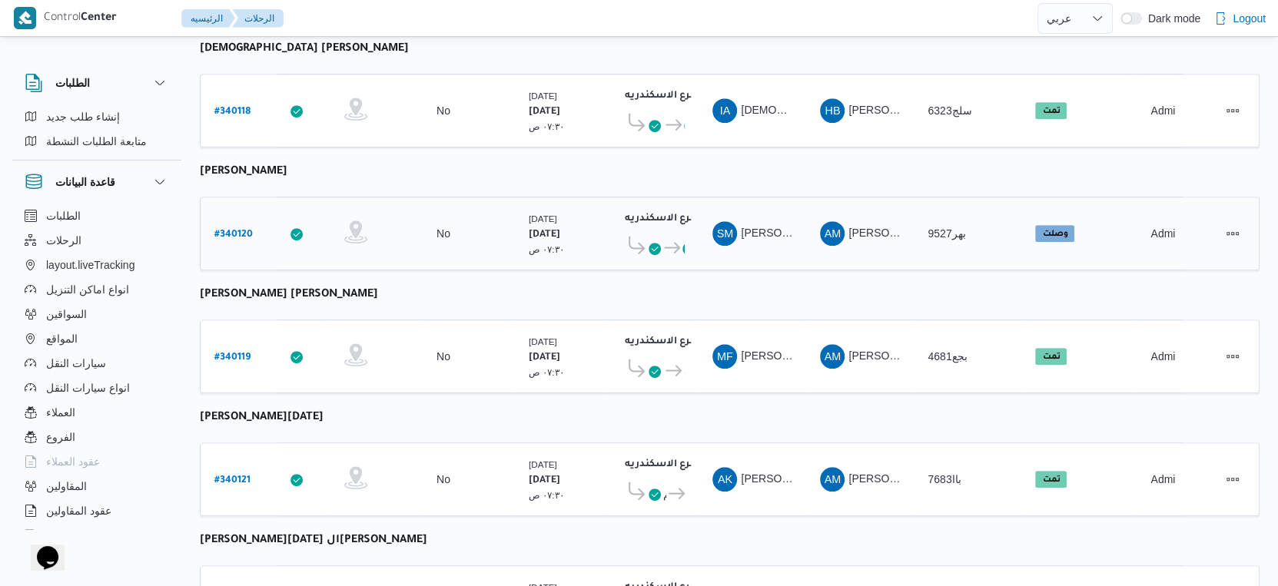
click at [237, 224] on link "# 340120" at bounding box center [233, 234] width 38 height 21
select select "ar"
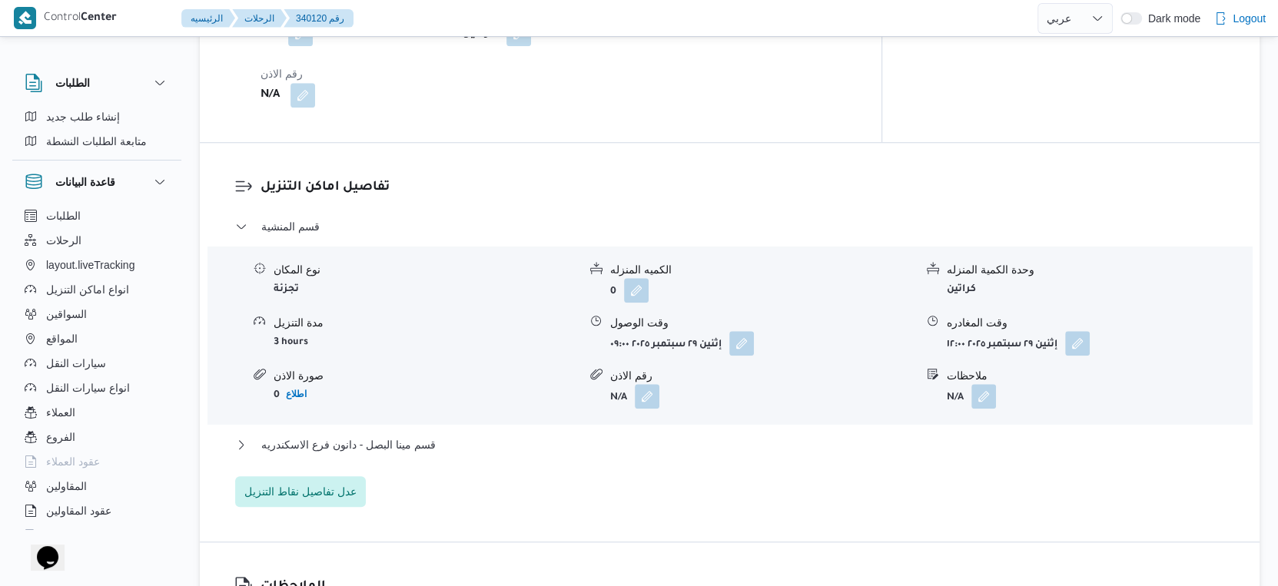
scroll to position [1255, 0]
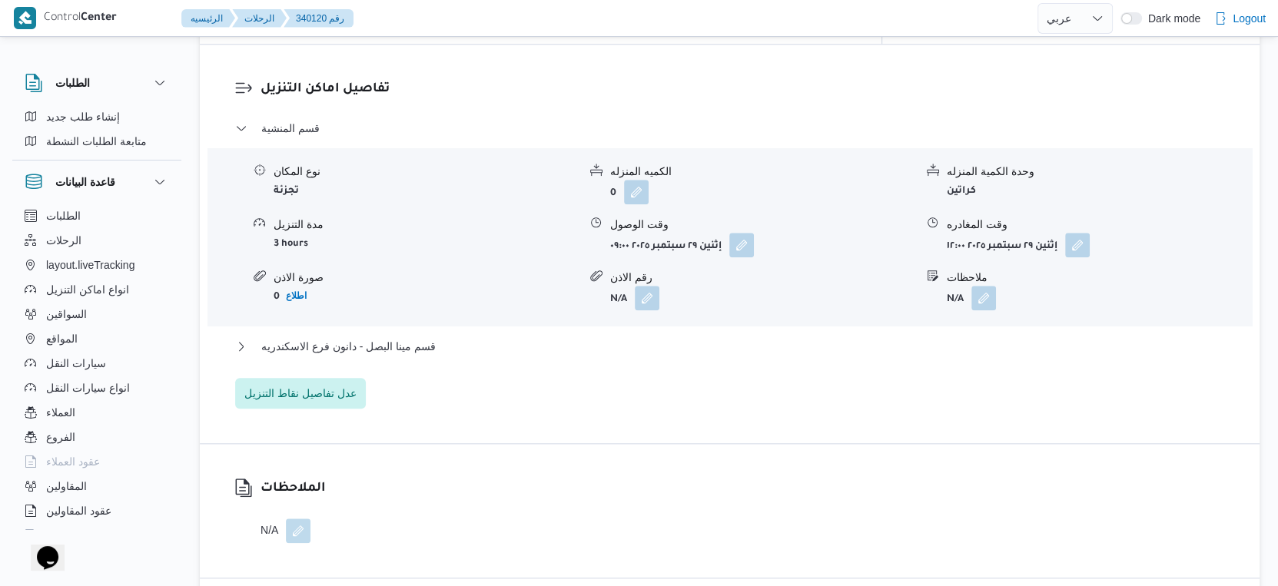
click at [447, 344] on div "قسم المنشية نوع المكان تجزئة الكميه المنزله 0 وحدة الكمية المنزله كراتين مدة ال…" at bounding box center [730, 264] width 990 height 290
click at [449, 356] on button "قسم مينا البصل - دانون فرع الاسكندريه" at bounding box center [730, 346] width 990 height 18
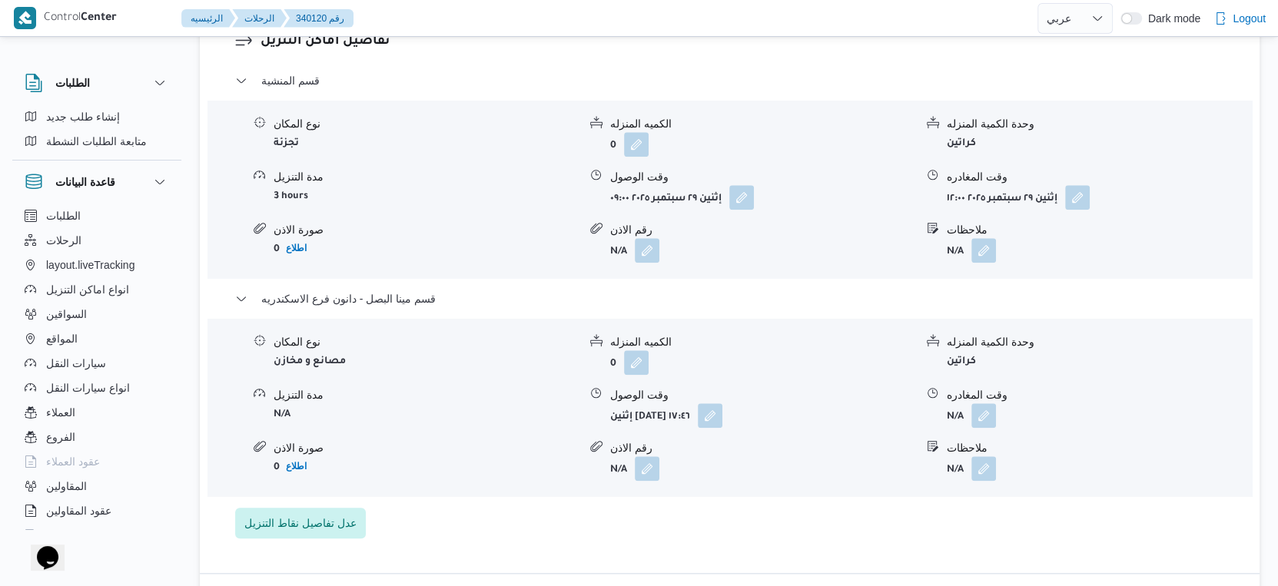
scroll to position [1339, 0]
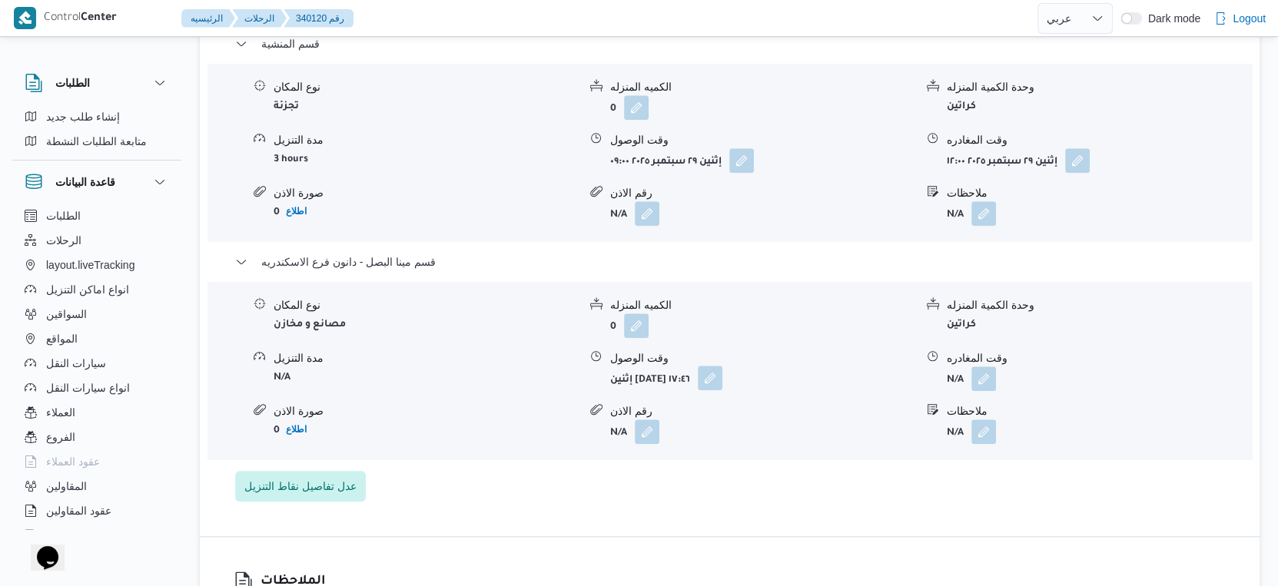
click at [722, 386] on button "button" at bounding box center [710, 378] width 25 height 25
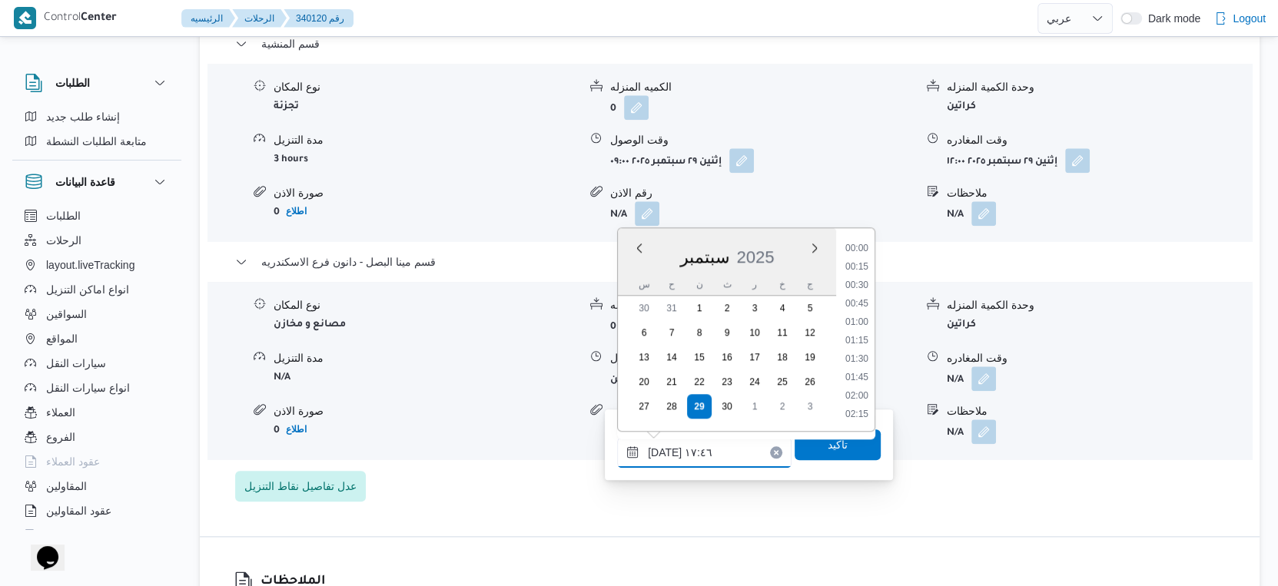
click at [716, 455] on input "٢٩/٠٩/٢٠٢٥ ١٧:٤٦" at bounding box center [704, 452] width 174 height 31
click at [863, 252] on li "16:30" at bounding box center [856, 251] width 35 height 15
type input "٢٩/٠٩/٢٠٢٥ ١٦:٣٠"
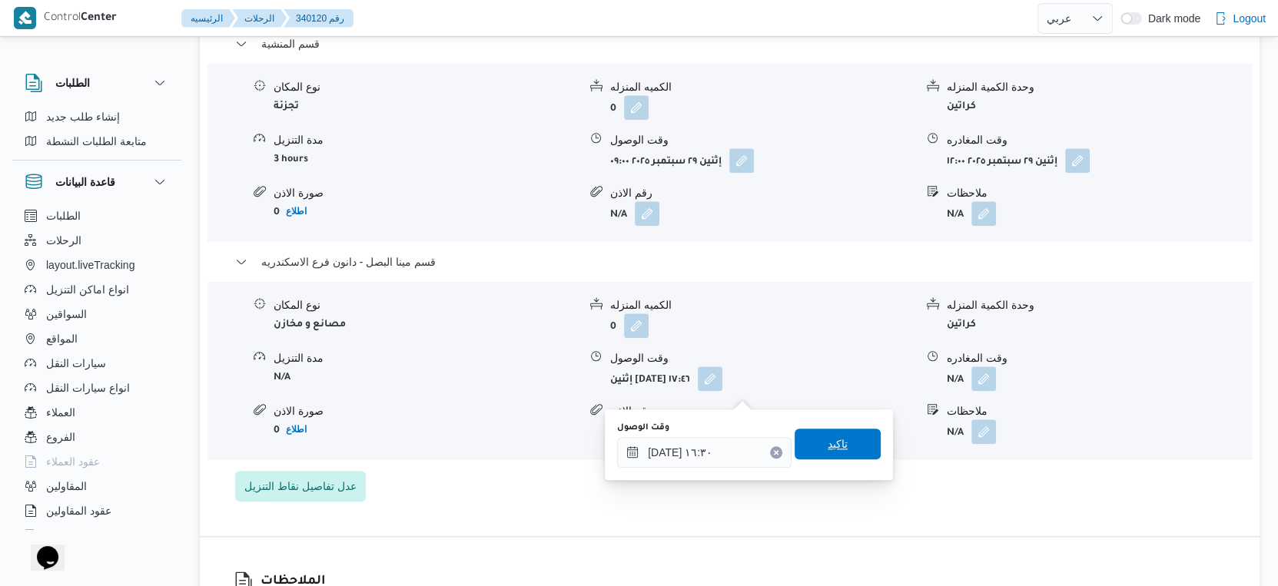
click at [838, 430] on span "تاكيد" at bounding box center [837, 444] width 86 height 31
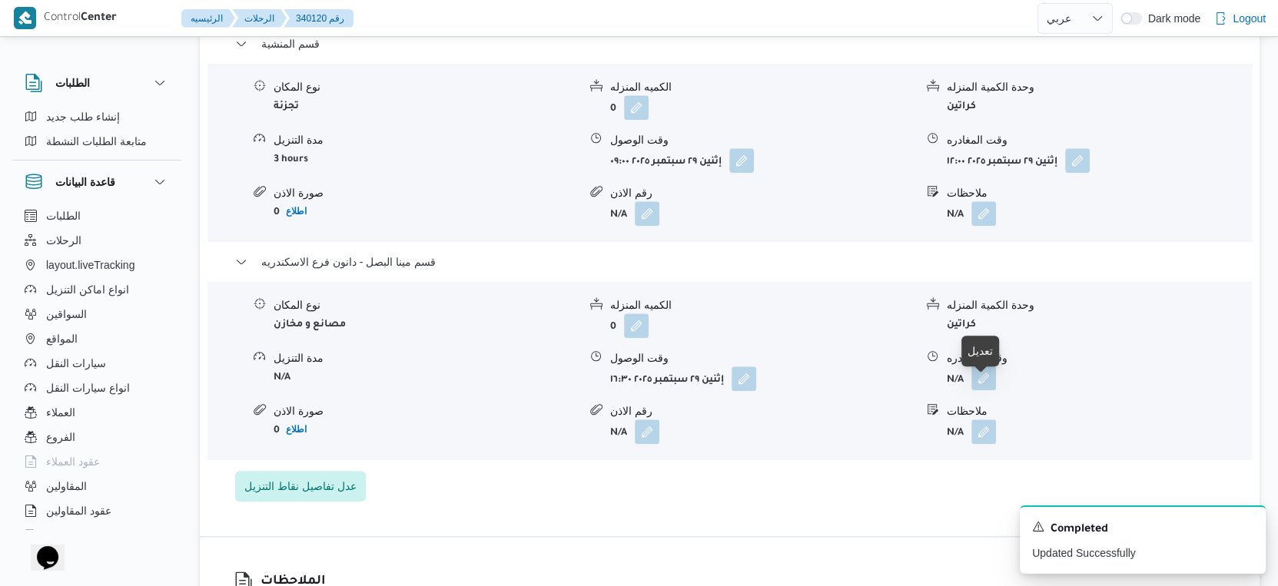
click at [989, 390] on button "button" at bounding box center [983, 378] width 25 height 25
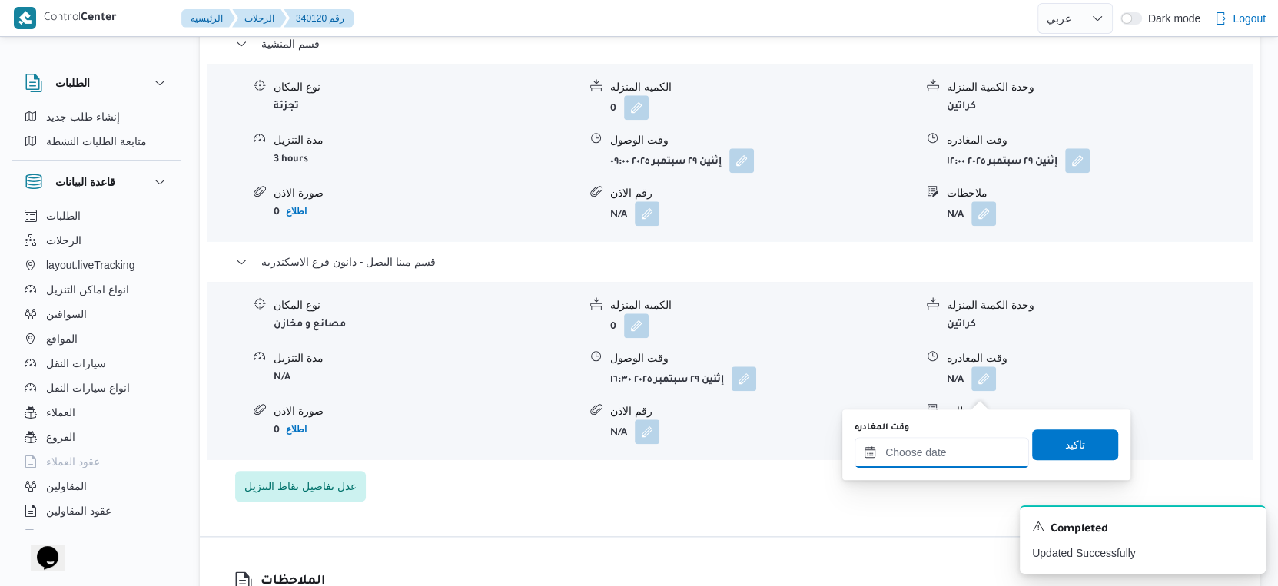
click at [963, 453] on input "وقت المغادره" at bounding box center [941, 452] width 174 height 31
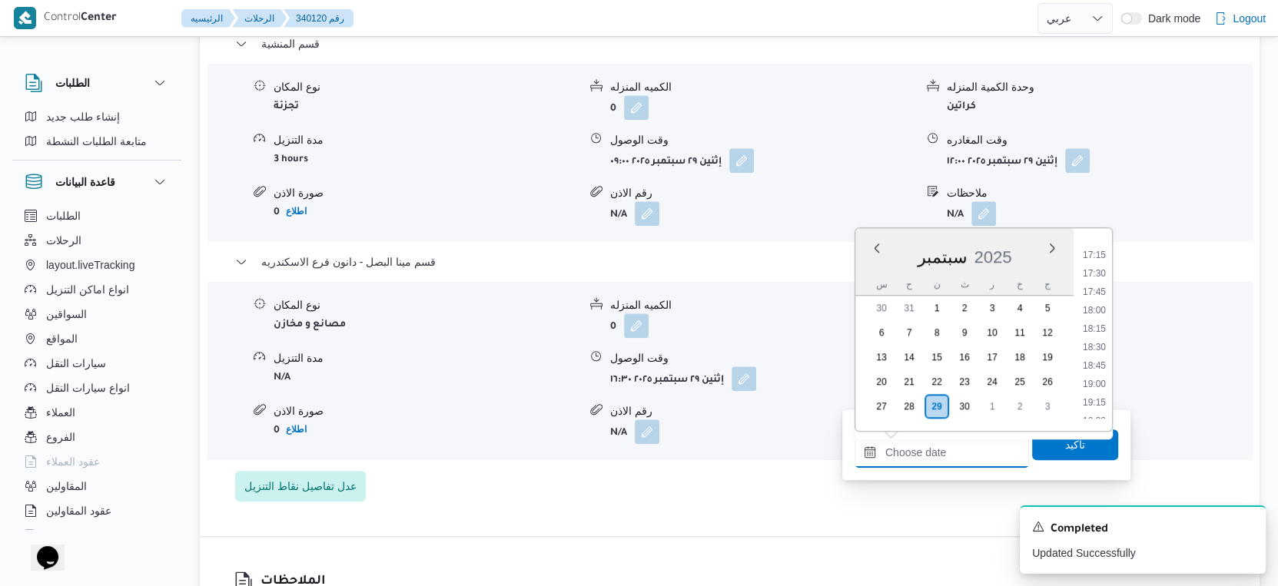
scroll to position [1228, 0]
click at [1099, 254] on li "16:45" at bounding box center [1093, 255] width 35 height 15
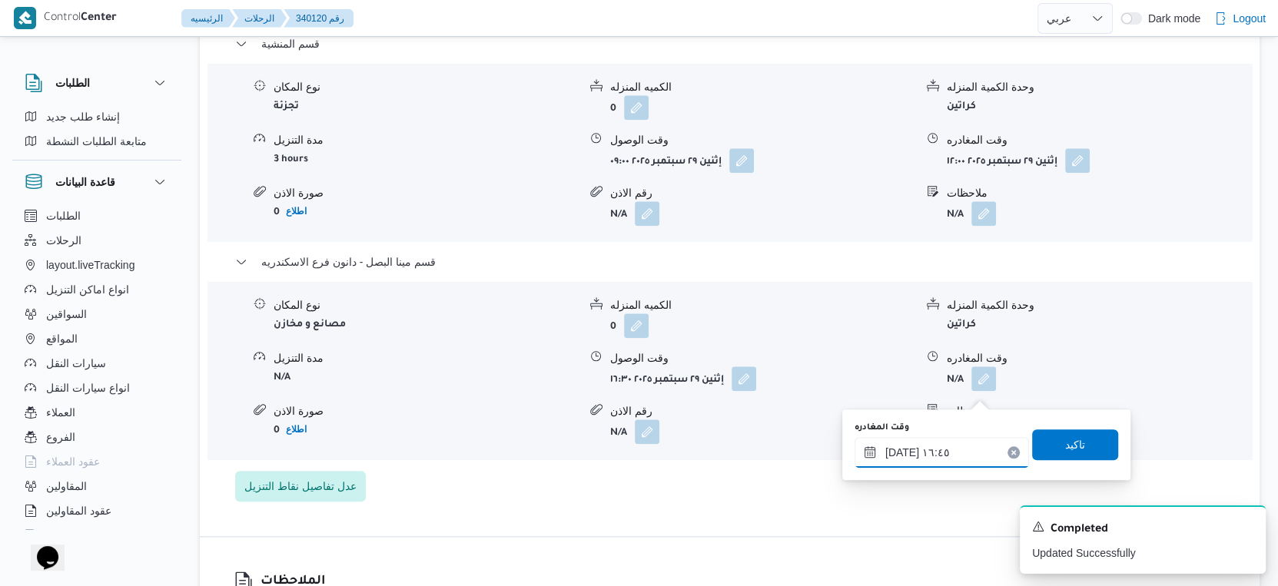
click at [900, 449] on input "٢٩/٠٩/٢٠٢٥ ١٦:٤٥" at bounding box center [941, 452] width 174 height 31
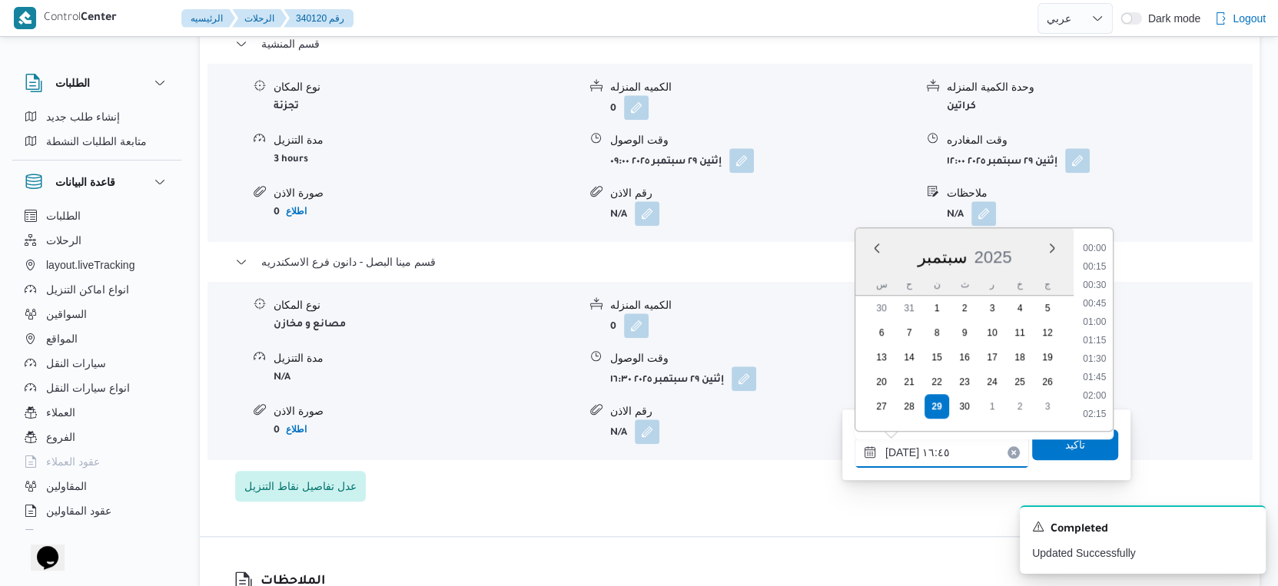
scroll to position [1140, 0]
click at [900, 449] on input "٢٩/٠٩/٢٠٢٥ ١٦:٤٥" at bounding box center [941, 452] width 174 height 31
type input "٢٩/٠٩/٢٠٢٥ ١٦:٥٥"
click at [1065, 444] on span "تاكيد" at bounding box center [1075, 444] width 20 height 18
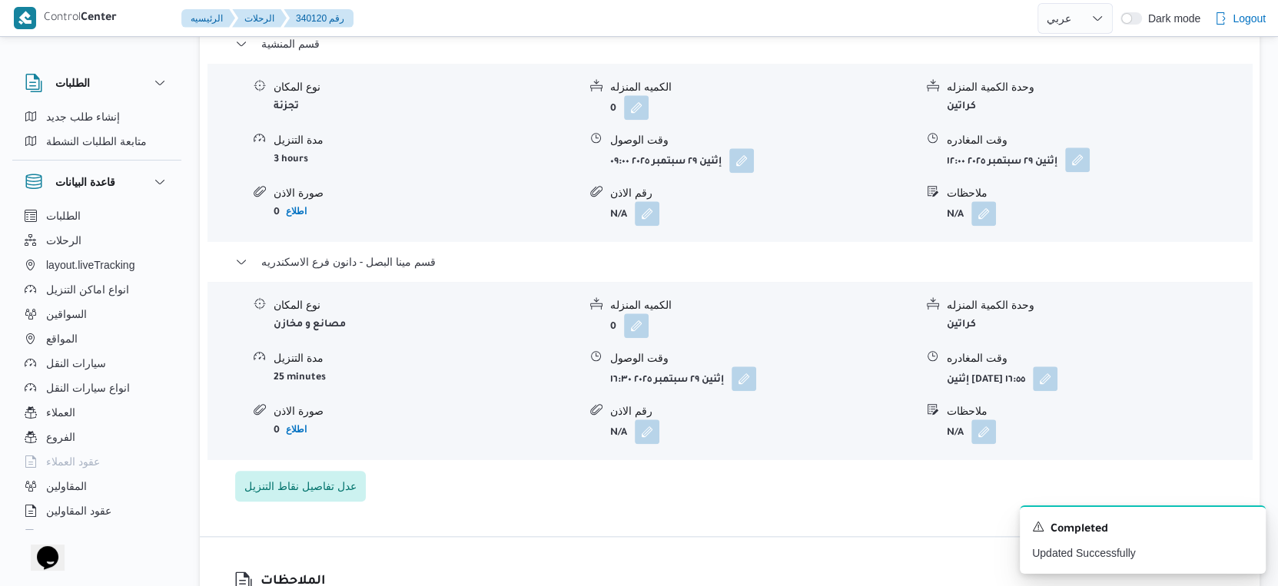
click at [1089, 170] on button "button" at bounding box center [1077, 160] width 25 height 25
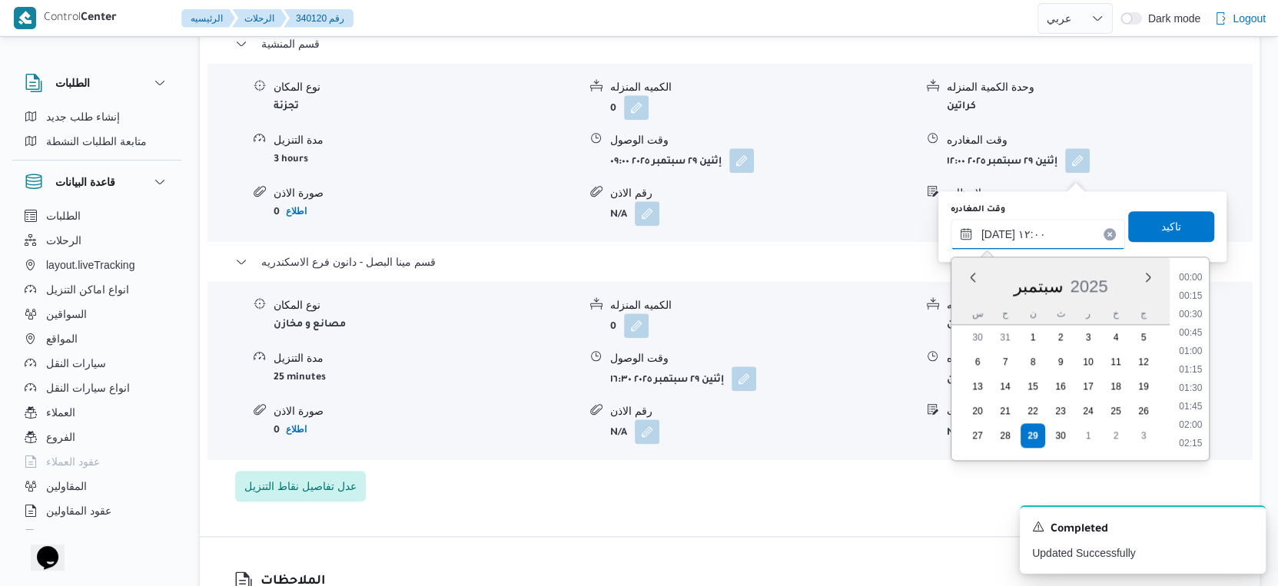
click at [1039, 222] on input "٢٩/٠٩/٢٠٢٥ ١٢:٠٠" at bounding box center [1037, 234] width 174 height 31
click at [1195, 323] on li "16:00" at bounding box center [1189, 325] width 35 height 15
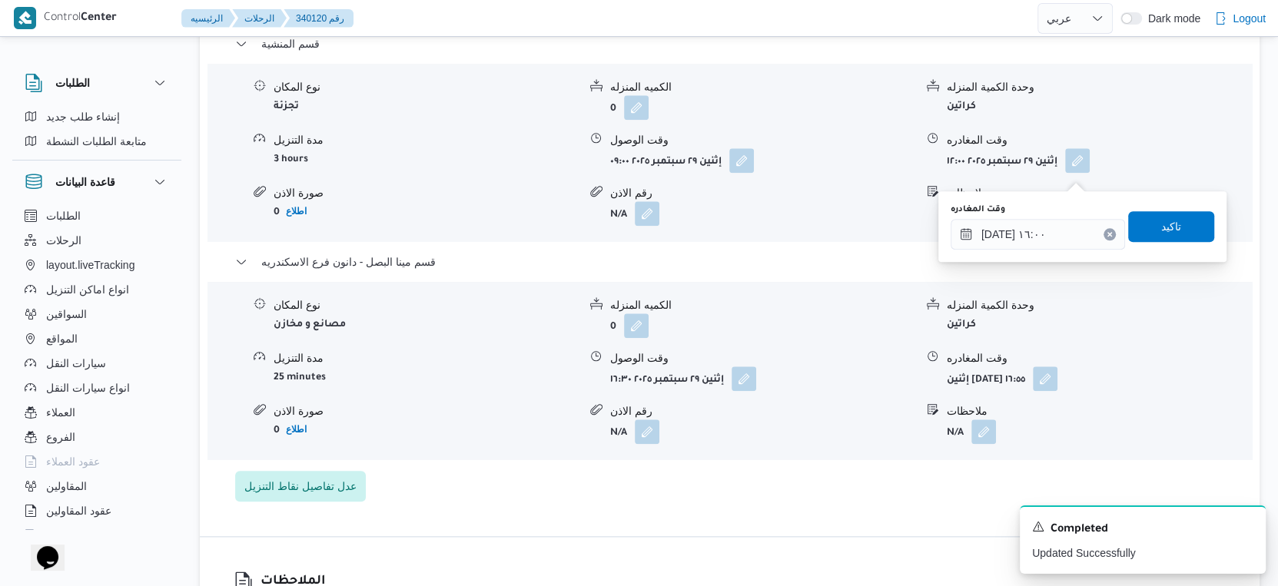
click at [1166, 193] on div "You are in a dialog. To close this dialog, hit escape. وقت المغادره ٢٩/٠٩/٢٠٢٥ …" at bounding box center [1082, 226] width 288 height 71
type input "٢٩/٠٩/٢٠٢٥ ١٢:٠٠"
click at [1175, 264] on button "قسم مينا البصل - دانون فرع الاسكندريه" at bounding box center [730, 262] width 990 height 18
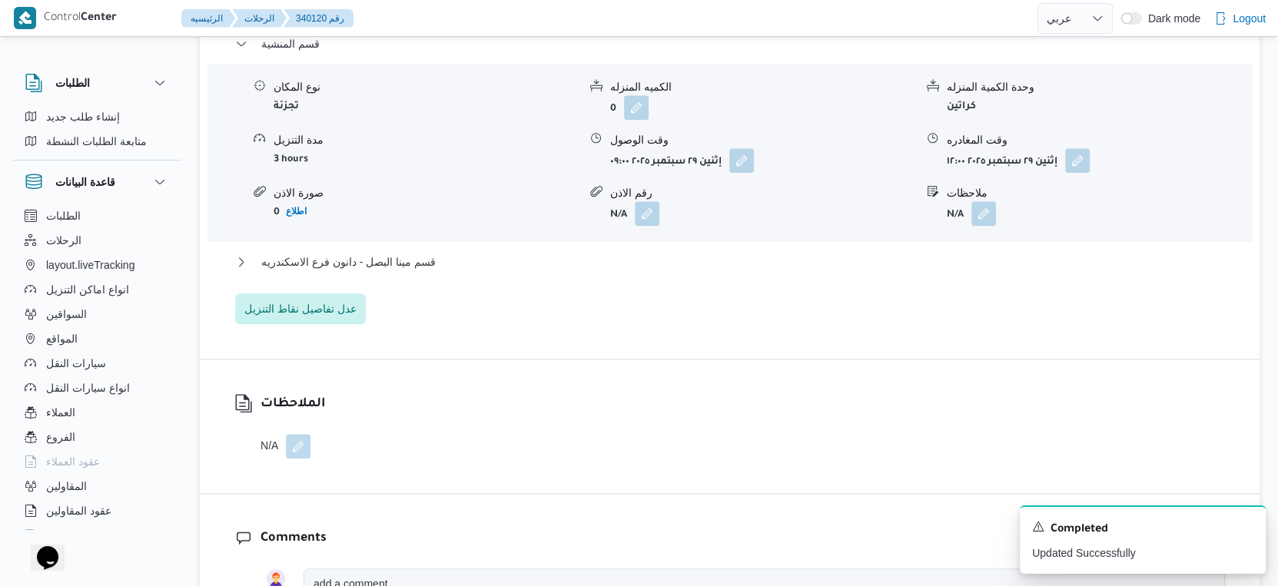
click at [1177, 226] on form "N/A" at bounding box center [1098, 213] width 304 height 25
click at [434, 270] on span "قسم مينا البصل - دانون فرع الاسكندريه" at bounding box center [348, 262] width 174 height 18
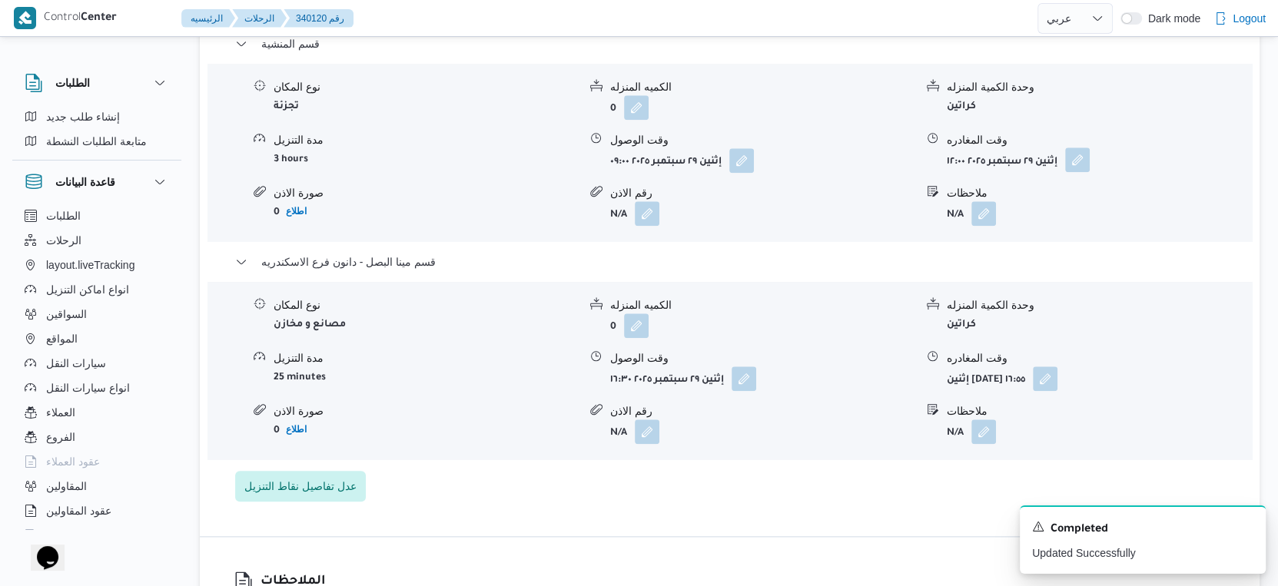
click at [1081, 170] on button "button" at bounding box center [1077, 160] width 25 height 25
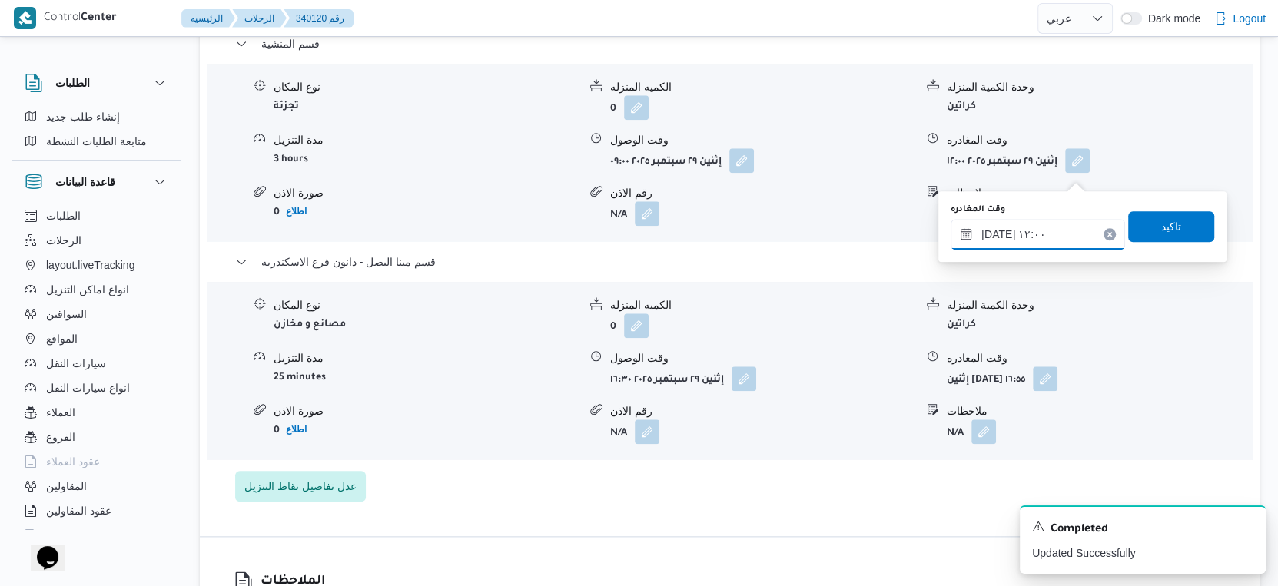
click at [1038, 247] on input "٢٩/٠٩/٢٠٢٥ ١٢:٠٠" at bounding box center [1037, 234] width 174 height 31
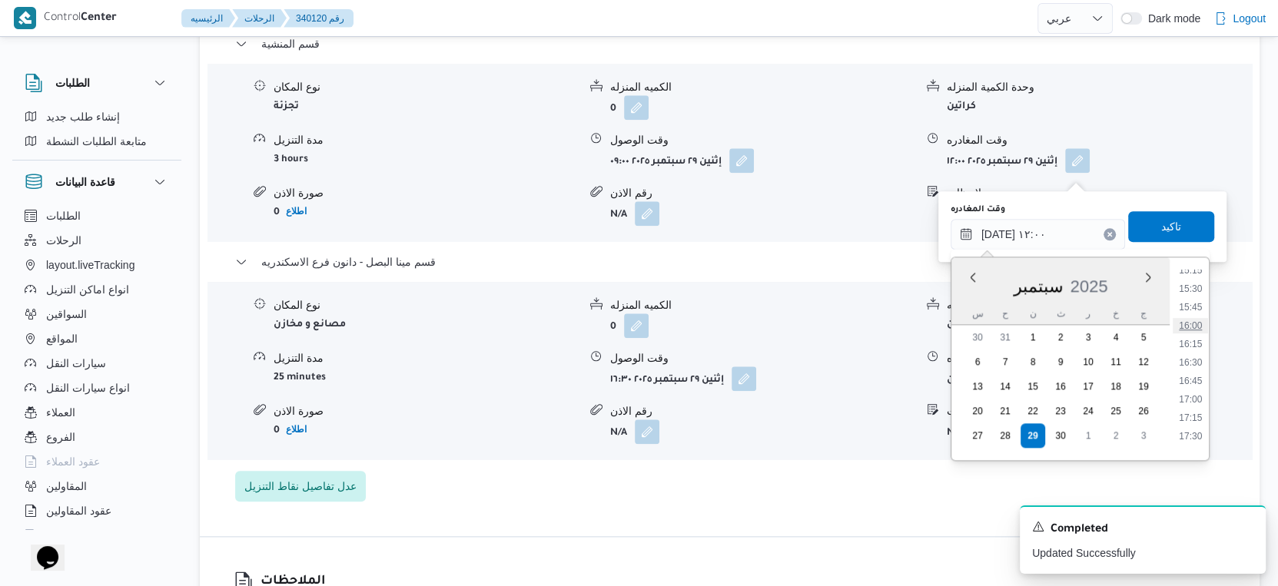
click at [1185, 321] on li "16:00" at bounding box center [1189, 325] width 35 height 15
type input "٢٩/٠٩/٢٠٢٥ ١٦:٠٠"
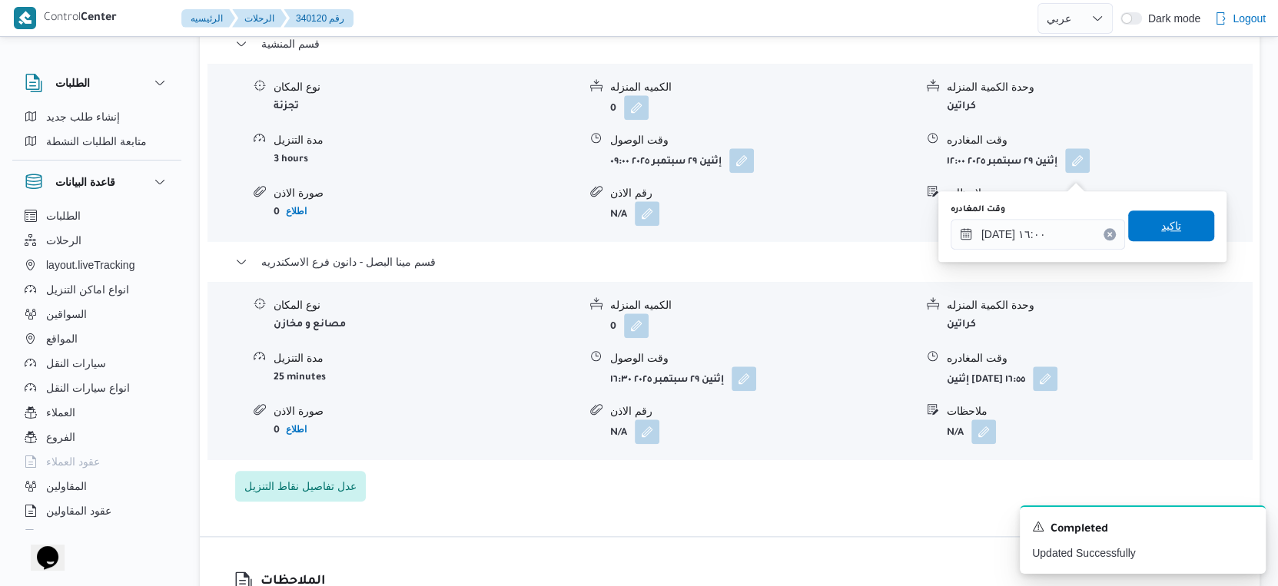
click at [1178, 227] on span "تاكيد" at bounding box center [1171, 225] width 86 height 31
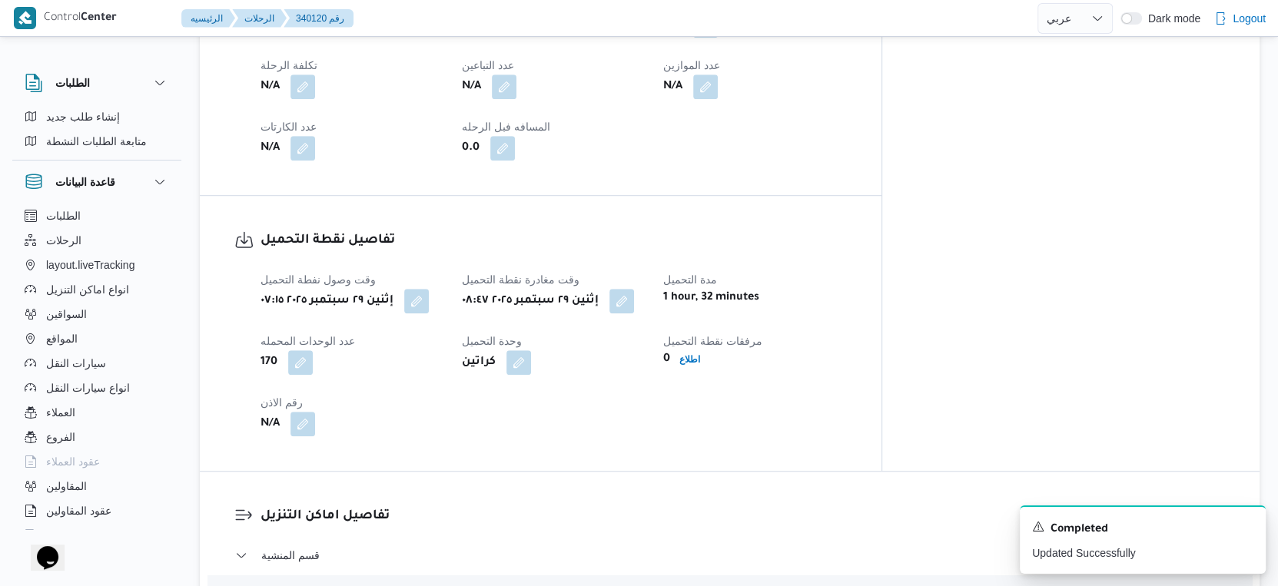
scroll to position [572, 0]
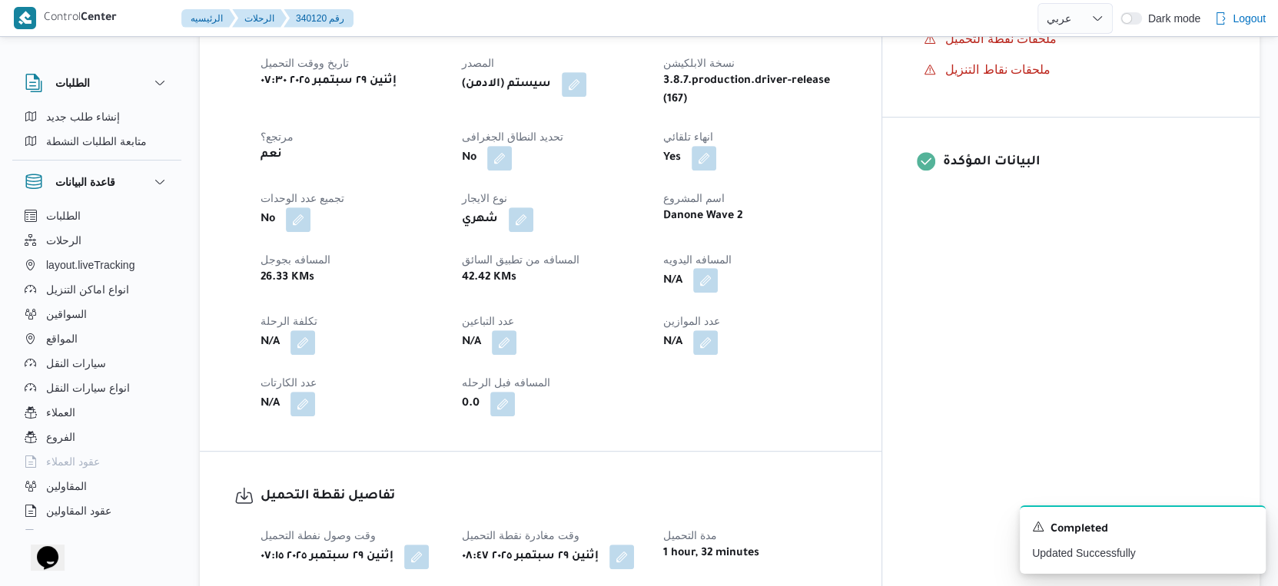
click at [718, 289] on button "button" at bounding box center [705, 280] width 25 height 25
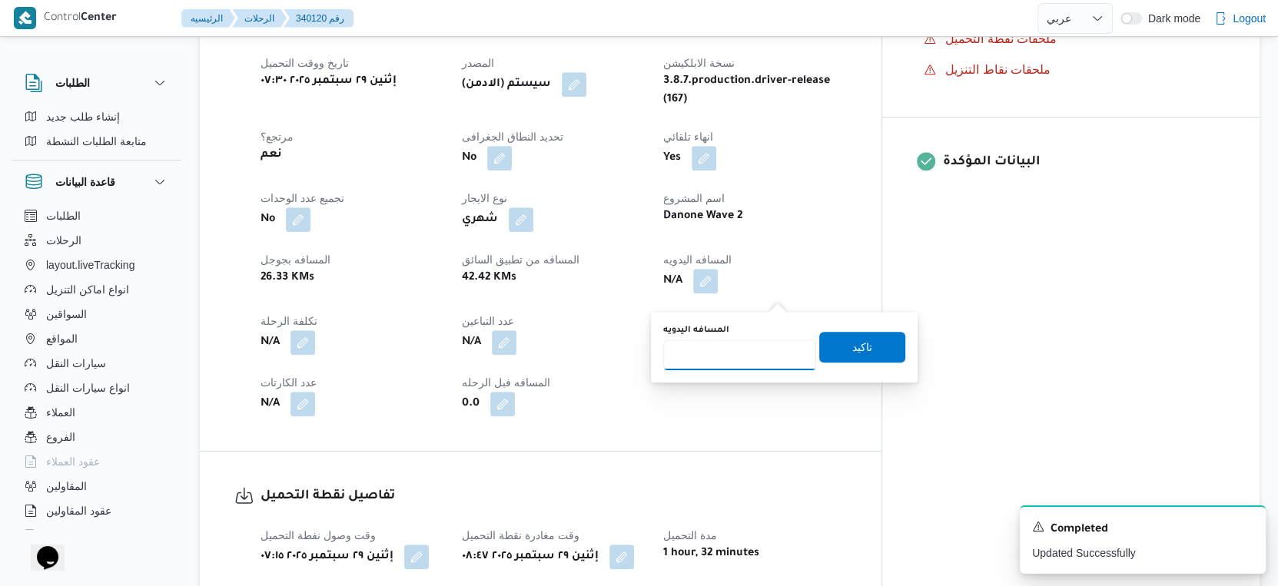
click at [718, 343] on input "المسافه اليدويه" at bounding box center [739, 355] width 153 height 31
type input "20"
click at [874, 347] on span "تاكيد" at bounding box center [862, 346] width 86 height 31
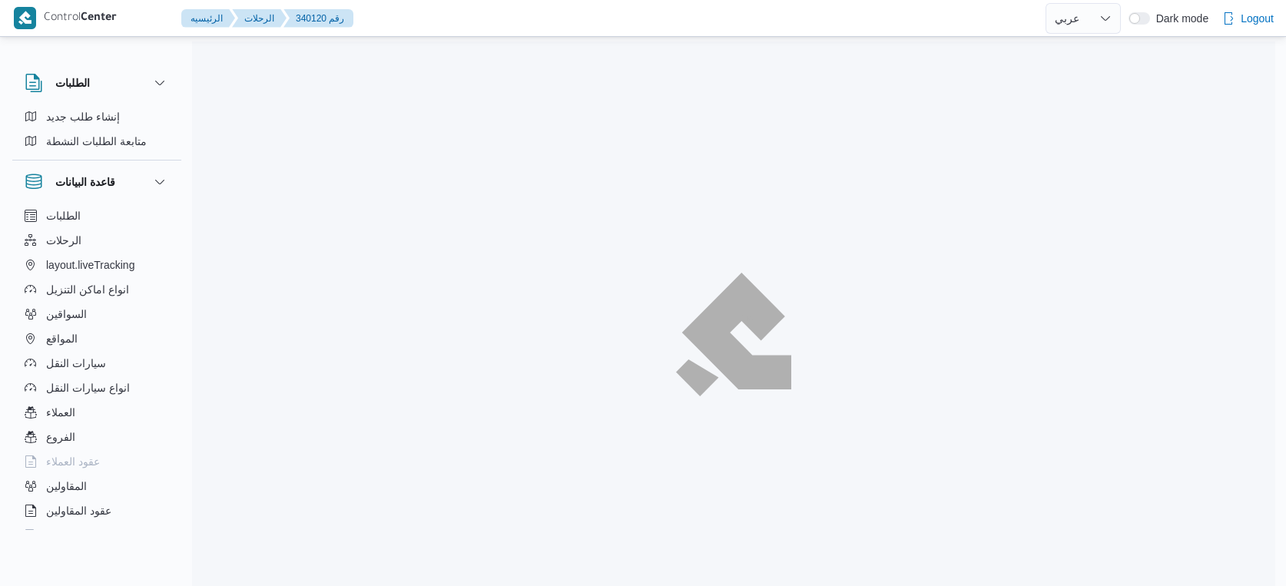
select select "ar"
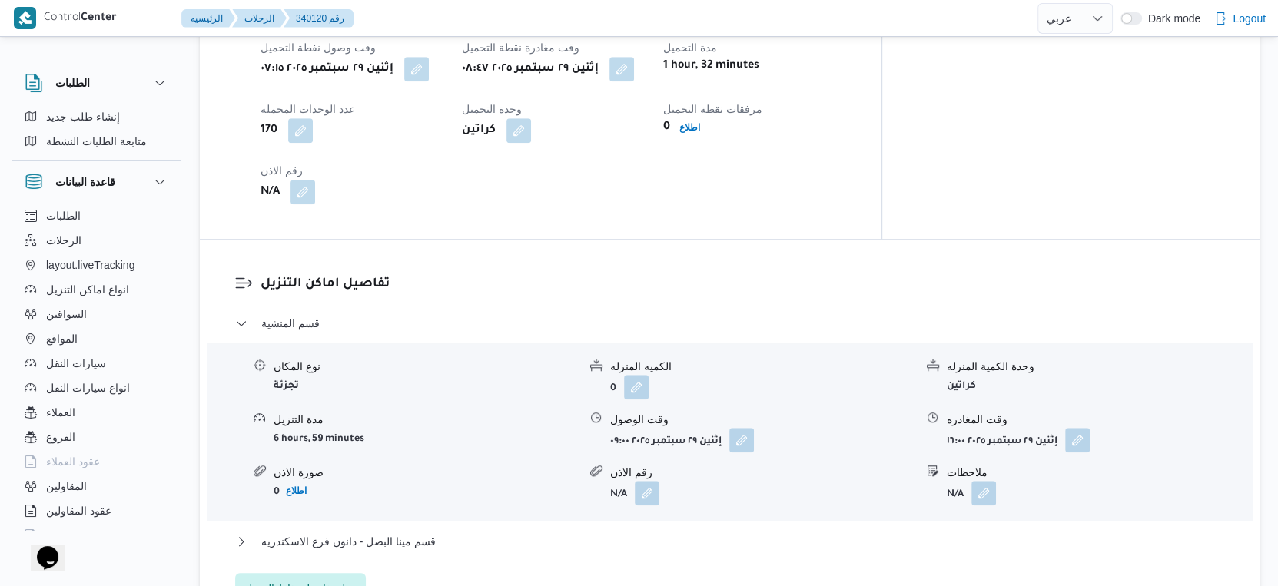
scroll to position [1151, 0]
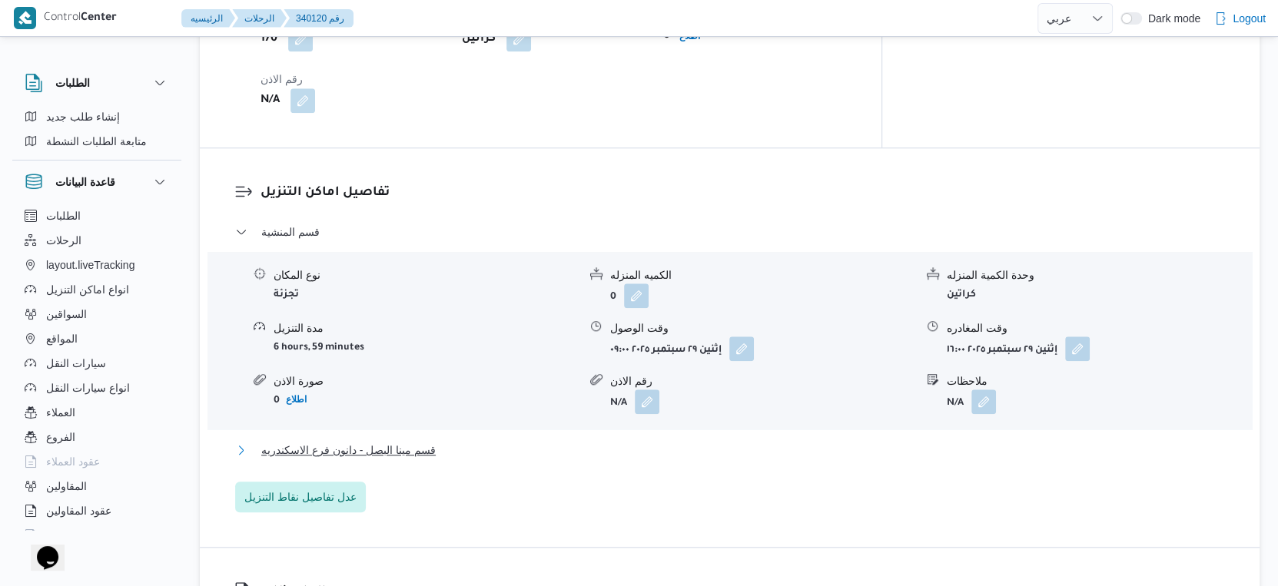
click at [427, 457] on span "قسم مينا البصل - دانون فرع الاسكندريه" at bounding box center [348, 450] width 174 height 18
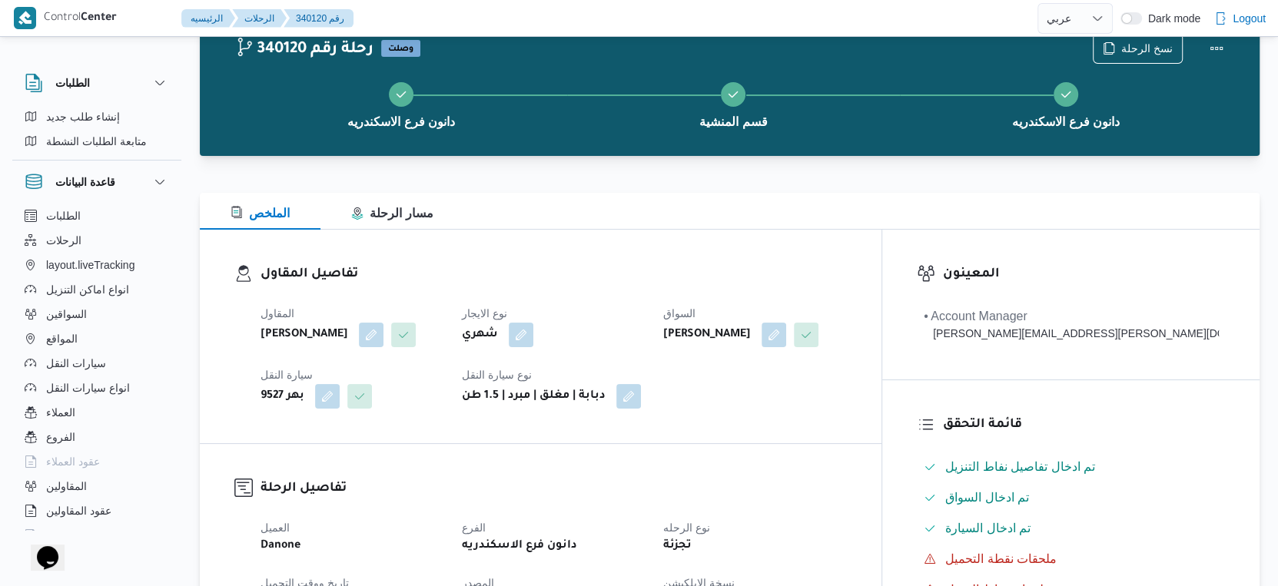
scroll to position [0, 0]
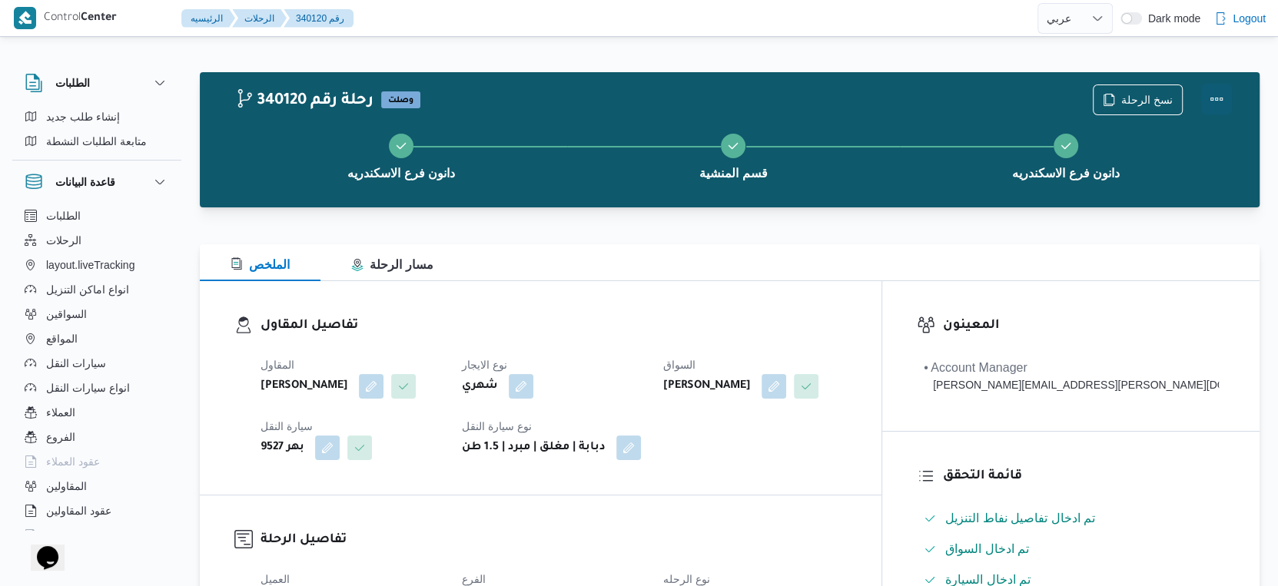
click at [1216, 94] on button "Actions" at bounding box center [1216, 99] width 31 height 31
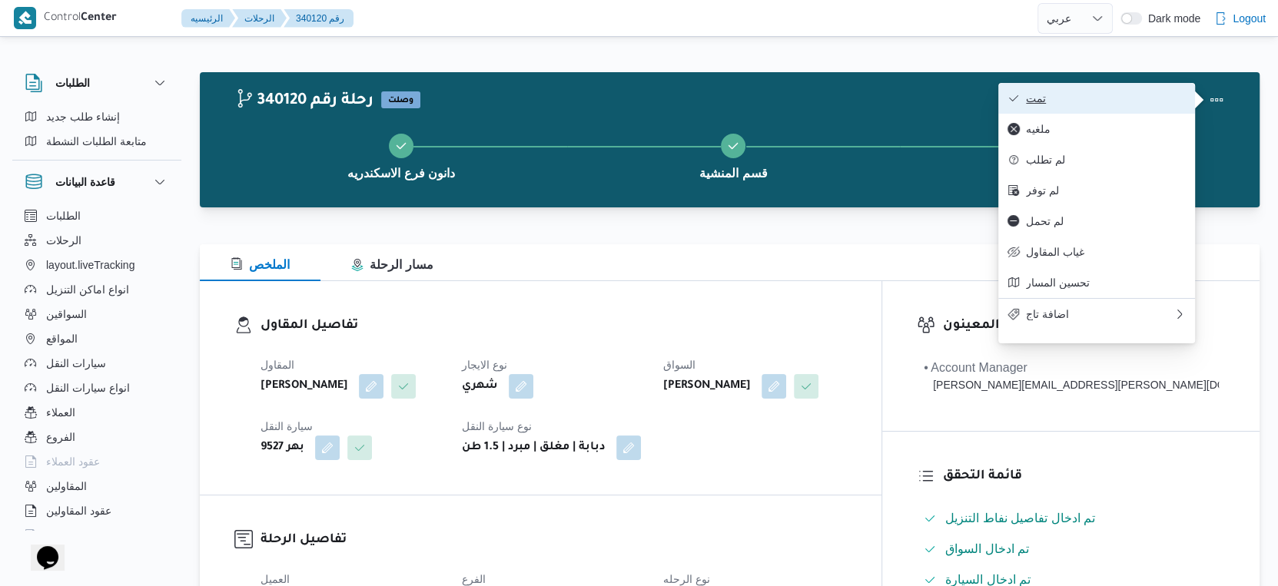
click at [1094, 88] on button "تمت" at bounding box center [1096, 98] width 197 height 31
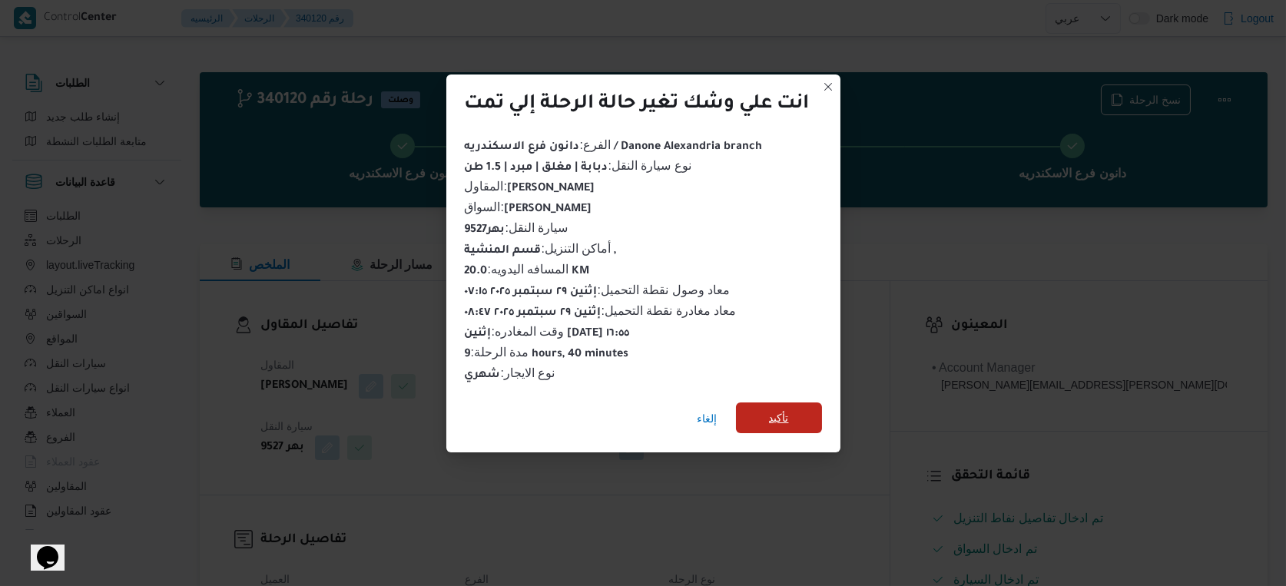
click at [765, 416] on span "تأكيد" at bounding box center [779, 418] width 86 height 31
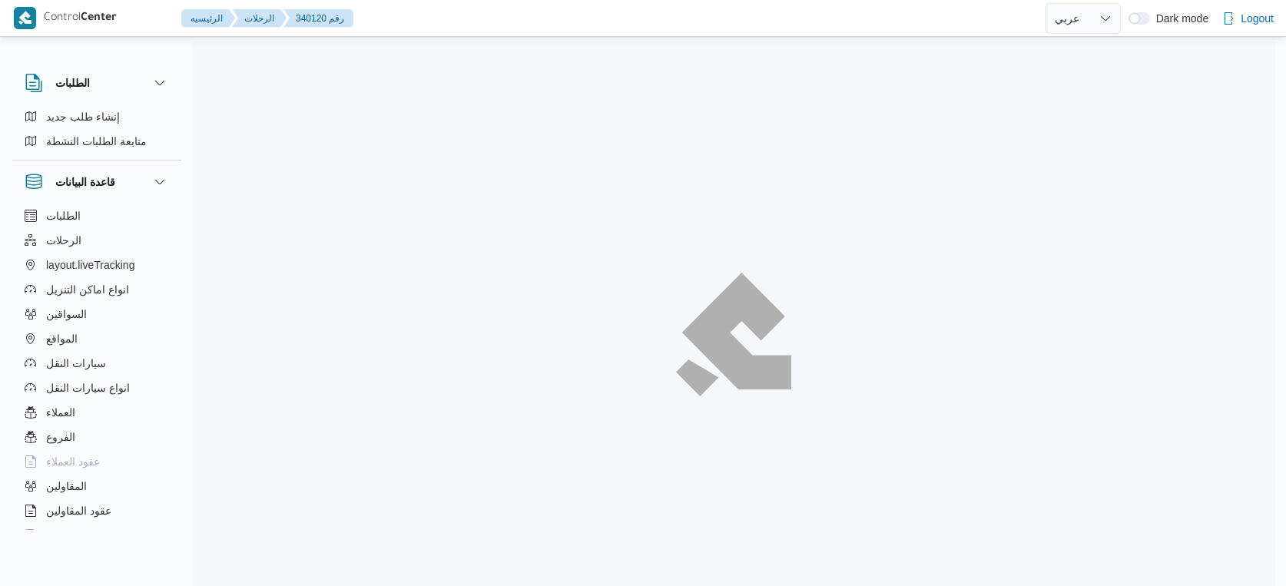
select select "ar"
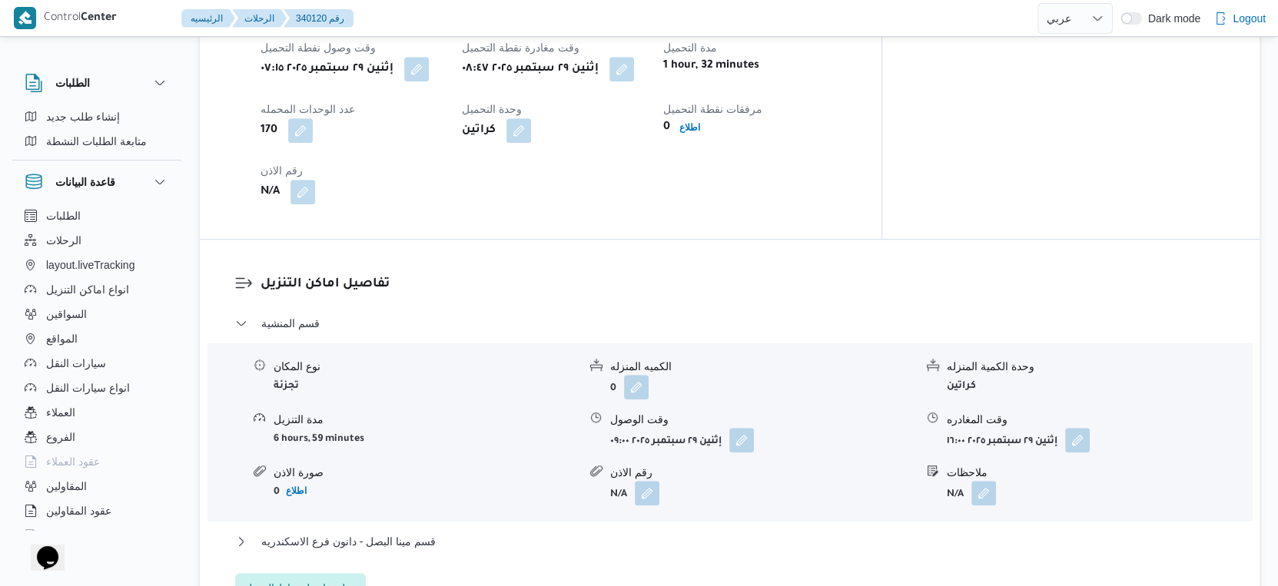
scroll to position [1281, 0]
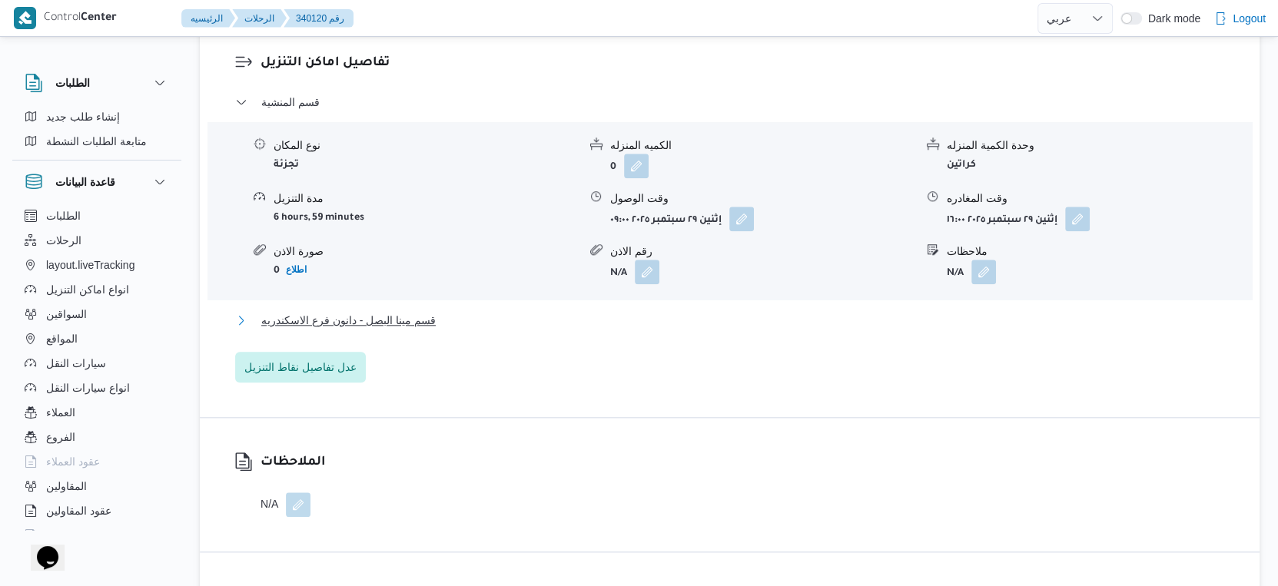
click at [466, 330] on button "قسم مينا البصل - دانون فرع الاسكندريه" at bounding box center [730, 320] width 990 height 18
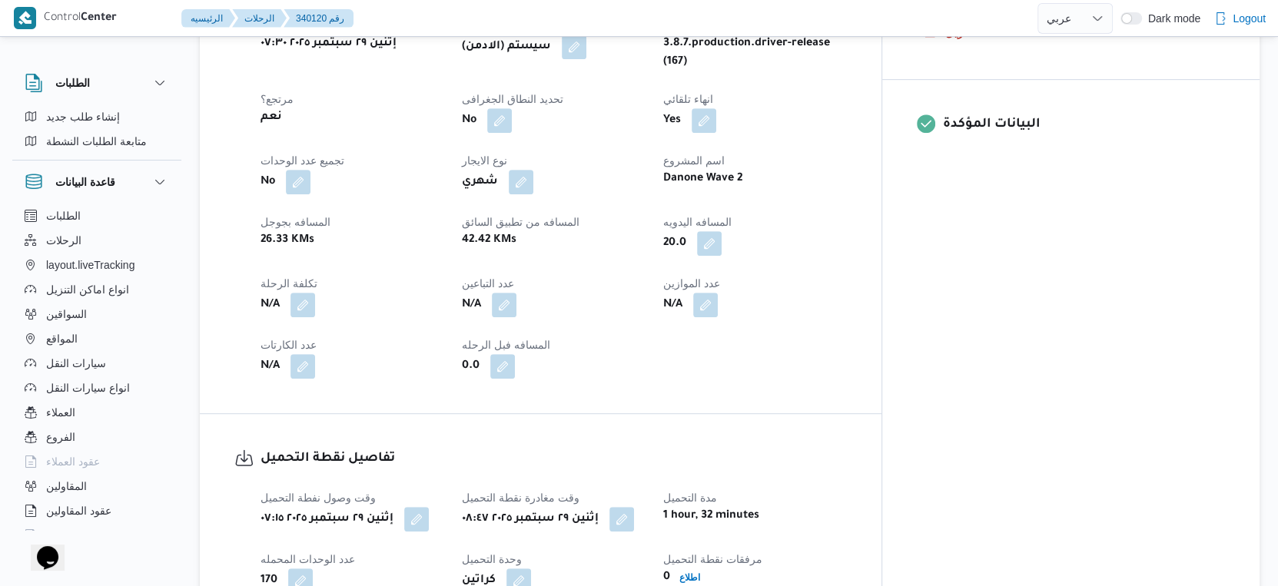
scroll to position [341, 0]
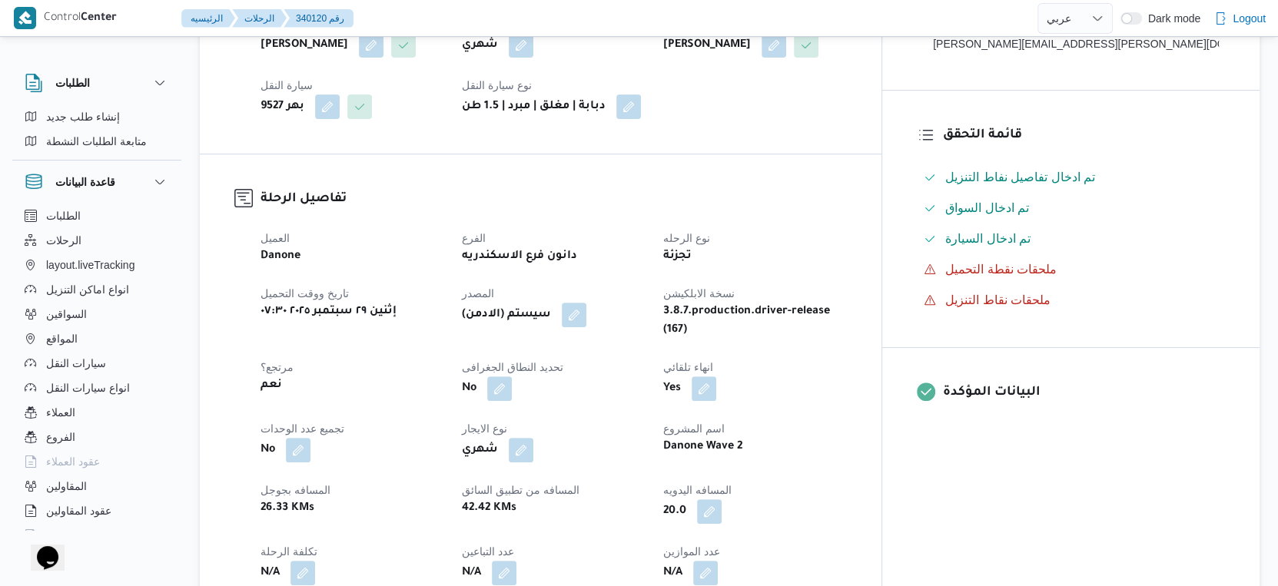
select select "ar"
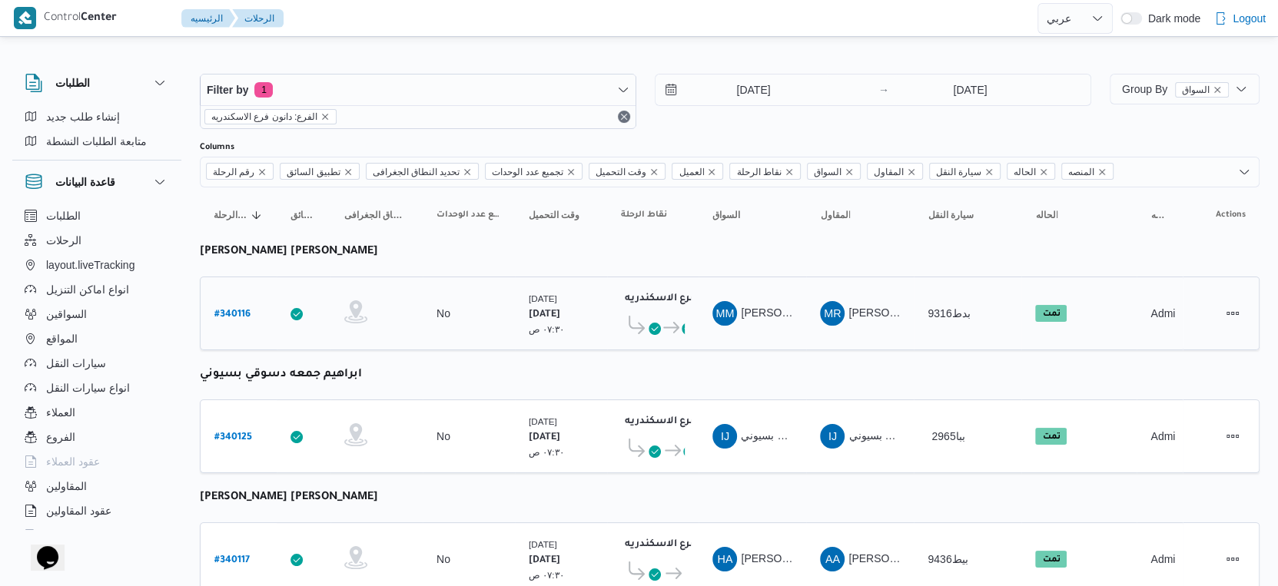
click at [239, 310] on b "# 340116" at bounding box center [232, 315] width 36 height 11
select select "ar"
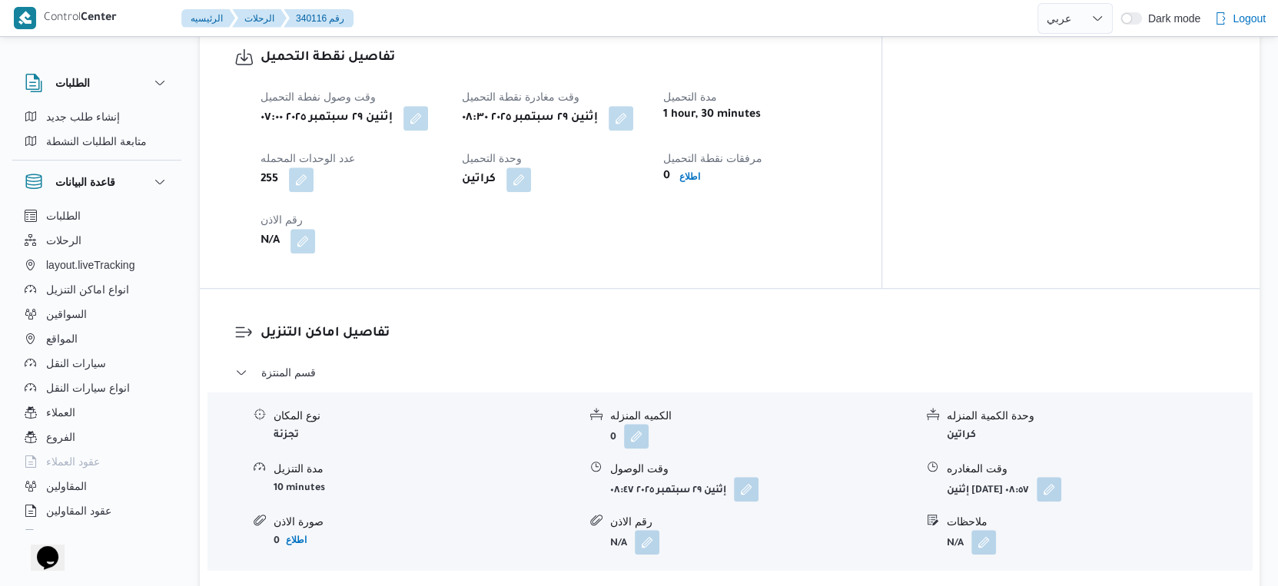
scroll to position [1195, 0]
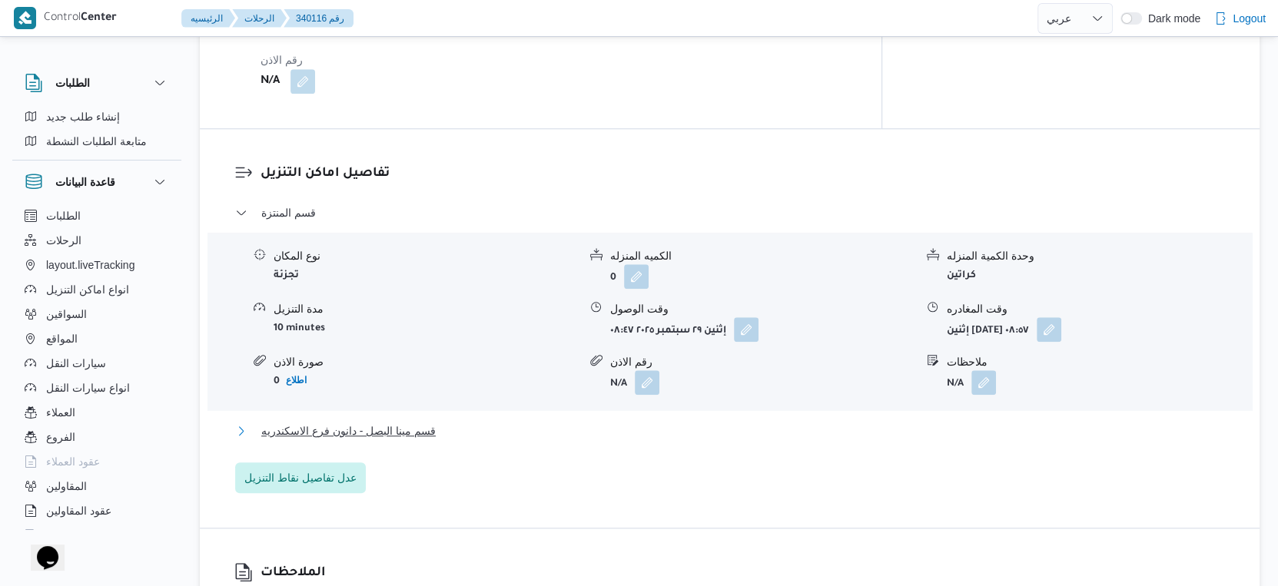
click at [409, 423] on span "قسم مينا البصل - دانون فرع الاسكندريه" at bounding box center [348, 431] width 174 height 18
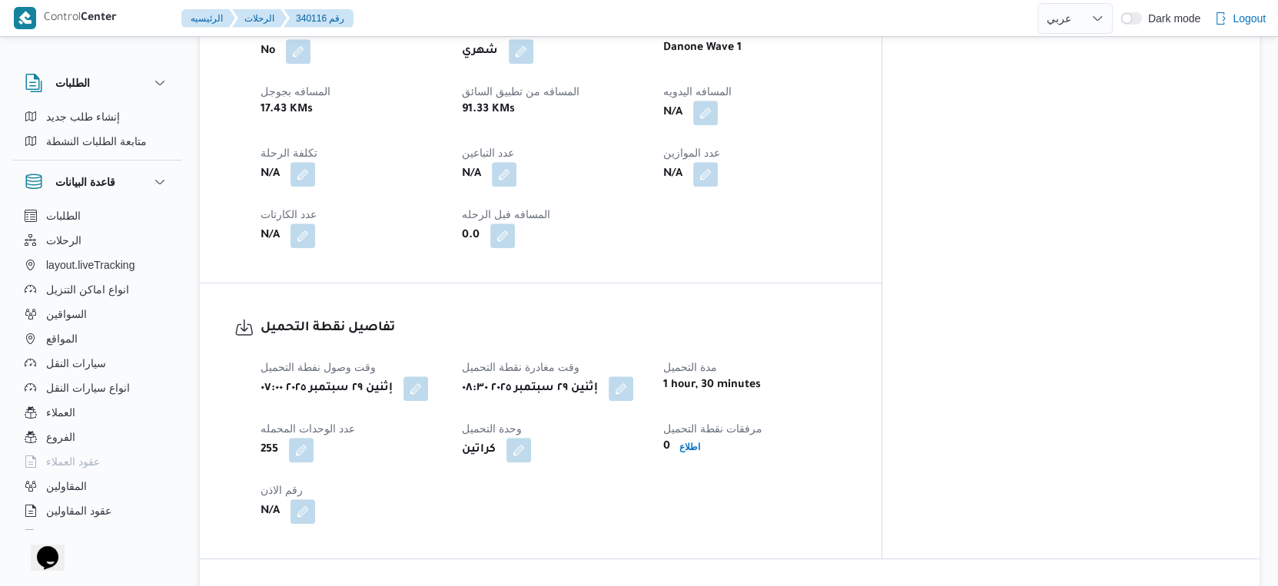
scroll to position [598, 0]
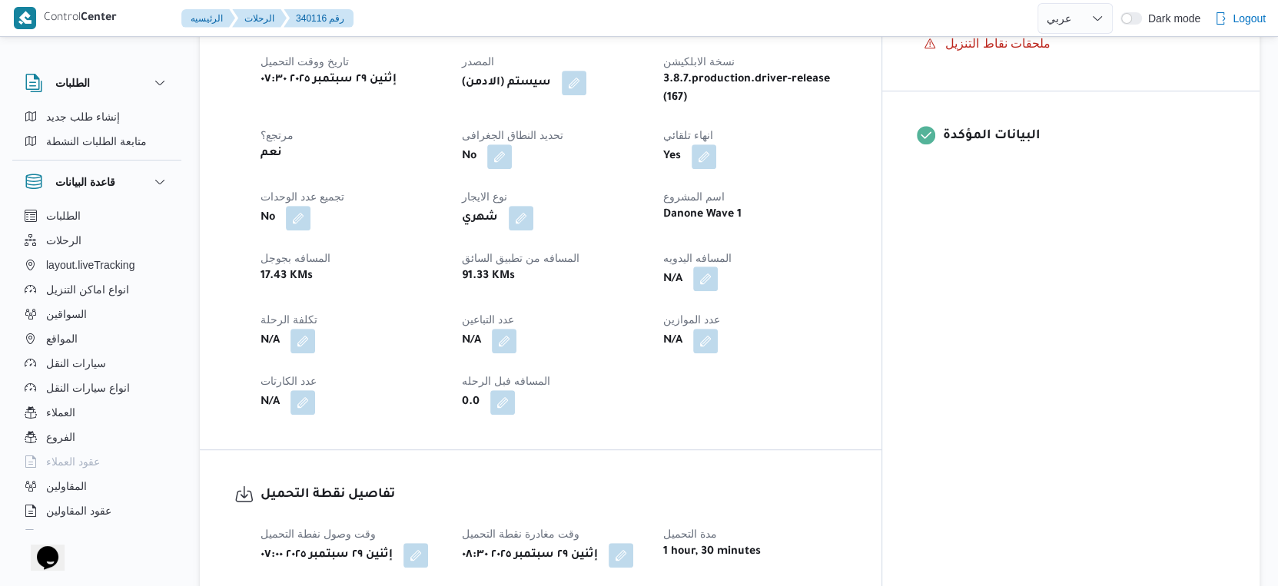
click at [718, 267] on button "button" at bounding box center [705, 279] width 25 height 25
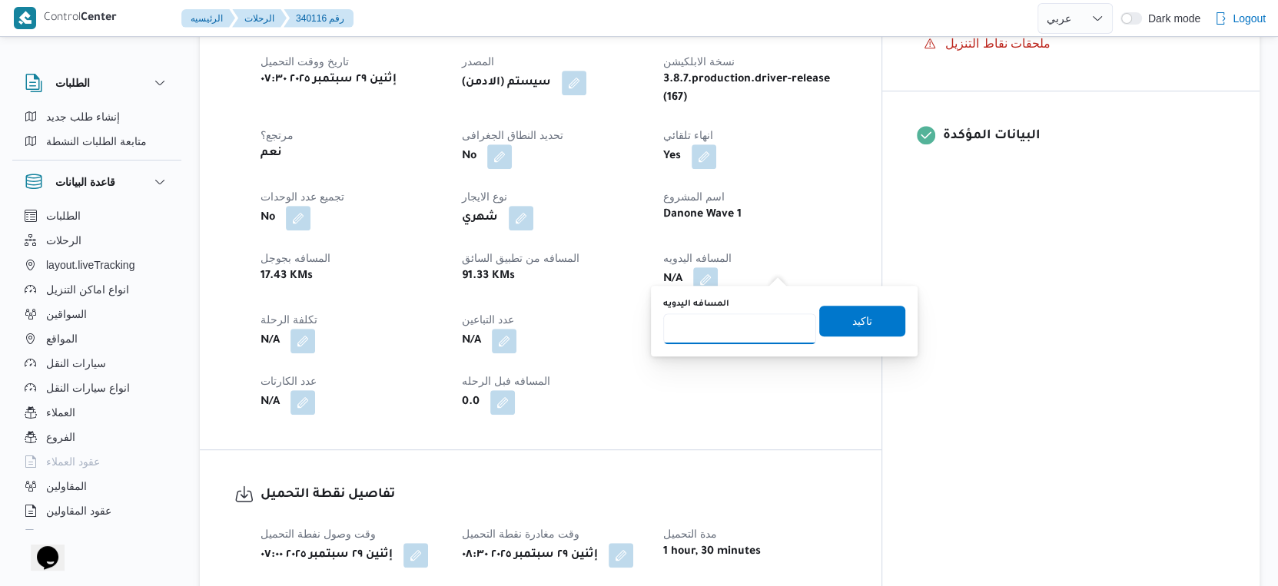
click at [733, 327] on input "المسافه اليدويه" at bounding box center [739, 328] width 153 height 31
type input "42"
click at [858, 318] on span "تاكيد" at bounding box center [862, 320] width 20 height 18
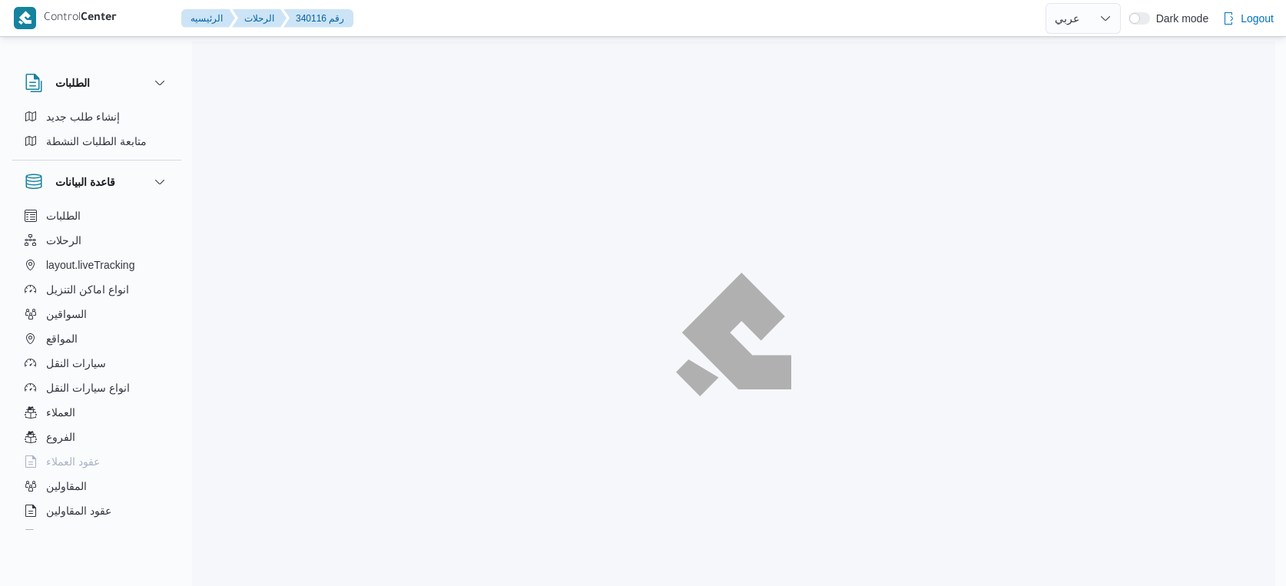
select select "ar"
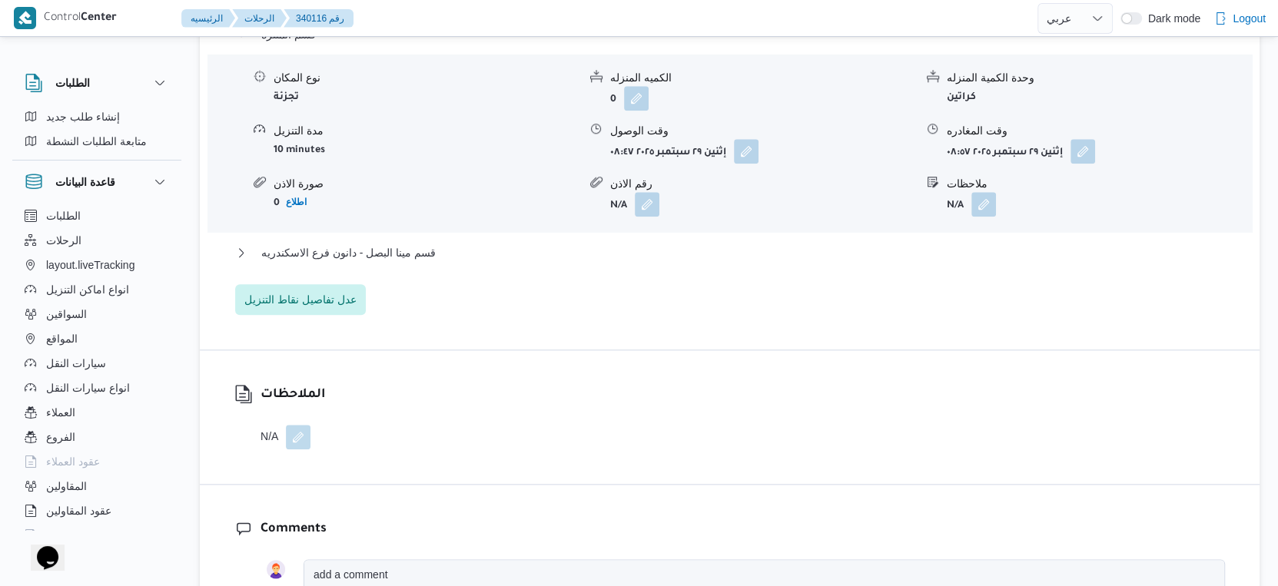
scroll to position [1365, 0]
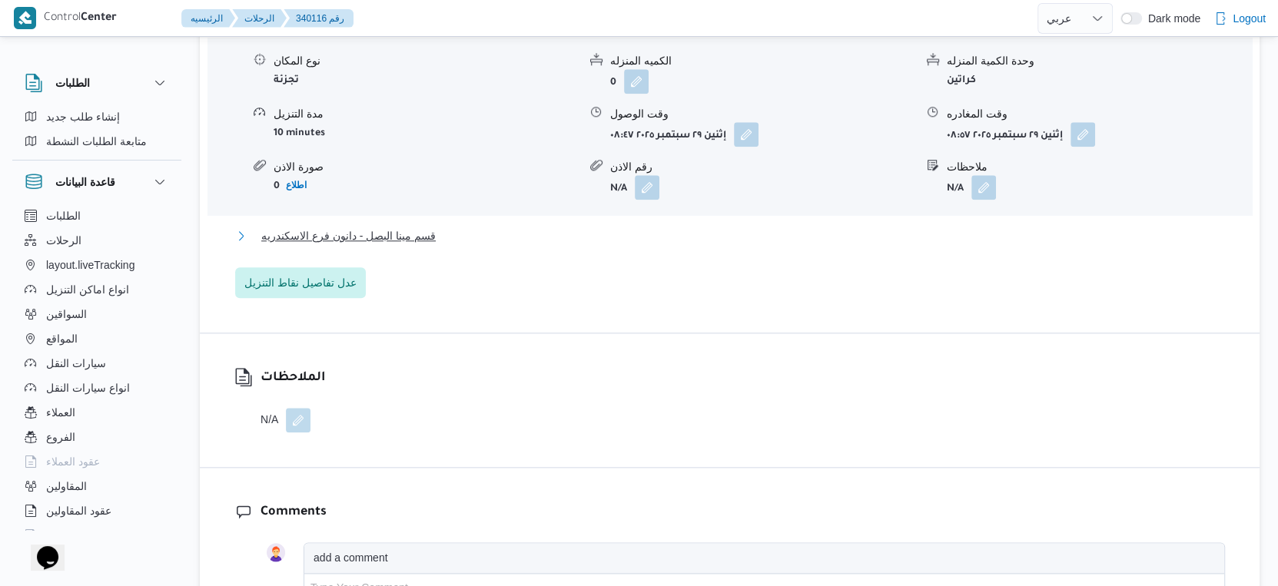
click at [409, 245] on span "قسم مينا البصل - دانون فرع الاسكندريه" at bounding box center [348, 236] width 174 height 18
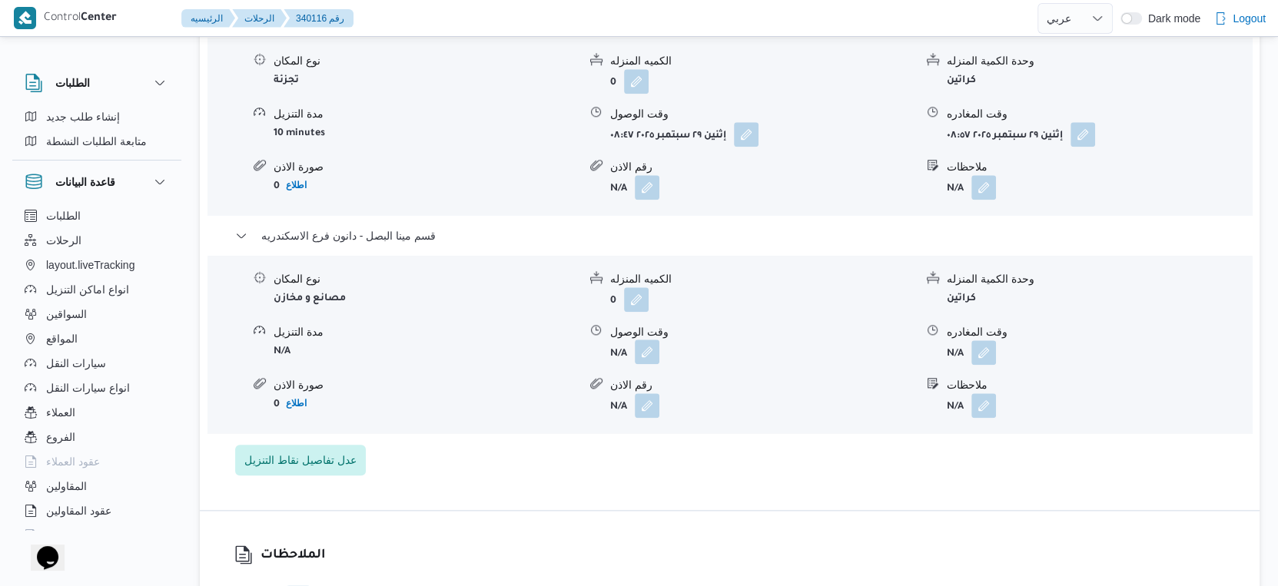
click at [647, 362] on button "button" at bounding box center [647, 352] width 25 height 25
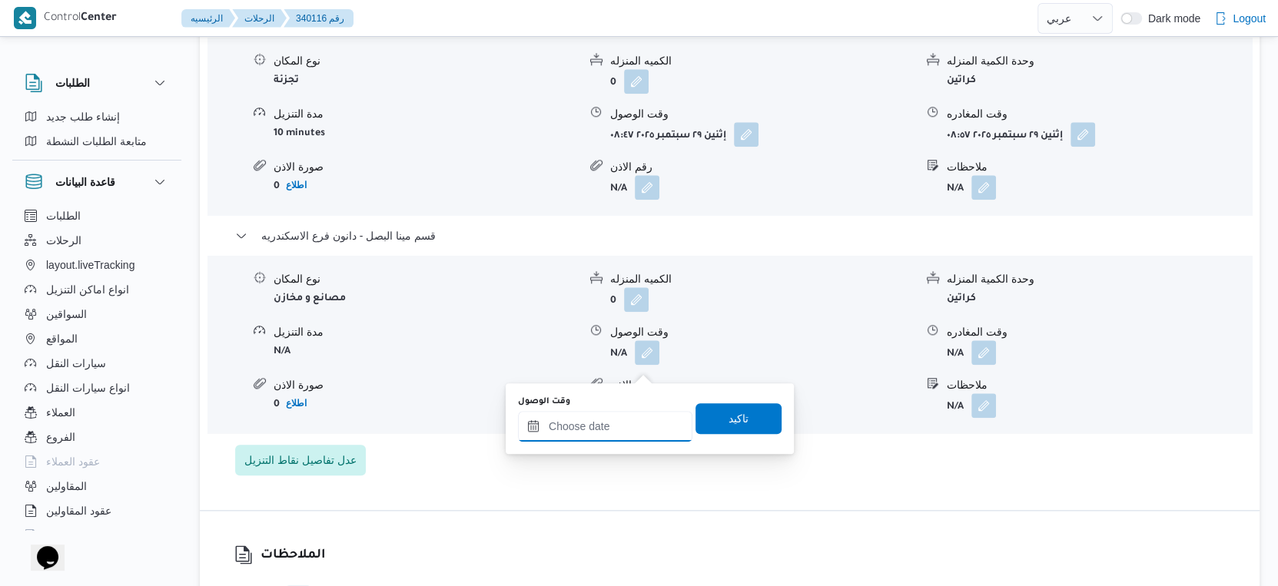
click at [625, 415] on input "وقت الوصول" at bounding box center [605, 426] width 174 height 31
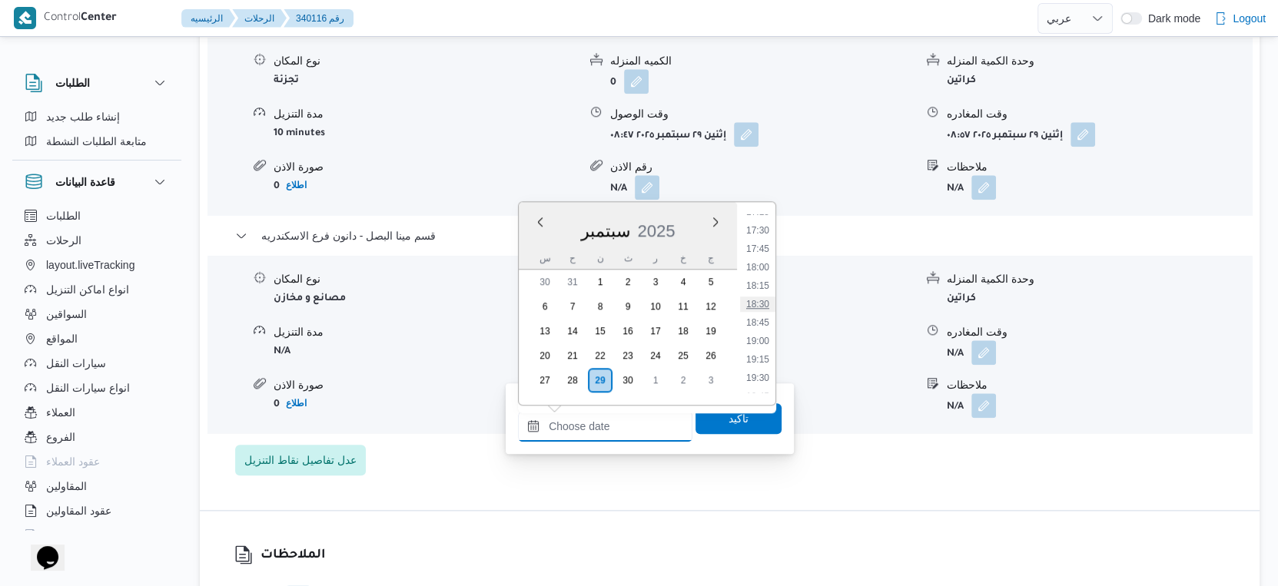
scroll to position [1313, 0]
click at [757, 308] on li "19:00" at bounding box center [757, 310] width 35 height 15
type input "[DATE] ١٩:٠٠"
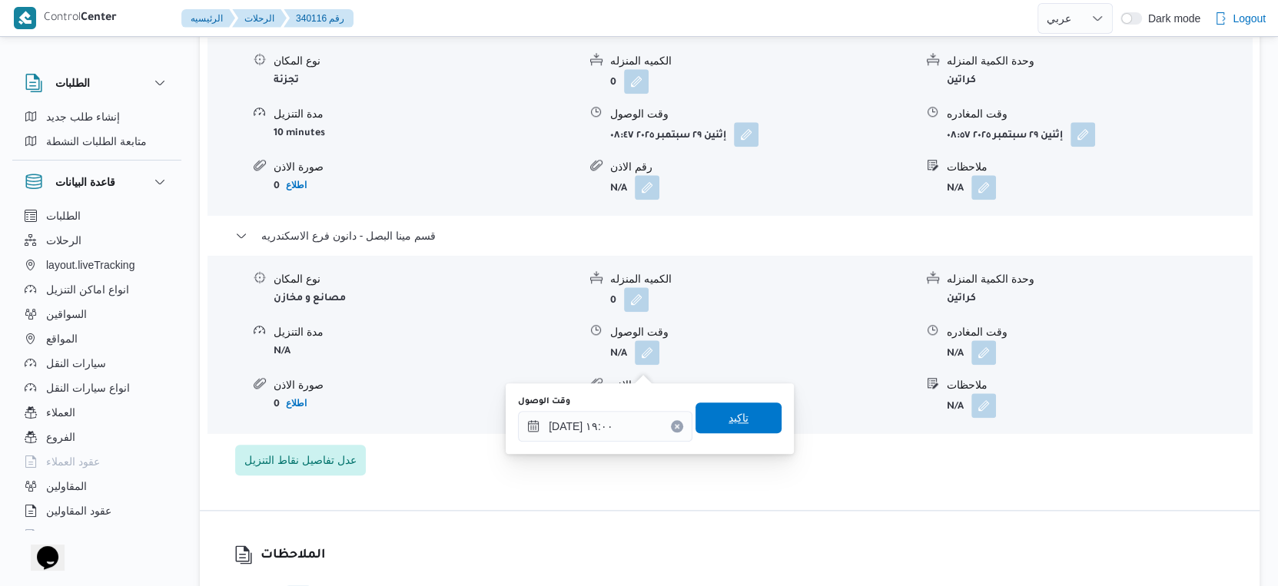
click at [734, 429] on span "تاكيد" at bounding box center [738, 418] width 86 height 31
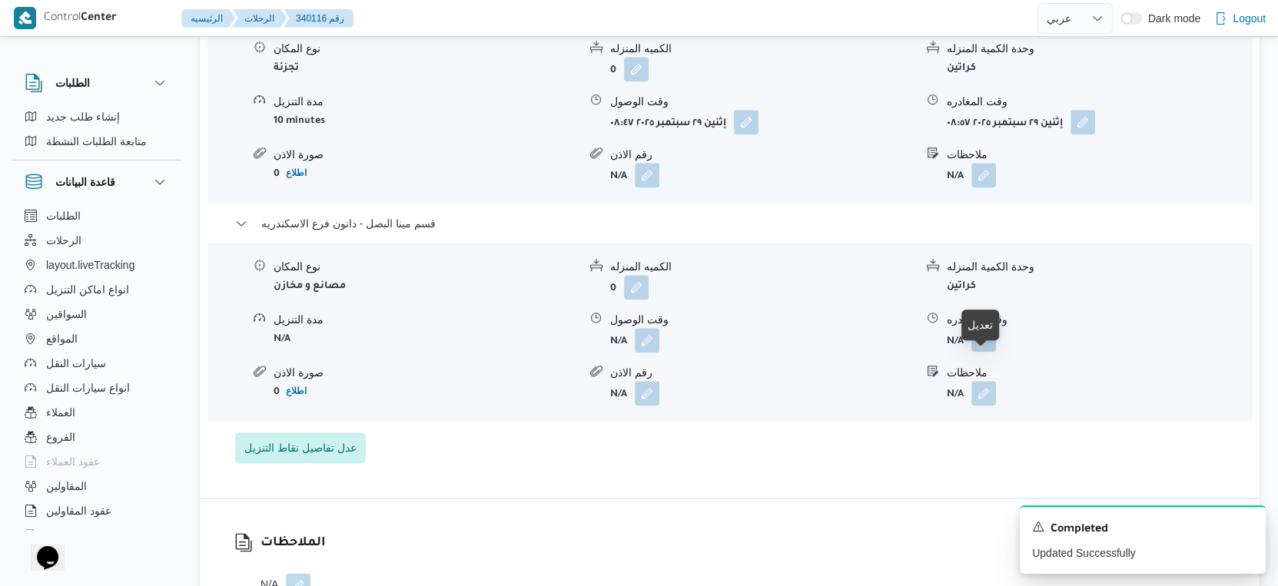
click at [980, 352] on button "button" at bounding box center [983, 339] width 25 height 25
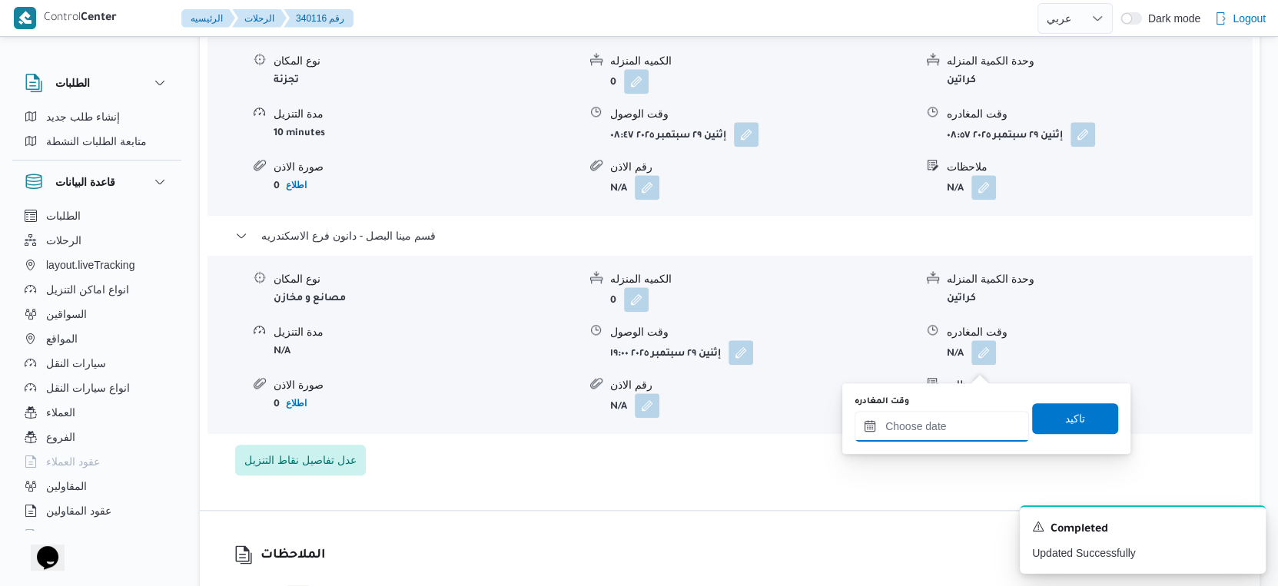
click at [947, 429] on input "وقت المغادره" at bounding box center [941, 426] width 174 height 31
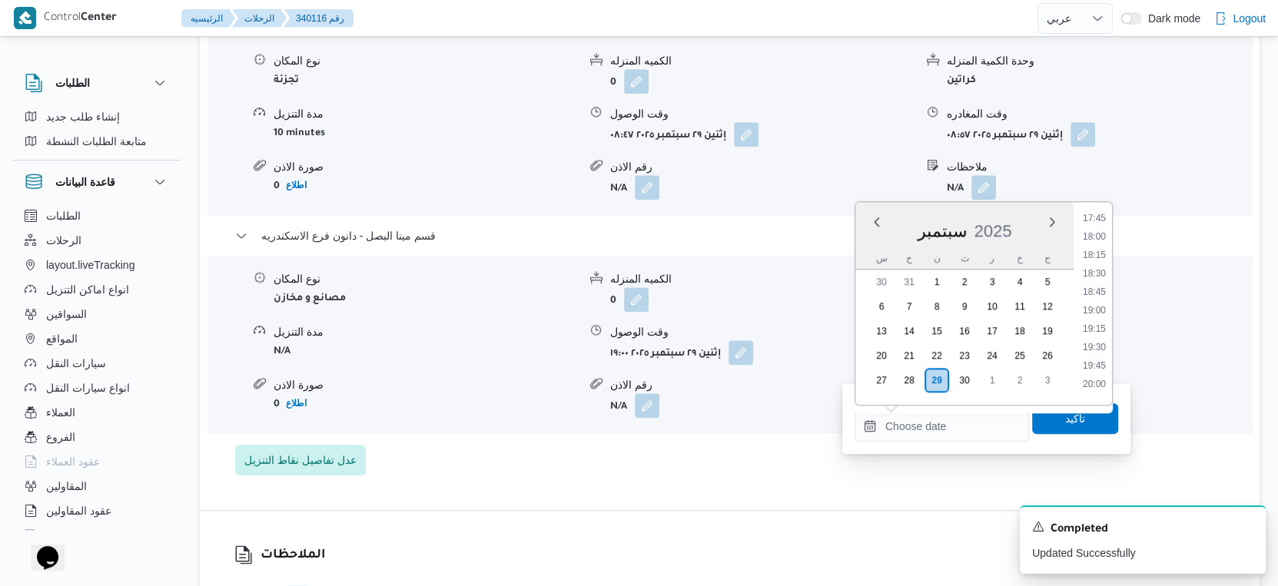
click at [1104, 352] on ul "00:00 00:15 00:30 00:45 01:00 01:15 01:30 01:45 02:00 02:15 02:30 02:45 03:00 0…" at bounding box center [1093, 303] width 35 height 178
click at [1104, 343] on li "19:30" at bounding box center [1093, 347] width 35 height 15
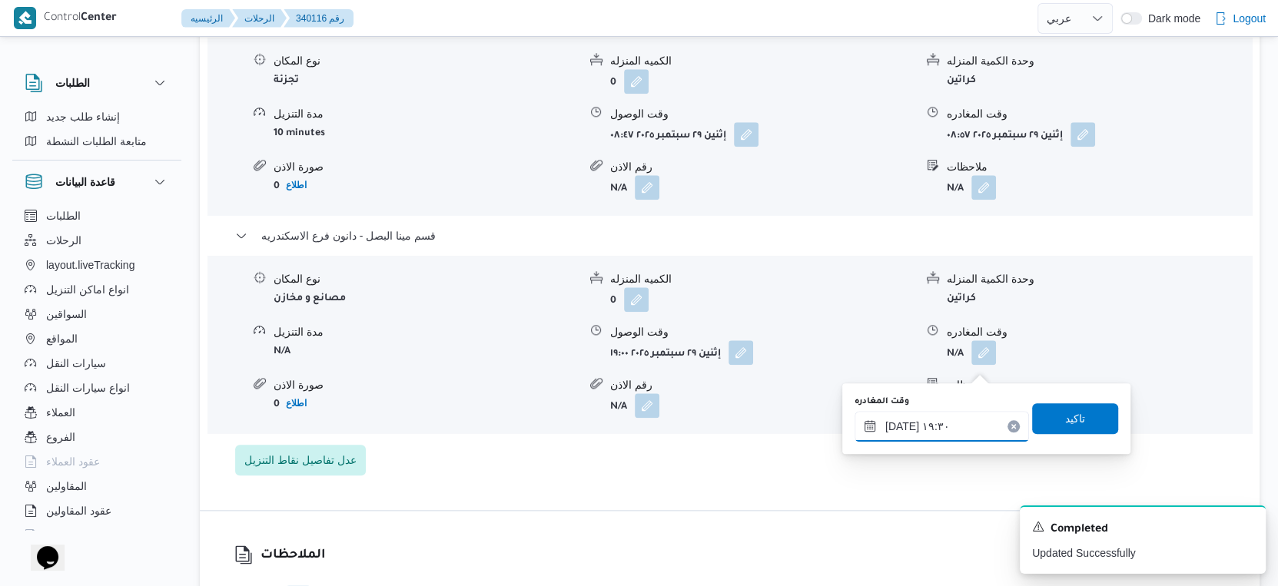
click at [900, 420] on input "[DATE] ١٩:٣٠" at bounding box center [941, 426] width 174 height 31
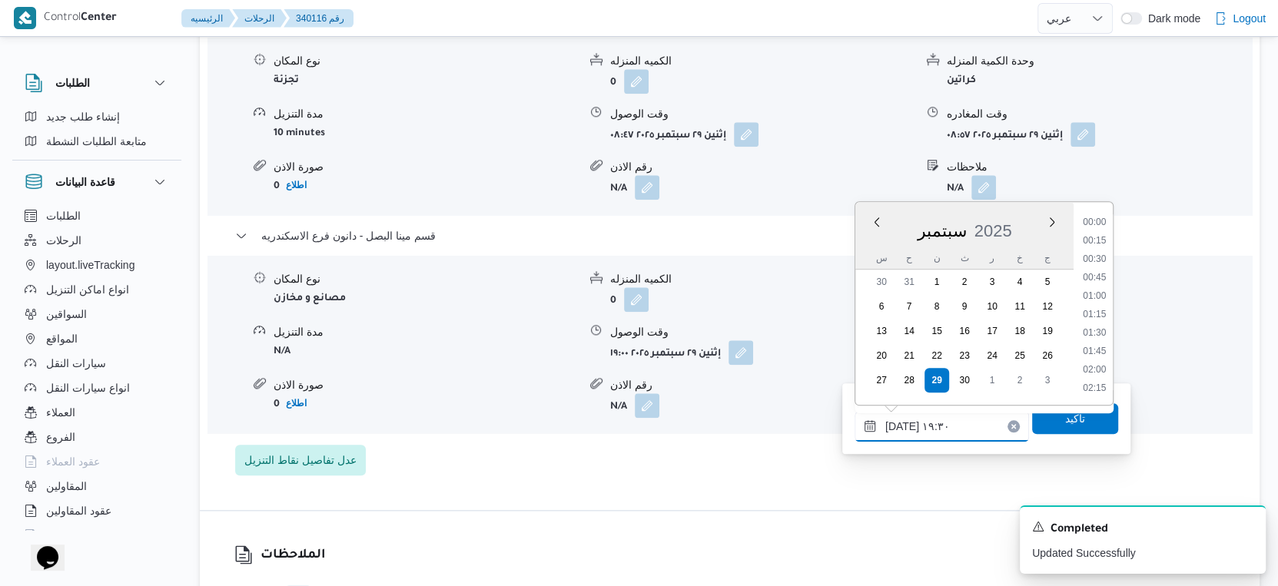
click at [900, 420] on input "[DATE] ١٩:٣٠" at bounding box center [941, 426] width 174 height 31
type input "[DATE] ١٩:٢٠"
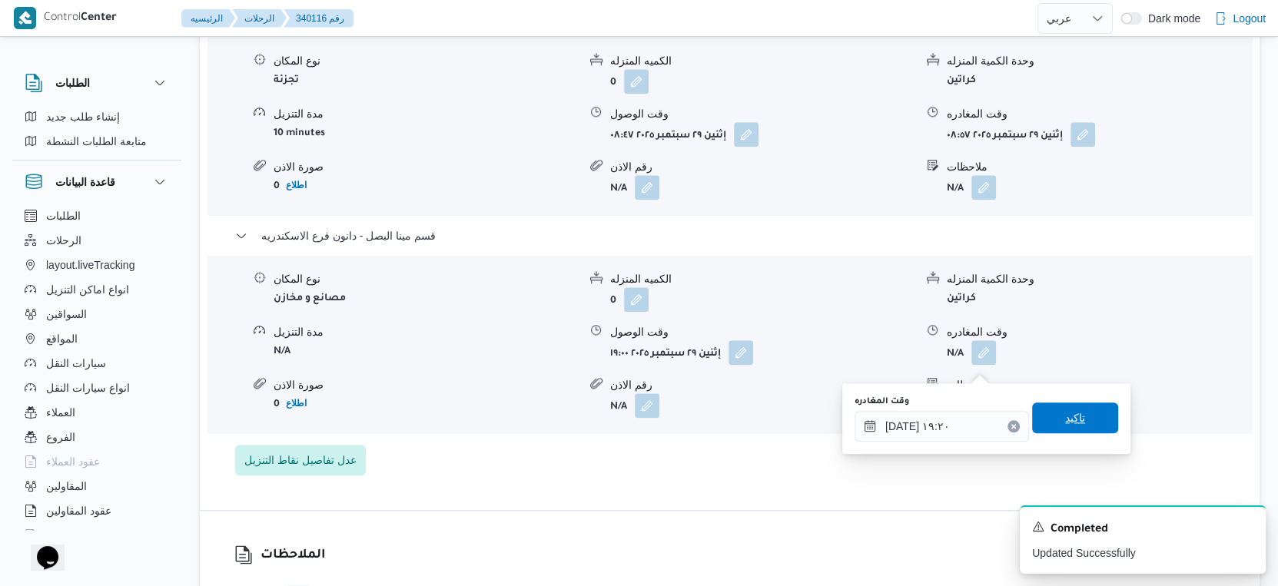
click at [1067, 419] on span "تاكيد" at bounding box center [1075, 418] width 20 height 18
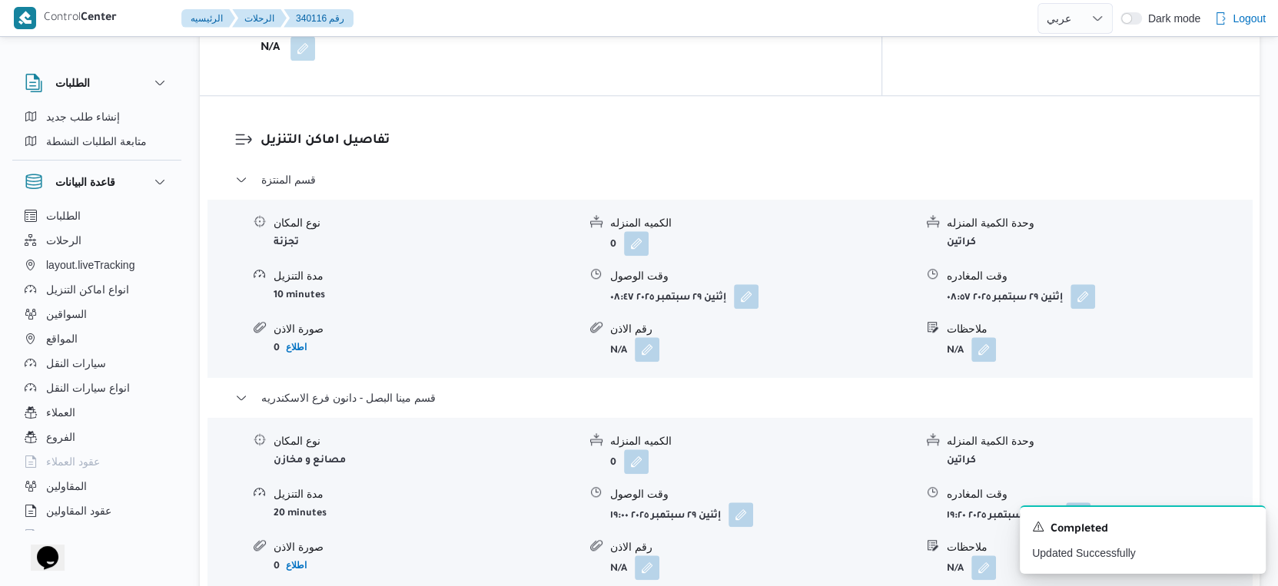
scroll to position [1195, 0]
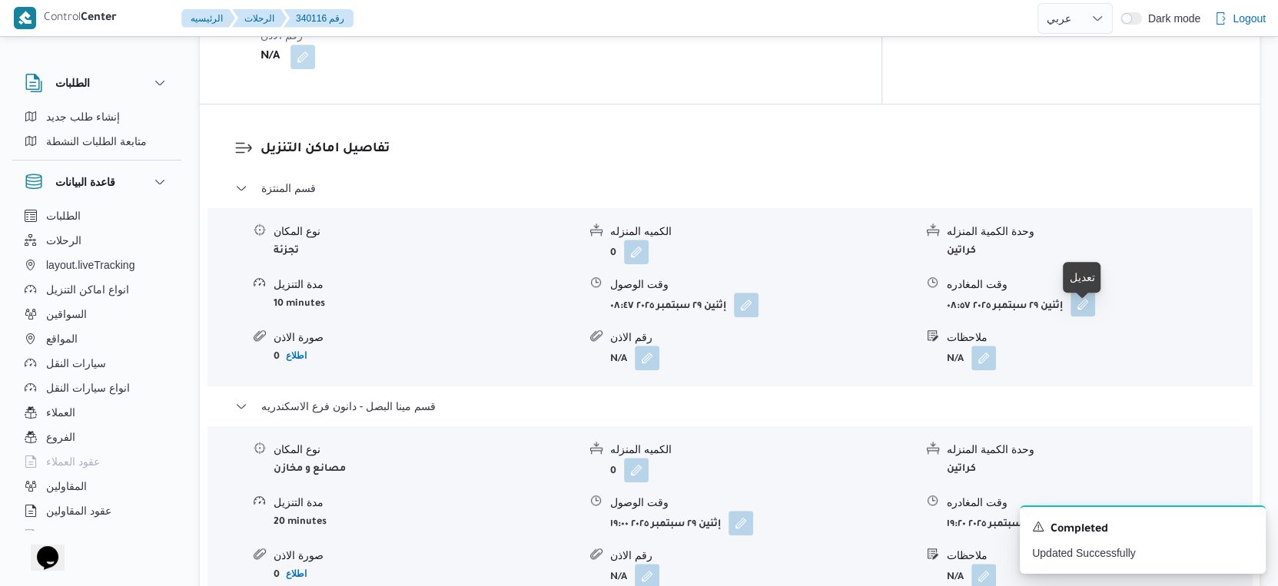
click at [1089, 316] on button "button" at bounding box center [1082, 304] width 25 height 25
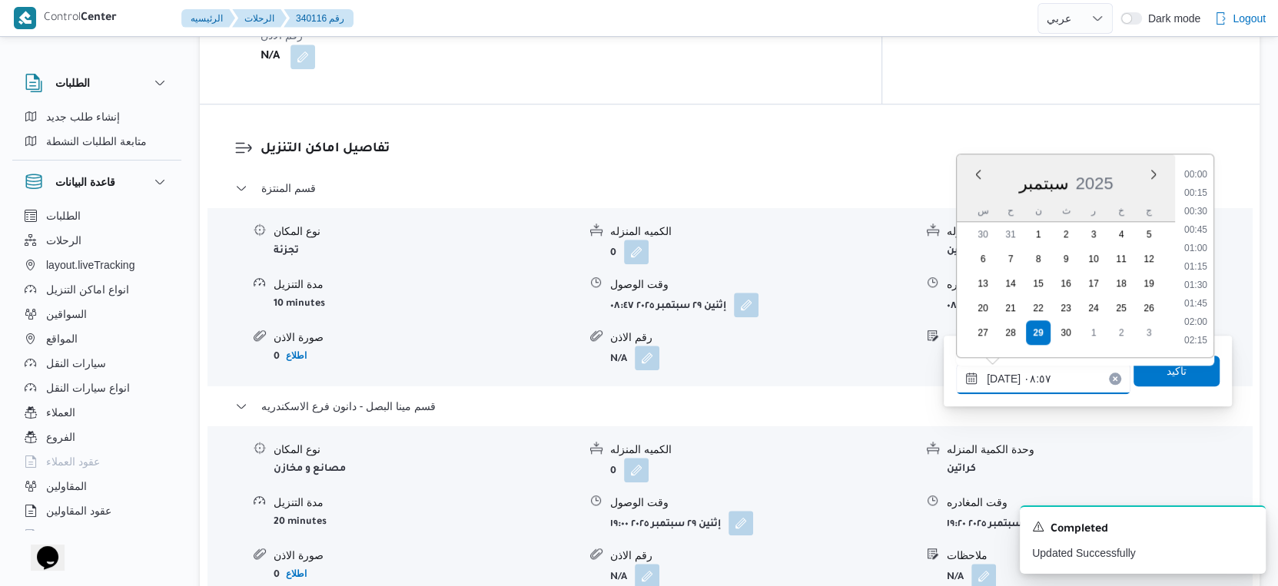
click at [1056, 367] on input "[DATE] ٠٨:٥٧" at bounding box center [1043, 378] width 174 height 31
click at [1198, 217] on li "18:30" at bounding box center [1195, 218] width 35 height 15
type input "[DATE] ١٨:٣٠"
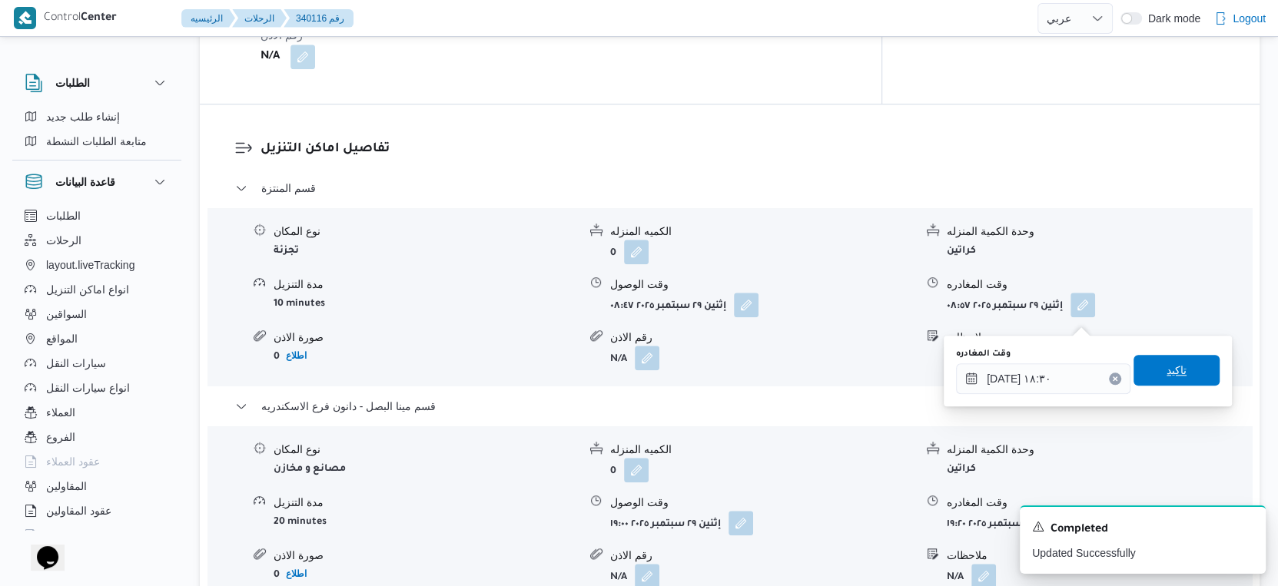
click at [1169, 366] on span "تاكيد" at bounding box center [1176, 370] width 20 height 18
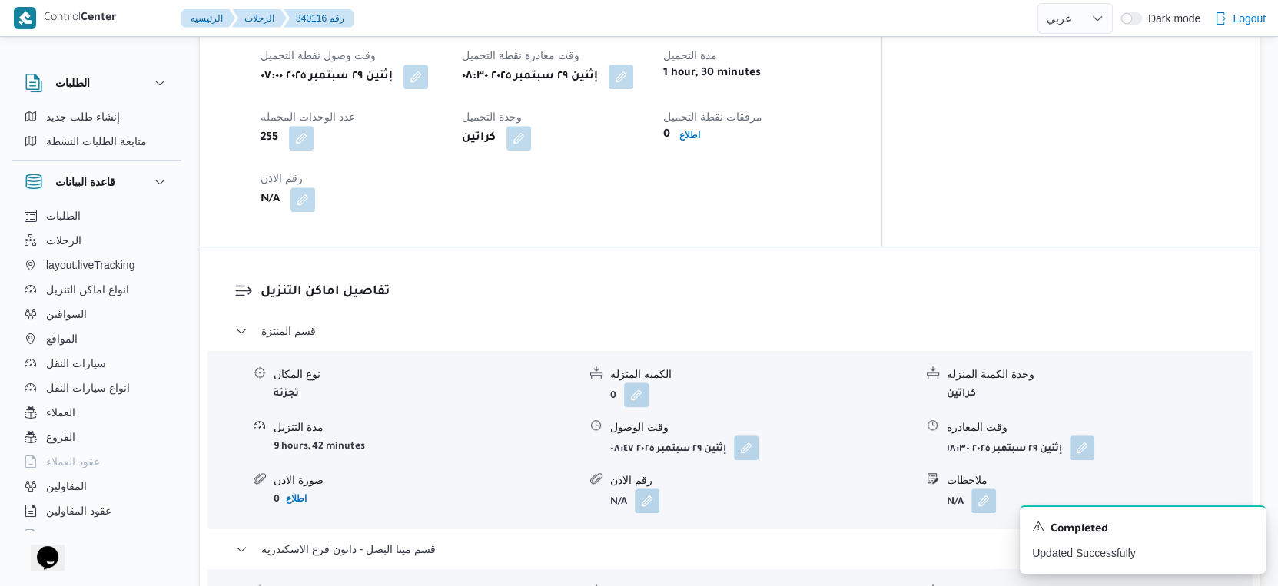
scroll to position [1024, 0]
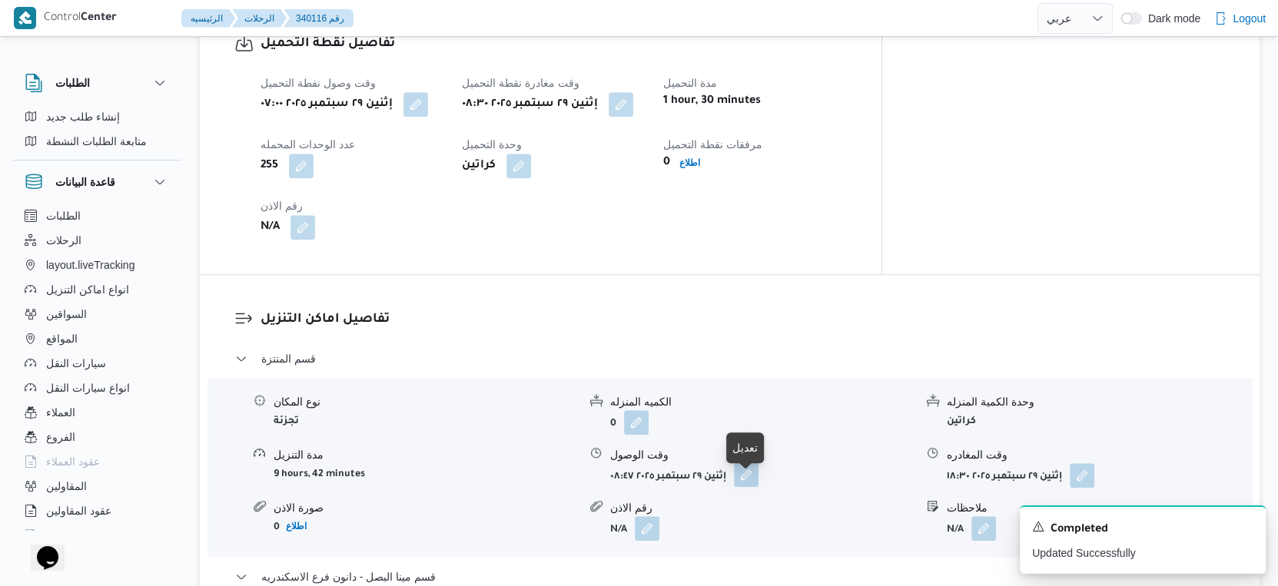
click at [741, 487] on button "button" at bounding box center [746, 474] width 25 height 25
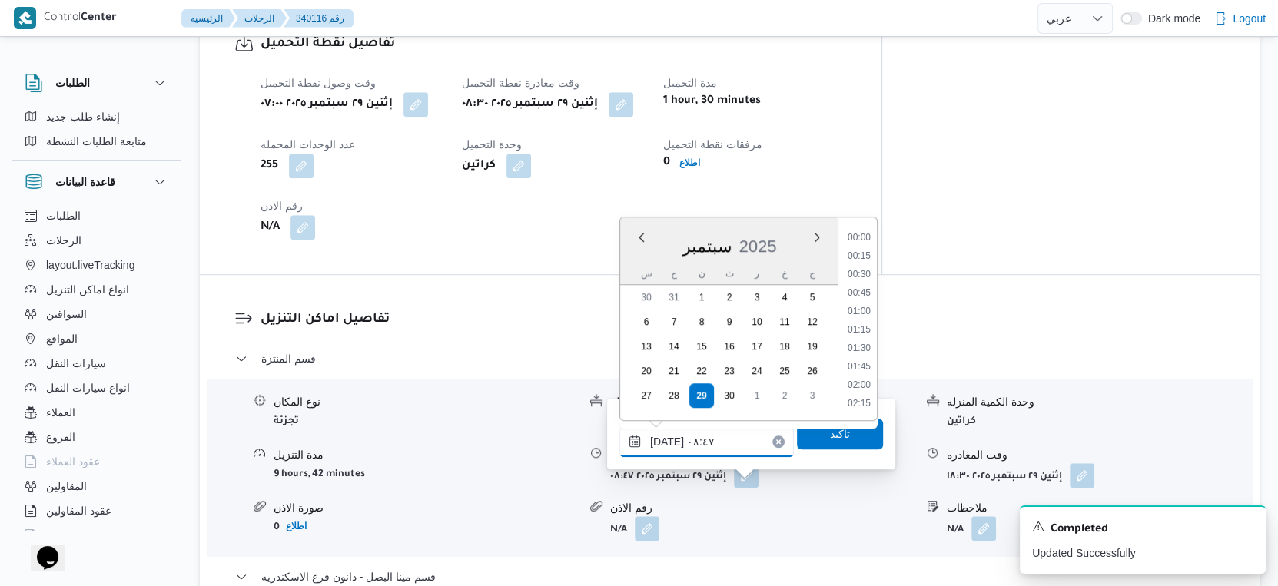
click at [708, 443] on input "٢٩/٠٩/٢٠٢٥ ٠٨:٤٧" at bounding box center [706, 441] width 174 height 31
click at [866, 379] on li "09:30" at bounding box center [858, 386] width 35 height 15
type input "٢٩/٠٩/٢٠٢٥ ٠٩:٣٠"
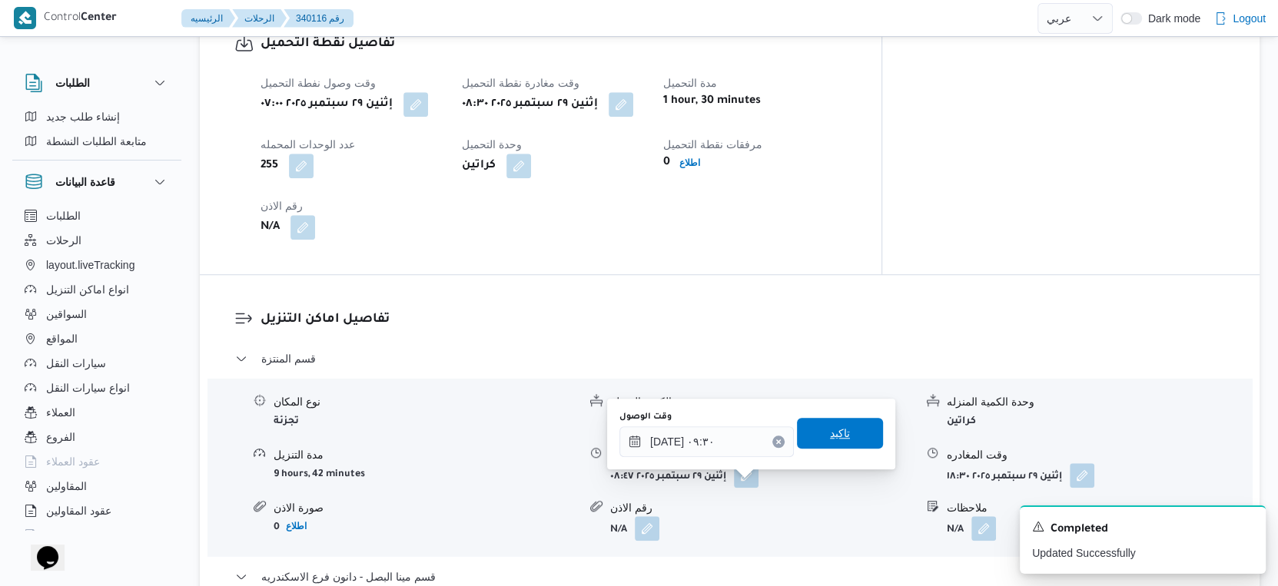
click at [854, 426] on span "تاكيد" at bounding box center [840, 433] width 86 height 31
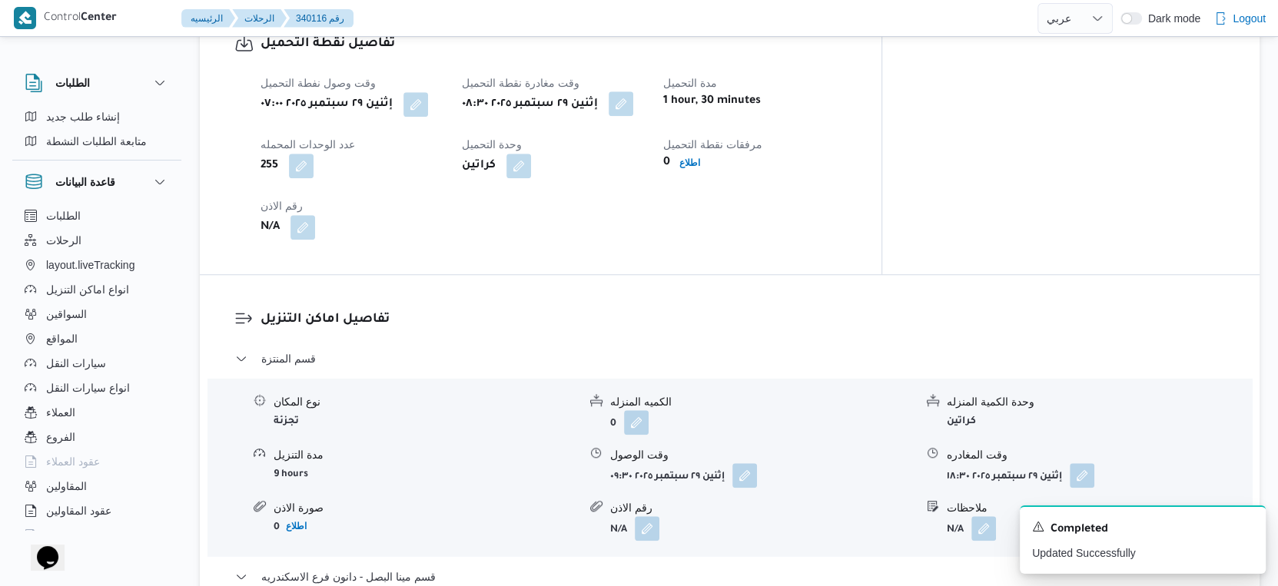
click at [633, 116] on button "button" at bounding box center [620, 103] width 25 height 25
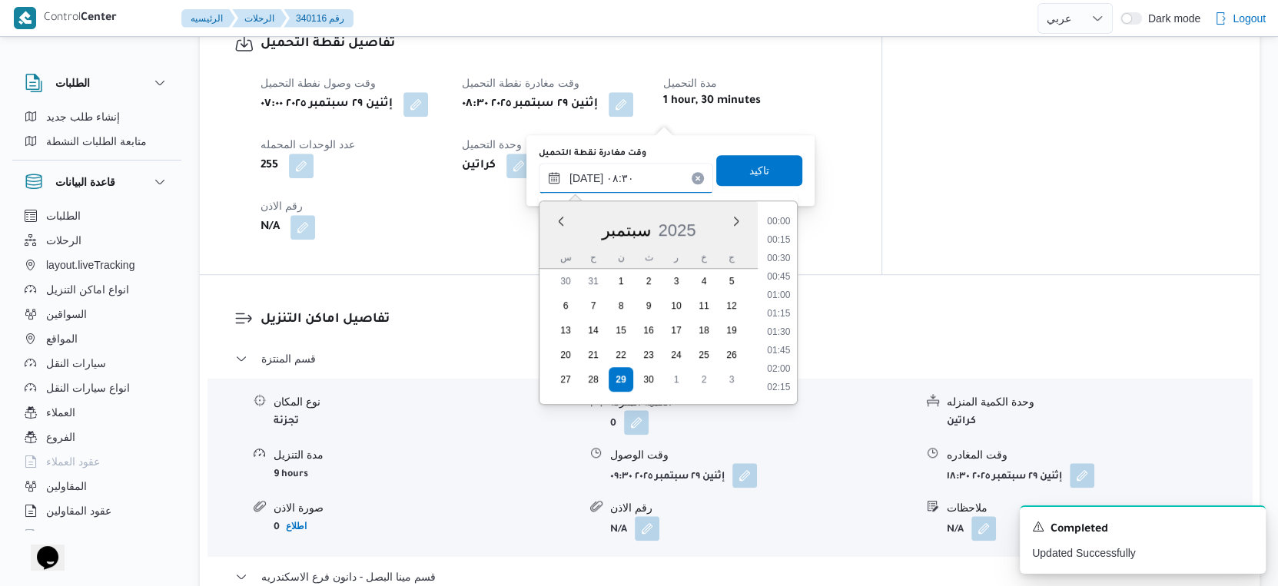
click at [641, 175] on input "٢٩/٠٩/٢٠٢٥ ٠٨:٣٠" at bounding box center [626, 178] width 174 height 31
click at [790, 345] on li "09:00" at bounding box center [778, 352] width 35 height 15
type input "٢٩/٠٩/٢٠٢٥ ٠٩:٠٠"
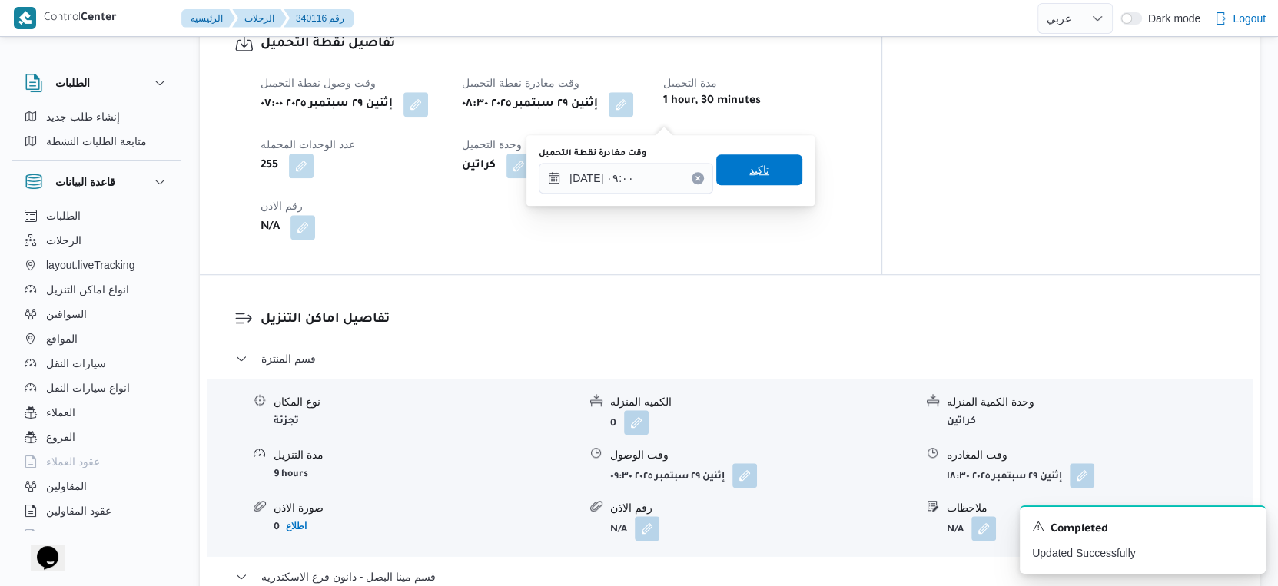
click at [751, 166] on span "تاكيد" at bounding box center [759, 170] width 20 height 18
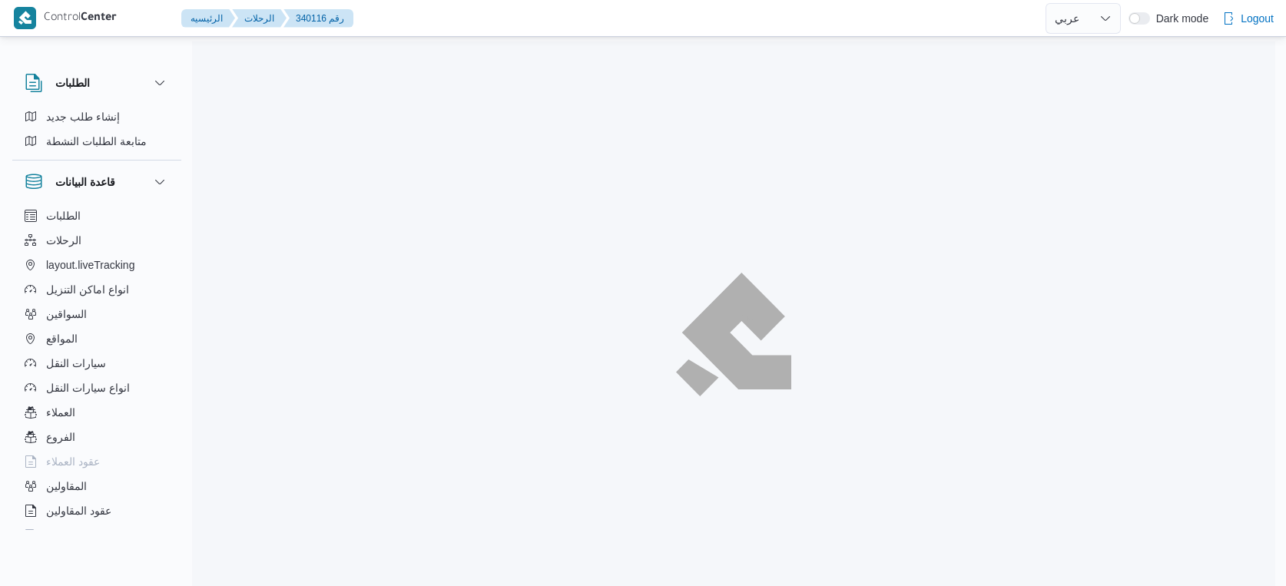
select select "ar"
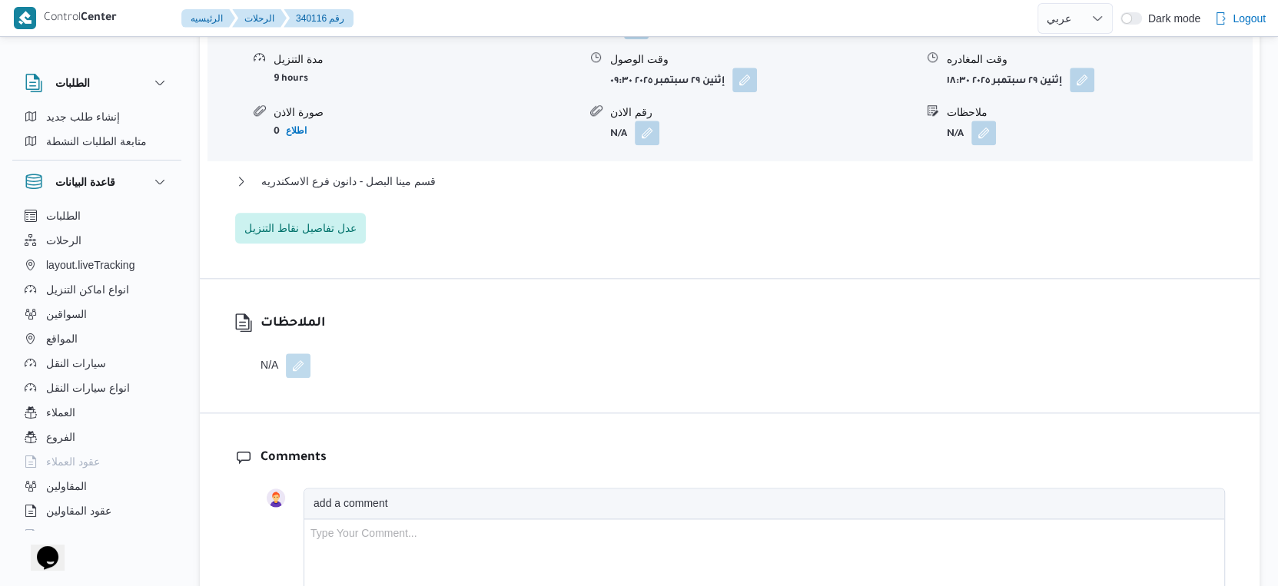
scroll to position [1451, 0]
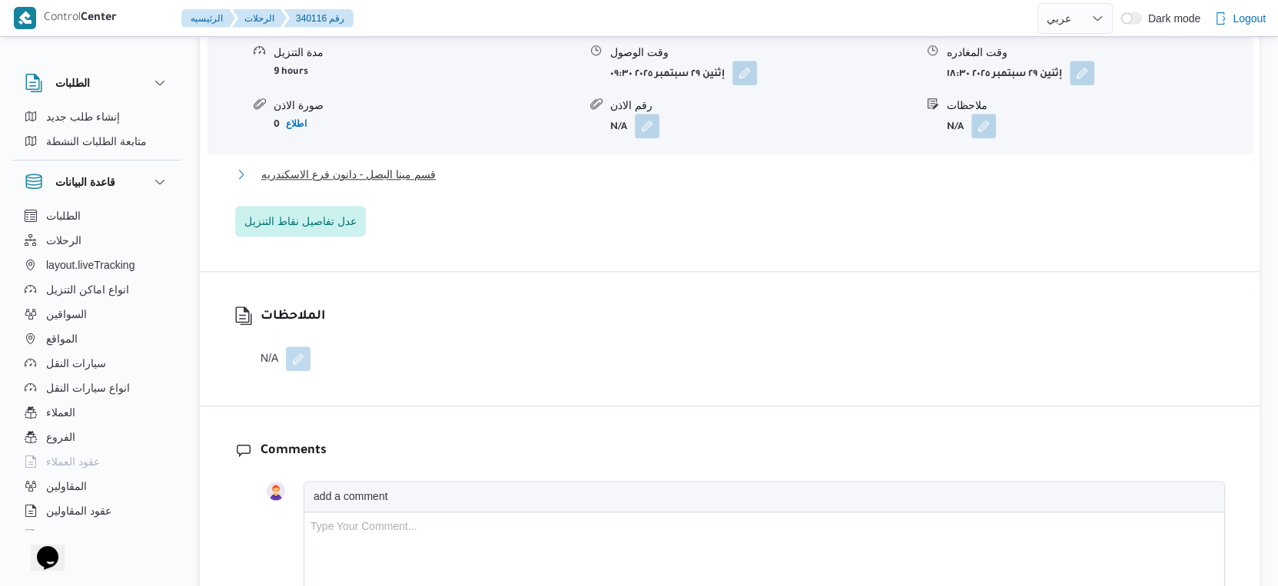
click at [452, 165] on button "قسم مينا البصل - دانون فرع الاسكندريه" at bounding box center [730, 174] width 990 height 18
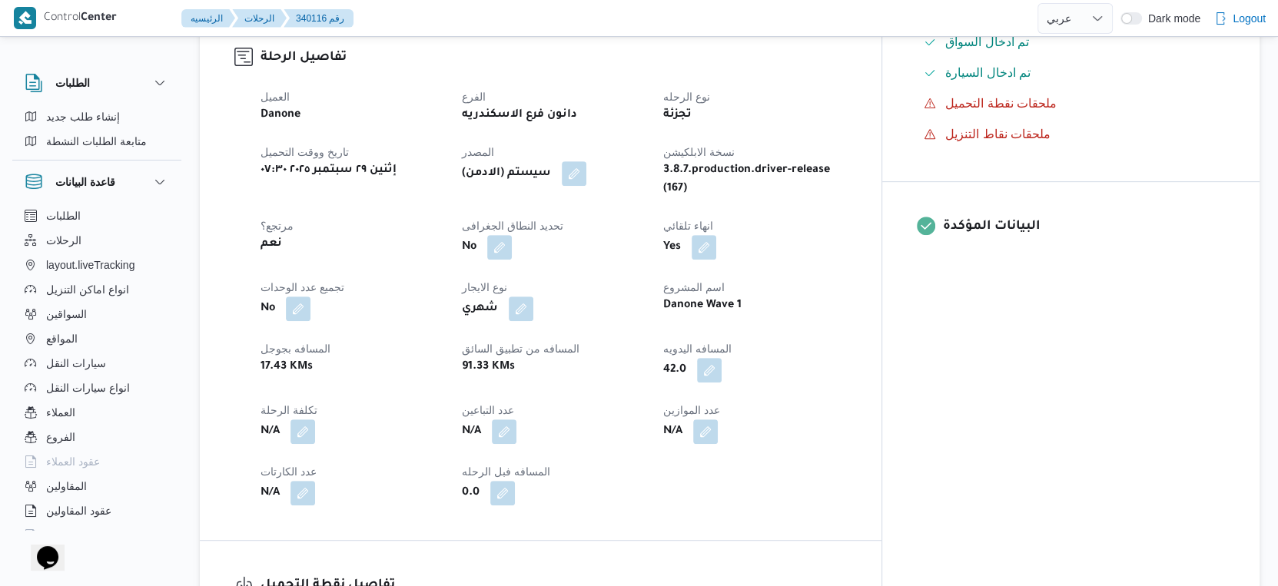
scroll to position [512, 0]
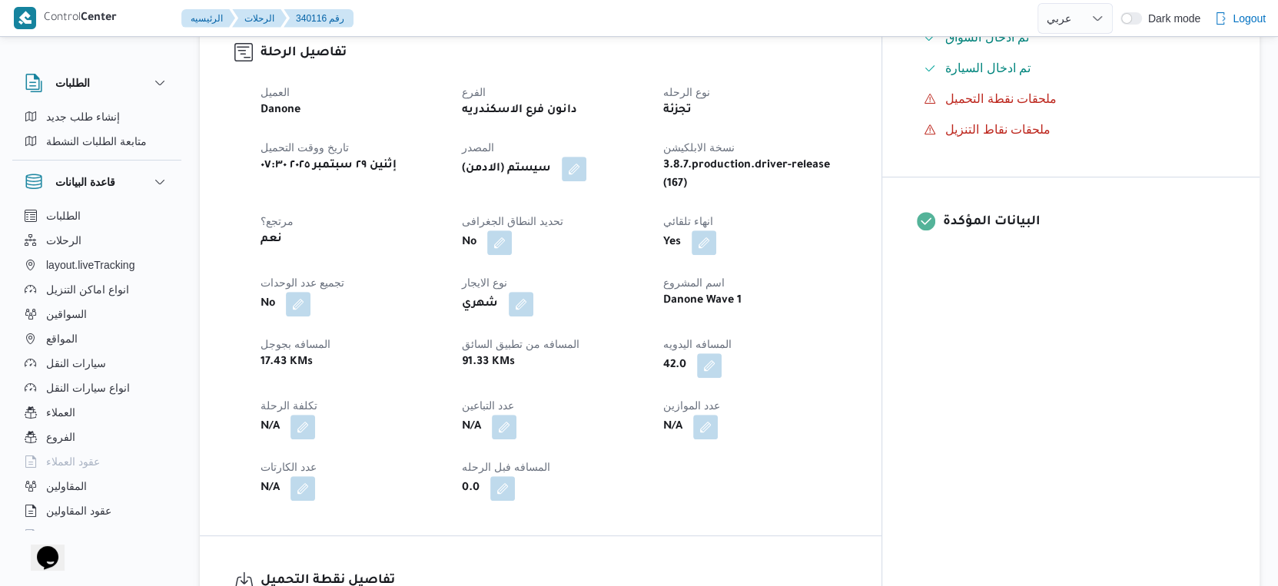
select select "ar"
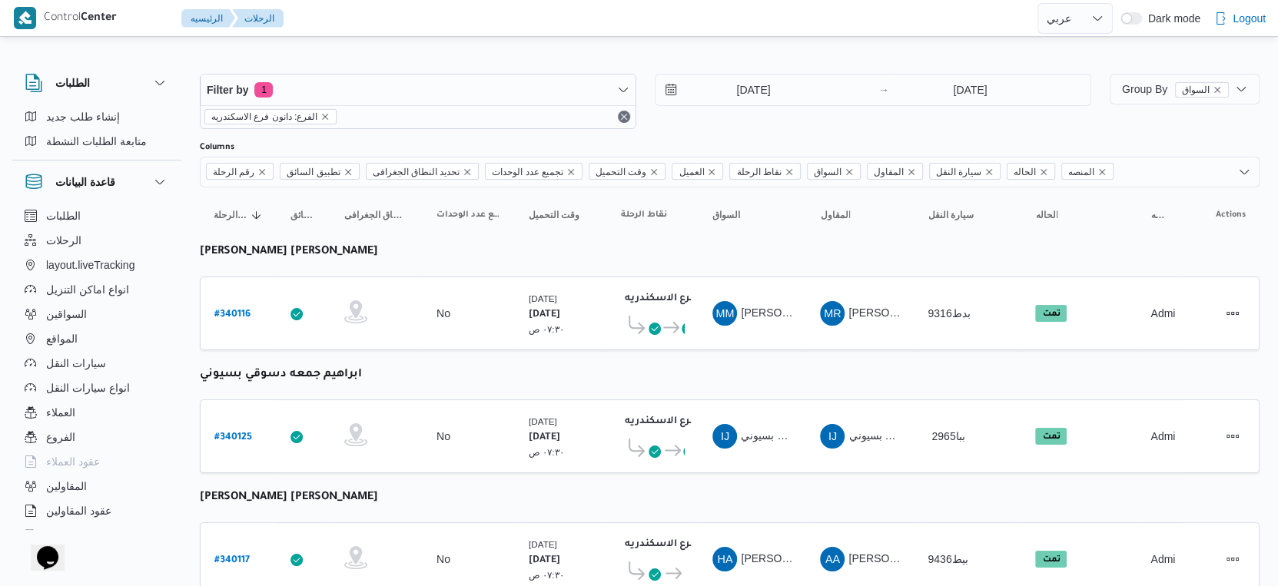
select select "ar"
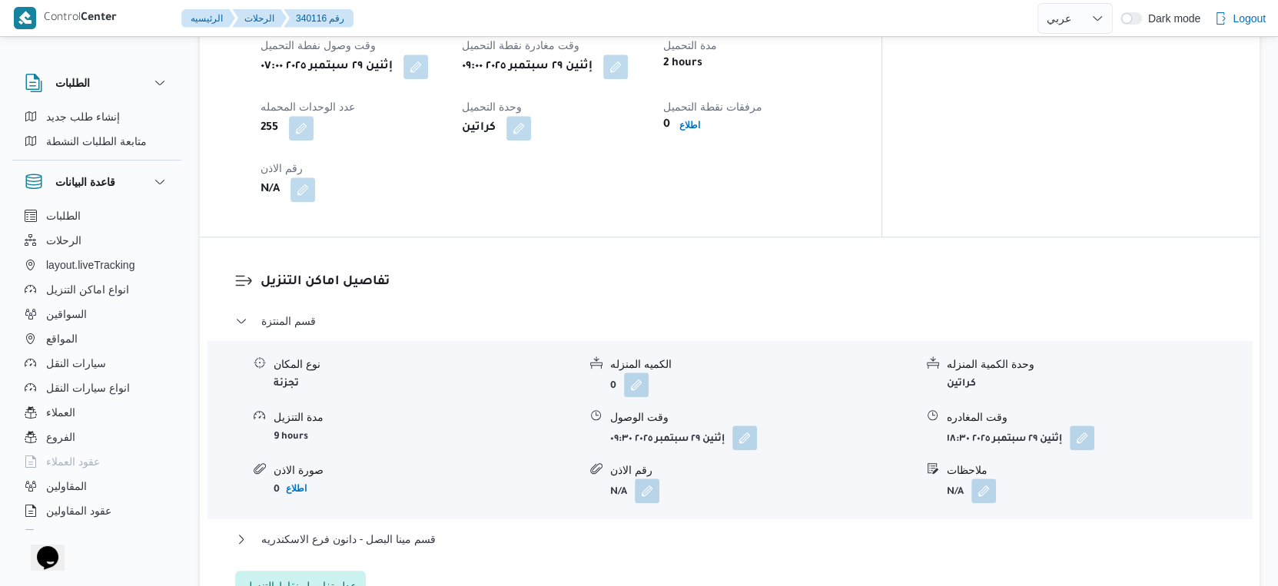
scroll to position [1407, 0]
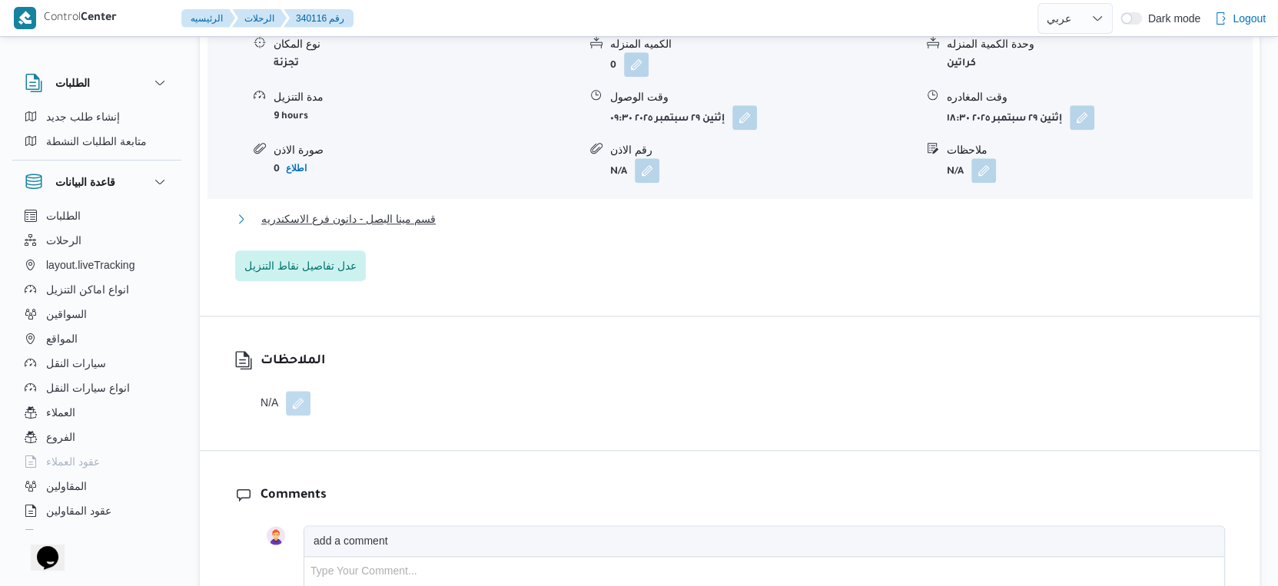
click at [395, 212] on span "قسم مينا البصل - دانون فرع الاسكندريه" at bounding box center [348, 219] width 174 height 18
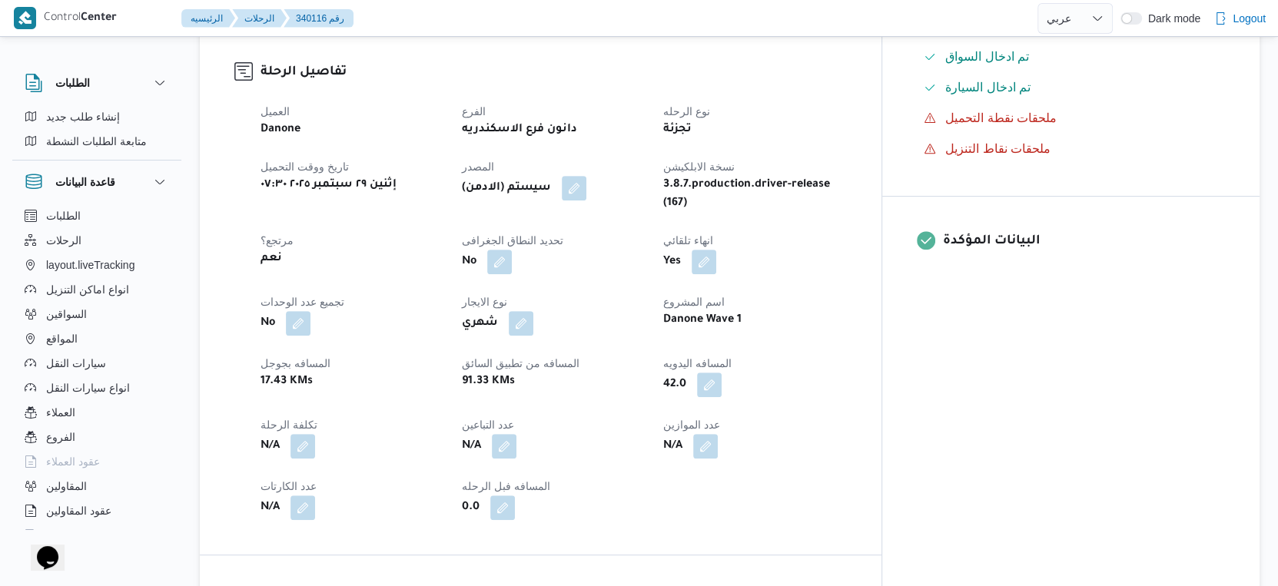
scroll to position [383, 0]
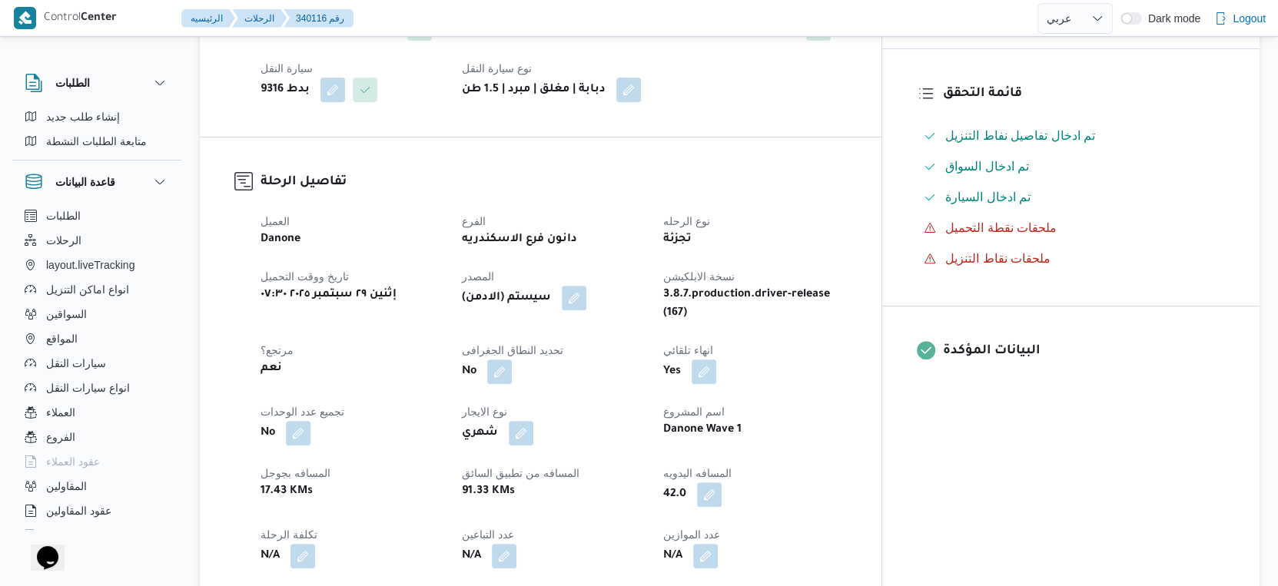
select select "ar"
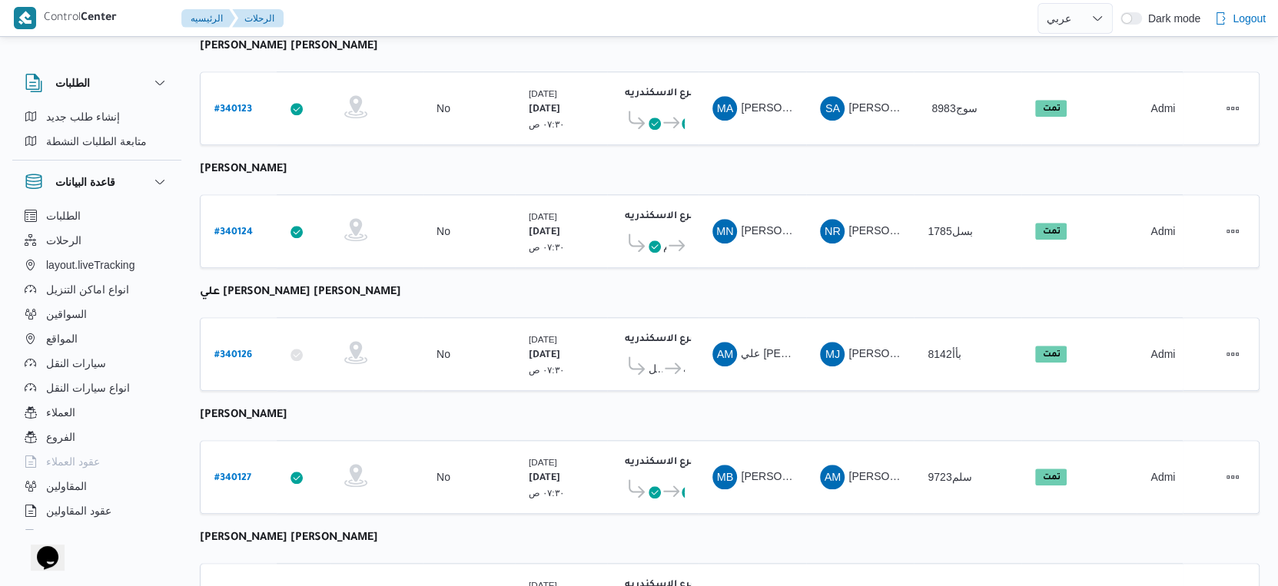
scroll to position [1195, 0]
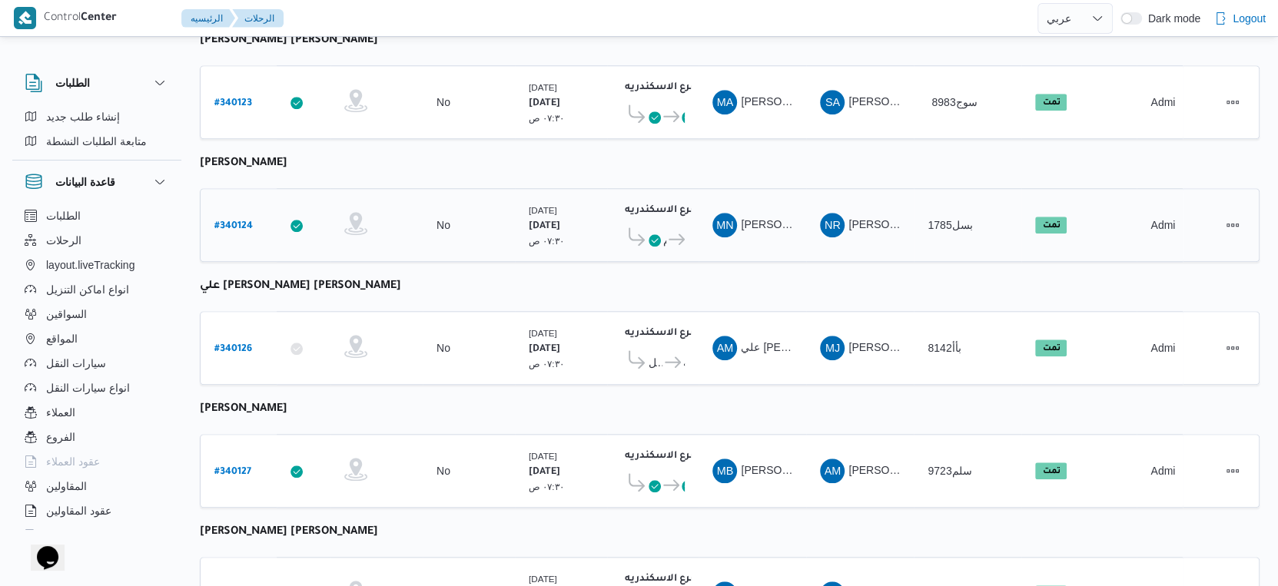
click at [228, 188] on td "رقم الرحلة # 340124" at bounding box center [238, 225] width 77 height 74
click at [237, 221] on b "# 340124" at bounding box center [233, 226] width 38 height 11
select select "ar"
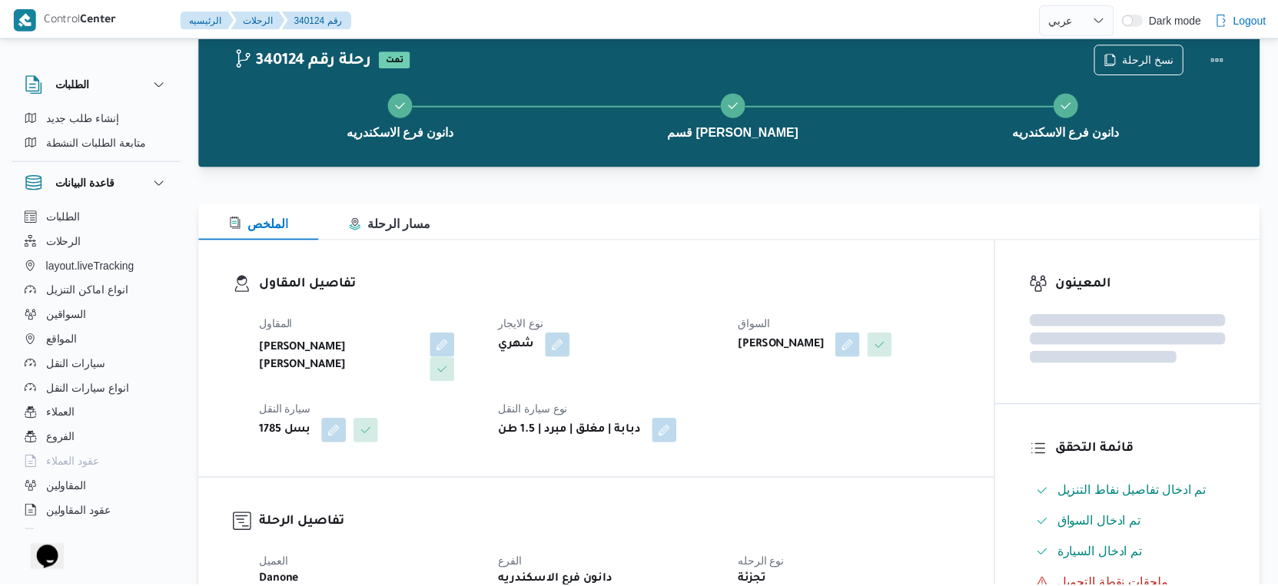
scroll to position [1195, 0]
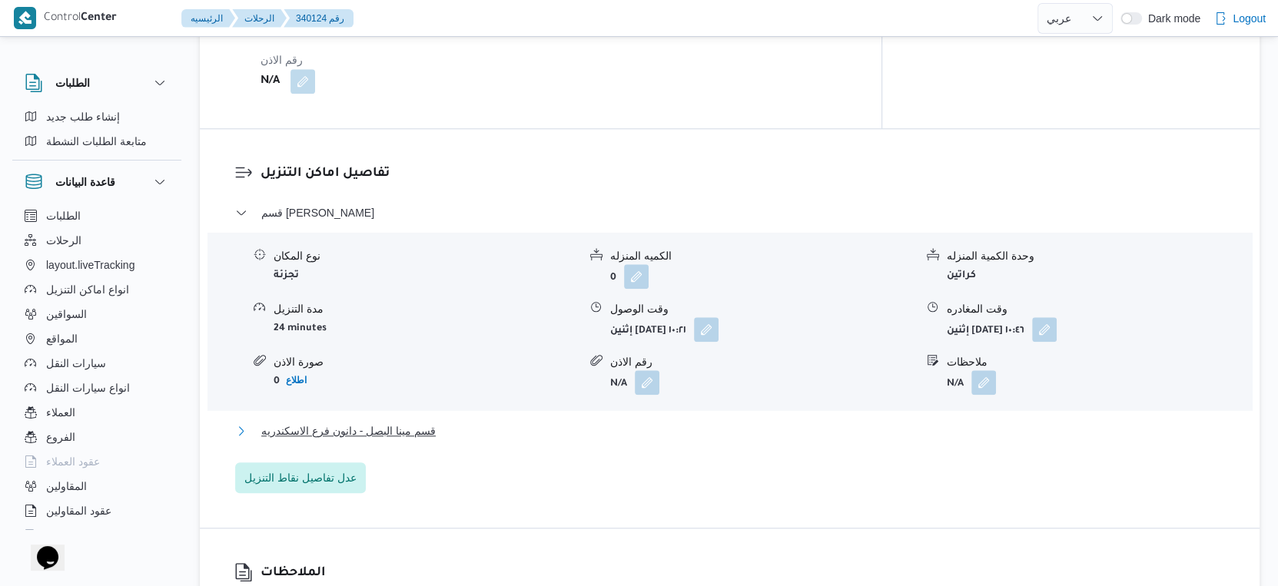
click at [459, 422] on button "قسم مينا البصل - دانون فرع الاسكندريه" at bounding box center [730, 431] width 990 height 18
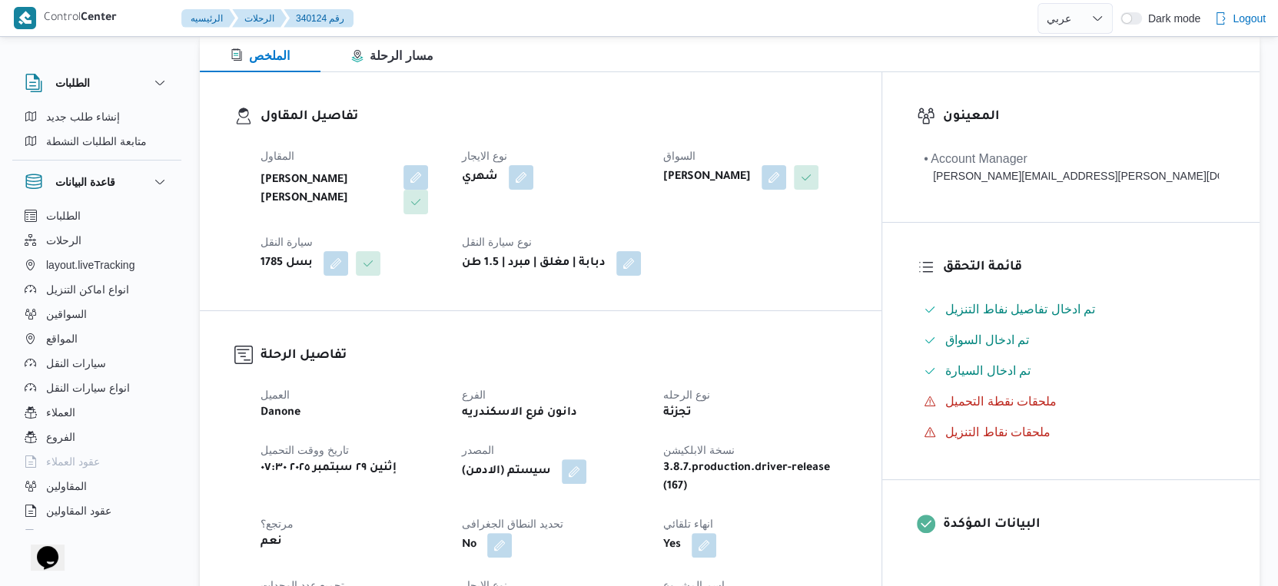
scroll to position [171, 0]
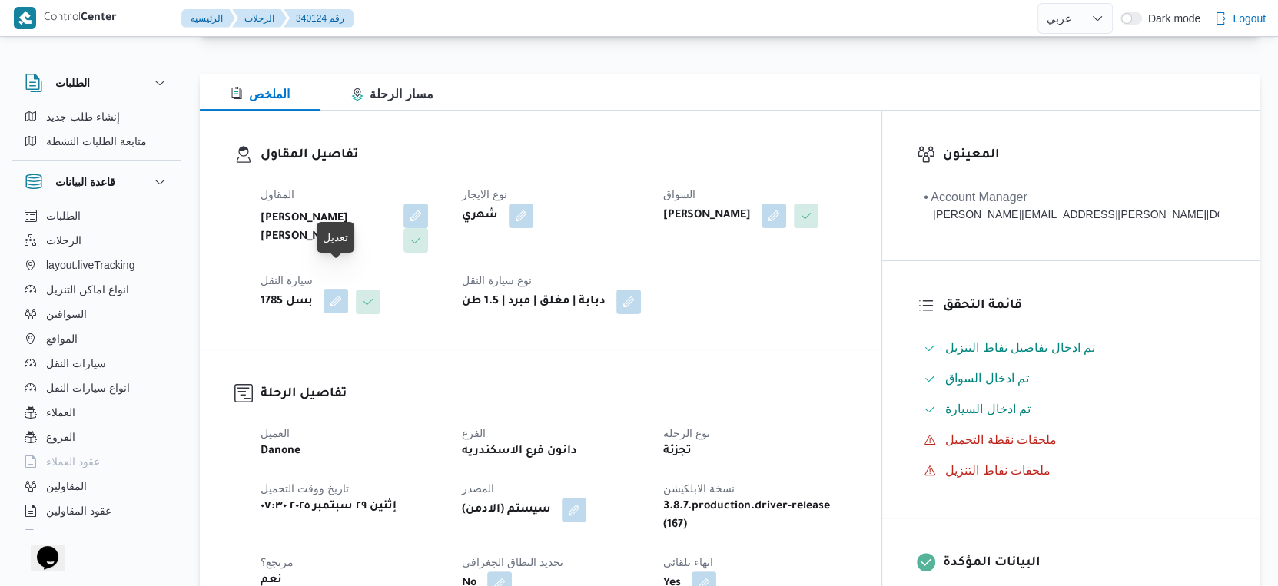
click at [333, 289] on button "button" at bounding box center [335, 301] width 25 height 25
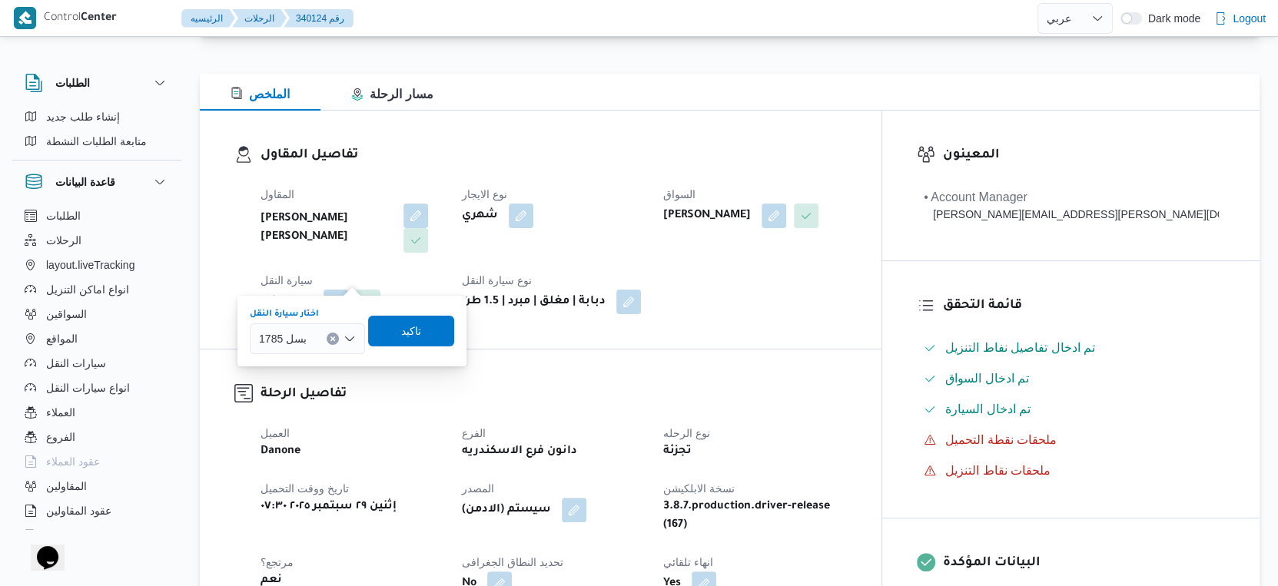
click at [331, 338] on icon "Clear input" at bounding box center [333, 339] width 6 height 6
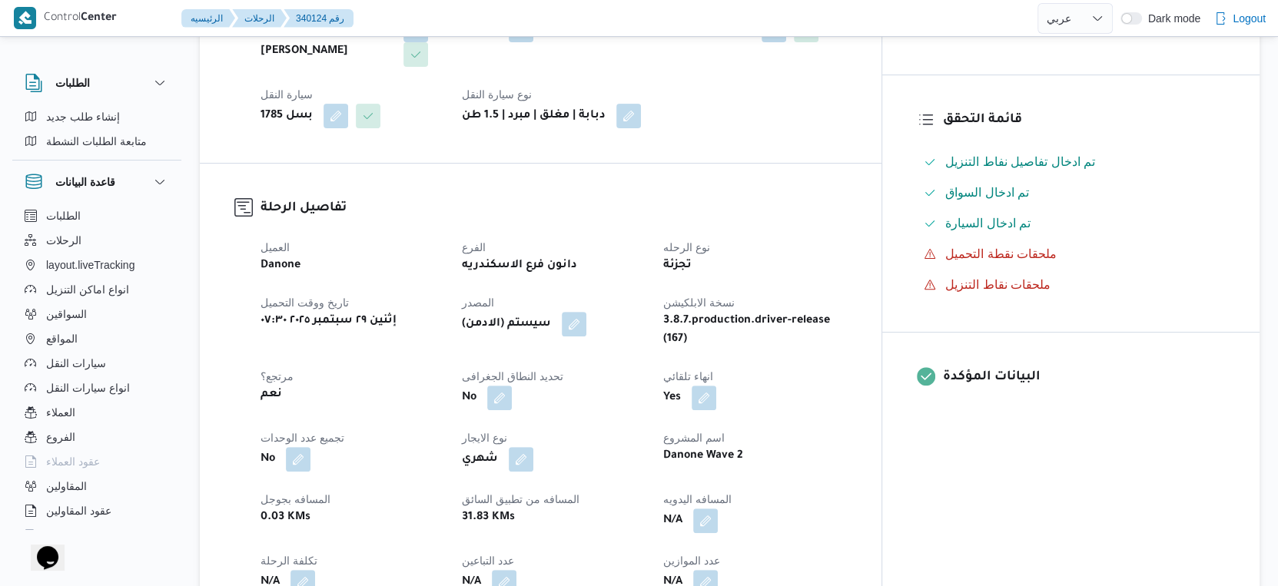
scroll to position [512, 0]
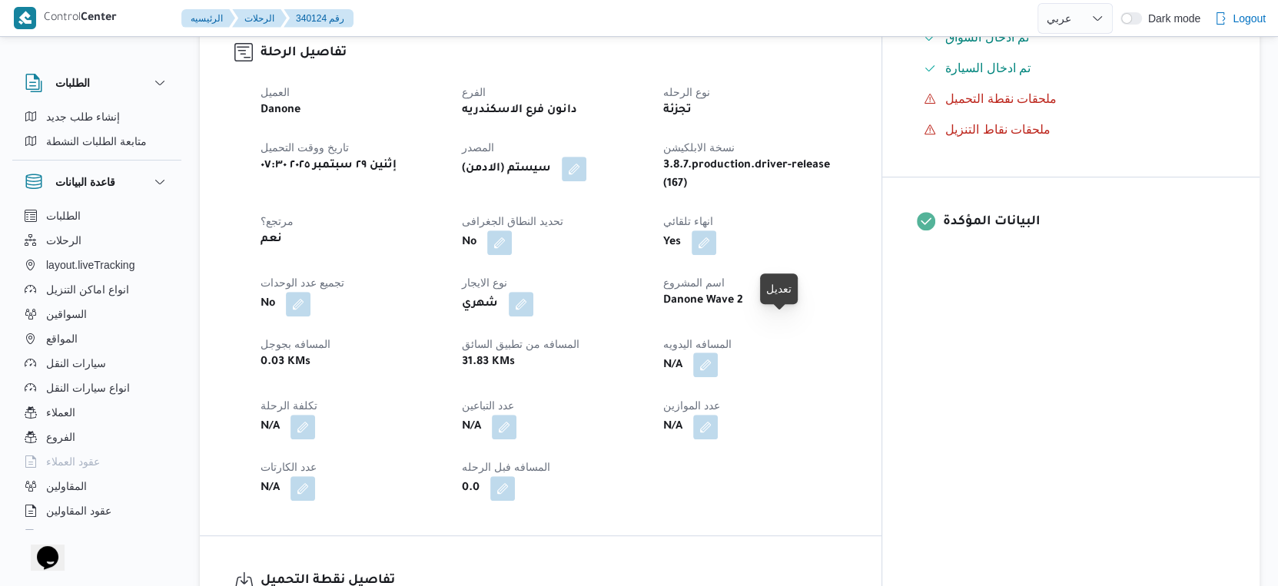
click at [718, 353] on button "button" at bounding box center [705, 365] width 25 height 25
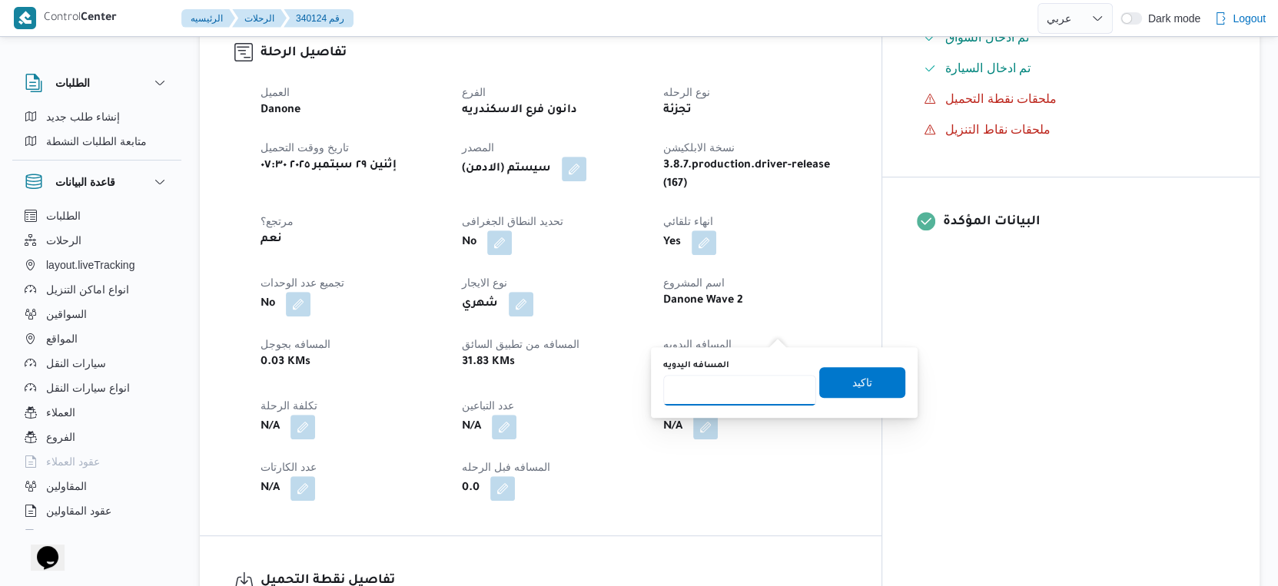
click at [724, 398] on input "المسافه اليدويه" at bounding box center [739, 390] width 153 height 31
type input "26"
click at [857, 380] on span "تاكيد" at bounding box center [862, 382] width 20 height 18
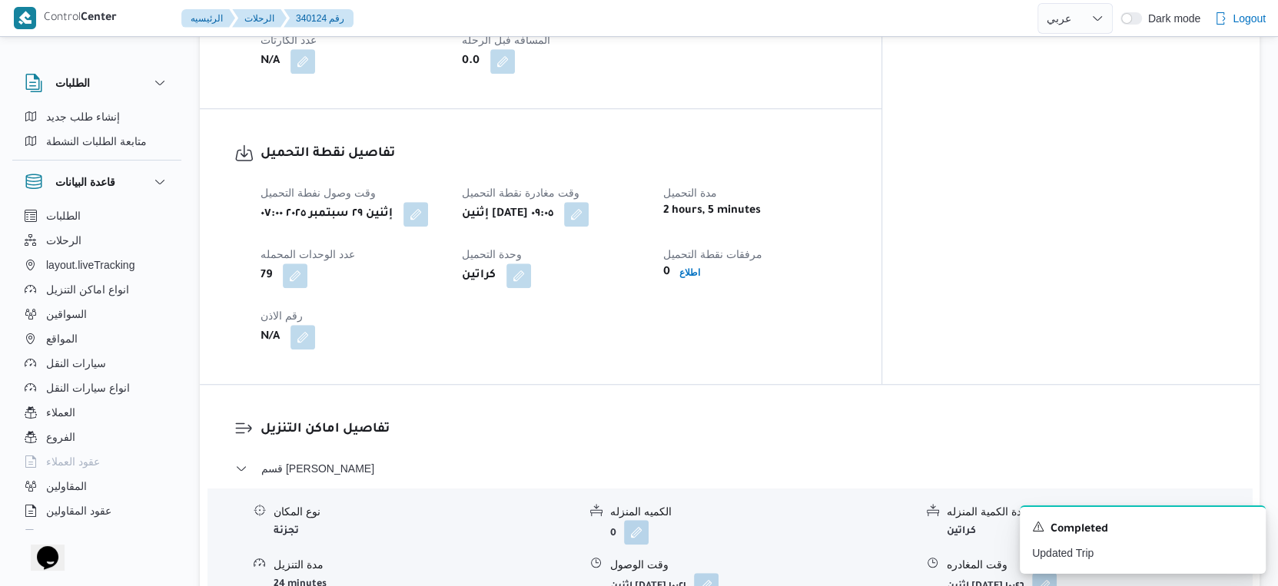
scroll to position [1281, 0]
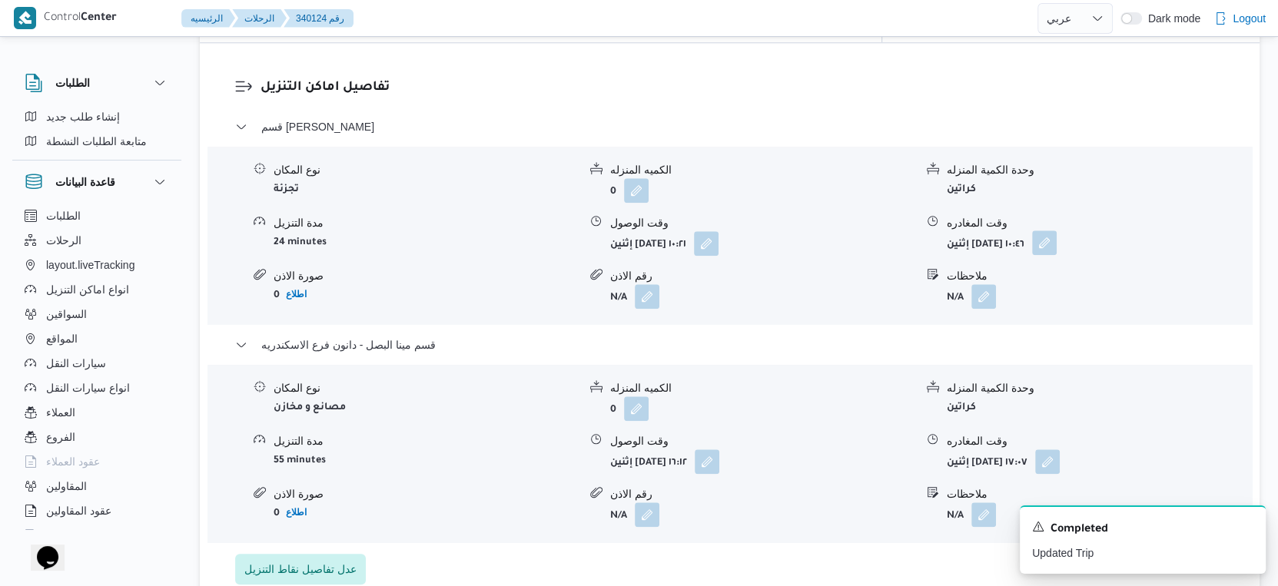
click at [1056, 230] on button "button" at bounding box center [1044, 242] width 25 height 25
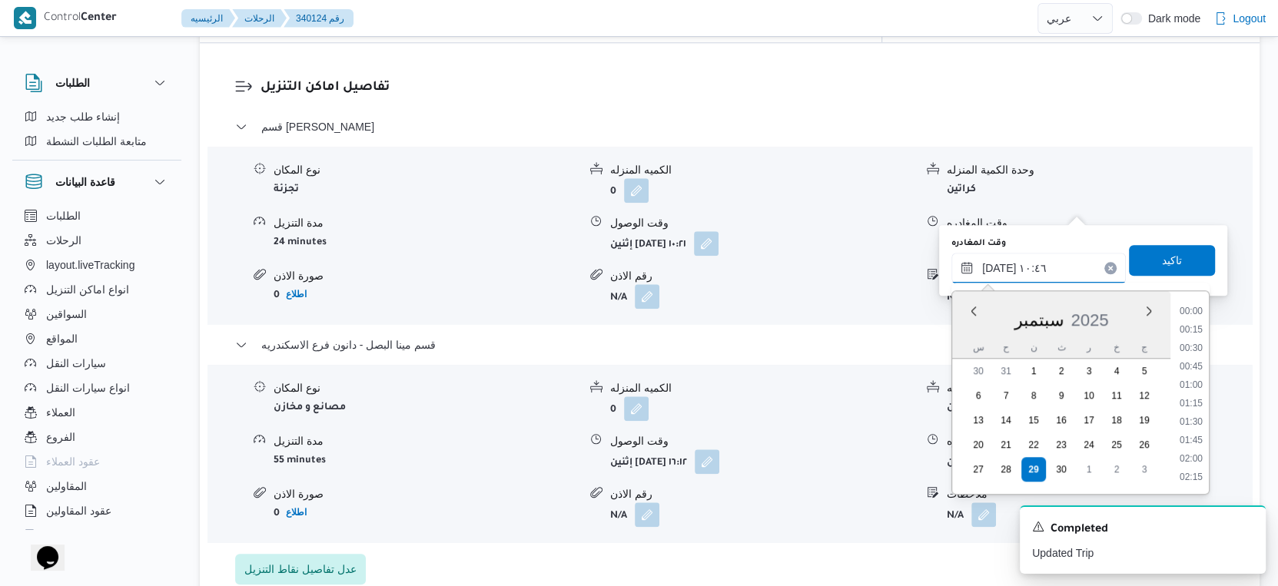
click at [1043, 273] on input "٢٩/٠٩/٢٠٢٥ ١٠:٤٦" at bounding box center [1038, 268] width 174 height 31
click at [1198, 347] on li "15:45" at bounding box center [1190, 347] width 35 height 15
type input "٢٩/٠٩/٢٠٢٥ ١٥:٤٥"
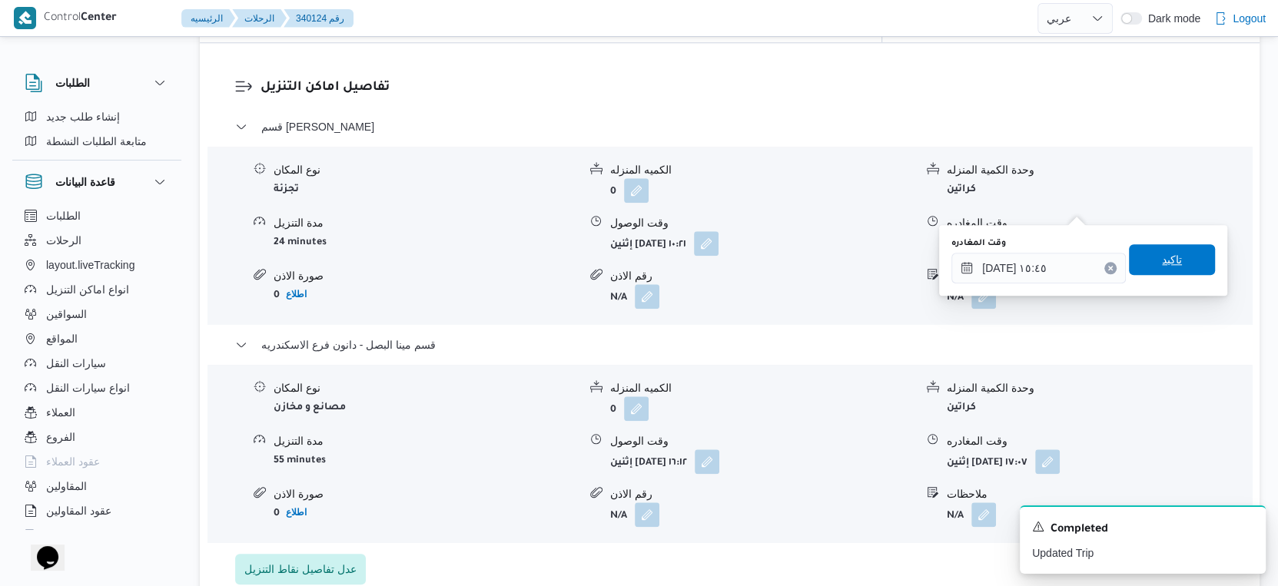
click at [1178, 264] on span "تاكيد" at bounding box center [1172, 259] width 86 height 31
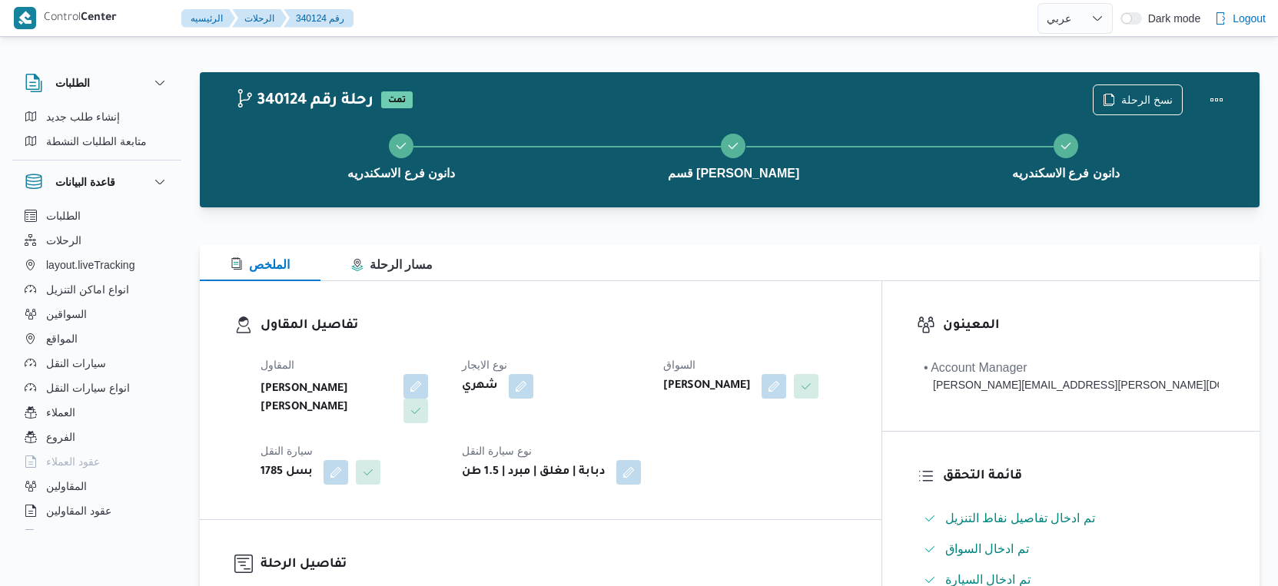
select select "ar"
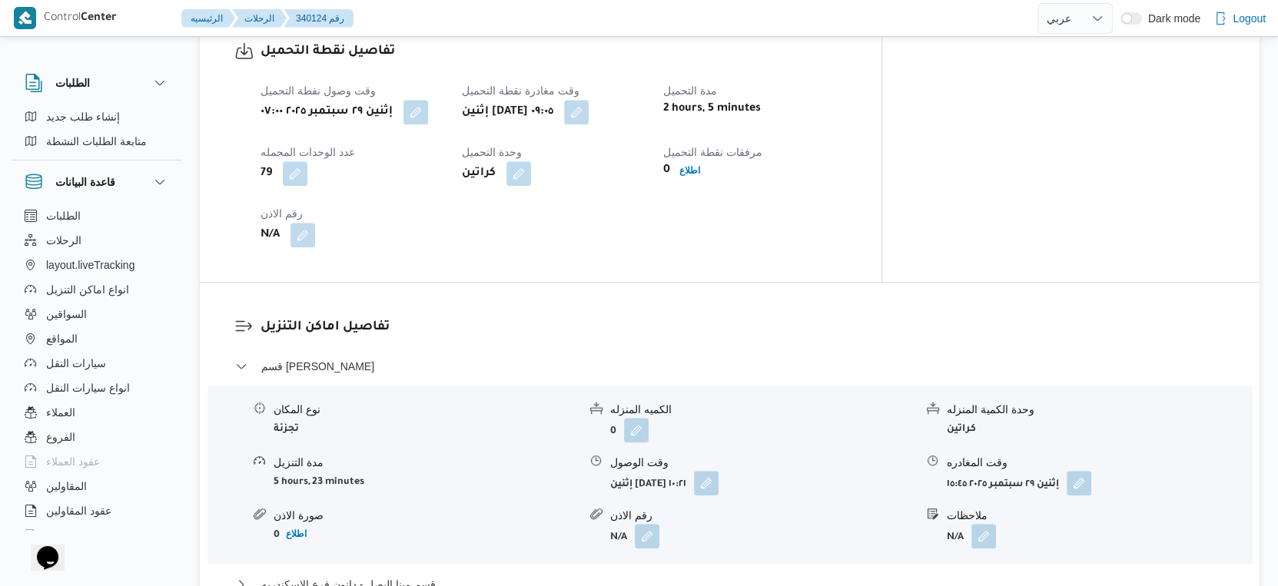
scroll to position [1066, 0]
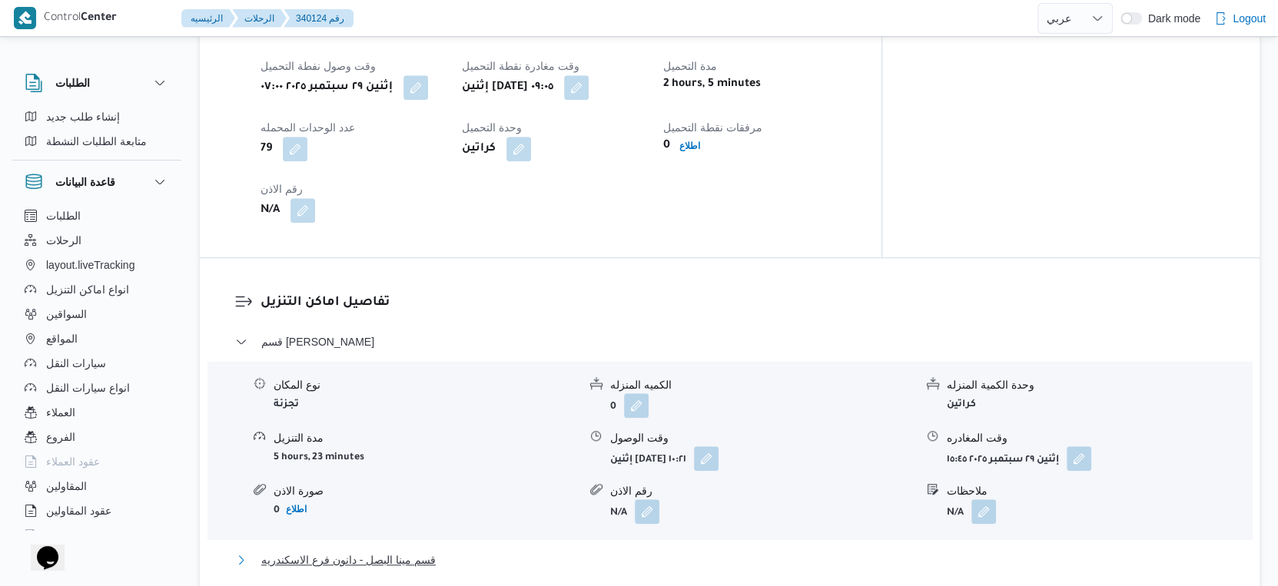
click at [432, 551] on span "قسم مينا البصل - دانون فرع الاسكندريه" at bounding box center [348, 560] width 174 height 18
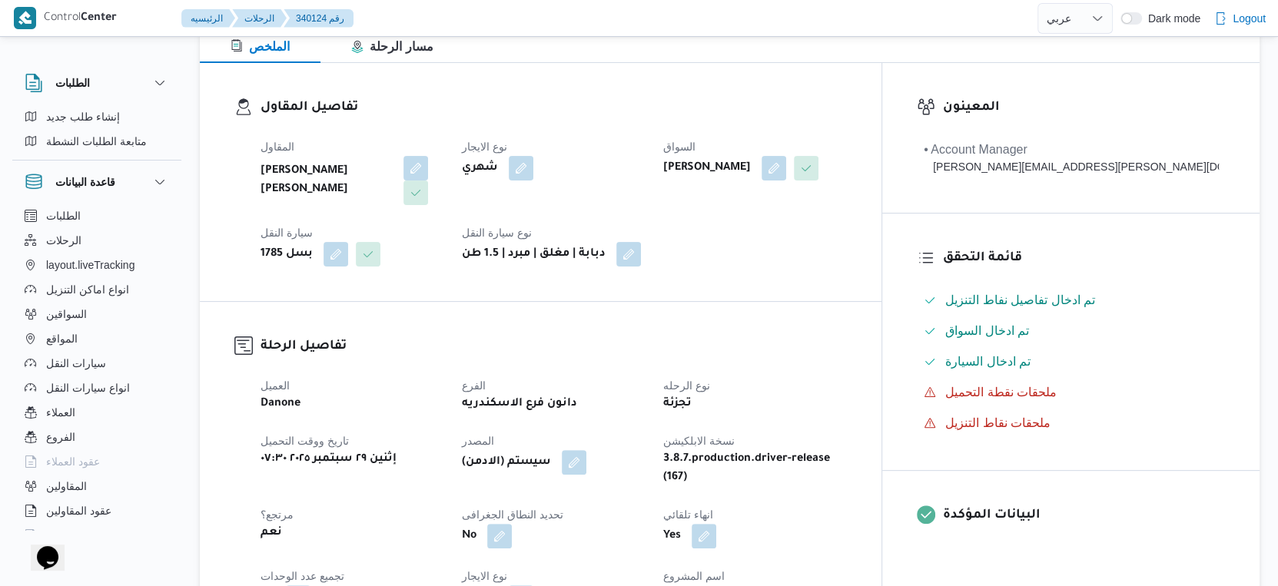
scroll to position [512, 0]
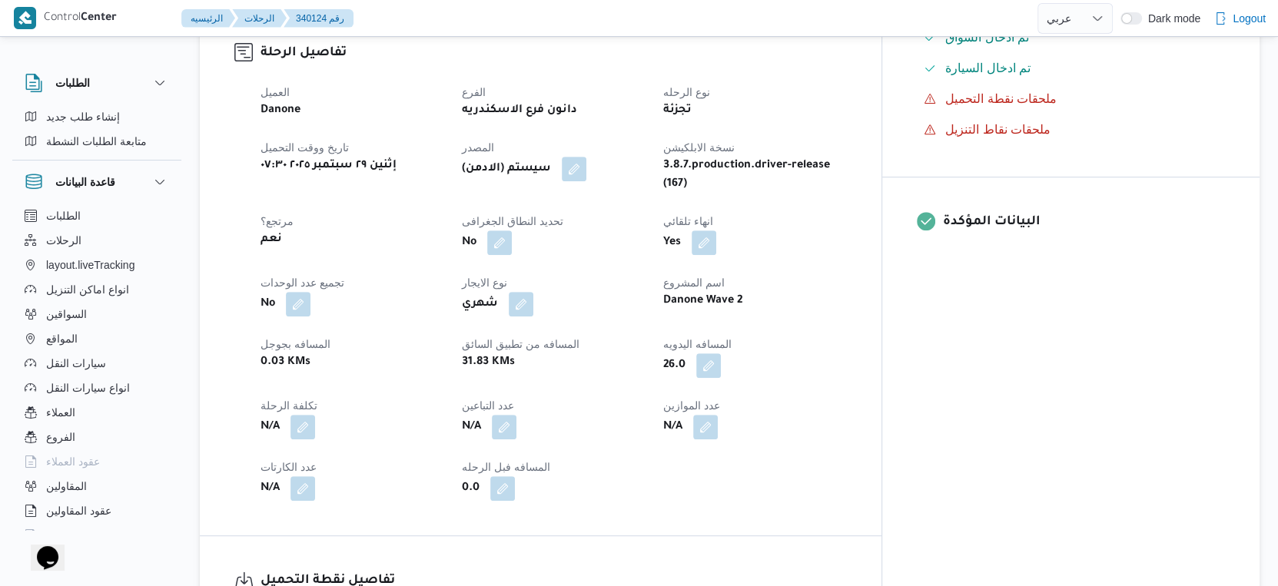
select select "ar"
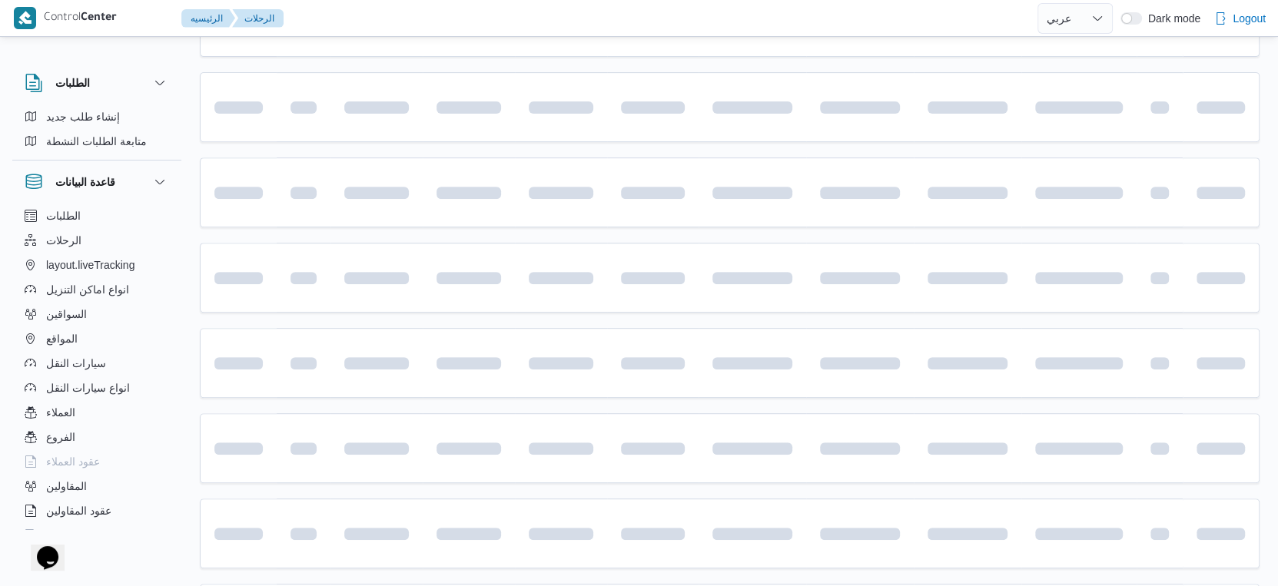
scroll to position [1195, 0]
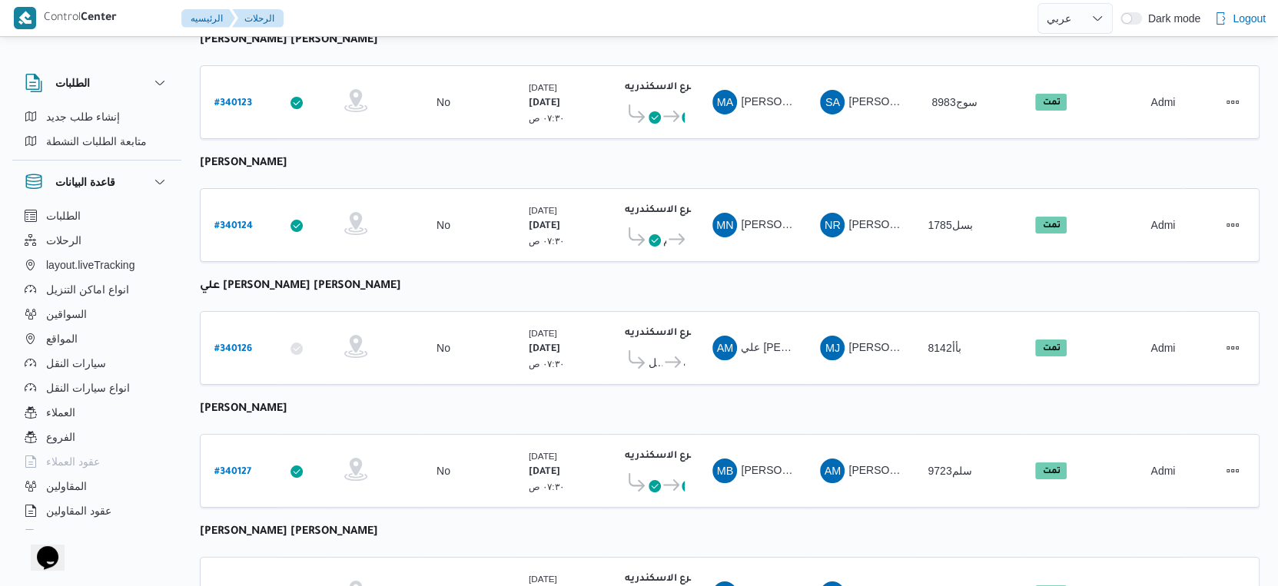
select select "ar"
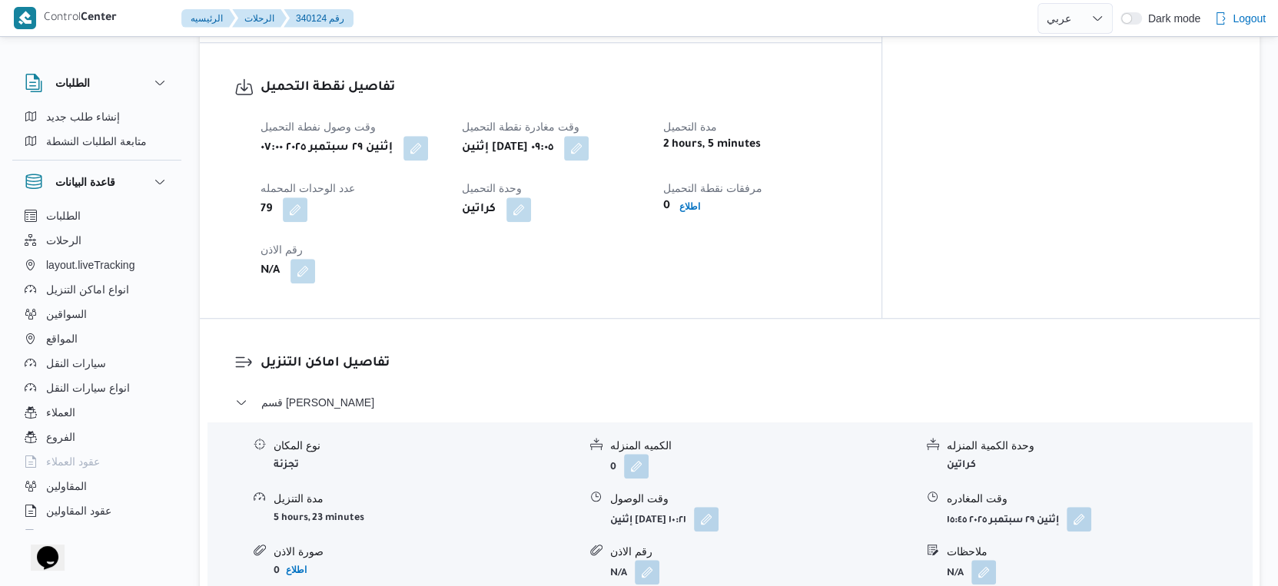
scroll to position [1195, 0]
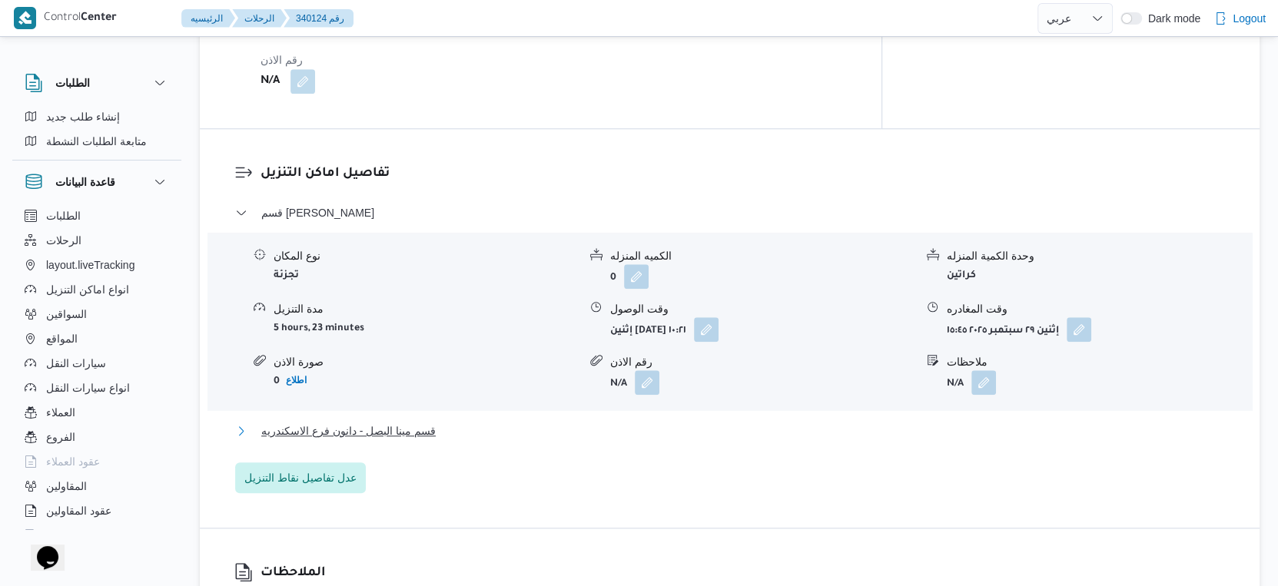
click at [448, 422] on button "قسم مينا البصل - دانون فرع الاسكندريه" at bounding box center [730, 431] width 990 height 18
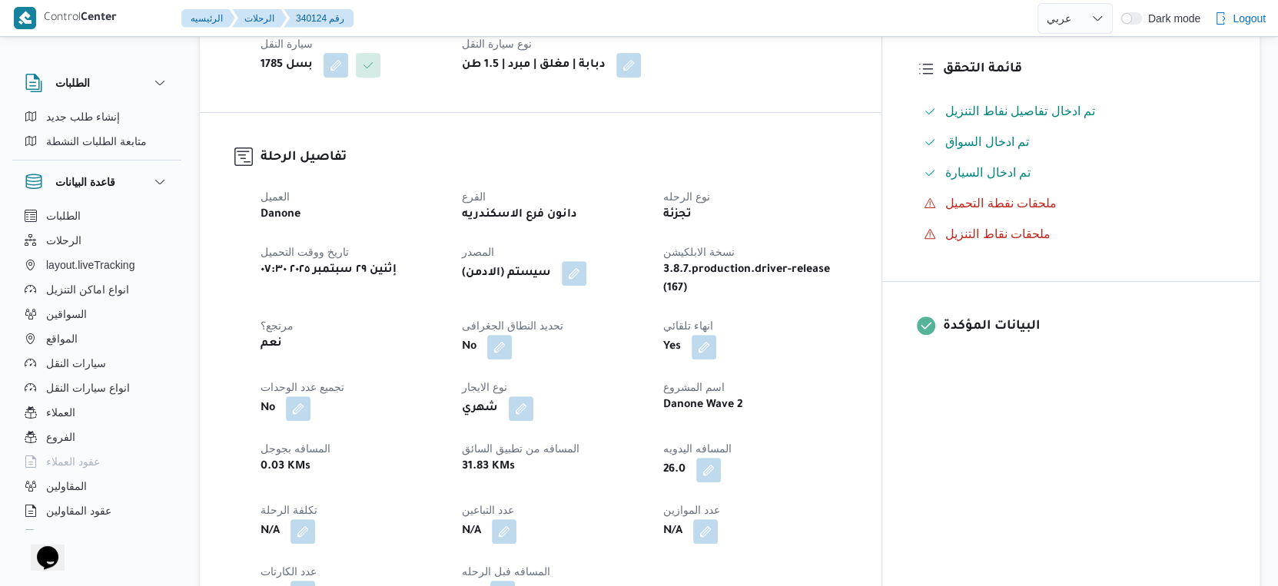
scroll to position [426, 0]
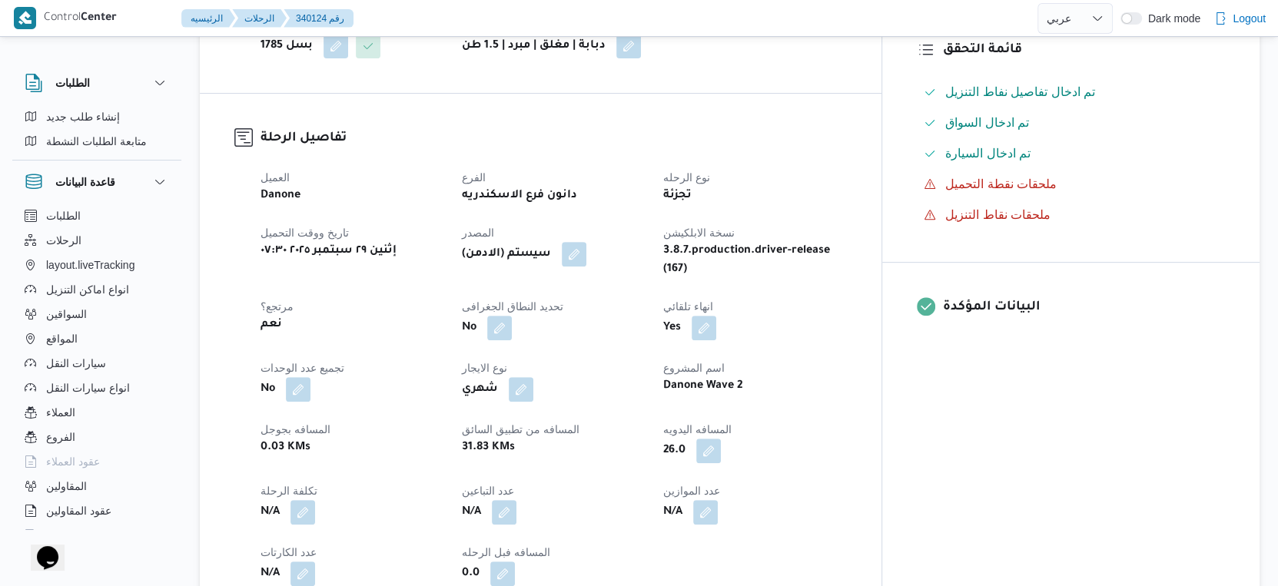
select select "ar"
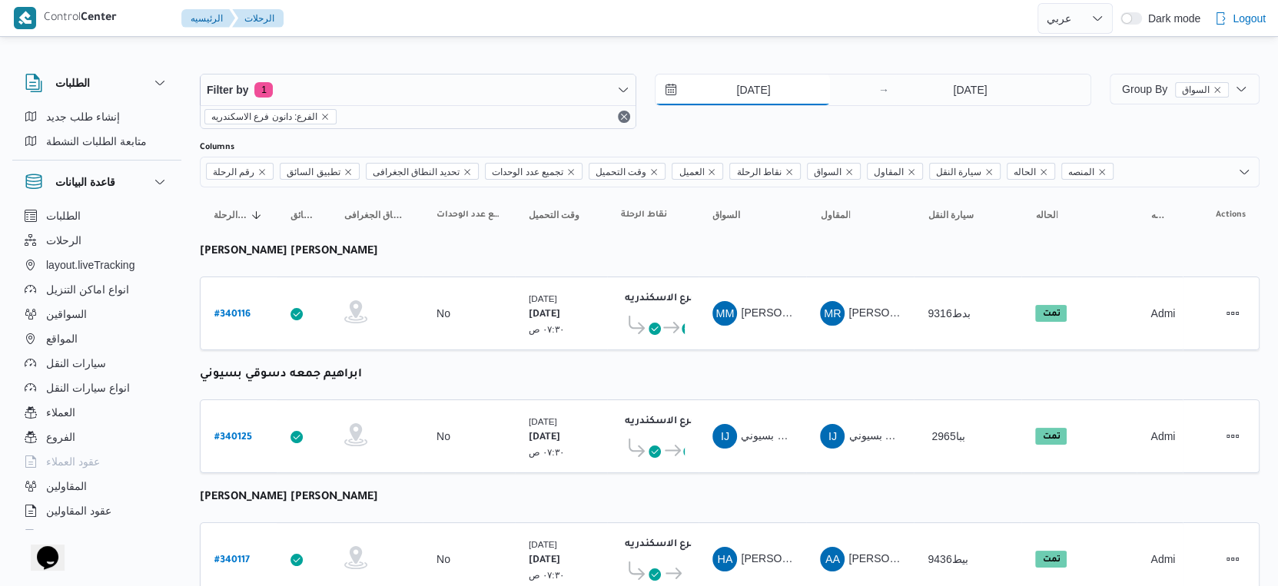
click at [796, 75] on input "[DATE]" at bounding box center [742, 90] width 174 height 31
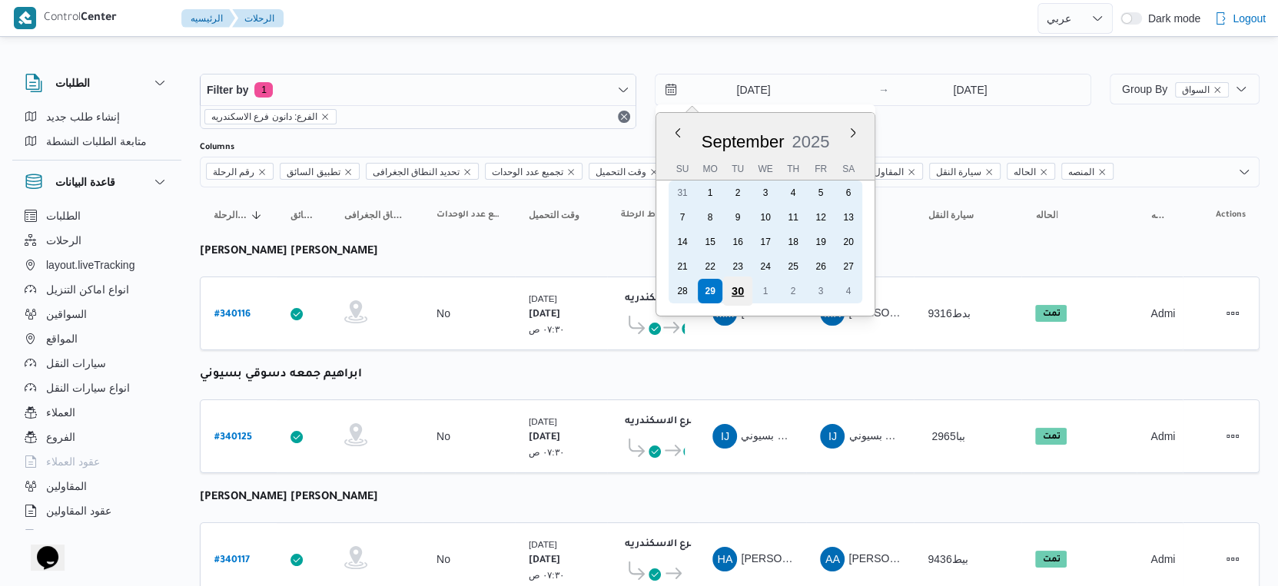
click at [735, 290] on div "30" at bounding box center [737, 291] width 29 height 29
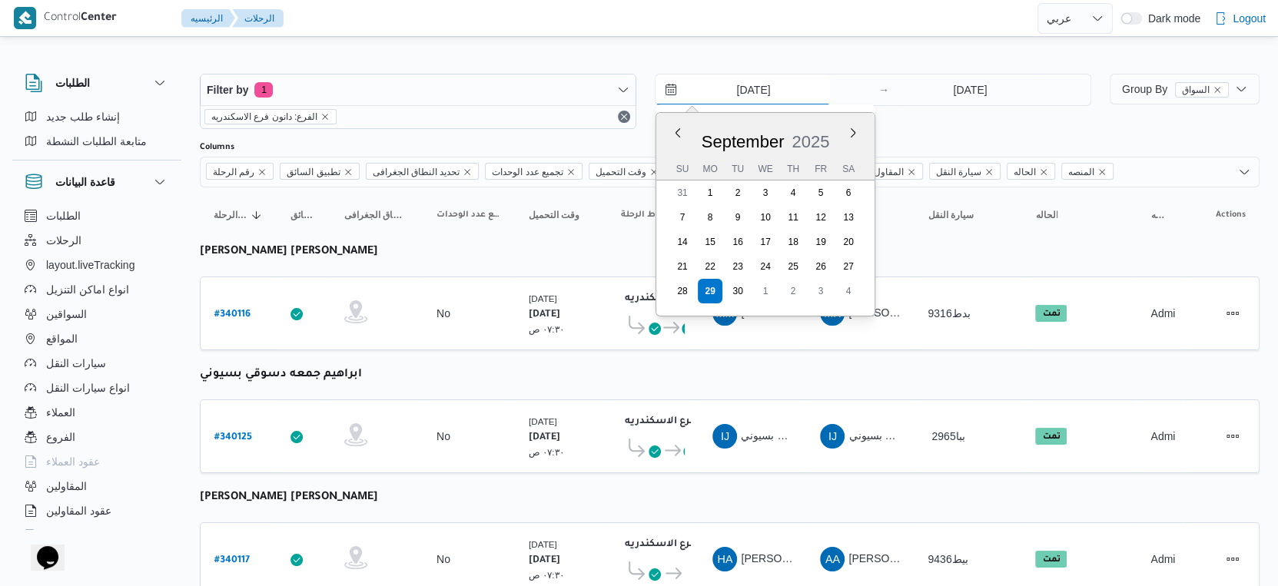
type input "[DATE]"
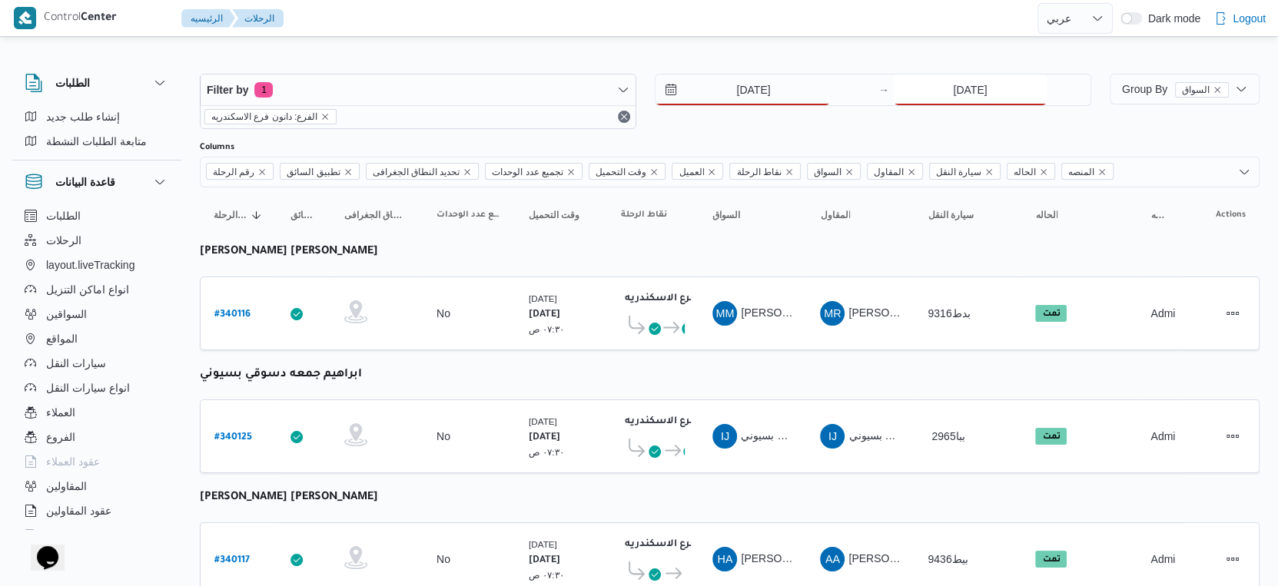
click at [969, 92] on input "[DATE]" at bounding box center [969, 90] width 153 height 31
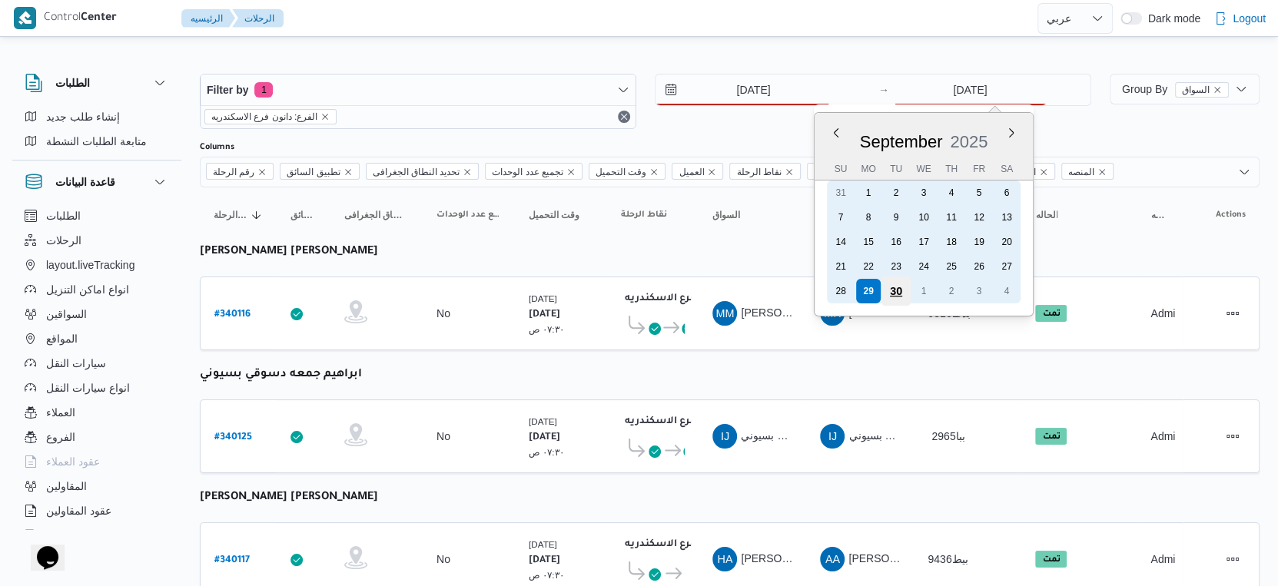
click at [900, 290] on div "30" at bounding box center [895, 291] width 29 height 29
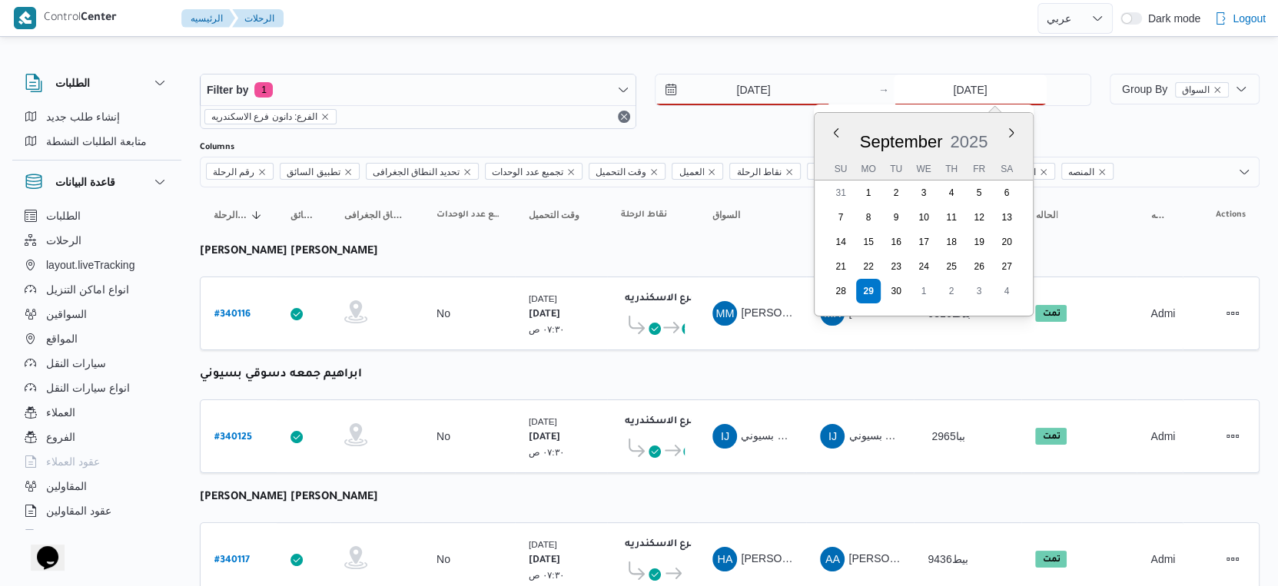
type input "[DATE]"
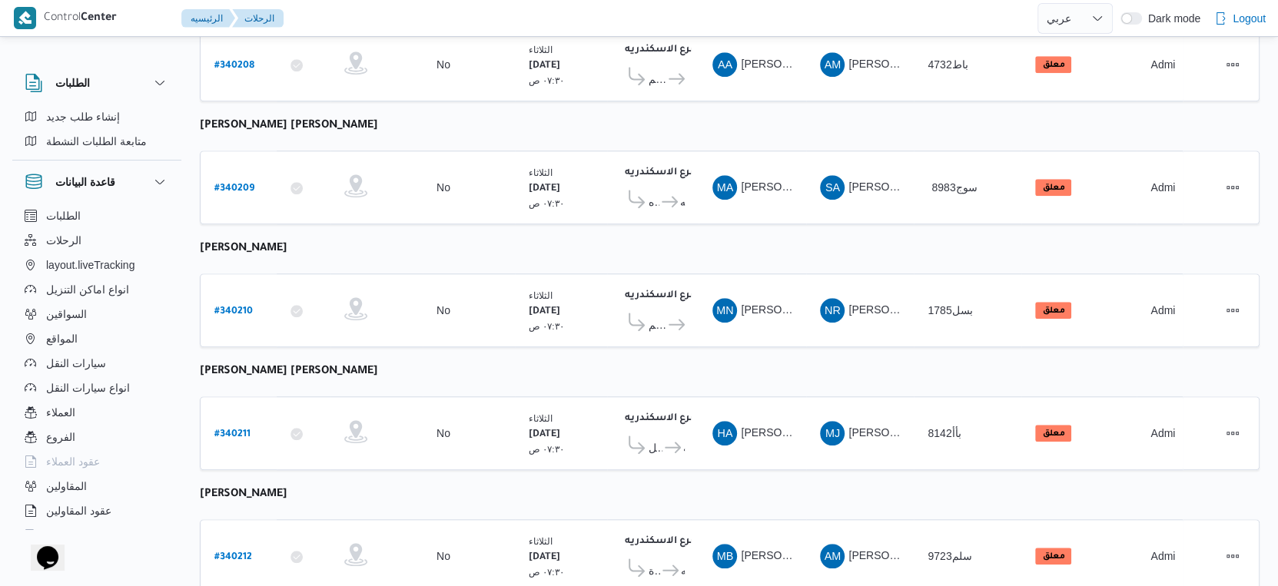
scroll to position [1254, 0]
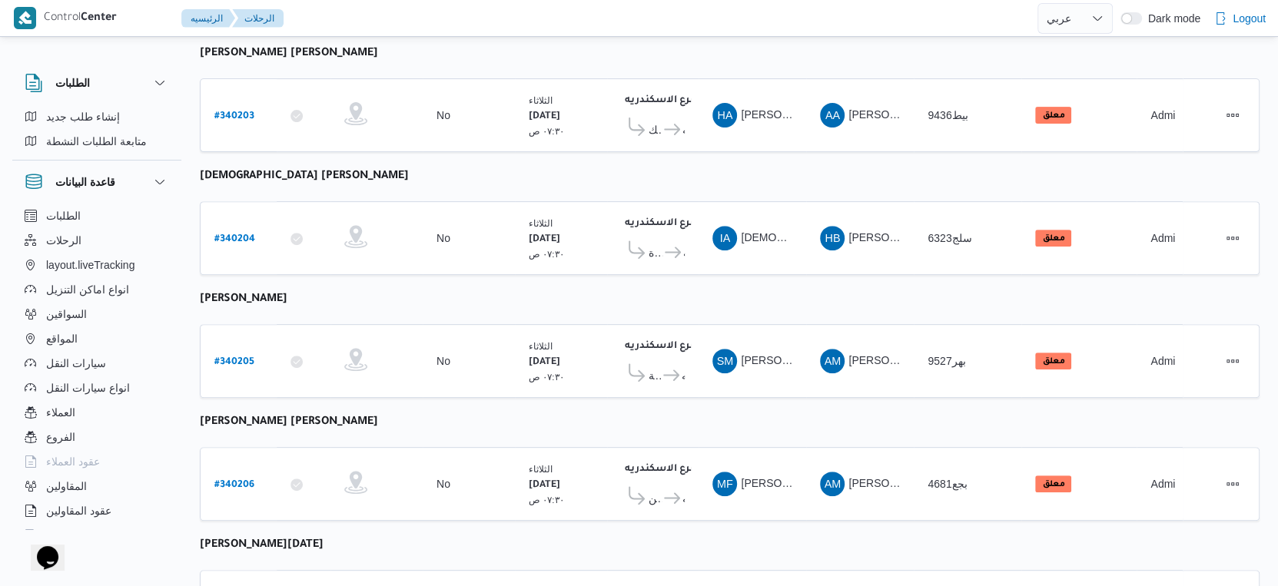
scroll to position [315, 0]
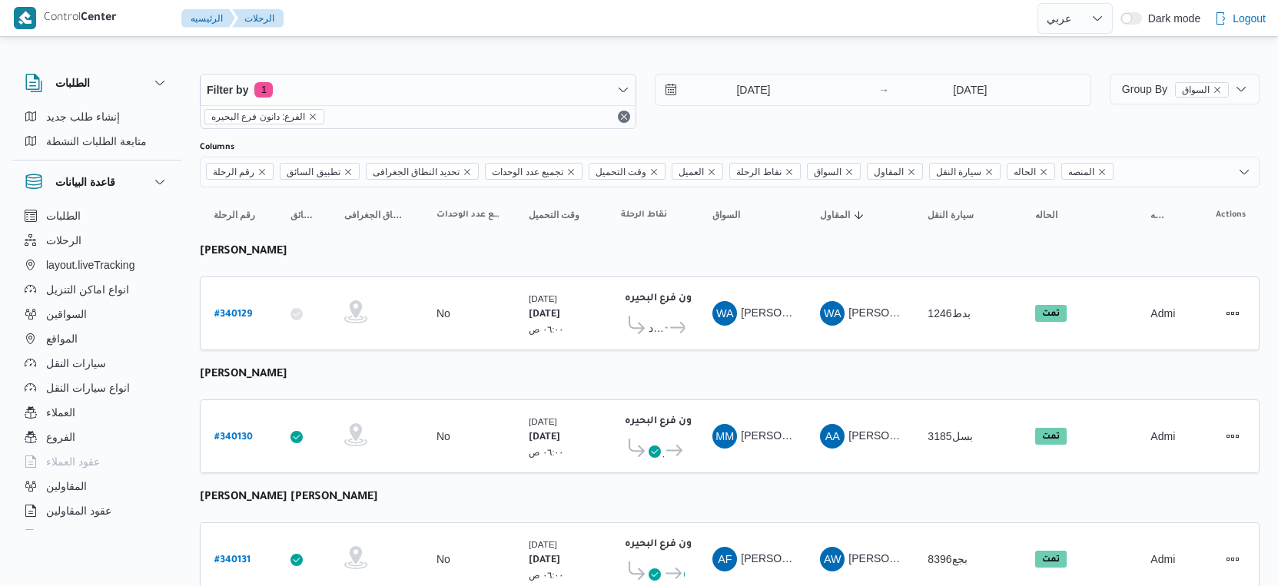
select select "ar"
click at [755, 97] on input "[DATE]" at bounding box center [742, 90] width 174 height 31
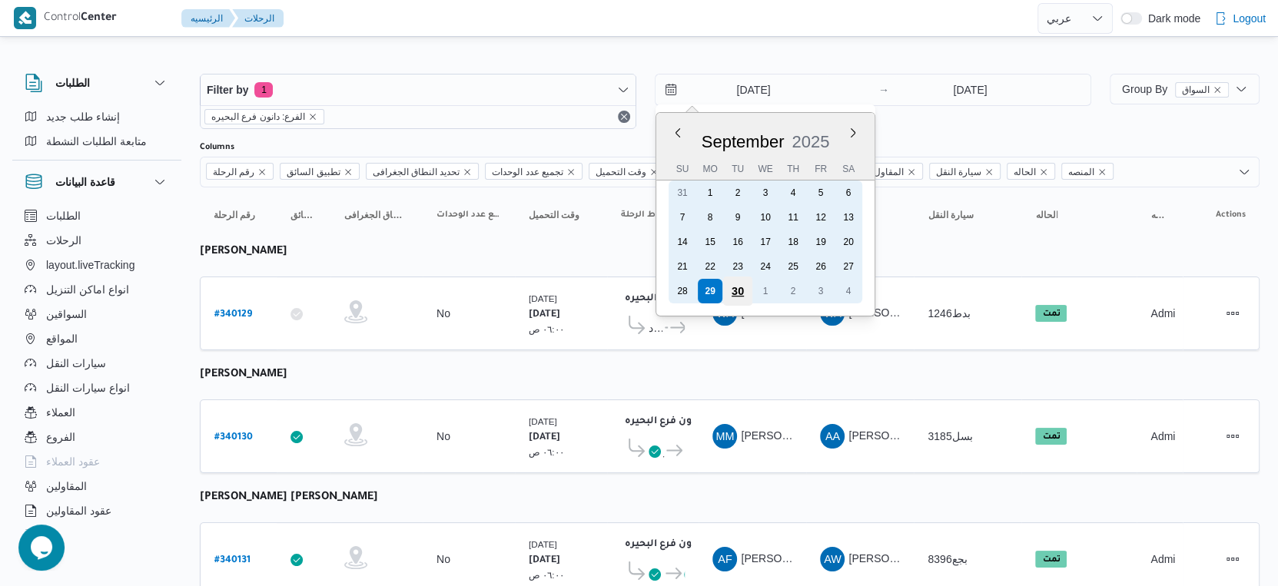
click at [735, 284] on div "30" at bounding box center [737, 291] width 29 height 29
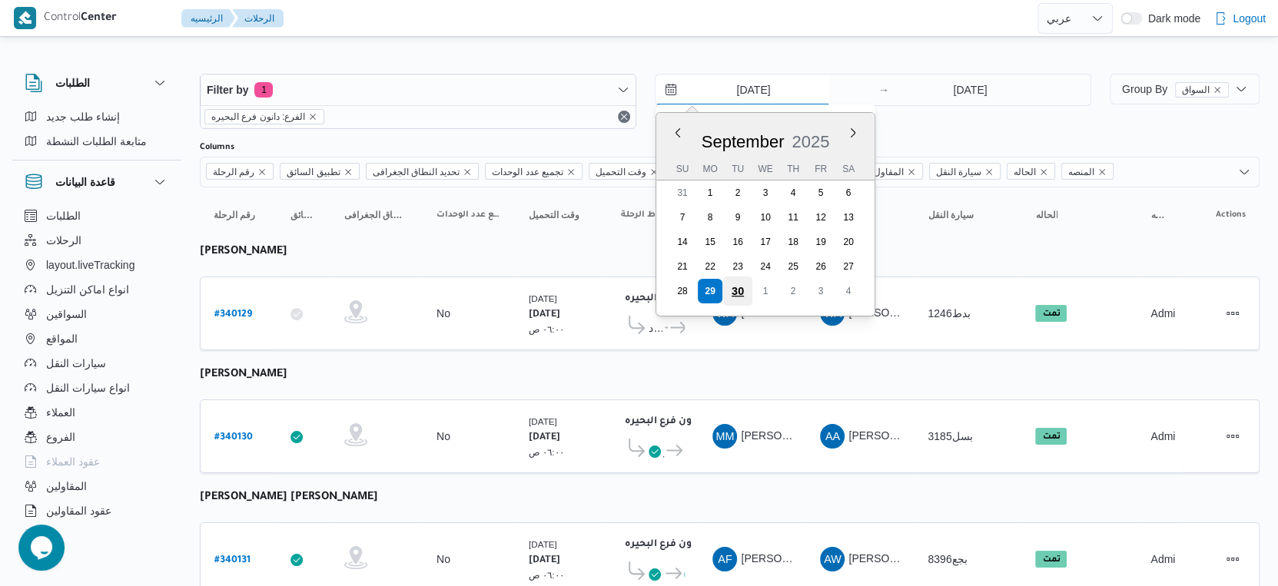
type input "[DATE]"
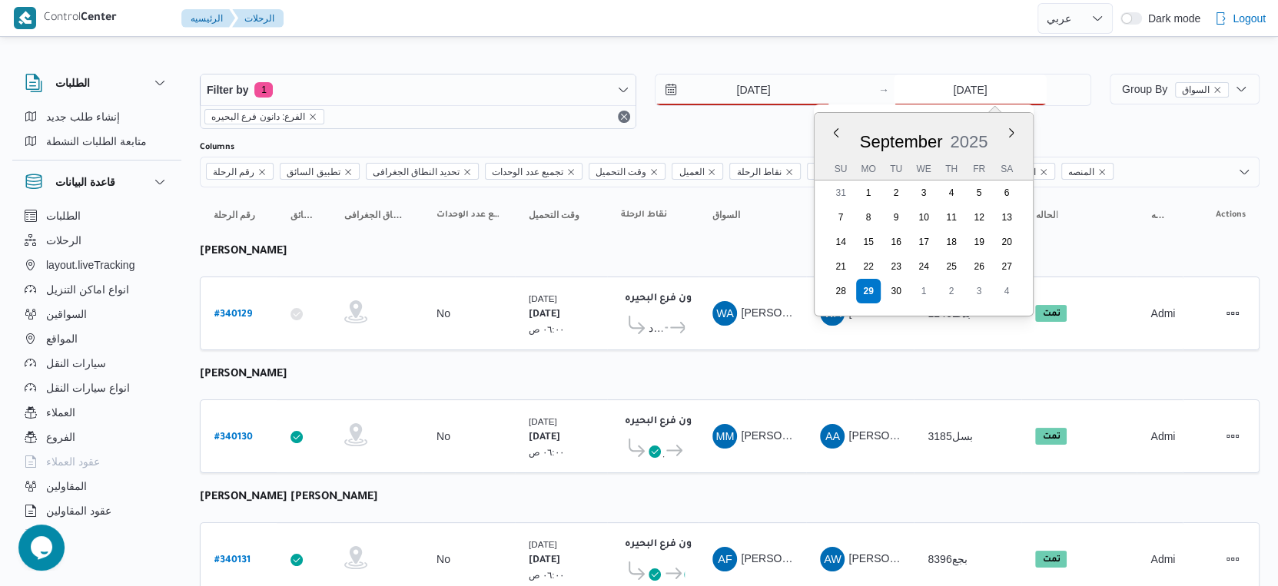
click at [1014, 87] on input "[DATE]" at bounding box center [969, 90] width 153 height 31
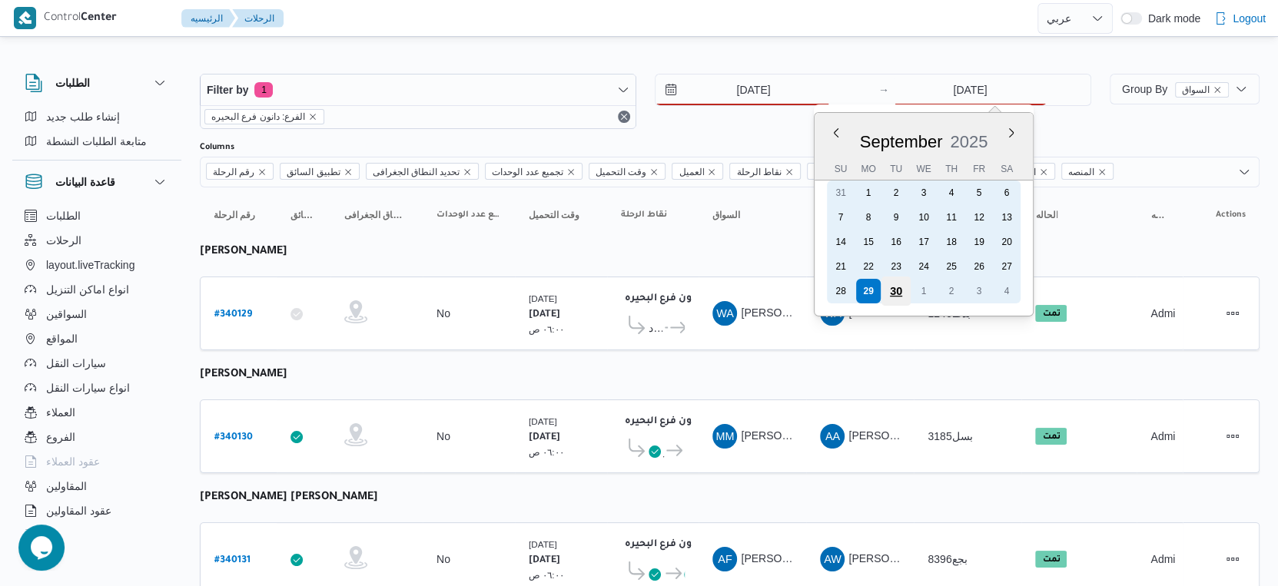
click at [893, 289] on div "30" at bounding box center [895, 291] width 29 height 29
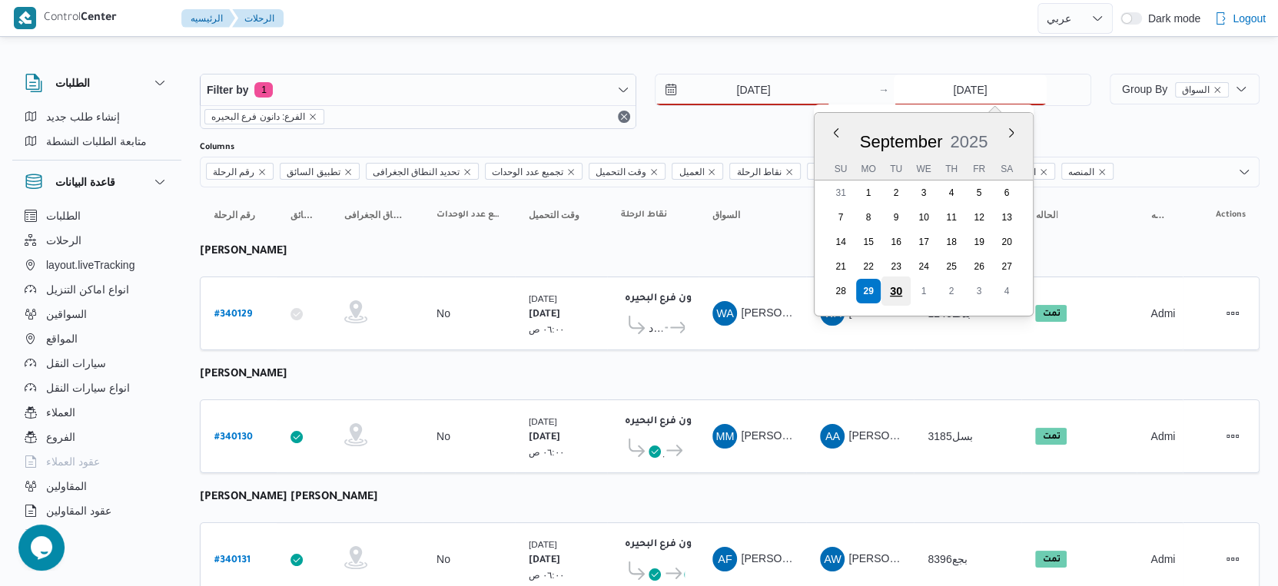
type input "[DATE]"
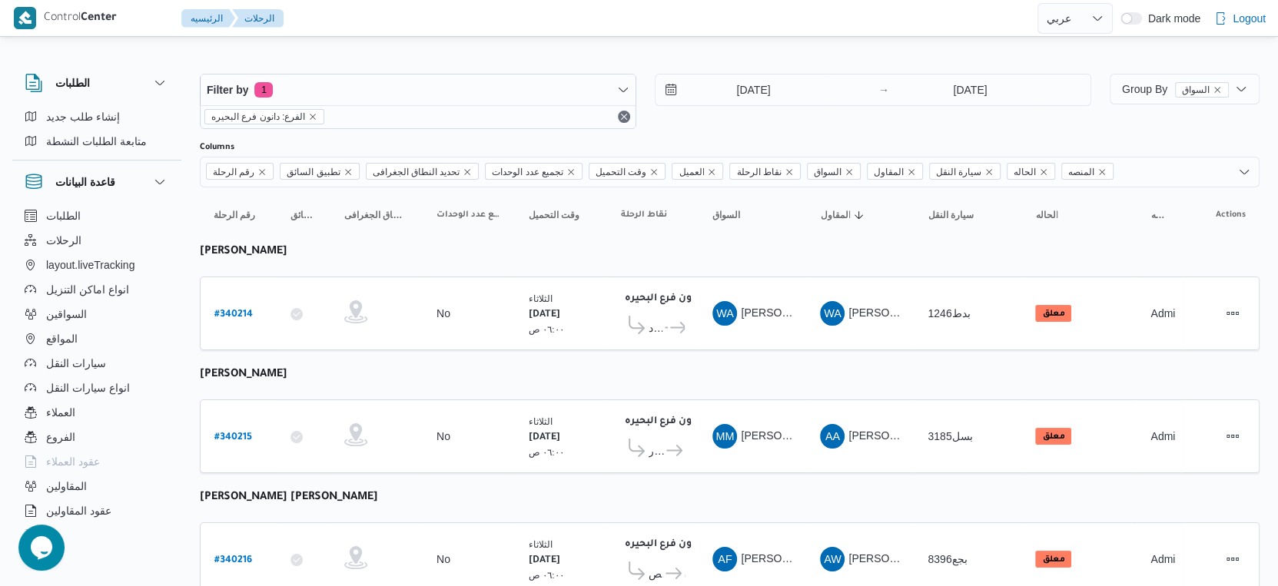
click at [601, 324] on td "وقت التحميل الثلاثاء ٣٠/٩/٢٠٢٥ ٠٦:٠٠ ص" at bounding box center [561, 314] width 92 height 74
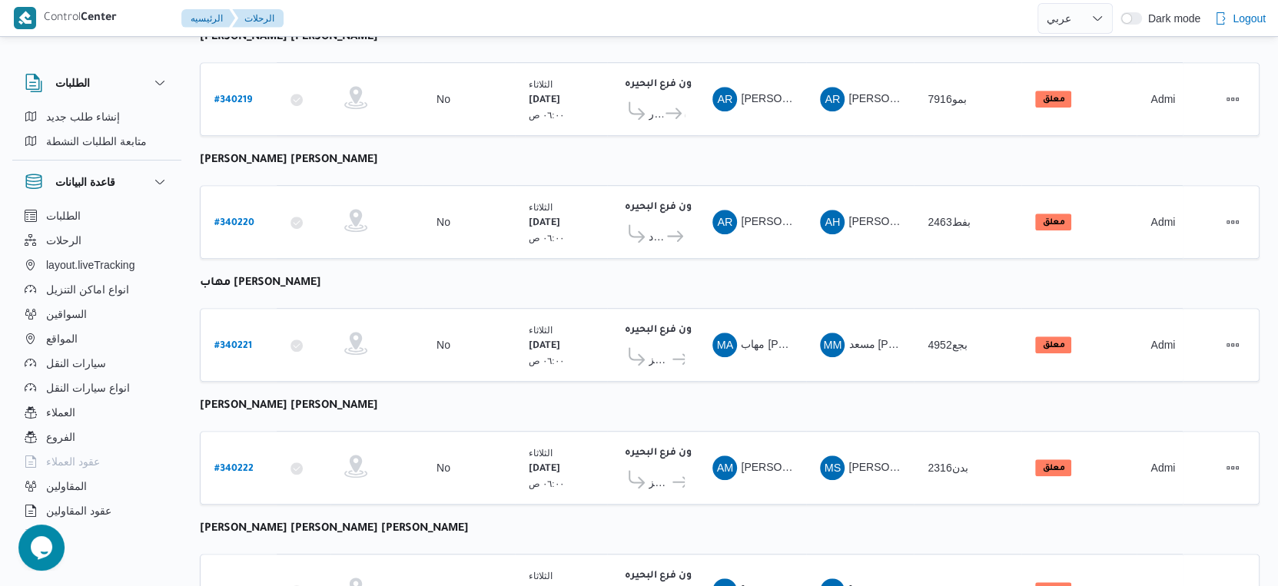
scroll to position [827, 0]
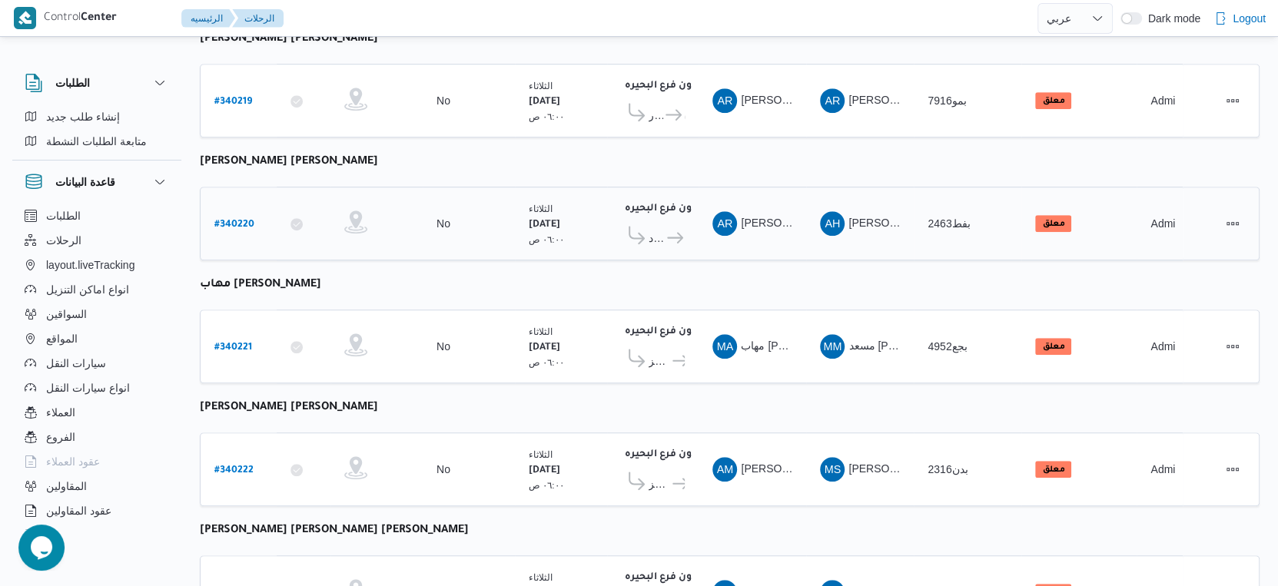
click at [244, 220] on b "# 340220" at bounding box center [234, 225] width 40 height 11
select select "ar"
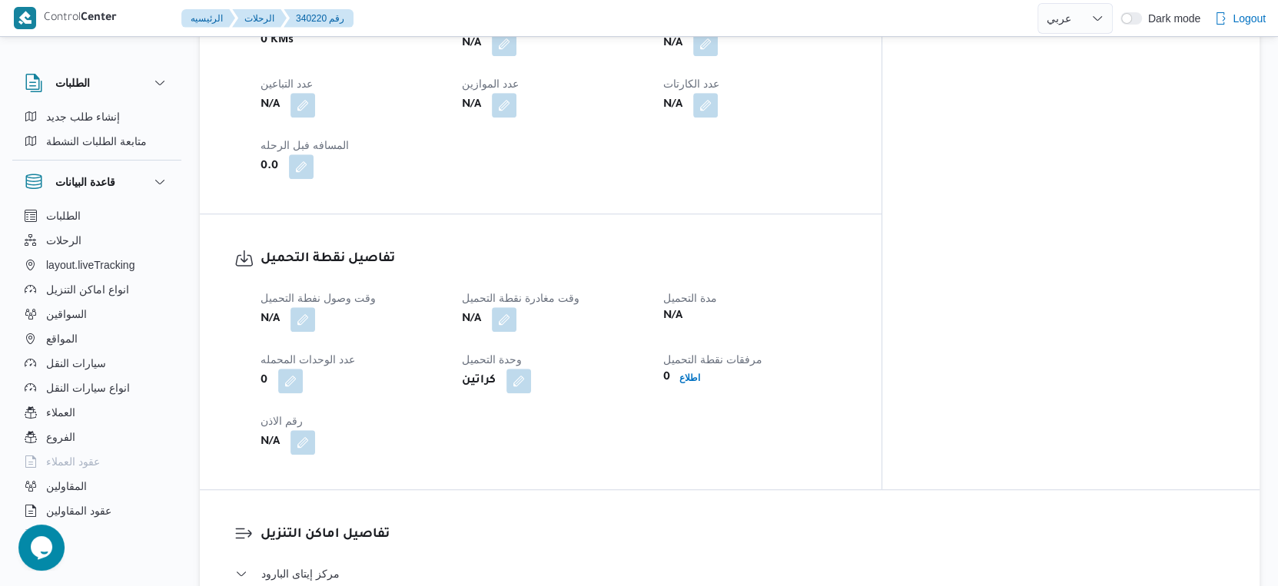
scroll to position [1339, 0]
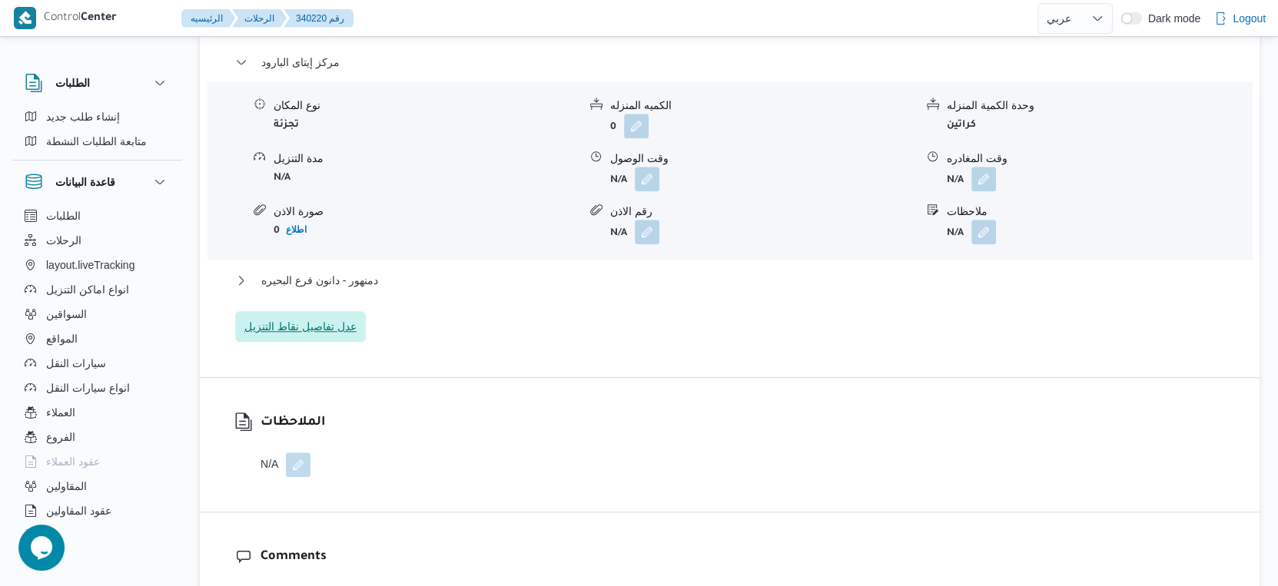
click at [317, 326] on span "عدل تفاصيل نقاط التنزيل" at bounding box center [300, 326] width 112 height 18
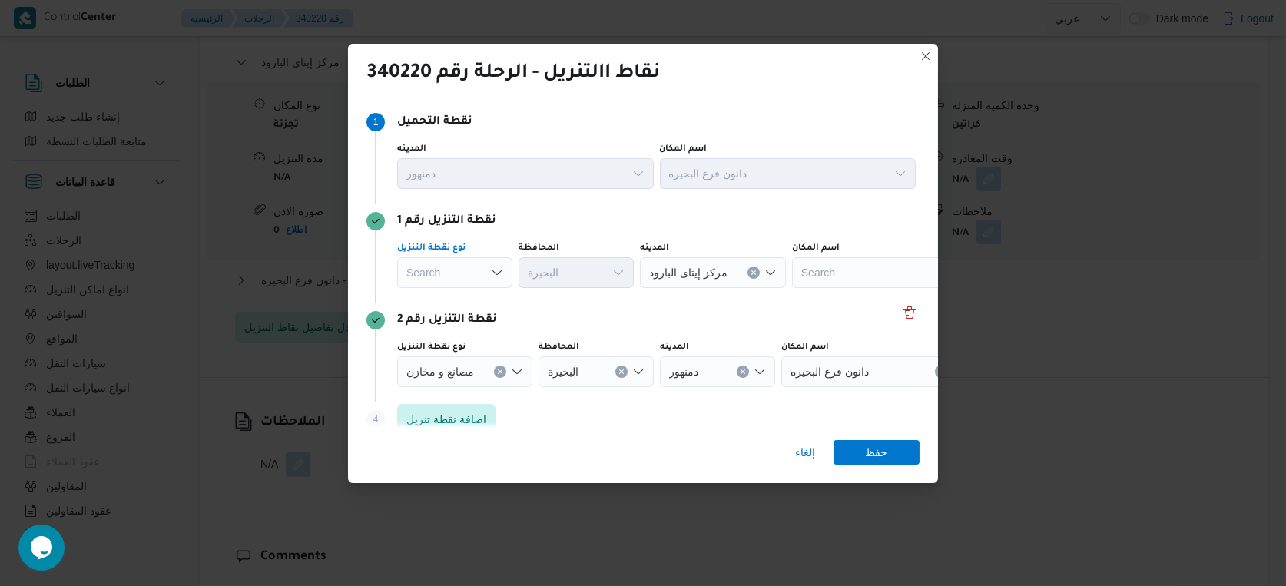
click at [458, 274] on div "Search" at bounding box center [454, 272] width 115 height 31
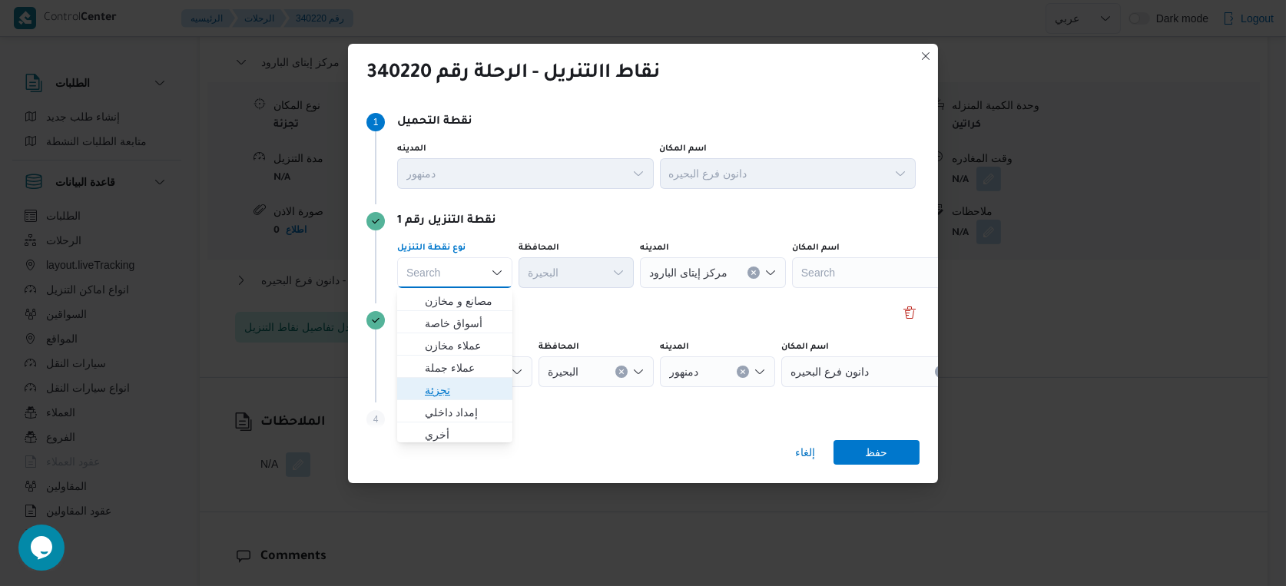
click at [445, 387] on span "تجزئة" at bounding box center [464, 390] width 78 height 18
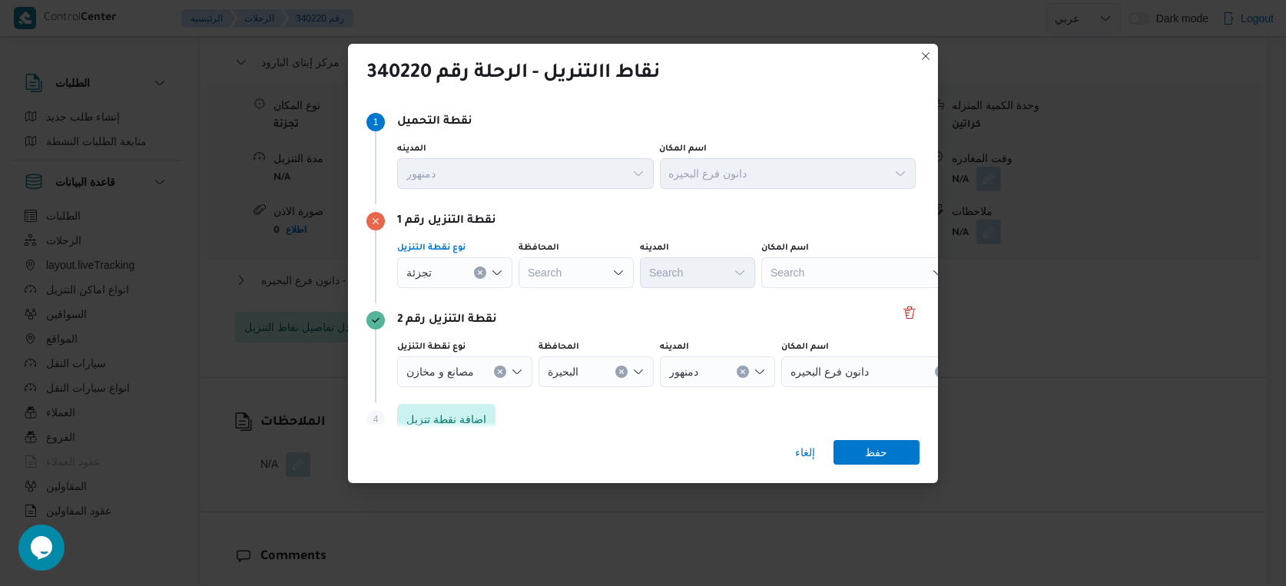
click at [585, 274] on div "Search" at bounding box center [576, 272] width 115 height 31
type input "البحير"
click at [585, 274] on div "البحير البحير" at bounding box center [576, 272] width 115 height 31
click at [578, 300] on span "البحير ة" at bounding box center [585, 301] width 78 height 18
click at [688, 277] on div "Search" at bounding box center [697, 272] width 115 height 31
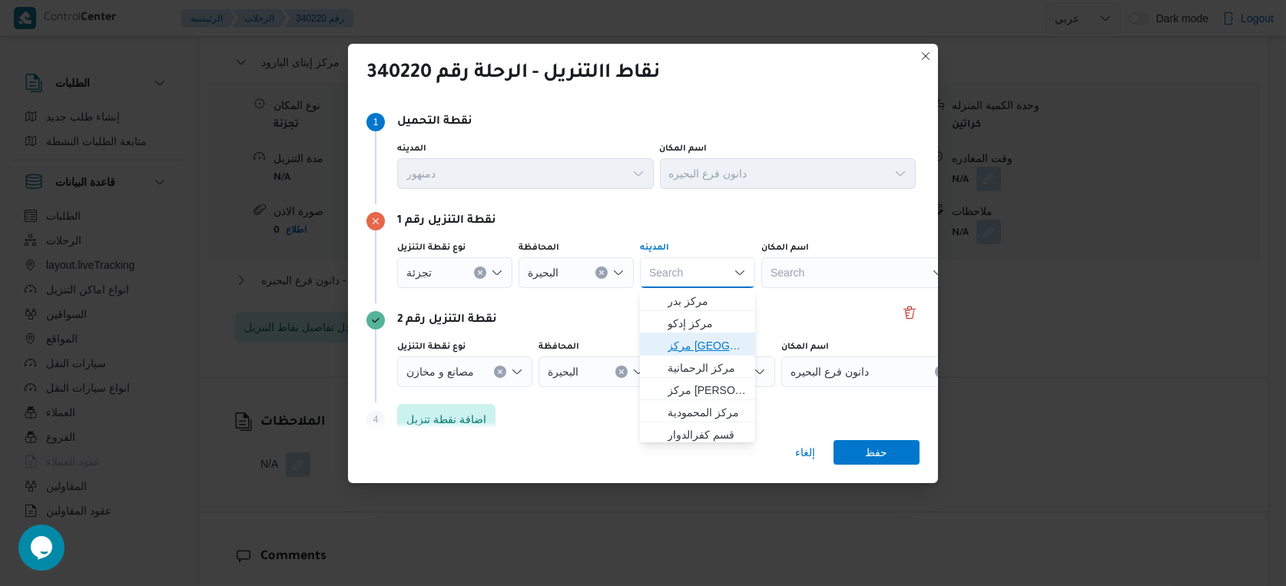
click at [699, 350] on span "مركز دمنهور" at bounding box center [707, 345] width 78 height 18
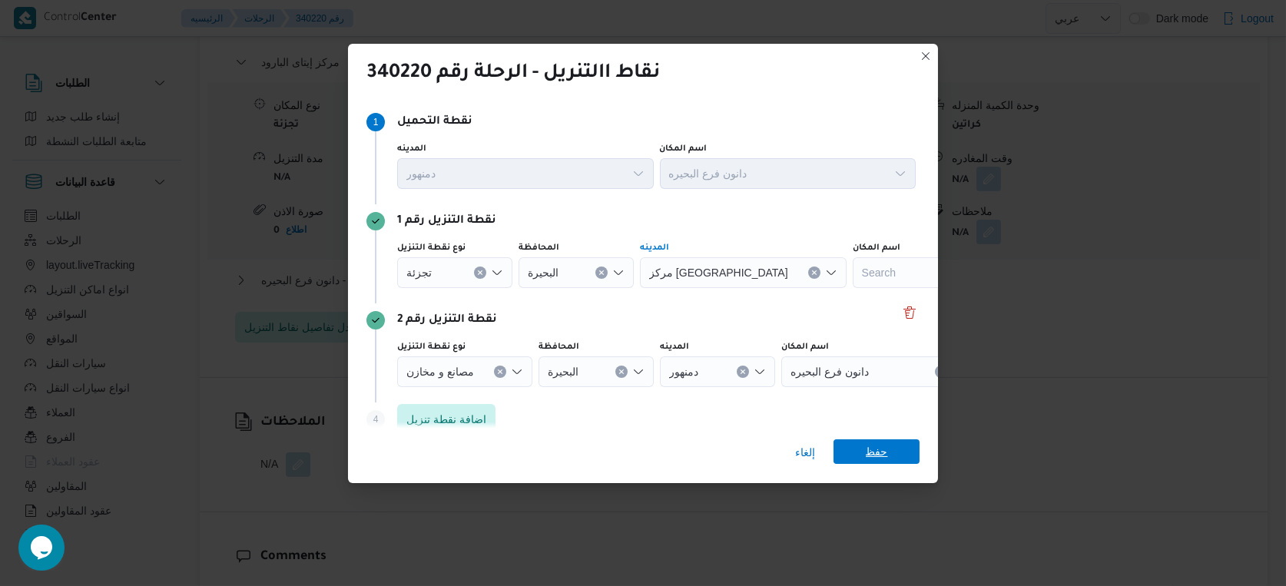
click at [871, 445] on span "حفظ" at bounding box center [877, 451] width 22 height 25
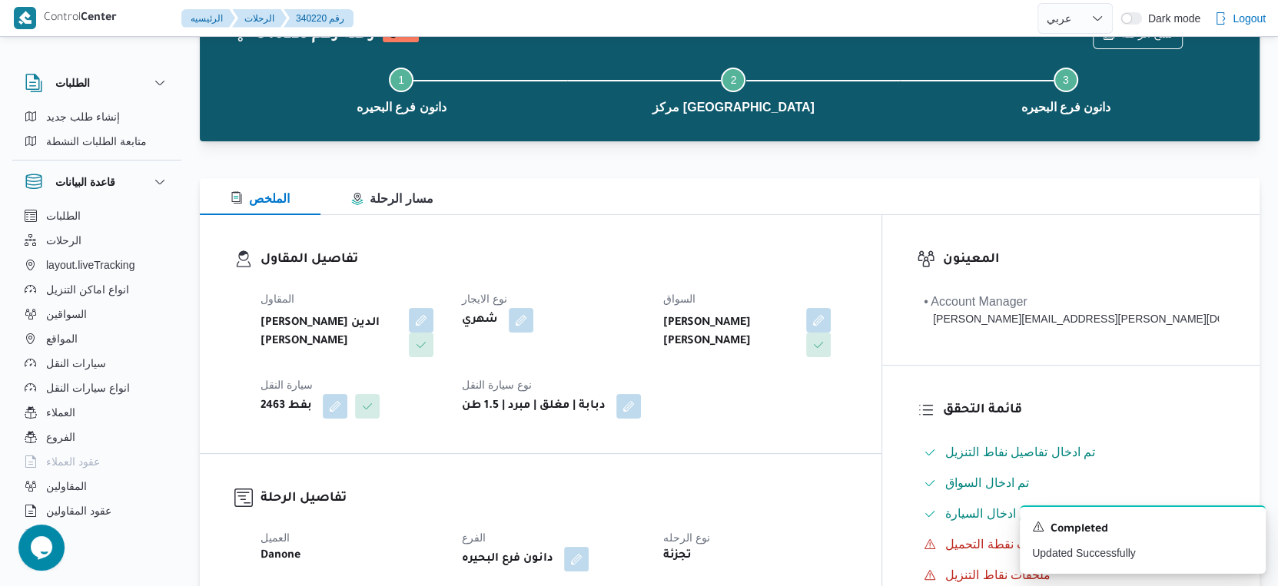
scroll to position [0, 0]
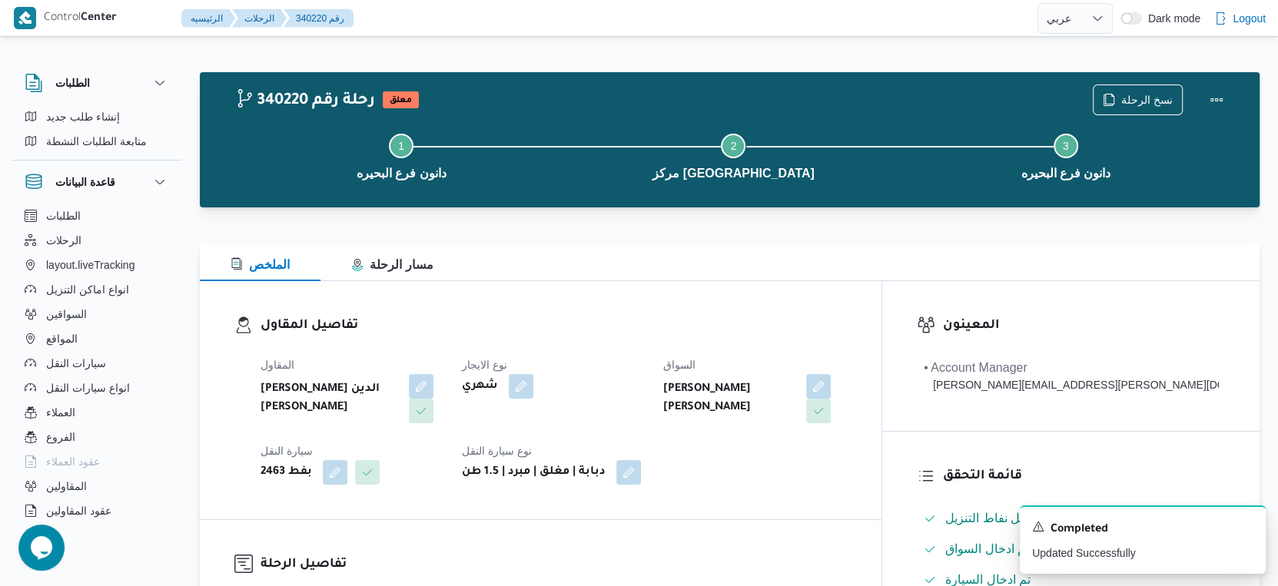
select select "ar"
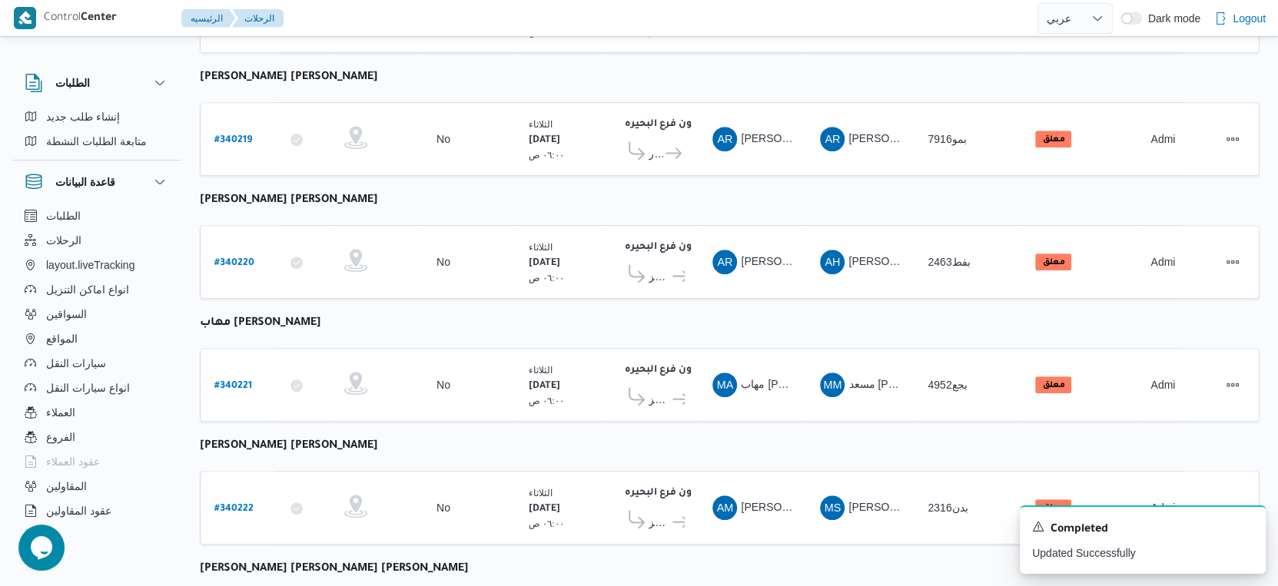
scroll to position [1034, 0]
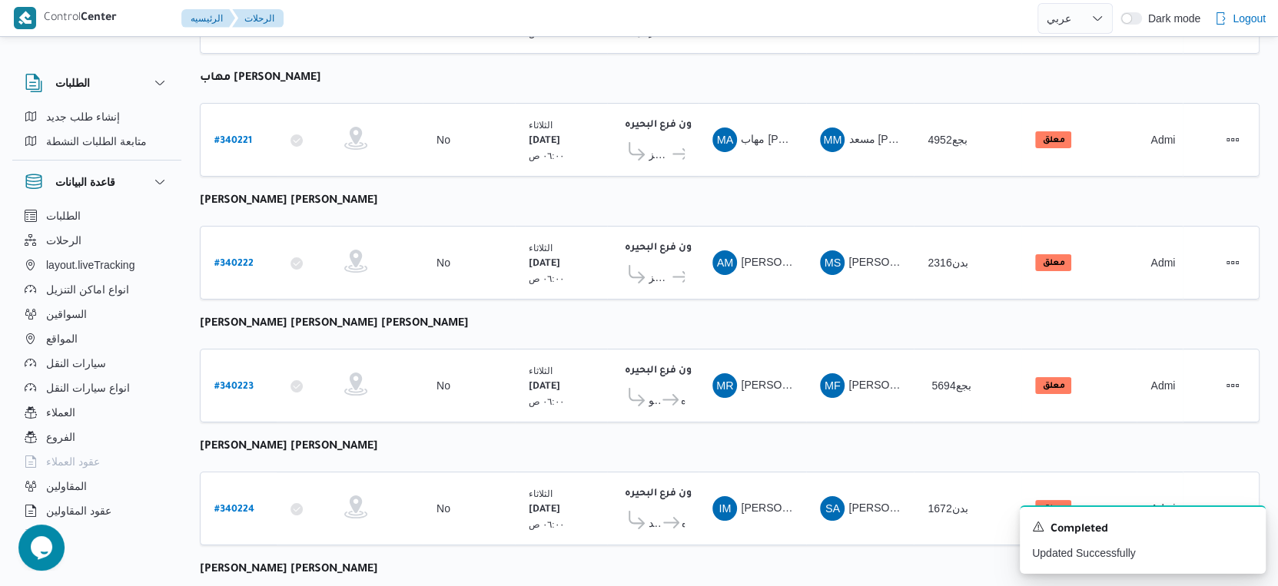
select select "ar"
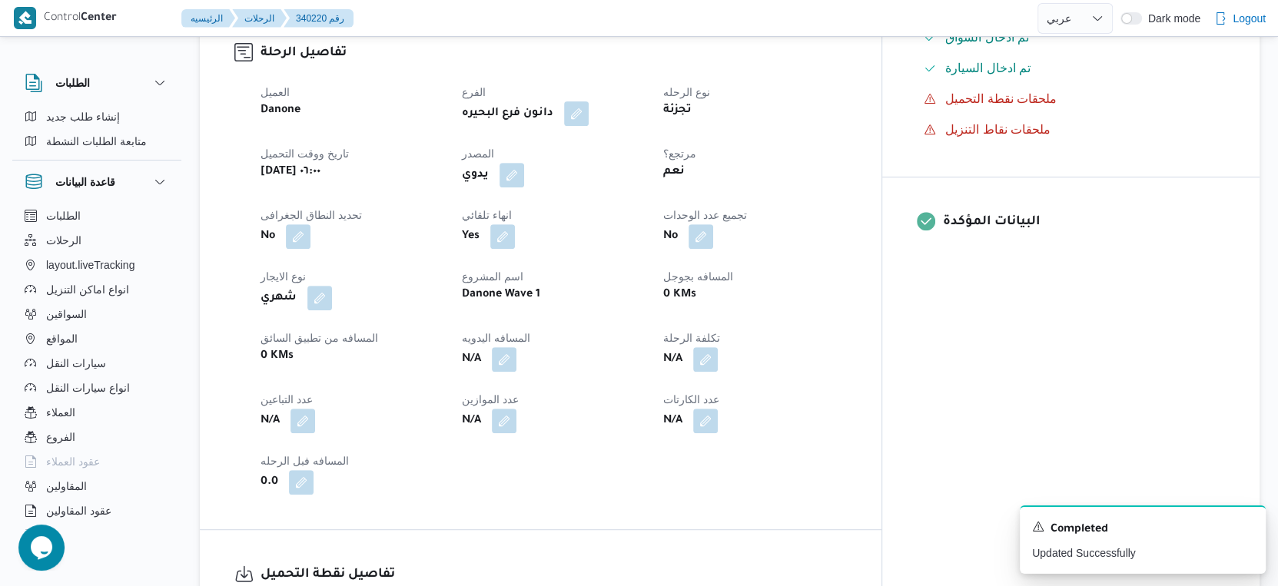
scroll to position [1024, 0]
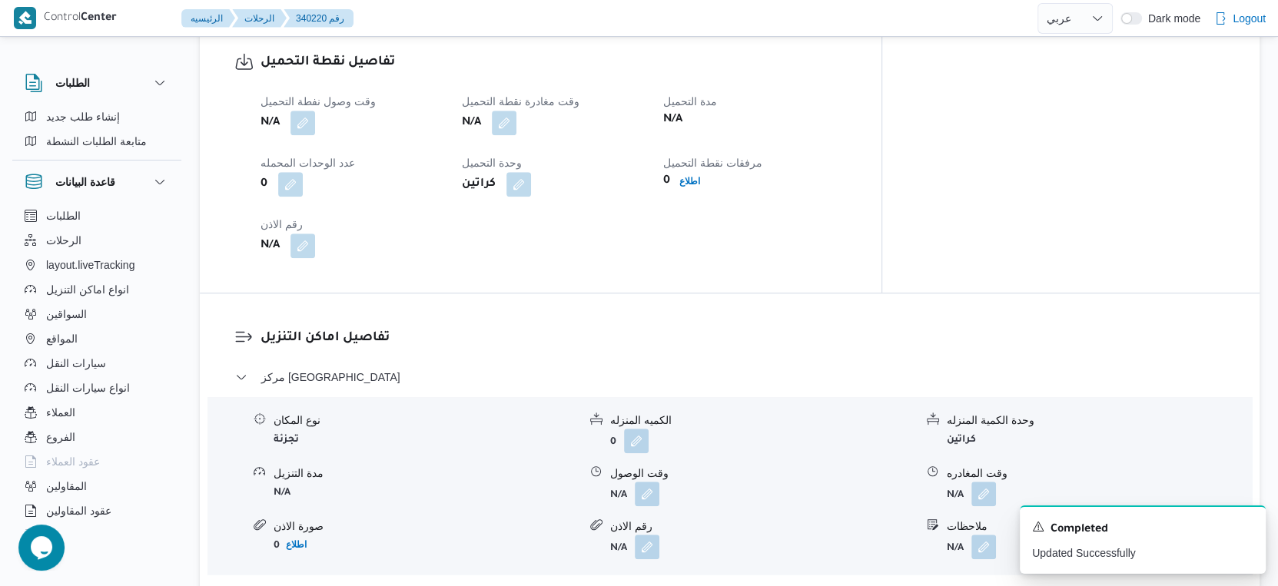
select select "ar"
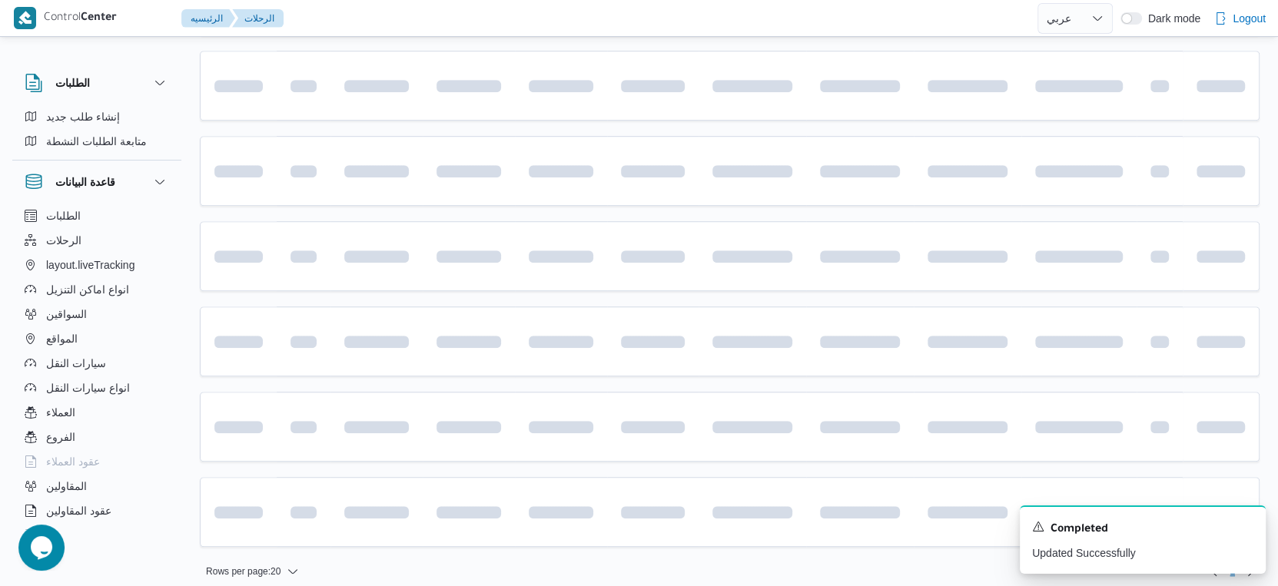
scroll to position [1024, 0]
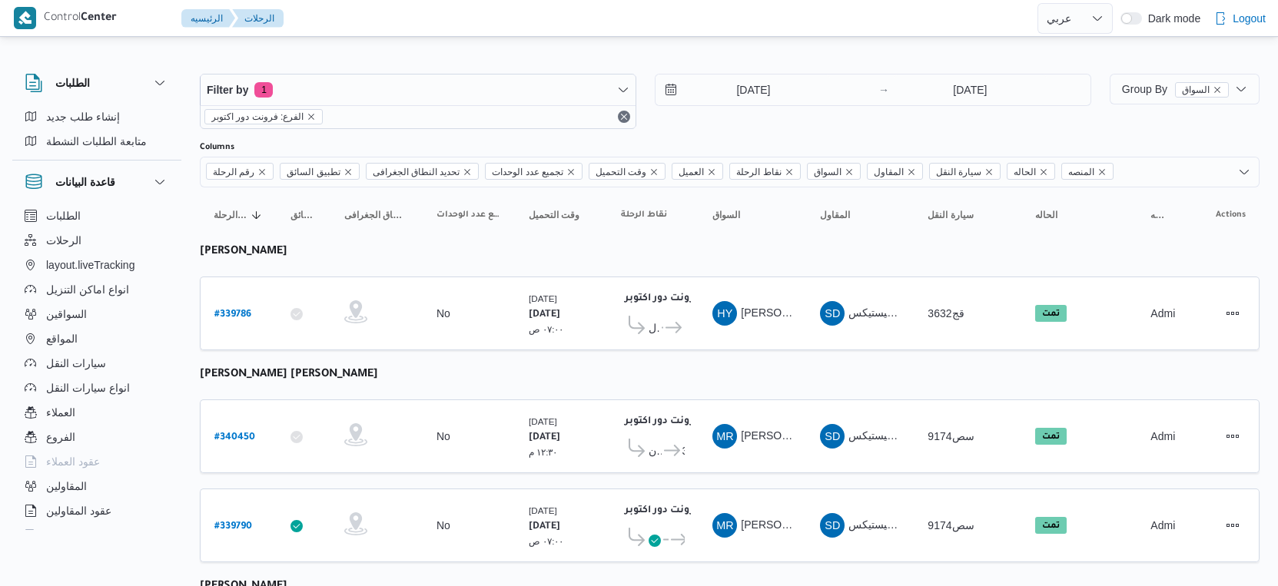
select select "ar"
click at [771, 88] on input "[DATE]" at bounding box center [742, 90] width 174 height 31
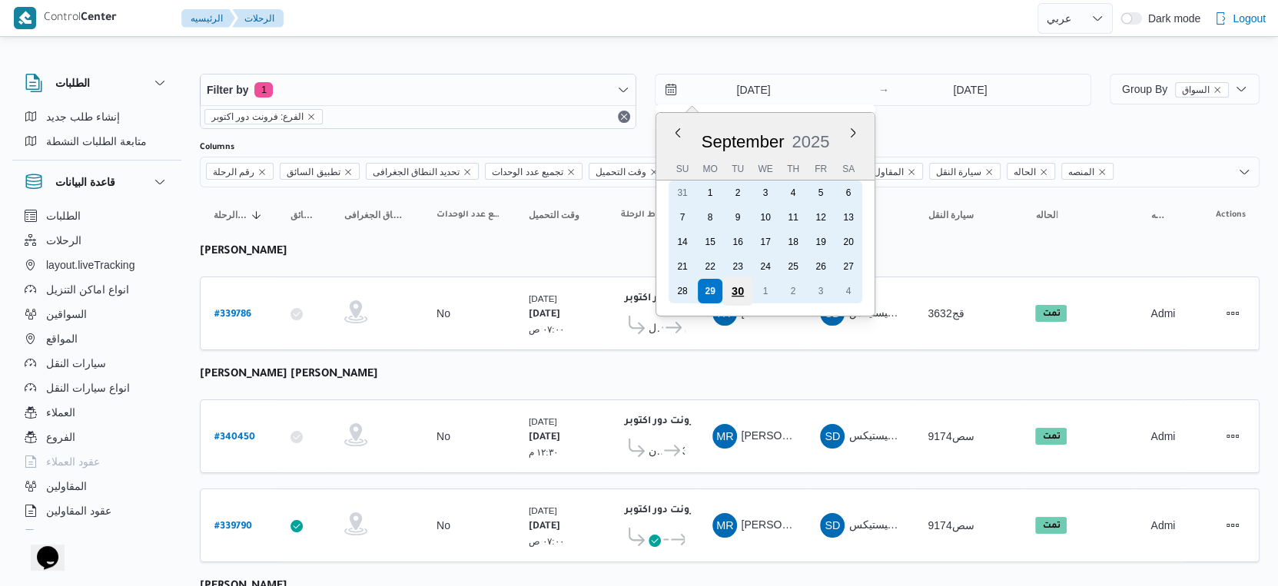
click at [737, 293] on div "30" at bounding box center [737, 291] width 29 height 29
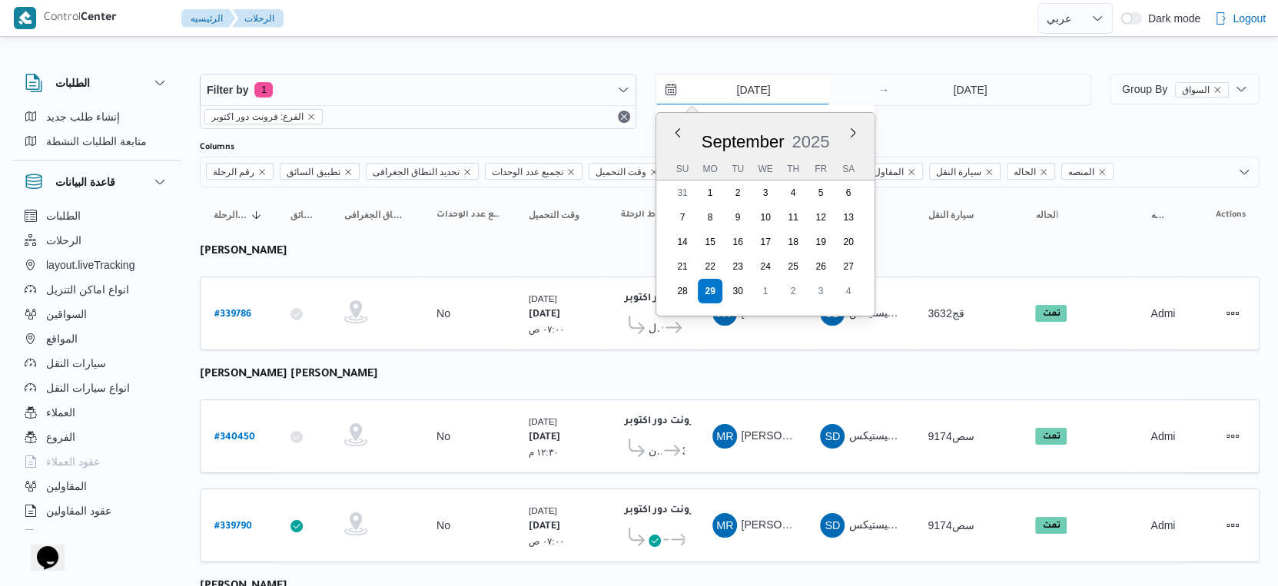
type input "[DATE]"
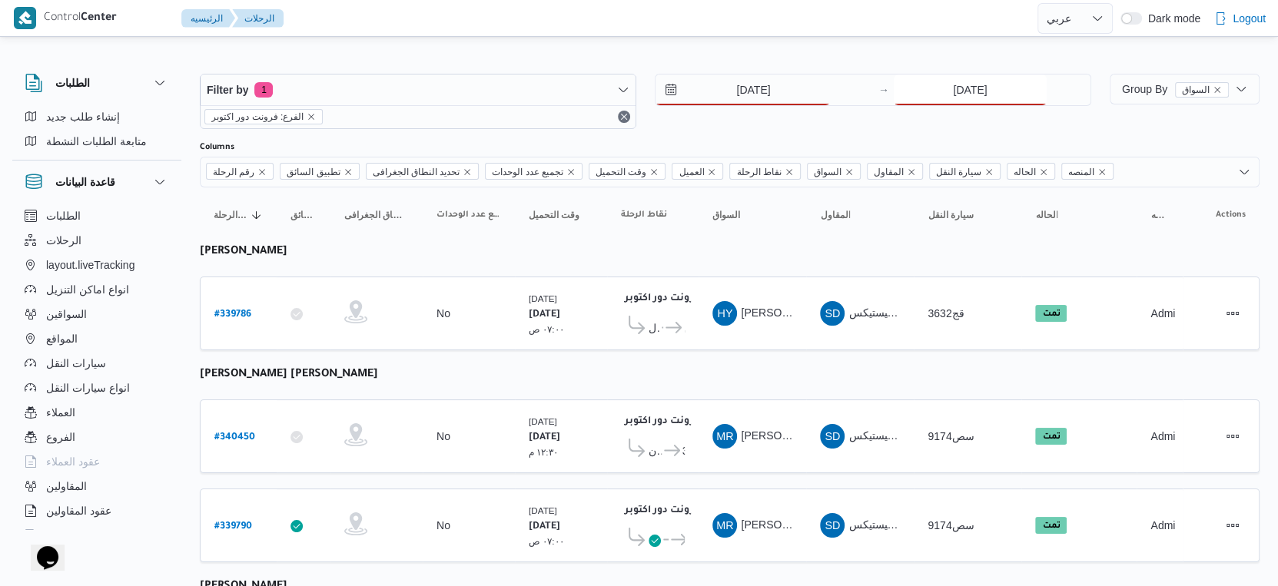
click at [958, 86] on input "[DATE]" at bounding box center [969, 90] width 153 height 31
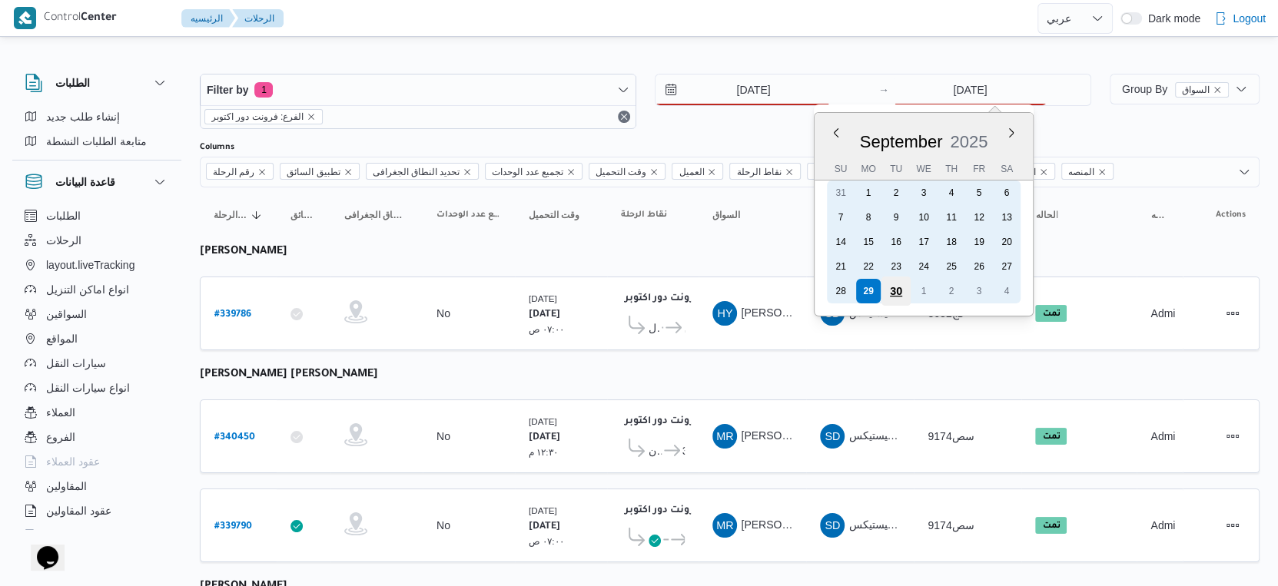
click at [893, 287] on div "30" at bounding box center [895, 291] width 29 height 29
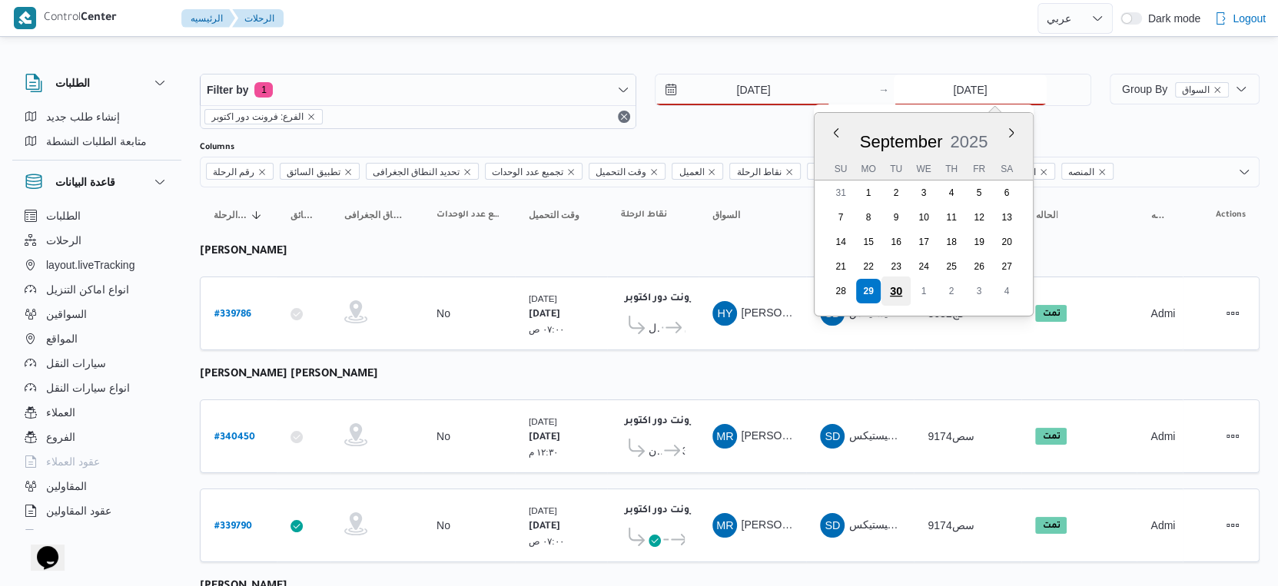
type input "[DATE]"
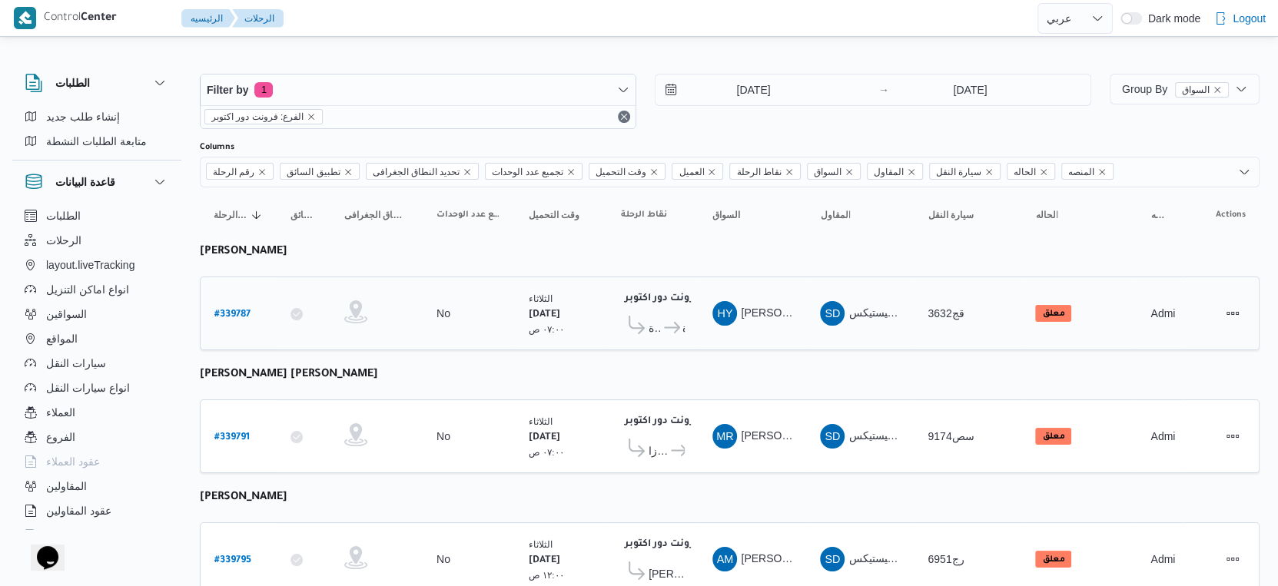
click at [608, 332] on td "نقاط الرحلة فرونت دور اكتوبر ١٠:٤٨ م كارفور المنصورة كارفور البنيان - المنصورة" at bounding box center [652, 314] width 91 height 74
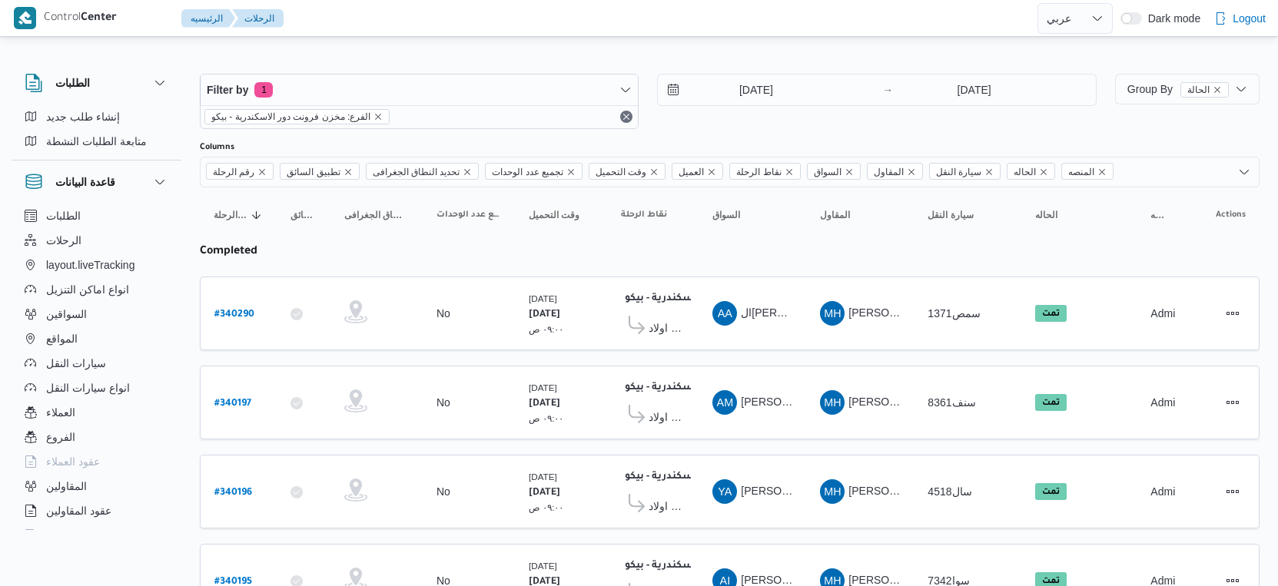
select select "ar"
click at [757, 74] on div "[DATE] → [DATE]" at bounding box center [876, 90] width 439 height 32
click at [757, 82] on input "[DATE]" at bounding box center [745, 90] width 174 height 31
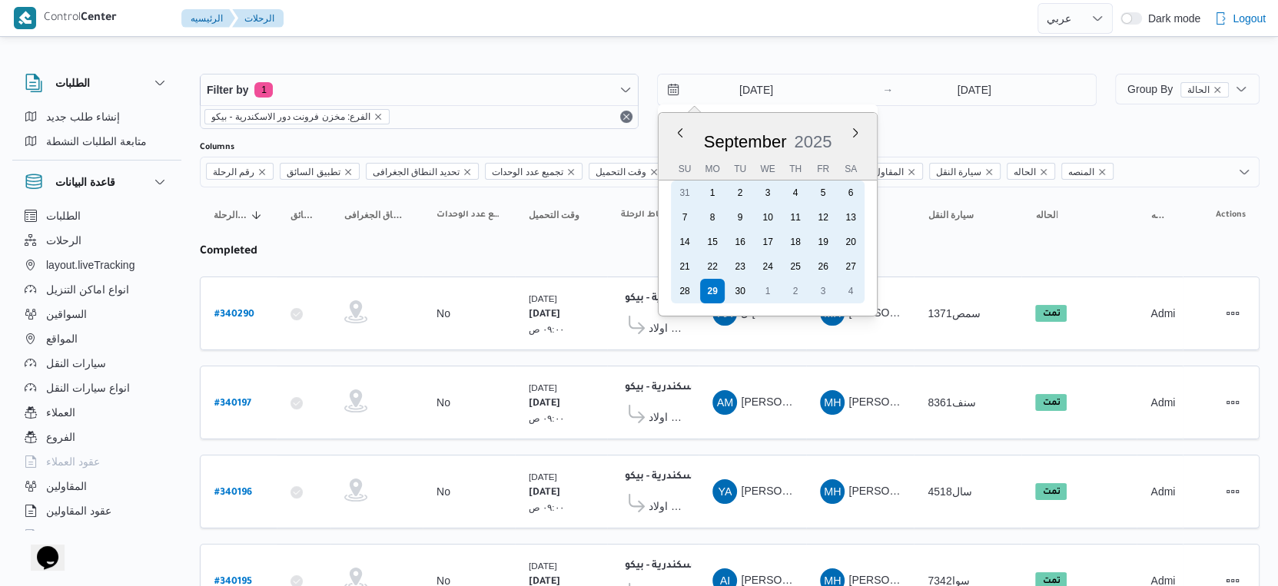
drag, startPoint x: 742, startPoint y: 293, endPoint x: 933, endPoint y: 140, distance: 244.3
click at [748, 290] on div "30" at bounding box center [740, 291] width 25 height 25
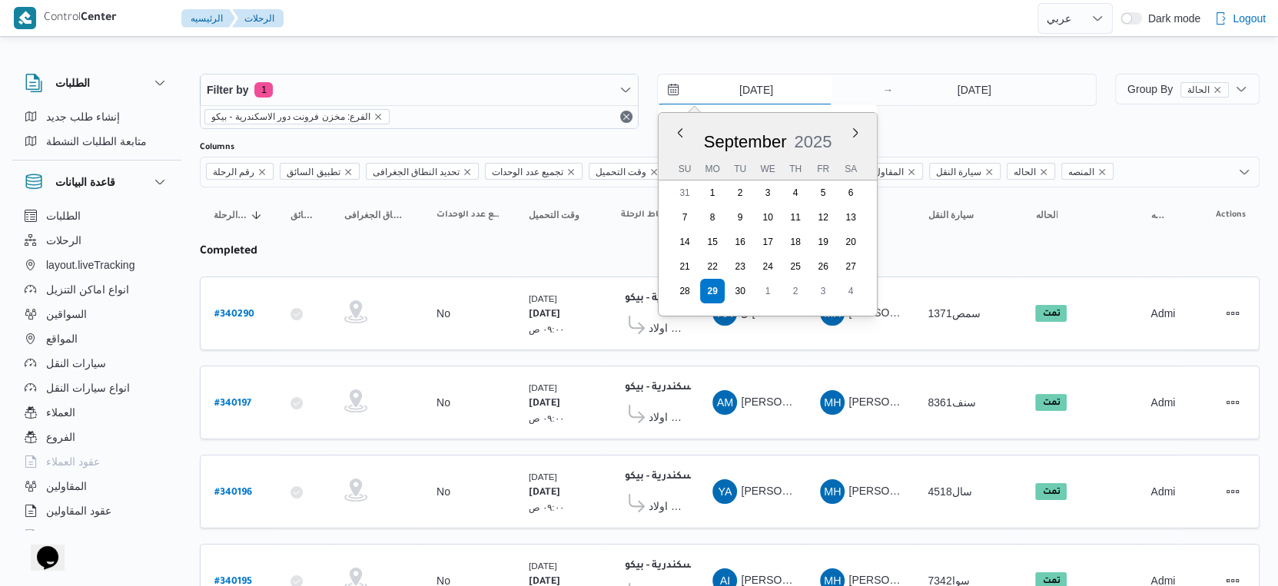
type input "[DATE]"
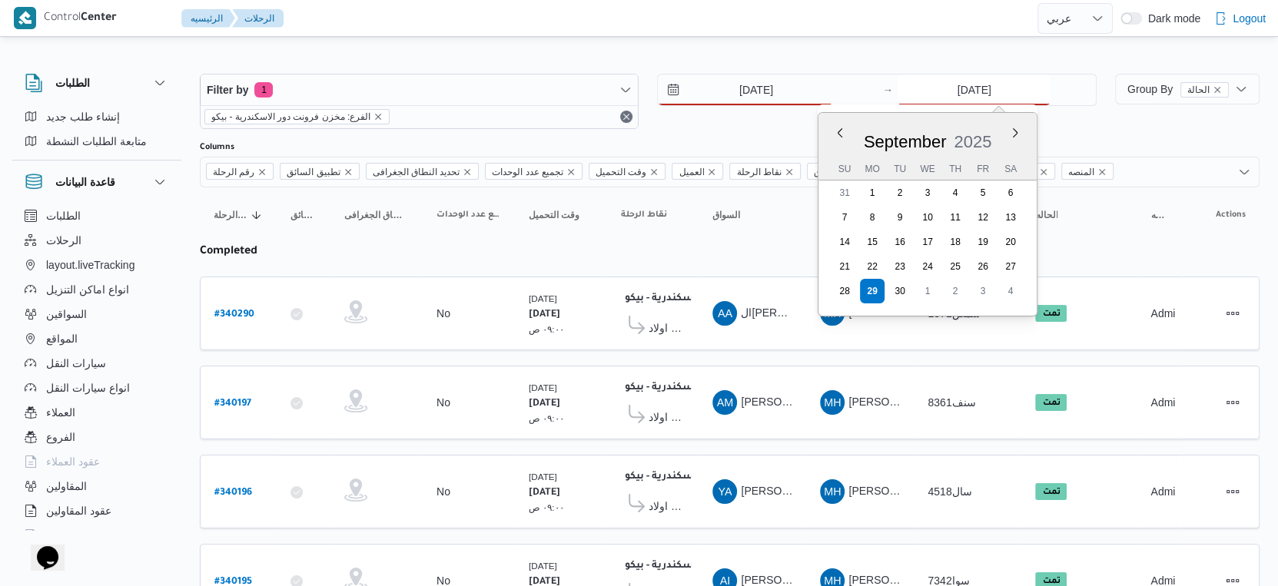
click at [961, 94] on input "[DATE]" at bounding box center [973, 90] width 153 height 31
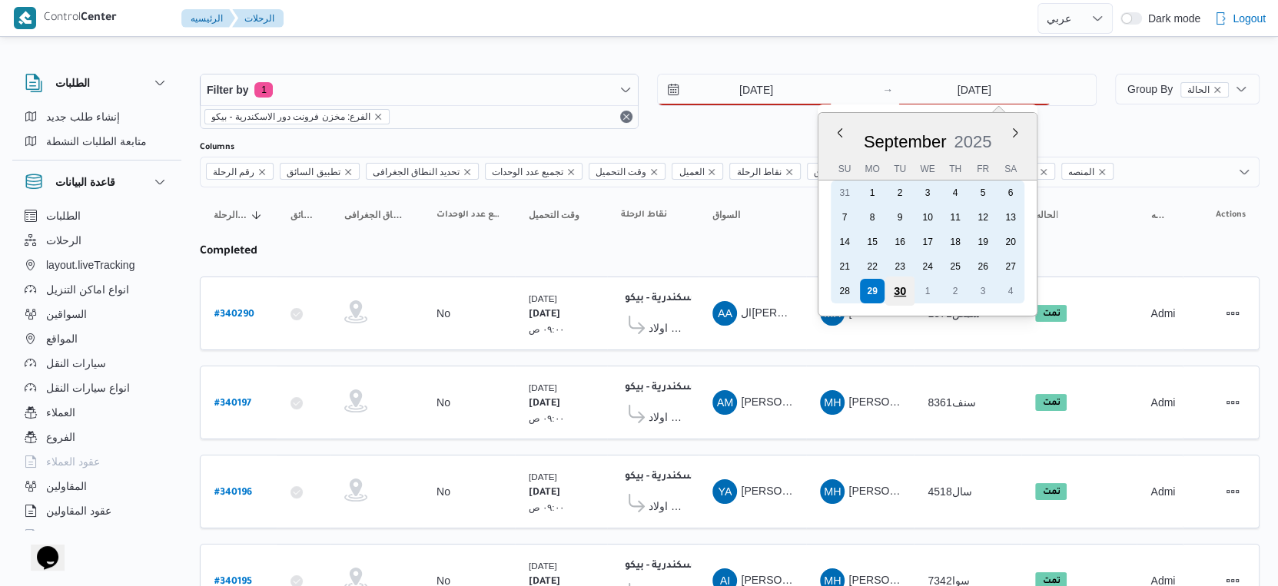
click at [899, 287] on div "30" at bounding box center [899, 291] width 29 height 29
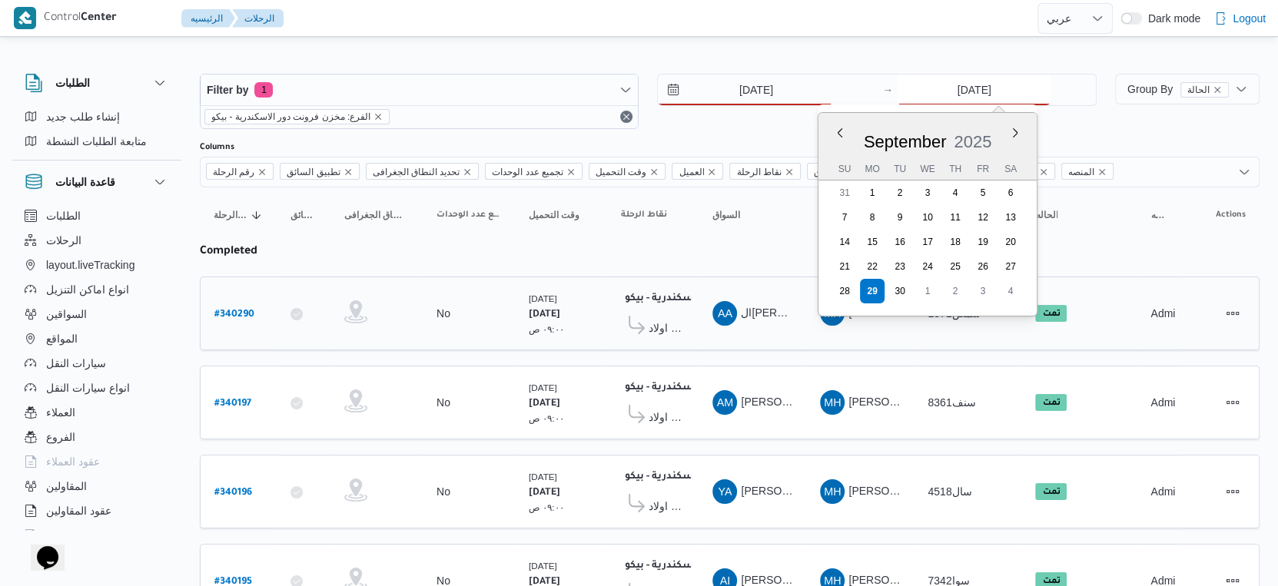
type input "[DATE]"
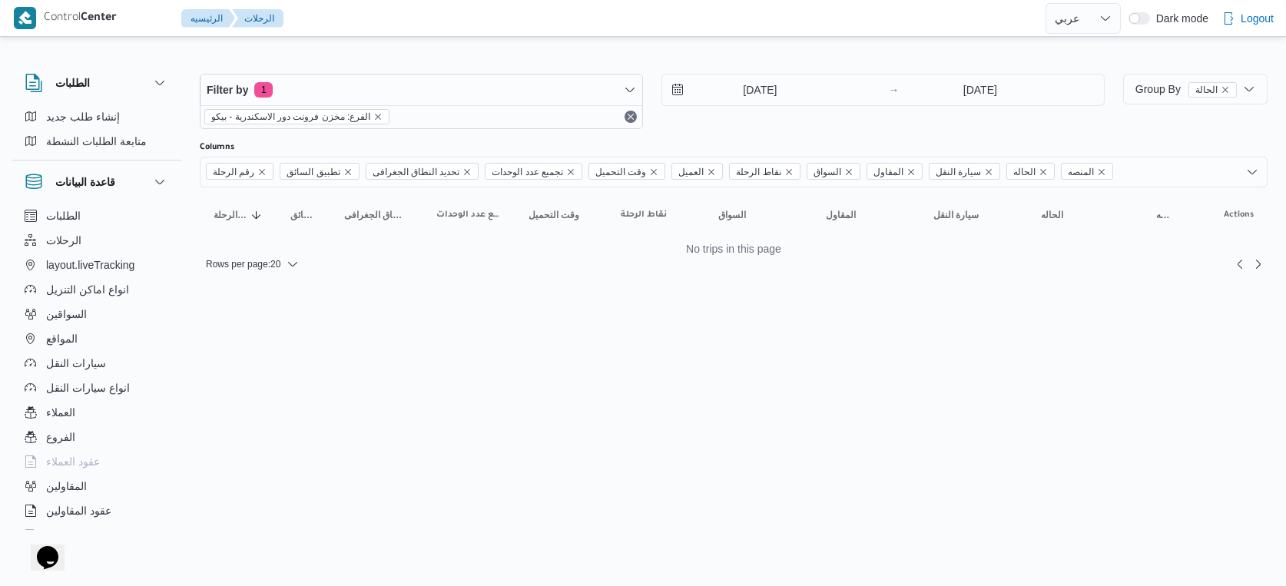
click at [718, 323] on html "Control Center الرئيسيه الرحلات English عربي Dark mode Logout الطلبات إنشاء طلب…" at bounding box center [643, 293] width 1286 height 586
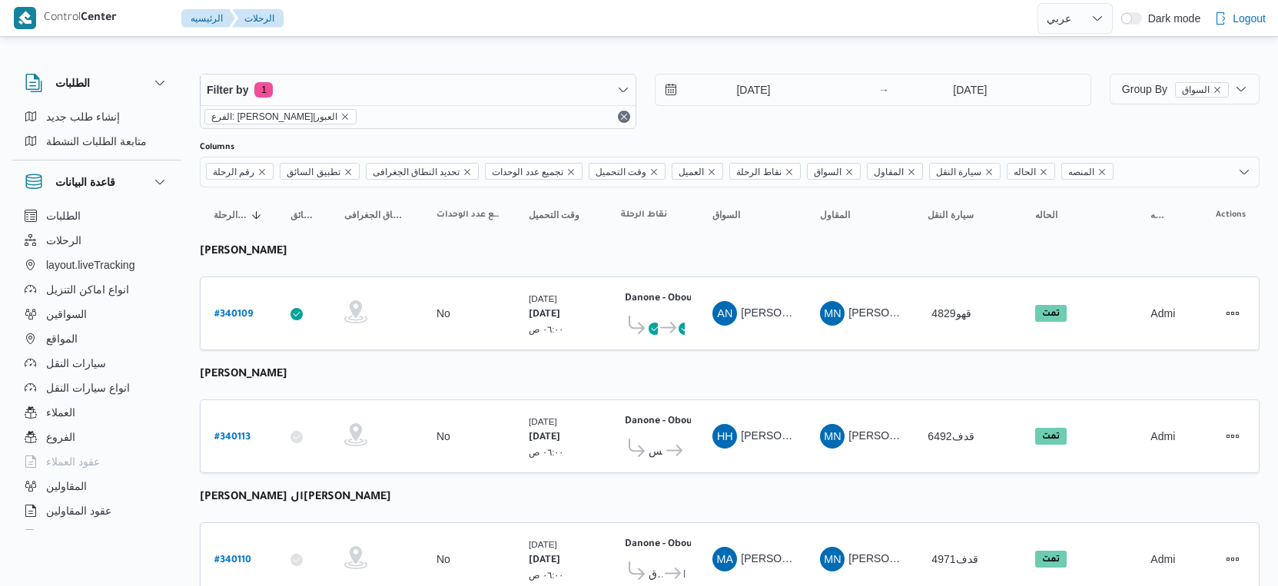
select select "ar"
click at [755, 81] on input "[DATE]" at bounding box center [742, 90] width 174 height 31
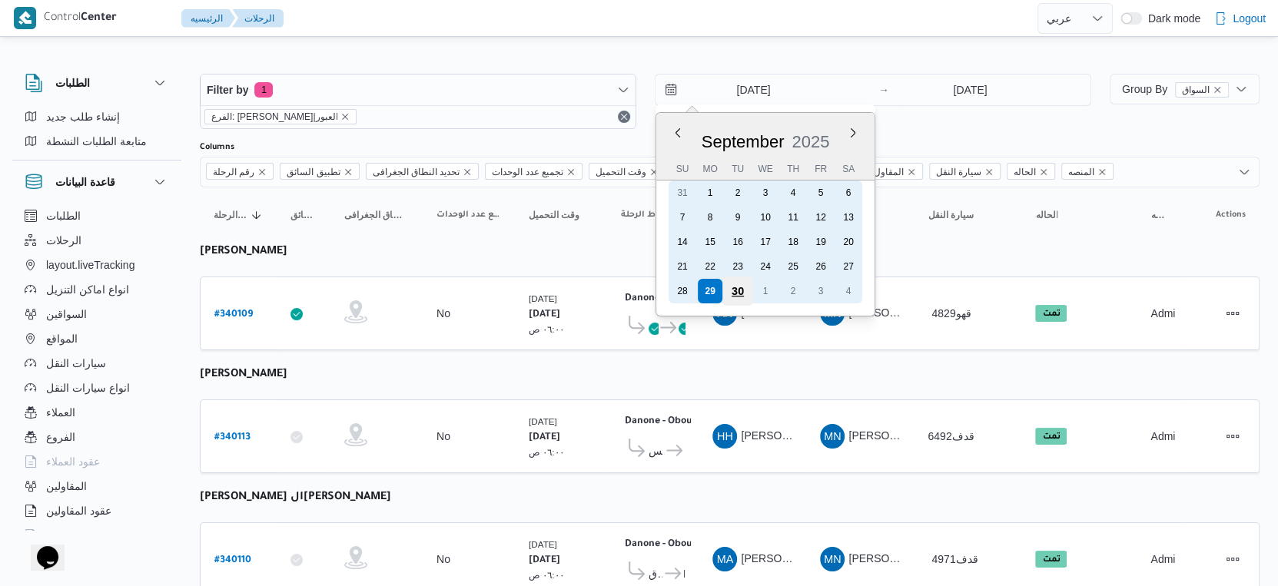
click at [739, 289] on div "30" at bounding box center [737, 291] width 29 height 29
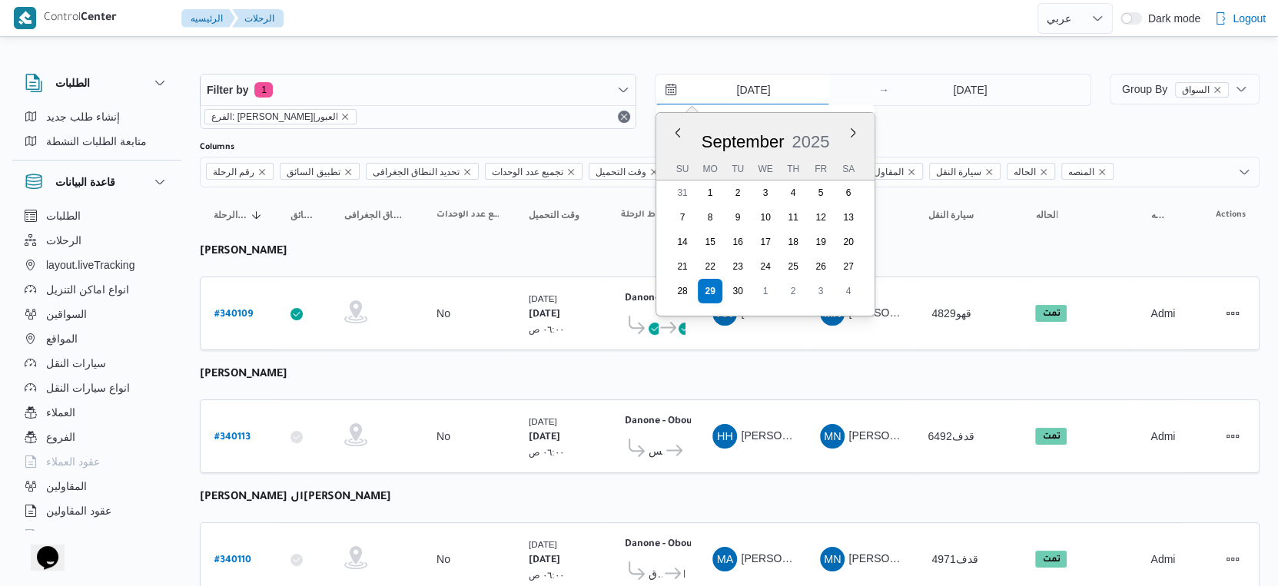
type input "[DATE]"
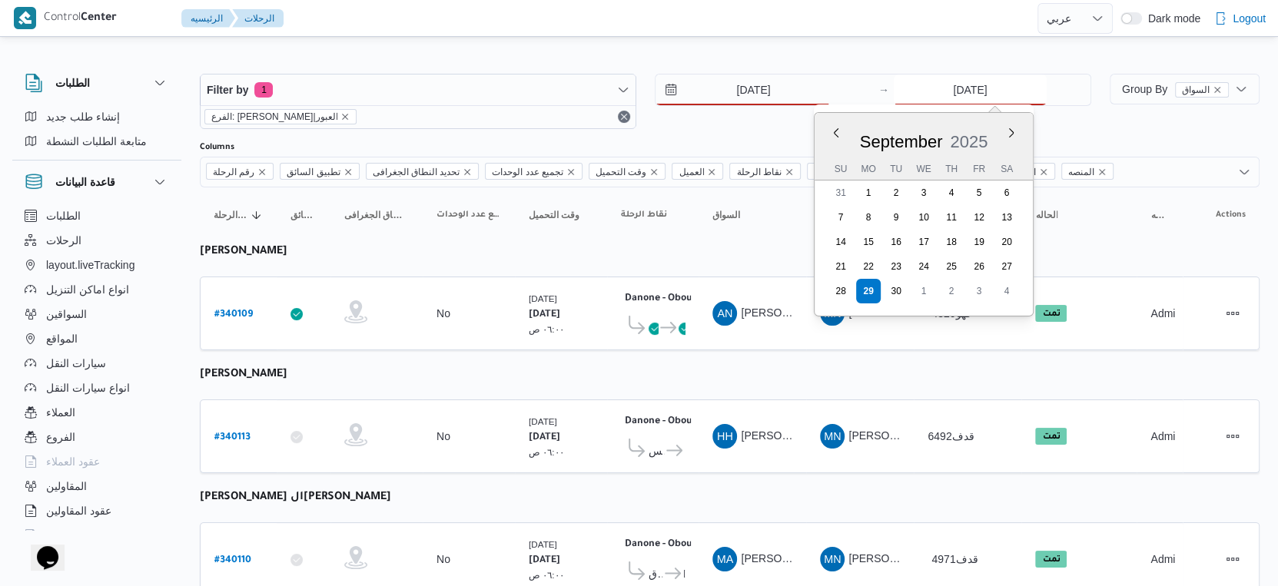
click at [970, 93] on input "[DATE]" at bounding box center [969, 90] width 153 height 31
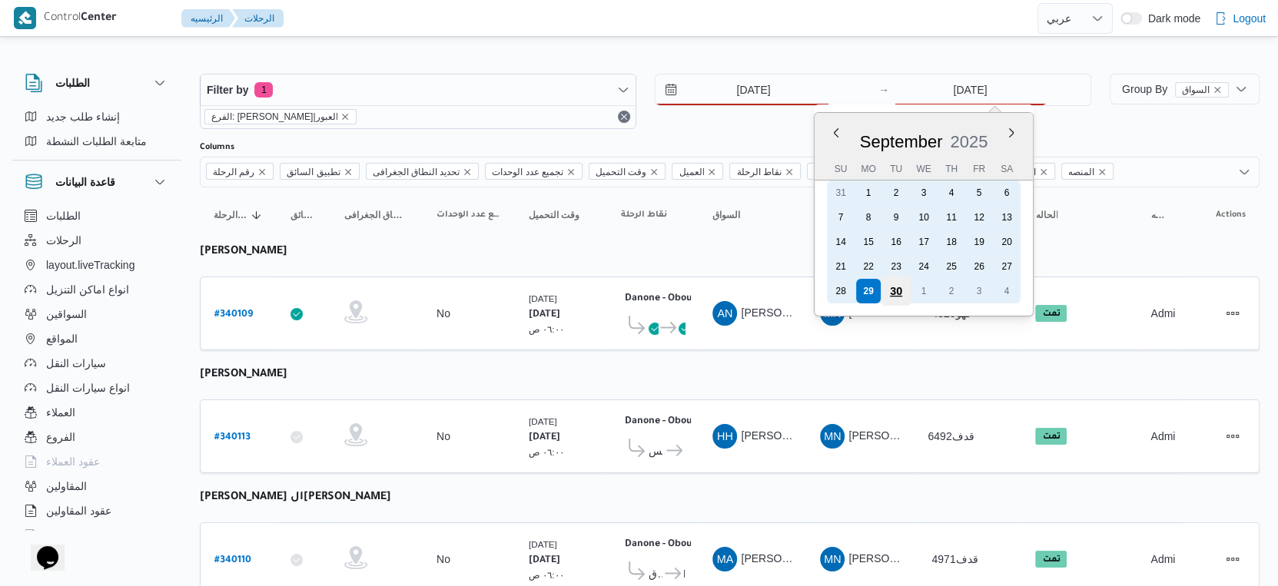
click at [901, 288] on div "30" at bounding box center [895, 291] width 29 height 29
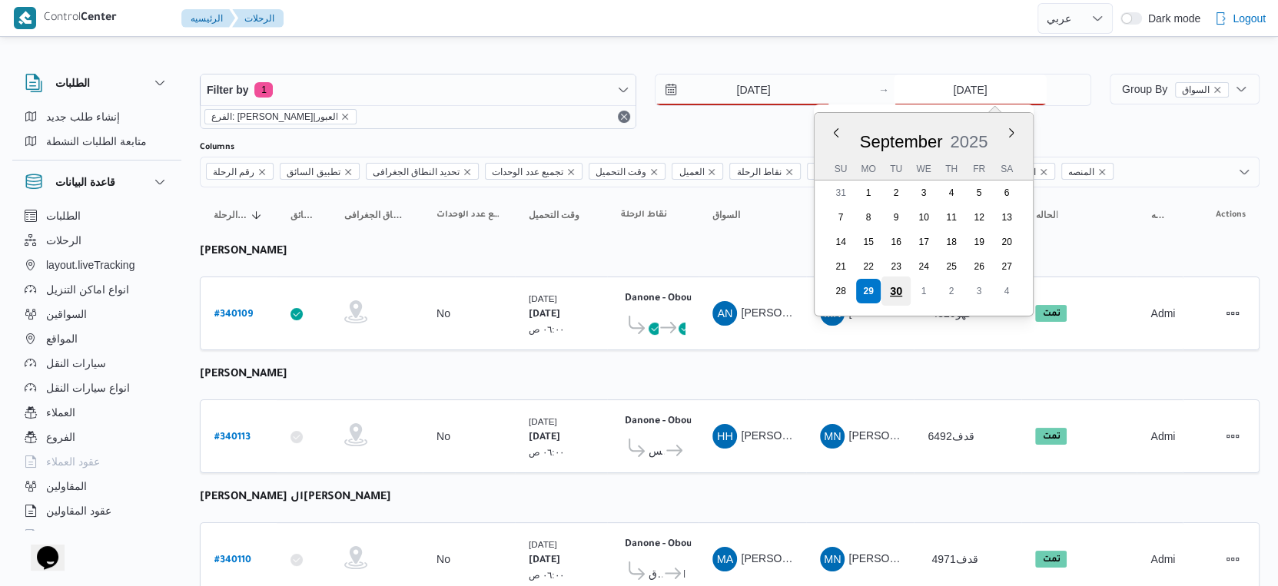
type input "[DATE]"
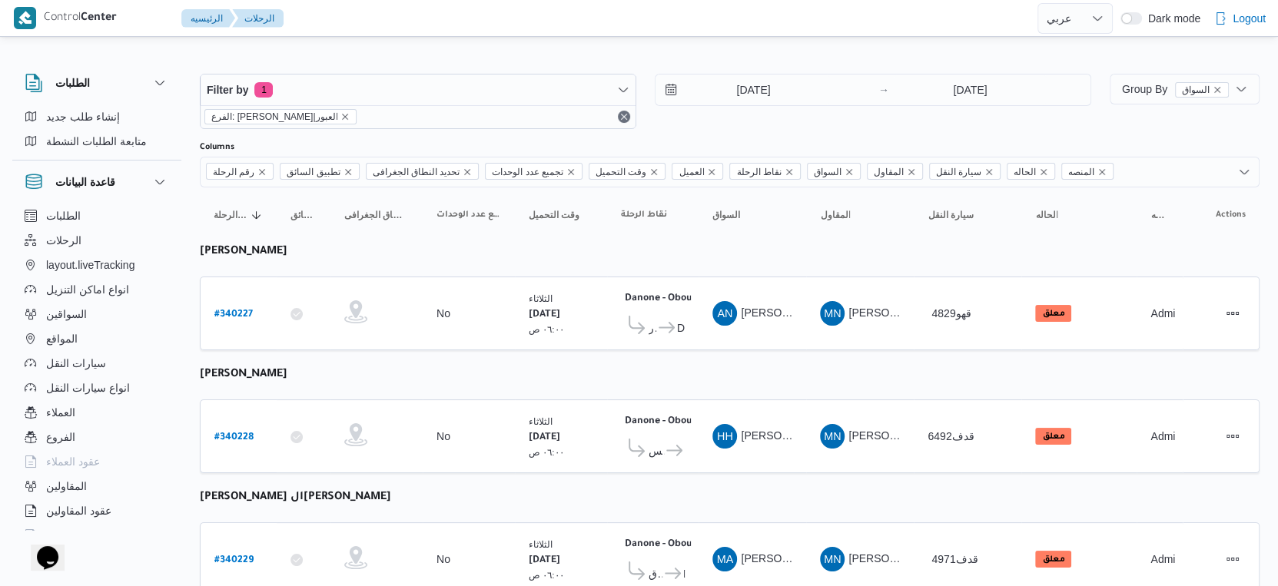
click at [636, 345] on td "نقاط الرحلة Danone - Obour ٠٧:٤٨ م العبور Danone - Obour" at bounding box center [652, 314] width 91 height 74
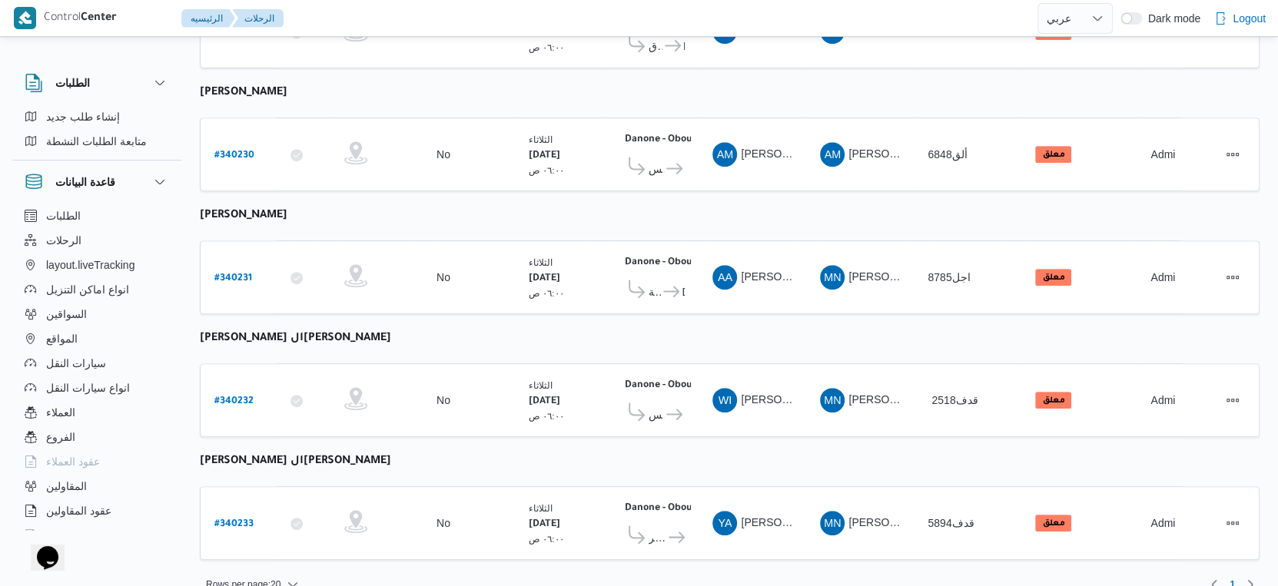
scroll to position [532, 0]
